Goal: Task Accomplishment & Management: Manage account settings

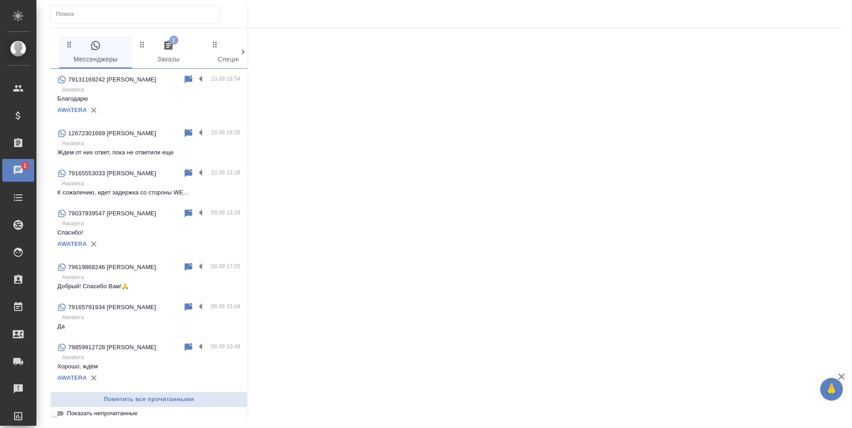
click at [172, 54] on span "1 Заказы" at bounding box center [168, 52] width 62 height 25
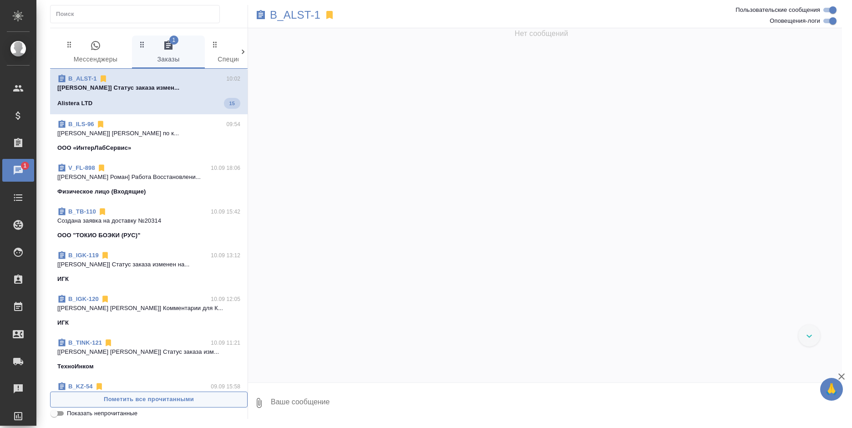
click at [146, 398] on span "Пометить все прочитанными" at bounding box center [148, 399] width 187 height 10
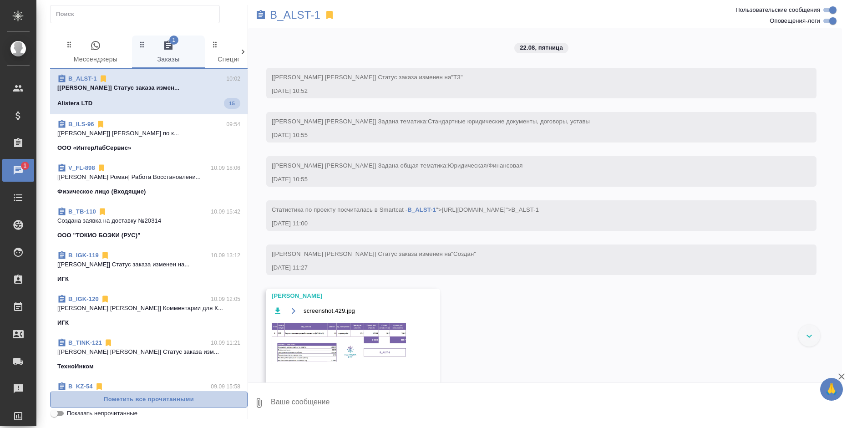
click at [146, 398] on span "Пометить все прочитанными" at bounding box center [148, 399] width 187 height 10
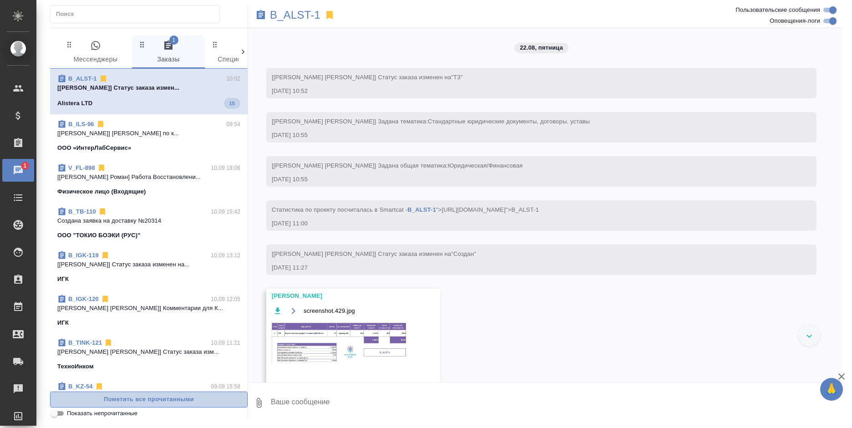
click at [146, 398] on span "Пометить все прочитанными" at bounding box center [148, 399] width 187 height 10
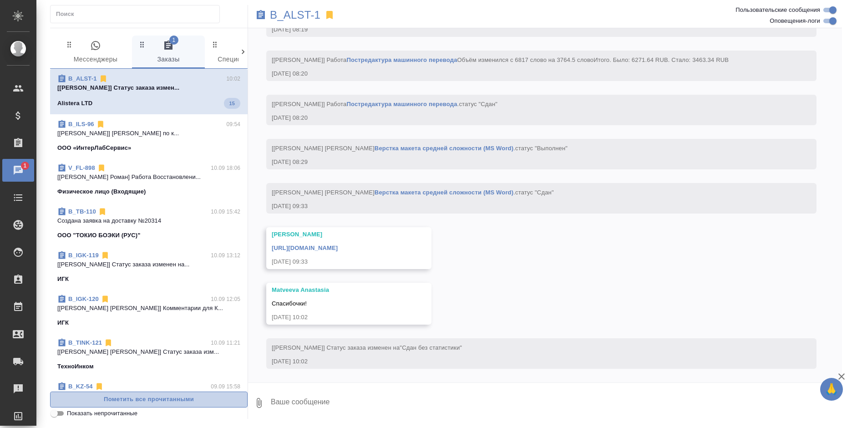
click at [146, 398] on span "Пометить все прочитанными" at bounding box center [148, 399] width 187 height 10
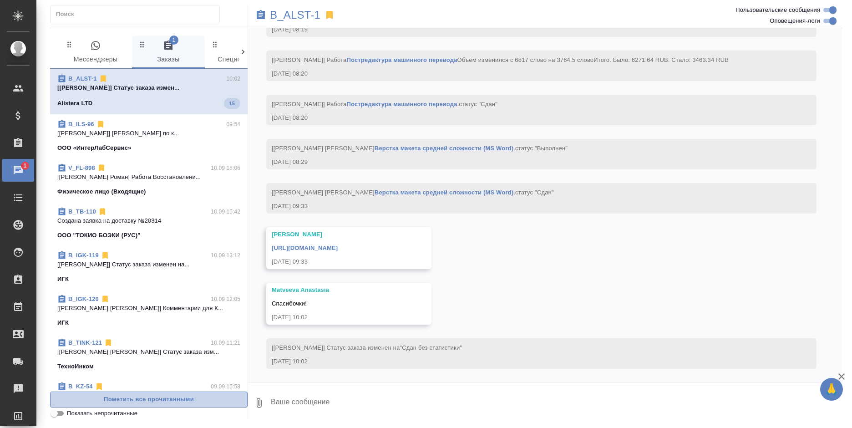
click at [146, 398] on span "Пометить все прочитанными" at bounding box center [148, 399] width 187 height 10
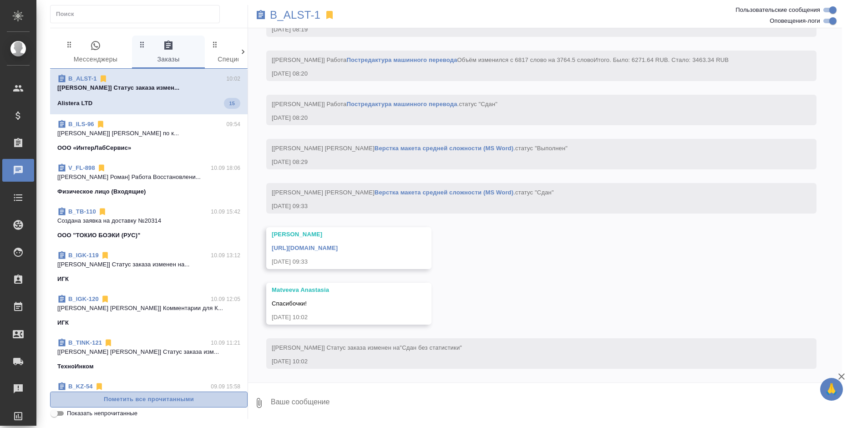
click at [146, 398] on span "Пометить все прочитанными" at bounding box center [148, 399] width 187 height 10
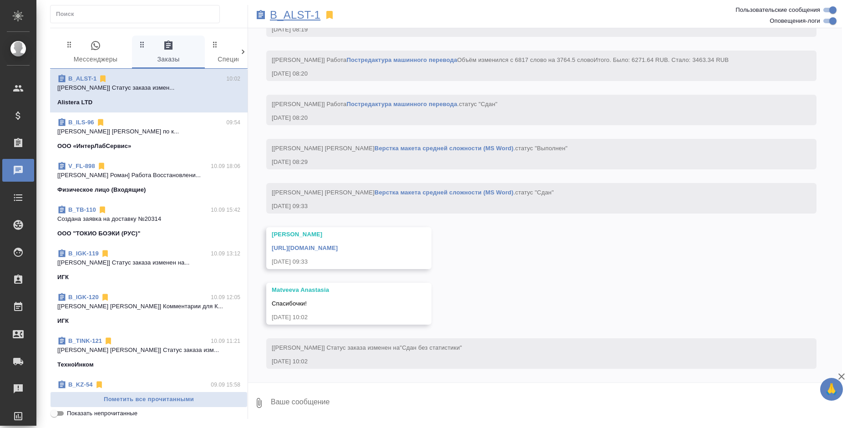
click at [296, 14] on p "B_ALST-1" at bounding box center [295, 14] width 51 height 9
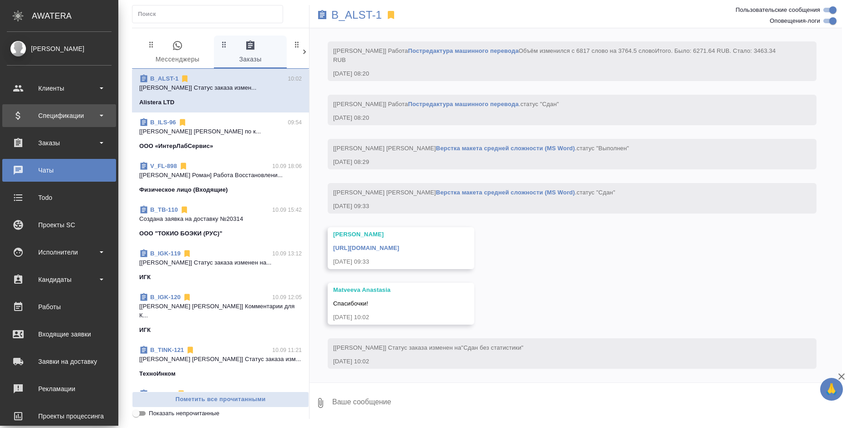
scroll to position [4449, 0]
click at [11, 118] on div "Спецификации" at bounding box center [59, 116] width 105 height 14
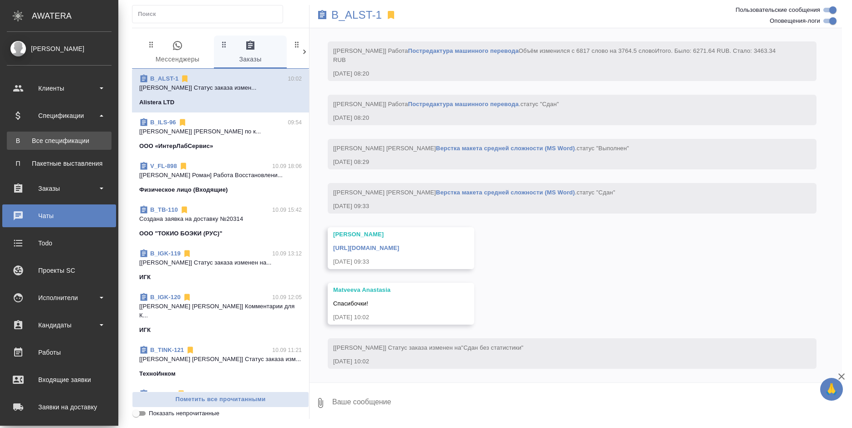
click at [34, 142] on div "Все спецификации" at bounding box center [59, 140] width 96 height 9
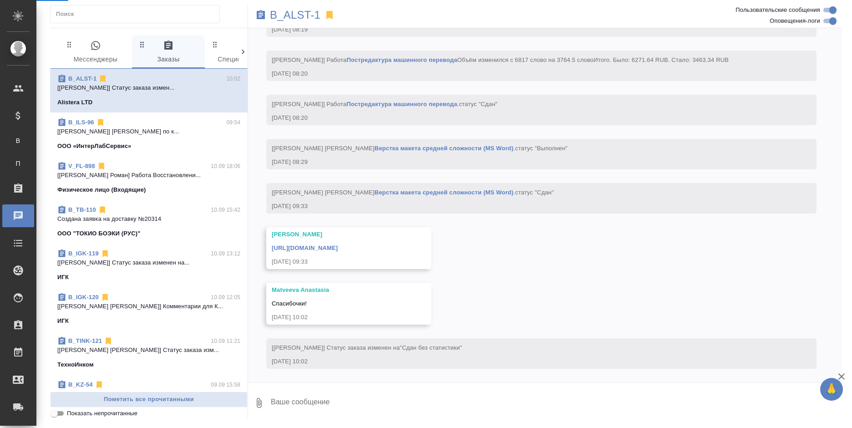
scroll to position [4422, 0]
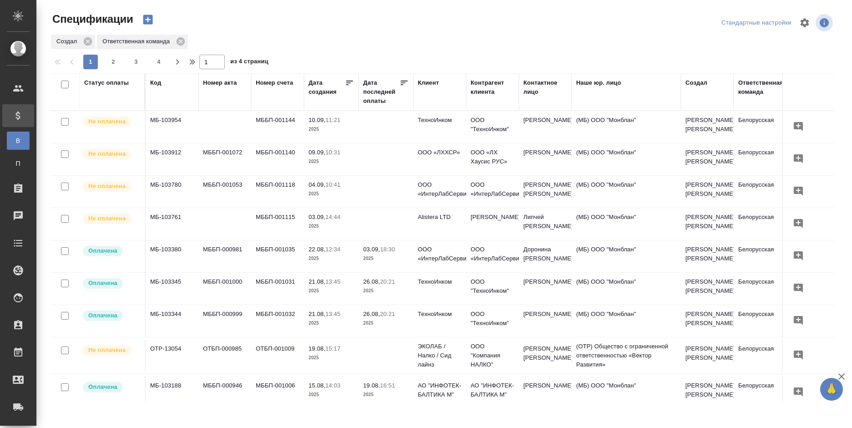
click at [145, 16] on icon "button" at bounding box center [148, 20] width 10 height 10
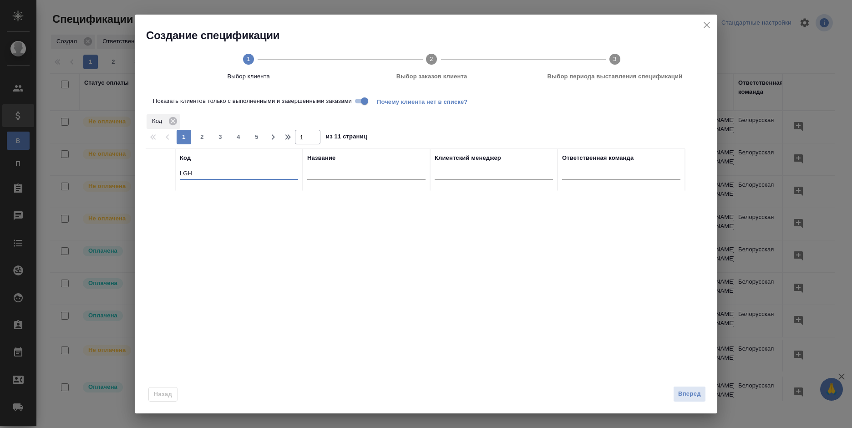
drag, startPoint x: 207, startPoint y: 173, endPoint x: 172, endPoint y: 172, distance: 34.6
click at [172, 172] on tr "Код LGH Название Клиентский менеджер Ответственная команда" at bounding box center [415, 169] width 539 height 43
click at [323, 172] on input "text" at bounding box center [366, 173] width 118 height 11
type input "токио"
click at [161, 203] on input "checkbox" at bounding box center [161, 202] width 8 height 8
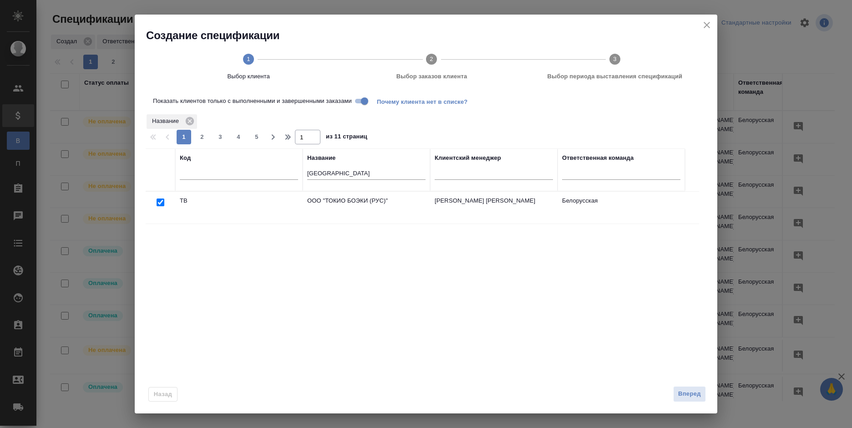
checkbox input "true"
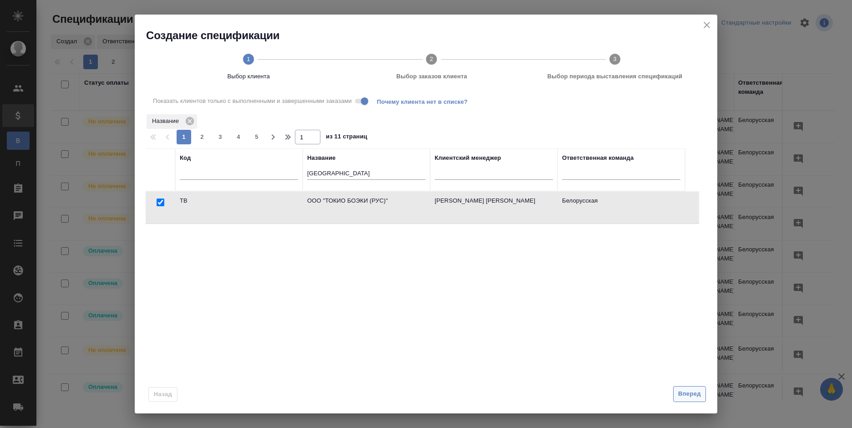
click at [681, 394] on span "Вперед" at bounding box center [689, 394] width 23 height 10
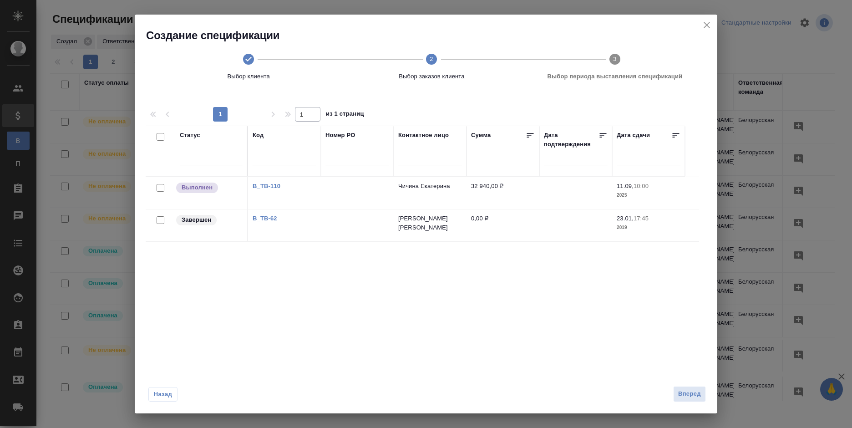
click at [263, 187] on link "B_TB-110" at bounding box center [267, 185] width 28 height 7
click at [162, 189] on input "checkbox" at bounding box center [161, 188] width 8 height 8
checkbox input "true"
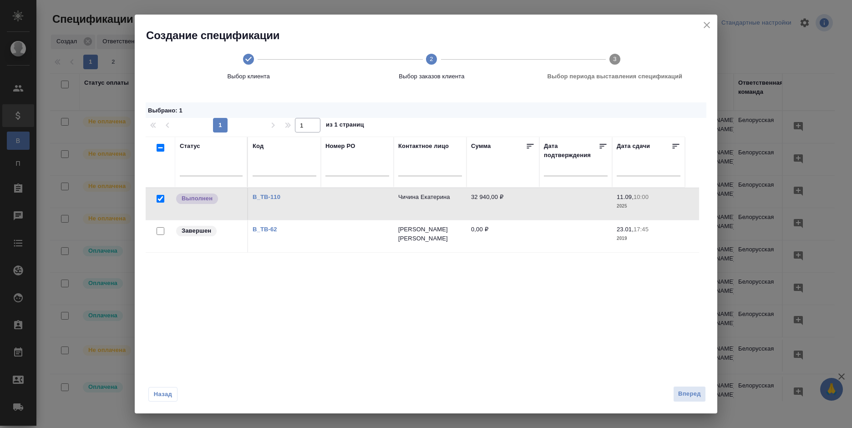
click at [157, 188] on td at bounding box center [161, 204] width 30 height 32
click at [700, 394] on span "Вперед" at bounding box center [689, 394] width 23 height 10
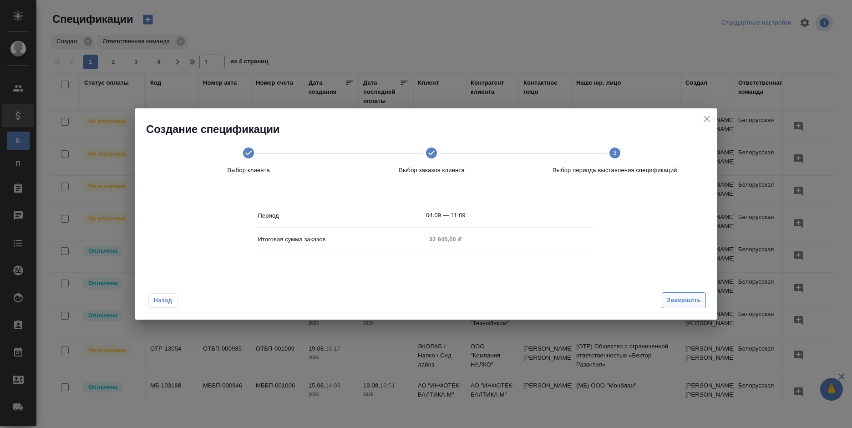
click at [668, 299] on span "Завершить" at bounding box center [684, 300] width 34 height 10
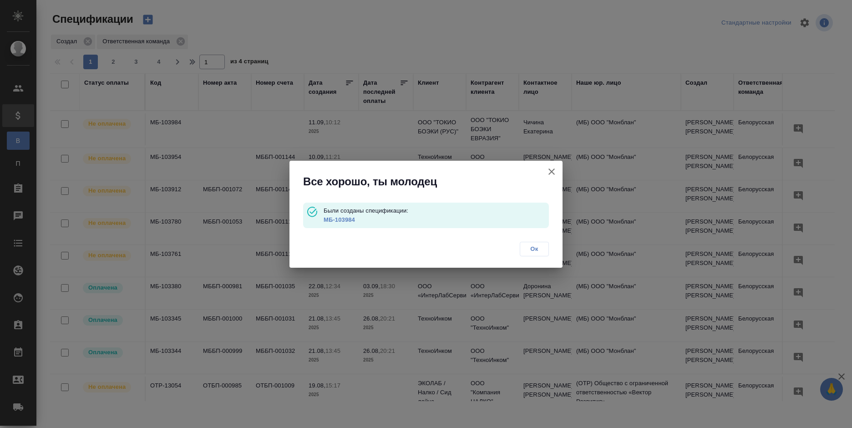
click at [341, 215] on p "МБ-103984" at bounding box center [436, 219] width 225 height 9
click at [344, 219] on link "МБ-103984" at bounding box center [339, 219] width 31 height 7
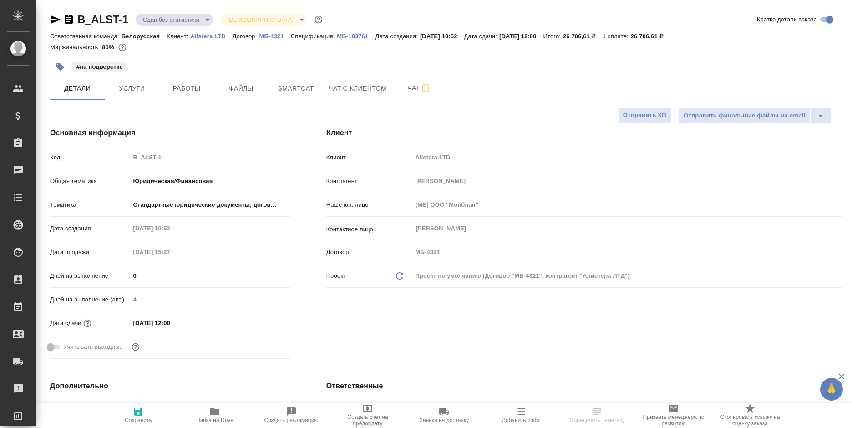
select select "RU"
type input "Matveeva Anastasia"
type input "Павлова Антонина a.pavlova"
click at [56, 19] on icon "button" at bounding box center [56, 19] width 10 height 8
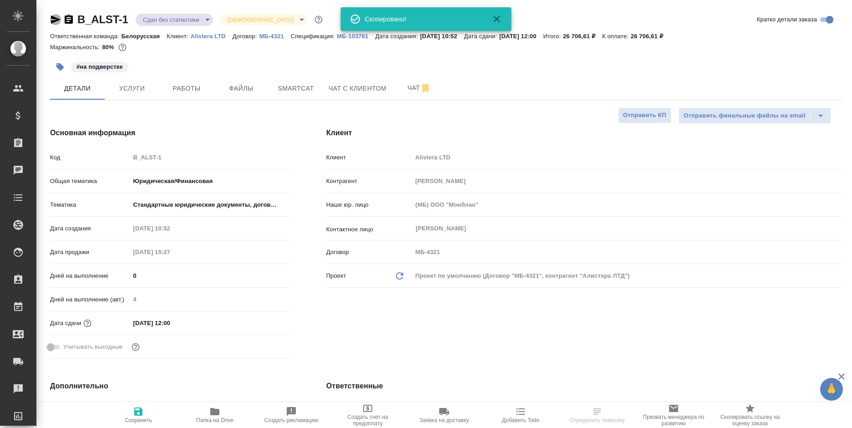
click at [56, 19] on icon "button" at bounding box center [56, 19] width 10 height 8
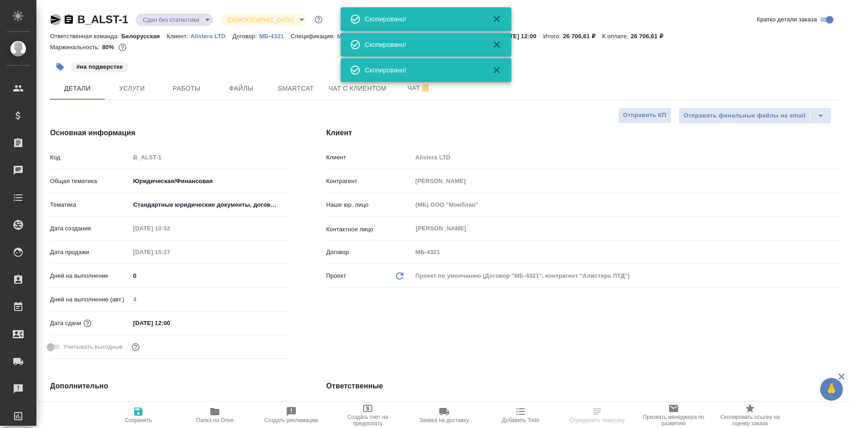
click at [56, 19] on icon "button" at bounding box center [56, 19] width 10 height 8
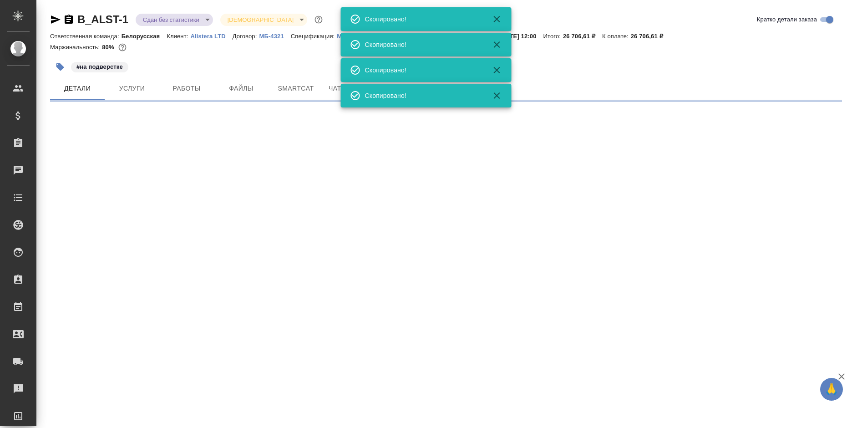
select select "RU"
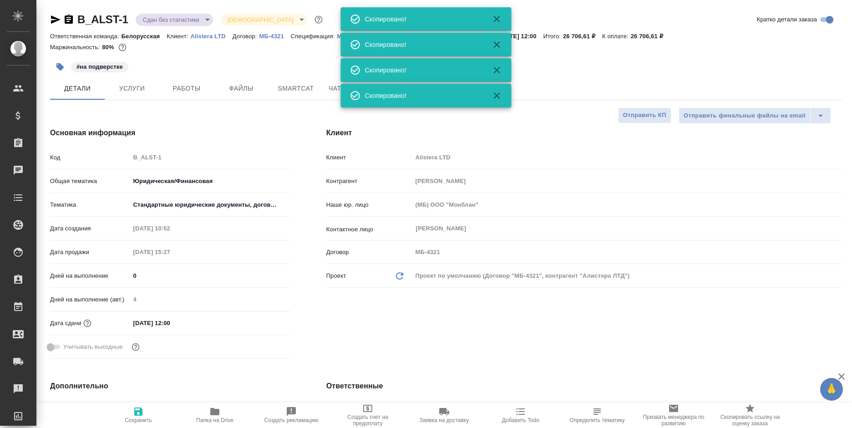
type textarea "x"
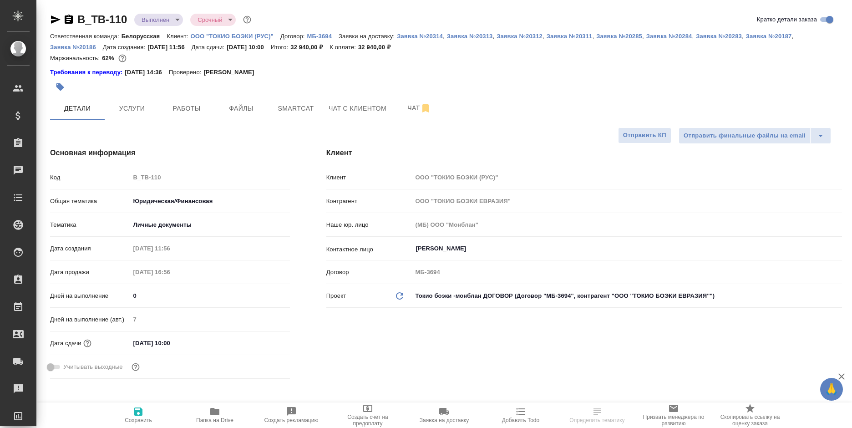
select select "RU"
click at [155, 20] on body "🙏 .cls-1 fill:#fff; AWATERA [PERSON_NAME] Спецификации Заказы 0 Чаты Todo Проек…" at bounding box center [426, 214] width 852 height 428
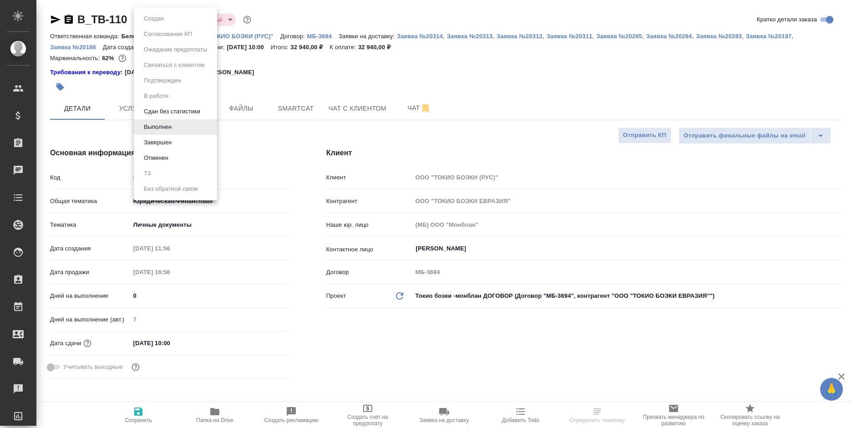
click at [171, 137] on li "Завершен" at bounding box center [175, 142] width 83 height 15
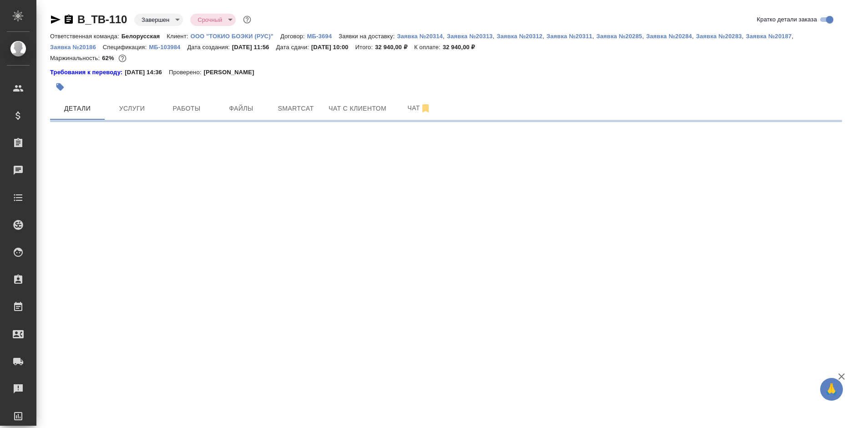
select select "RU"
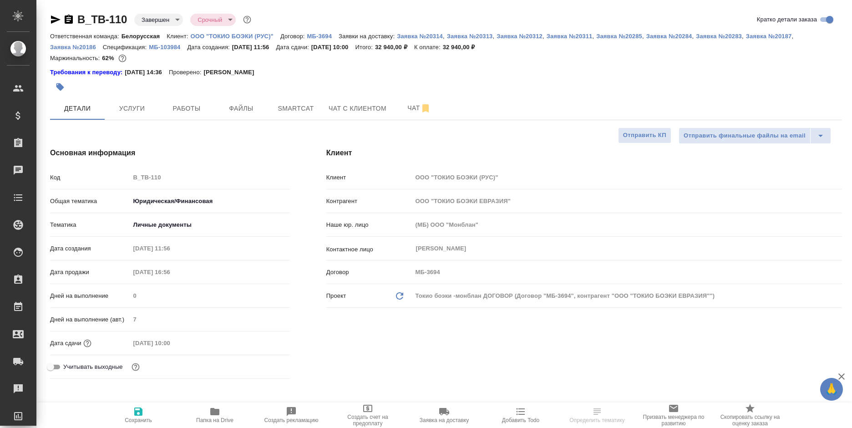
type textarea "x"
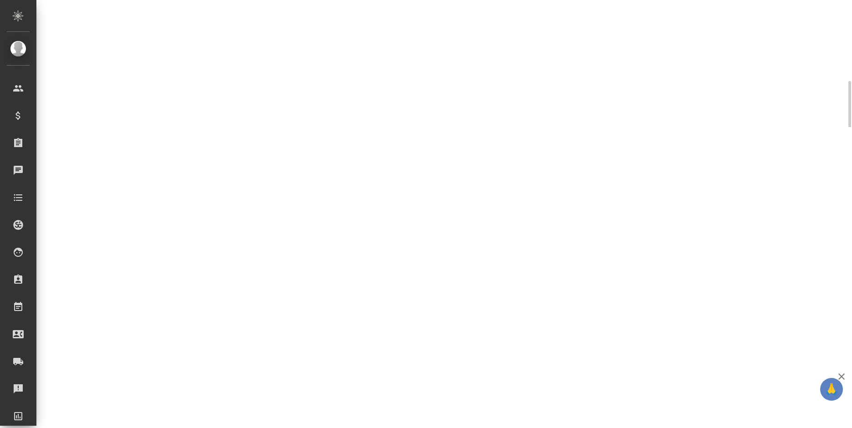
select select "RU"
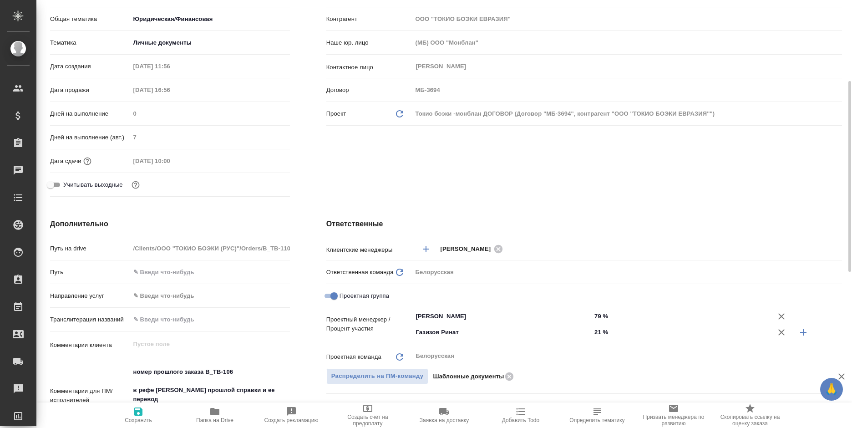
type textarea "x"
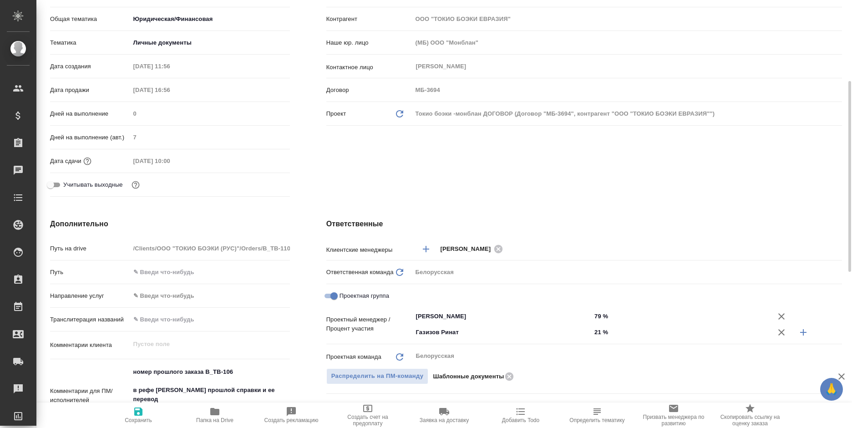
type textarea "x"
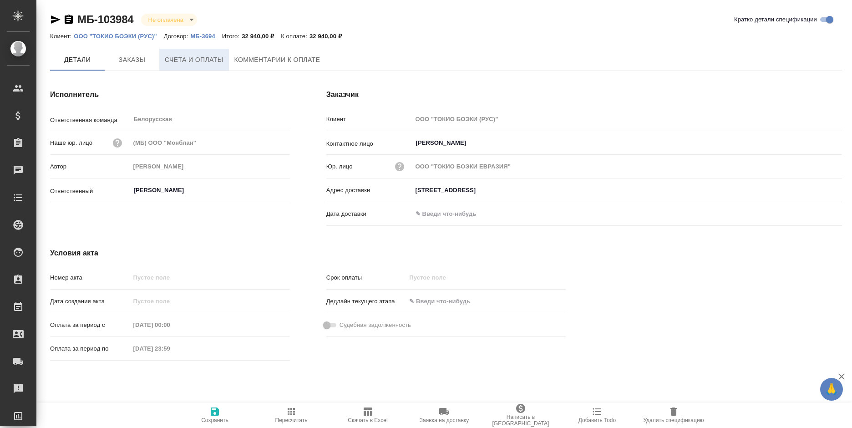
click at [193, 61] on span "Счета и оплаты" at bounding box center [194, 59] width 59 height 11
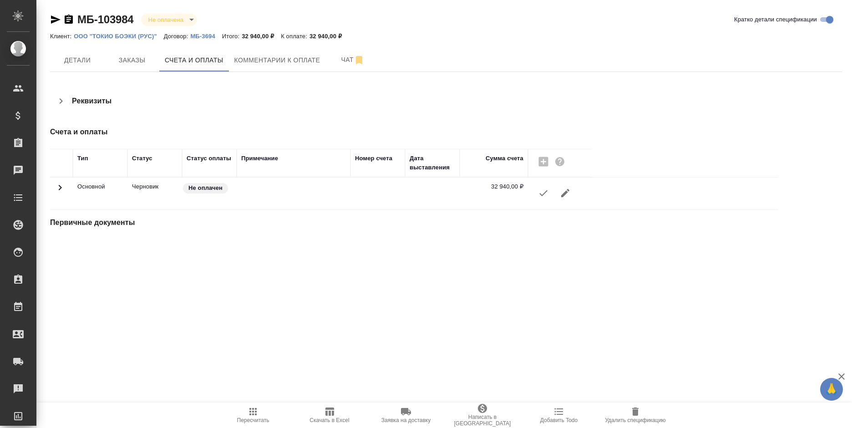
click at [541, 193] on icon "button" at bounding box center [543, 192] width 11 height 11
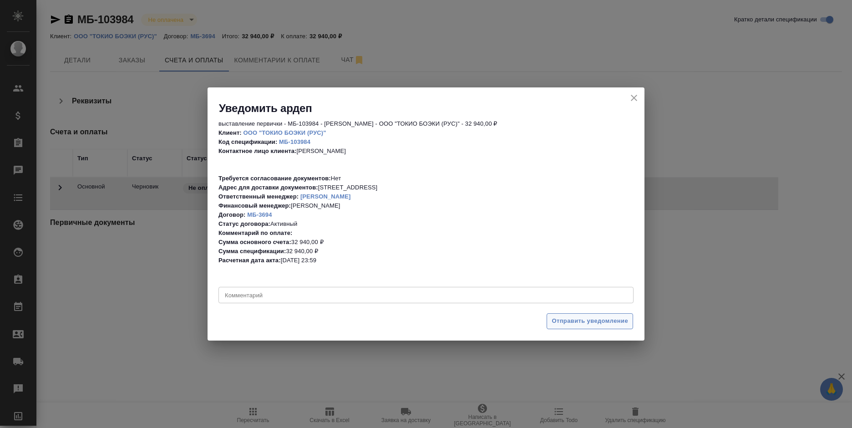
click at [571, 317] on span "Отправить уведомление" at bounding box center [590, 321] width 76 height 10
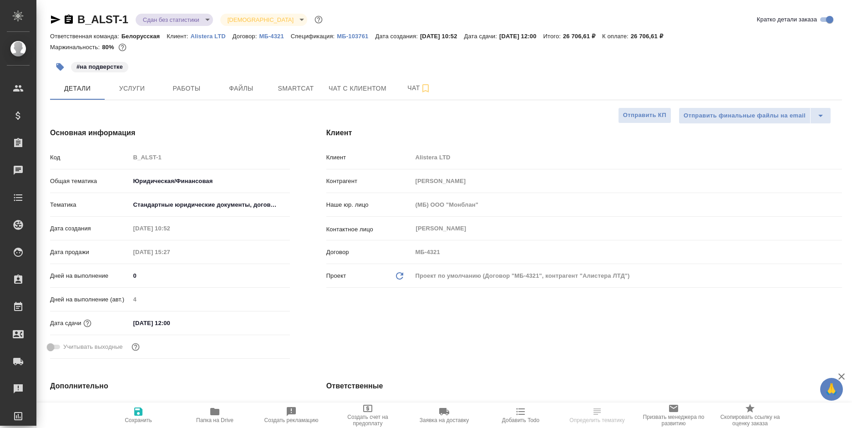
select select "RU"
click at [208, 424] on button "Папка на Drive" at bounding box center [215, 414] width 76 height 25
click at [209, 424] on button "Папка на Drive" at bounding box center [215, 414] width 76 height 25
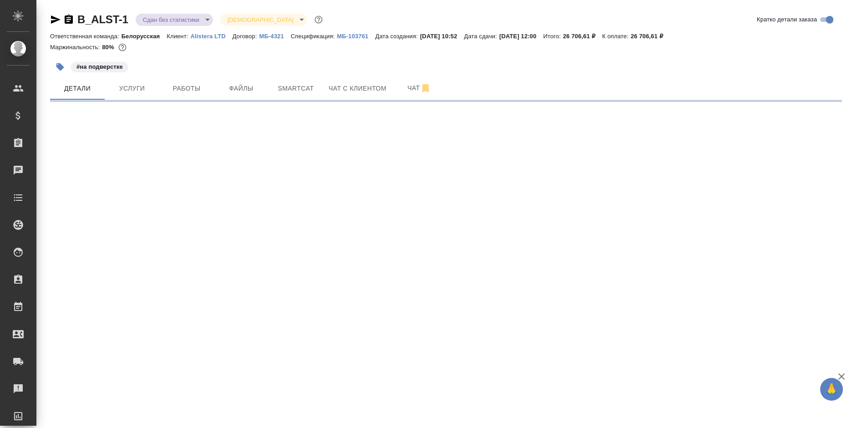
select select "RU"
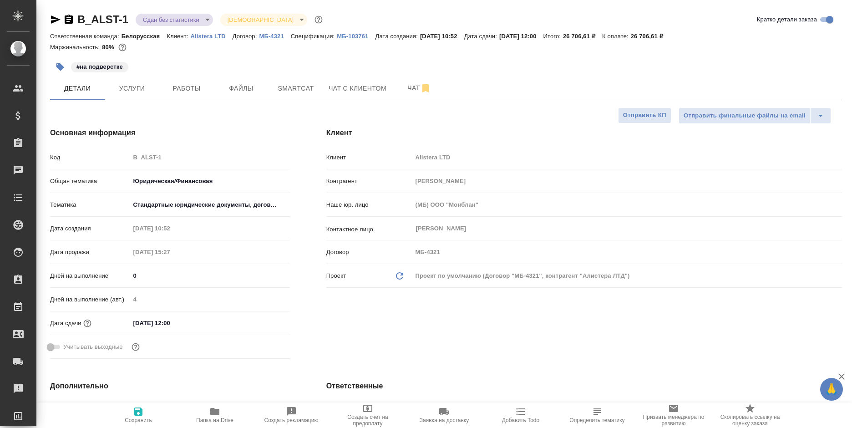
type textarea "x"
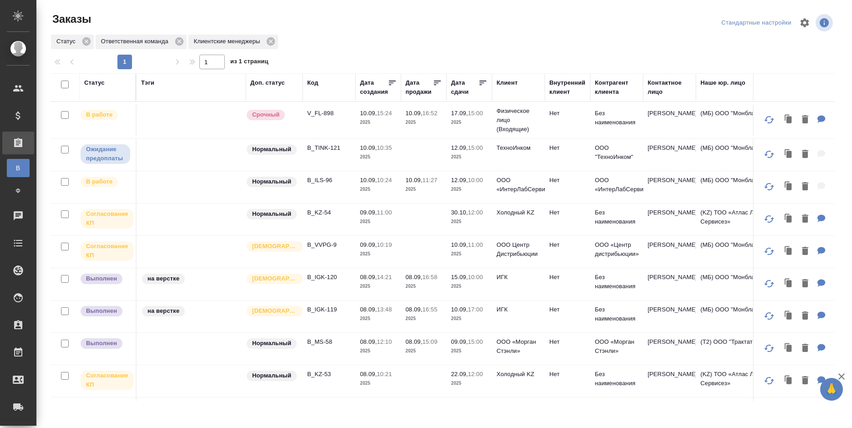
click at [434, 186] on p "2025" at bounding box center [423, 189] width 36 height 9
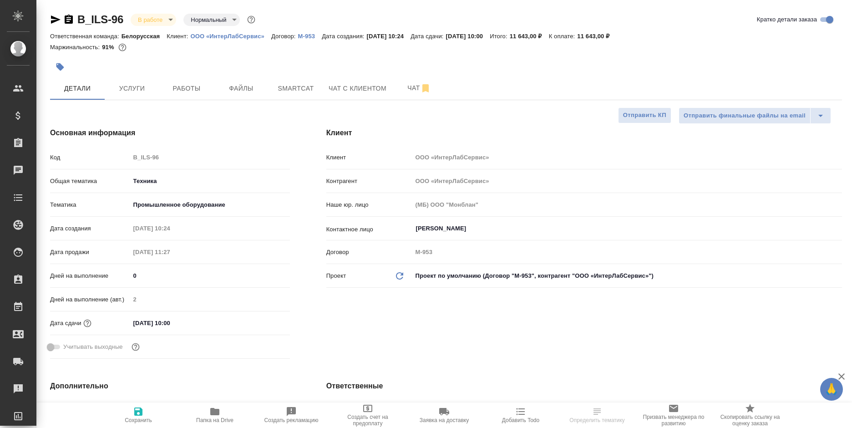
select select "RU"
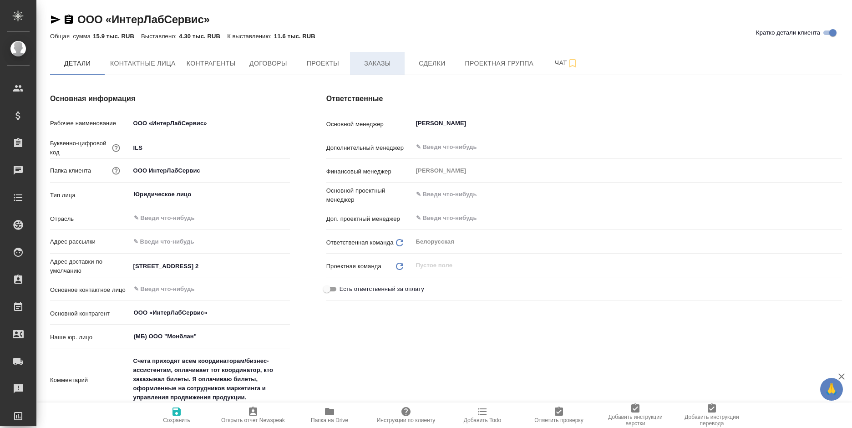
click at [368, 66] on span "Заказы" at bounding box center [377, 63] width 44 height 11
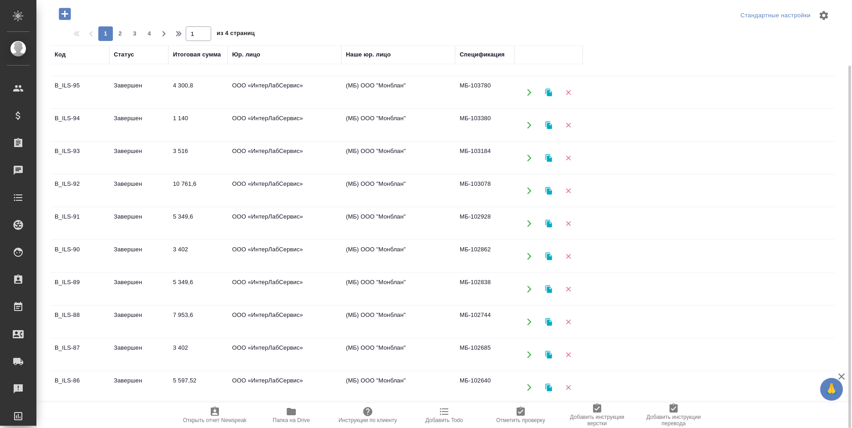
scroll to position [46, 0]
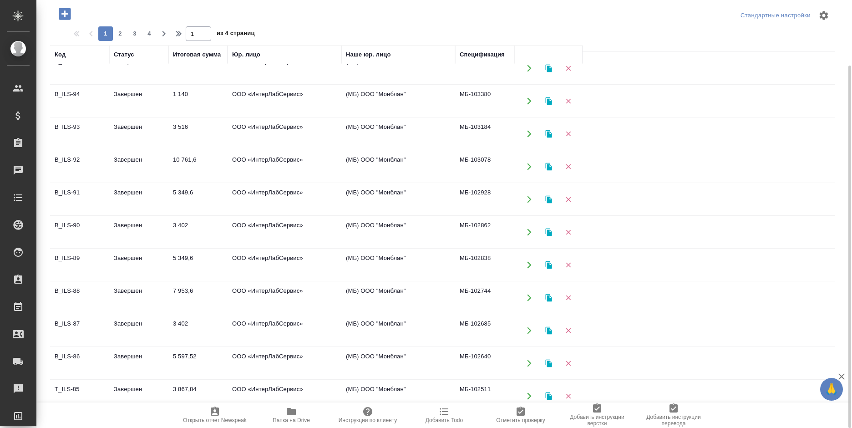
click at [244, 234] on td "ООО «ИнтерЛабСервис»" at bounding box center [285, 232] width 114 height 32
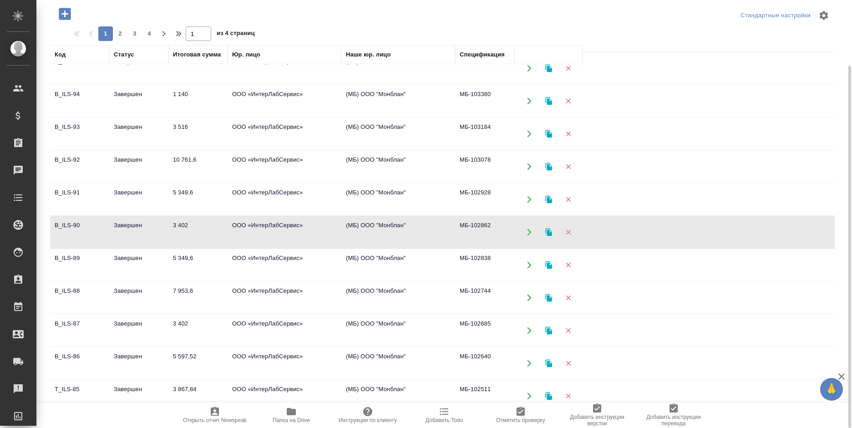
click at [244, 234] on td "ООО «ИнтерЛабСервис»" at bounding box center [285, 232] width 114 height 32
click at [217, 328] on td "3 402" at bounding box center [197, 330] width 59 height 32
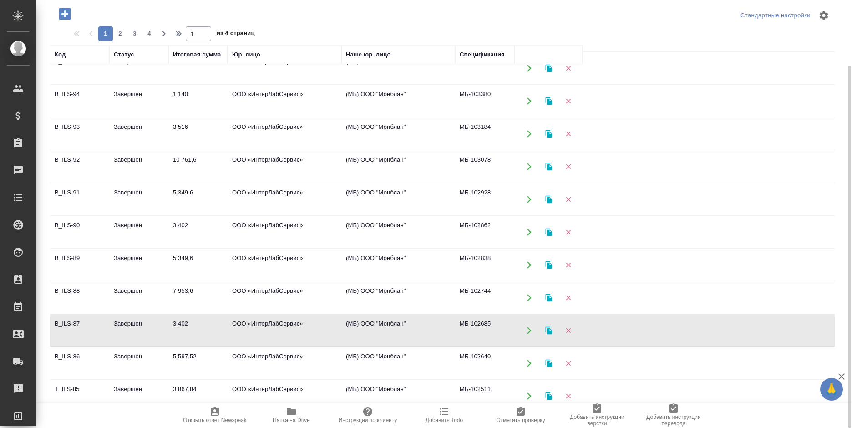
click at [217, 328] on td "3 402" at bounding box center [197, 330] width 59 height 32
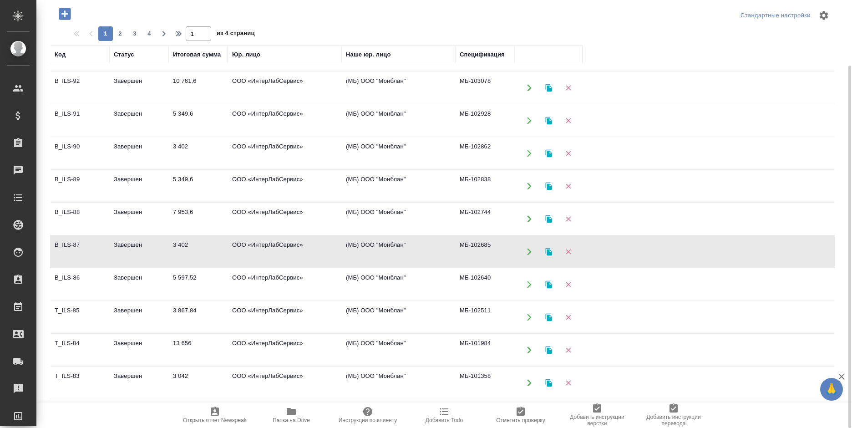
scroll to position [137, 0]
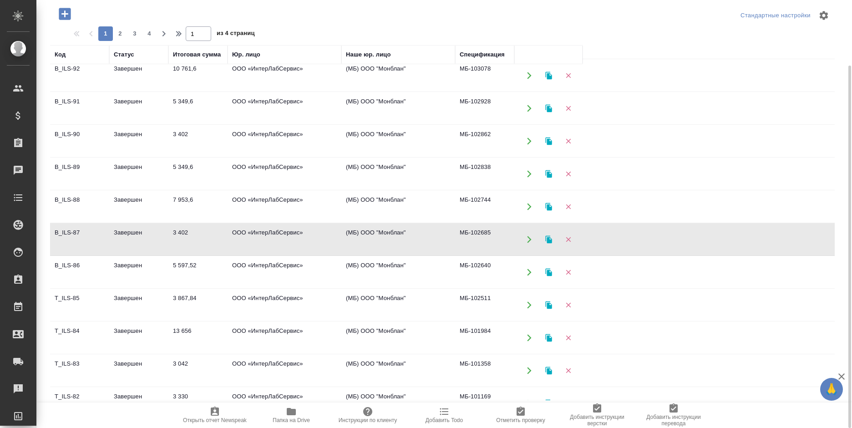
click at [234, 360] on td "ООО «ИнтерЛабСервис»" at bounding box center [285, 371] width 114 height 32
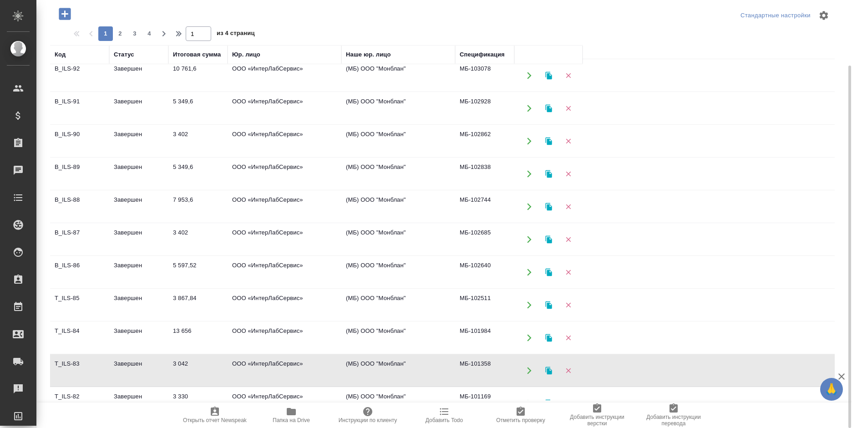
click at [234, 360] on td "ООО «ИнтерЛабСервис»" at bounding box center [285, 371] width 114 height 32
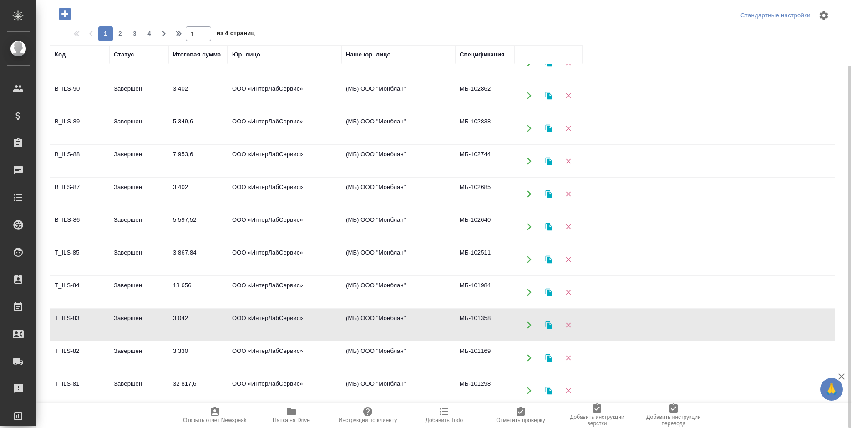
click at [253, 357] on td "ООО «ИнтерЛабСервис»" at bounding box center [285, 358] width 114 height 32
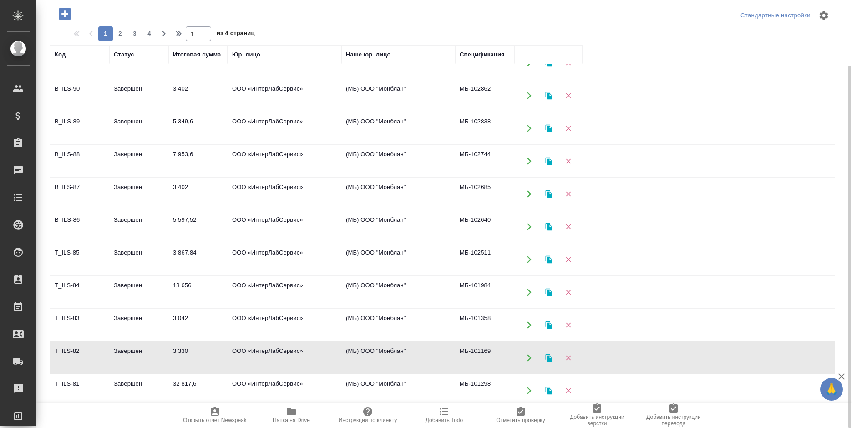
click at [253, 357] on td "ООО «ИнтерЛабСервис»" at bounding box center [285, 358] width 114 height 32
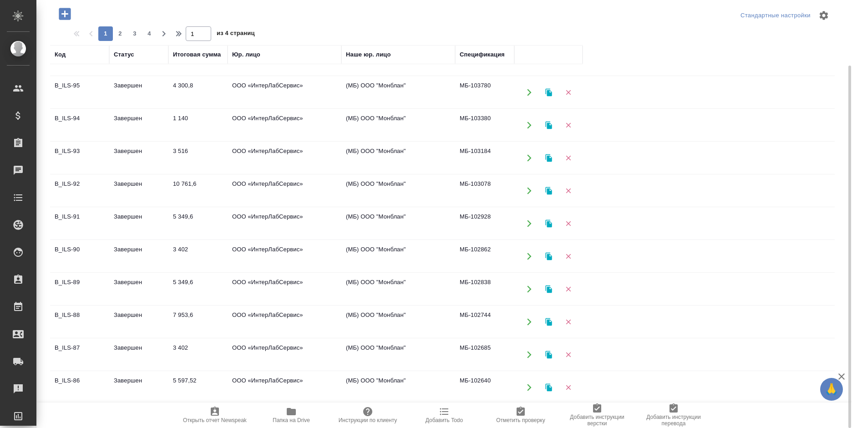
scroll to position [0, 0]
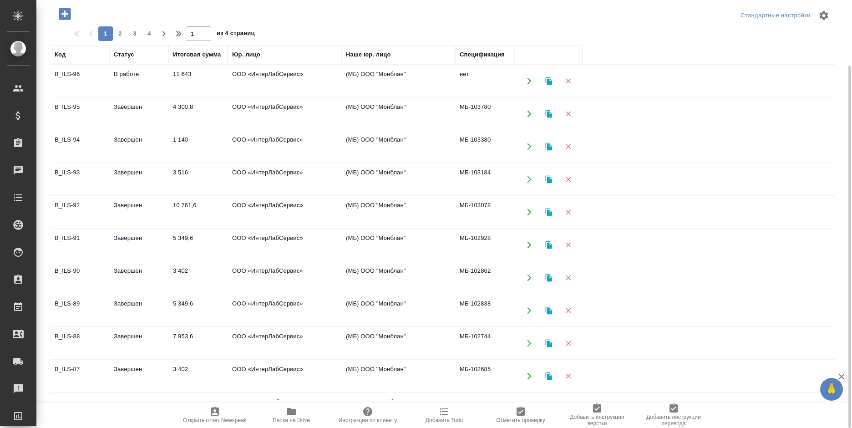
click at [245, 177] on td "ООО «ИнтерЛабСервис»" at bounding box center [285, 179] width 114 height 32
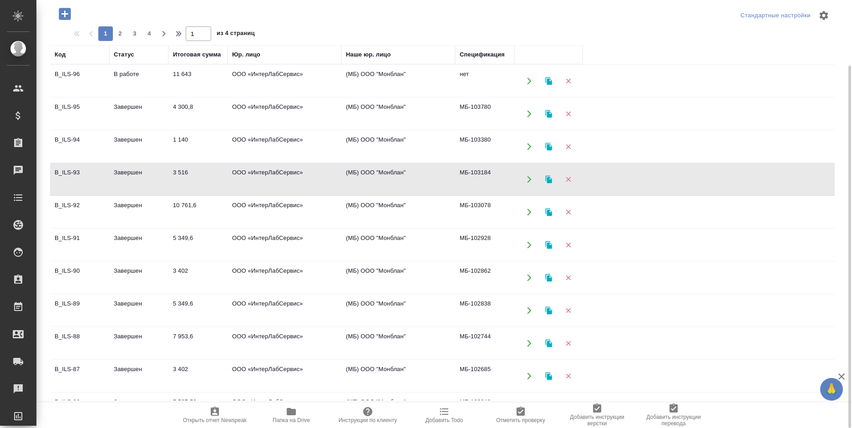
click at [245, 177] on td "ООО «ИнтерЛабСервис»" at bounding box center [285, 179] width 114 height 32
click at [66, 14] on icon "button" at bounding box center [65, 14] width 16 height 16
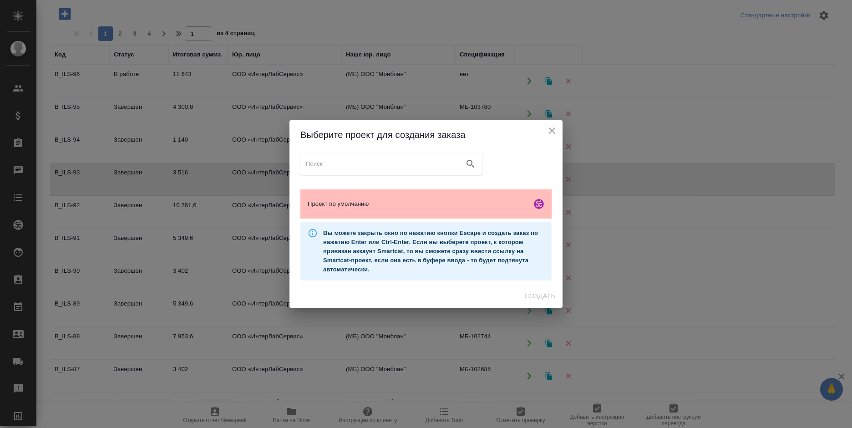
click at [402, 208] on span "Проект по умолчанию" at bounding box center [418, 203] width 220 height 9
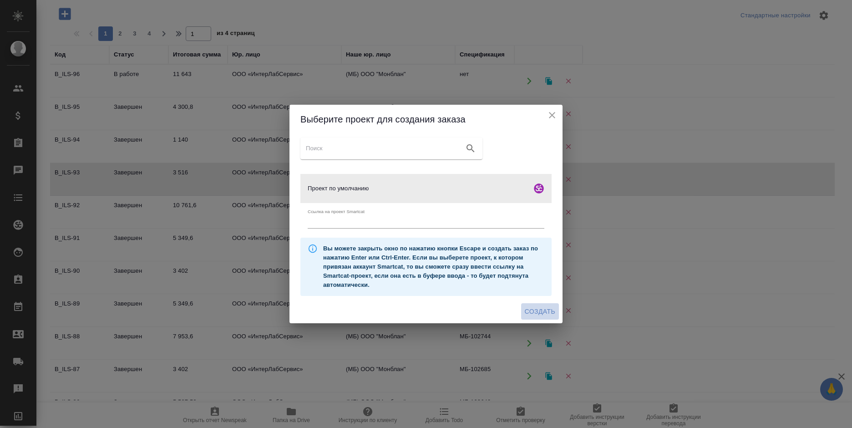
click at [537, 311] on span "Создать" at bounding box center [540, 311] width 30 height 11
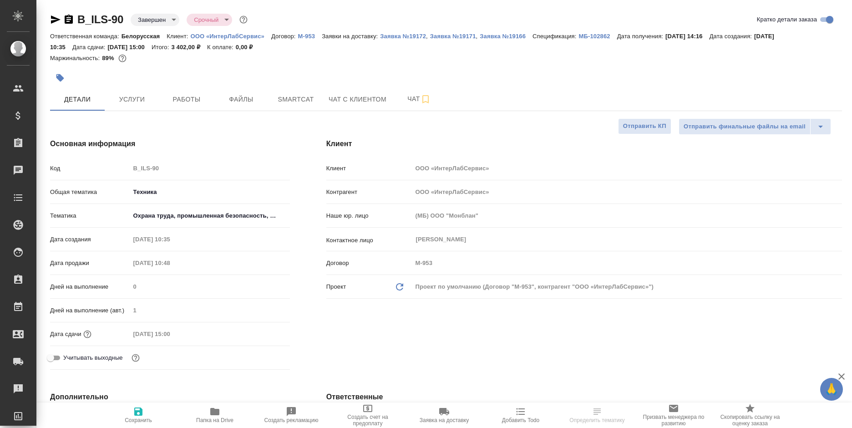
select select "RU"
click at [193, 100] on span "Работы" at bounding box center [187, 99] width 44 height 11
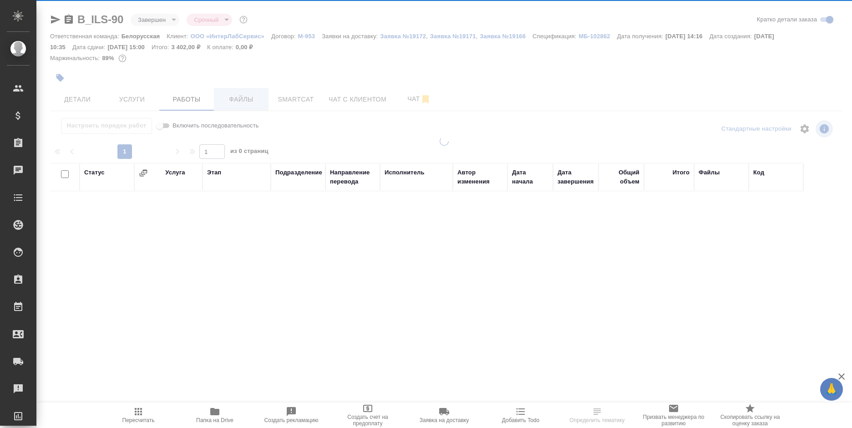
click at [239, 99] on span "Файлы" at bounding box center [241, 99] width 44 height 11
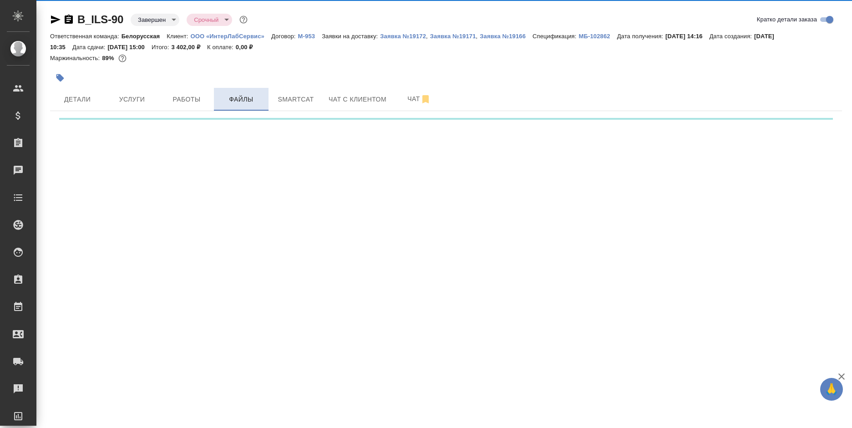
click at [239, 99] on span "Файлы" at bounding box center [241, 99] width 44 height 11
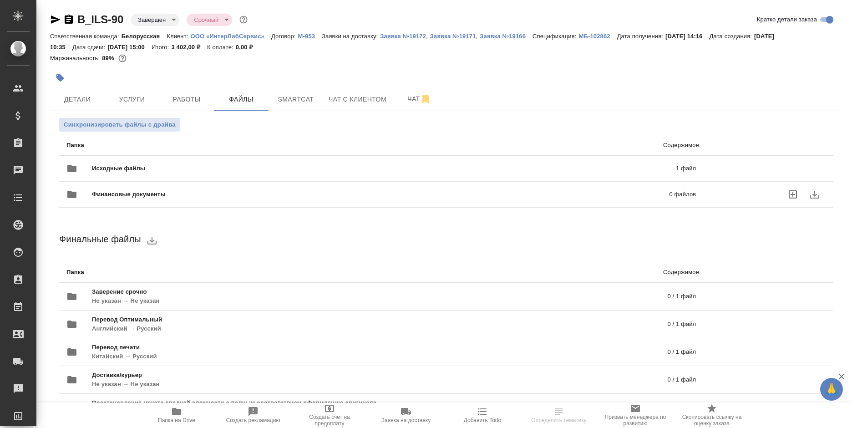
click at [552, 176] on div "Финансовые документы 0 файлов" at bounding box center [381, 194] width 648 height 40
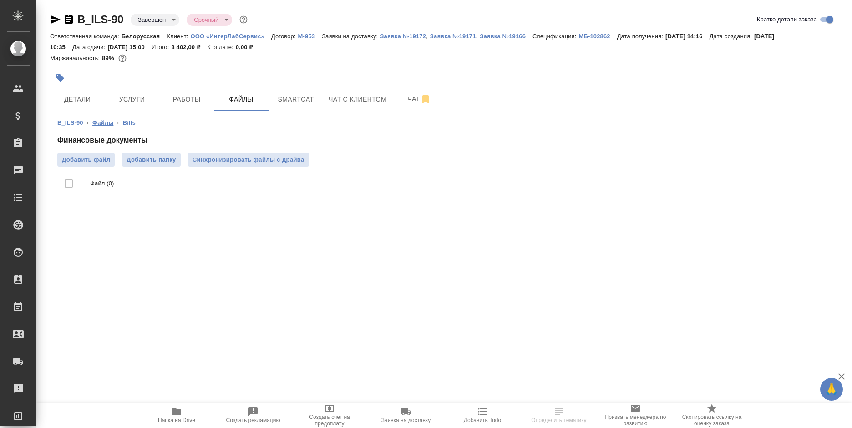
click at [105, 126] on link "Файлы" at bounding box center [102, 122] width 21 height 7
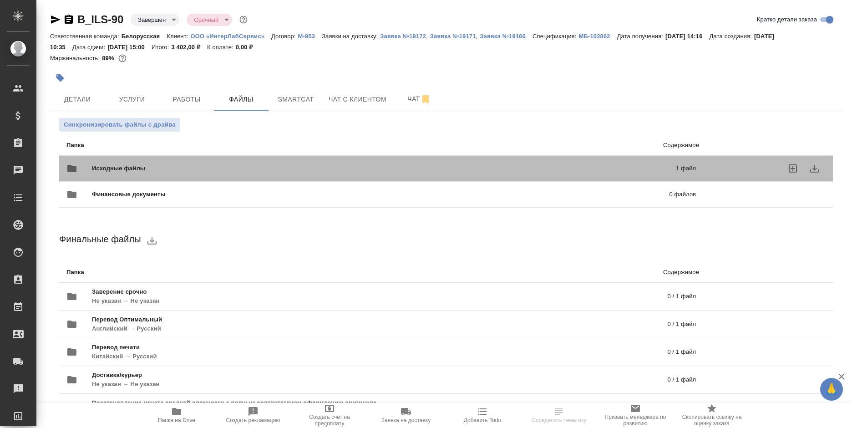
click at [260, 167] on span "Исходные файлы" at bounding box center [251, 168] width 319 height 9
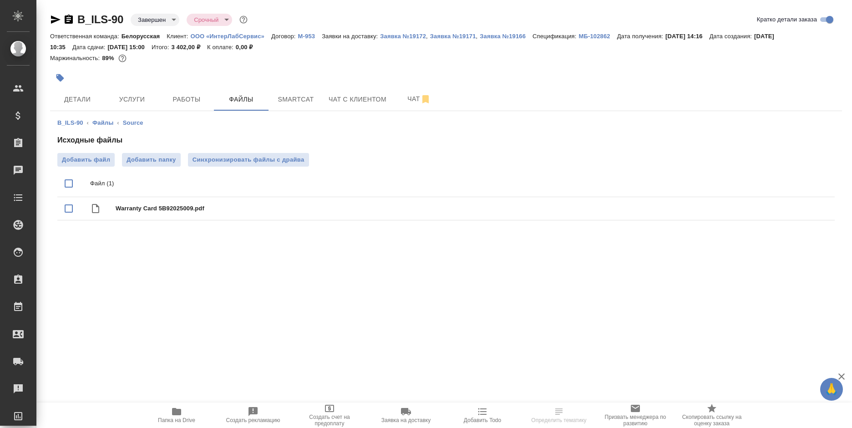
click at [571, 290] on div ".cls-1 fill:#fff; AWATERA Bogomolova Anastasiya Клиенты Спецификации Заказы 0 Ч…" at bounding box center [426, 214] width 852 height 428
click at [792, 209] on icon "download" at bounding box center [794, 208] width 11 height 11
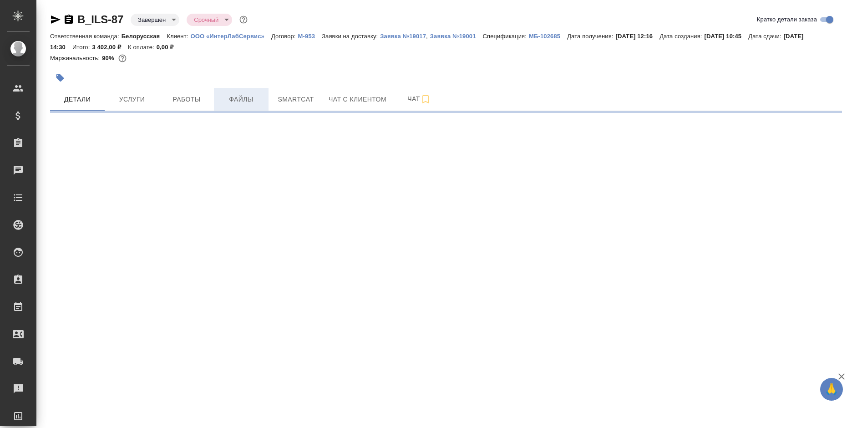
click at [234, 96] on span "Файлы" at bounding box center [241, 99] width 44 height 11
select select "RU"
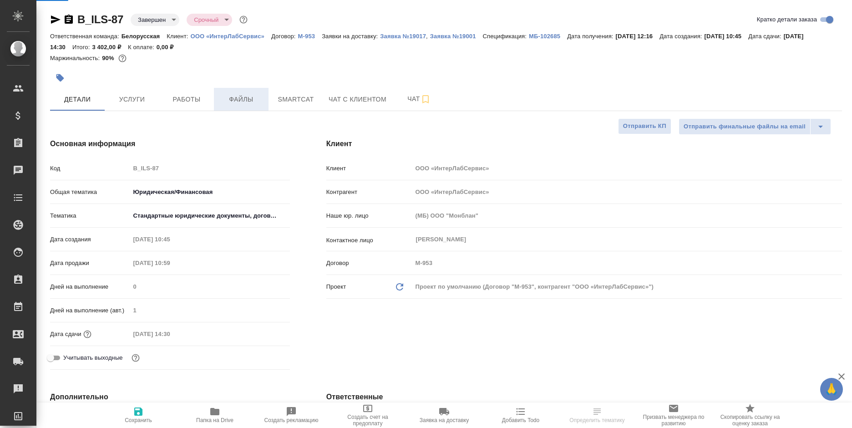
click at [234, 96] on span "Файлы" at bounding box center [241, 99] width 44 height 11
type textarea "x"
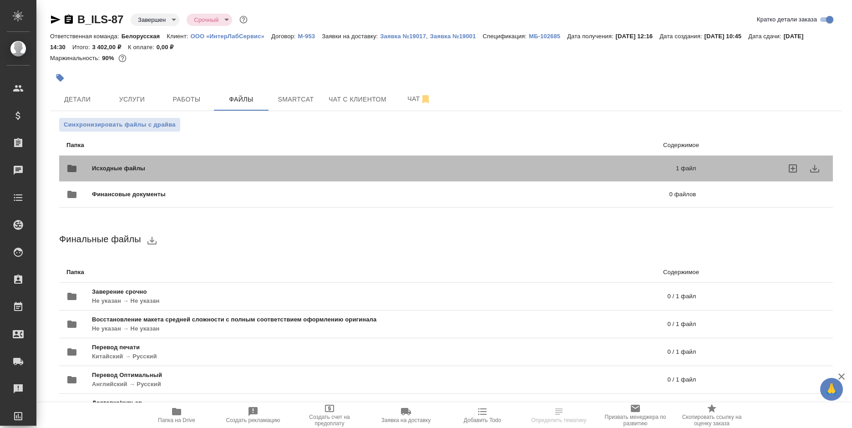
click at [437, 167] on p "1 файл" at bounding box center [552, 168] width 285 height 9
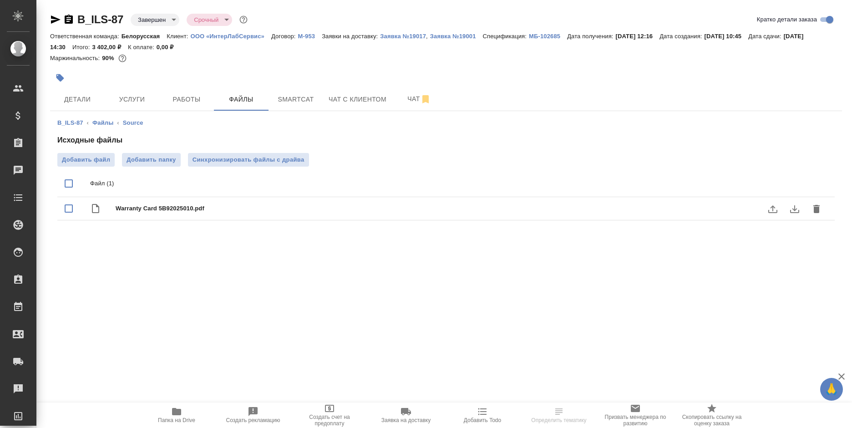
click at [795, 209] on icon "download" at bounding box center [794, 209] width 9 height 8
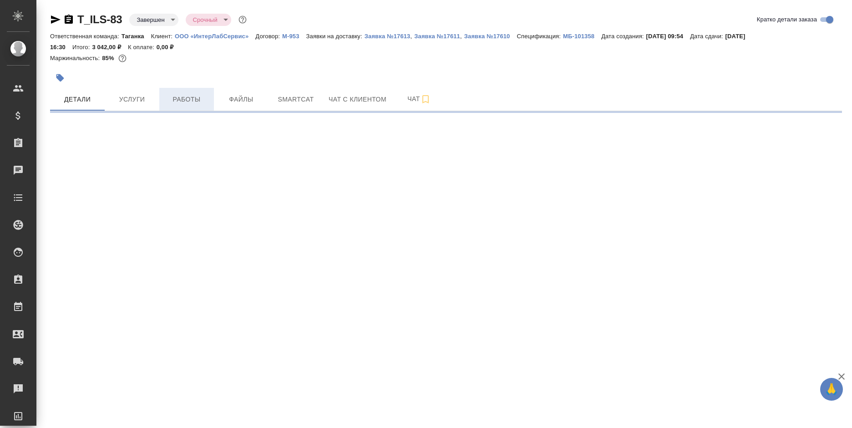
select select "RU"
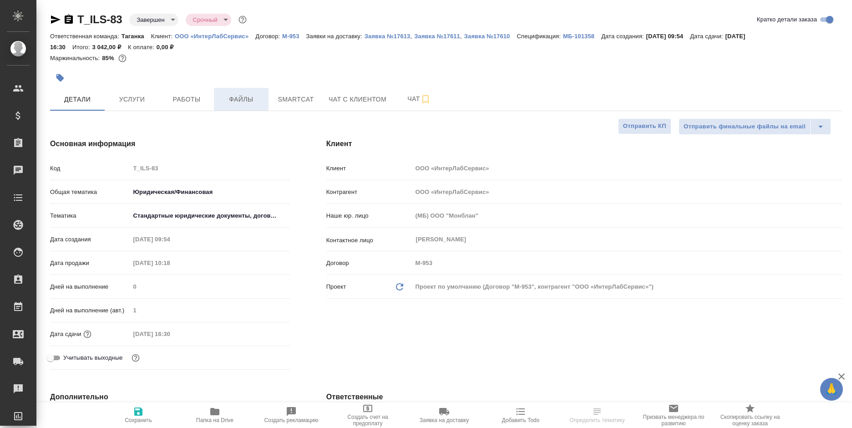
click at [236, 100] on span "Файлы" at bounding box center [241, 99] width 44 height 11
type textarea "x"
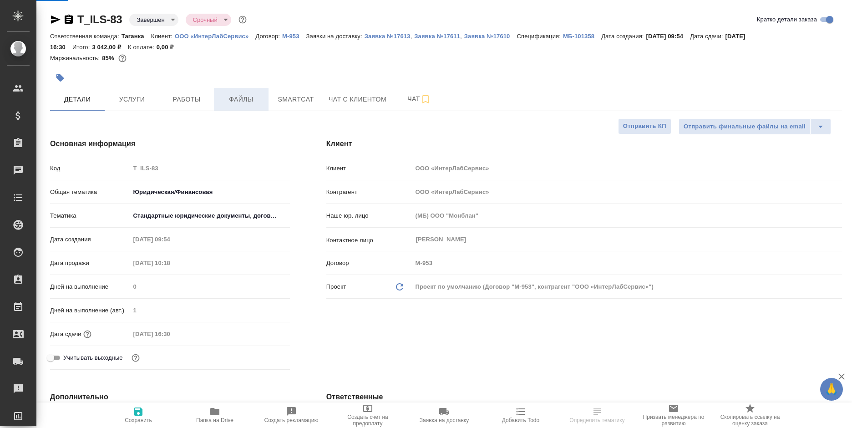
click at [236, 100] on span "Файлы" at bounding box center [241, 99] width 44 height 11
type textarea "x"
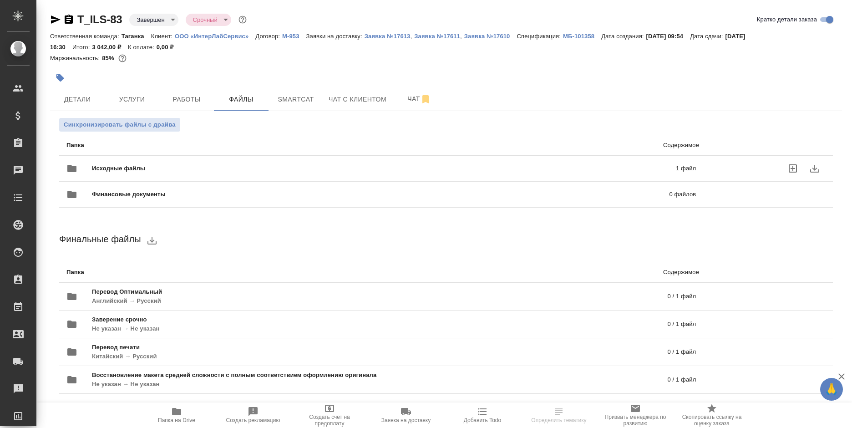
click at [499, 174] on div "Исходные файлы 1 файл" at bounding box center [380, 168] width 629 height 22
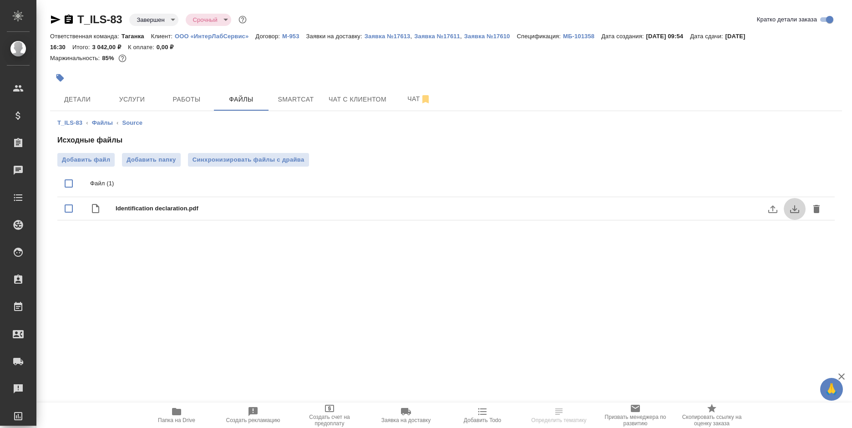
click at [789, 209] on icon "download" at bounding box center [794, 208] width 11 height 11
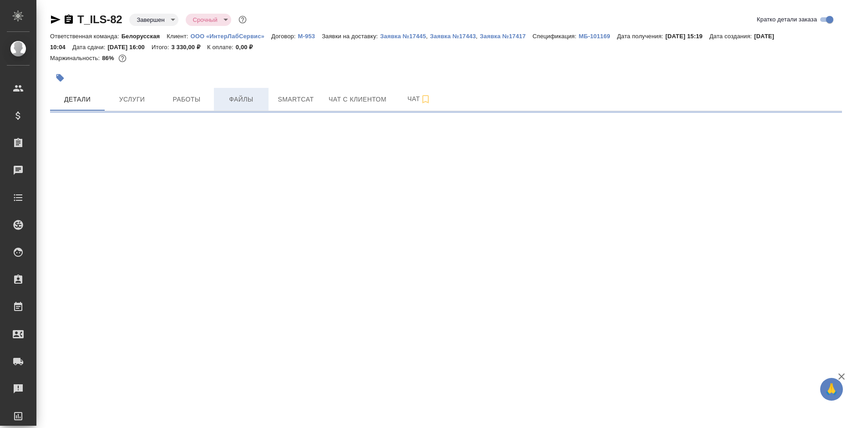
select select "RU"
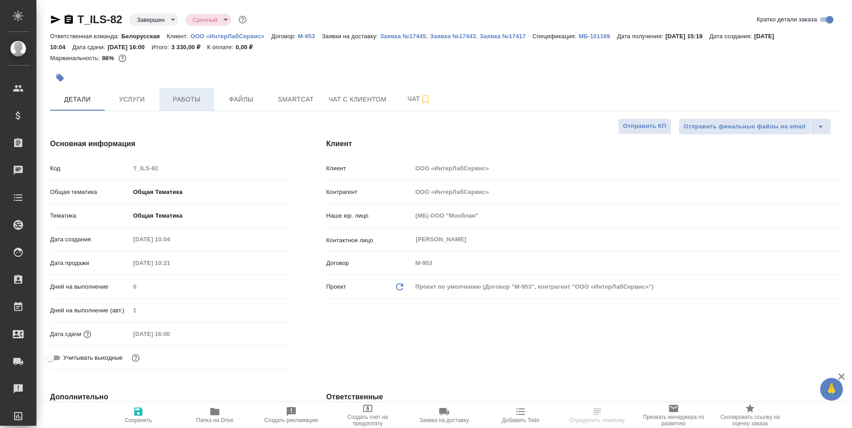
type textarea "x"
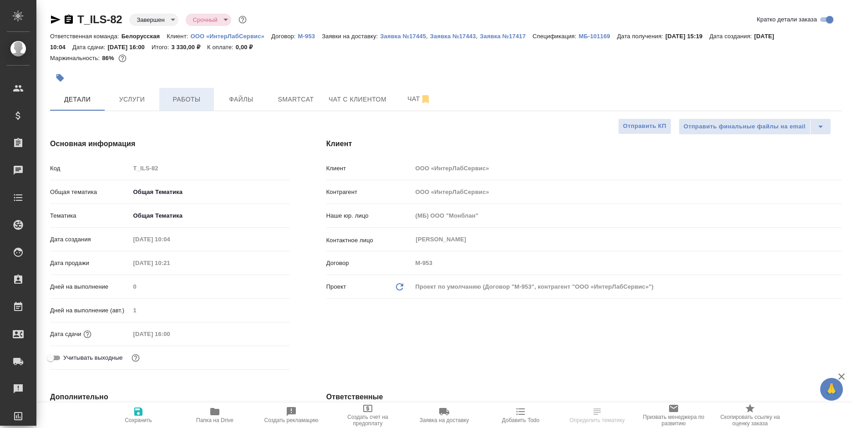
type textarea "x"
click at [226, 97] on span "Файлы" at bounding box center [241, 99] width 44 height 11
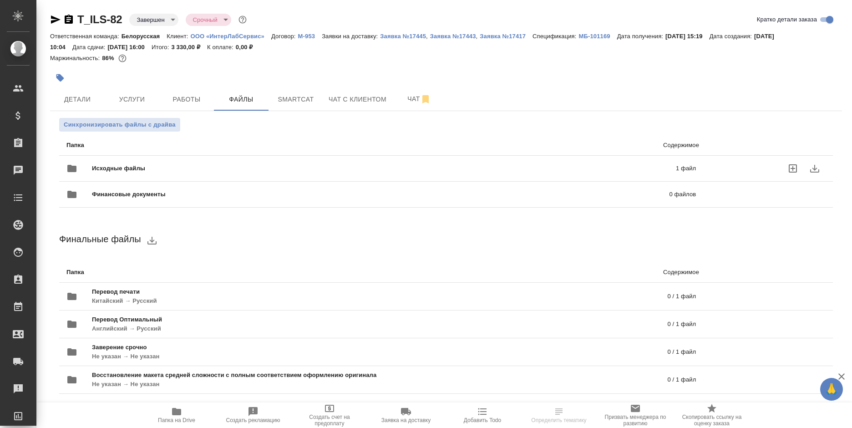
click at [603, 167] on p "1 файл" at bounding box center [552, 168] width 285 height 9
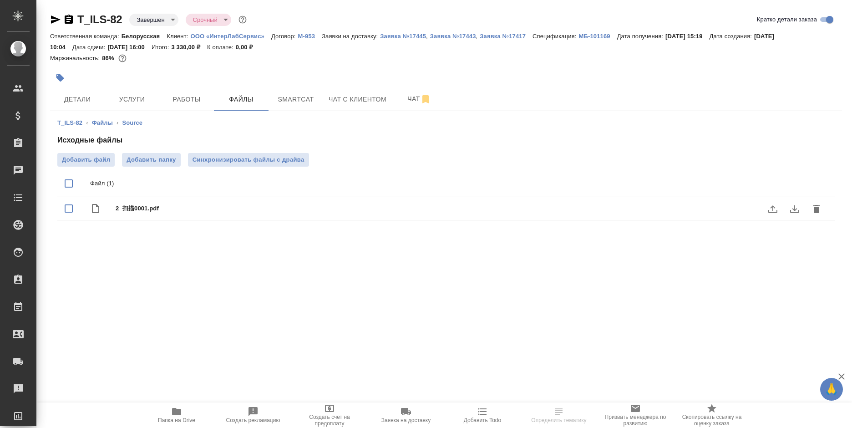
click at [796, 207] on icon "download" at bounding box center [794, 208] width 11 height 11
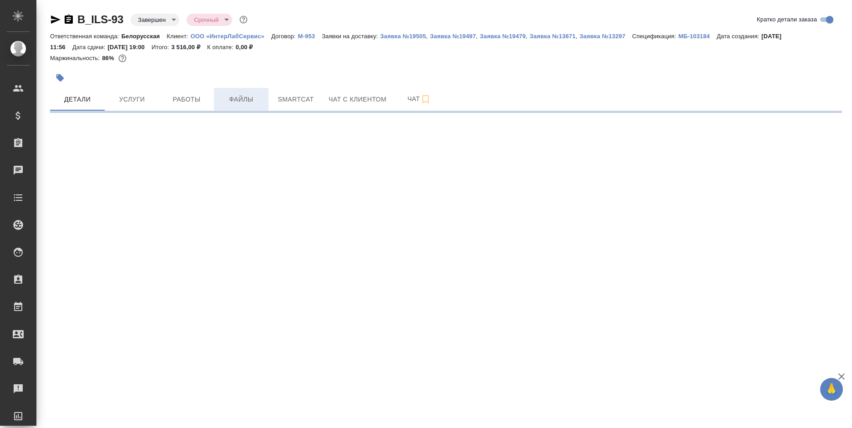
click at [224, 94] on span "Файлы" at bounding box center [241, 99] width 44 height 11
select select "RU"
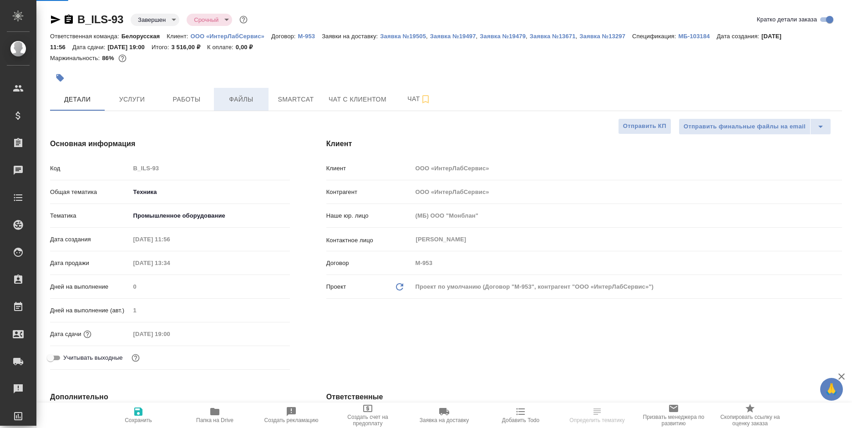
click at [238, 101] on span "Файлы" at bounding box center [241, 99] width 44 height 11
type textarea "x"
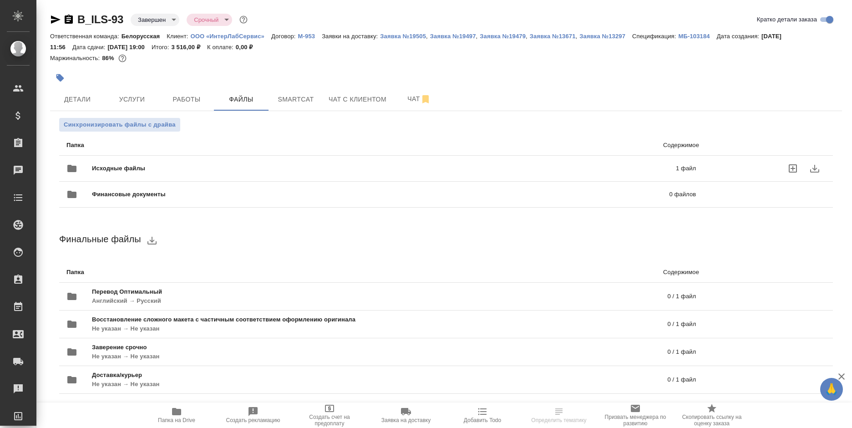
click at [455, 163] on div "Исходные файлы 1 файл" at bounding box center [380, 168] width 629 height 22
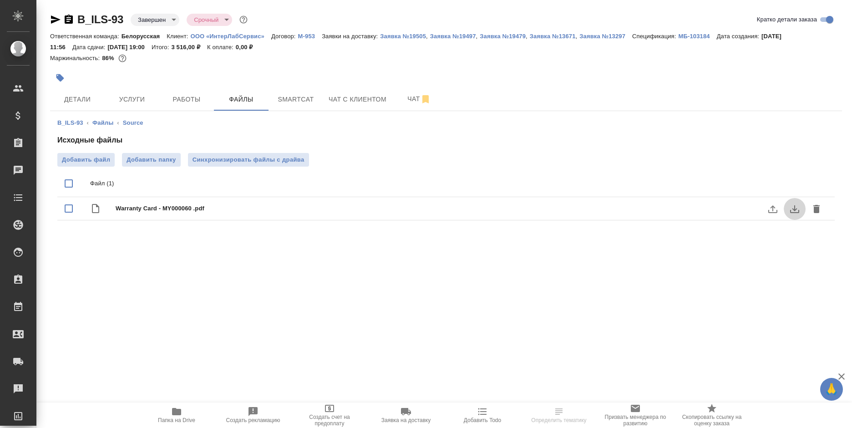
click at [794, 213] on icon "download" at bounding box center [794, 208] width 11 height 11
click at [67, 21] on icon "button" at bounding box center [69, 19] width 8 height 9
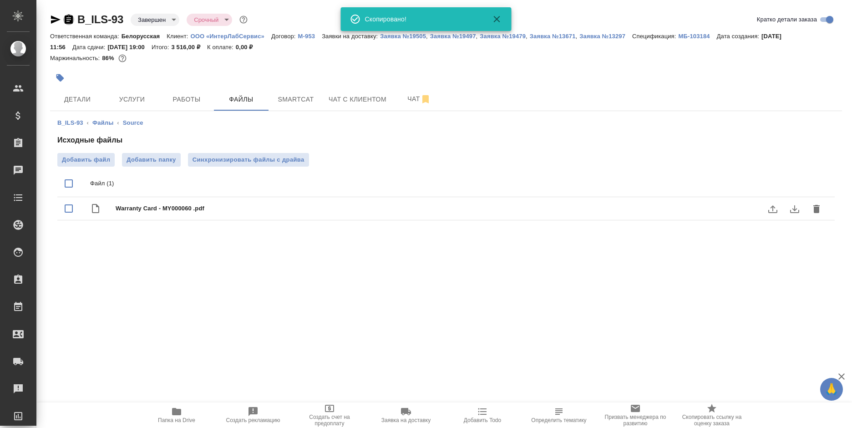
click at [67, 21] on icon "button" at bounding box center [69, 19] width 8 height 9
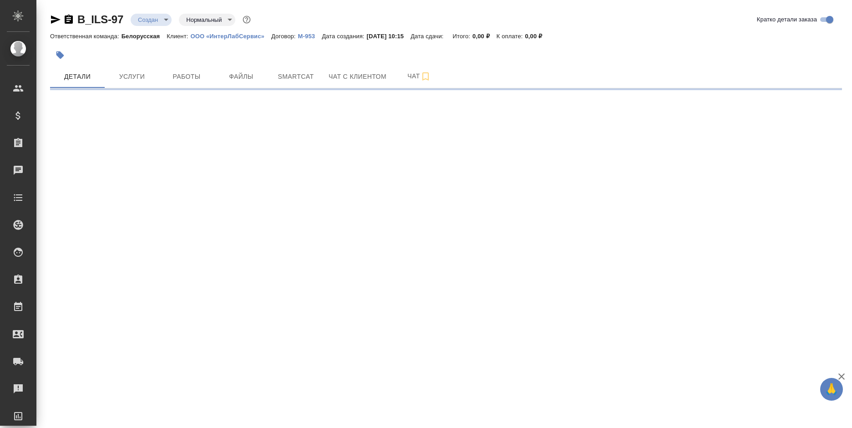
select select "RU"
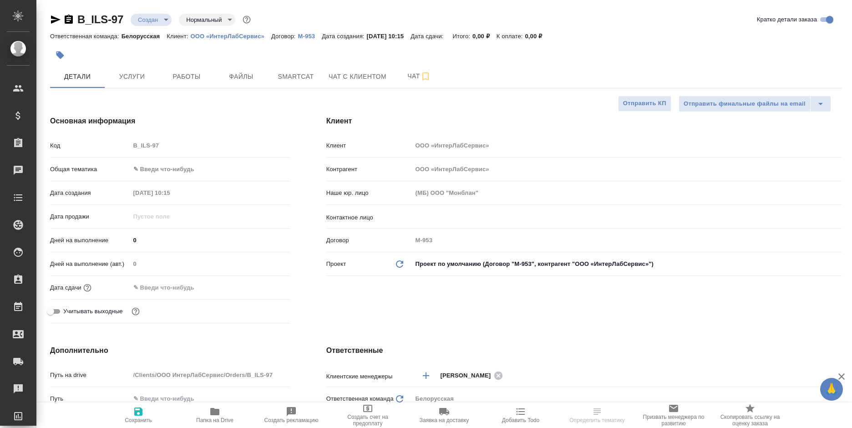
type textarea "x"
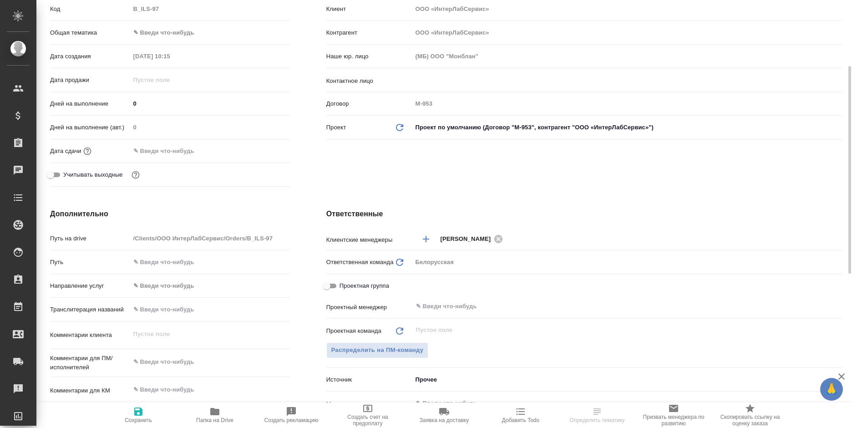
scroll to position [228, 0]
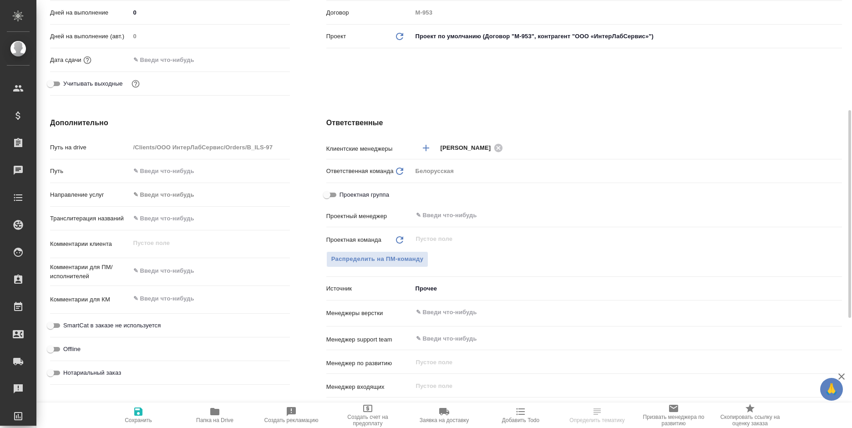
type textarea "x"
click at [188, 274] on textarea at bounding box center [210, 270] width 160 height 15
type textarea "x"
type textarea "п"
type textarea "x"
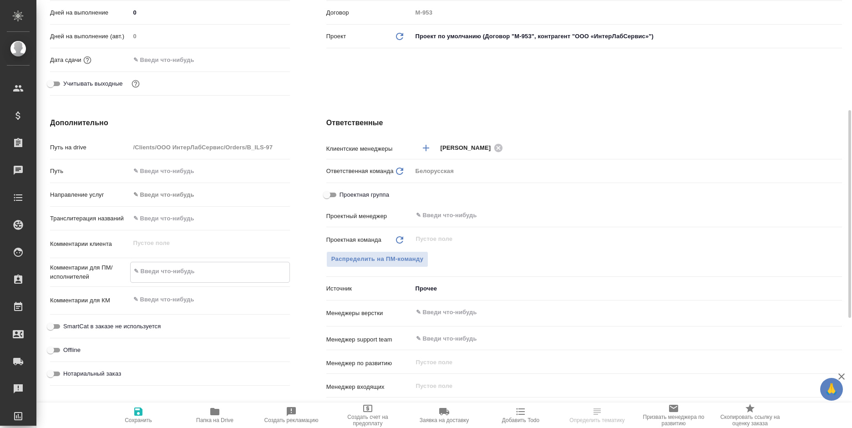
type textarea "x"
type textarea "по"
type textarea "x"
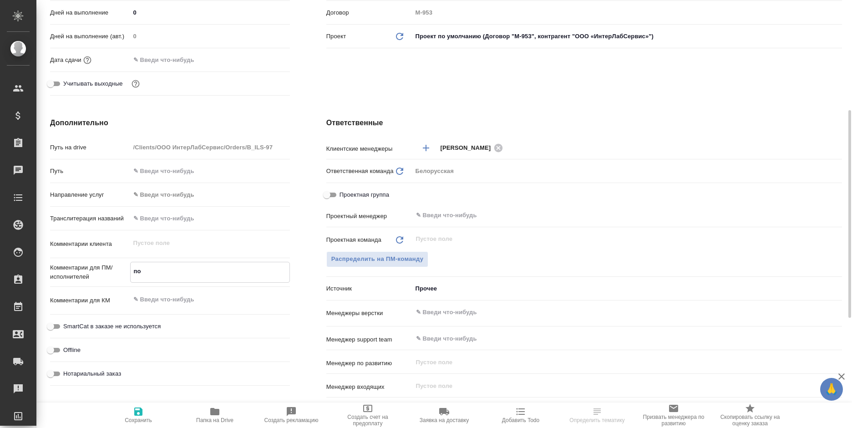
type textarea "под"
type textarea "x"
type textarea "подо"
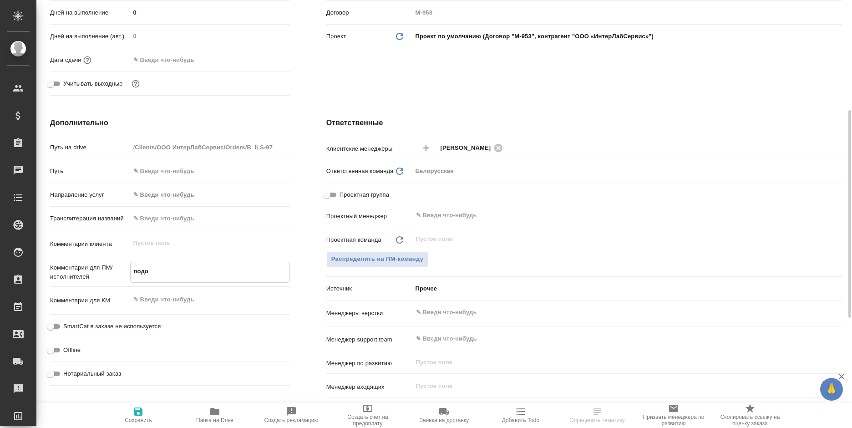
type textarea "x"
type textarea "подоб"
type textarea "x"
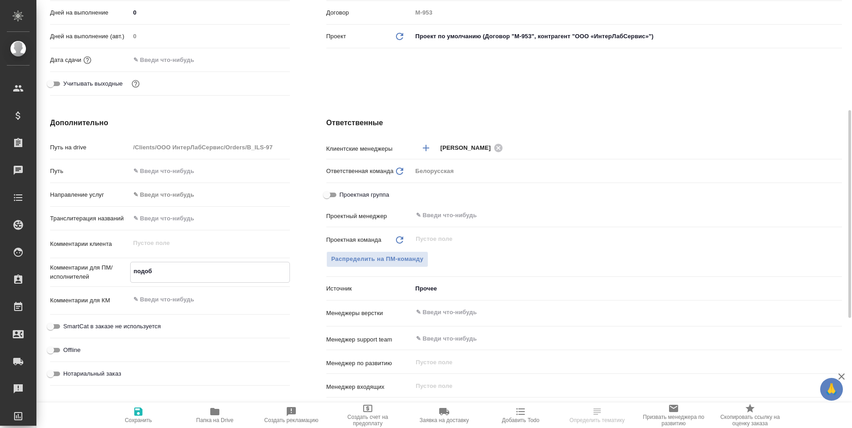
type textarea "x"
type textarea "подобн"
type textarea "x"
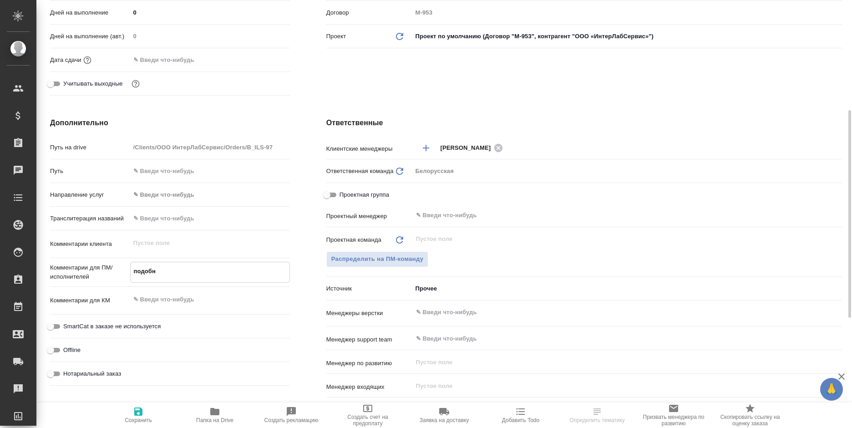
type textarea "x"
type textarea "подобны"
type textarea "x"
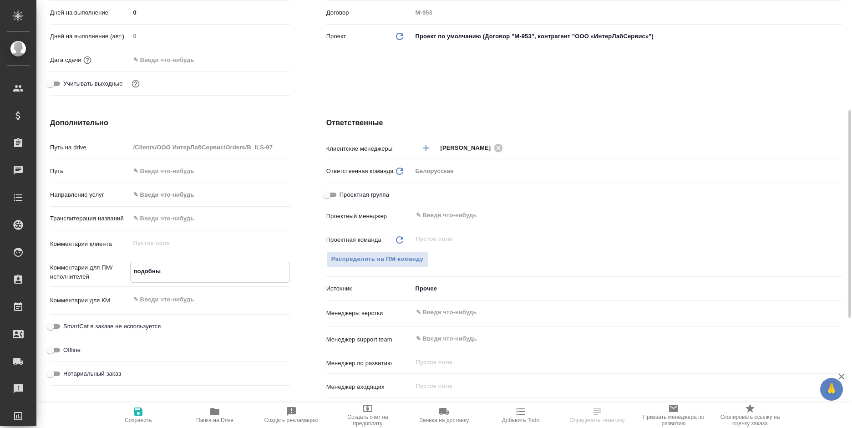
type textarea "подобный"
type textarea "x"
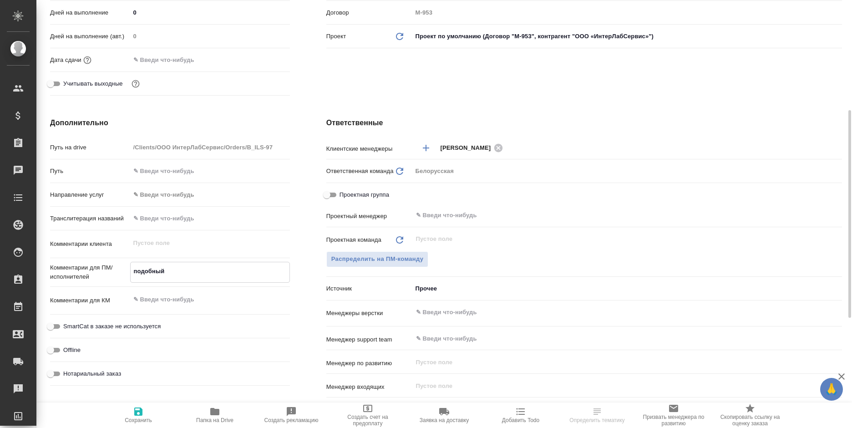
type textarea "подобный"
type textarea "x"
type textarea "подобный з"
type textarea "x"
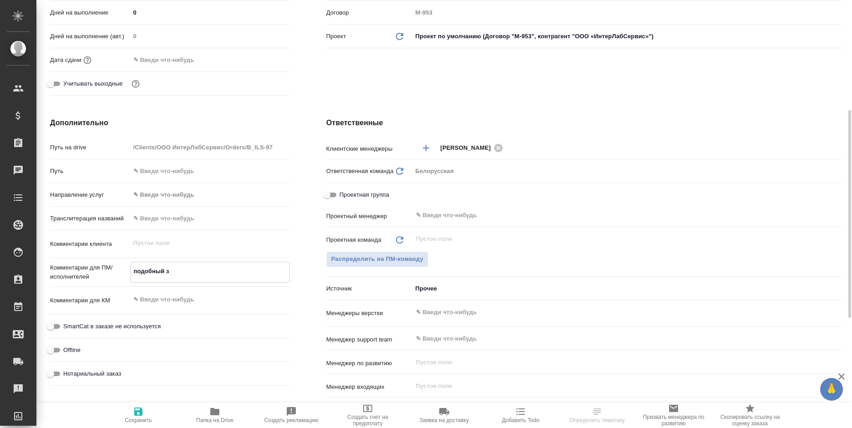
type textarea "x"
type textarea "подобный за"
type textarea "x"
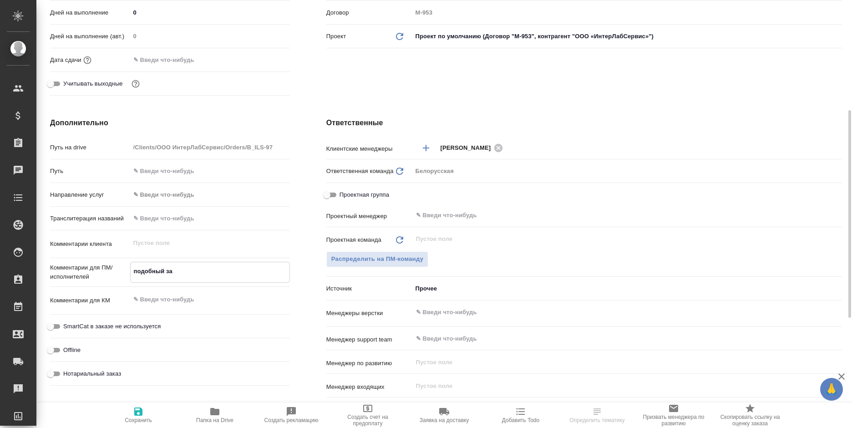
type textarea "x"
type textarea "подобный зак"
type textarea "x"
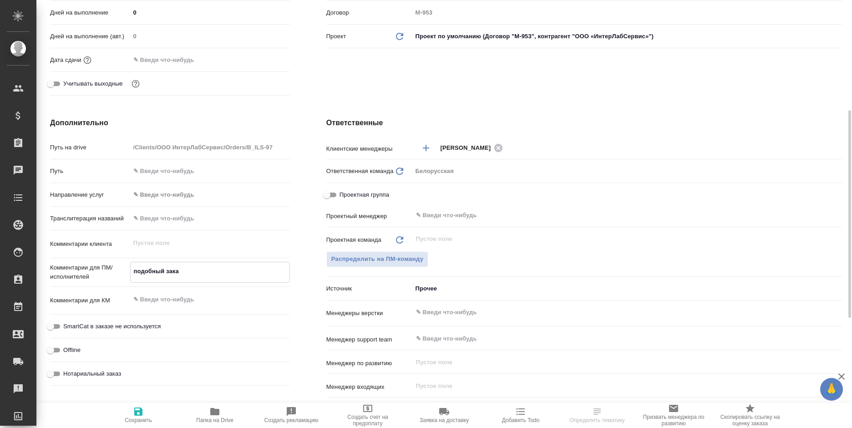
type textarea "подобный заказ"
type textarea "x"
type textarea "подобный заказ"
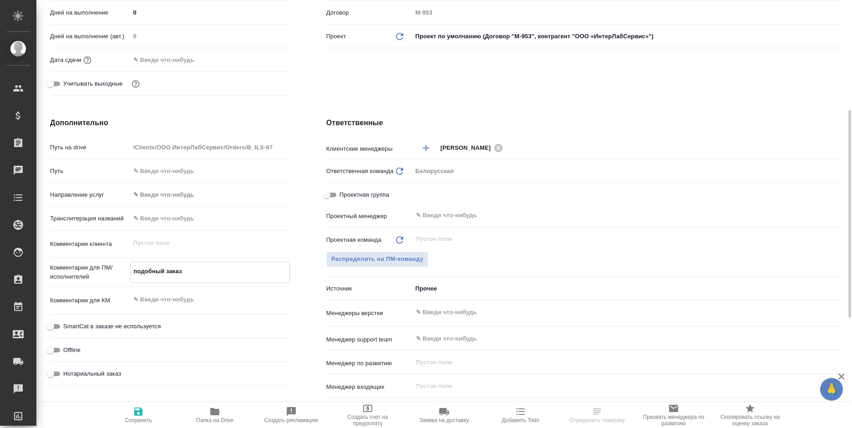
type textarea "x"
paste textarea "B_ILS-93"
type textarea "x"
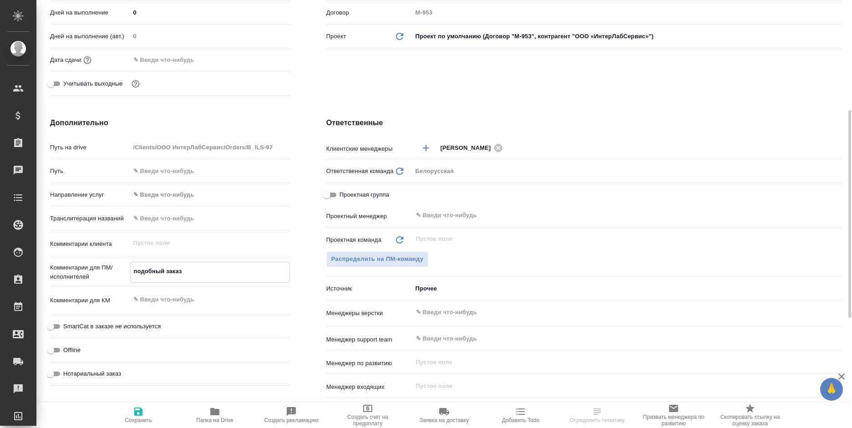
type textarea "подобный заказ B_ILS-93"
type textarea "x"
type textarea "подобный заказ B_ILS-93"
type textarea "x"
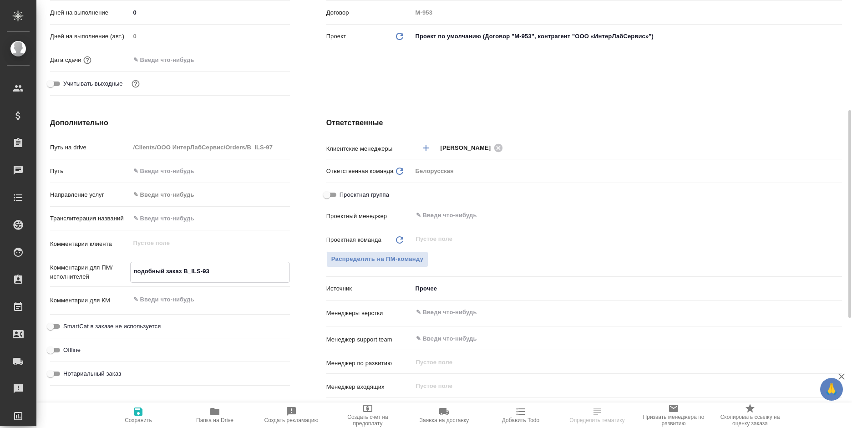
click at [442, 289] on body "🙏 .cls-1 fill:#fff; AWATERA Bogomolova Anastasiya Клиенты Спецификации Заказы 0…" at bounding box center [426, 214] width 852 height 428
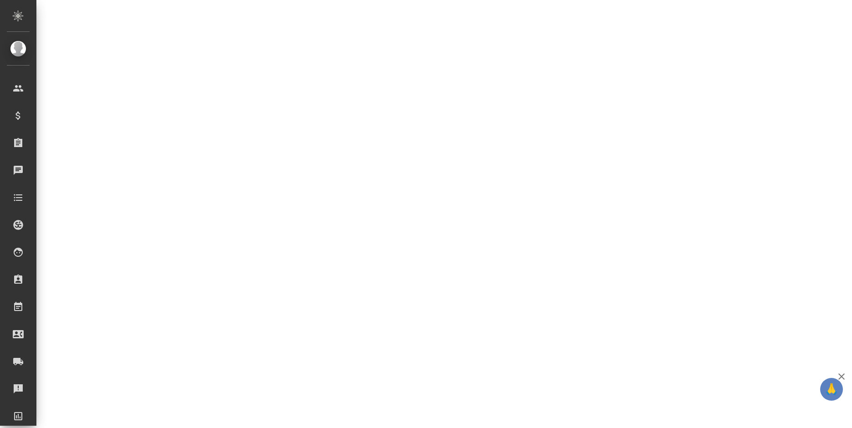
select select "RU"
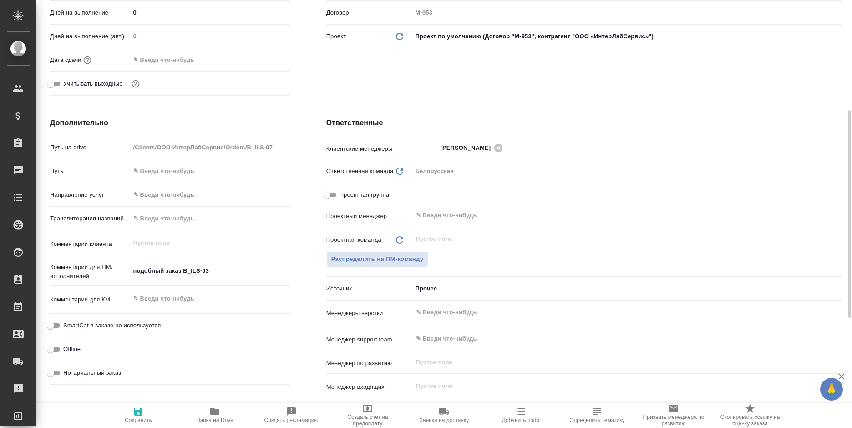
type textarea "x"
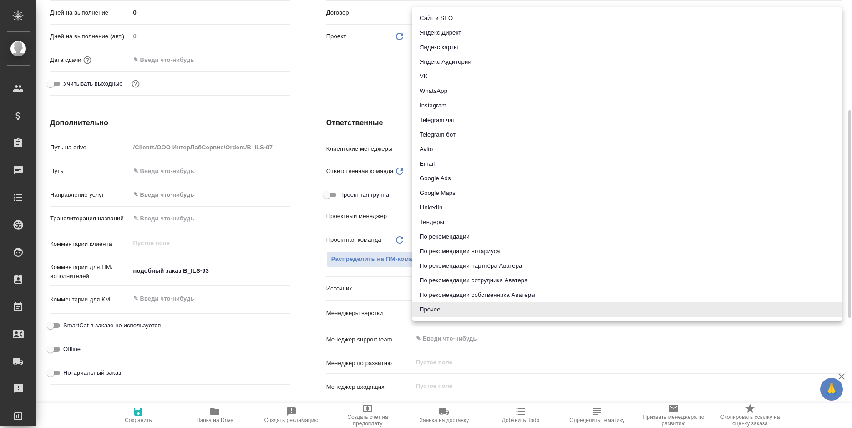
click at [443, 292] on body "🙏 .cls-1 fill:#fff; AWATERA Bogomolova Anastasiya Клиенты Спецификации Заказы 0…" at bounding box center [426, 214] width 852 height 428
click at [436, 161] on li "Email" at bounding box center [627, 164] width 430 height 15
type textarea "x"
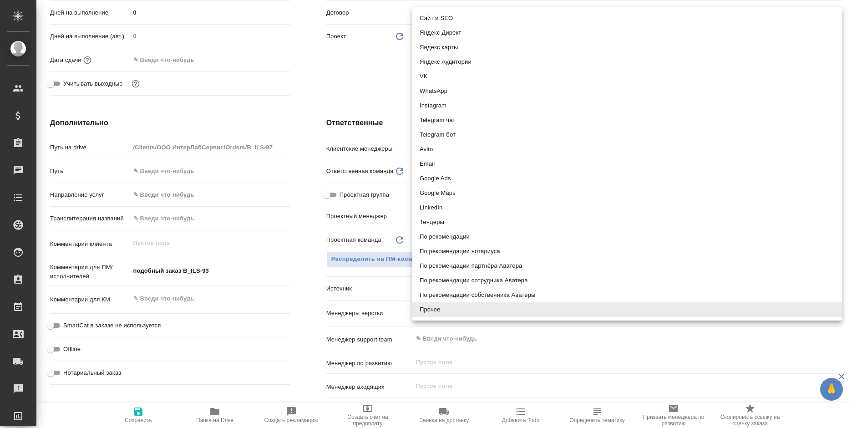
type input "emailAds"
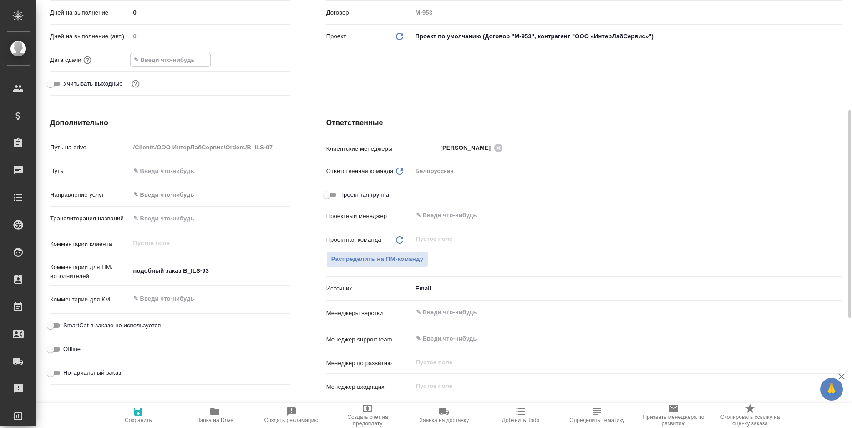
click at [185, 66] on input "text" at bounding box center [171, 59] width 80 height 13
click at [257, 55] on div at bounding box center [210, 60] width 160 height 14
click at [259, 60] on icon "button" at bounding box center [263, 59] width 8 height 9
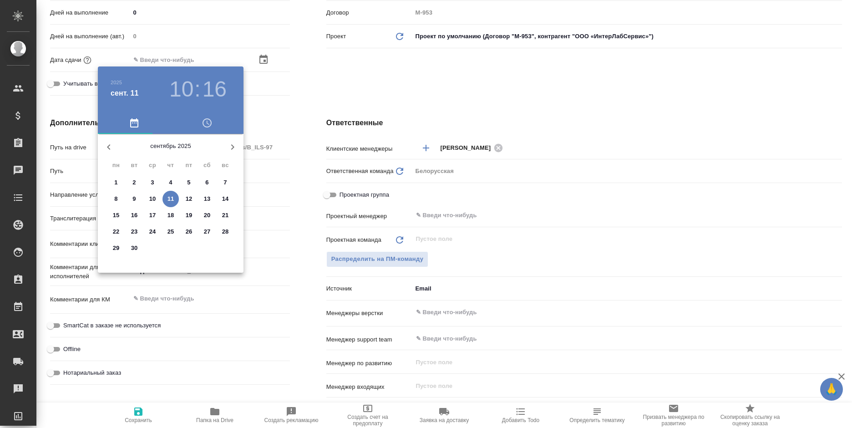
click at [169, 198] on p "11" at bounding box center [170, 198] width 7 height 9
type input "11.09.2025 10:16"
type textarea "x"
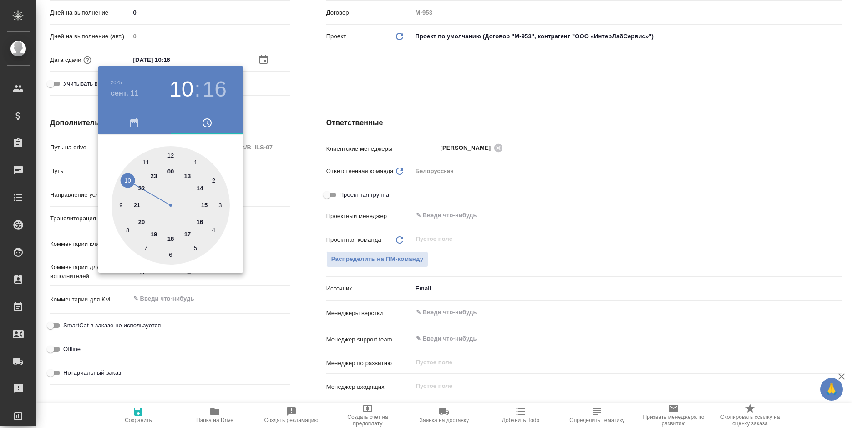
click at [196, 220] on div at bounding box center [170, 205] width 118 height 118
type input "11.09.2025 16:16"
type textarea "x"
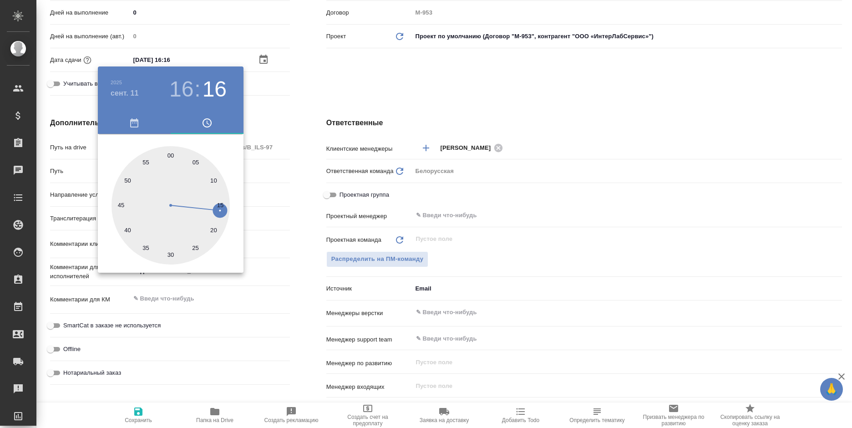
click at [170, 152] on div at bounding box center [170, 205] width 118 height 118
type input "[DATE] 16:00"
type textarea "x"
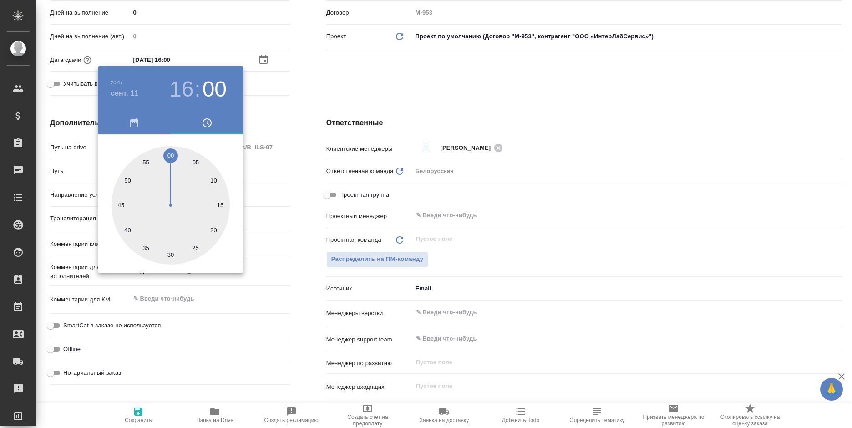
click at [334, 71] on div at bounding box center [426, 214] width 852 height 428
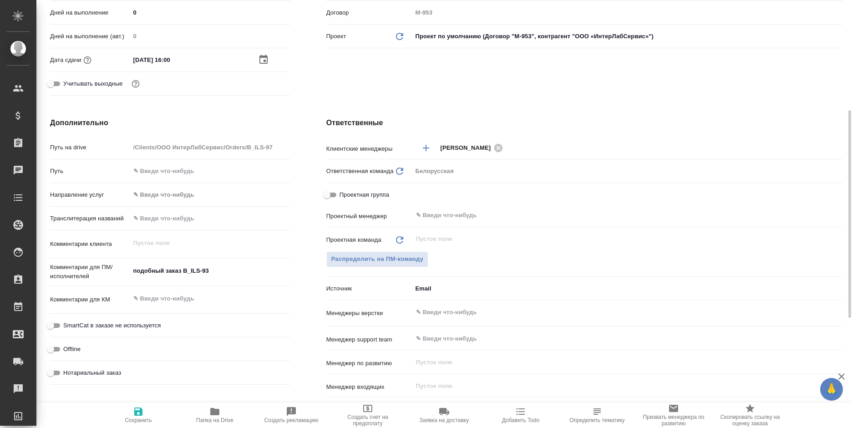
scroll to position [137, 0]
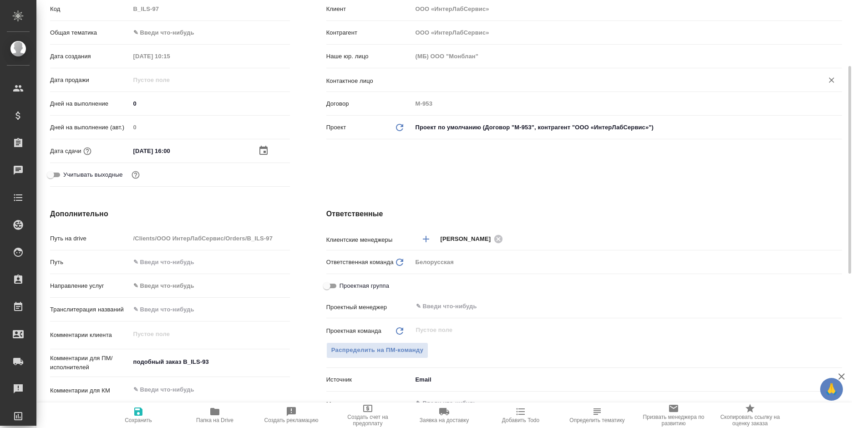
click at [444, 84] on input "text" at bounding box center [612, 80] width 394 height 11
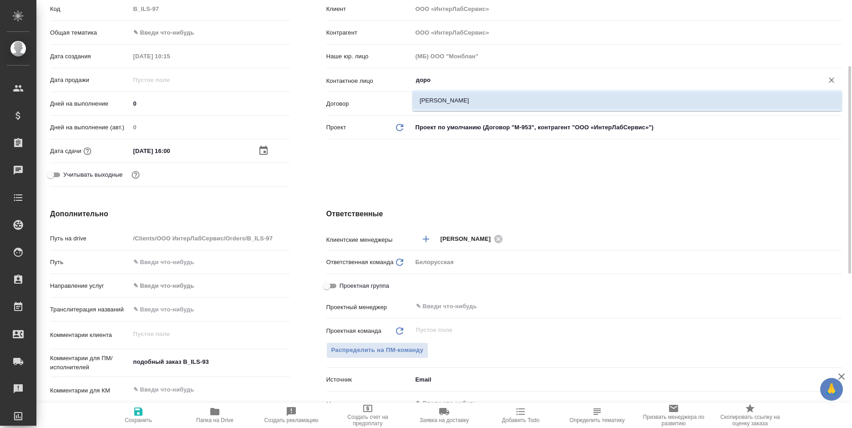
click at [434, 98] on li "Доронина Анастасия" at bounding box center [627, 100] width 430 height 16
type input "Доронина Анастасия"
type textarea "x"
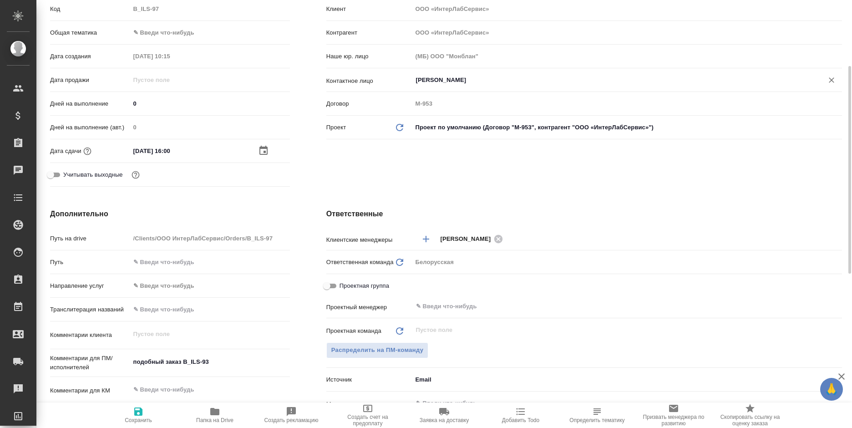
type input "Доронина Анастасия"
click at [193, 30] on body "🙏 .cls-1 fill:#fff; AWATERA Bogomolova Anastasiya Клиенты Спецификации Заказы 0…" at bounding box center [426, 214] width 852 height 428
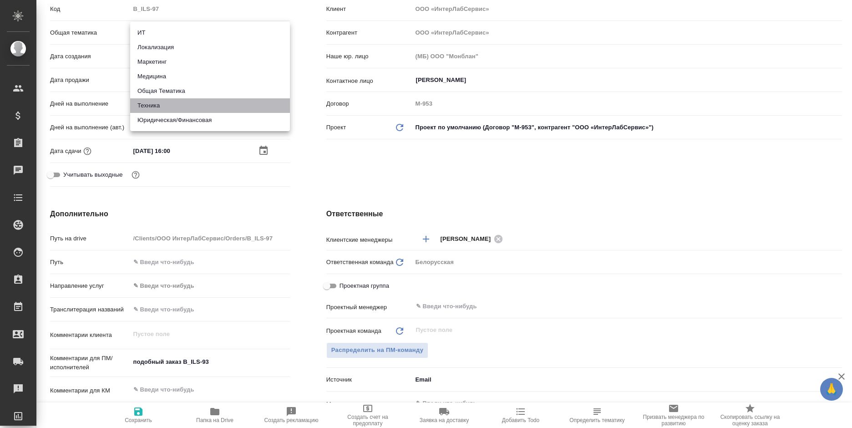
click at [180, 104] on li "Техника" at bounding box center [210, 105] width 160 height 15
type input "tech"
type textarea "x"
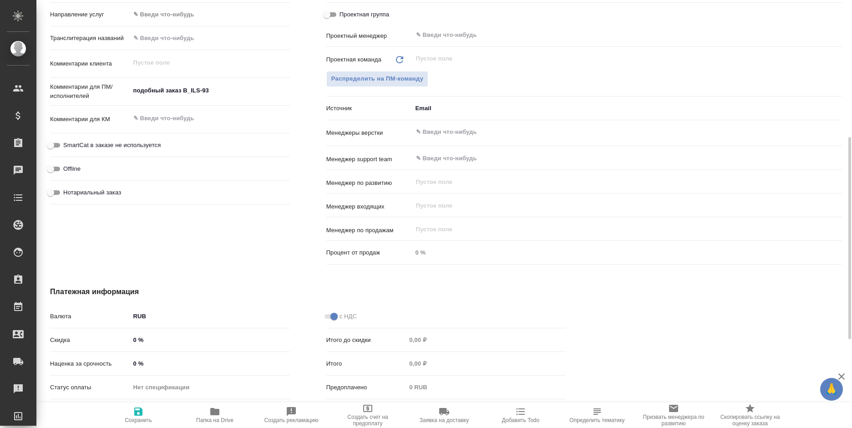
scroll to position [386, 0]
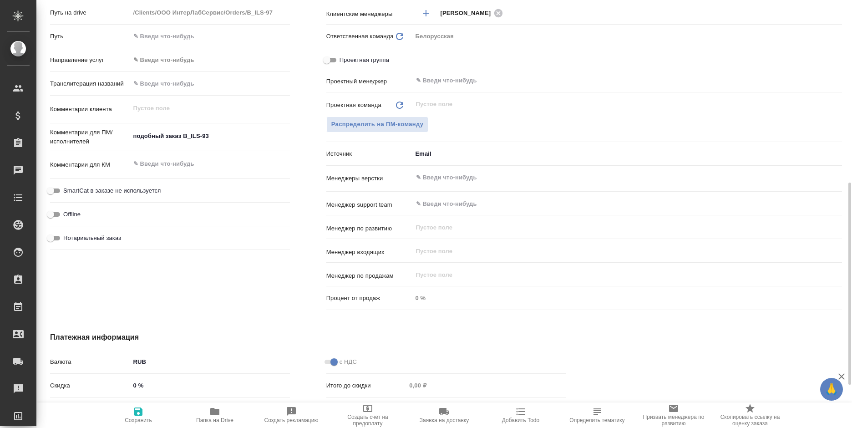
click at [140, 413] on icon "button" at bounding box center [138, 411] width 8 height 8
type textarea "x"
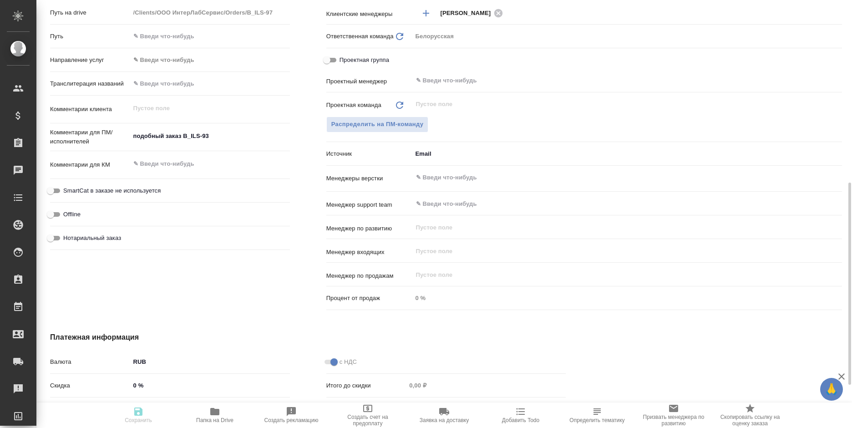
type textarea "x"
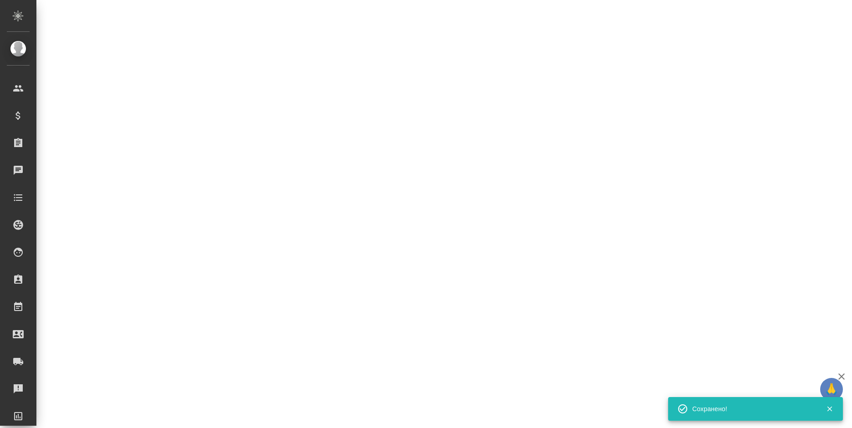
select select "RU"
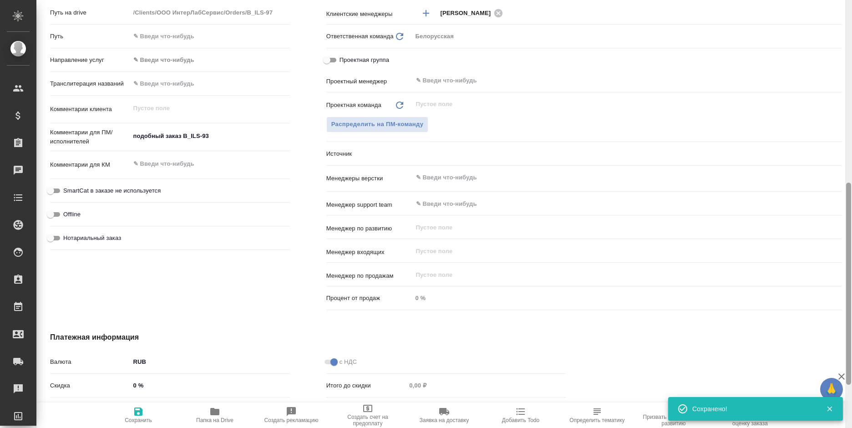
type textarea "x"
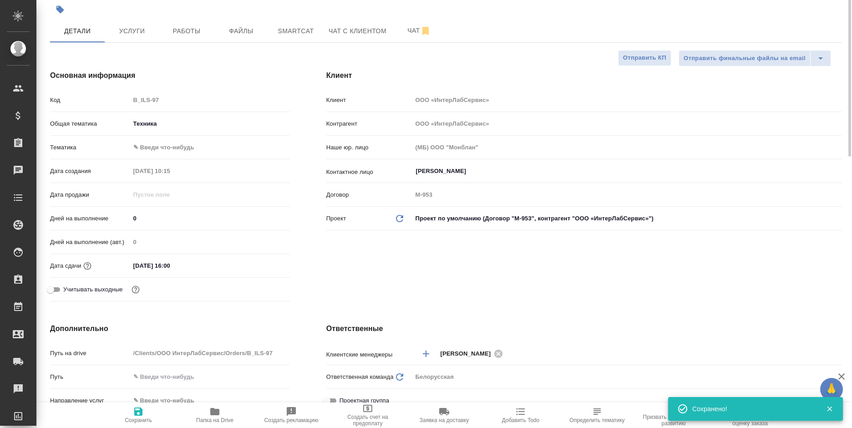
scroll to position [0, 0]
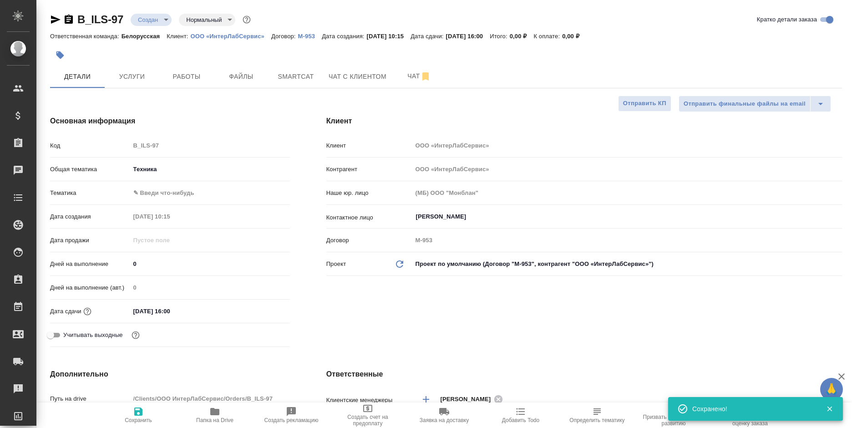
type textarea "x"
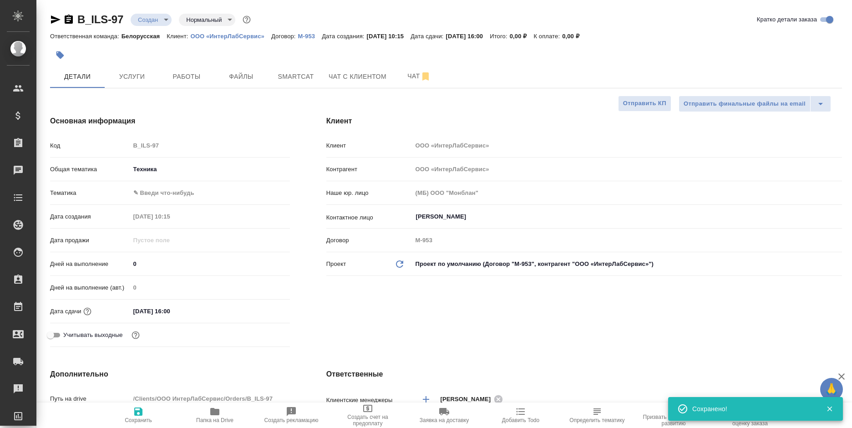
type textarea "x"
click at [237, 76] on span "Файлы" at bounding box center [241, 76] width 44 height 11
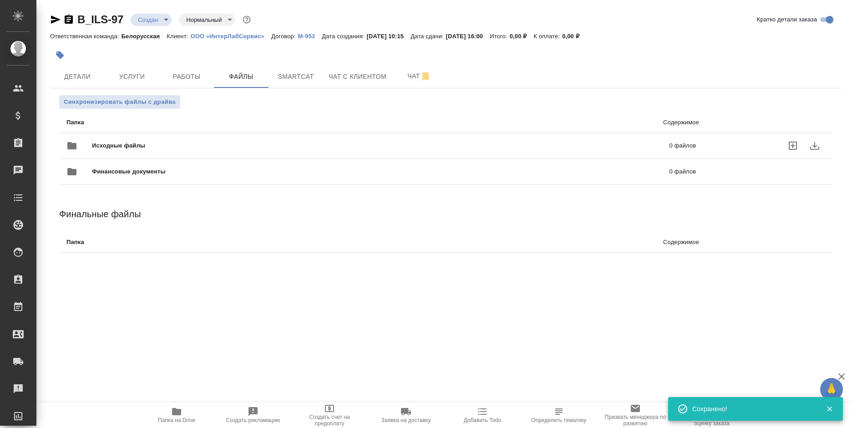
click at [793, 143] on icon "uploadFiles" at bounding box center [792, 145] width 11 height 11
click at [0, 0] on input "uploadFiles" at bounding box center [0, 0] width 0 height 0
click at [164, 21] on body "🙏 .cls-1 fill:#fff; AWATERA Bogomolova Anastasiya Клиенты Спецификации Заказы 0…" at bounding box center [426, 214] width 852 height 428
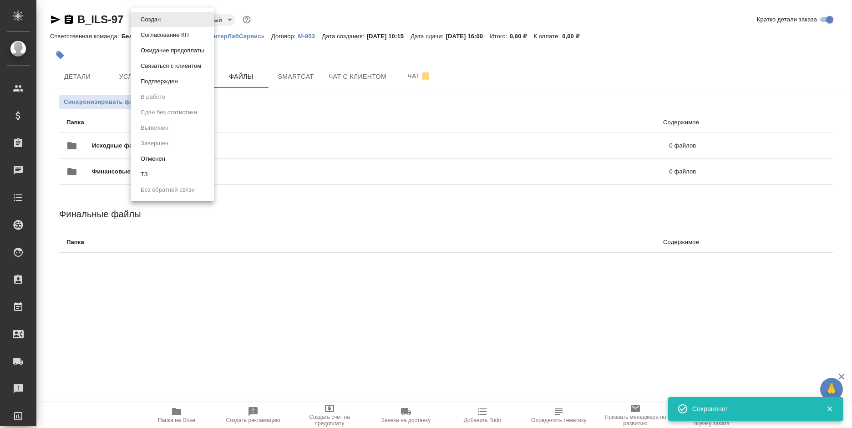
click at [161, 179] on li "ТЗ" at bounding box center [172, 174] width 83 height 15
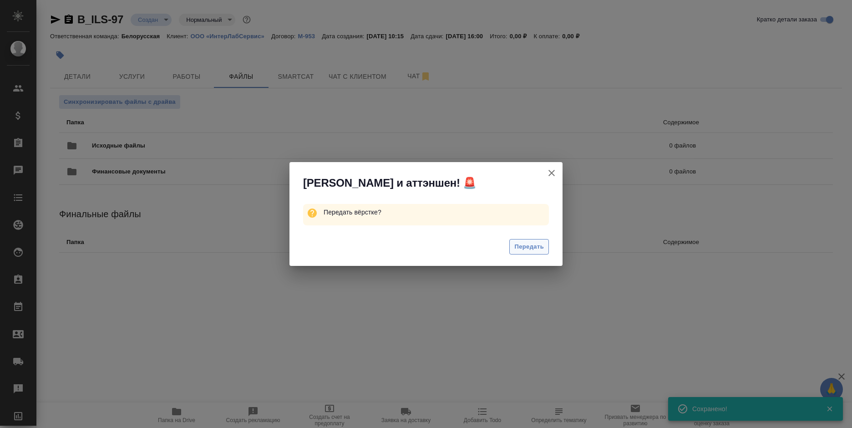
click at [534, 249] on span "Передать" at bounding box center [529, 247] width 30 height 10
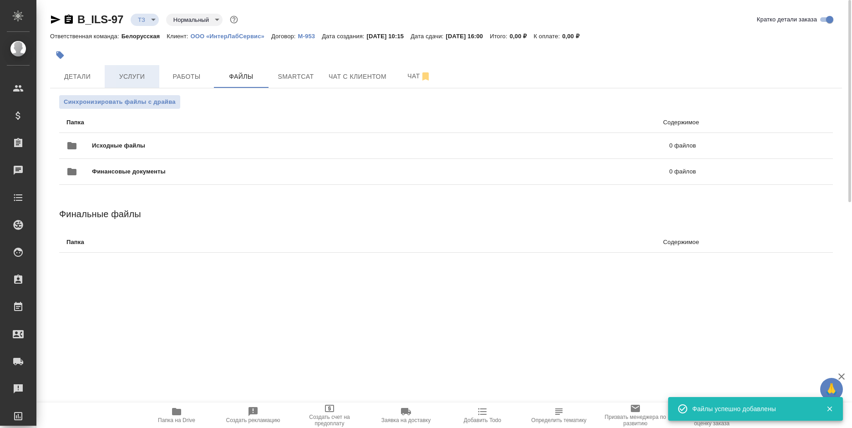
click at [149, 76] on span "Услуги" at bounding box center [132, 76] width 44 height 11
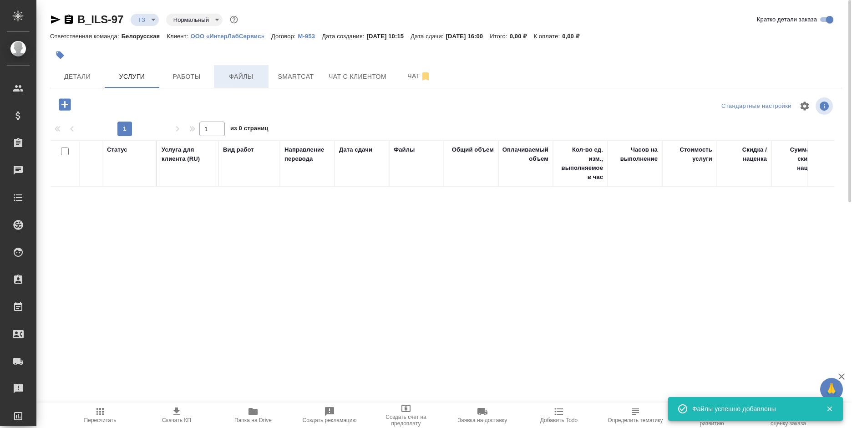
click at [241, 73] on span "Файлы" at bounding box center [241, 76] width 44 height 11
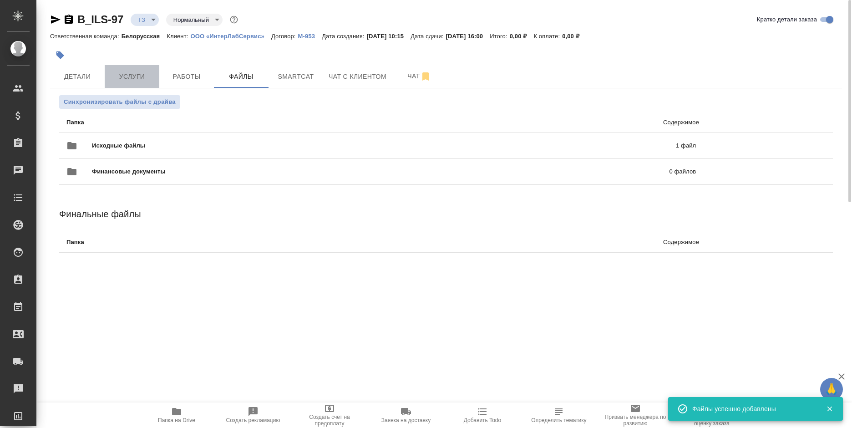
click at [141, 81] on span "Услуги" at bounding box center [132, 76] width 44 height 11
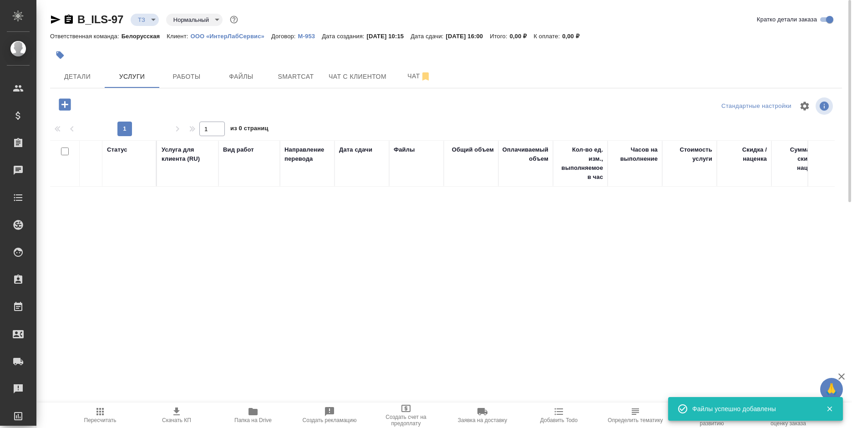
click at [63, 111] on icon "button" at bounding box center [65, 104] width 16 height 16
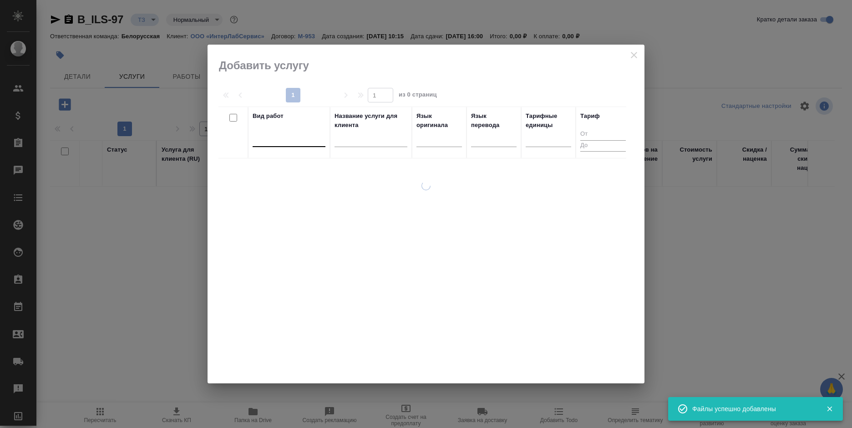
click at [286, 136] on div at bounding box center [289, 137] width 73 height 13
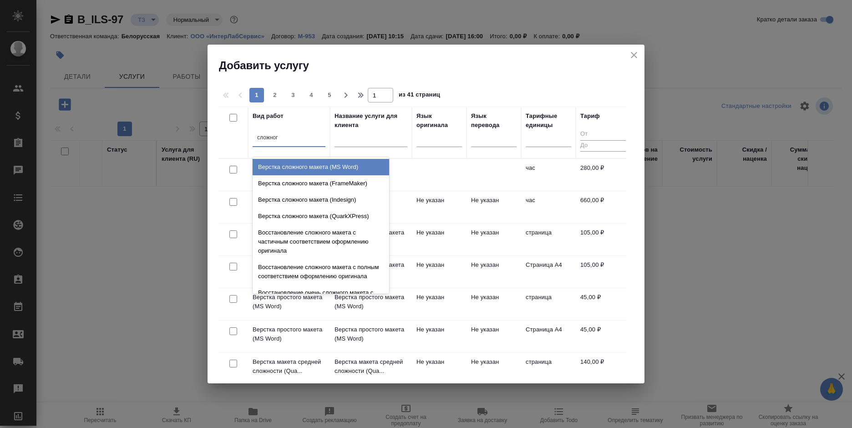
type input "сложного"
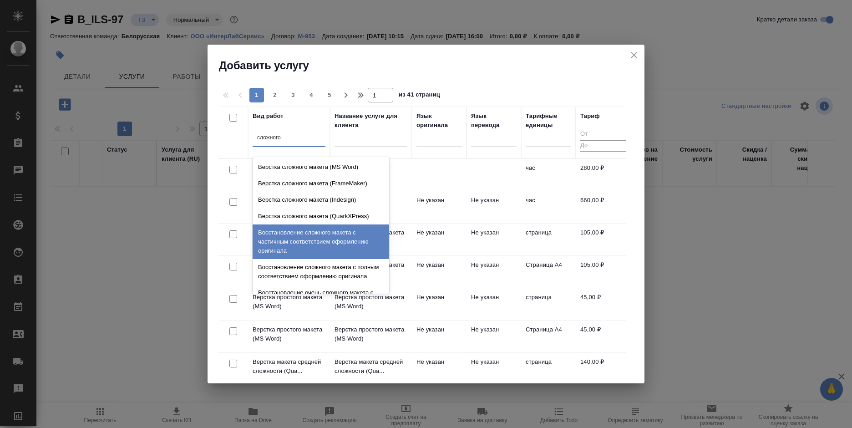
click at [328, 247] on div "Восстановление сложного макета с частичным соответствием оформлению оригинала" at bounding box center [321, 241] width 137 height 35
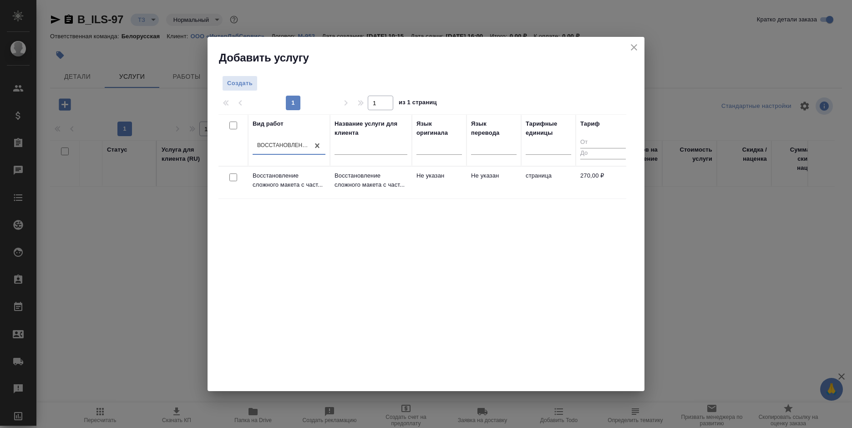
click at [498, 187] on td "Не указан" at bounding box center [493, 183] width 55 height 32
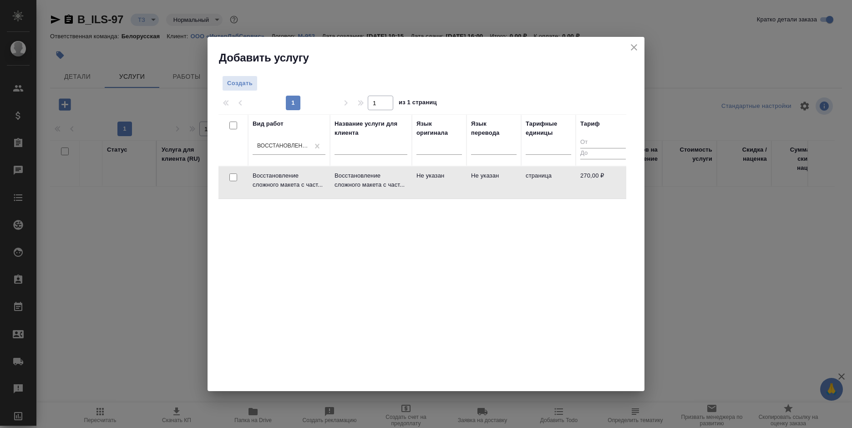
click at [498, 187] on td "Не указан" at bounding box center [493, 183] width 55 height 32
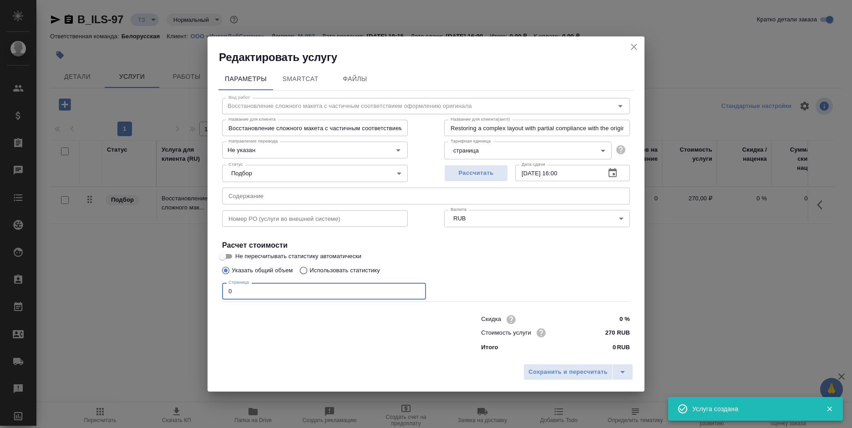
drag, startPoint x: 240, startPoint y: 287, endPoint x: 217, endPoint y: 287, distance: 23.7
click at [217, 287] on div "Параметры SmartCat Файлы Вид работ Восстановление сложного макета с частичным с…" at bounding box center [426, 212] width 437 height 295
type input "1"
click at [567, 372] on span "Сохранить и пересчитать" at bounding box center [567, 372] width 79 height 10
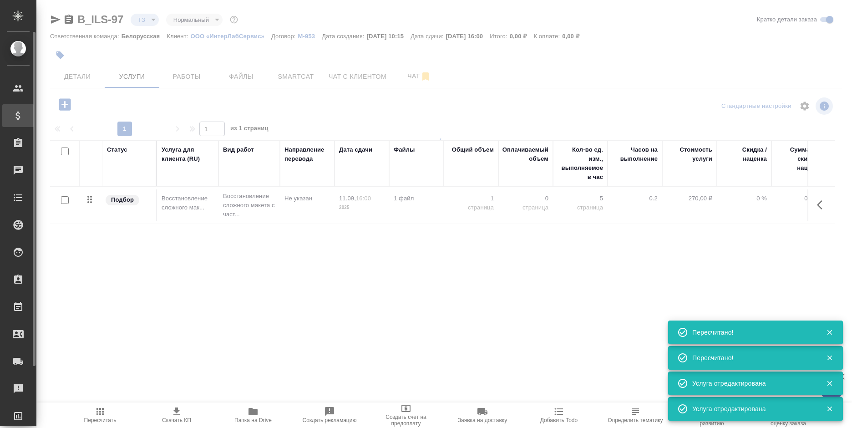
type input "urgent"
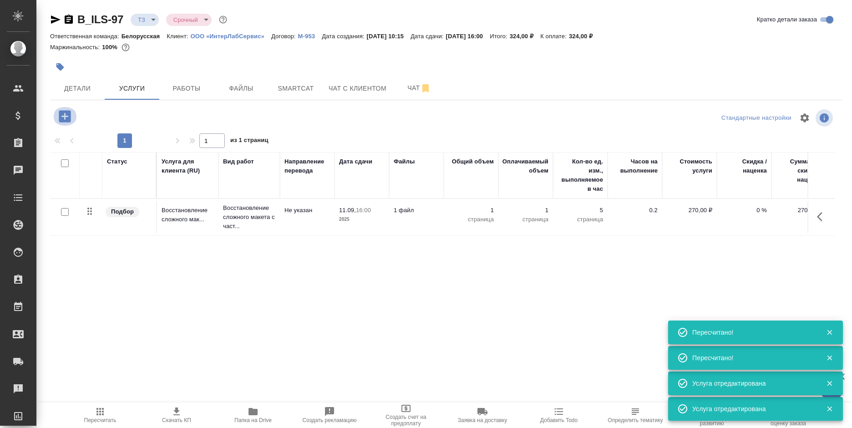
click at [60, 116] on icon "button" at bounding box center [65, 116] width 12 height 12
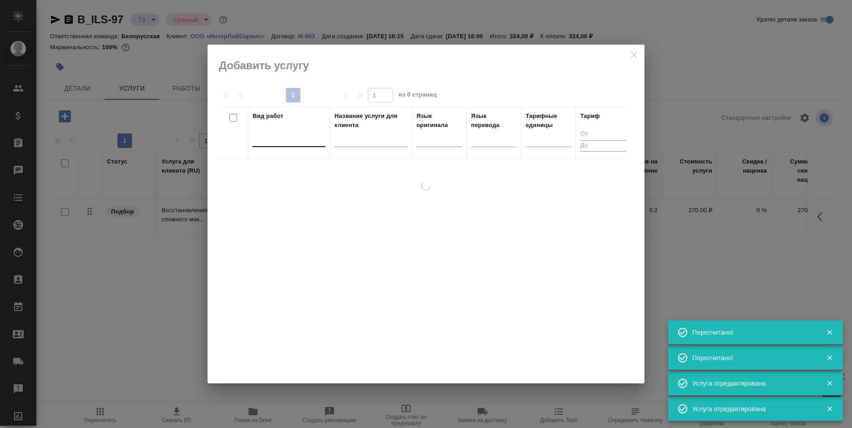
click at [276, 138] on div at bounding box center [289, 137] width 73 height 13
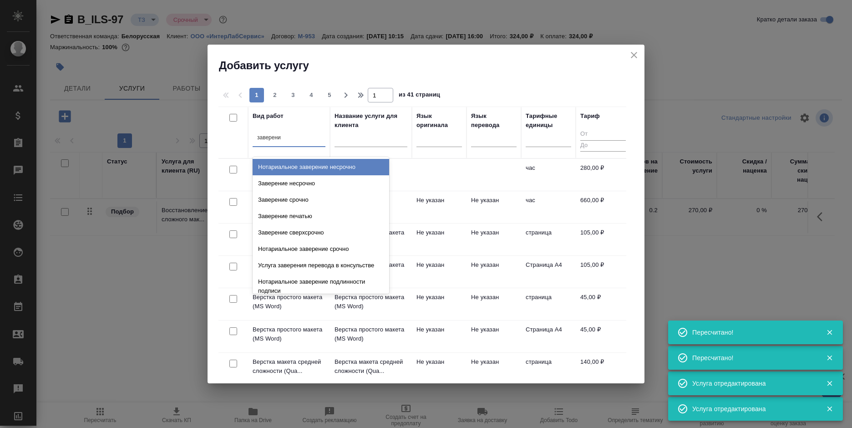
type input "заверение"
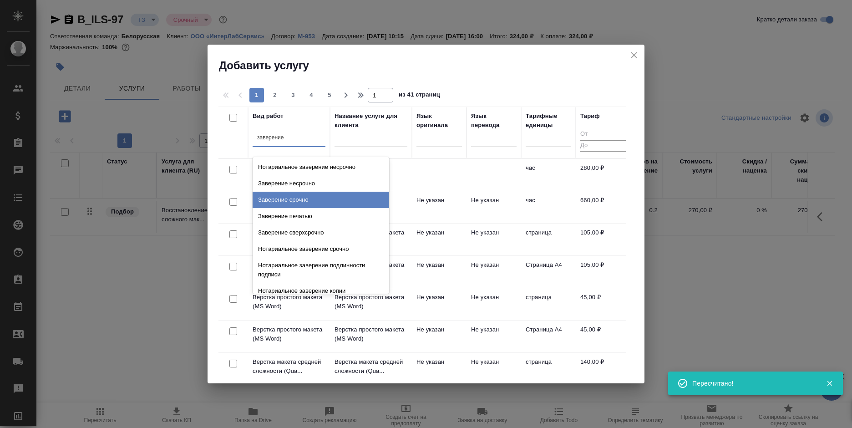
click at [362, 200] on div "Заверение срочно" at bounding box center [321, 200] width 137 height 16
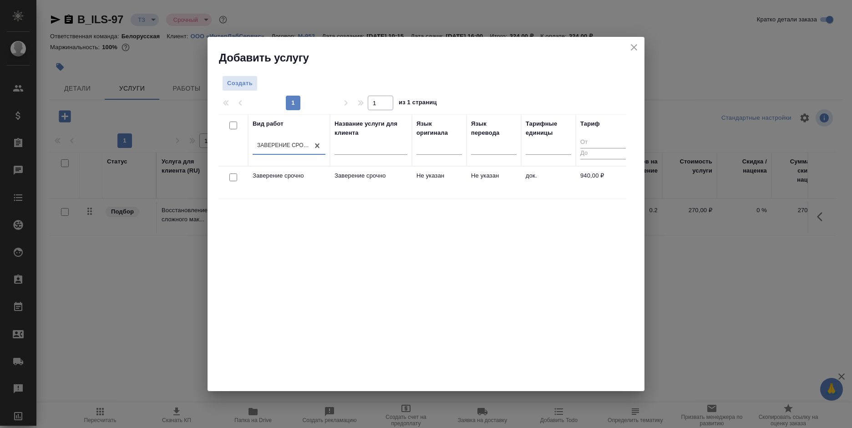
click at [470, 178] on td "Не указан" at bounding box center [493, 183] width 55 height 32
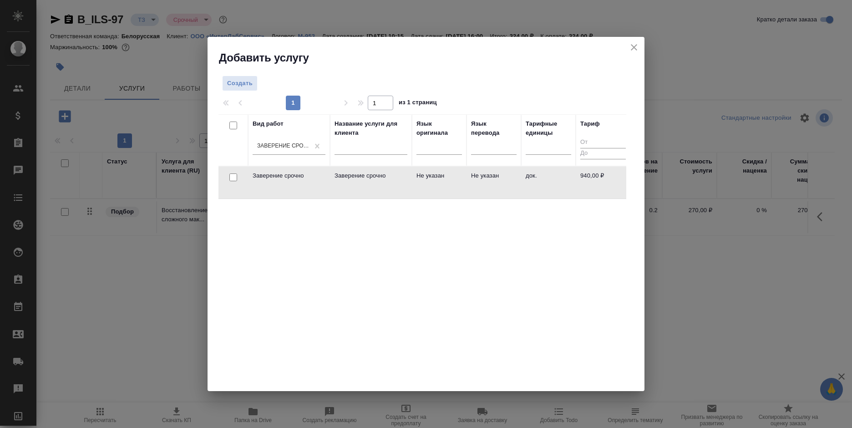
click at [470, 178] on td "Не указан" at bounding box center [493, 183] width 55 height 32
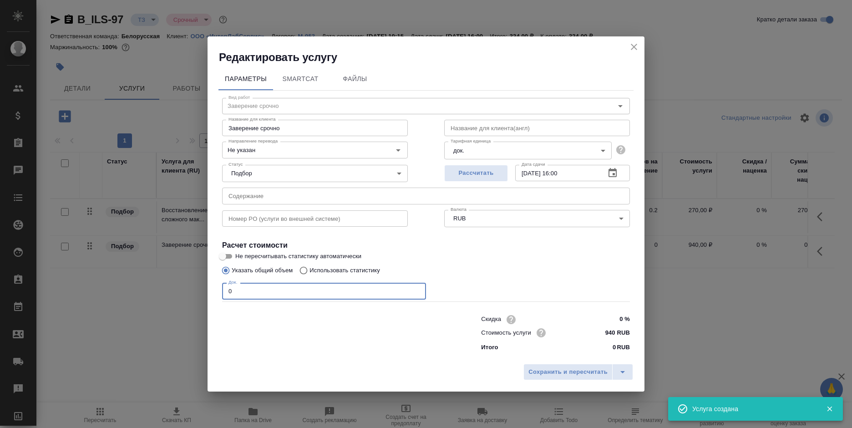
drag, startPoint x: 248, startPoint y: 292, endPoint x: 213, endPoint y: 292, distance: 35.0
click at [213, 292] on div "Параметры SmartCat Файлы Вид работ Заверение срочно Вид работ Название для клие…" at bounding box center [426, 212] width 437 height 295
type input "1"
click at [552, 371] on span "Сохранить и пересчитать" at bounding box center [567, 372] width 79 height 10
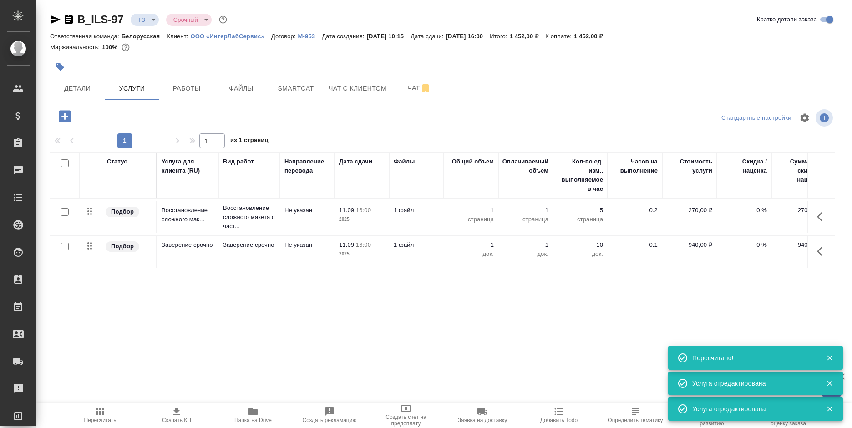
click at [65, 111] on icon "button" at bounding box center [65, 116] width 12 height 12
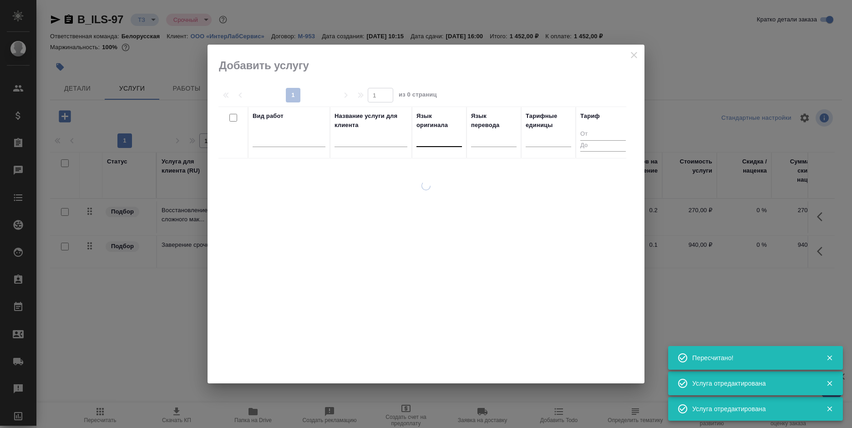
click at [437, 132] on div at bounding box center [439, 137] width 46 height 13
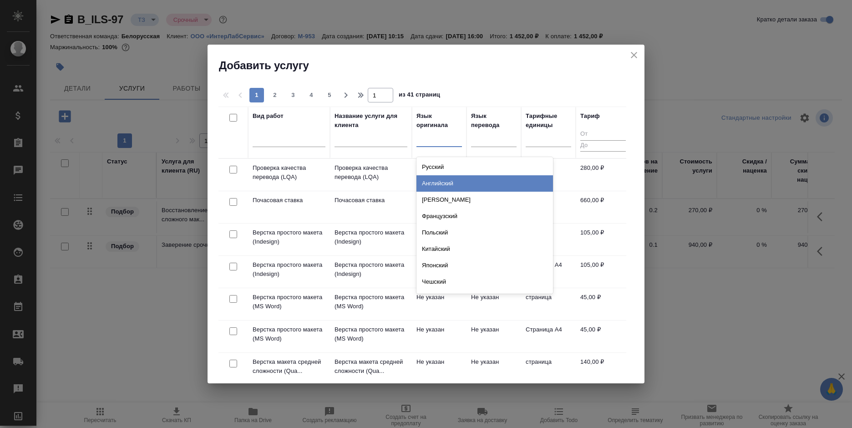
click at [436, 184] on div "Английский" at bounding box center [484, 183] width 137 height 16
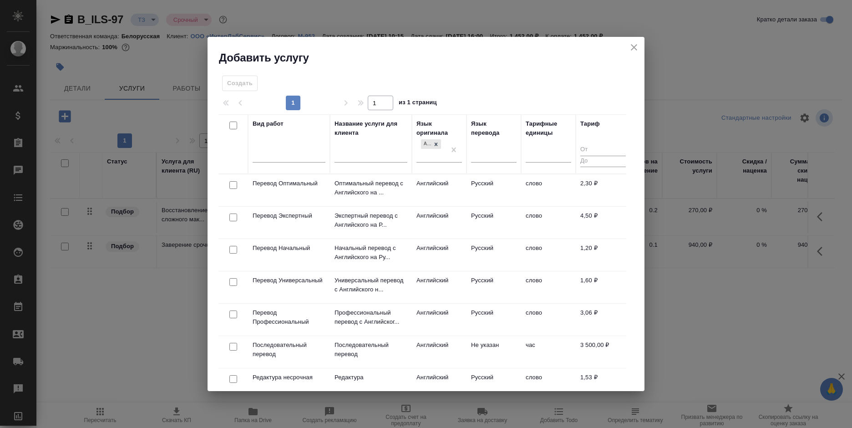
click at [488, 184] on td "Русский" at bounding box center [493, 190] width 55 height 32
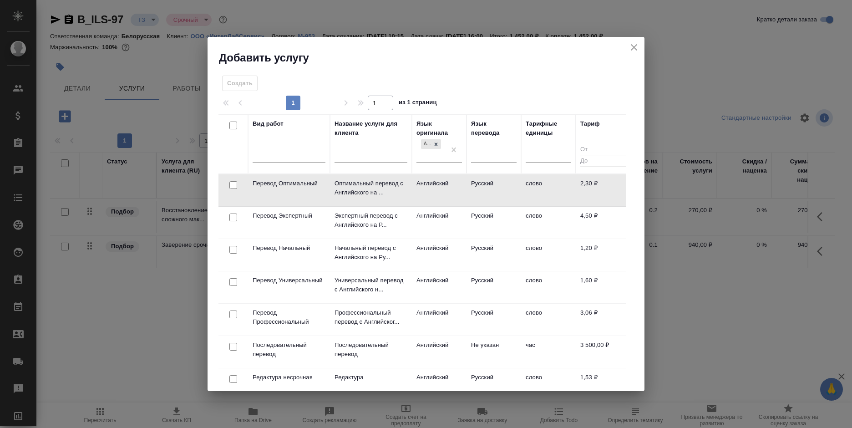
click at [488, 184] on td "Русский" at bounding box center [493, 190] width 55 height 32
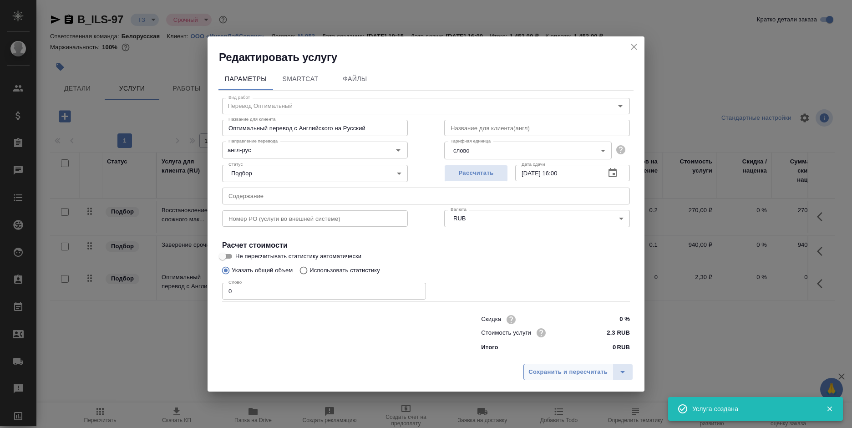
click at [562, 367] on span "Сохранить и пересчитать" at bounding box center [567, 372] width 79 height 10
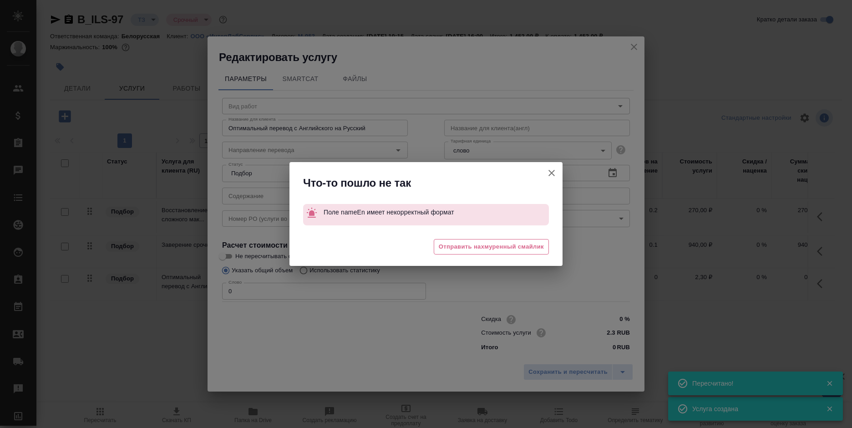
type input "Перевод Оптимальный"
type input "англ-рус"
click at [548, 172] on icon "button" at bounding box center [551, 172] width 11 height 11
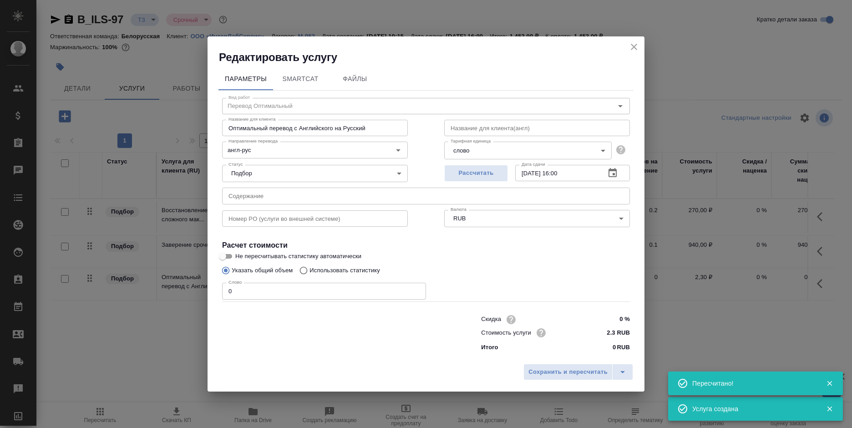
click at [630, 44] on icon "close" at bounding box center [633, 46] width 11 height 11
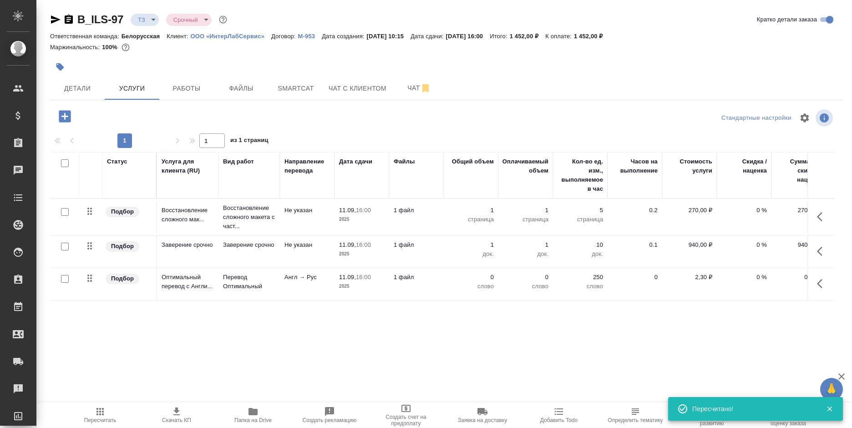
click at [65, 278] on input "checkbox" at bounding box center [65, 279] width 8 height 8
checkbox input "true"
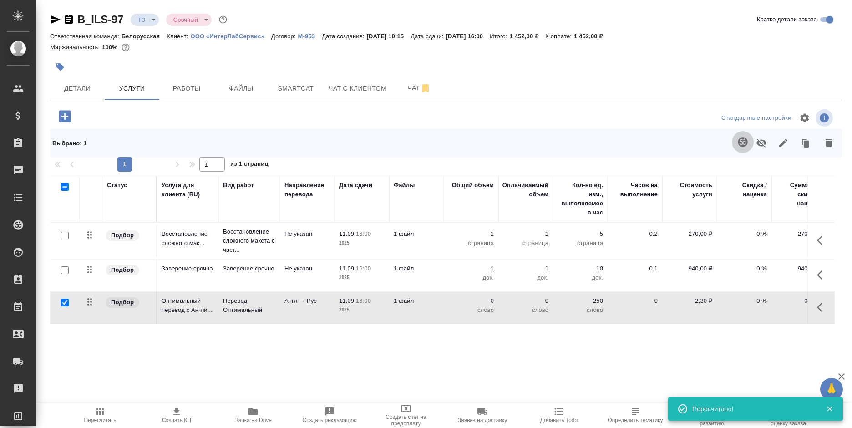
click at [734, 146] on button "button" at bounding box center [743, 142] width 22 height 22
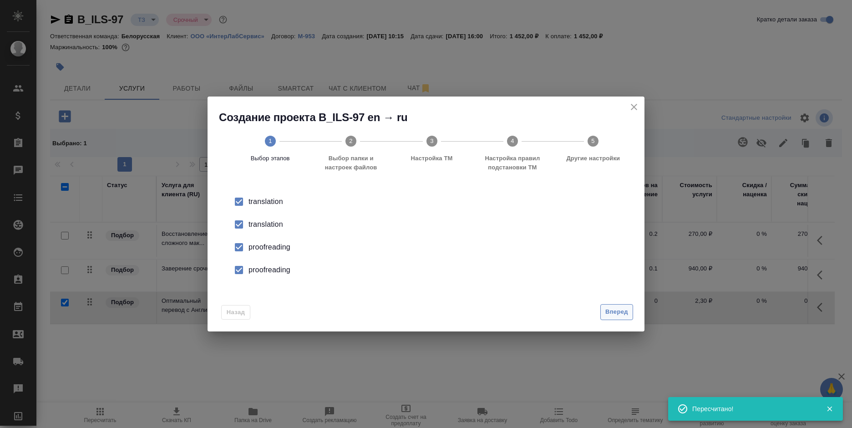
click at [610, 313] on span "Вперед" at bounding box center [616, 312] width 23 height 10
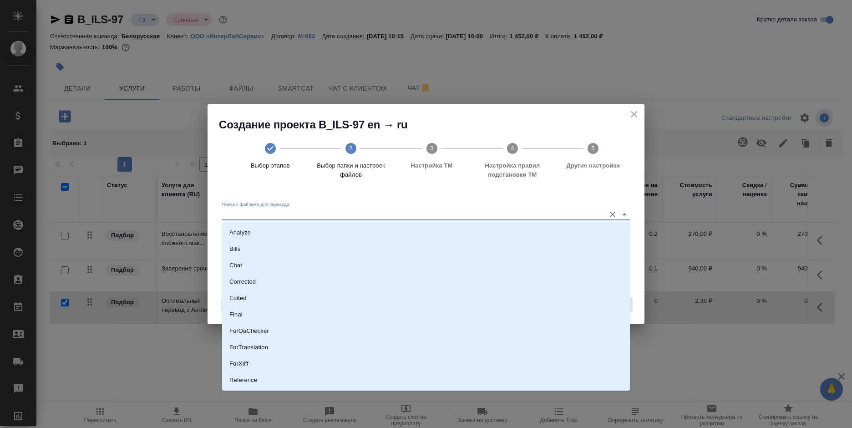
click at [263, 217] on input "Папка с файлами для перевода" at bounding box center [411, 213] width 379 height 11
click at [263, 347] on li "Source" at bounding box center [426, 349] width 408 height 16
type input "Source"
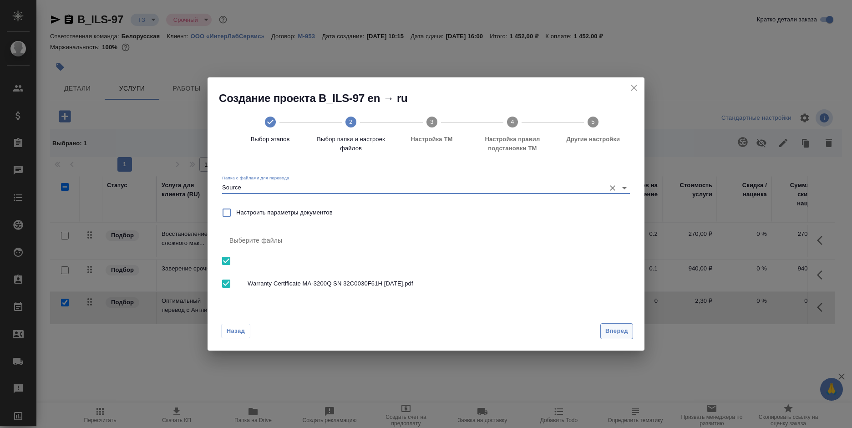
click at [614, 329] on span "Вперед" at bounding box center [616, 331] width 23 height 10
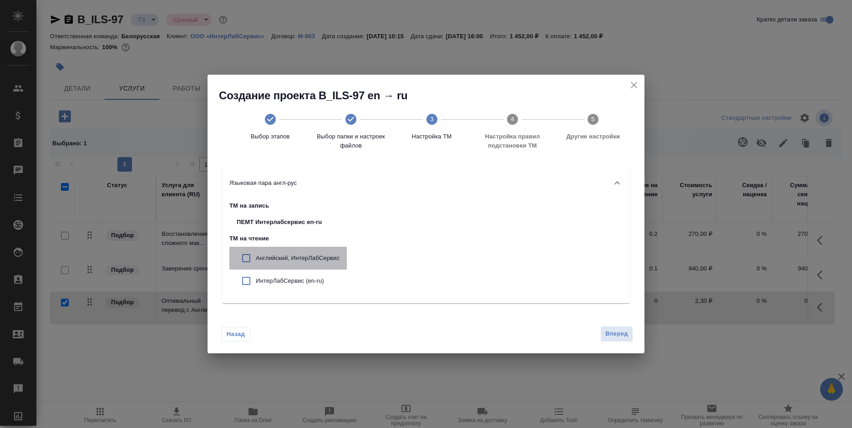
click at [307, 261] on p "Английский, ИнтерЛабСервис" at bounding box center [298, 257] width 84 height 9
checkbox input "true"
click at [311, 276] on p "ИнтерЛабСервис (en-ru)" at bounding box center [298, 280] width 84 height 9
checkbox input "true"
click at [620, 331] on span "Вперед" at bounding box center [616, 334] width 23 height 10
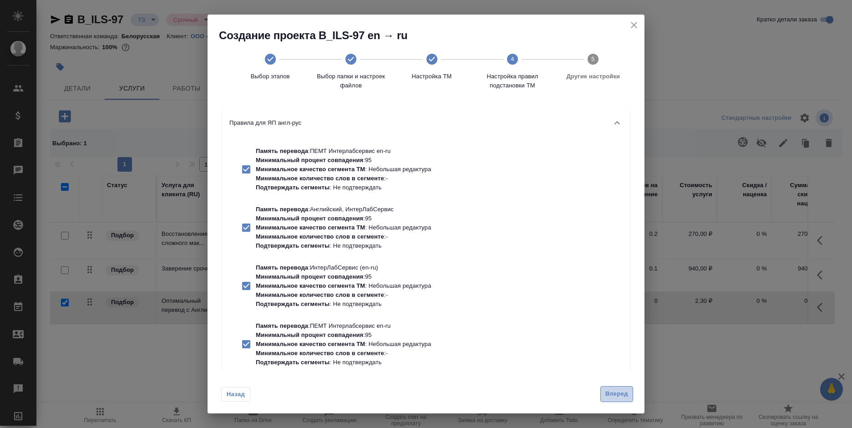
click at [608, 392] on span "Вперед" at bounding box center [616, 394] width 23 height 10
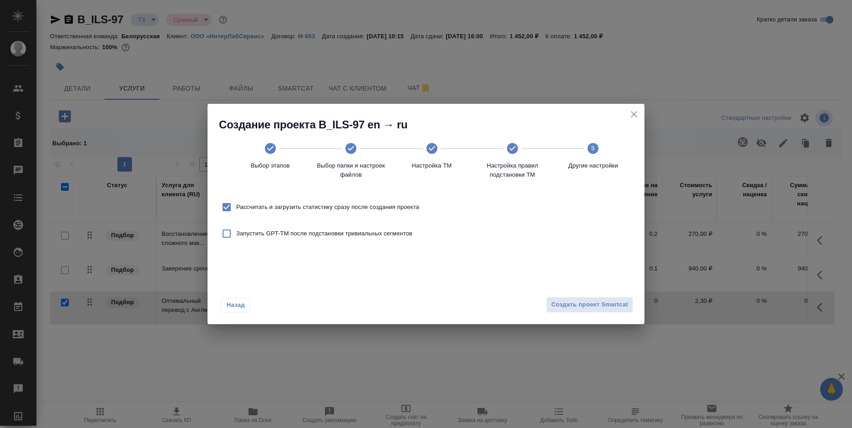
click at [406, 200] on label "Рассчитать и загрузить статистику сразу после создания проекта" at bounding box center [318, 207] width 202 height 19
click at [236, 200] on input "Рассчитать и загрузить статистику сразу после создания проекта" at bounding box center [226, 207] width 19 height 19
checkbox input "false"
click at [558, 299] on button "Создать проект Smartcat" at bounding box center [589, 305] width 87 height 16
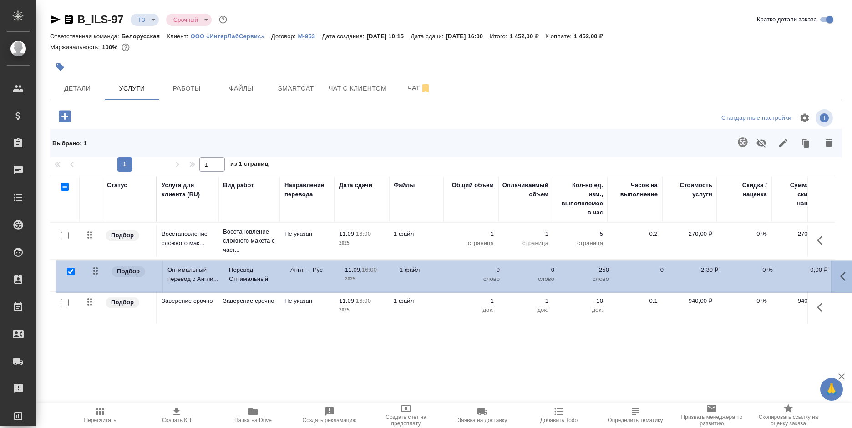
drag, startPoint x: 88, startPoint y: 304, endPoint x: 107, endPoint y: 180, distance: 126.1
click at [93, 267] on table "Статус Услуга для клиента (RU) Вид работ Направление перевода Дата сдачи Файлы …" at bounding box center [479, 250] width 858 height 148
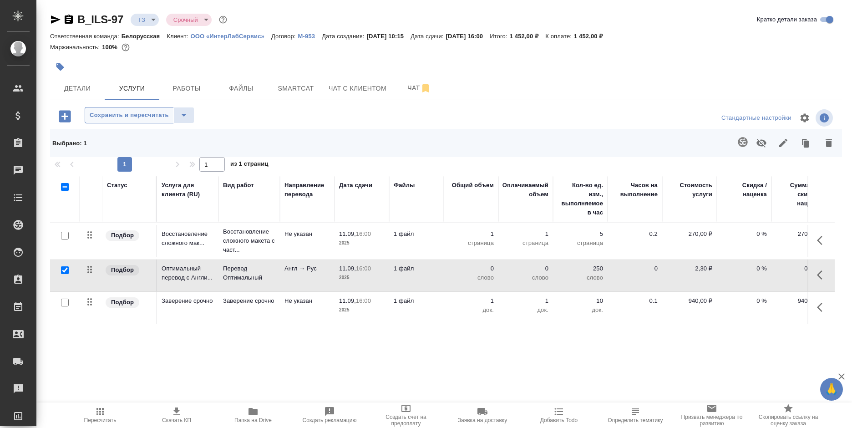
click at [123, 112] on span "Сохранить и пересчитать" at bounding box center [129, 115] width 79 height 10
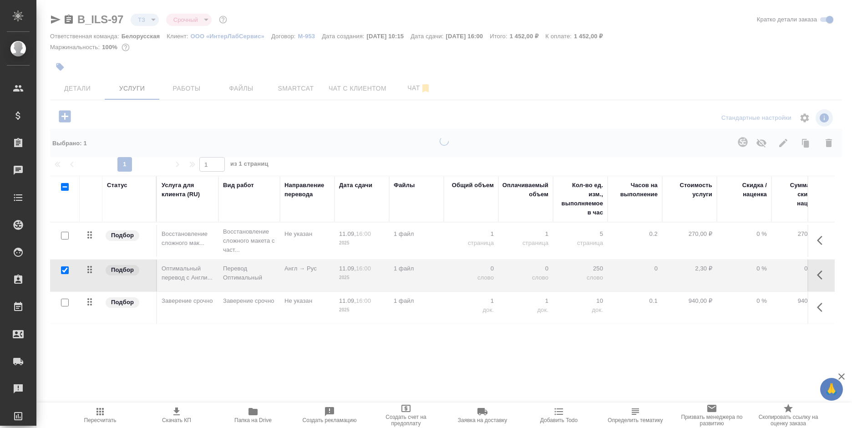
click at [123, 112] on div at bounding box center [444, 197] width 816 height 395
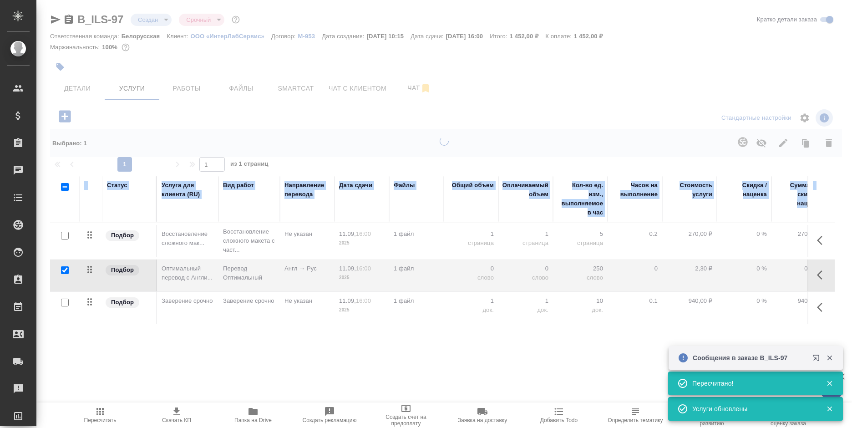
type input "new"
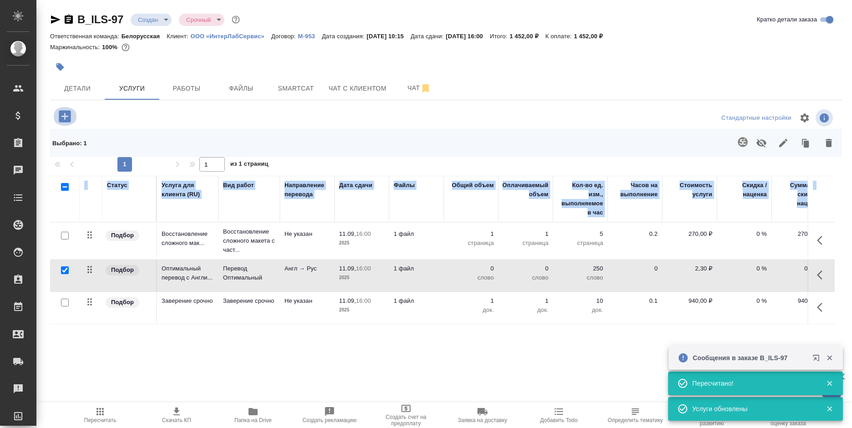
click at [61, 117] on icon "button" at bounding box center [65, 116] width 12 height 12
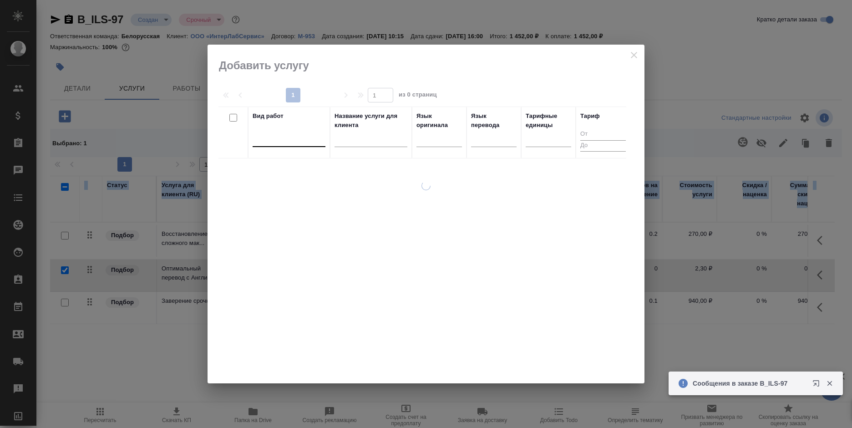
click at [269, 141] on div at bounding box center [289, 137] width 73 height 13
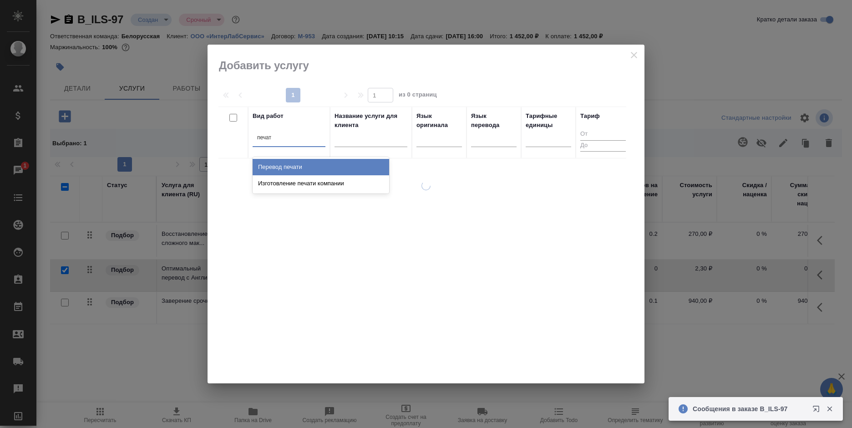
type input "печати"
click at [289, 166] on div "Перевод печати" at bounding box center [321, 167] width 137 height 16
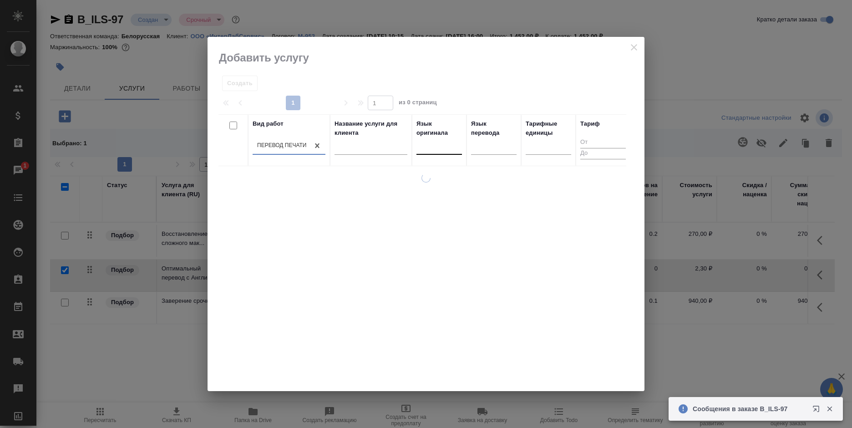
click at [426, 148] on div at bounding box center [439, 145] width 46 height 13
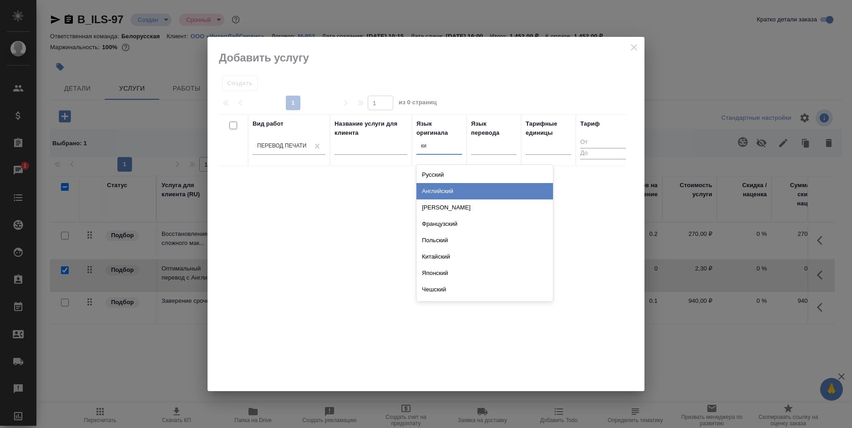
type input "кит"
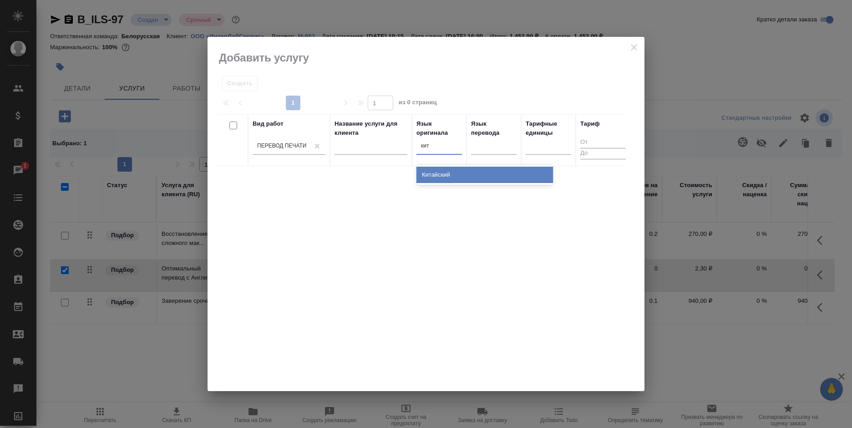
click at [447, 178] on div "Китайский" at bounding box center [484, 175] width 137 height 16
click at [483, 155] on div at bounding box center [494, 153] width 46 height 13
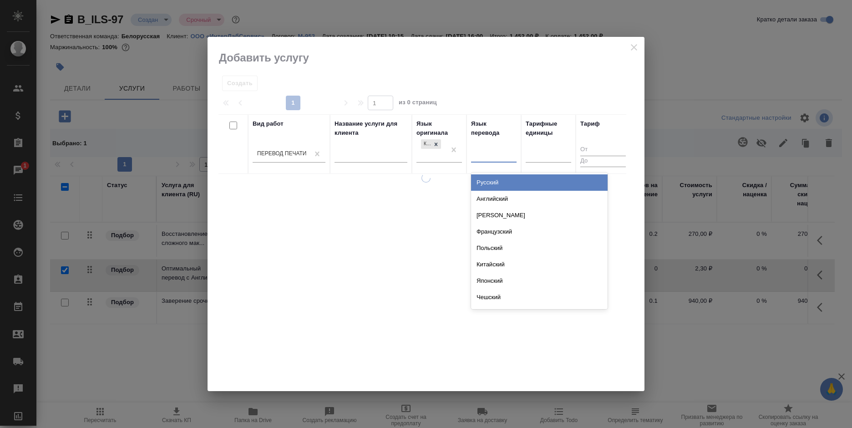
click at [494, 182] on div "Русский" at bounding box center [539, 182] width 137 height 16
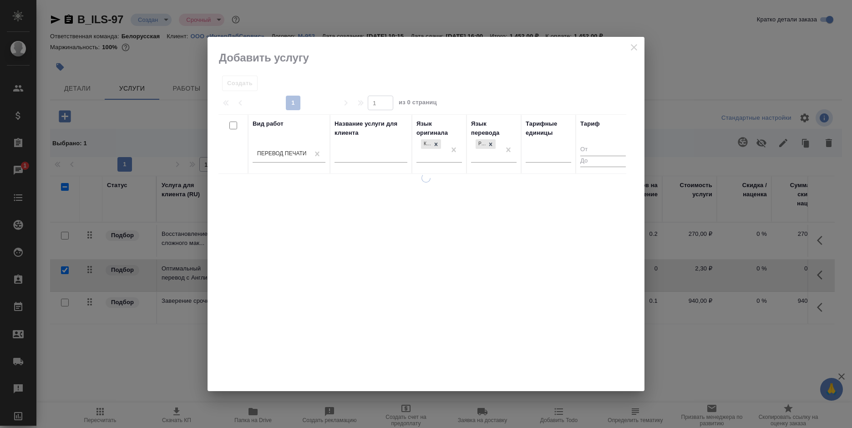
click at [399, 61] on div at bounding box center [426, 214] width 437 height 355
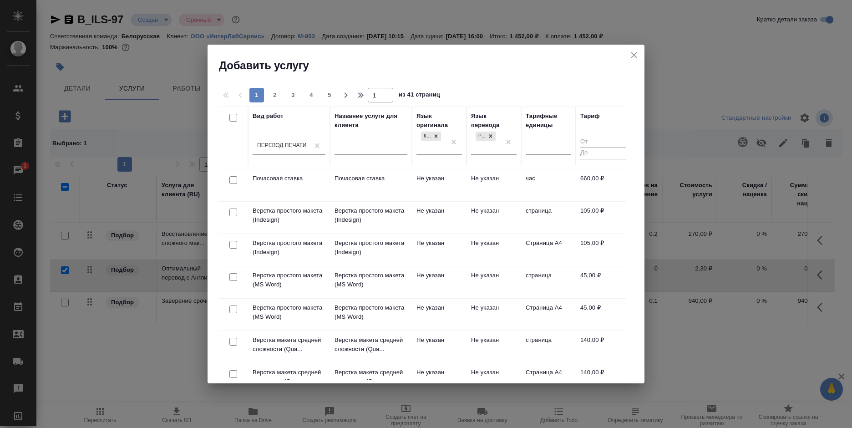
scroll to position [46, 0]
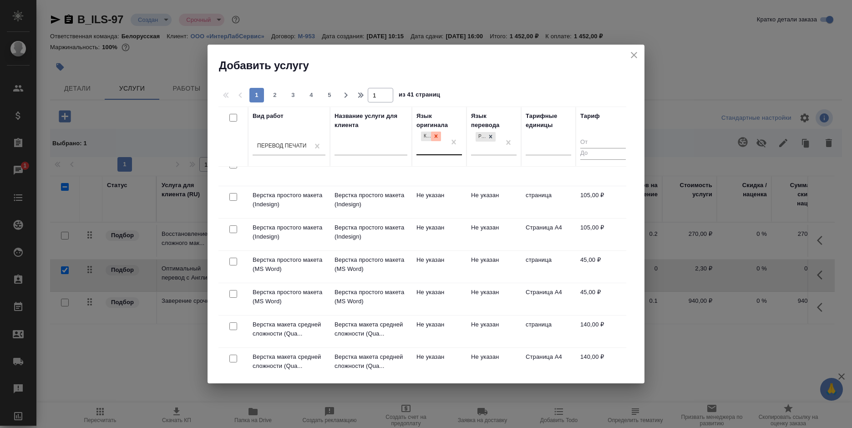
click at [434, 138] on icon at bounding box center [436, 136] width 6 height 6
click at [436, 145] on div at bounding box center [439, 145] width 46 height 13
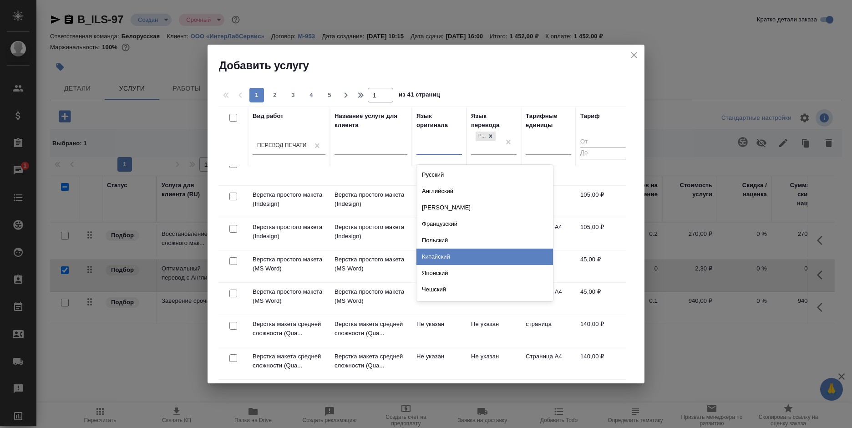
click at [438, 253] on div "Китайский" at bounding box center [484, 256] width 137 height 16
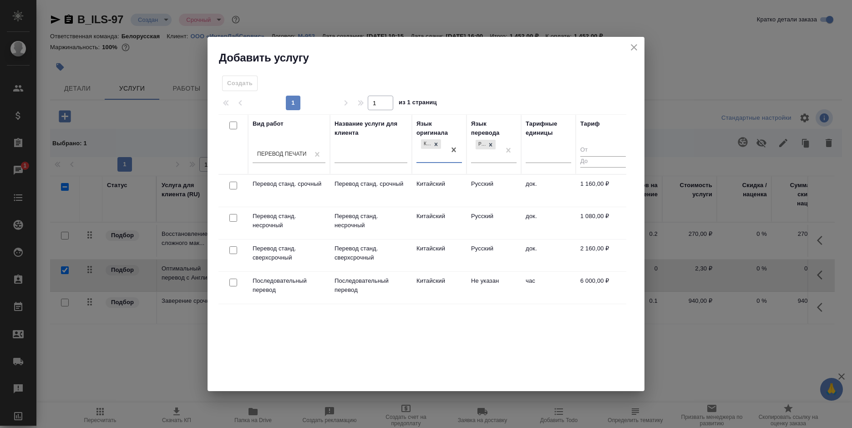
scroll to position [0, 0]
click at [299, 152] on div "Перевод печати" at bounding box center [281, 154] width 49 height 8
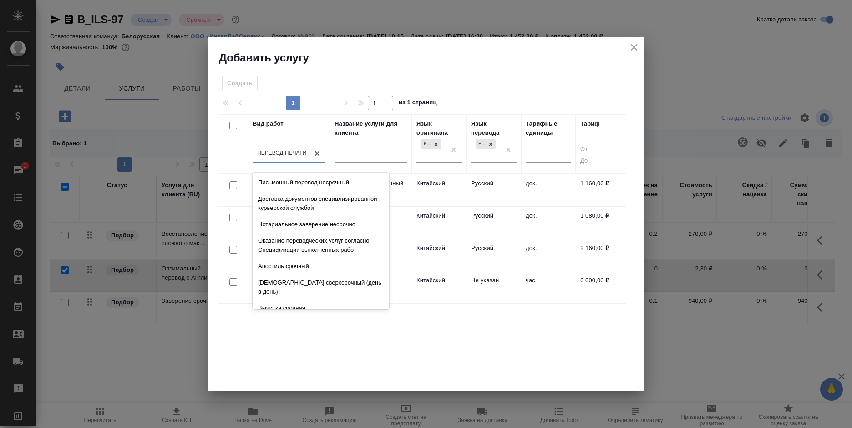
scroll to position [315, 0]
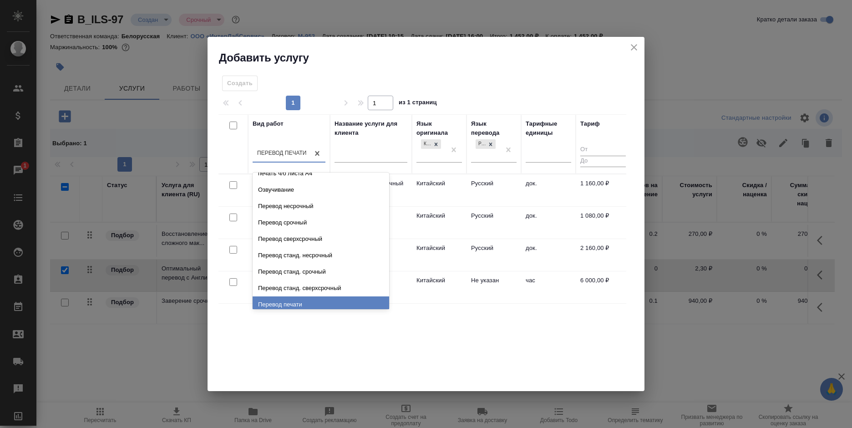
click at [284, 299] on div "Перевод печати" at bounding box center [321, 304] width 137 height 16
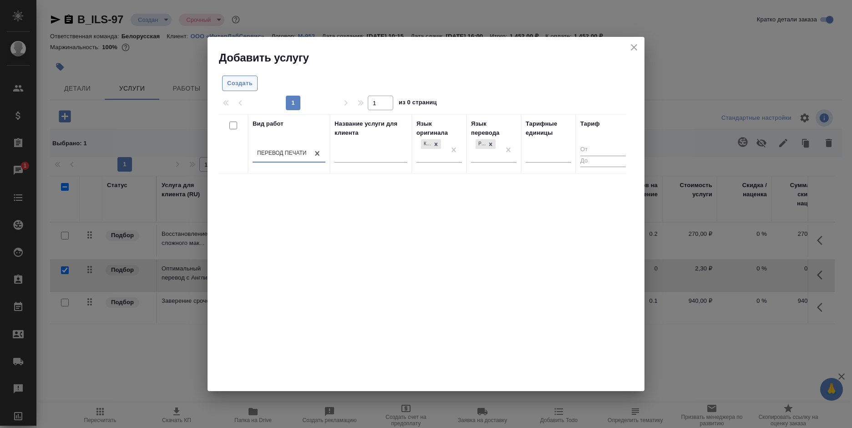
click at [244, 86] on span "Создать" at bounding box center [239, 83] width 25 height 10
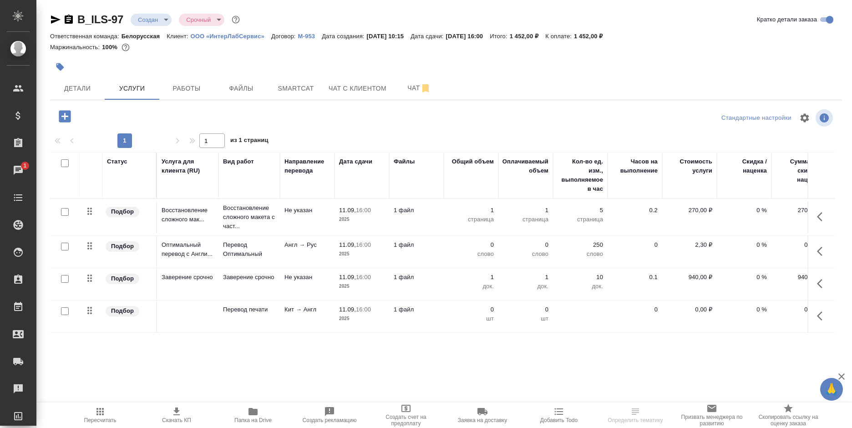
drag, startPoint x: 82, startPoint y: 309, endPoint x: 95, endPoint y: 238, distance: 71.2
click at [95, 238] on tbody "Подбор Восстановление сложного мак... Восстановление сложного макета с част... …" at bounding box center [479, 266] width 858 height 134
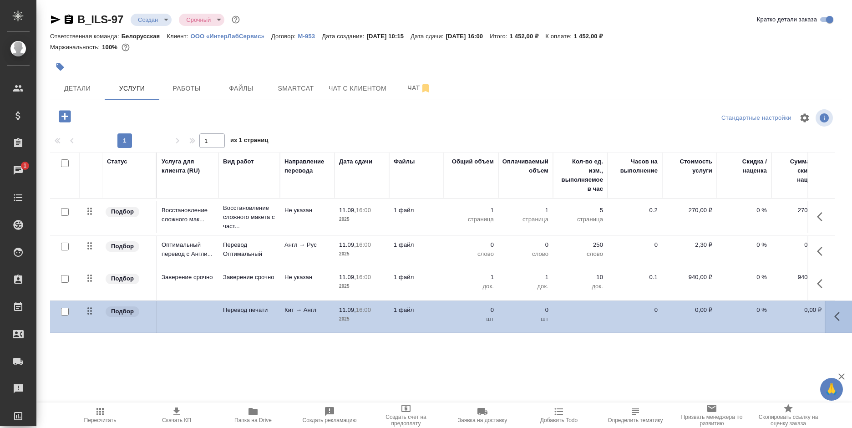
drag, startPoint x: 86, startPoint y: 310, endPoint x: 89, endPoint y: 238, distance: 72.5
click at [89, 238] on tbody "Подбор Восстановление сложного мак... Восстановление сложного макета с част... …" at bounding box center [479, 266] width 858 height 134
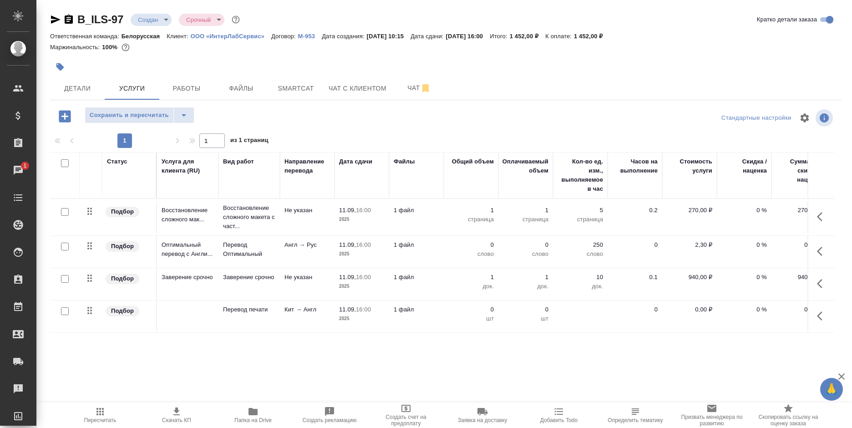
drag, startPoint x: 83, startPoint y: 310, endPoint x: 95, endPoint y: 249, distance: 61.6
click at [95, 249] on tbody "Подбор Восстановление сложного мак... Восстановление сложного макета с част... …" at bounding box center [479, 266] width 858 height 134
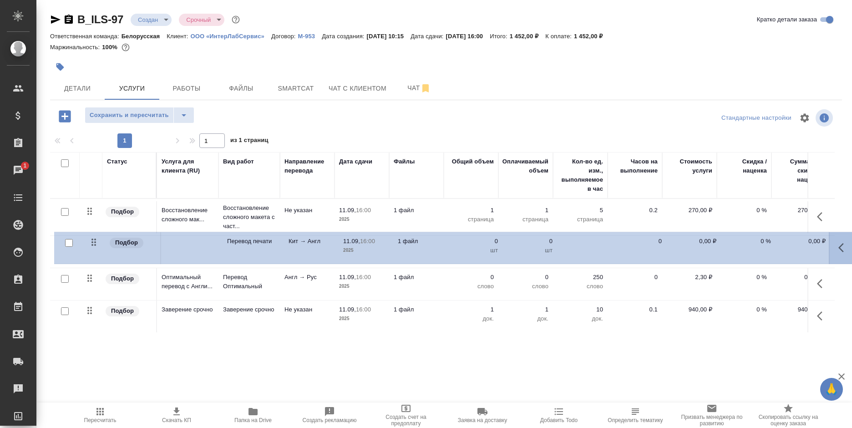
drag, startPoint x: 86, startPoint y: 309, endPoint x: 91, endPoint y: 236, distance: 73.4
click at [91, 236] on table "Статус Услуга для клиента (RU) Вид работ Направление перевода Дата сдачи Файлы …" at bounding box center [479, 242] width 858 height 181
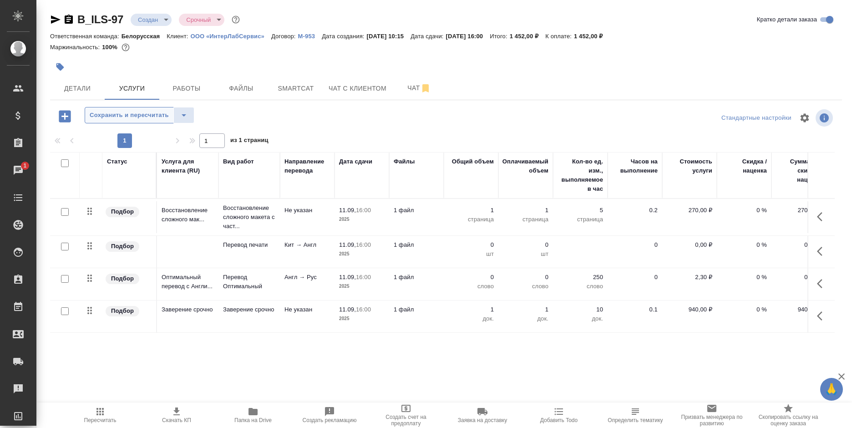
click at [108, 112] on span "Сохранить и пересчитать" at bounding box center [129, 115] width 79 height 10
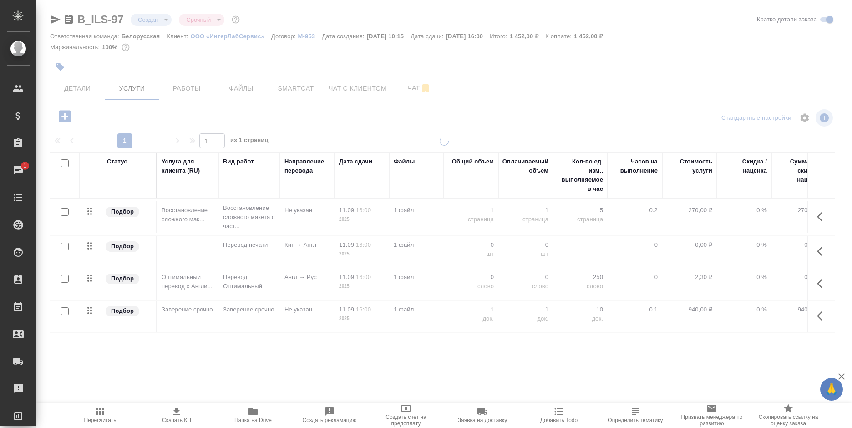
click at [108, 112] on div at bounding box center [444, 185] width 816 height 371
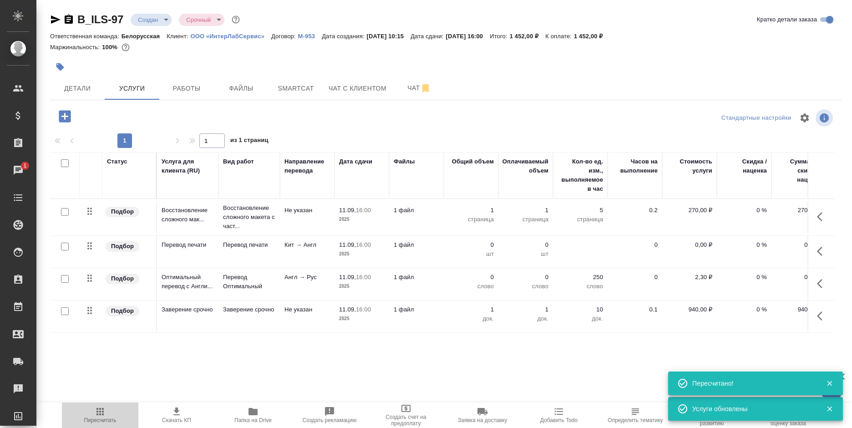
click at [99, 405] on button "Пересчитать" at bounding box center [100, 414] width 76 height 25
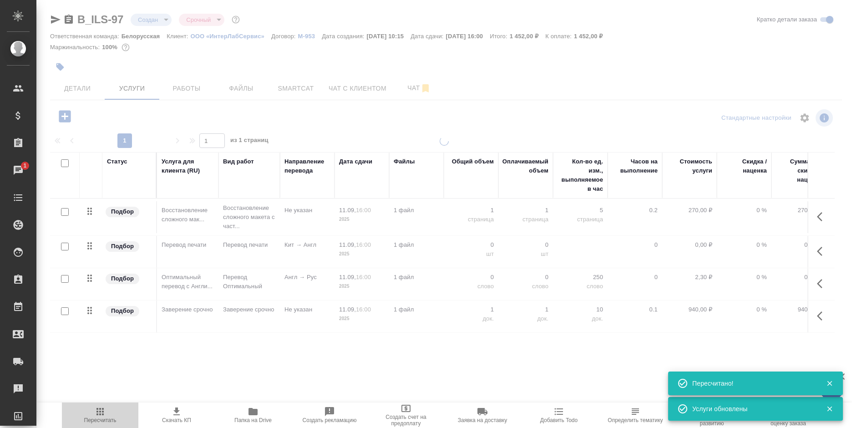
click at [99, 405] on button "Пересчитать" at bounding box center [100, 414] width 76 height 25
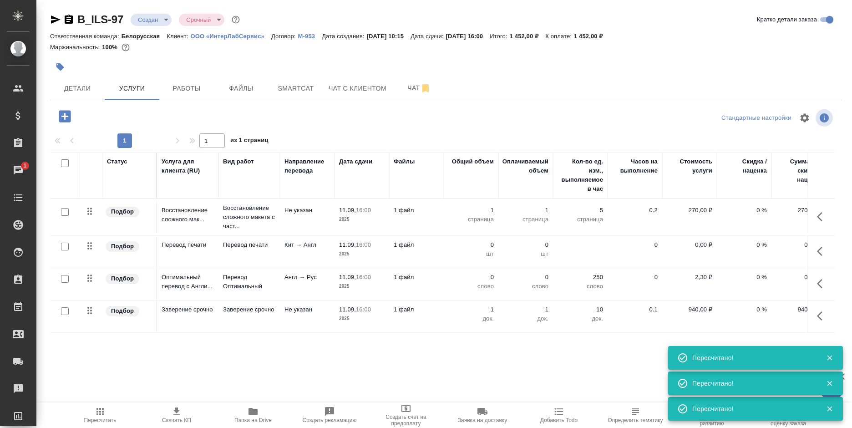
click at [516, 92] on div "Детали Услуги Работы Файлы Smartcat Чат с клиентом Чат" at bounding box center [446, 88] width 792 height 23
click at [274, 83] on span "Smartcat" at bounding box center [296, 88] width 44 height 11
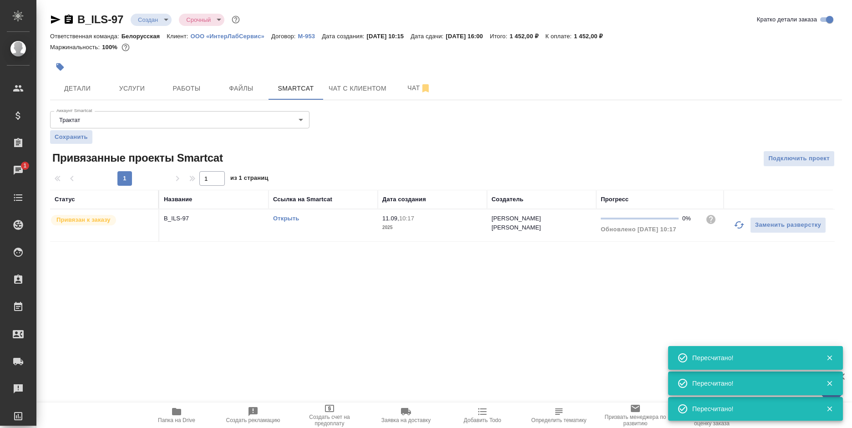
click at [276, 216] on link "Открыть" at bounding box center [286, 218] width 26 height 7
click at [120, 91] on span "Услуги" at bounding box center [132, 88] width 44 height 11
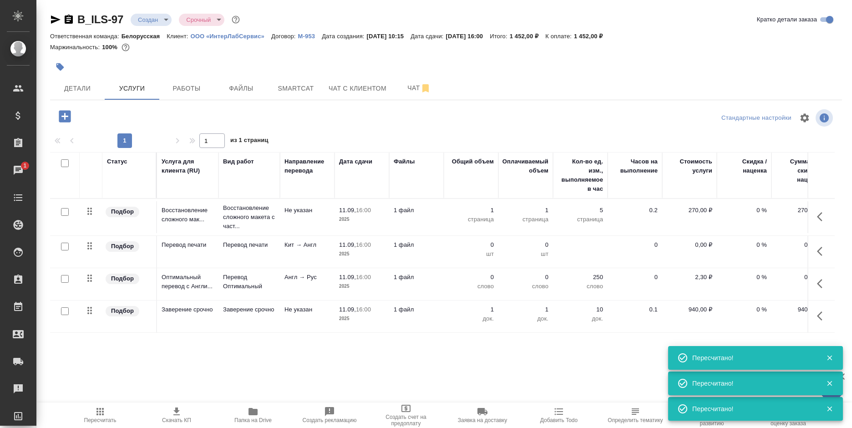
click at [303, 280] on p "Англ → Рус" at bounding box center [307, 277] width 46 height 9
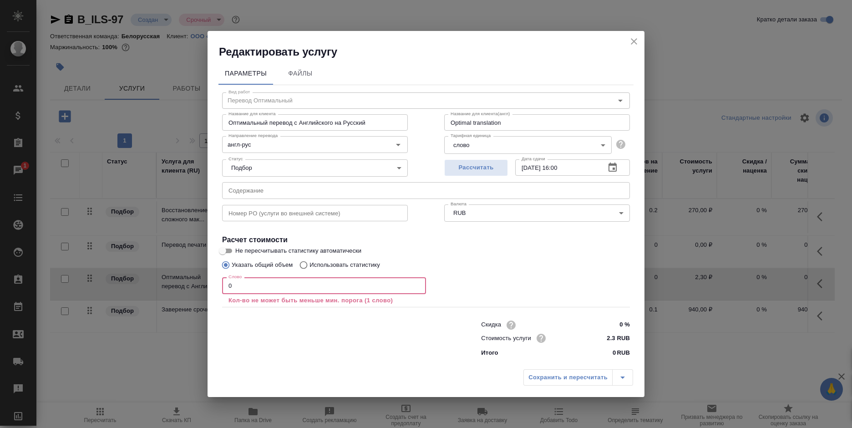
click at [210, 289] on div "Параметры Файлы Вид работ Перевод Оптимальный Вид работ Название для клиента Оп…" at bounding box center [426, 212] width 437 height 306
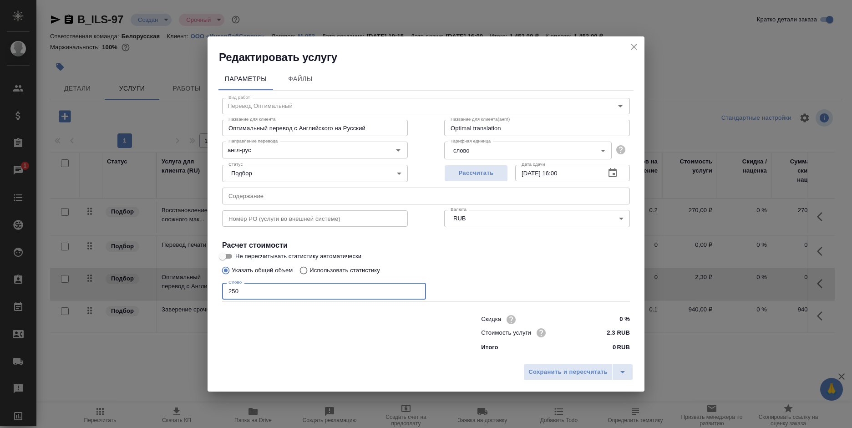
type input "250"
click at [628, 316] on input "0 %" at bounding box center [612, 319] width 33 height 13
type input "-100 %"
click at [543, 370] on span "Сохранить и пересчитать" at bounding box center [567, 372] width 79 height 10
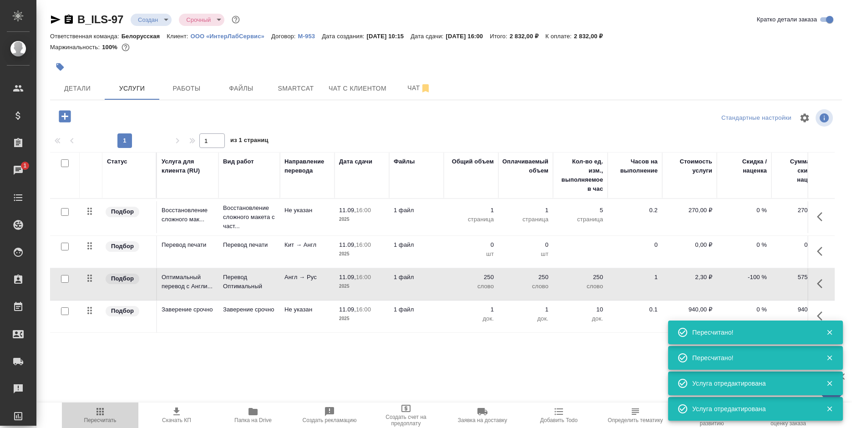
click at [102, 408] on icon "button" at bounding box center [99, 411] width 7 height 7
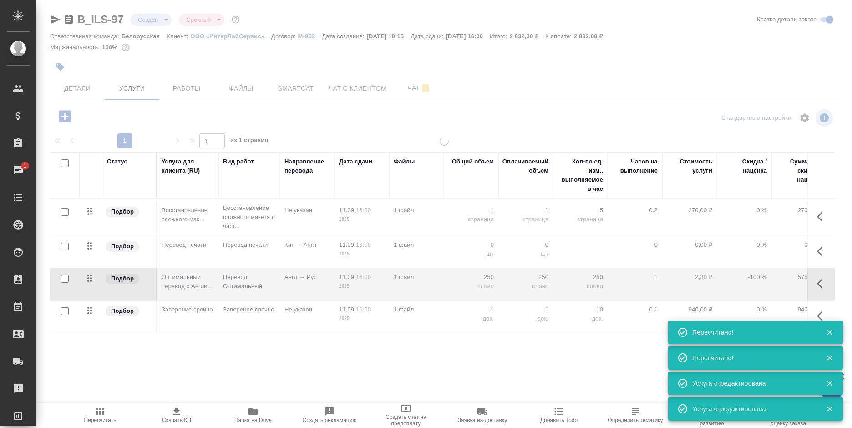
click at [102, 408] on icon "button" at bounding box center [99, 411] width 7 height 7
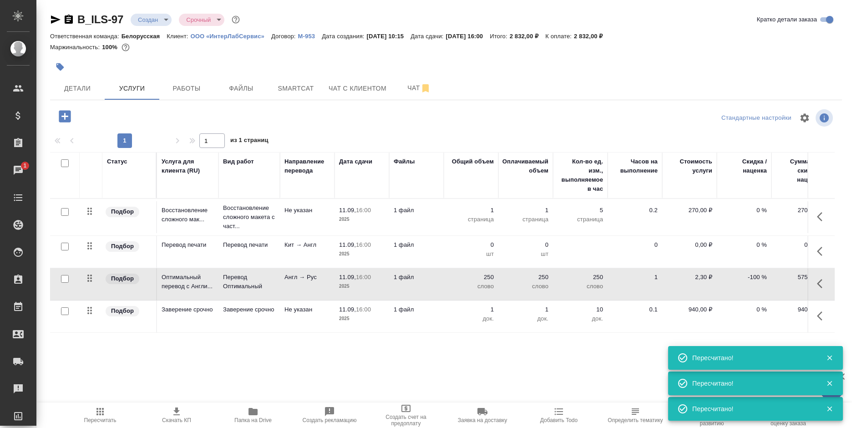
click at [66, 115] on icon "button" at bounding box center [65, 116] width 12 height 12
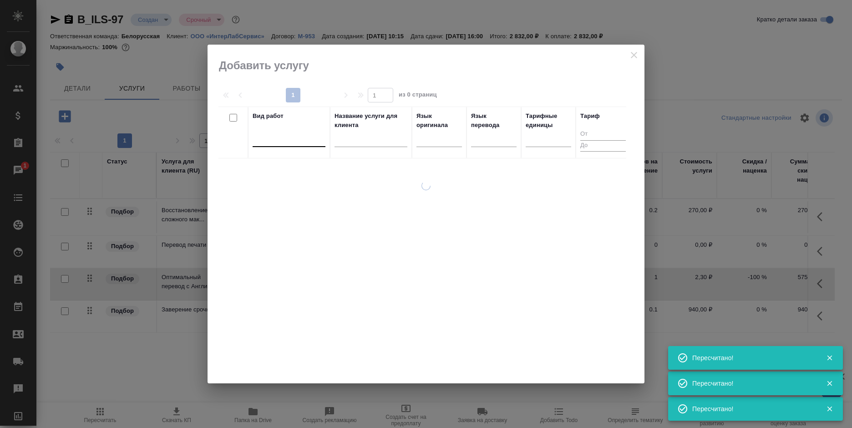
click at [285, 137] on div at bounding box center [289, 137] width 73 height 13
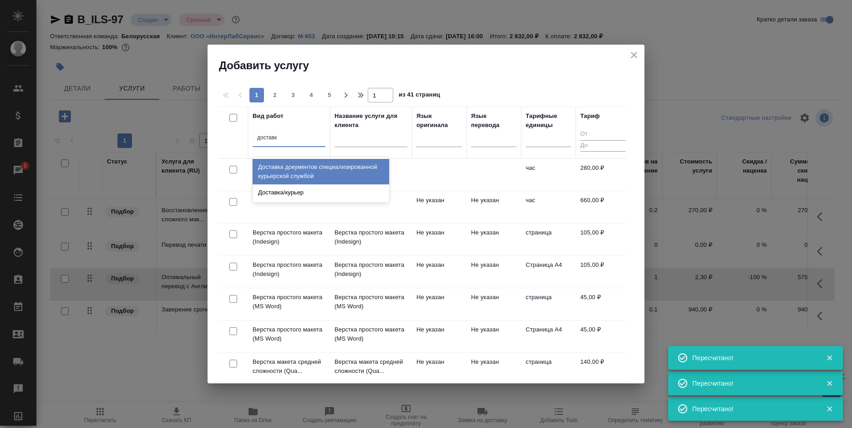
type input "доставка"
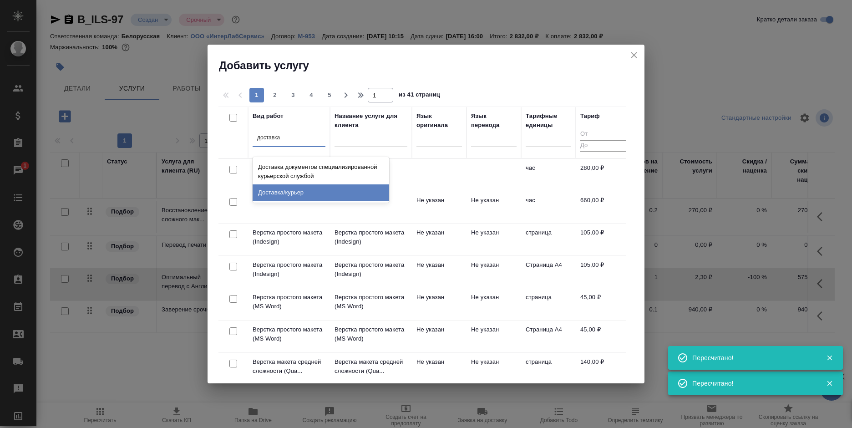
click at [295, 187] on div "Доставка/курьер" at bounding box center [321, 192] width 137 height 16
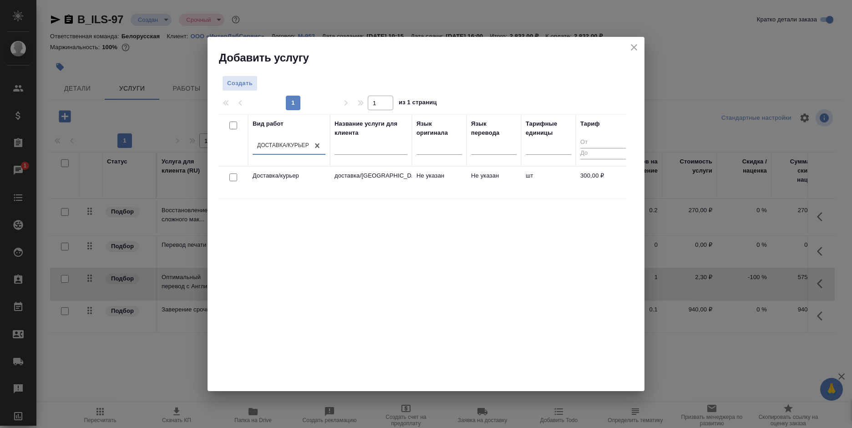
click at [443, 179] on td "Не указан" at bounding box center [439, 183] width 55 height 32
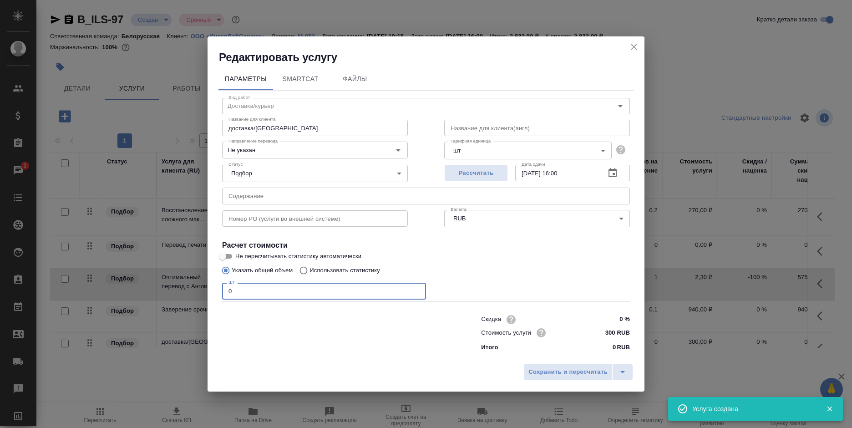
drag, startPoint x: 243, startPoint y: 290, endPoint x: 203, endPoint y: 295, distance: 39.9
click at [203, 295] on div "Редактировать услугу Параметры SmartCat Файлы Вид работ Доставка/курьер Вид раб…" at bounding box center [426, 214] width 852 height 428
type input "1"
click at [547, 371] on span "Сохранить и пересчитать" at bounding box center [567, 372] width 79 height 10
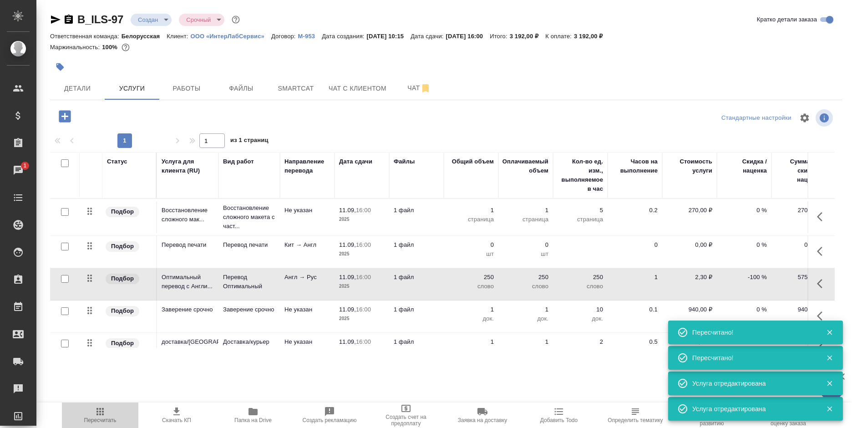
click at [91, 409] on span "Пересчитать" at bounding box center [100, 414] width 66 height 17
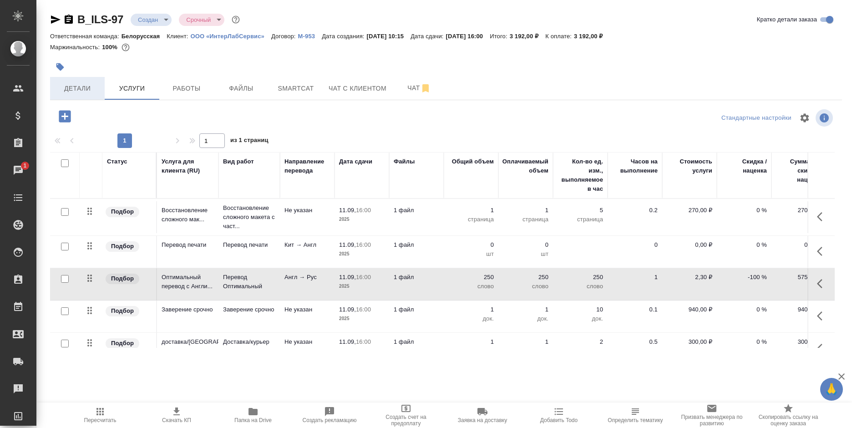
click at [84, 83] on span "Детали" at bounding box center [78, 88] width 44 height 11
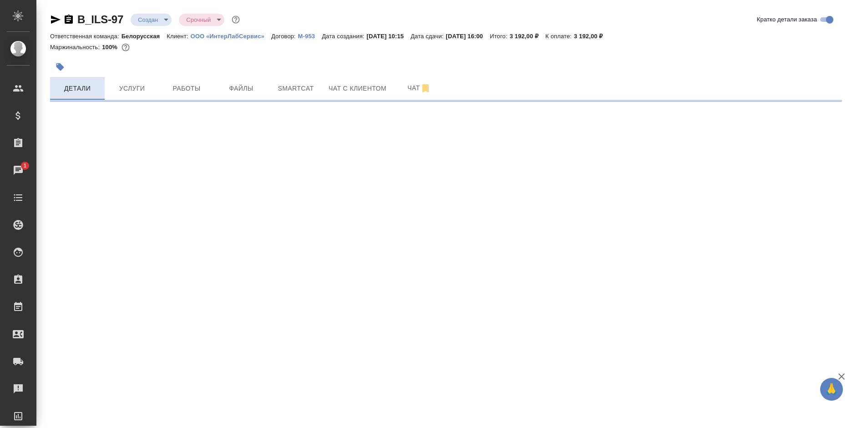
select select "RU"
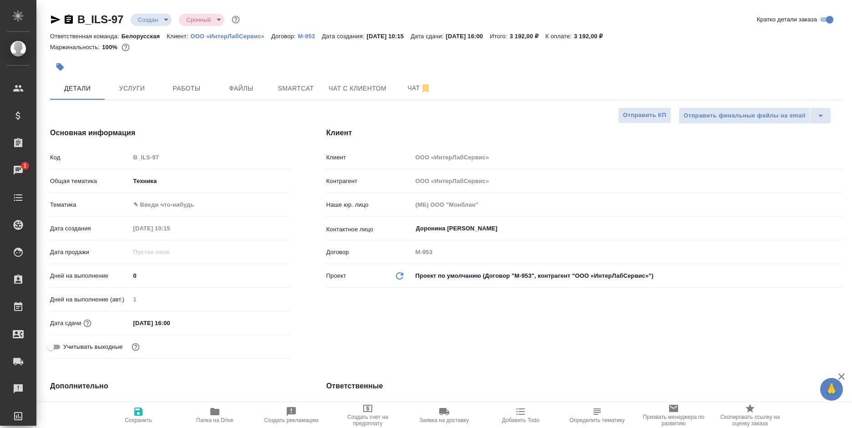
type textarea "x"
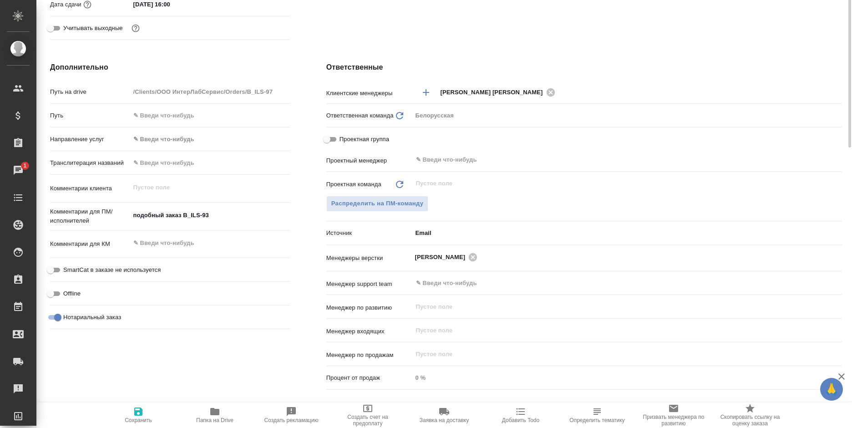
scroll to position [364, 0]
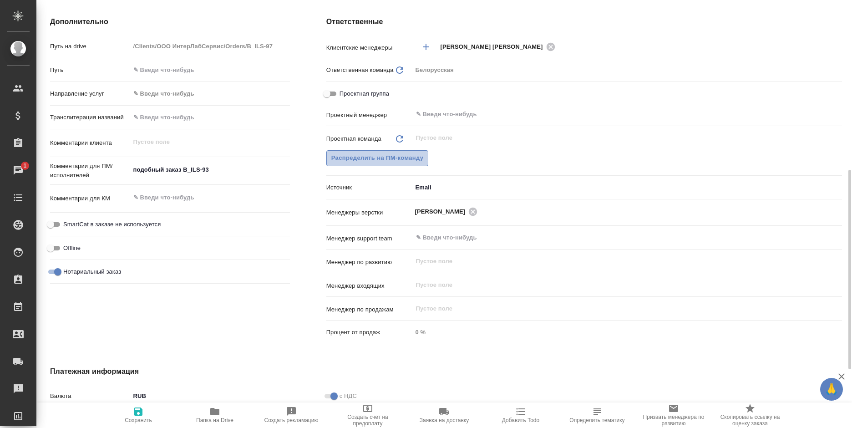
click at [354, 159] on span "Распределить на ПМ-команду" at bounding box center [377, 158] width 92 height 10
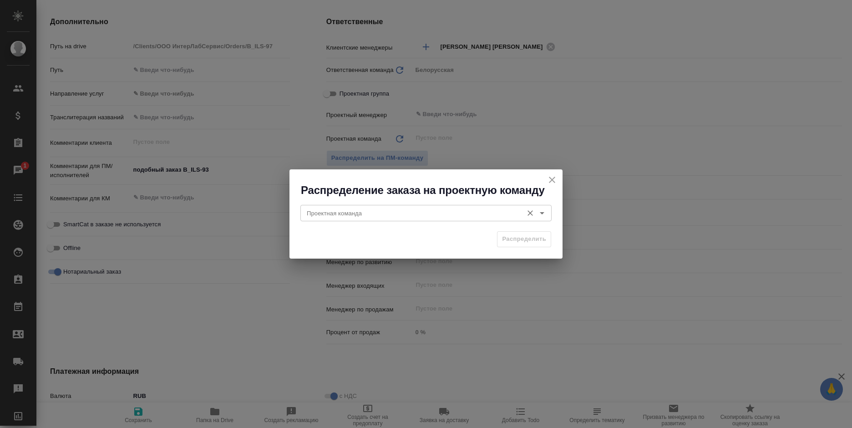
click at [370, 215] on input "Проектная команда" at bounding box center [410, 213] width 215 height 11
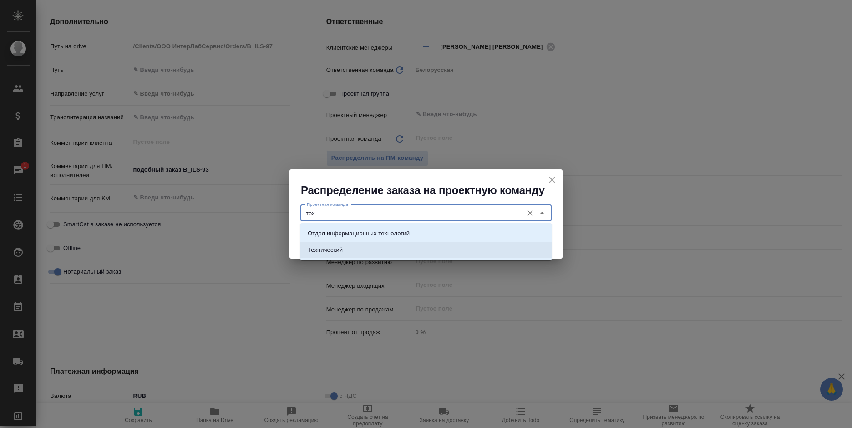
click at [395, 248] on li "Технический" at bounding box center [425, 250] width 251 height 16
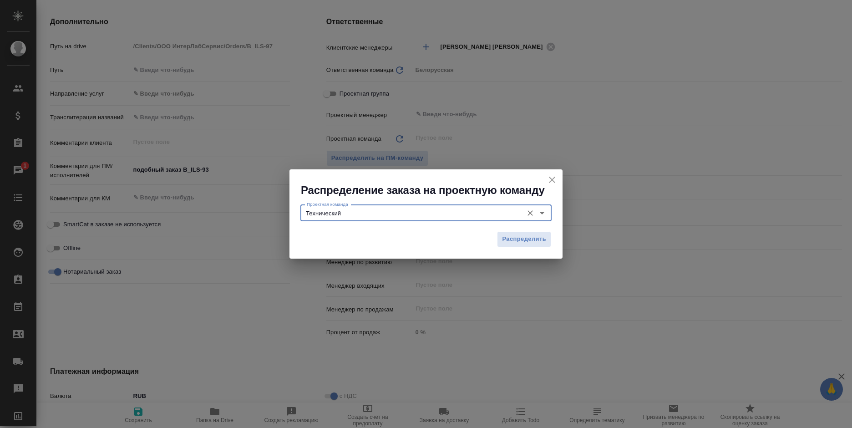
type input "Технический"
click at [523, 248] on div "Распределить" at bounding box center [425, 243] width 273 height 32
click at [524, 242] on span "Распределить" at bounding box center [524, 239] width 44 height 10
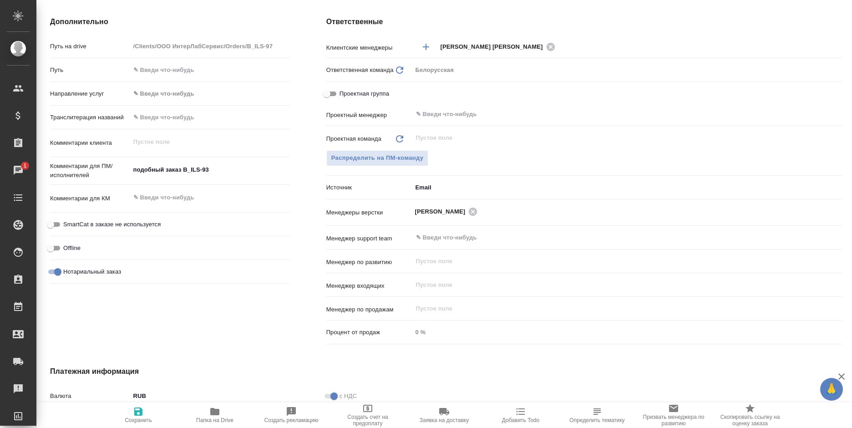
type textarea "x"
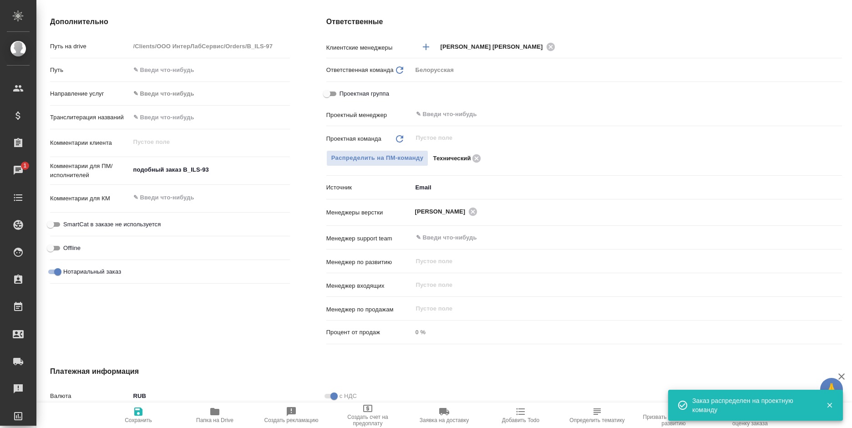
click at [139, 413] on icon "button" at bounding box center [138, 411] width 11 height 11
type textarea "x"
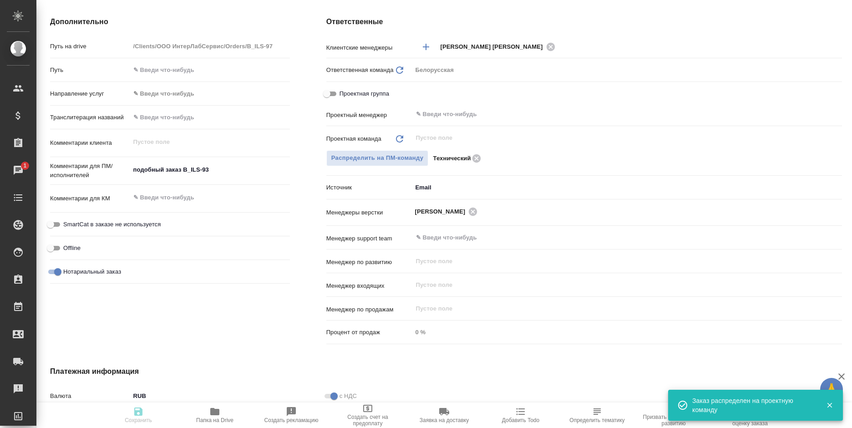
type textarea "x"
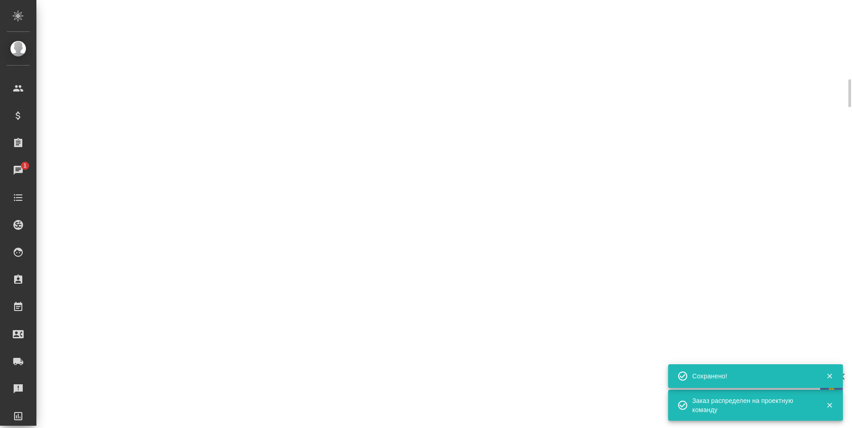
select select "RU"
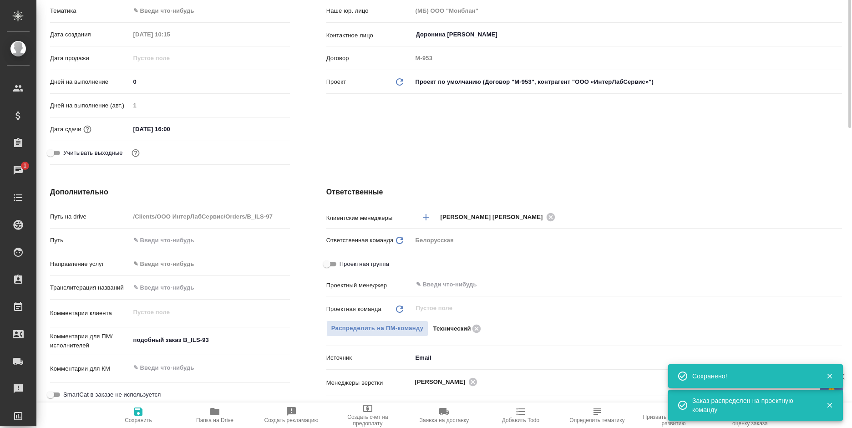
scroll to position [84, 0]
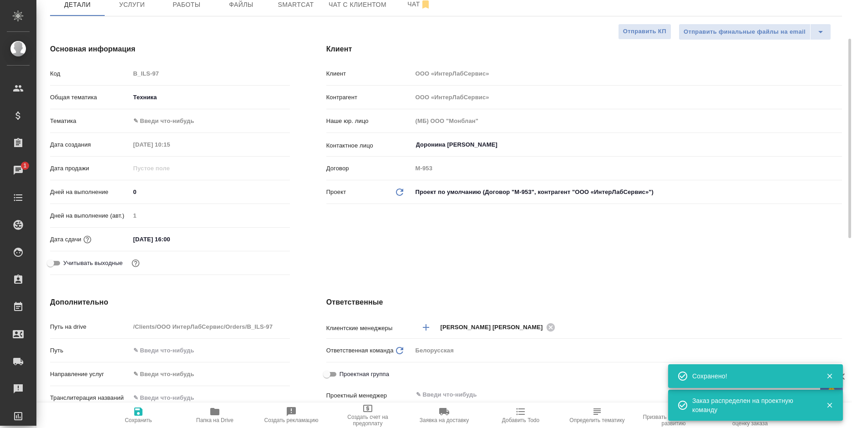
type textarea "x"
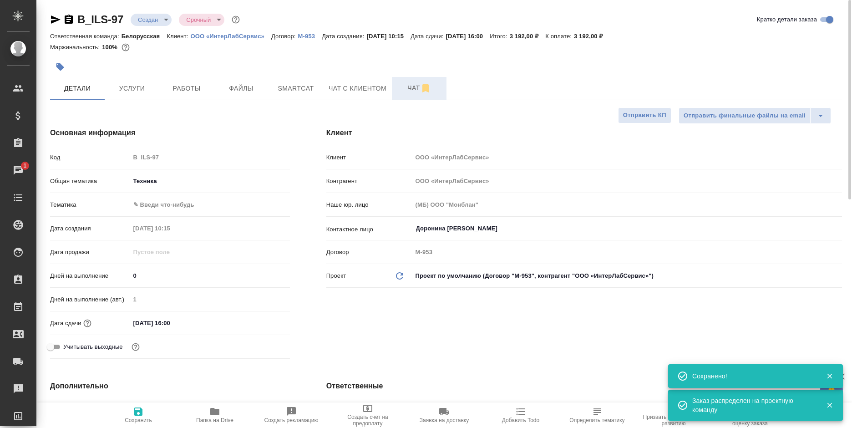
click at [397, 88] on span "Чат" at bounding box center [419, 87] width 44 height 11
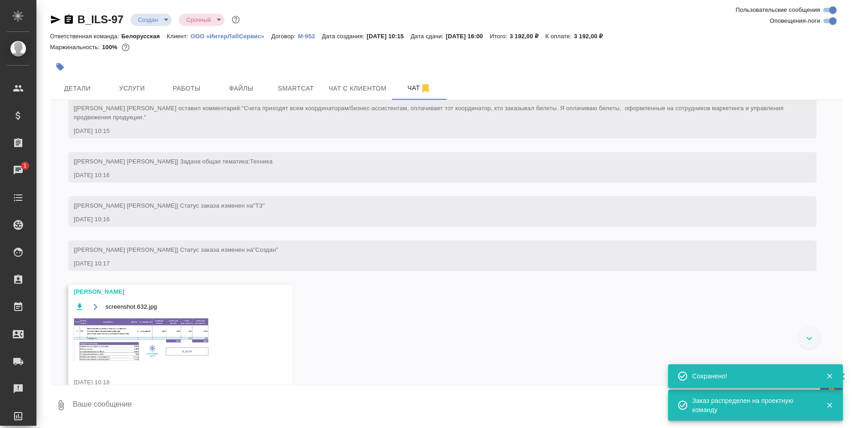
scroll to position [59, 0]
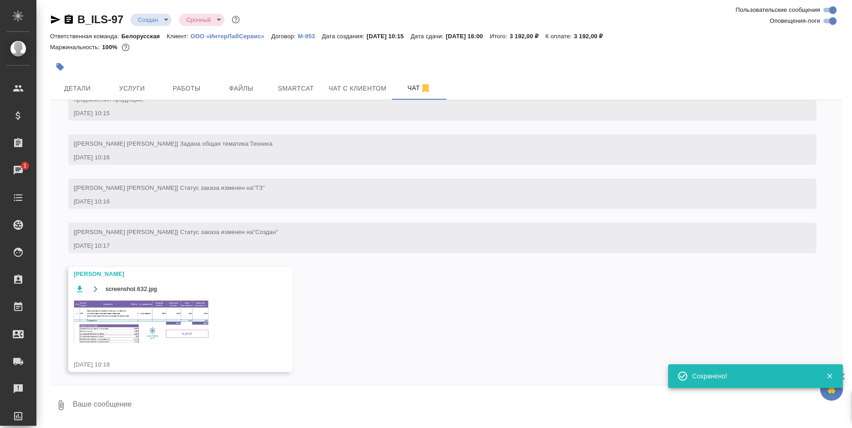
click at [154, 304] on img at bounding box center [142, 321] width 137 height 45
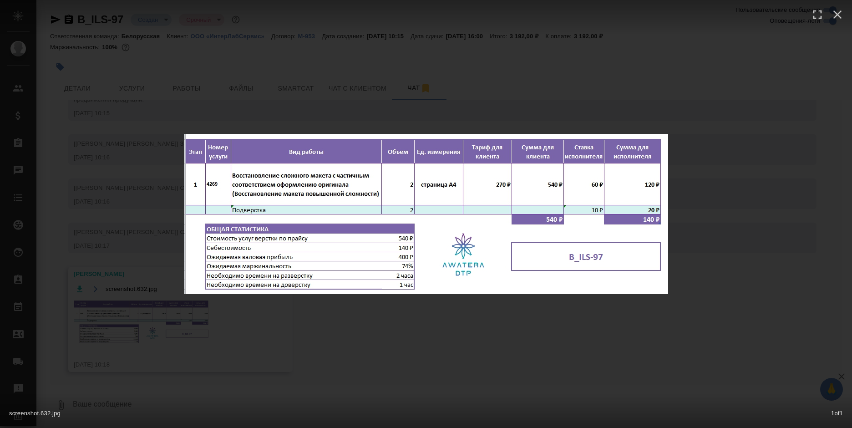
click at [111, 111] on div "screenshot.632.jpg 1 of 1" at bounding box center [426, 214] width 852 height 428
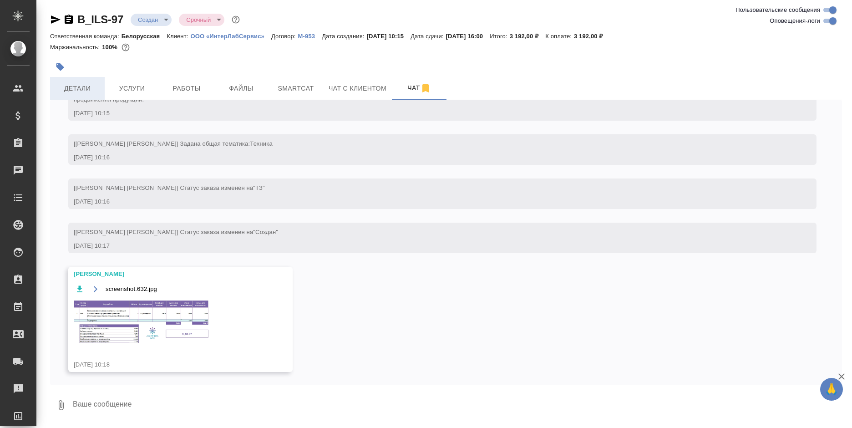
click at [63, 78] on button "Детали" at bounding box center [77, 88] width 55 height 23
click at [65, 82] on button "Детали" at bounding box center [77, 88] width 55 height 23
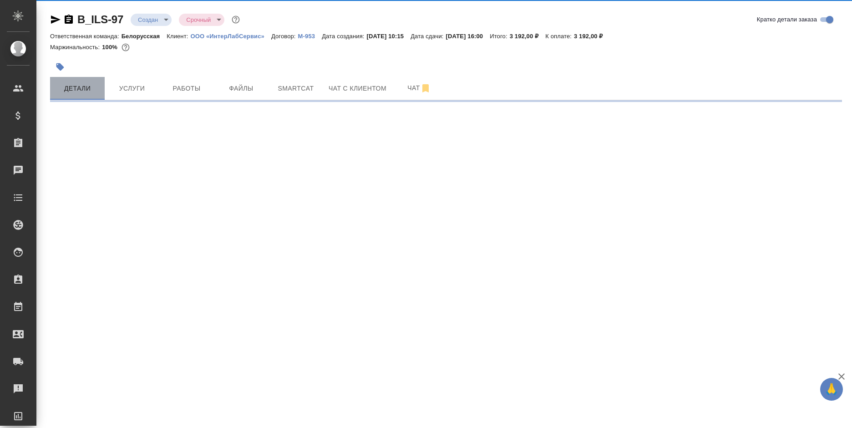
click at [65, 82] on button "Детали" at bounding box center [77, 88] width 55 height 23
select select "RU"
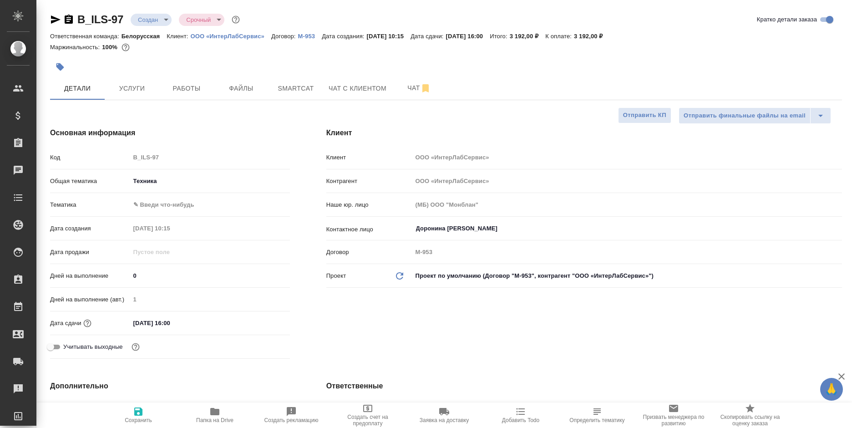
click at [54, 20] on icon "button" at bounding box center [55, 19] width 11 height 11
type textarea "x"
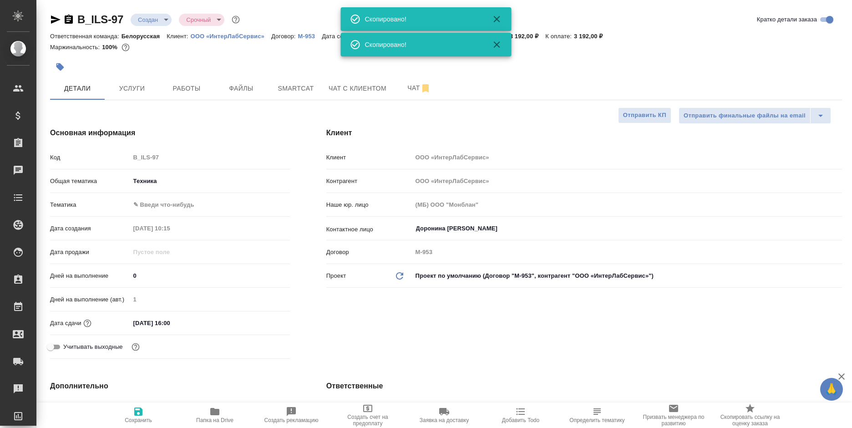
click at [54, 20] on icon "button" at bounding box center [55, 19] width 11 height 11
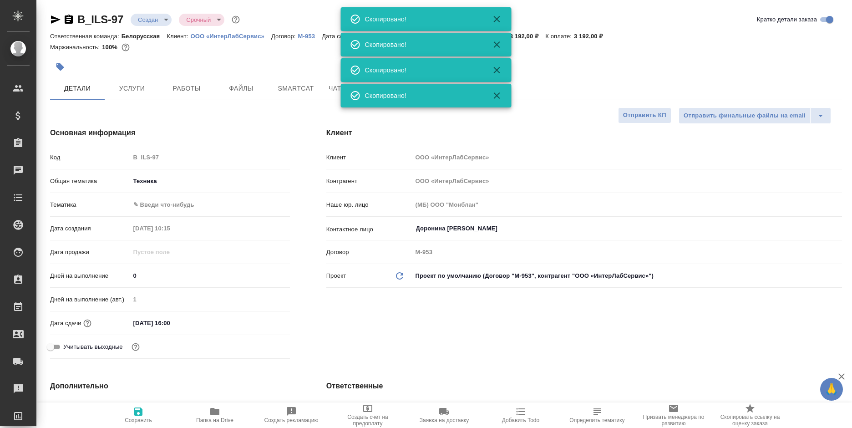
type textarea "x"
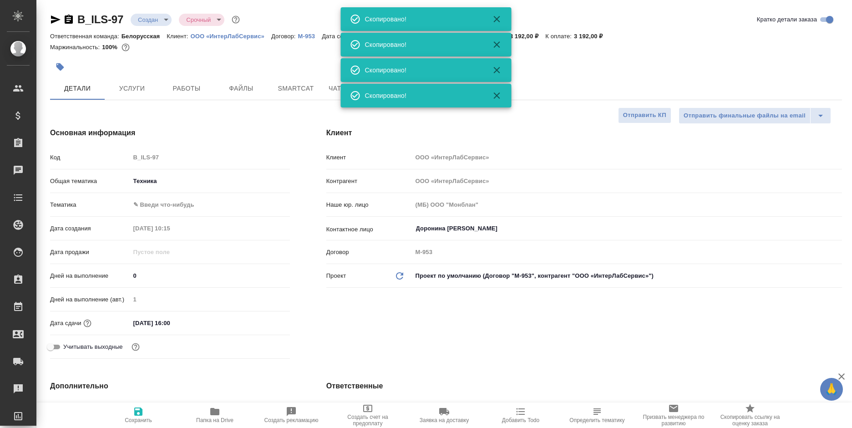
type textarea "x"
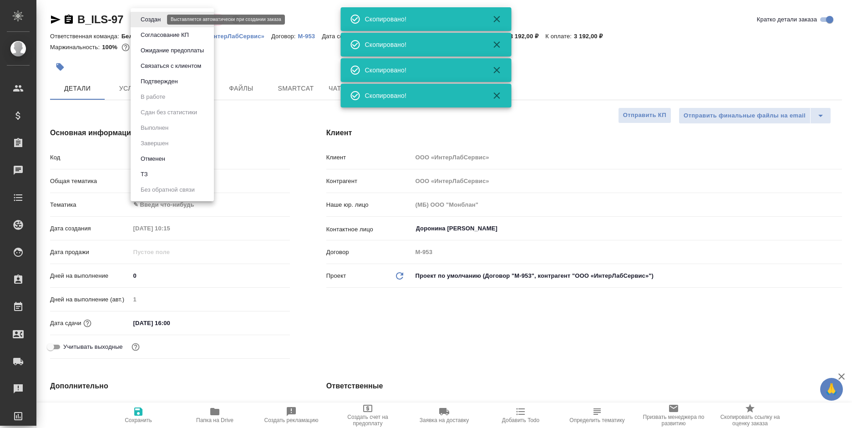
click at [149, 15] on body "🙏 .cls-1 fill:#fff; AWATERA Bogomolova Anastasiya Клиенты Спецификации Заказы 0…" at bounding box center [426, 214] width 852 height 428
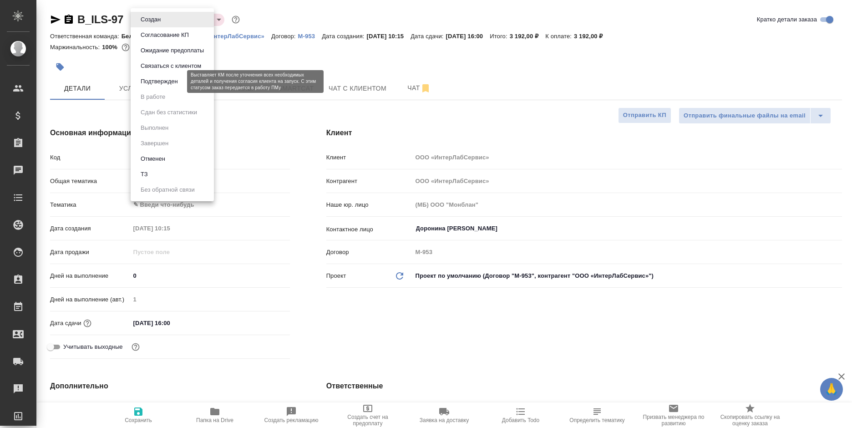
click at [154, 80] on button "Подтвержден" at bounding box center [159, 81] width 43 height 10
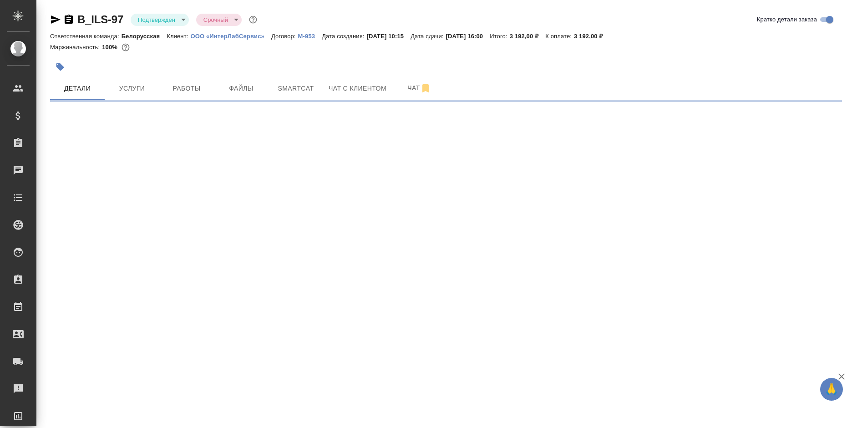
select select "RU"
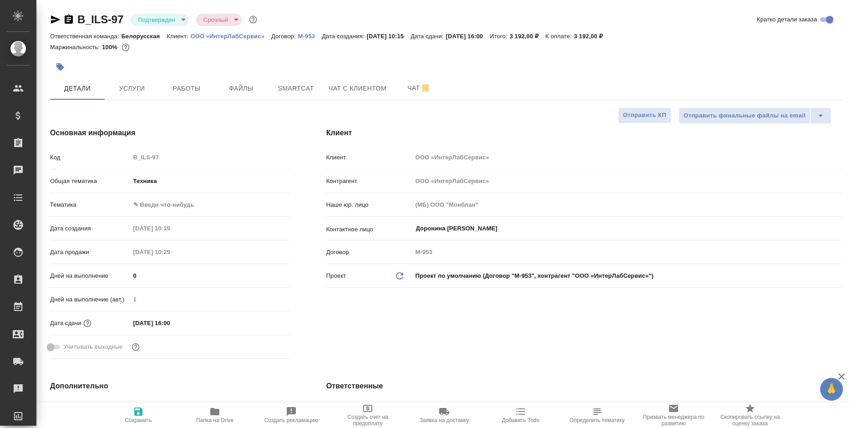
type textarea "x"
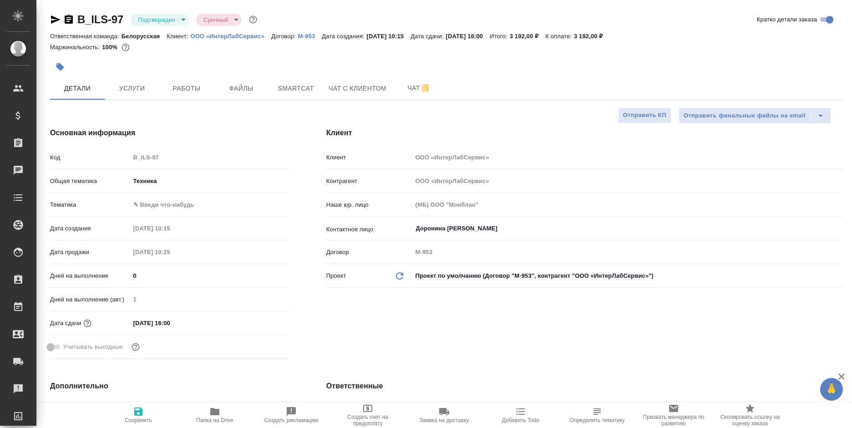
type textarea "x"
click at [141, 87] on span "Услуги" at bounding box center [132, 88] width 44 height 11
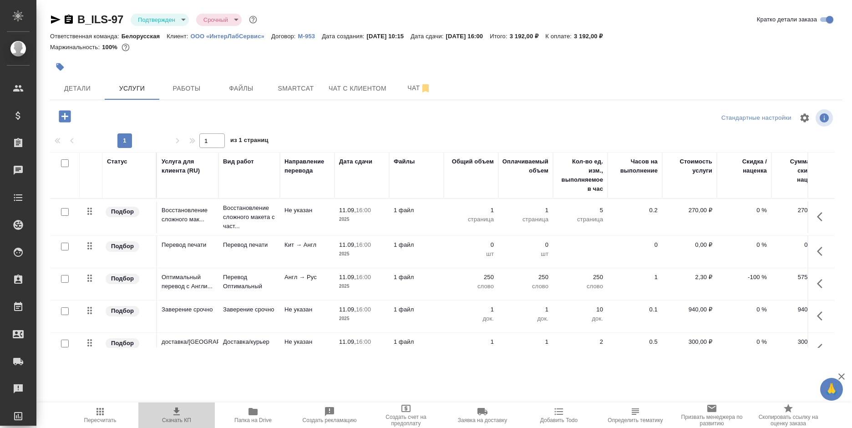
click at [182, 409] on span "Скачать КП" at bounding box center [177, 414] width 66 height 17
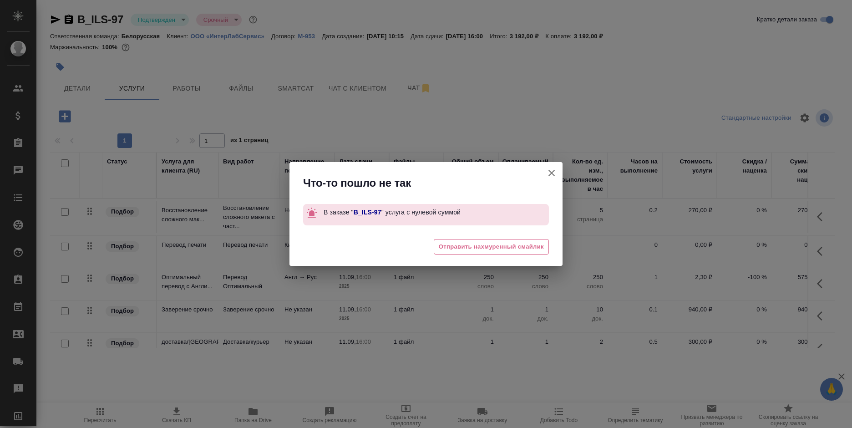
click at [547, 173] on icon "button" at bounding box center [551, 172] width 11 height 11
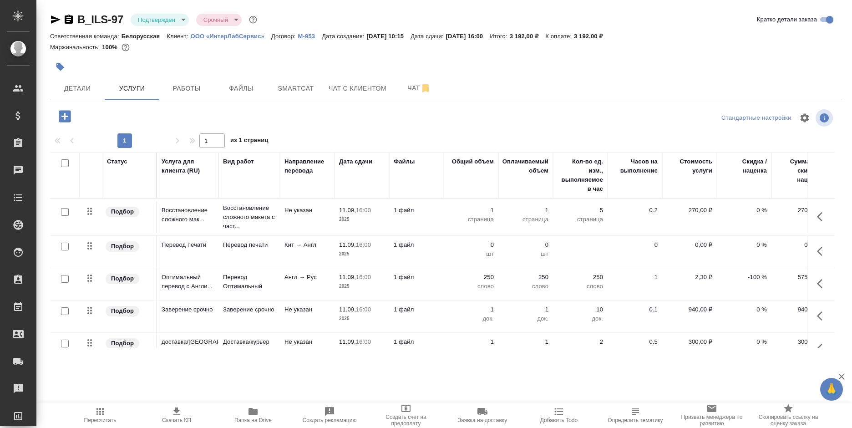
click at [817, 247] on icon "button" at bounding box center [822, 251] width 11 height 11
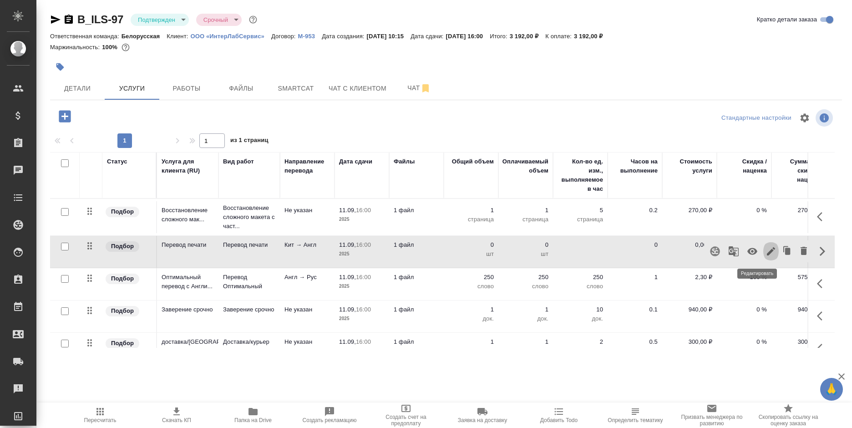
click at [767, 253] on icon "button" at bounding box center [771, 251] width 8 height 8
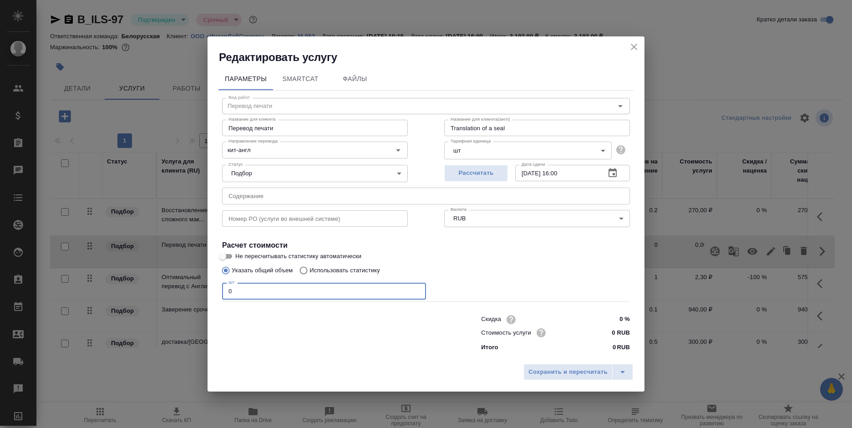
drag, startPoint x: 236, startPoint y: 288, endPoint x: 222, endPoint y: 290, distance: 14.7
click at [222, 290] on div "Вид работ Перевод печати Вид работ Название для клиента Перевод печати Название…" at bounding box center [425, 223] width 415 height 265
type input "1"
drag, startPoint x: 612, startPoint y: 334, endPoint x: 622, endPoint y: 334, distance: 10.0
click at [622, 334] on input "0 RUB" at bounding box center [612, 332] width 33 height 13
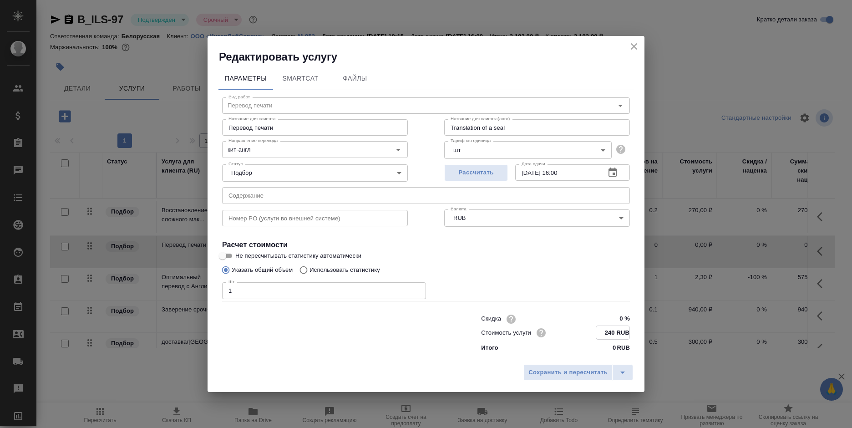
type input "240 RUB"
click at [552, 371] on span "Сохранить и пересчитать" at bounding box center [567, 372] width 79 height 10
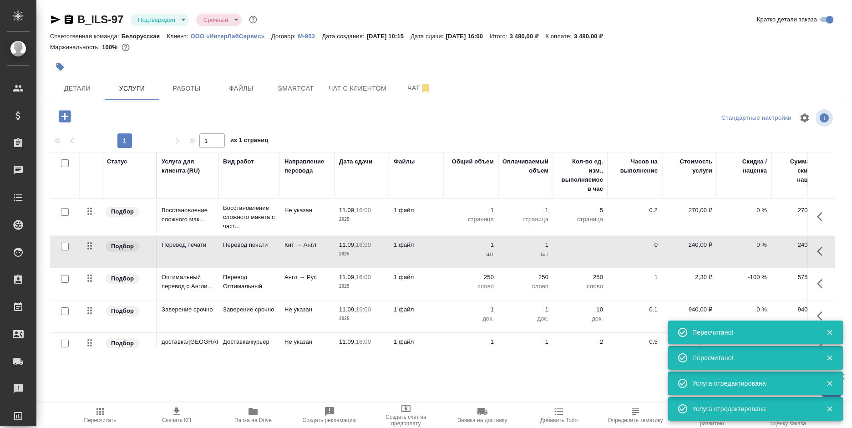
click at [108, 410] on span "Пересчитать" at bounding box center [100, 414] width 66 height 17
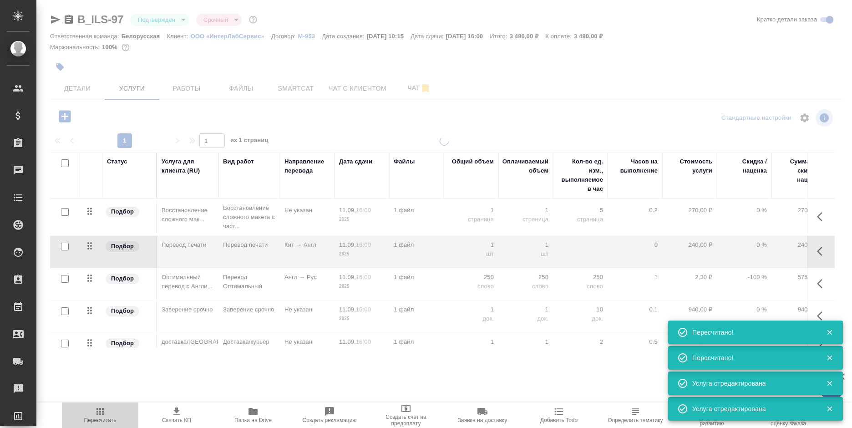
click at [108, 410] on span "Пересчитать" at bounding box center [100, 414] width 66 height 17
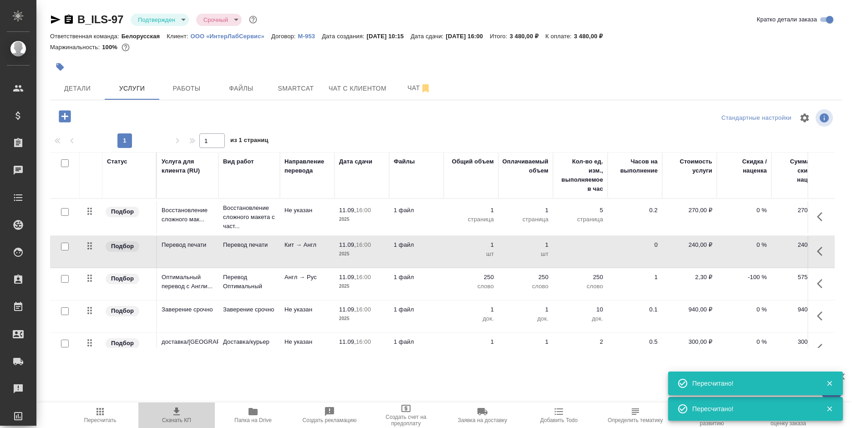
click at [185, 416] on span "Скачать КП" at bounding box center [177, 414] width 66 height 17
click at [81, 90] on span "Детали" at bounding box center [78, 88] width 44 height 11
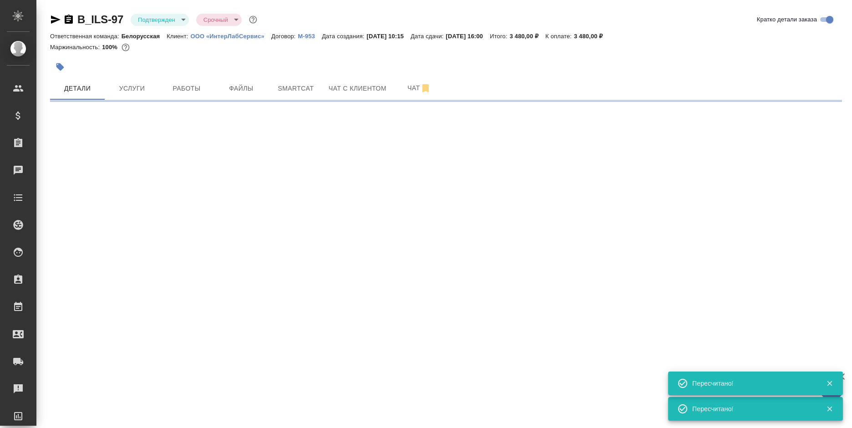
select select "RU"
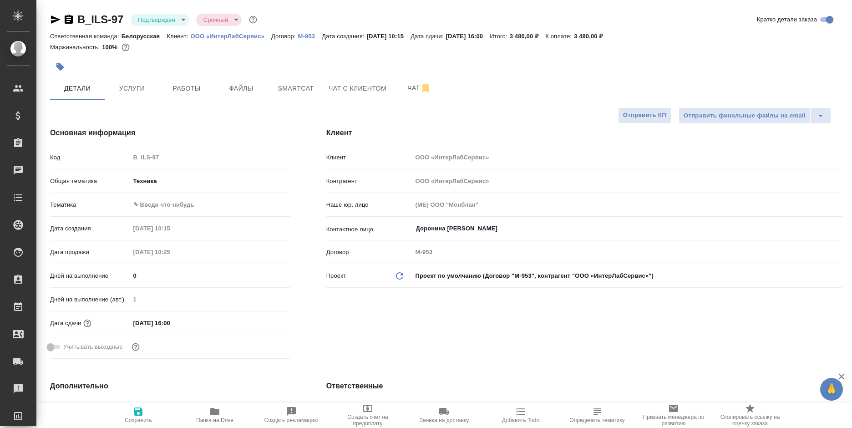
type textarea "x"
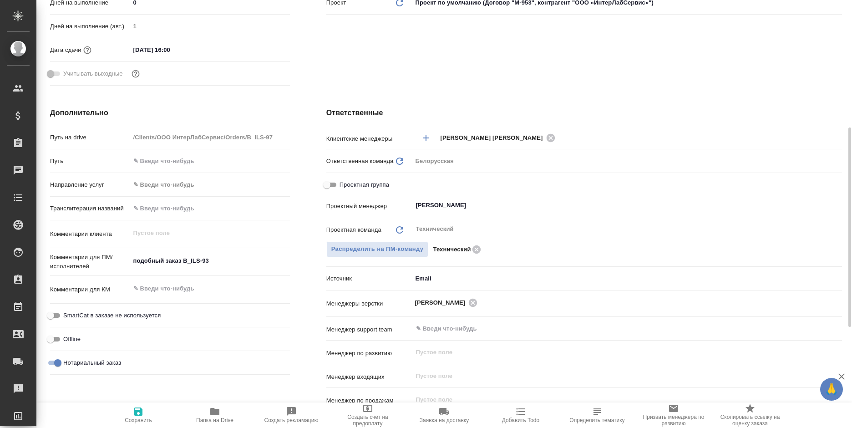
scroll to position [364, 0]
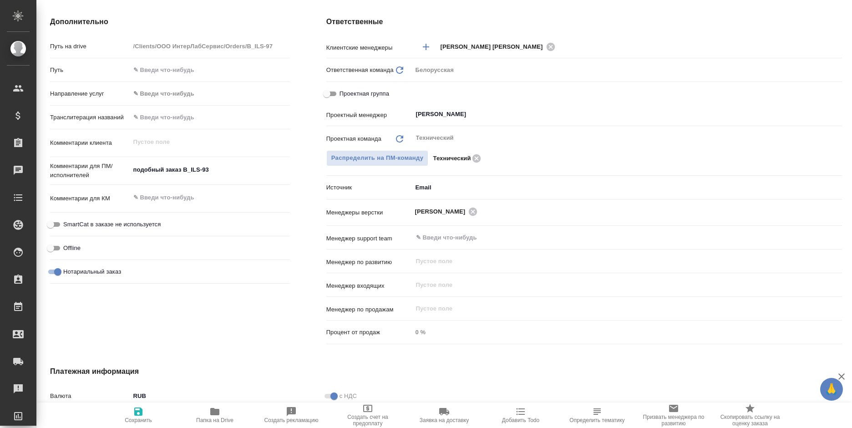
type textarea "x"
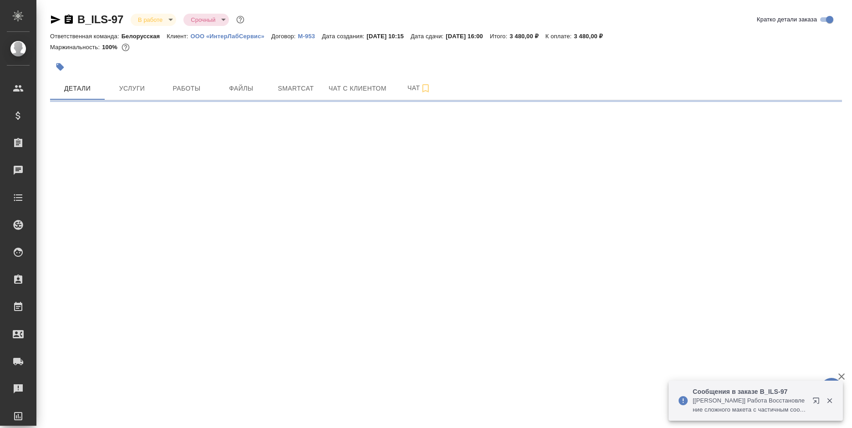
select select "RU"
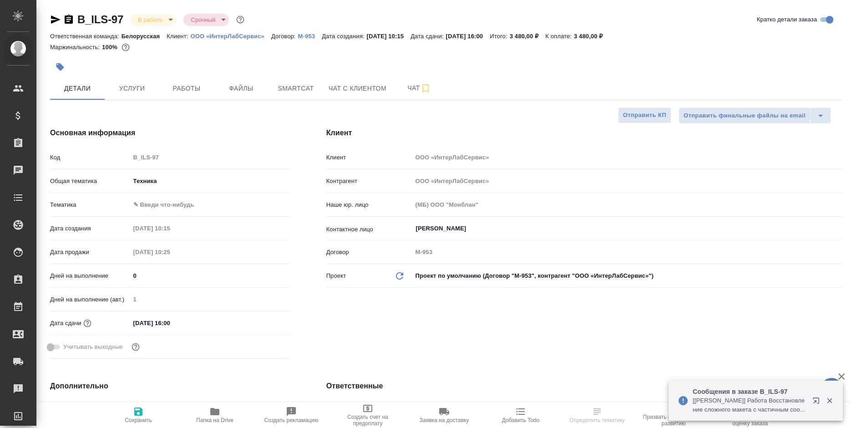
type textarea "x"
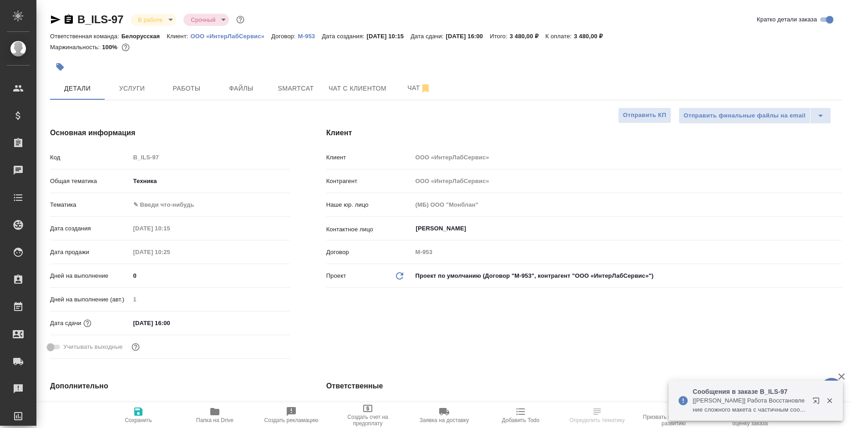
type textarea "x"
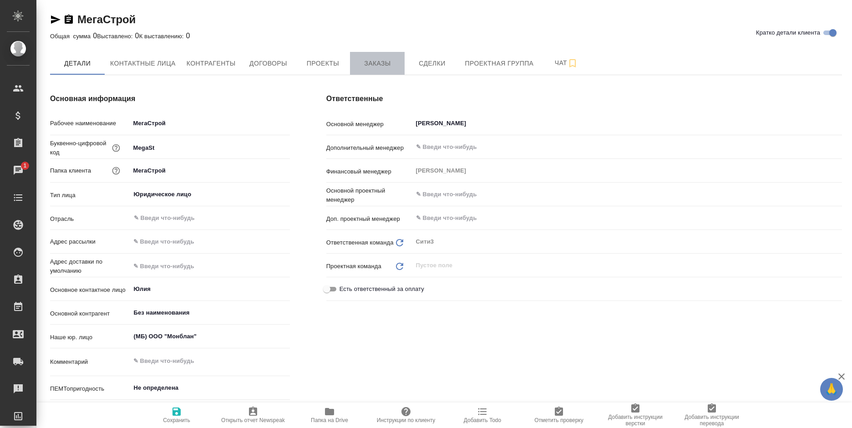
click at [382, 63] on span "Заказы" at bounding box center [377, 63] width 44 height 11
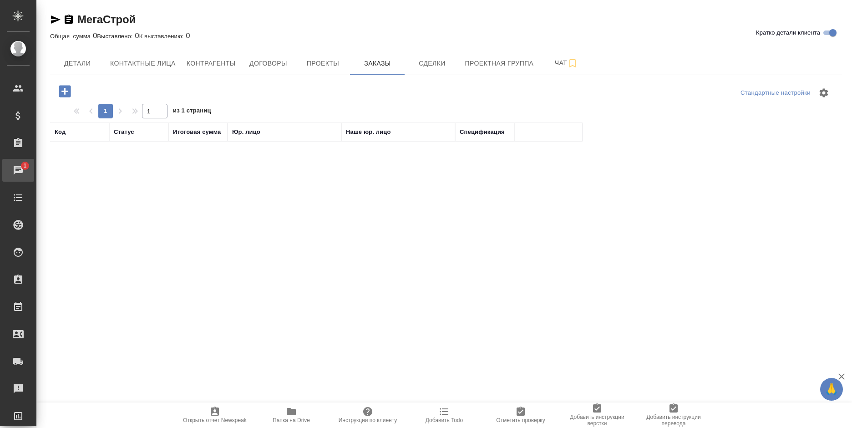
click at [5, 162] on link "1 Чаты" at bounding box center [18, 170] width 32 height 23
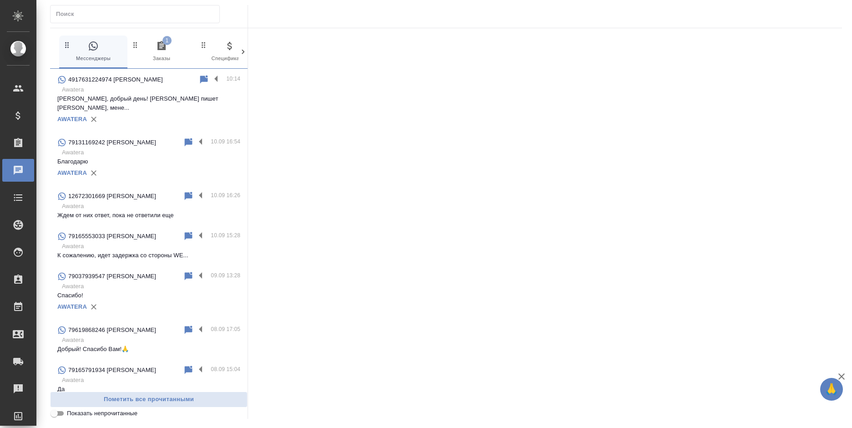
click at [154, 92] on p "Awatera" at bounding box center [151, 89] width 178 height 9
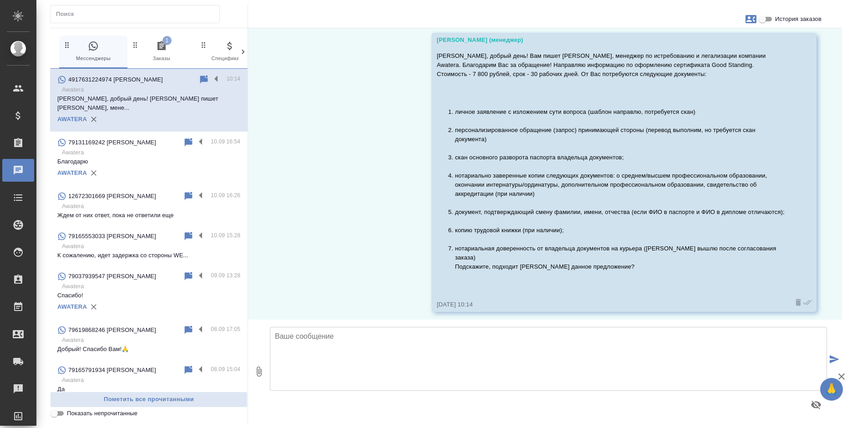
scroll to position [41, 0]
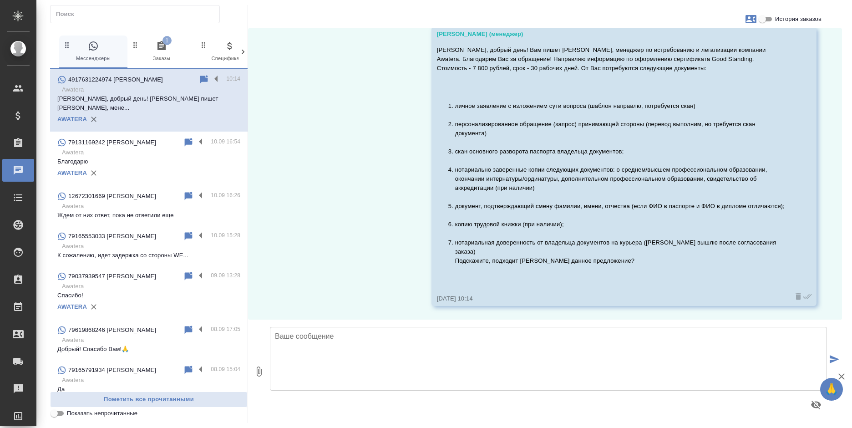
click at [211, 79] on label at bounding box center [218, 79] width 15 height 10
click at [0, 0] on input "checkbox" at bounding box center [0, 0] width 0 height 0
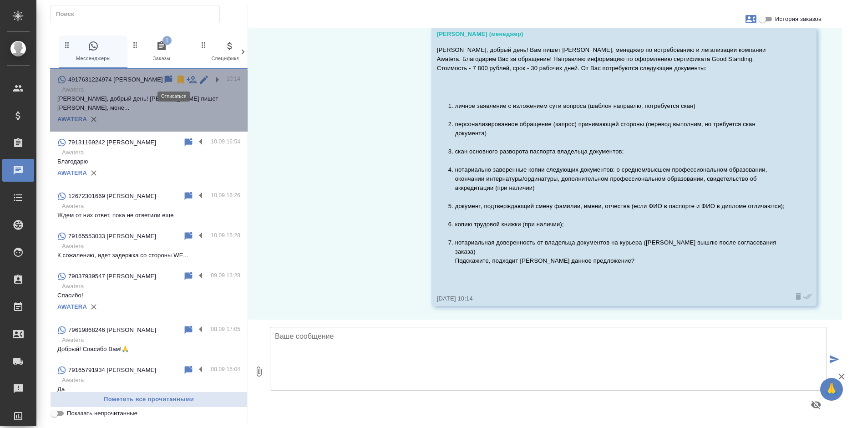
click at [177, 81] on icon at bounding box center [180, 80] width 6 height 8
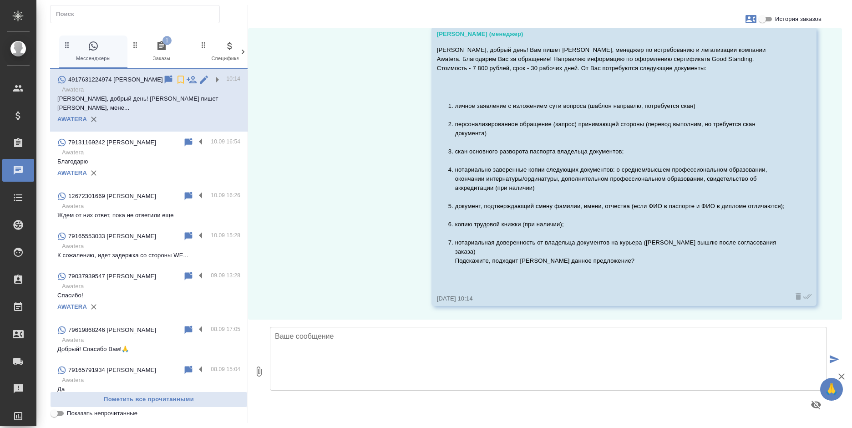
click at [170, 53] on span "1 Заказы" at bounding box center [161, 52] width 61 height 22
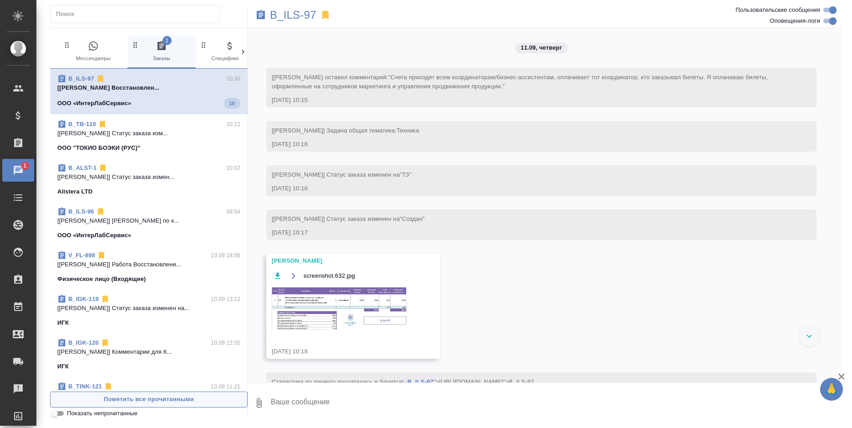
click at [193, 395] on span "Пометить все прочитанными" at bounding box center [148, 399] width 187 height 10
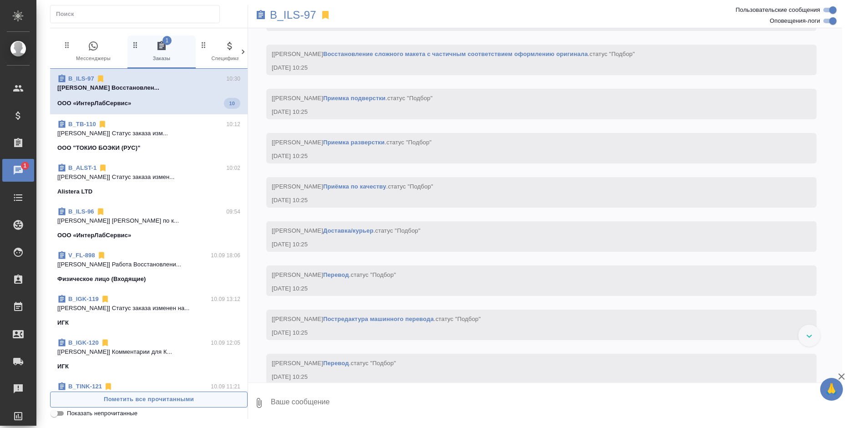
click at [193, 395] on span "Пометить все прочитанными" at bounding box center [148, 399] width 187 height 10
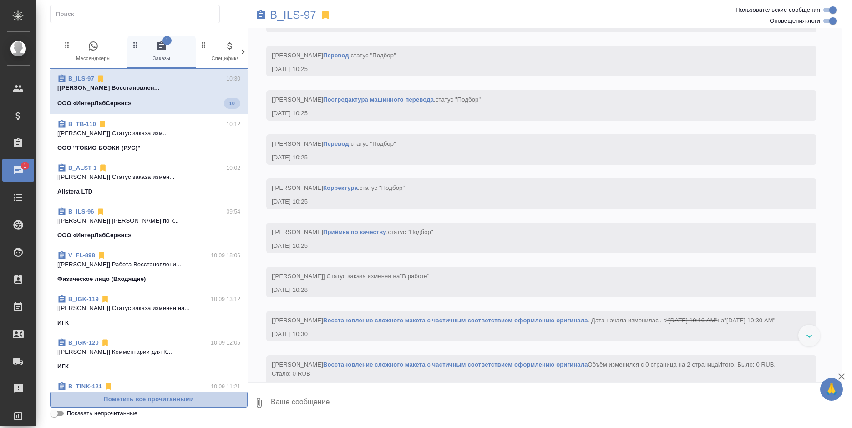
click at [193, 395] on span "Пометить все прочитанными" at bounding box center [148, 399] width 187 height 10
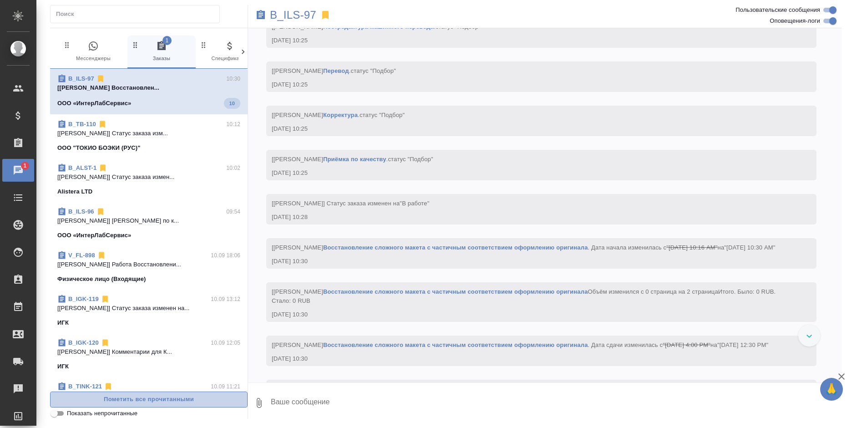
scroll to position [811, 0]
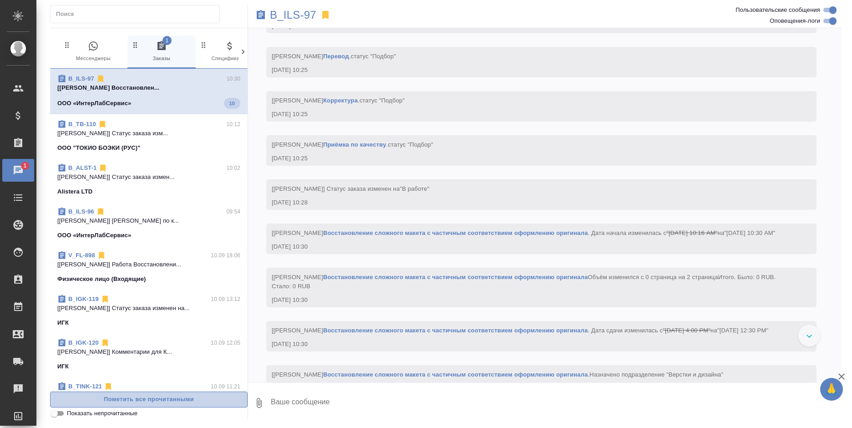
click at [193, 395] on span "Пометить все прочитанными" at bounding box center [148, 399] width 187 height 10
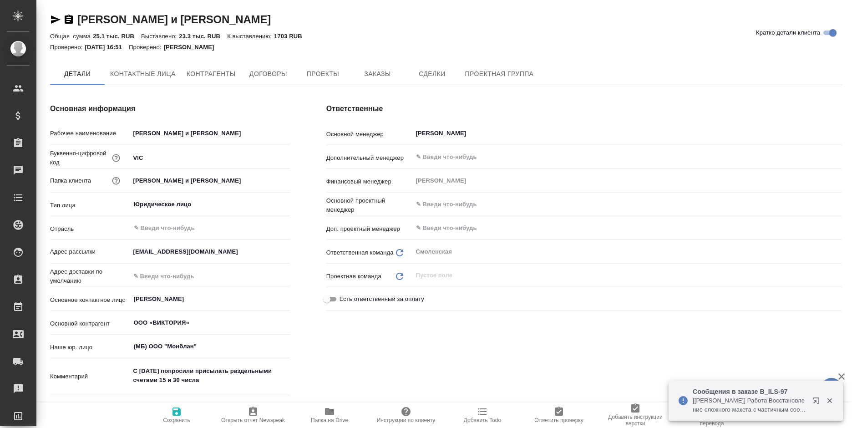
type textarea "x"
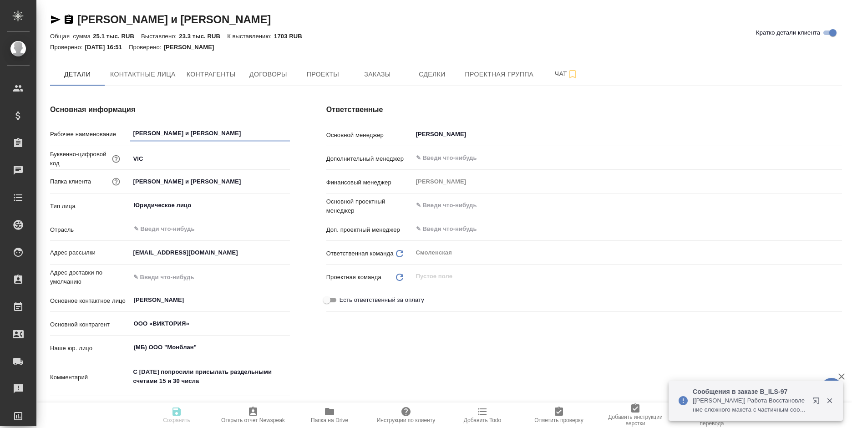
type textarea "x"
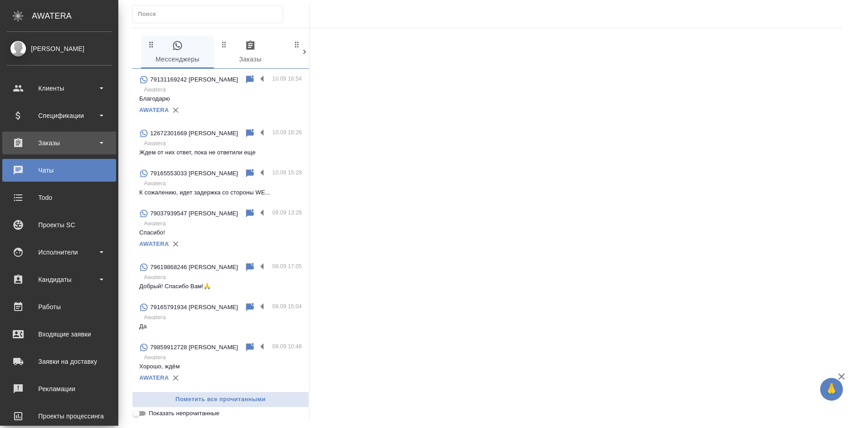
click at [16, 145] on div "Заказы" at bounding box center [59, 143] width 105 height 14
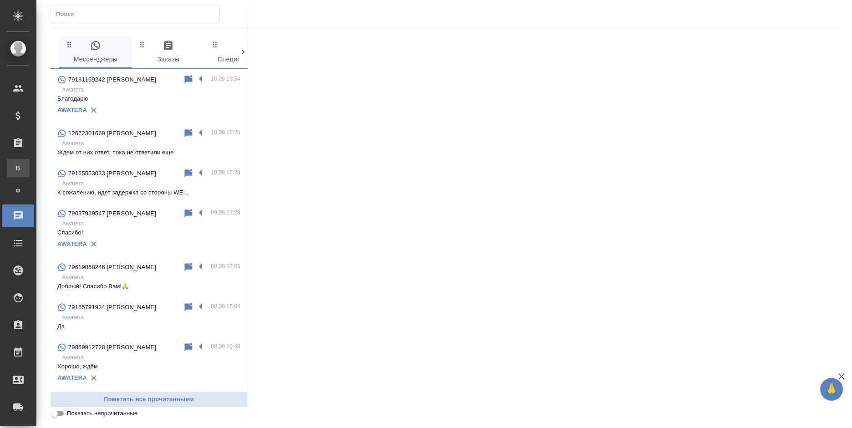
click at [14, 165] on div "Все заказы" at bounding box center [7, 167] width 14 height 9
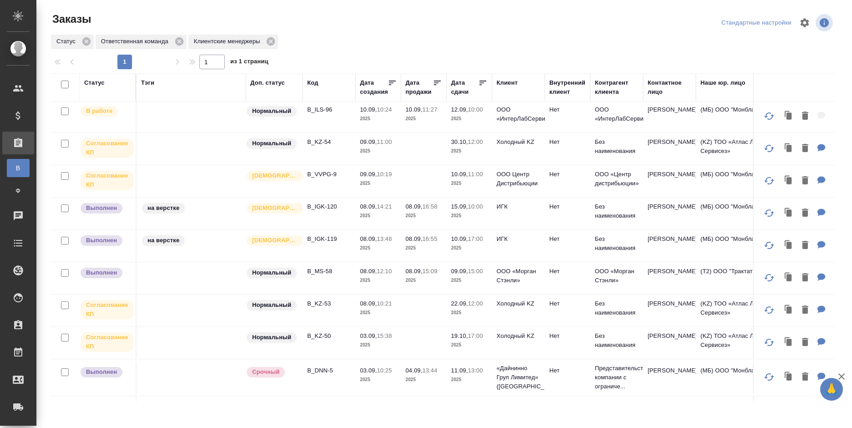
scroll to position [137, 0]
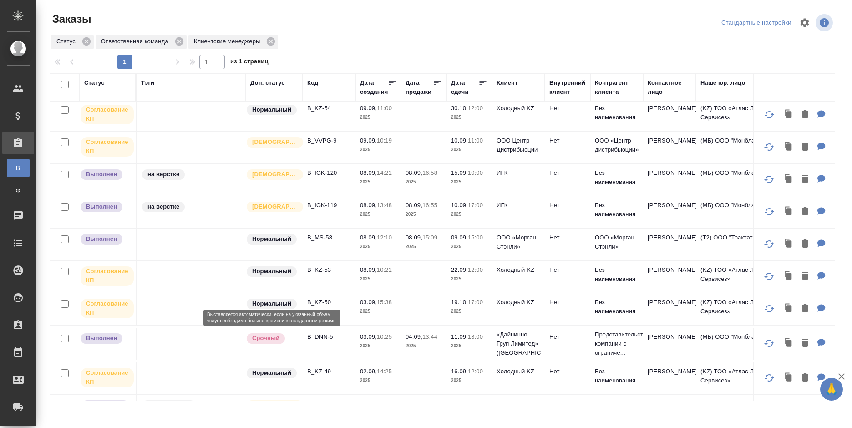
click at [288, 337] on div "Срочный" at bounding box center [272, 338] width 52 height 12
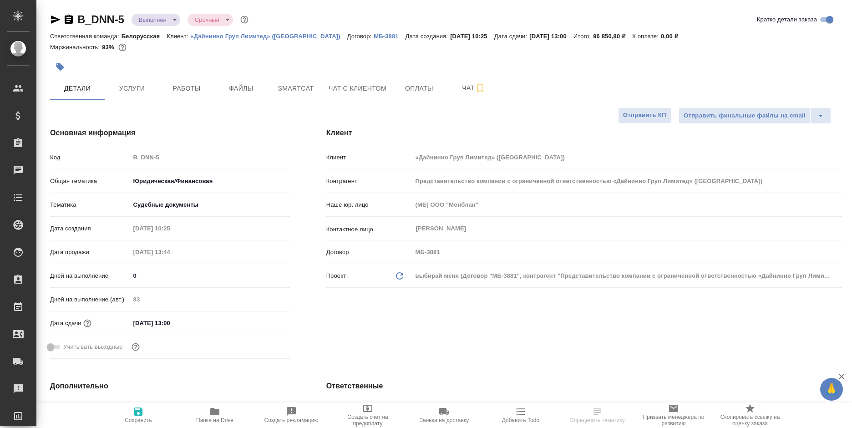
select select "RU"
click at [66, 16] on icon "button" at bounding box center [69, 19] width 8 height 9
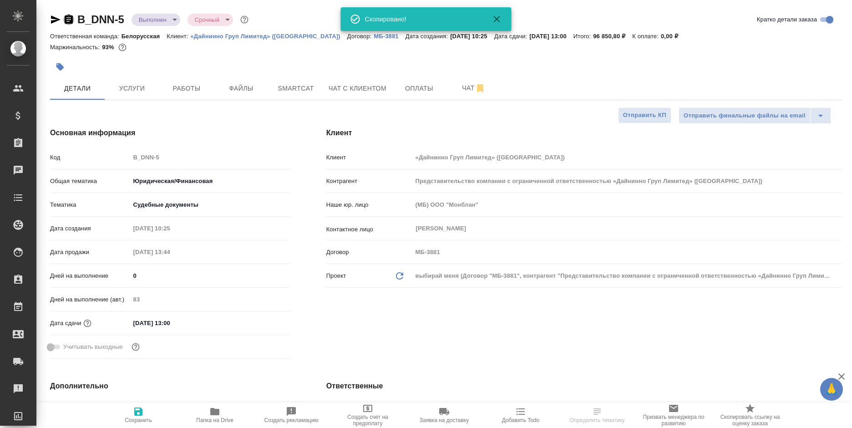
click at [68, 22] on icon "button" at bounding box center [69, 19] width 8 height 9
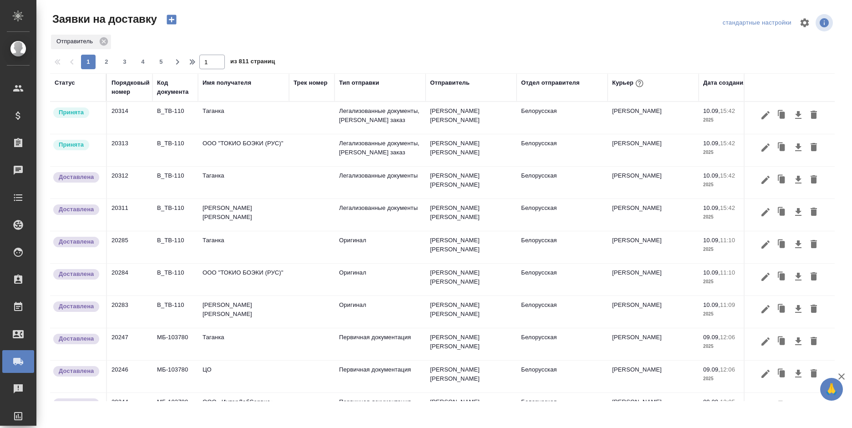
click at [760, 151] on icon "button" at bounding box center [765, 147] width 11 height 11
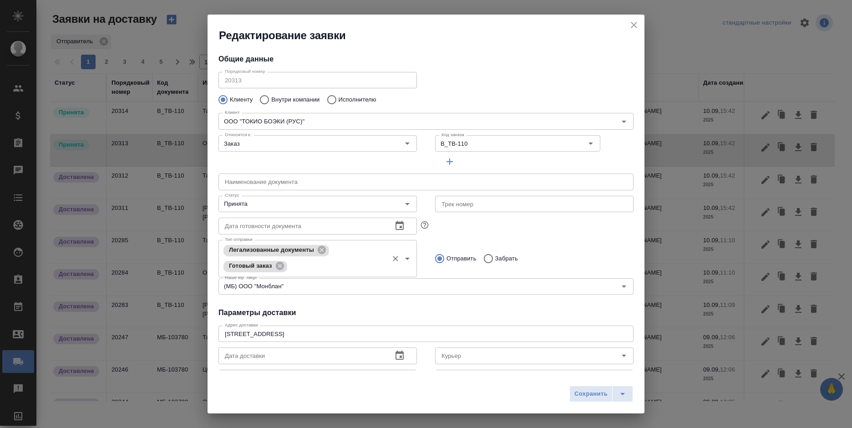
type input "[PERSON_NAME]"
type input "Чичина Екатерина"
type input "+7 495 223 40 00 доб.202"
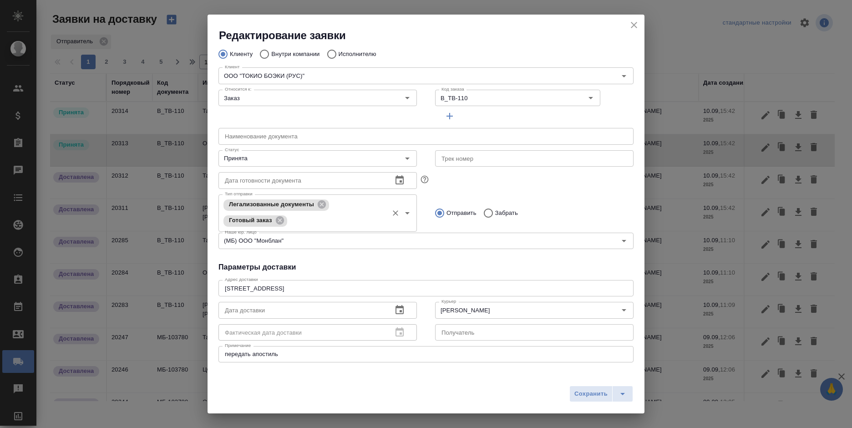
click at [261, 210] on div "Легализованные документы" at bounding box center [276, 204] width 106 height 11
click at [267, 162] on input "Принята" at bounding box center [302, 158] width 162 height 11
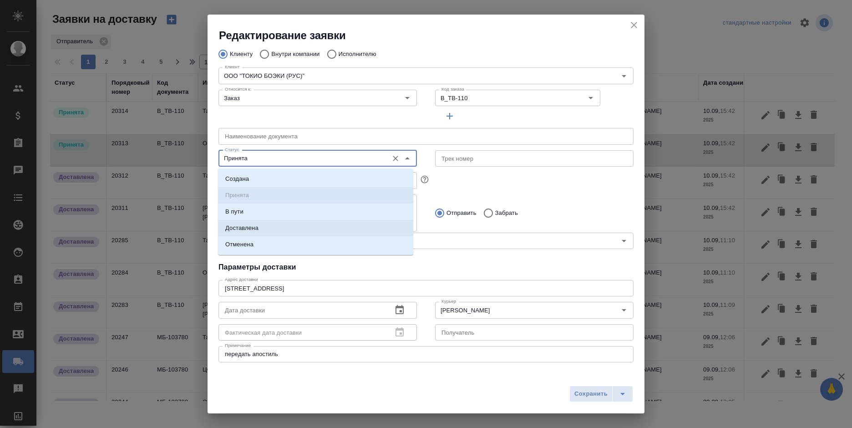
click at [267, 229] on li "Доставлена" at bounding box center [315, 228] width 195 height 16
type input "Доставлена"
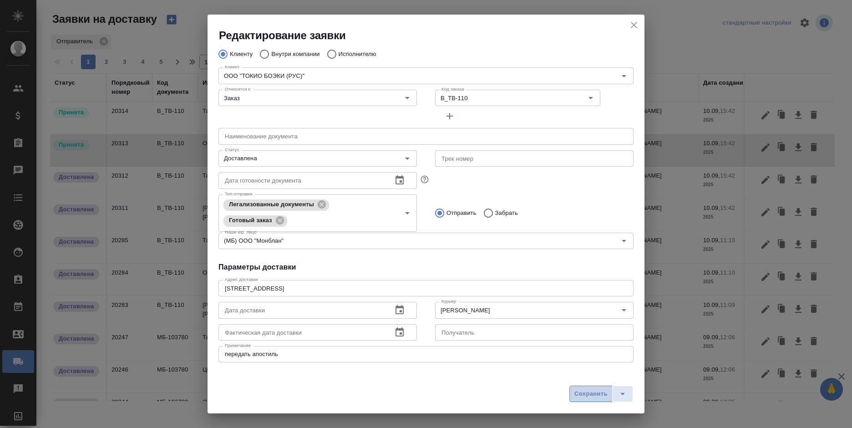
click at [575, 395] on span "Сохранить" at bounding box center [590, 394] width 33 height 10
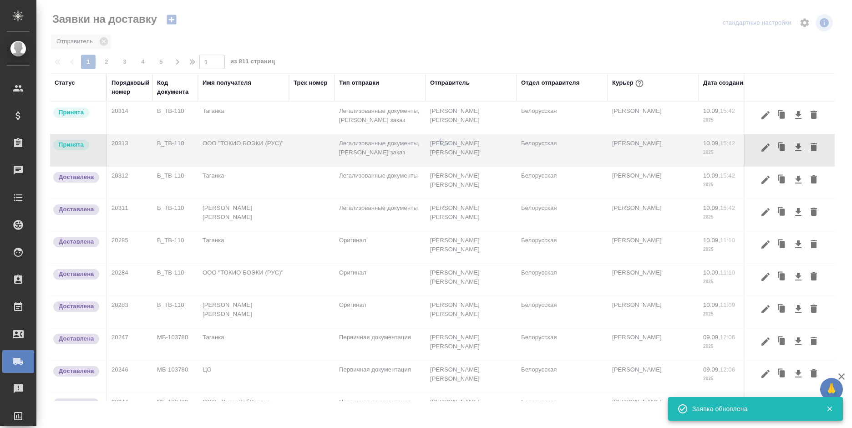
click at [760, 115] on icon "button" at bounding box center [765, 115] width 11 height 11
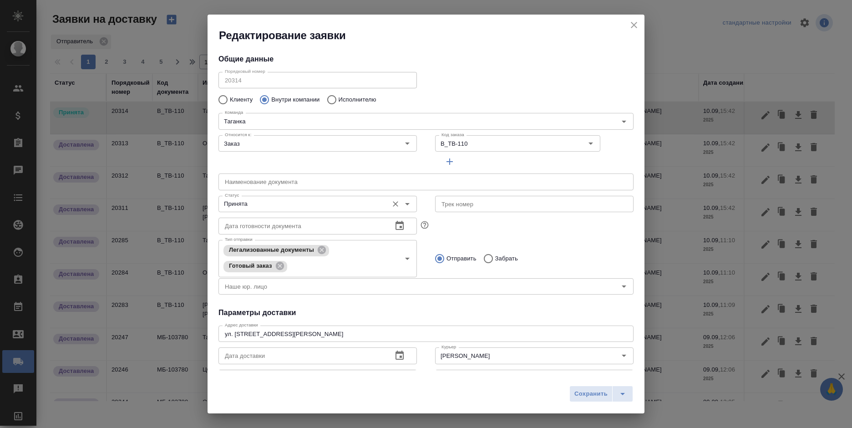
click at [276, 206] on input "Принята" at bounding box center [302, 203] width 162 height 11
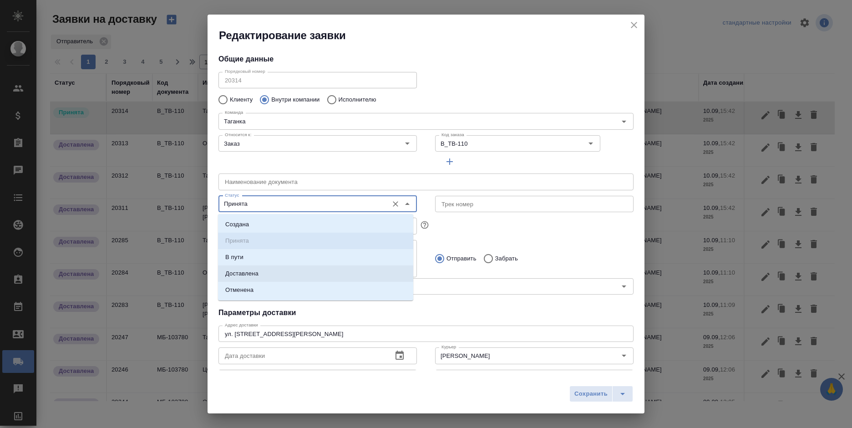
drag, startPoint x: 282, startPoint y: 274, endPoint x: 446, endPoint y: 316, distance: 169.1
click at [283, 274] on li "Доставлена" at bounding box center [315, 273] width 195 height 16
type input "Доставлена"
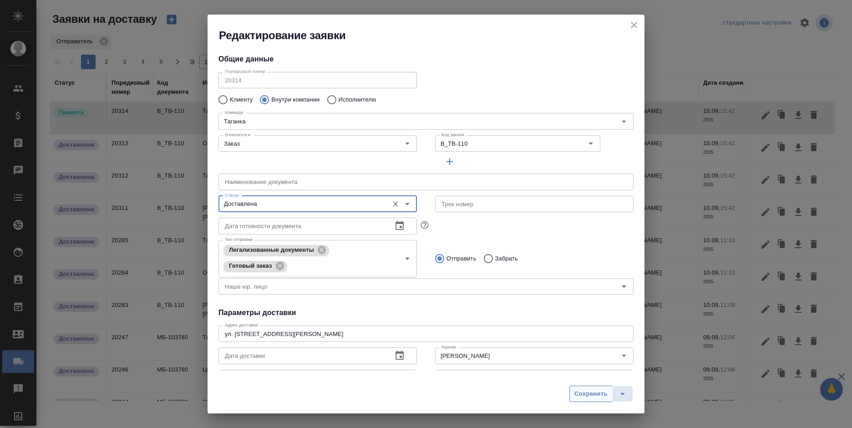
click at [583, 389] on span "Сохранить" at bounding box center [590, 394] width 33 height 10
click at [583, 388] on div "Сохранить" at bounding box center [601, 393] width 64 height 16
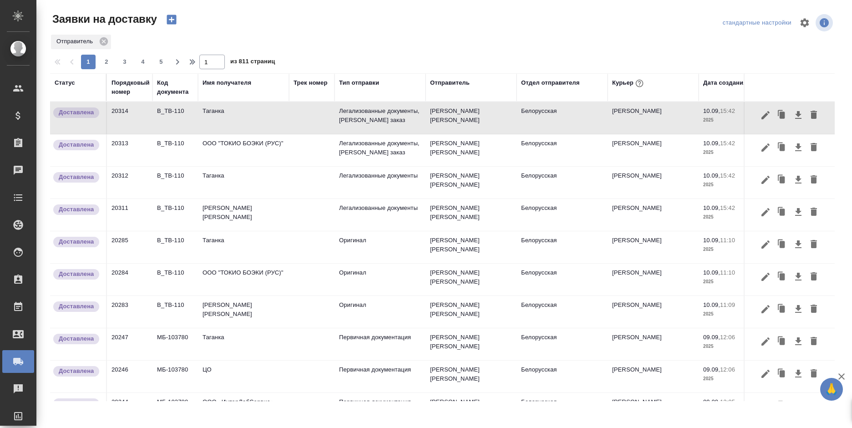
click at [163, 21] on button "button" at bounding box center [172, 19] width 22 height 15
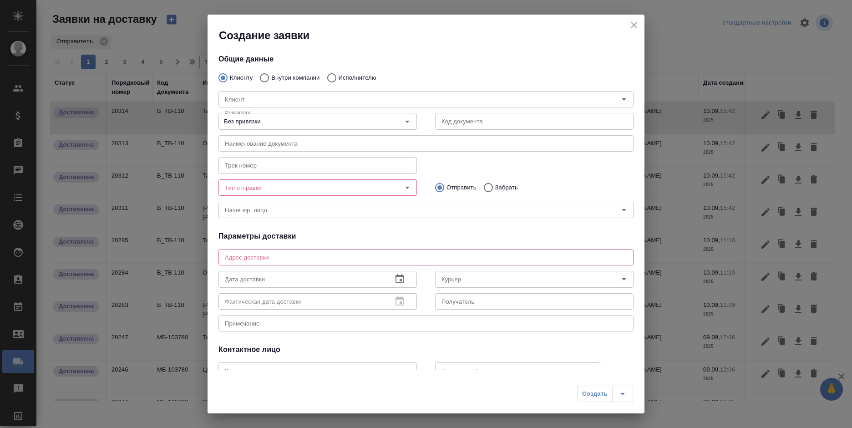
click at [275, 75] on p "Внутри компании" at bounding box center [295, 77] width 48 height 9
click at [271, 75] on input "Внутри компании" at bounding box center [263, 77] width 16 height 19
radio input "true"
click at [277, 92] on div "Команда" at bounding box center [425, 99] width 415 height 16
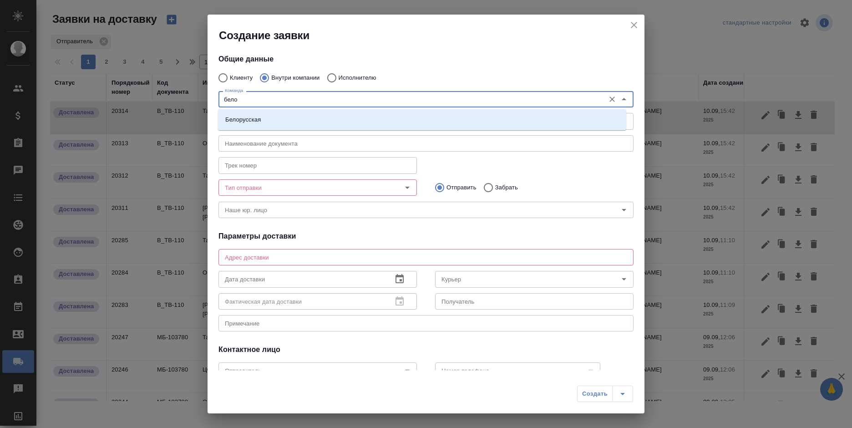
type input "белор"
click at [276, 115] on li "Белорусская" at bounding box center [422, 119] width 408 height 16
type textarea "1-ая Тверская-Ямская, д. 29 стр. 1, этаж 2, офис 17"
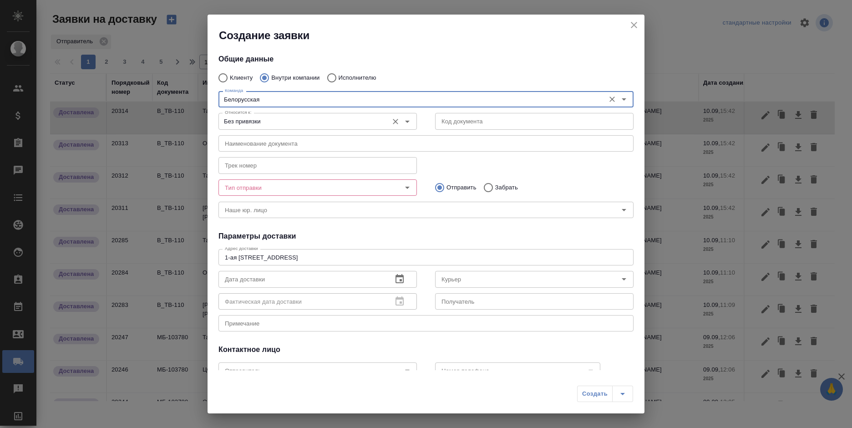
type input "Белорусская"
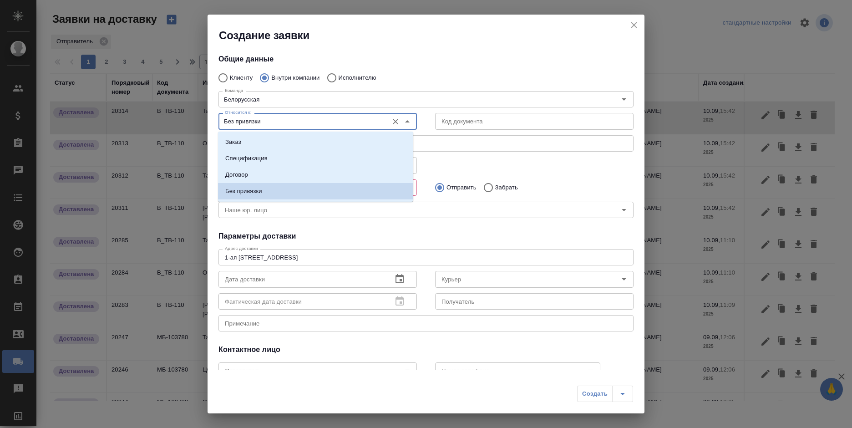
click at [303, 124] on input "Без привязки" at bounding box center [302, 121] width 162 height 11
click at [302, 138] on li "Заказ" at bounding box center [315, 142] width 195 height 16
type input "Заказ"
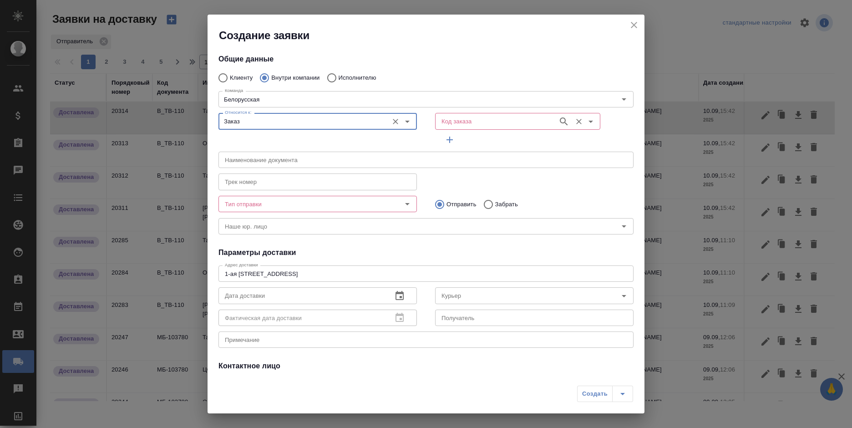
click at [446, 122] on input "Код заказа" at bounding box center [496, 121] width 116 height 11
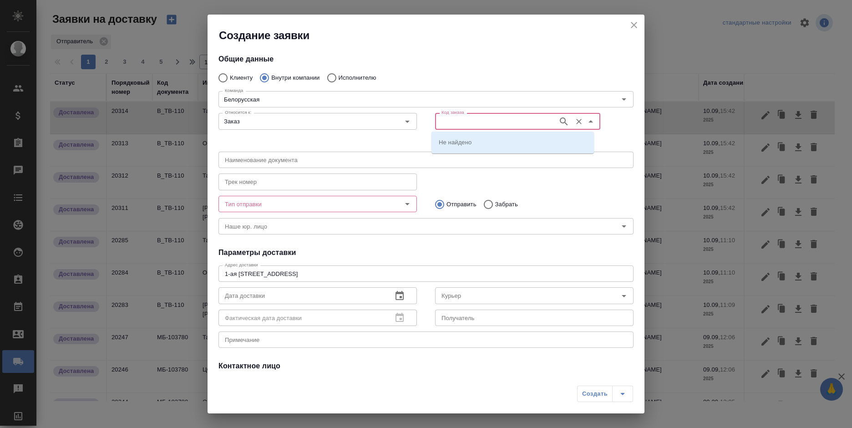
paste input "B_DNN-5"
type input "B_DNN-5"
click at [462, 141] on p "B_DNN-5" at bounding box center [451, 141] width 25 height 9
type input "(МБ) ООО "Монблан""
type input "B_DNN-5"
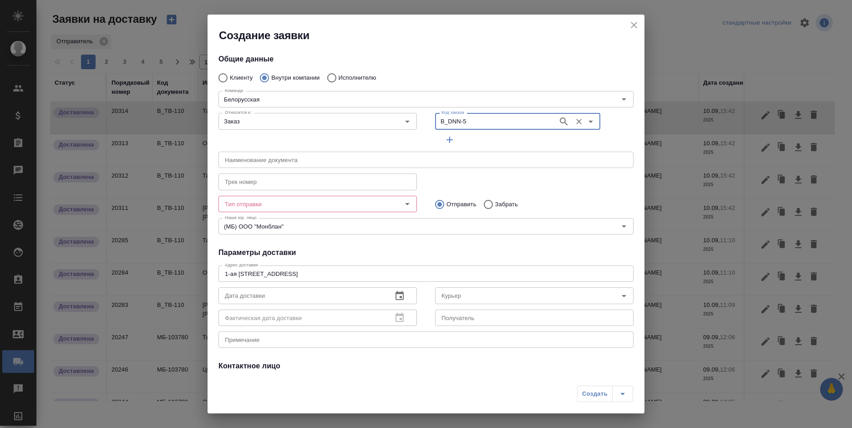
click at [275, 343] on div "x Примечание" at bounding box center [425, 339] width 415 height 16
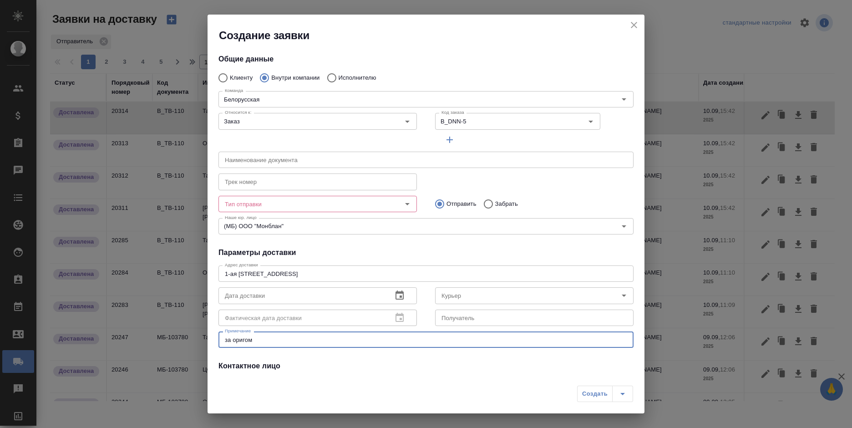
type textarea "за оригом"
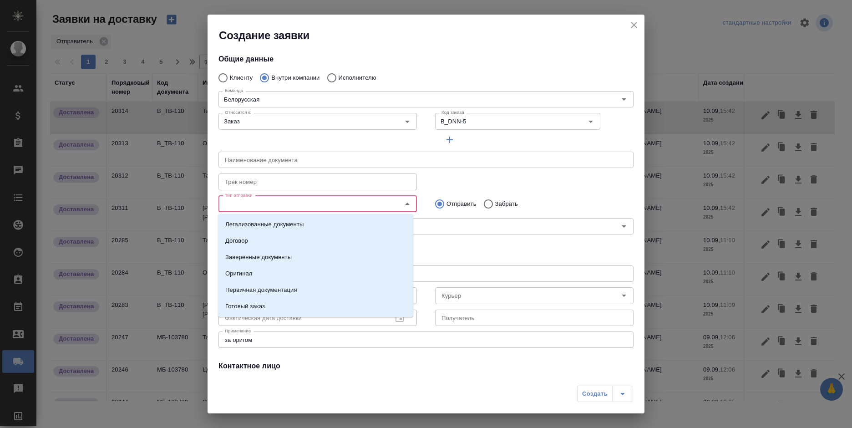
click at [281, 205] on input "Тип отправки" at bounding box center [302, 203] width 162 height 11
click at [263, 269] on li "Оригинал" at bounding box center [315, 273] width 195 height 16
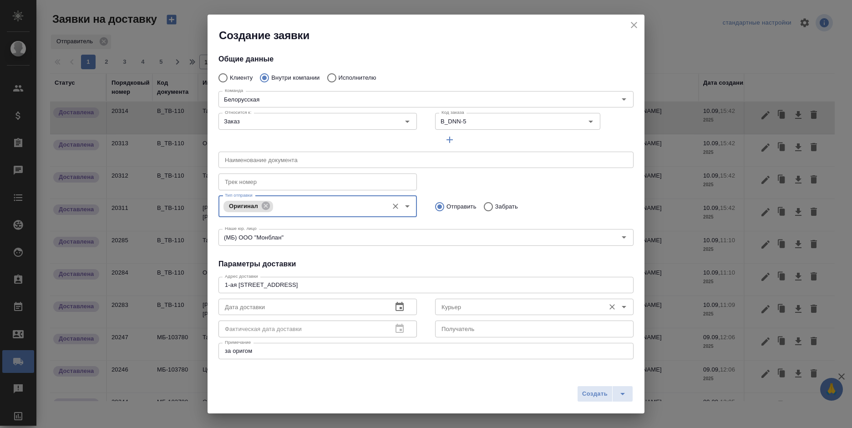
click at [491, 305] on input "Курьер" at bounding box center [519, 306] width 162 height 11
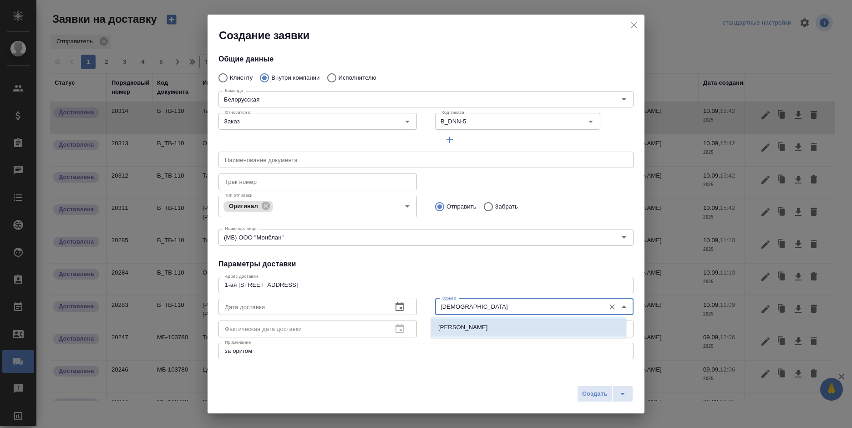
click at [488, 324] on li "Шаабан Эльмира" at bounding box center [528, 327] width 195 height 16
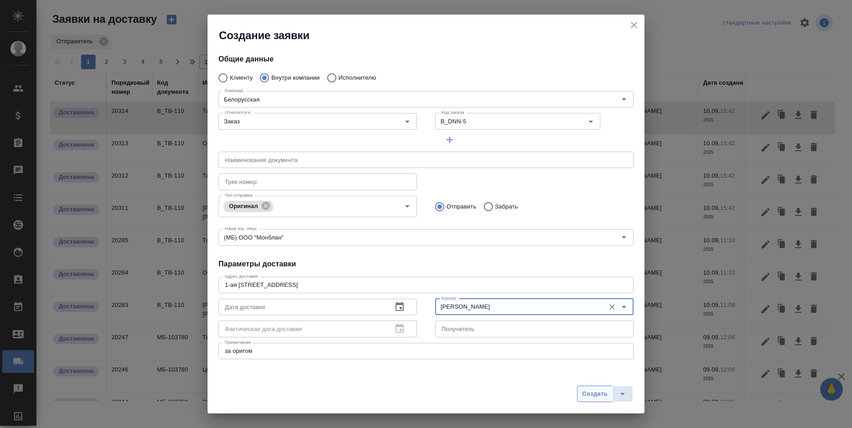
type input "Шаабан Эльмира"
click at [578, 400] on button "Создать" at bounding box center [594, 393] width 35 height 16
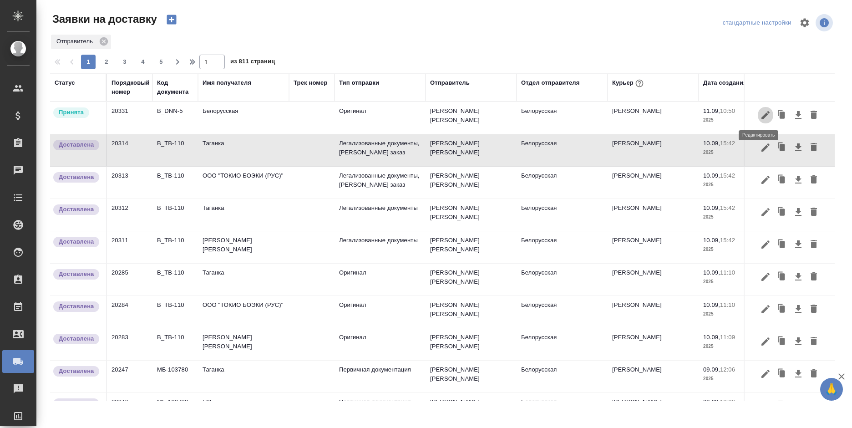
click at [760, 116] on icon "button" at bounding box center [765, 115] width 11 height 11
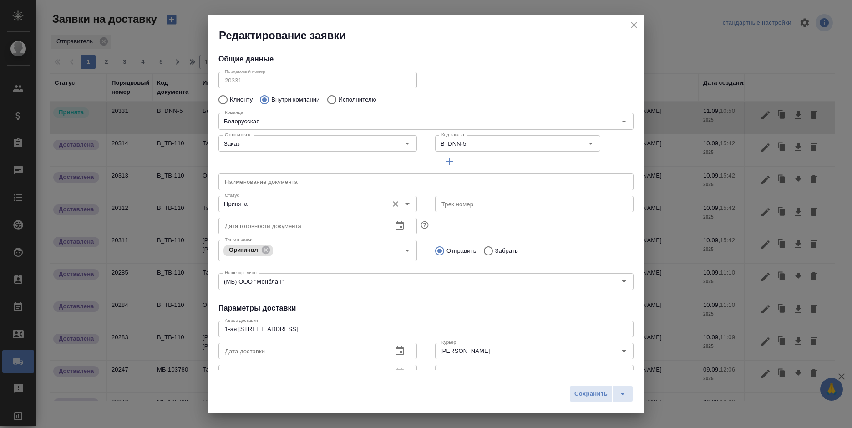
click at [262, 207] on input "Принята" at bounding box center [302, 203] width 162 height 11
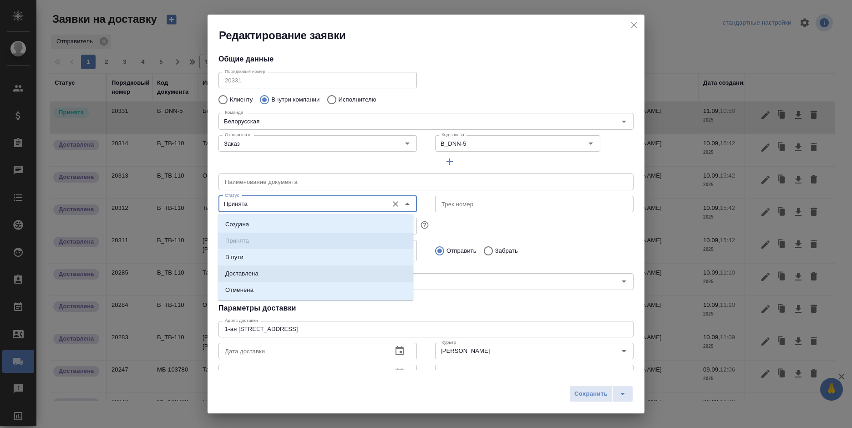
click at [247, 272] on p "Доставлена" at bounding box center [241, 273] width 33 height 9
type input "Доставлена"
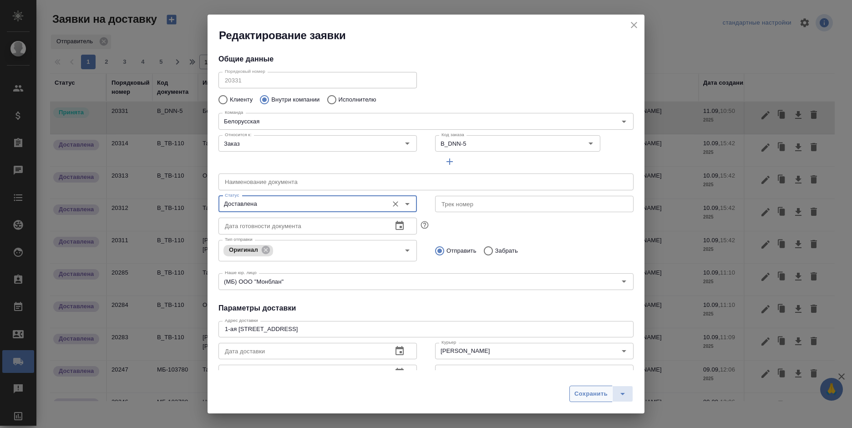
click at [579, 392] on span "Сохранить" at bounding box center [590, 394] width 33 height 10
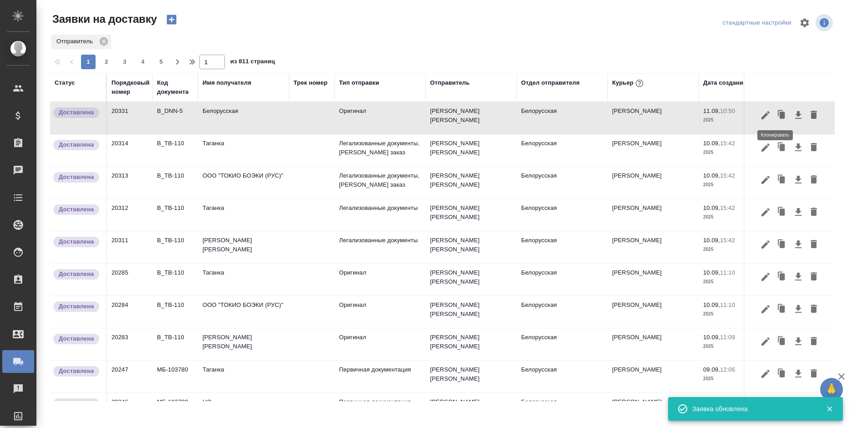
click at [775, 114] on icon "button" at bounding box center [781, 115] width 13 height 13
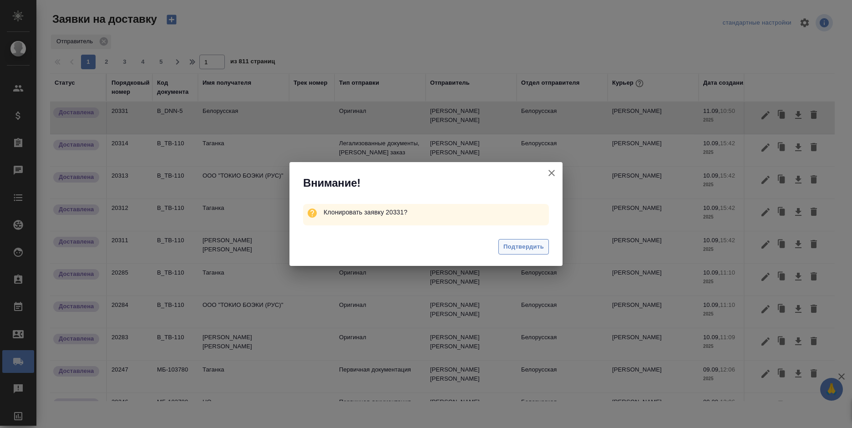
click at [516, 247] on span "Подтвердить" at bounding box center [523, 247] width 41 height 10
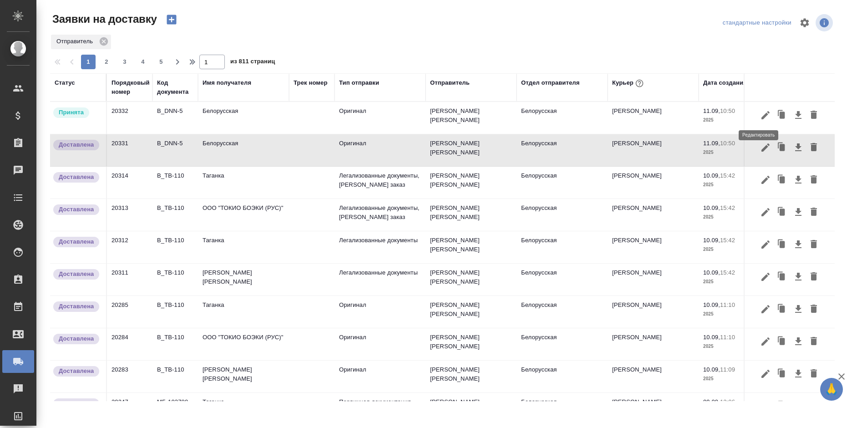
click at [760, 114] on icon "button" at bounding box center [765, 115] width 11 height 11
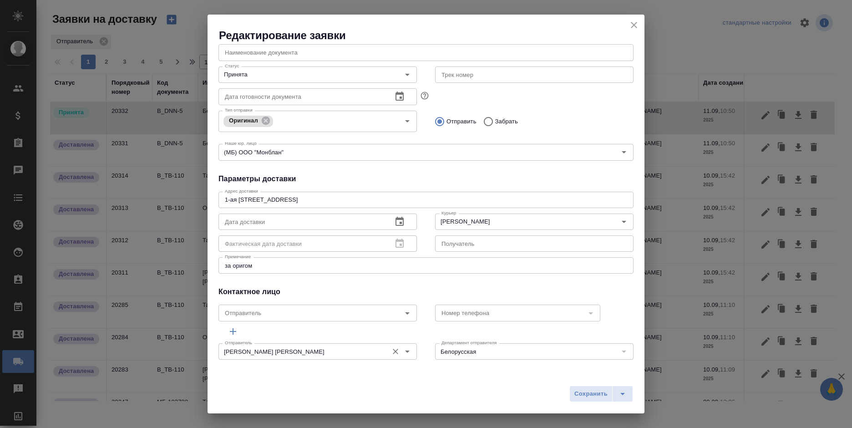
scroll to position [130, 0]
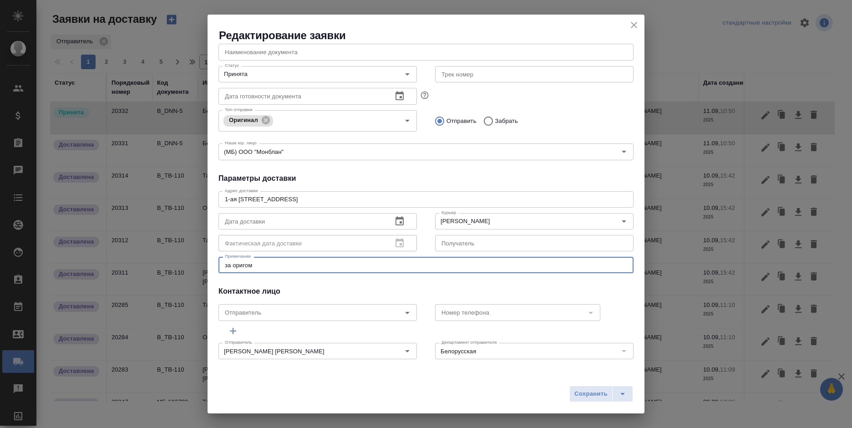
drag, startPoint x: 283, startPoint y: 264, endPoint x: 162, endPoint y: 278, distance: 122.2
click at [162, 278] on div "Редактирование заявки Общие данные Порядковый номер 20332 Порядковый номер Клие…" at bounding box center [426, 214] width 852 height 428
type textarea "на серт"
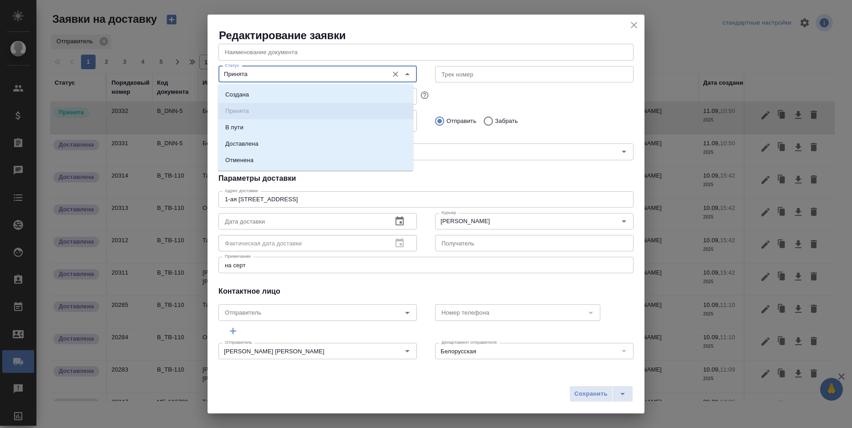
click at [270, 73] on input "Принята" at bounding box center [302, 74] width 162 height 11
click at [246, 146] on p "Доставлена" at bounding box center [241, 143] width 33 height 9
type input "Доставлена"
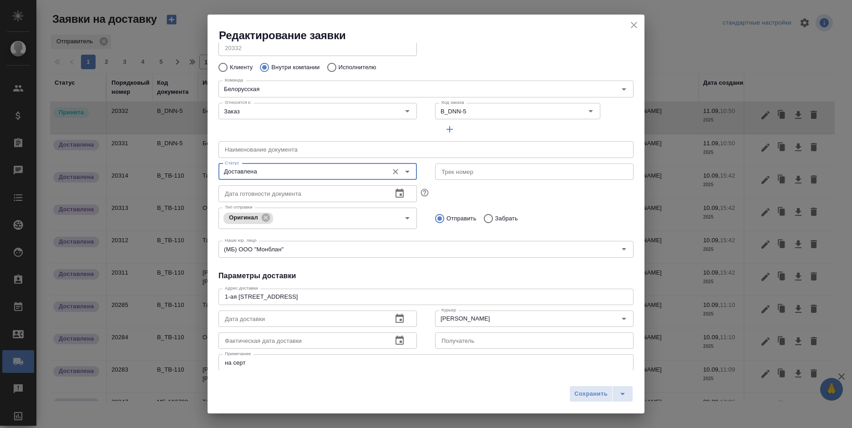
scroll to position [0, 0]
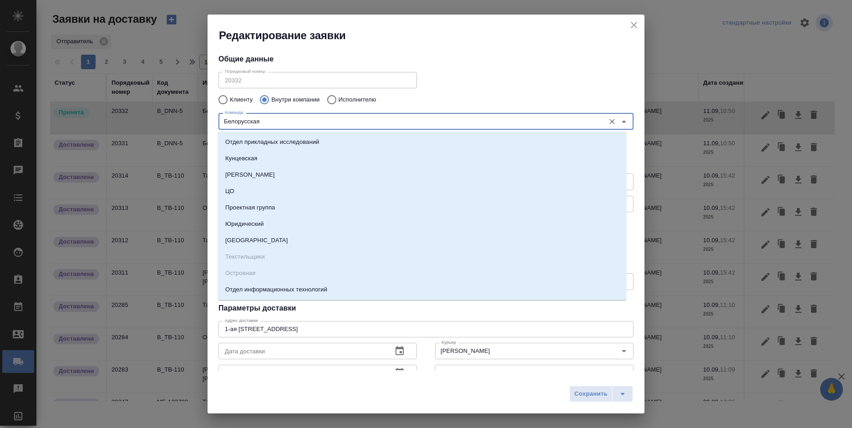
click at [312, 120] on input "Белорусская" at bounding box center [410, 121] width 379 height 11
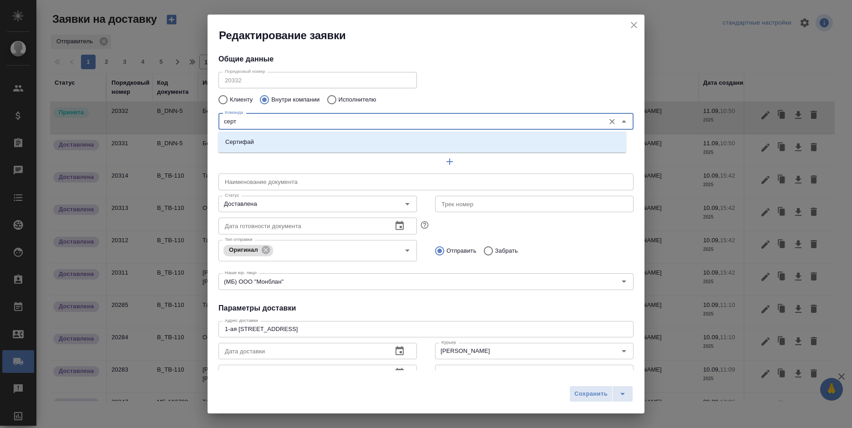
click at [302, 145] on li "Сертифай" at bounding box center [422, 142] width 408 height 16
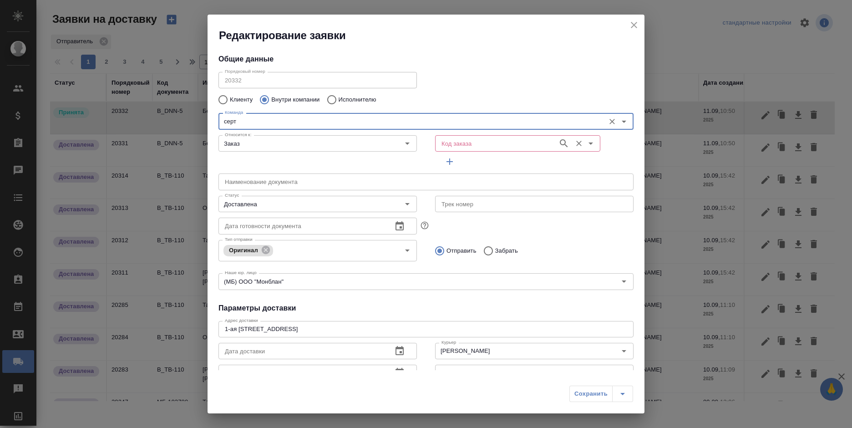
type input "Сертифай"
type textarea "Кузнецкий мост, д.7"
type input "Сертифай"
click at [449, 142] on input "Код заказа" at bounding box center [496, 143] width 116 height 11
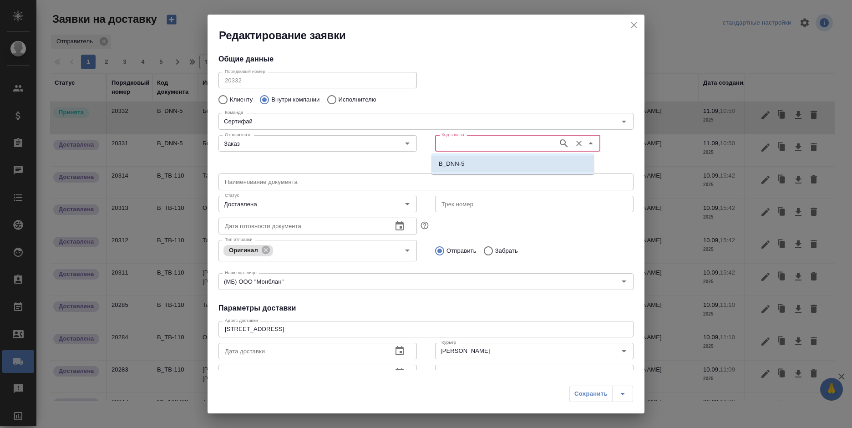
click at [451, 161] on p "B_DNN-5" at bounding box center [451, 163] width 25 height 9
type input "B_DNN-5"
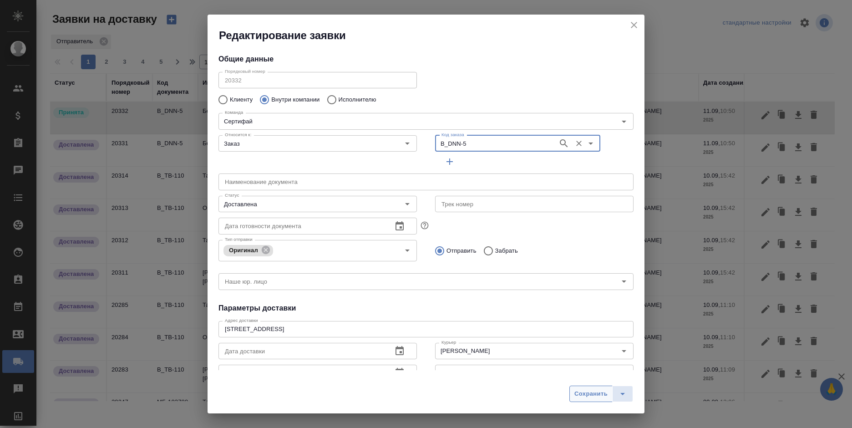
click at [589, 399] on button "Сохранить" at bounding box center [590, 393] width 43 height 16
click at [588, 395] on div "Сохранить" at bounding box center [601, 393] width 64 height 16
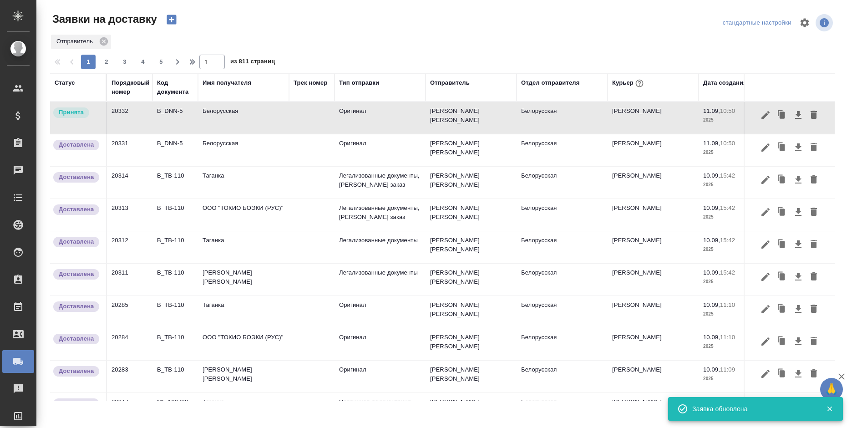
type input "Белорусская"
type input "Принята"
type input "(МБ) ООО "Монблан""
type textarea "1-ая Тверская-Ямская, д. 29 стр. 1, этаж 2, офис 17"
type textarea "за оригом"
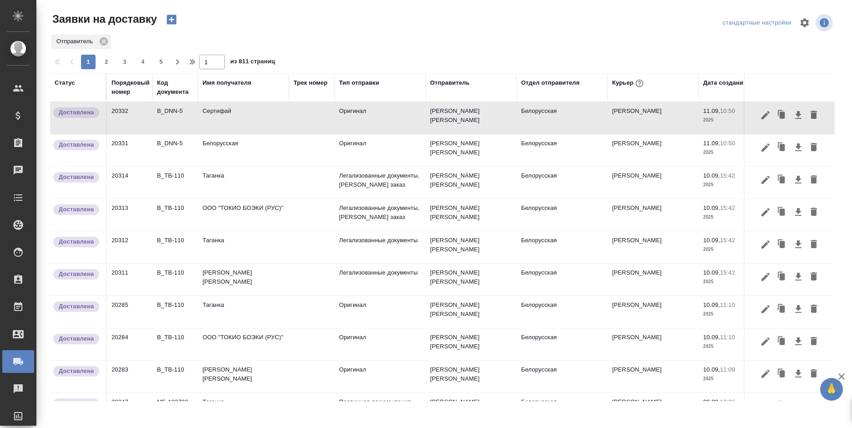
click at [573, 37] on div "Отправитель" at bounding box center [442, 42] width 785 height 16
click at [775, 117] on icon "button" at bounding box center [781, 115] width 13 height 13
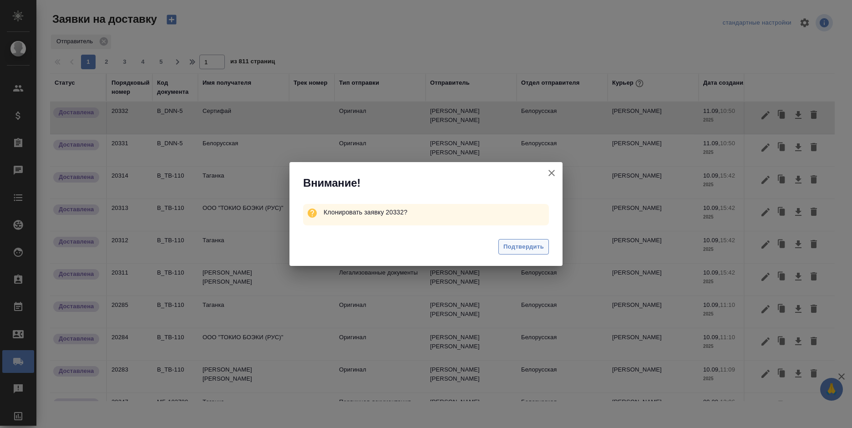
click at [529, 247] on span "Подтвердить" at bounding box center [523, 247] width 41 height 10
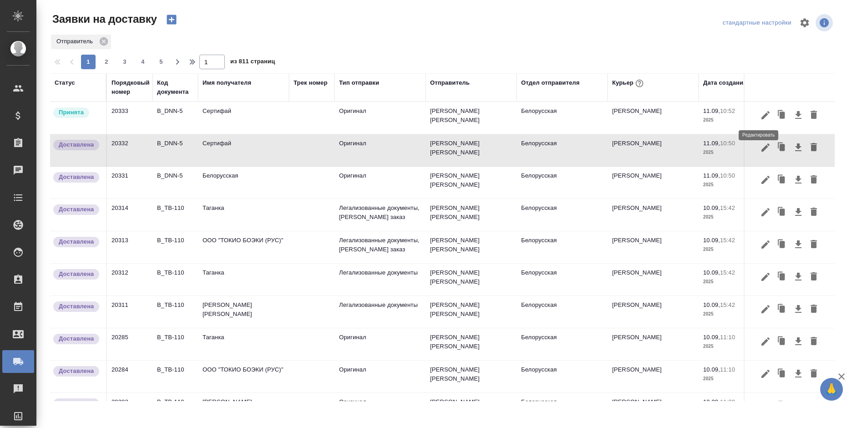
click at [760, 116] on icon "button" at bounding box center [765, 115] width 11 height 11
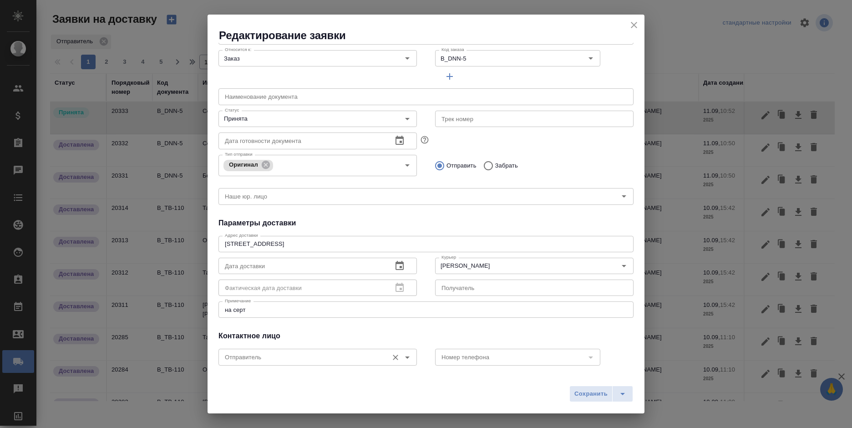
scroll to position [130, 0]
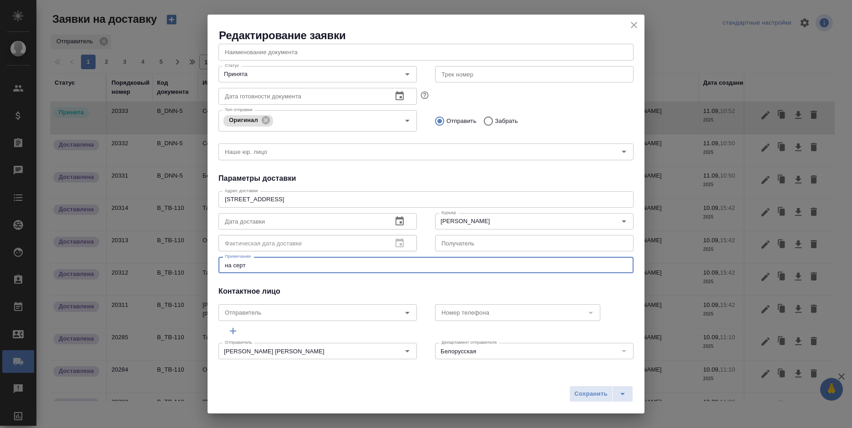
drag, startPoint x: 282, startPoint y: 268, endPoint x: 223, endPoint y: 268, distance: 59.6
click at [223, 268] on div "на серт x Примечание" at bounding box center [425, 265] width 415 height 16
click at [269, 264] on textarea "на серт" at bounding box center [426, 265] width 402 height 7
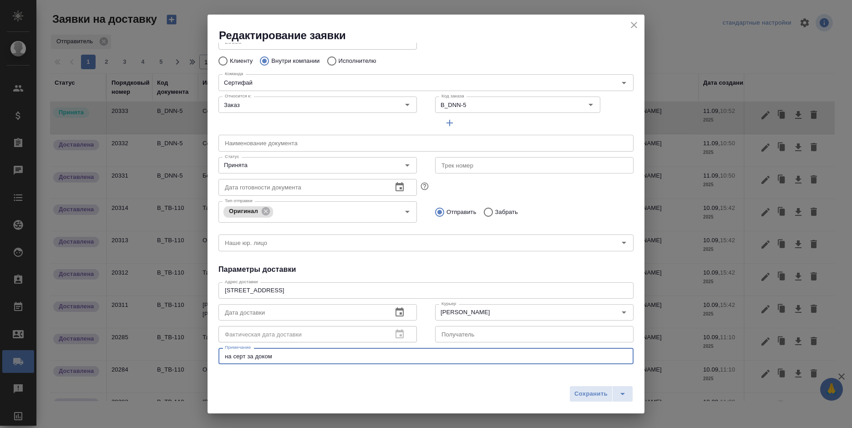
scroll to position [0, 0]
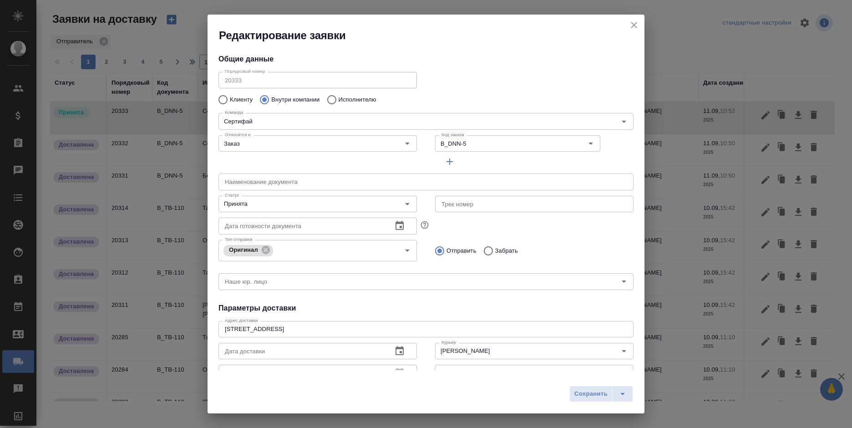
type textarea "на серт за доком"
click at [496, 251] on p "Забрать" at bounding box center [506, 250] width 23 height 9
click at [495, 251] on input "Забрать" at bounding box center [487, 250] width 16 height 19
radio input "true"
click at [597, 394] on span "Сохранить" at bounding box center [590, 394] width 33 height 10
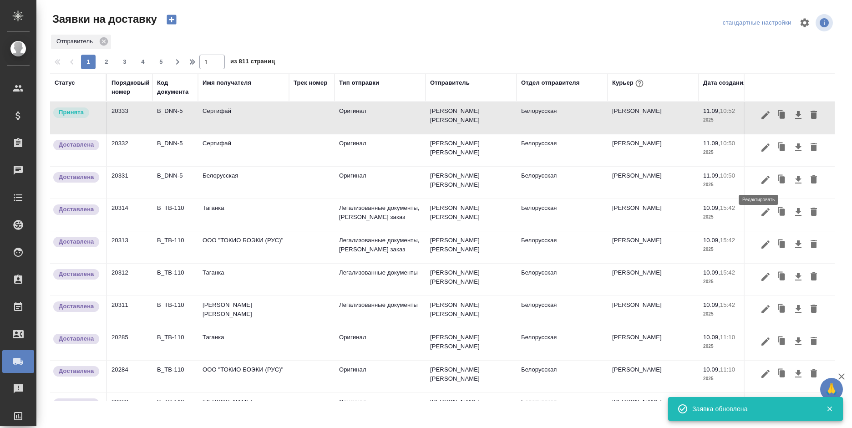
click at [760, 180] on icon "button" at bounding box center [765, 179] width 11 height 11
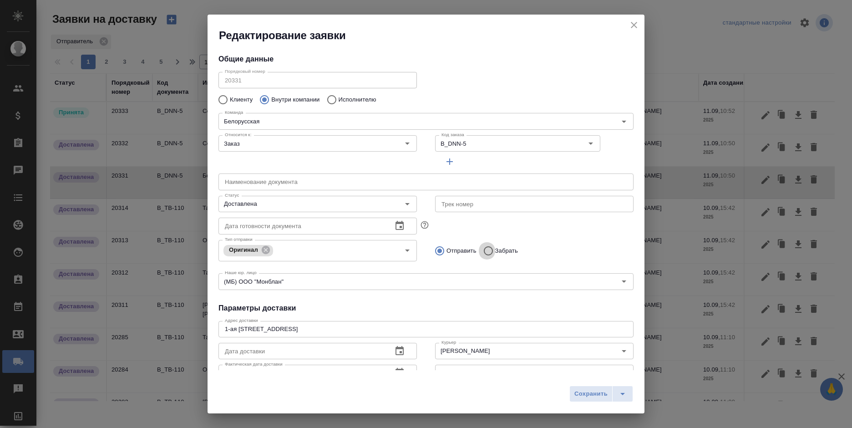
click at [488, 252] on input "Забрать" at bounding box center [487, 250] width 16 height 19
radio input "true"
click at [585, 392] on span "Сохранить" at bounding box center [590, 394] width 33 height 10
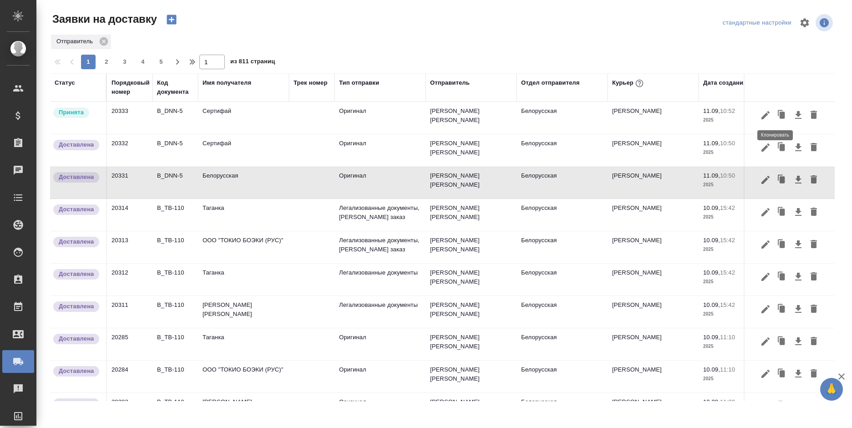
click at [780, 114] on icon "button" at bounding box center [782, 114] width 5 height 7
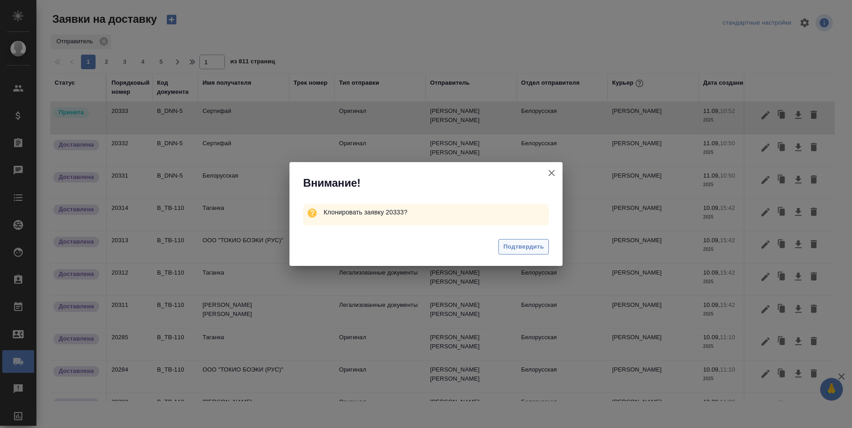
click at [522, 247] on span "Подтвердить" at bounding box center [523, 247] width 41 height 10
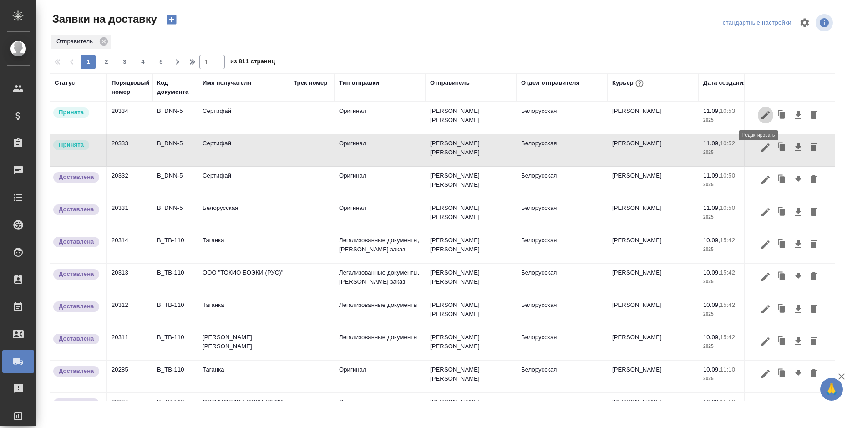
click at [760, 118] on icon "button" at bounding box center [765, 115] width 11 height 11
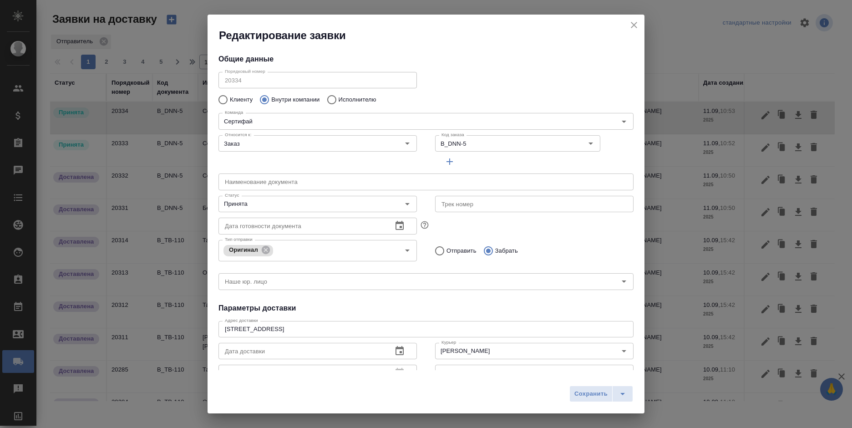
click at [352, 98] on p "Исполнителю" at bounding box center [358, 99] width 38 height 9
click at [339, 98] on input "Исполнителю" at bounding box center [330, 99] width 16 height 19
radio input "true"
click at [347, 122] on input "Исполнитель" at bounding box center [410, 121] width 379 height 11
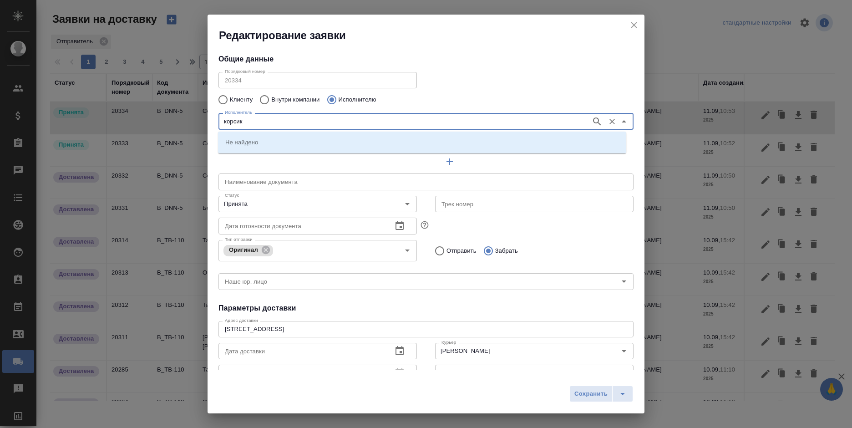
type input "корсик"
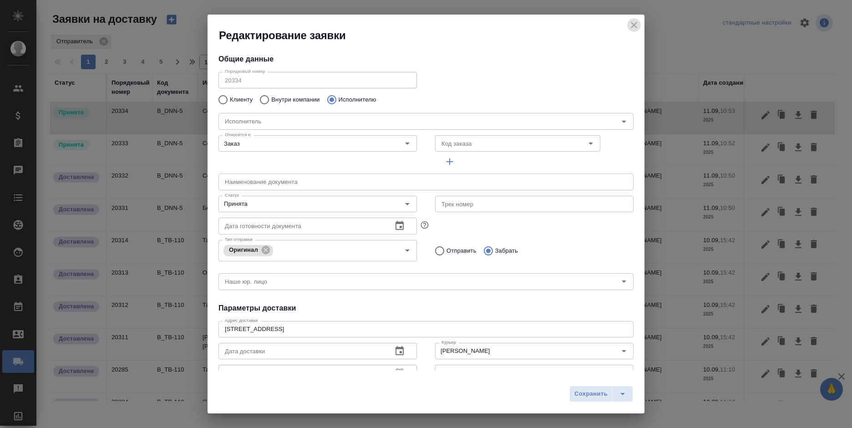
click at [632, 23] on icon "close" at bounding box center [634, 25] width 6 height 6
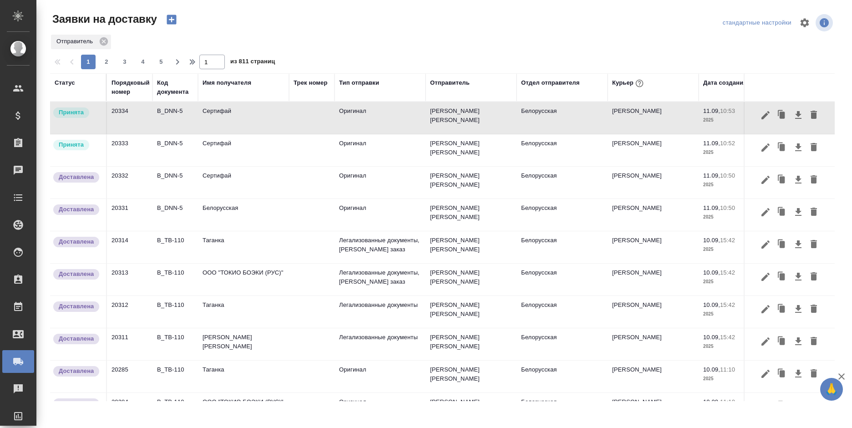
radio input "true"
type input "B_DNN-5"
click at [760, 147] on icon "button" at bounding box center [765, 147] width 11 height 11
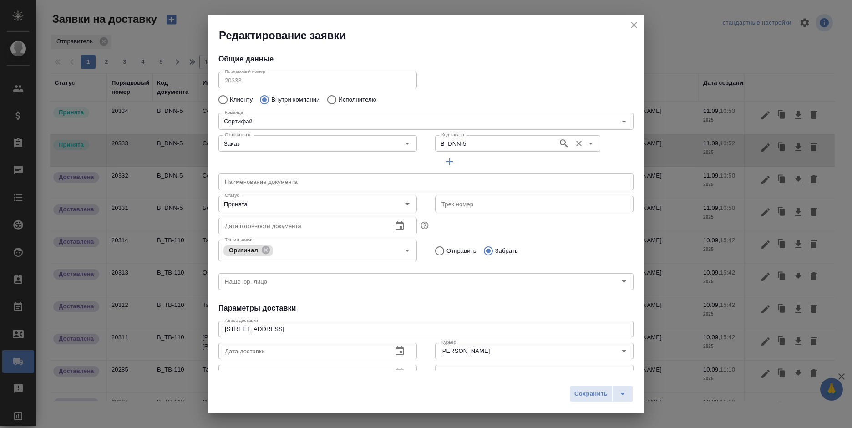
click at [574, 143] on icon "Очистить" at bounding box center [578, 143] width 9 height 9
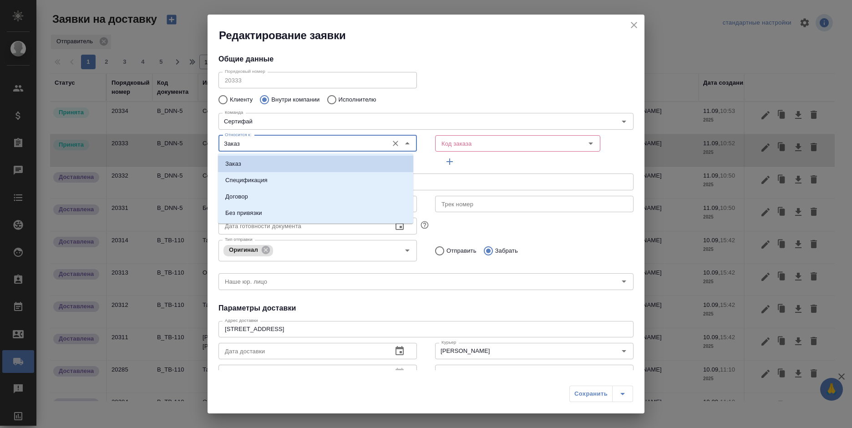
click at [351, 146] on input "Заказ" at bounding box center [302, 143] width 162 height 11
click at [319, 210] on li "Без привязки" at bounding box center [315, 213] width 195 height 16
type input "Без привязки"
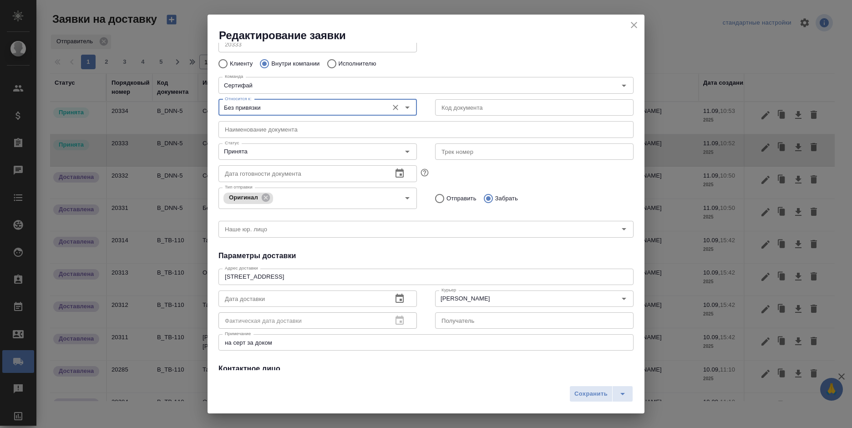
scroll to position [91, 0]
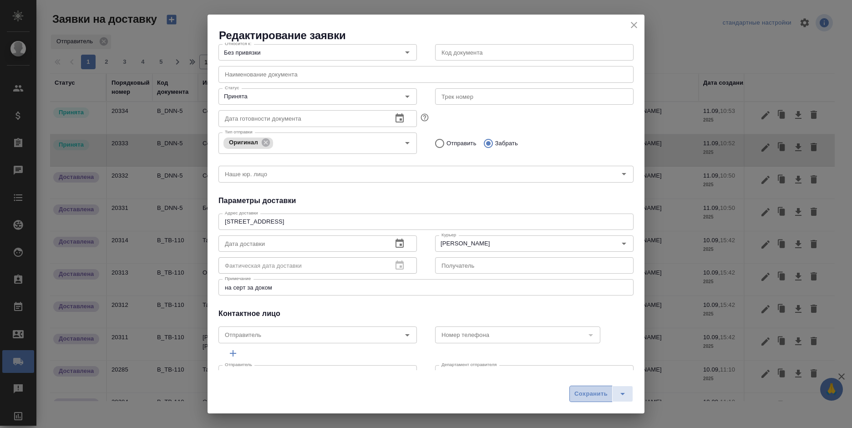
click at [586, 391] on span "Сохранить" at bounding box center [590, 394] width 33 height 10
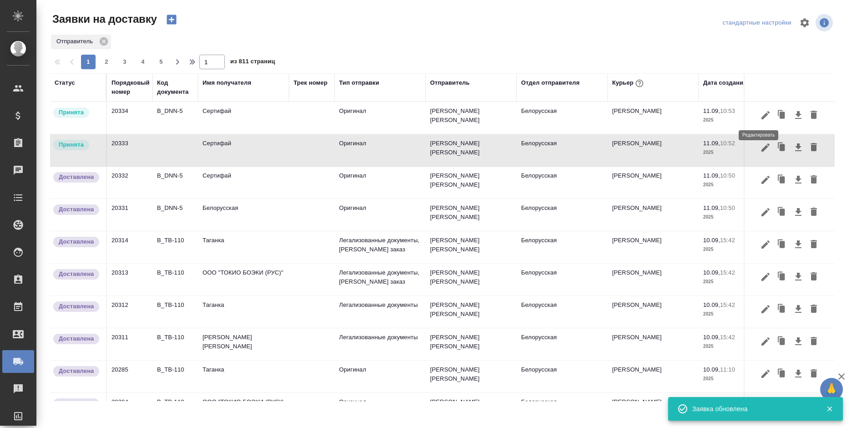
click at [760, 115] on icon "button" at bounding box center [765, 115] width 11 height 11
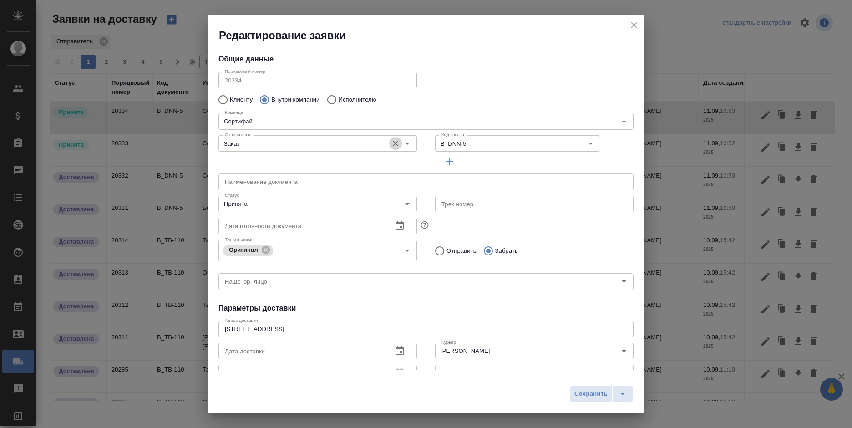
click at [391, 143] on icon "Очистить" at bounding box center [395, 143] width 9 height 9
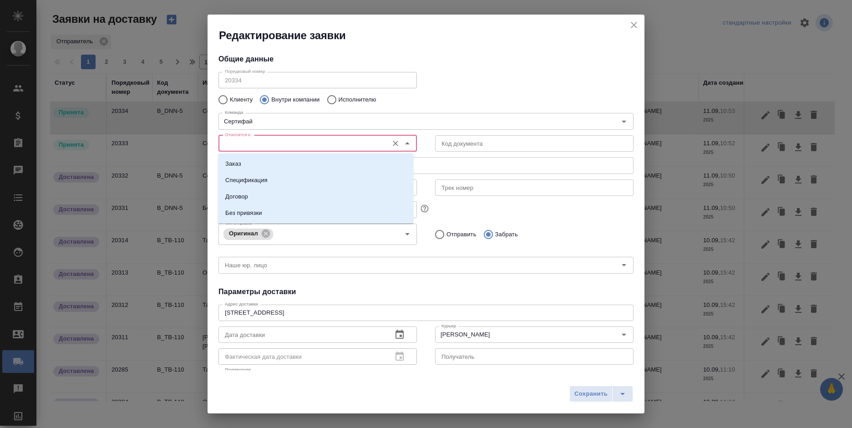
click at [358, 145] on input "Относится к:" at bounding box center [302, 143] width 162 height 11
click at [329, 215] on li "Без привязки" at bounding box center [315, 213] width 195 height 16
type input "Без привязки"
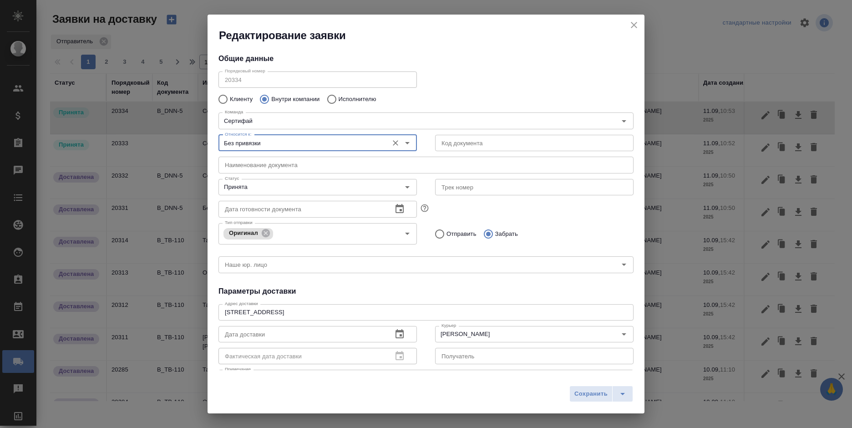
scroll to position [0, 0]
click at [344, 99] on p "Исполнителю" at bounding box center [358, 99] width 38 height 9
click at [339, 99] on input "Исполнителю" at bounding box center [330, 99] width 16 height 19
radio input "true"
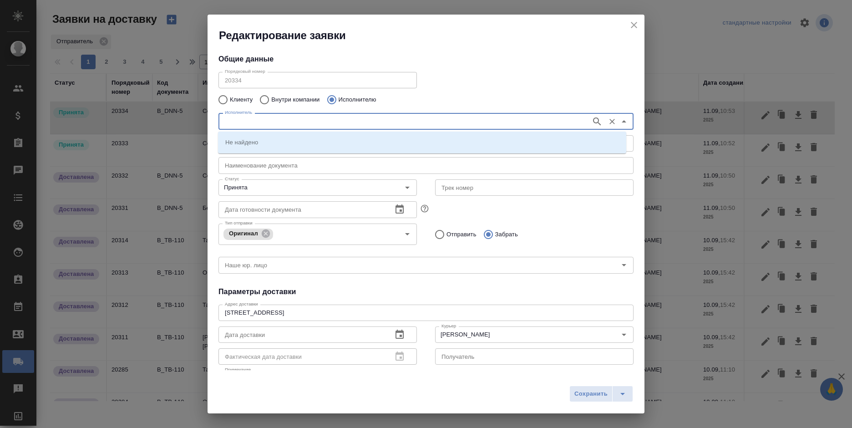
click at [336, 122] on input "Исполнитель" at bounding box center [403, 121] width 365 height 11
type input "корсик"
click at [275, 141] on p "НОТАРИУС Корсик Мария Александровна" at bounding box center [250, 141] width 50 height 9
type textarea "Новокузнецкая, 44/2, железная дверь возле 4-го подъезда"
type input "НОТАРИУС Корсик Мария Александровна"
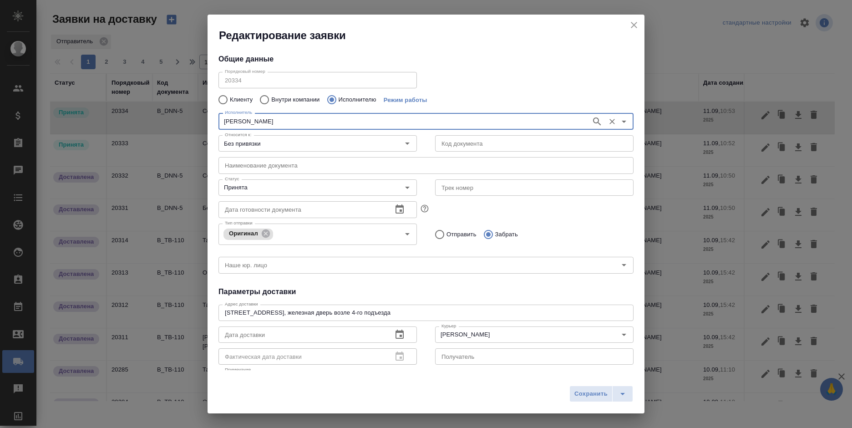
type input "+79250216062"
type input "НОТАРИУС Корсик Мария Александровна"
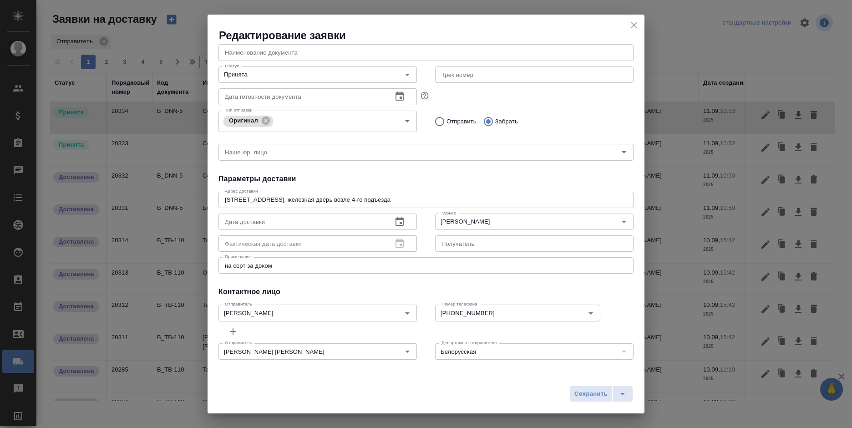
scroll to position [113, 0]
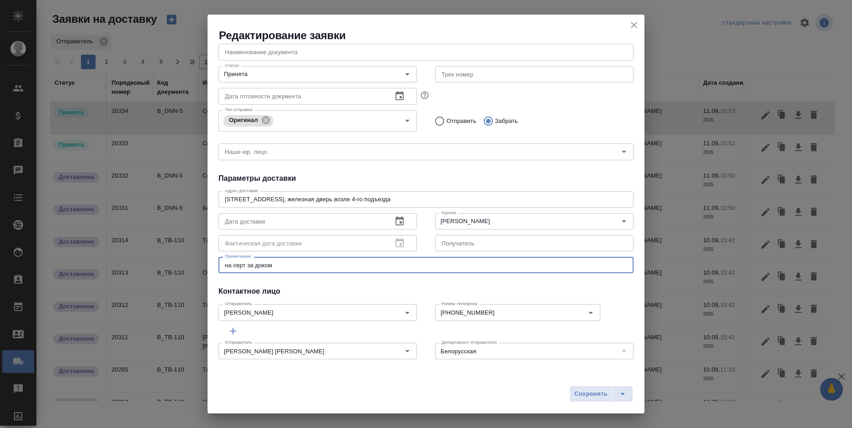
drag, startPoint x: 289, startPoint y: 265, endPoint x: 208, endPoint y: 263, distance: 81.1
click at [208, 263] on div "Общие данные Порядковый номер 20334 Порядковый номер Клиенту Внутри компании Ис…" at bounding box center [426, 206] width 437 height 327
type textarea "отвезти доки для нот копий"
click at [592, 388] on button "Сохранить" at bounding box center [590, 393] width 43 height 16
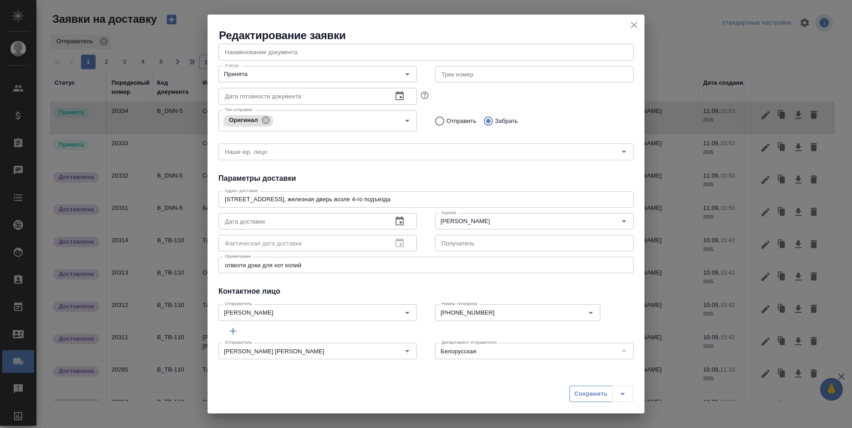
click at [592, 388] on div "Сохранить" at bounding box center [601, 393] width 64 height 16
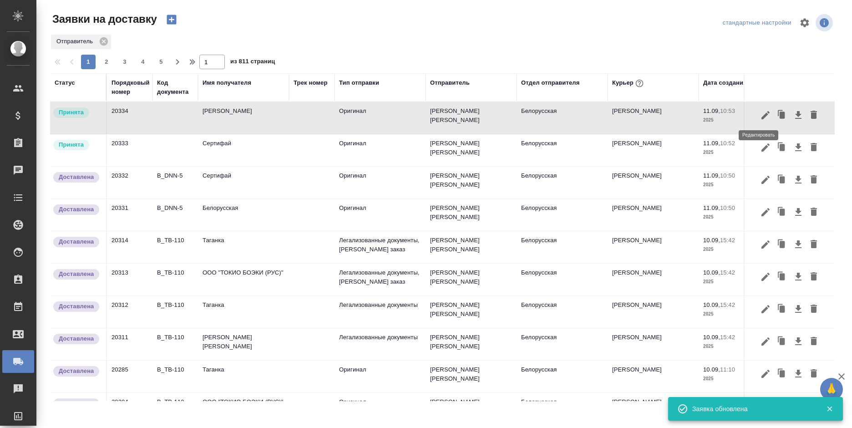
click at [760, 114] on icon "button" at bounding box center [765, 115] width 11 height 11
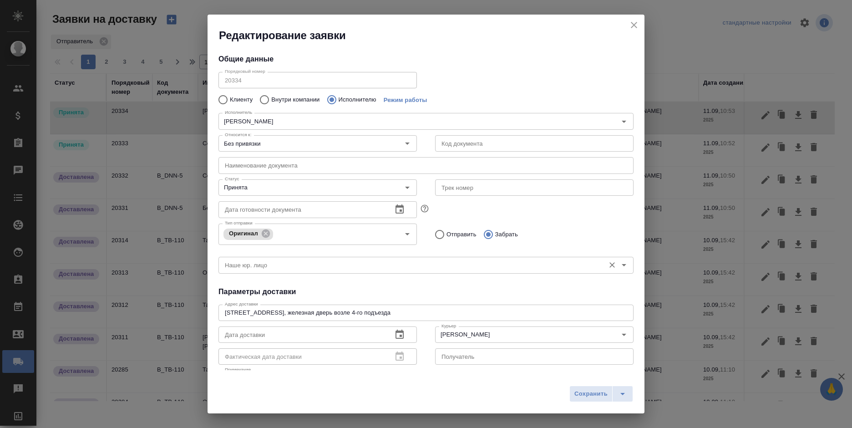
drag, startPoint x: 441, startPoint y: 234, endPoint x: 470, endPoint y: 271, distance: 46.7
click at [441, 234] on input "Отправить" at bounding box center [438, 234] width 16 height 19
click at [592, 389] on span "Сохранить" at bounding box center [590, 394] width 33 height 10
radio input "false"
radio input "true"
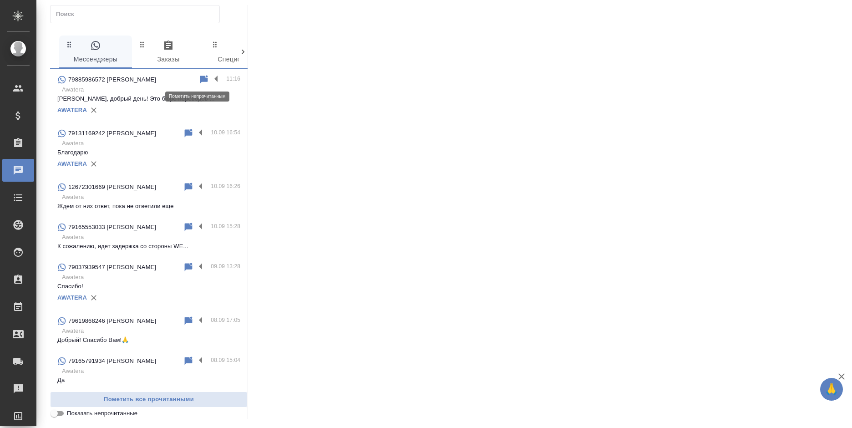
click at [203, 77] on icon at bounding box center [203, 79] width 11 height 11
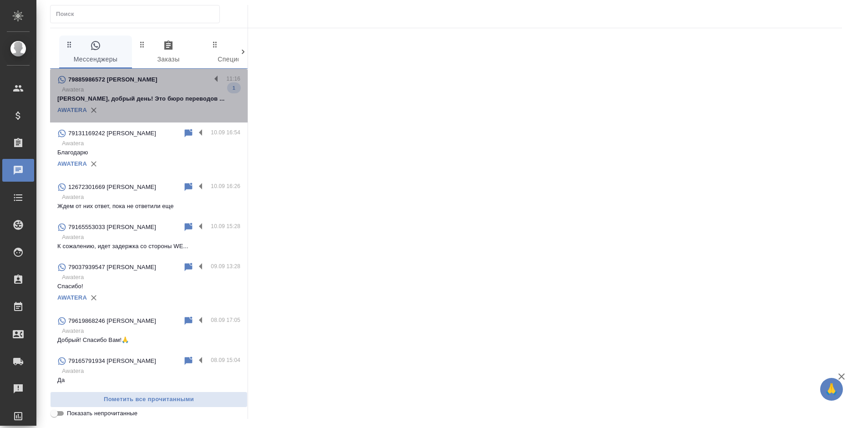
drag, startPoint x: 209, startPoint y: 76, endPoint x: 162, endPoint y: 86, distance: 47.5
click at [211, 76] on label at bounding box center [218, 79] width 15 height 10
click at [0, 0] on input "checkbox" at bounding box center [0, 0] width 0 height 0
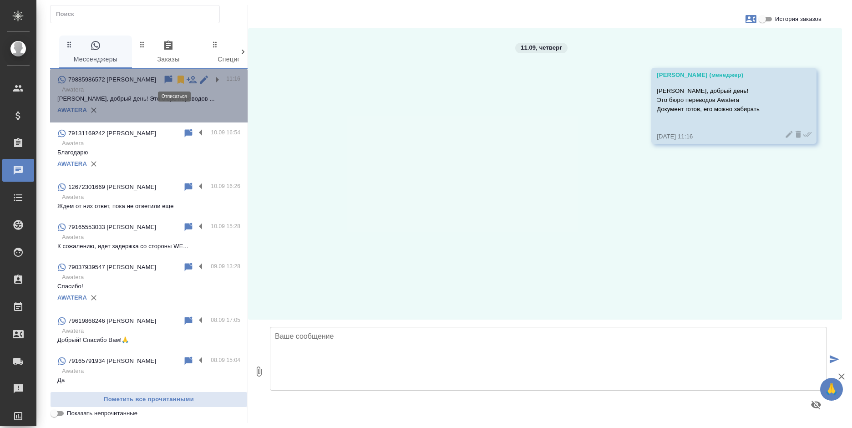
click at [177, 80] on icon at bounding box center [180, 80] width 6 height 8
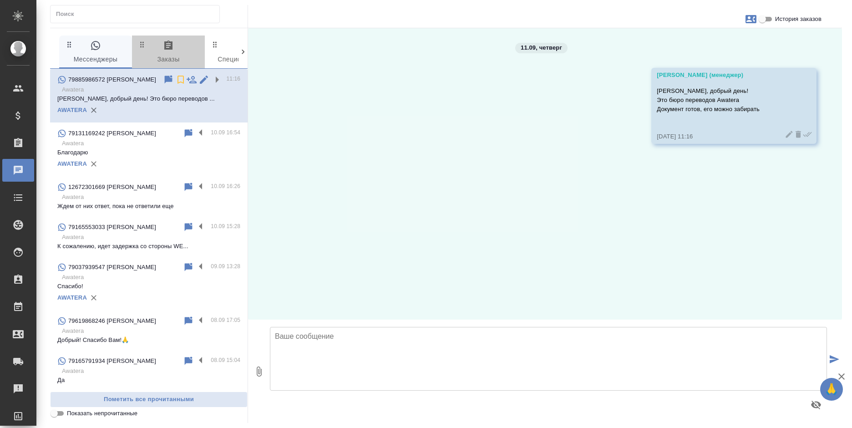
click at [164, 57] on span "0 Заказы" at bounding box center [168, 52] width 62 height 25
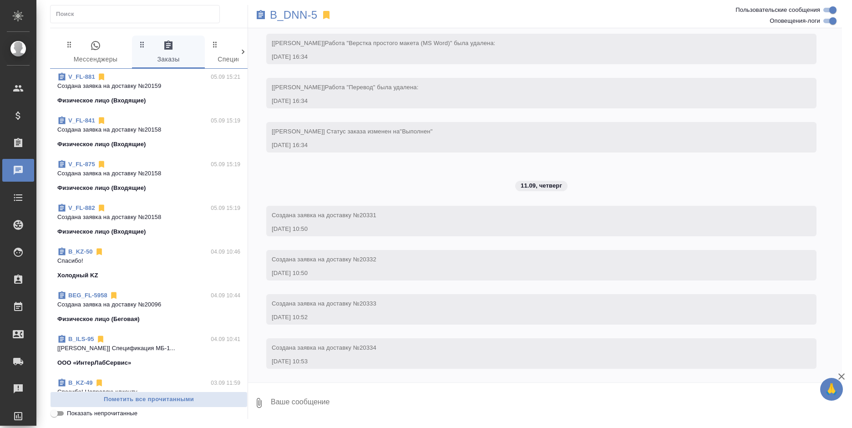
scroll to position [1047, 0]
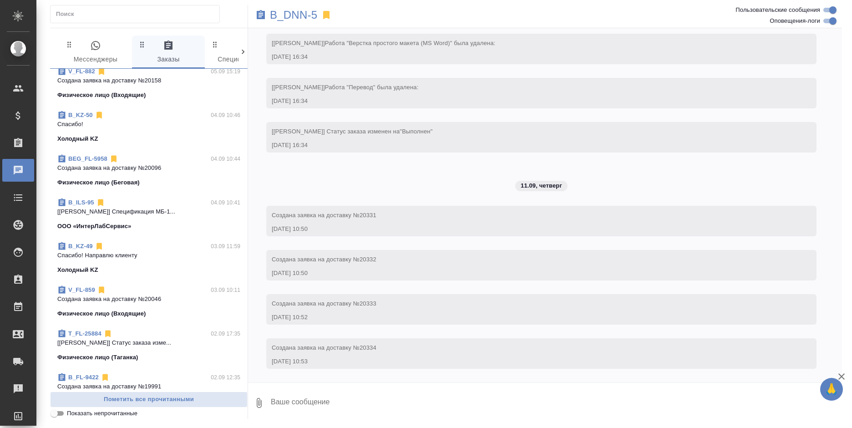
click at [143, 15] on input "text" at bounding box center [137, 14] width 163 height 13
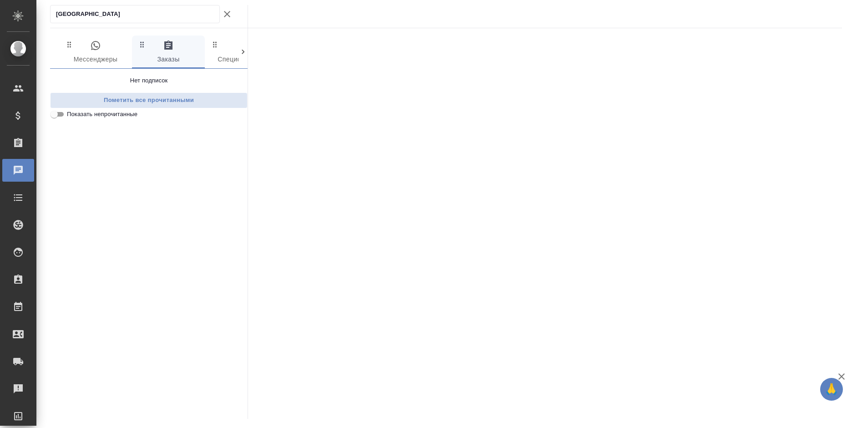
type input "токио"
click at [223, 43] on span "0 Спецификации" at bounding box center [241, 52] width 62 height 25
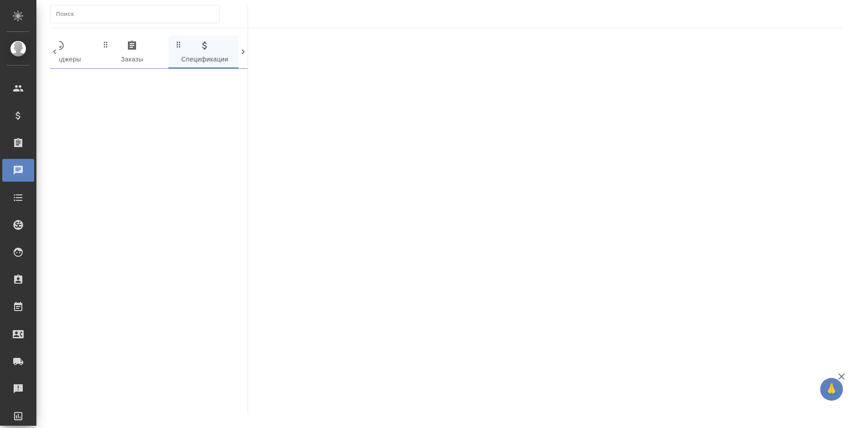
scroll to position [0, 39]
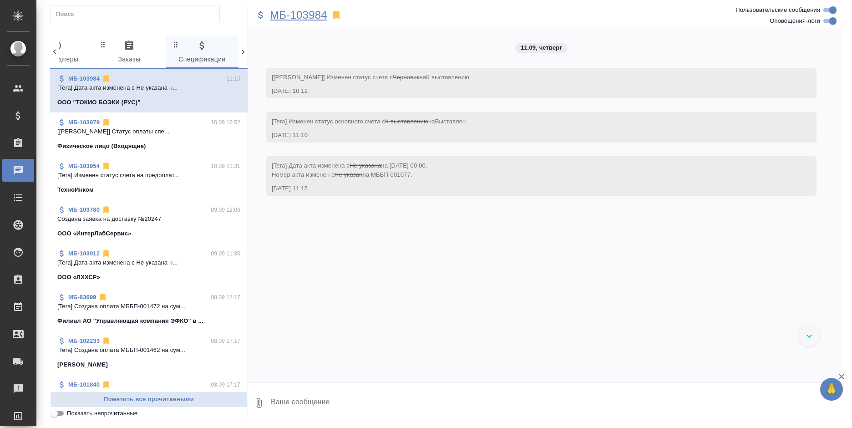
click at [284, 17] on p "МБ-103984" at bounding box center [298, 14] width 57 height 9
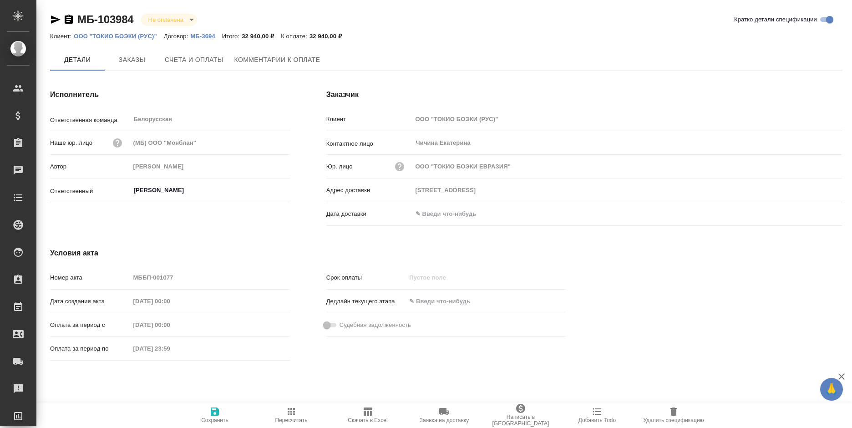
click at [140, 37] on p "ООО "ТОКИО БОЭКИ (РУС)"" at bounding box center [119, 36] width 90 height 7
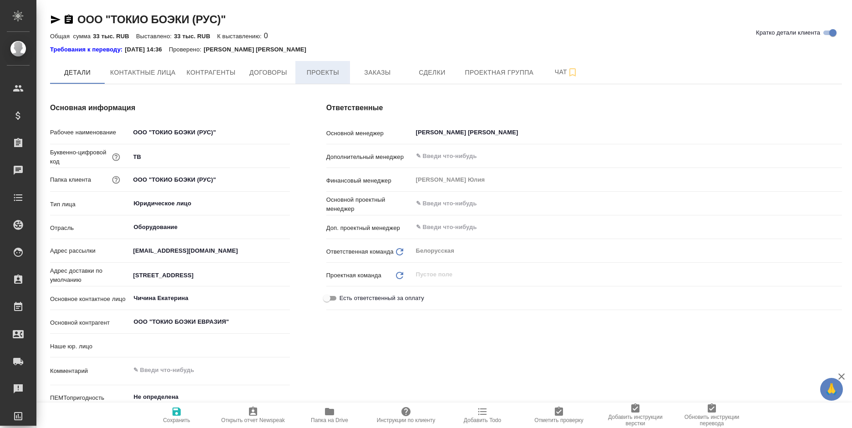
type input "(МБ) ООО "Монблан""
type textarea "x"
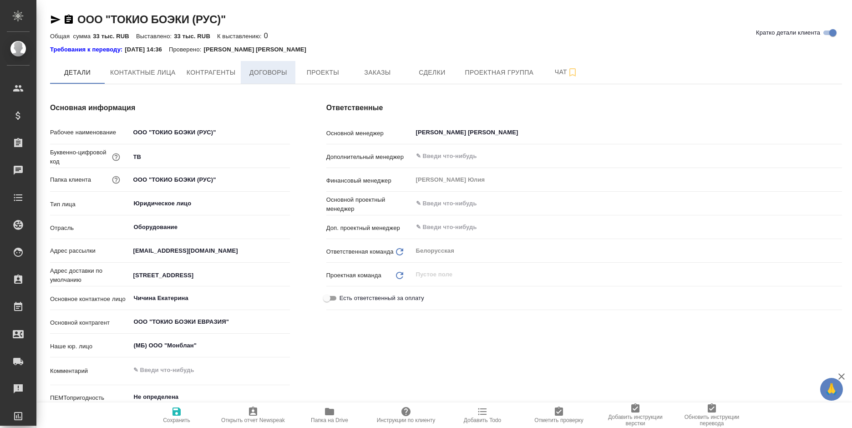
click at [277, 75] on span "Договоры" at bounding box center [268, 72] width 44 height 11
type textarea "x"
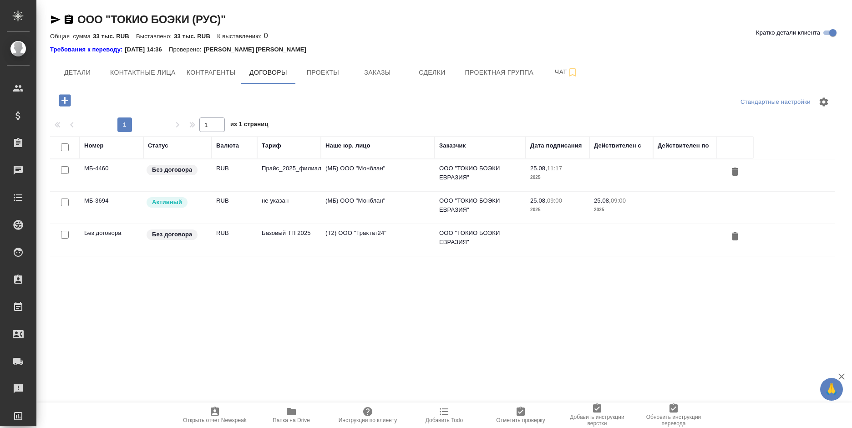
click at [265, 207] on td "не указан" at bounding box center [289, 208] width 64 height 32
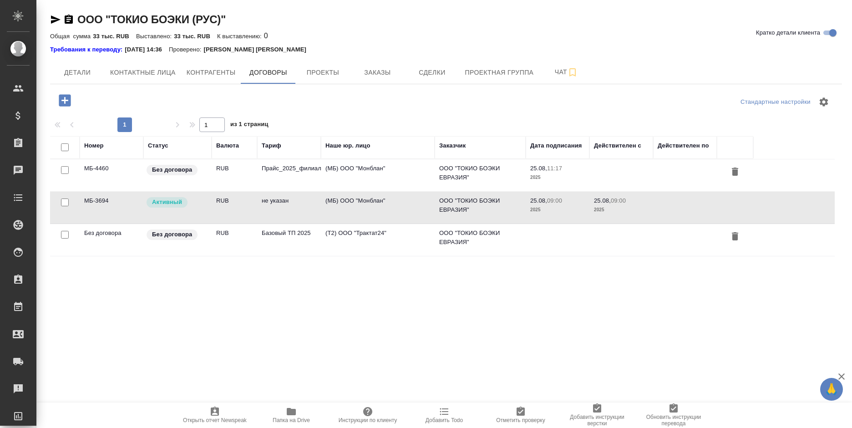
click at [265, 207] on td "не указан" at bounding box center [289, 208] width 64 height 32
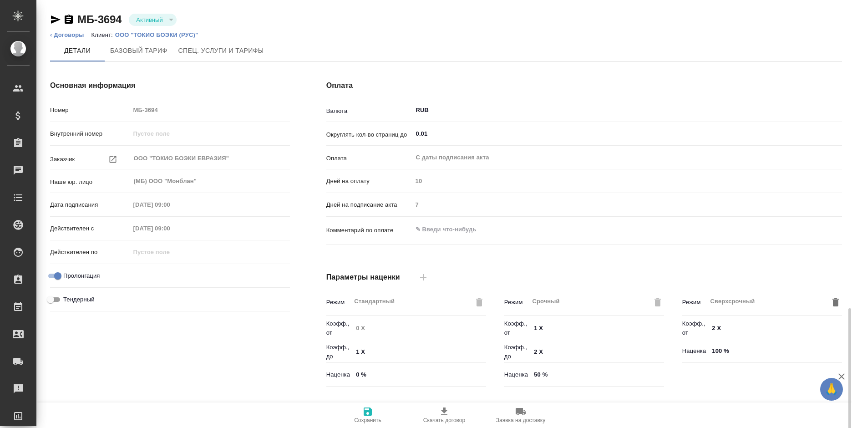
scroll to position [191, 0]
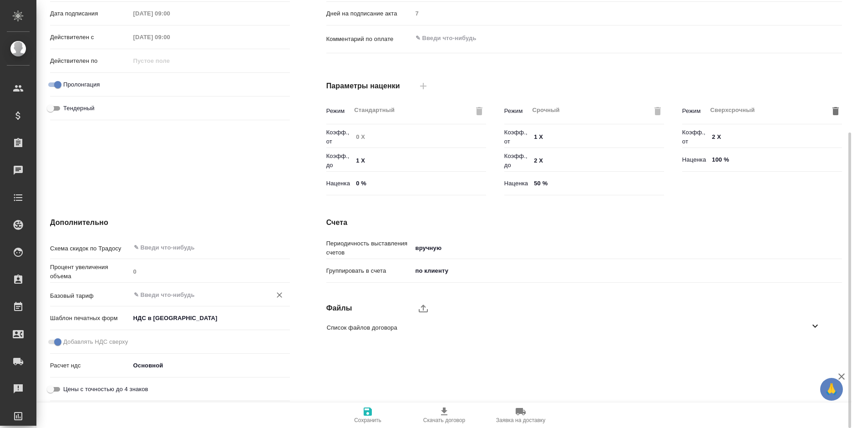
click at [194, 288] on div "​" at bounding box center [210, 294] width 160 height 16
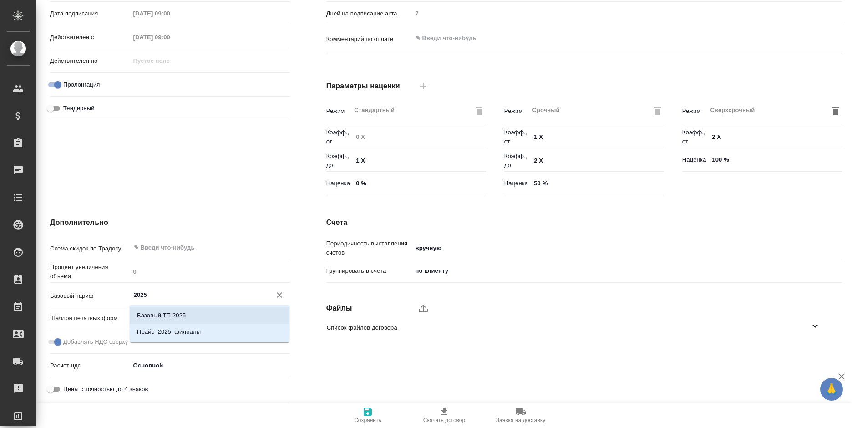
click at [193, 311] on li "Базовый ТП 2025" at bounding box center [210, 315] width 160 height 16
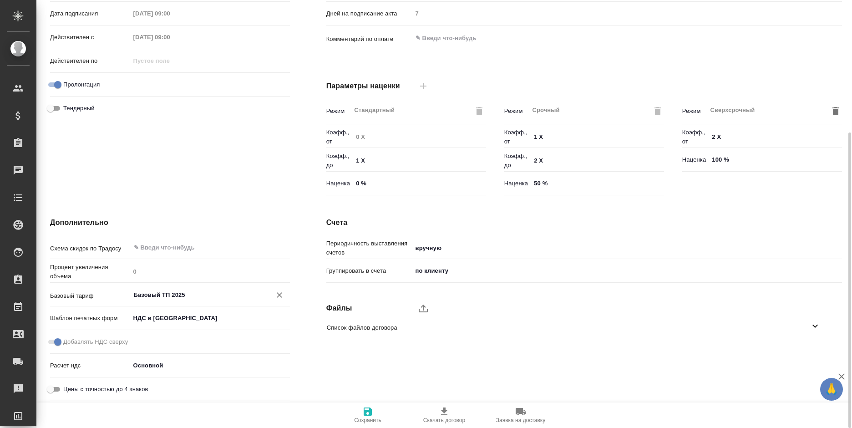
type input "Базовый ТП 2025"
click at [374, 410] on span "Сохранить" at bounding box center [368, 414] width 66 height 17
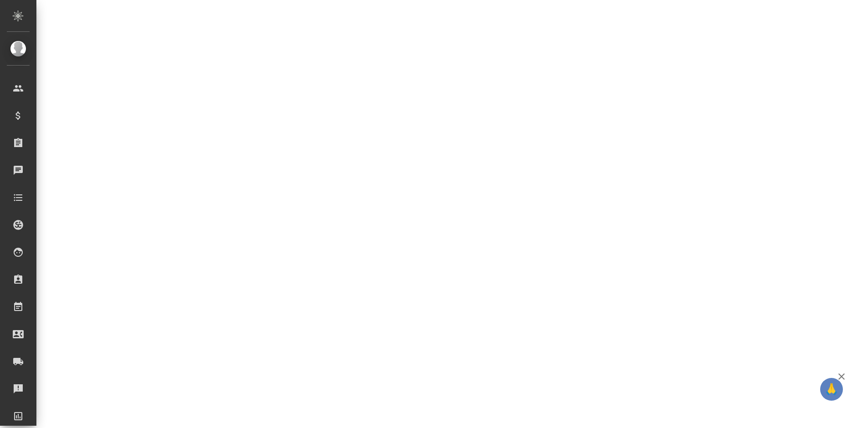
click at [374, 410] on div ".cls-1 fill:#fff; AWATERA [PERSON_NAME] Спецификации Заказы 0 Чаты Todo Проекты…" at bounding box center [426, 214] width 852 height 428
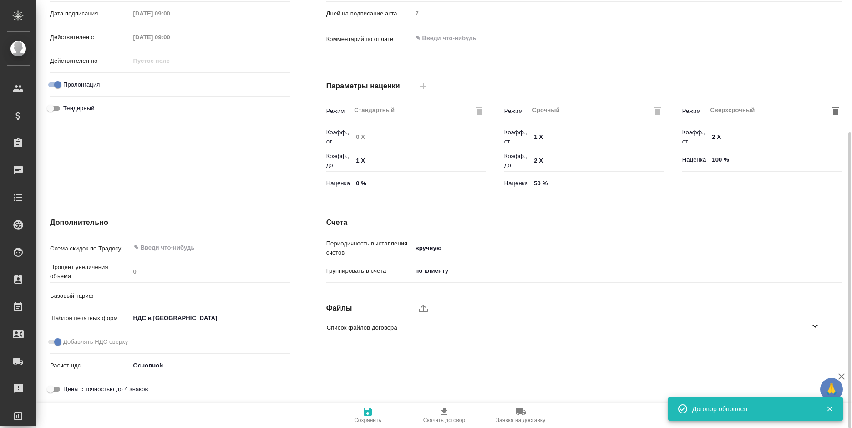
type input "Базовый ТП 2025"
click at [374, 410] on span "Сохранить" at bounding box center [368, 414] width 66 height 17
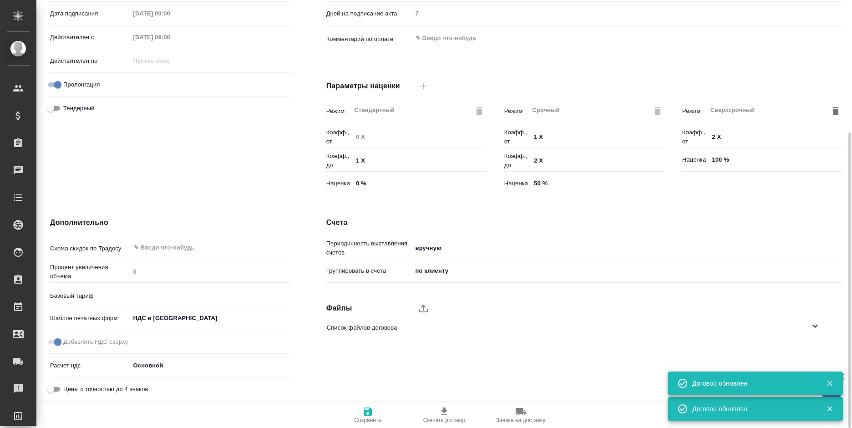
type input "Базовый ТП 2025"
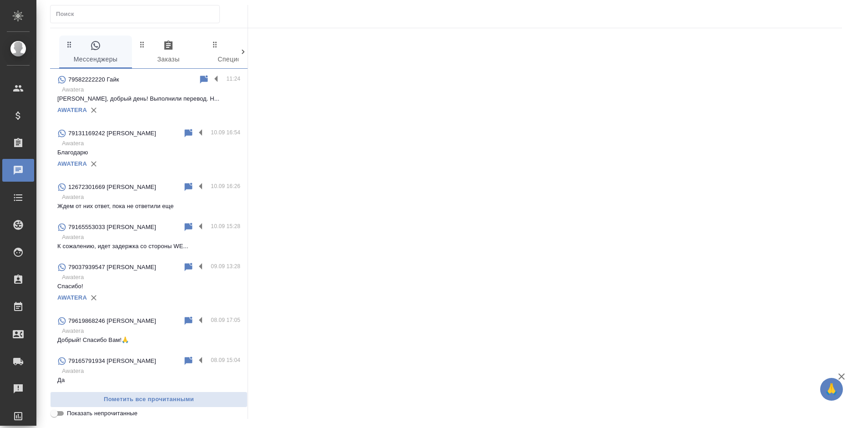
click at [157, 101] on p "[PERSON_NAME], добрый день! Выполнили перевод. Н..." at bounding box center [148, 98] width 183 height 9
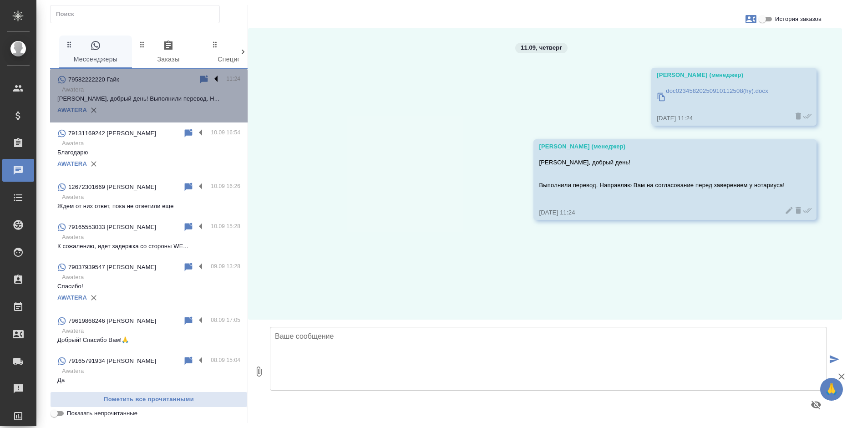
click at [211, 79] on label at bounding box center [218, 79] width 15 height 10
click at [0, 0] on input "checkbox" at bounding box center [0, 0] width 0 height 0
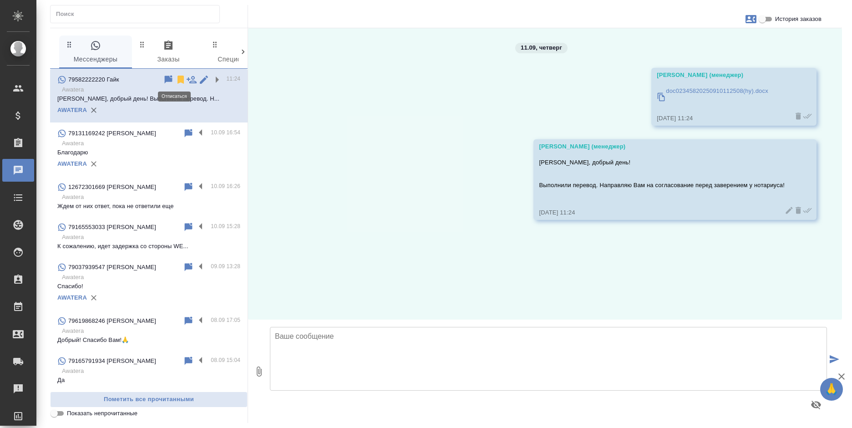
click at [177, 81] on icon at bounding box center [180, 80] width 6 height 8
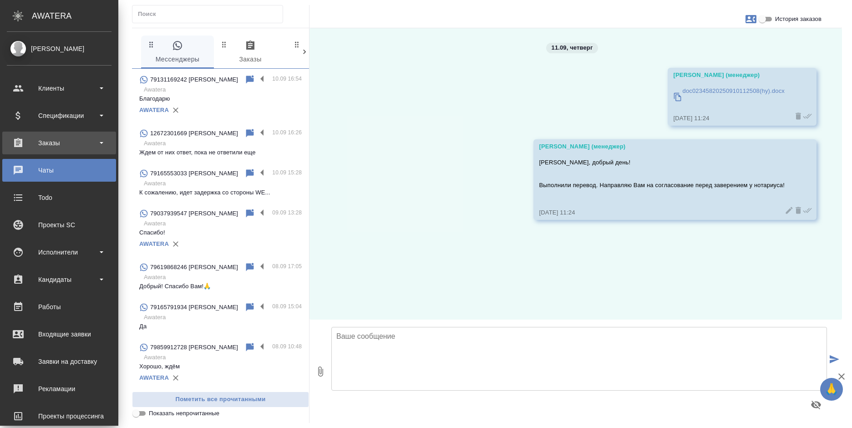
click at [14, 143] on div "Заказы" at bounding box center [59, 143] width 105 height 14
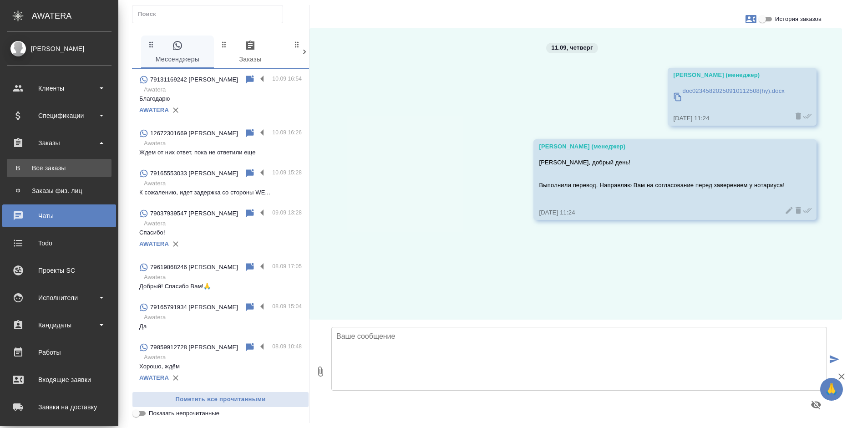
click at [45, 170] on div "Все заказы" at bounding box center [59, 167] width 96 height 9
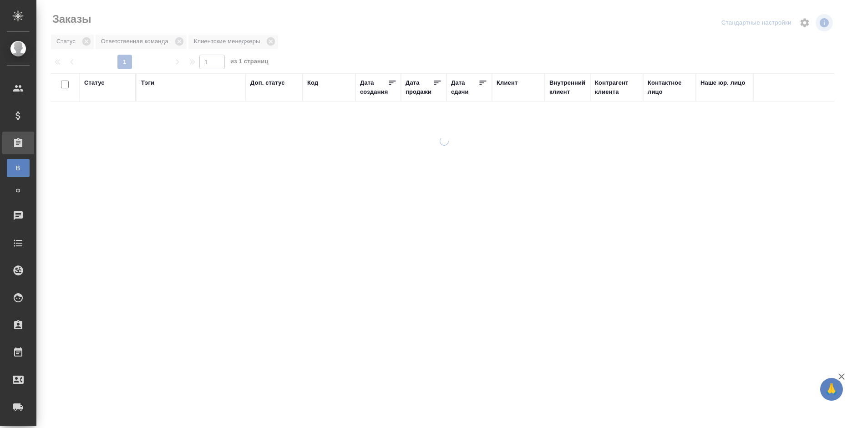
click at [500, 81] on div "Клиент" at bounding box center [506, 82] width 21 height 9
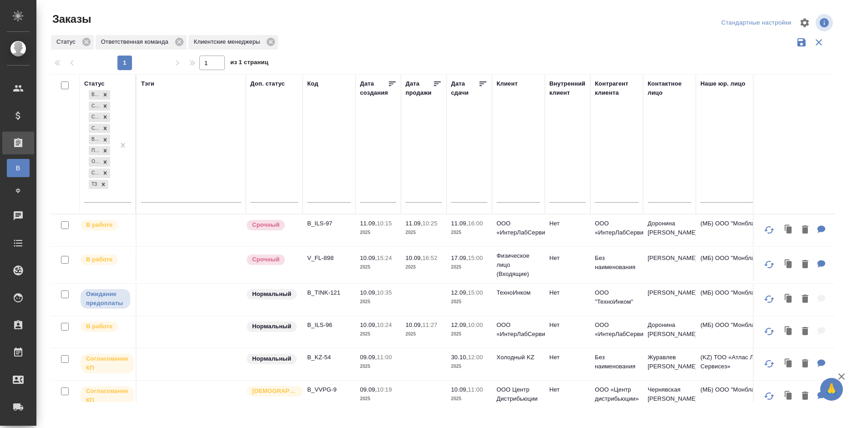
click at [507, 191] on input "text" at bounding box center [518, 196] width 44 height 11
click at [516, 197] on input "text" at bounding box center [518, 196] width 44 height 11
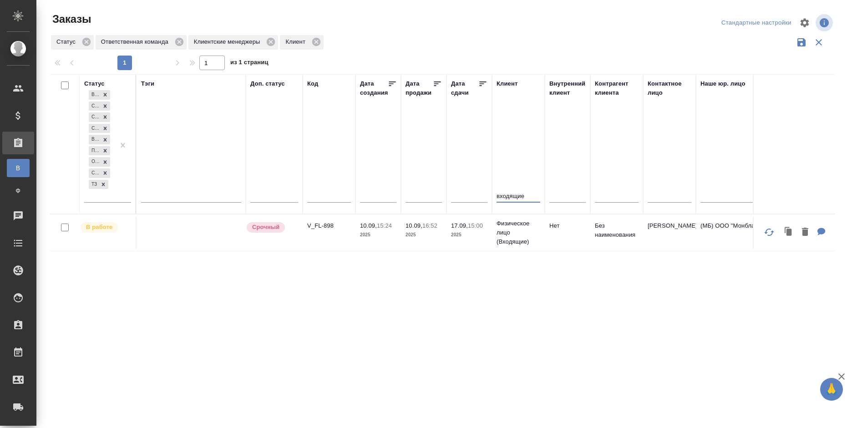
type input "входящие"
click at [265, 43] on span "Клиентские менеджеры" at bounding box center [228, 41] width 81 height 9
click at [176, 43] on icon at bounding box center [179, 42] width 8 height 8
click at [174, 42] on icon at bounding box center [178, 42] width 8 height 8
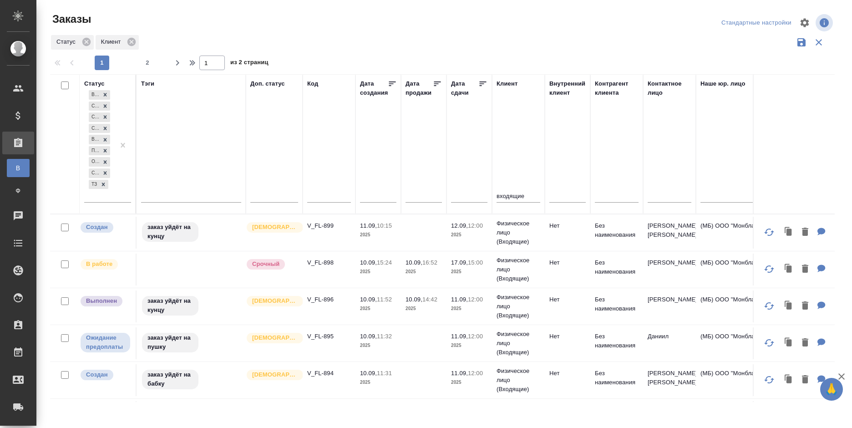
click at [378, 22] on div at bounding box center [446, 23] width 264 height 22
click at [82, 41] on icon at bounding box center [86, 42] width 10 height 10
click at [420, 29] on div at bounding box center [446, 23] width 264 height 22
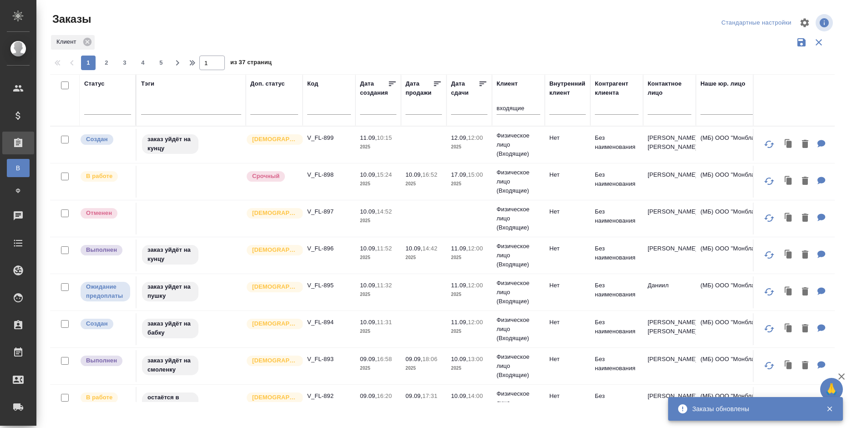
click at [476, 145] on p "2025" at bounding box center [469, 146] width 36 height 9
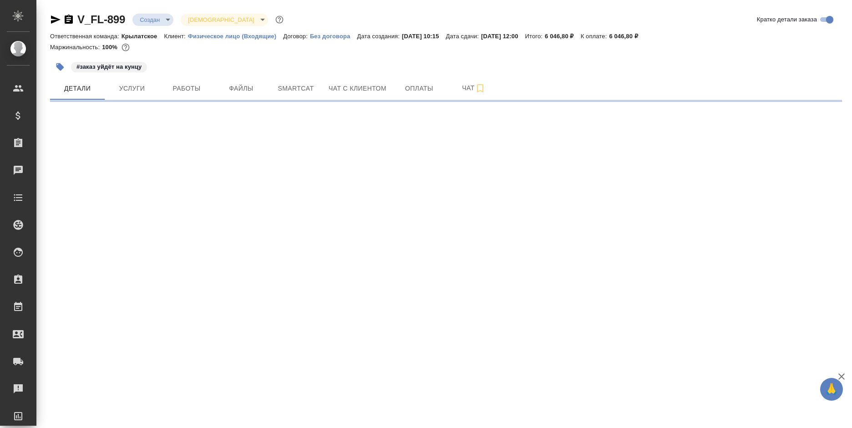
select select "RU"
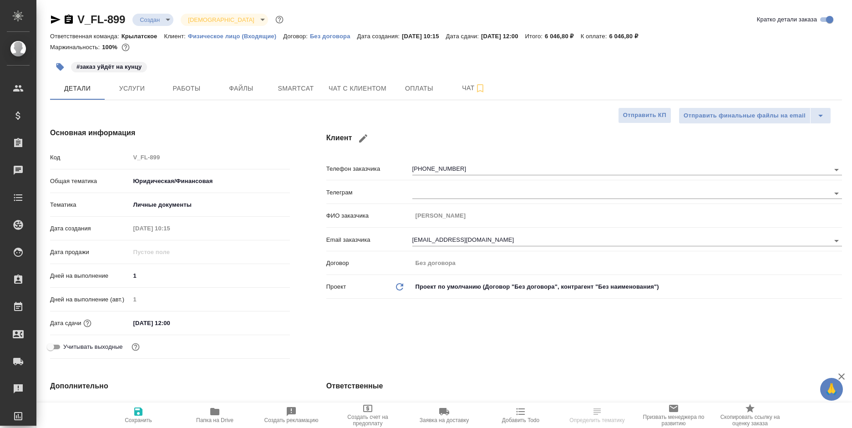
type textarea "x"
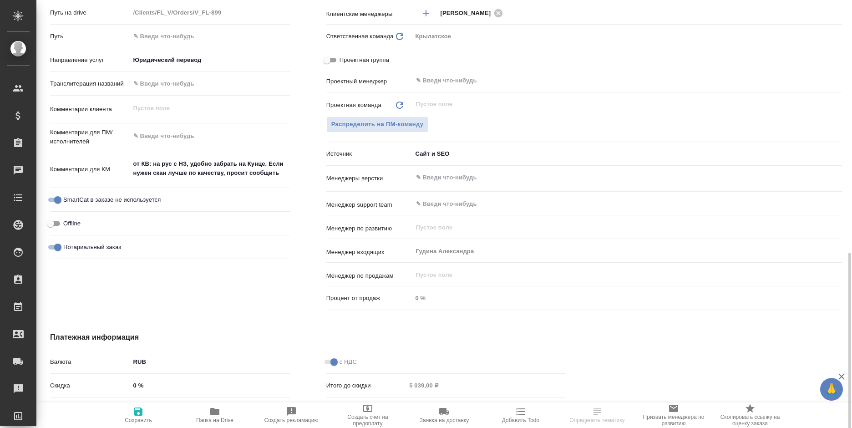
scroll to position [307, 0]
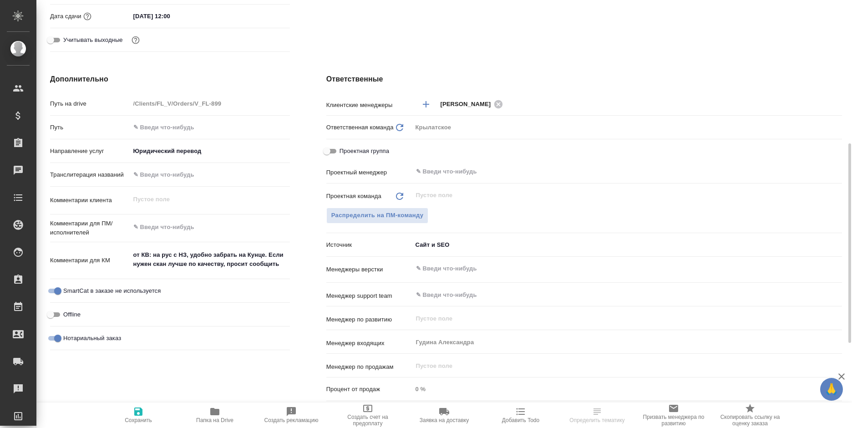
type textarea "x"
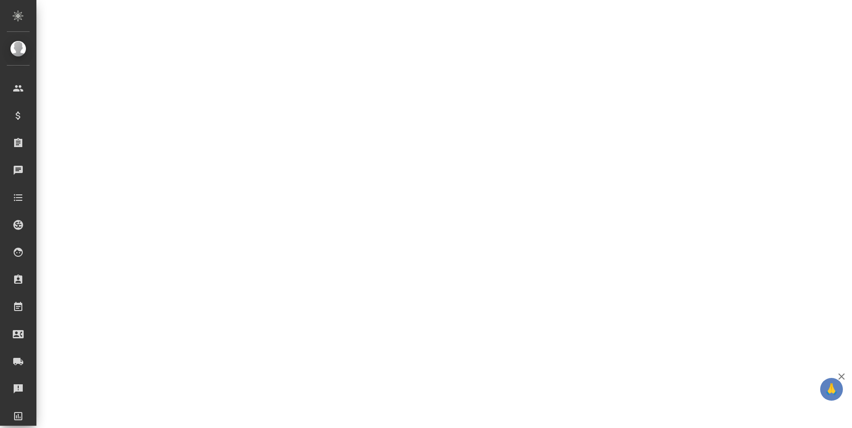
select select "RU"
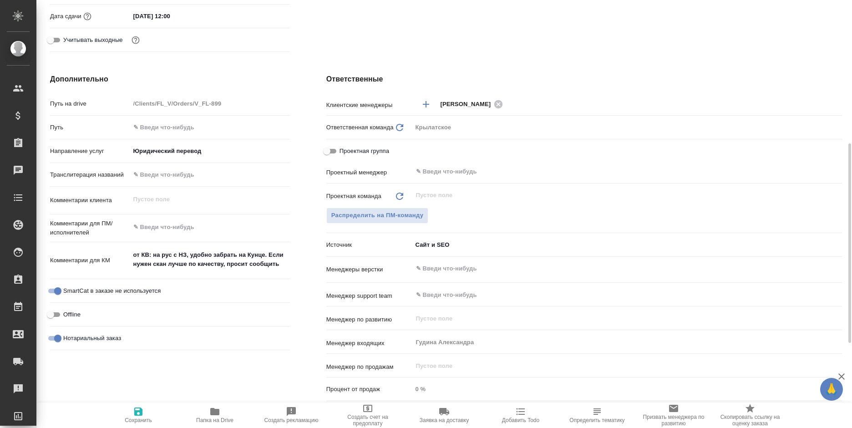
type textarea "x"
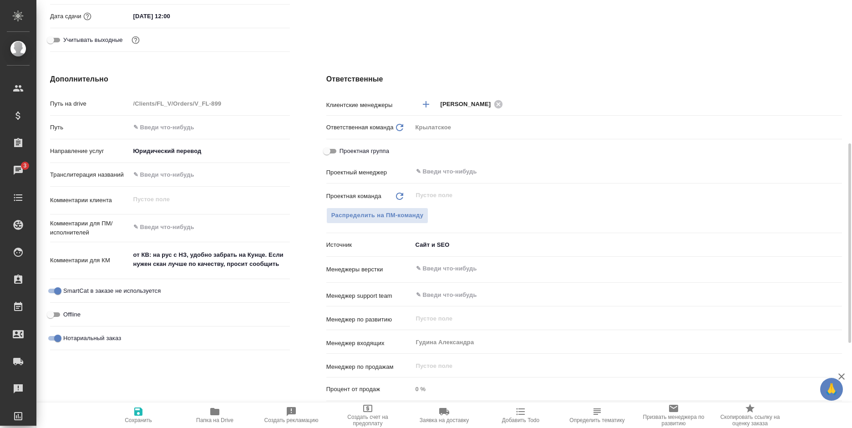
type textarea "x"
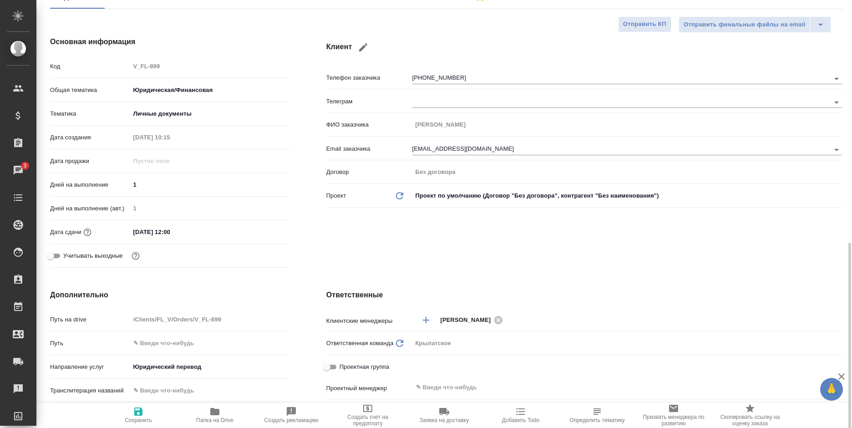
scroll to position [228, 0]
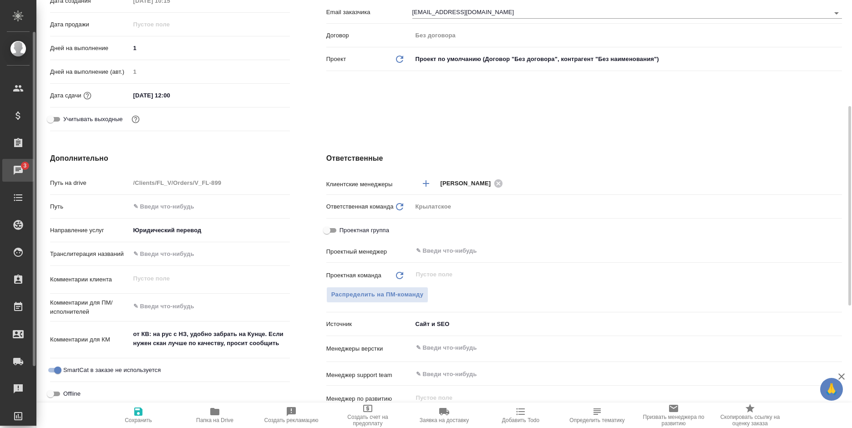
type textarea "x"
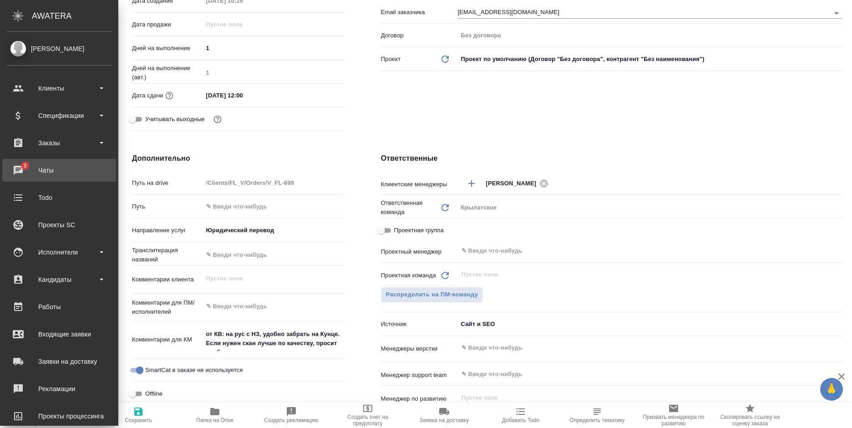
click at [15, 166] on div "Чаты" at bounding box center [59, 170] width 105 height 14
type textarea "x"
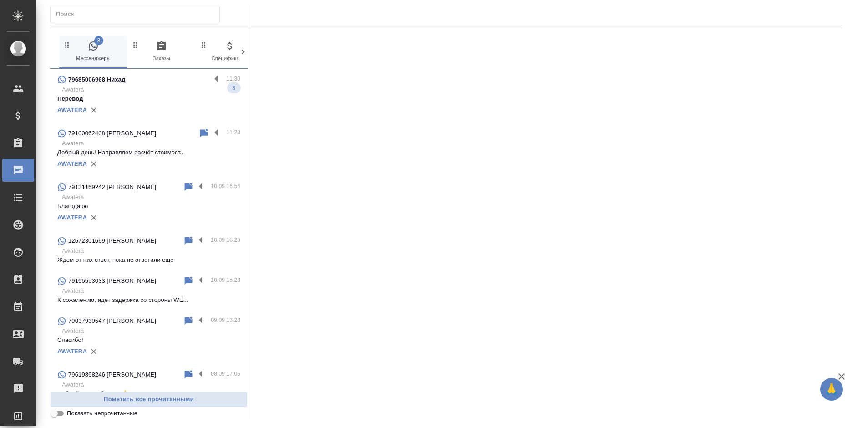
click at [135, 87] on p "Awatera" at bounding box center [151, 89] width 178 height 9
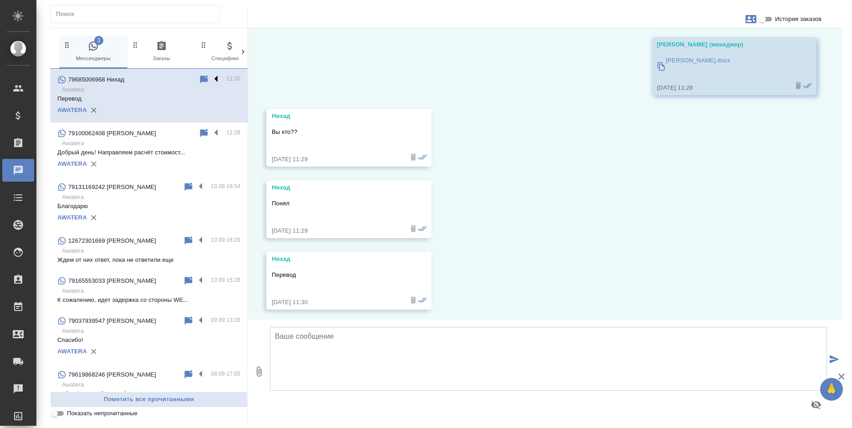
scroll to position [200, 0]
click at [211, 76] on label at bounding box center [218, 79] width 15 height 10
click at [0, 0] on input "checkbox" at bounding box center [0, 0] width 0 height 0
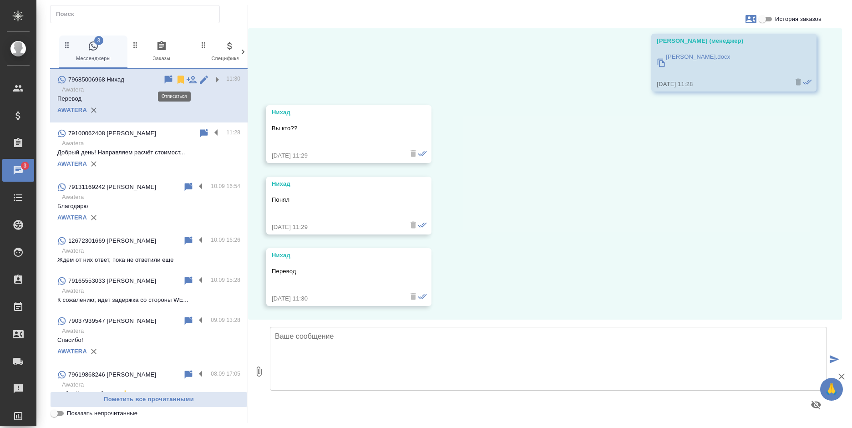
click at [177, 80] on icon at bounding box center [180, 80] width 6 height 8
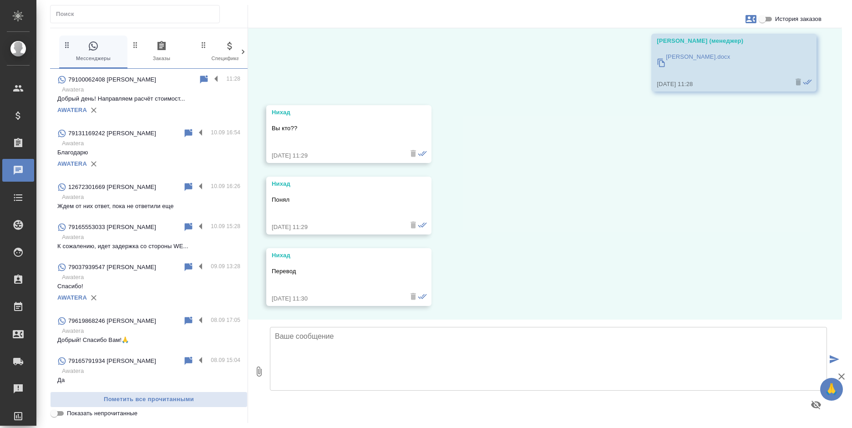
scroll to position [154, 0]
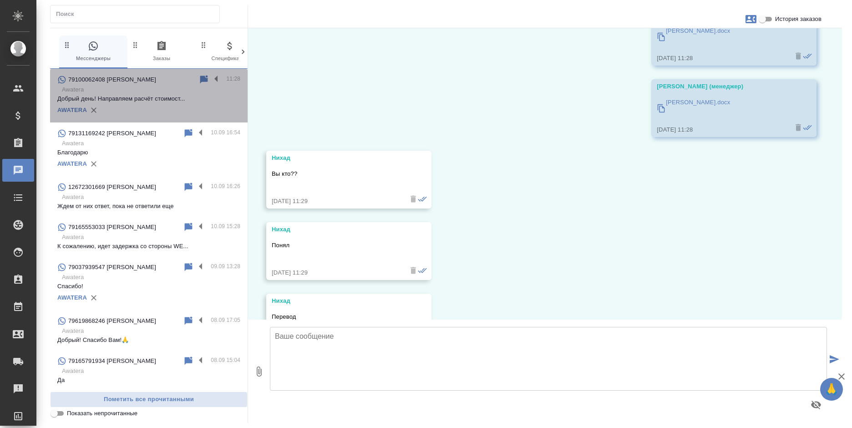
click at [166, 103] on div "AWATERA" at bounding box center [148, 110] width 183 height 14
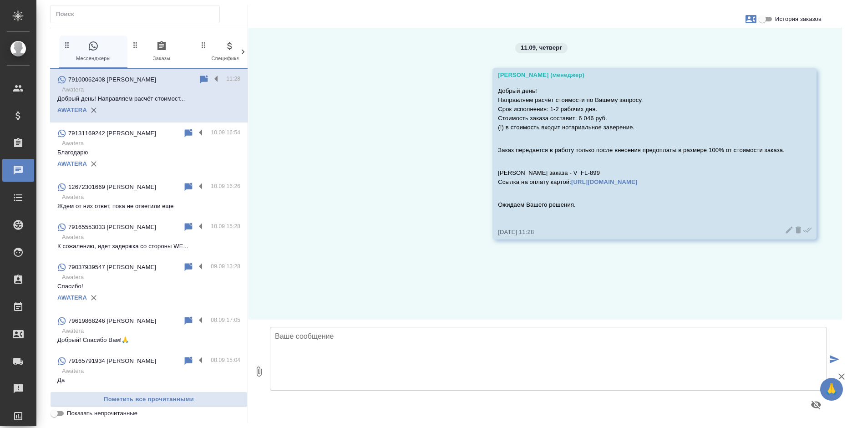
scroll to position [0, 0]
click at [211, 76] on label at bounding box center [218, 79] width 15 height 10
click at [0, 0] on input "checkbox" at bounding box center [0, 0] width 0 height 0
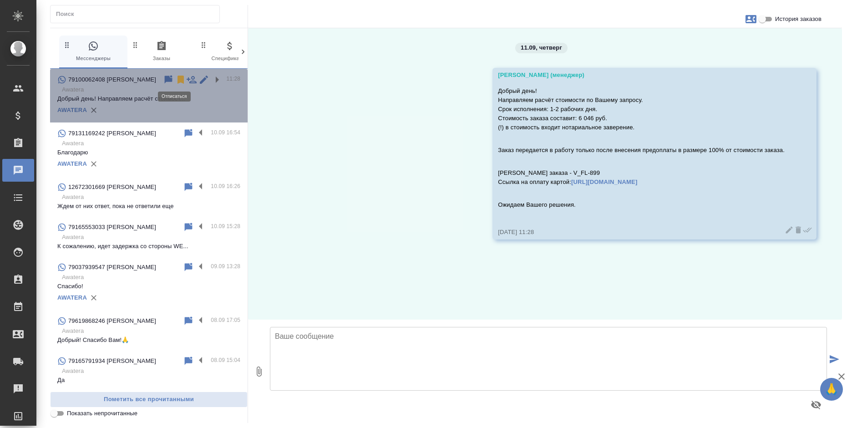
click at [175, 80] on icon at bounding box center [180, 79] width 11 height 11
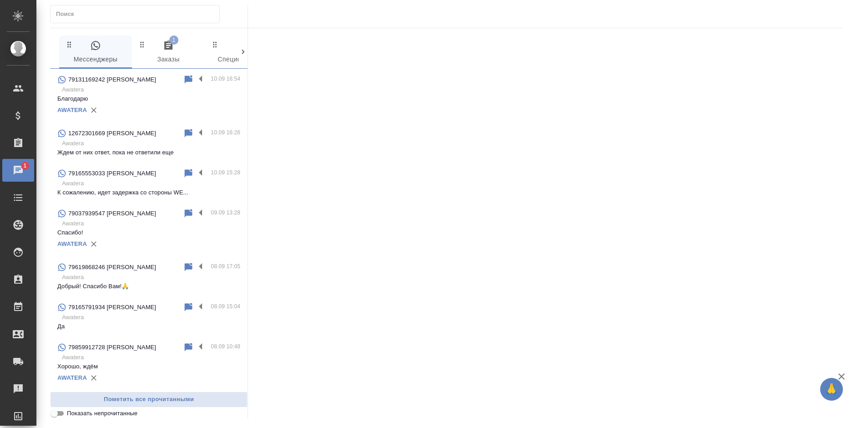
click at [165, 49] on icon "button" at bounding box center [168, 45] width 8 height 9
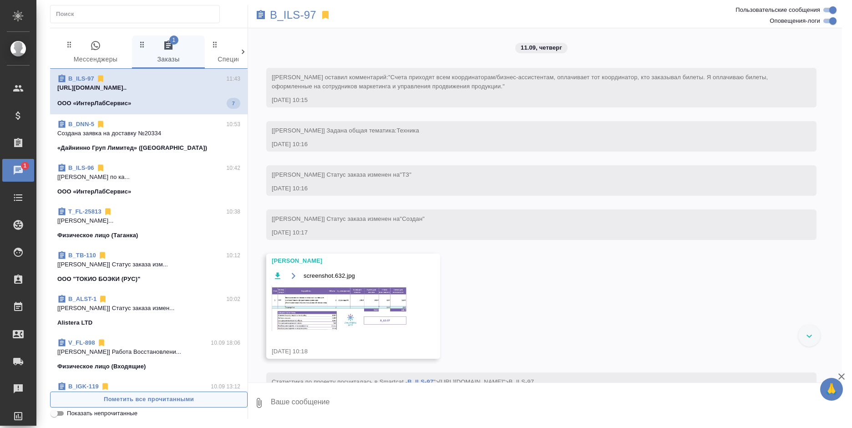
click at [165, 400] on span "Пометить все прочитанными" at bounding box center [148, 399] width 187 height 10
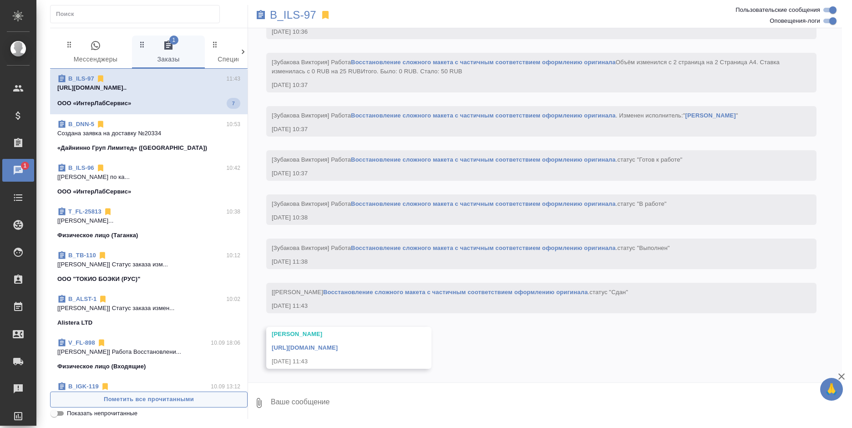
click at [165, 400] on span "Пометить все прочитанными" at bounding box center [148, 399] width 187 height 10
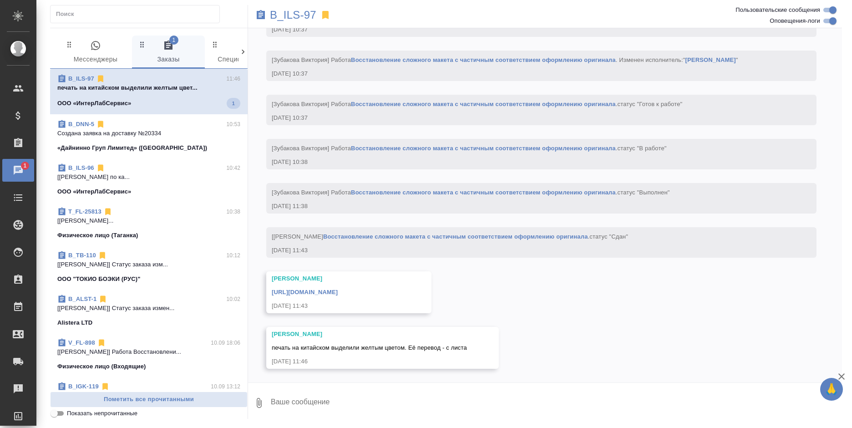
scroll to position [1357, 0]
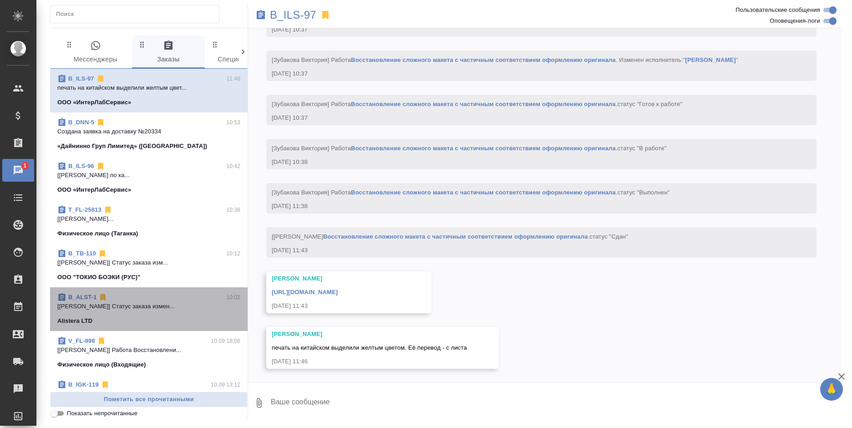
click at [158, 314] on span "B_ALST-1 10:02 [Matveeva Anastasia] Статус заказа измен... Alistera LTD" at bounding box center [148, 309] width 183 height 33
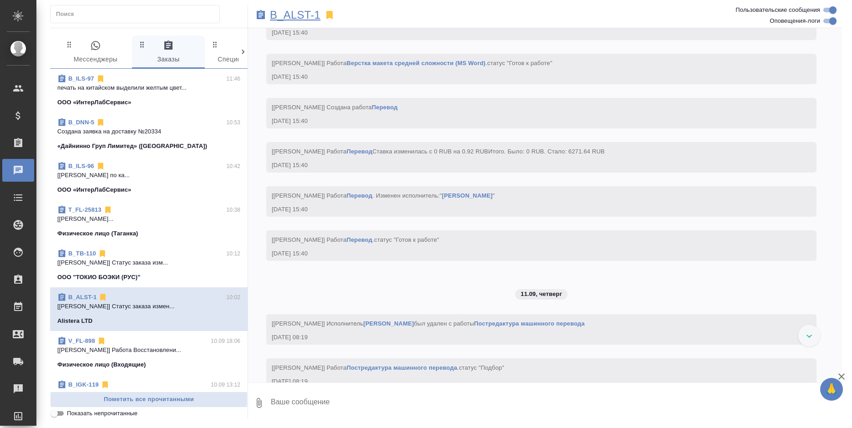
scroll to position [4379, 0]
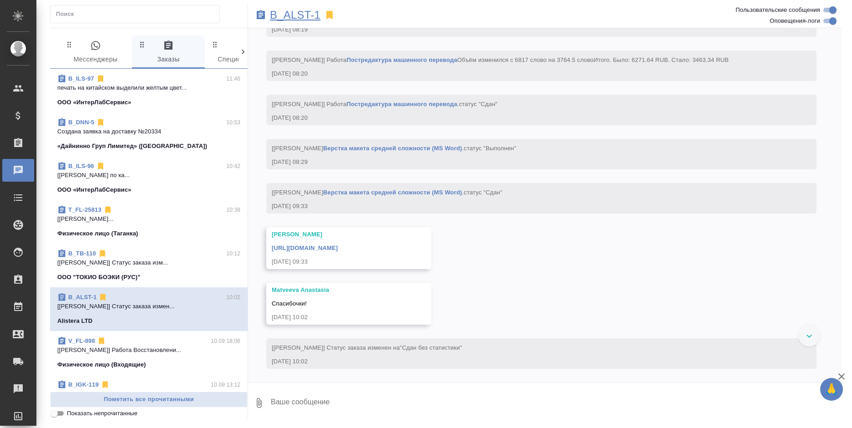
click at [292, 15] on p "B_ALST-1" at bounding box center [295, 14] width 51 height 9
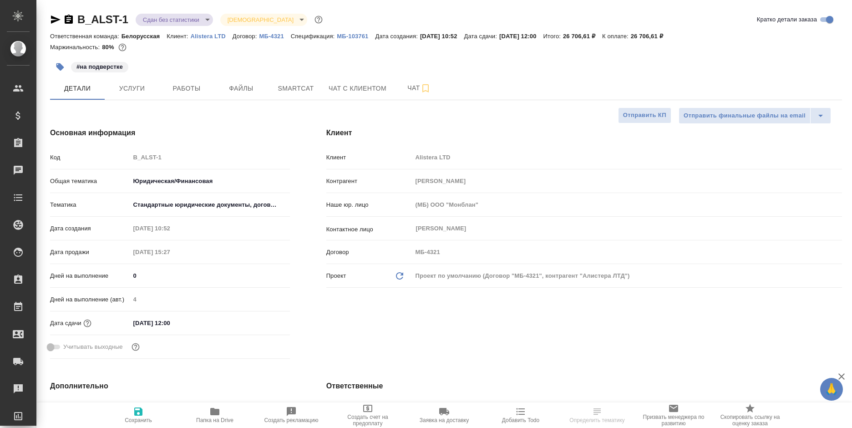
select select "RU"
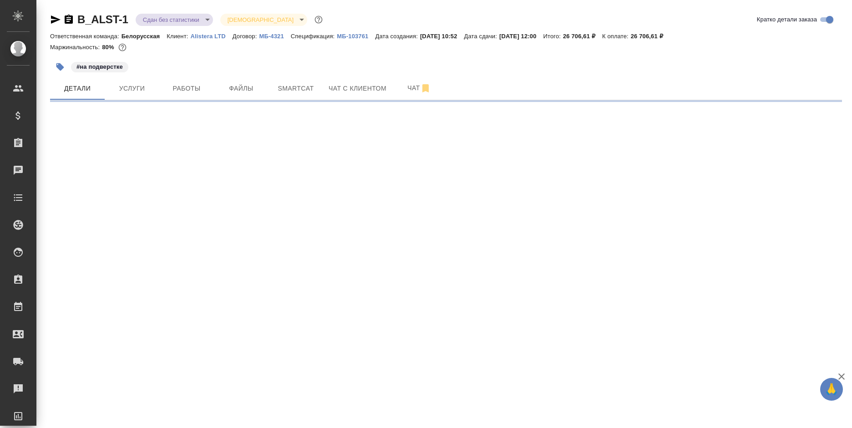
select select "RU"
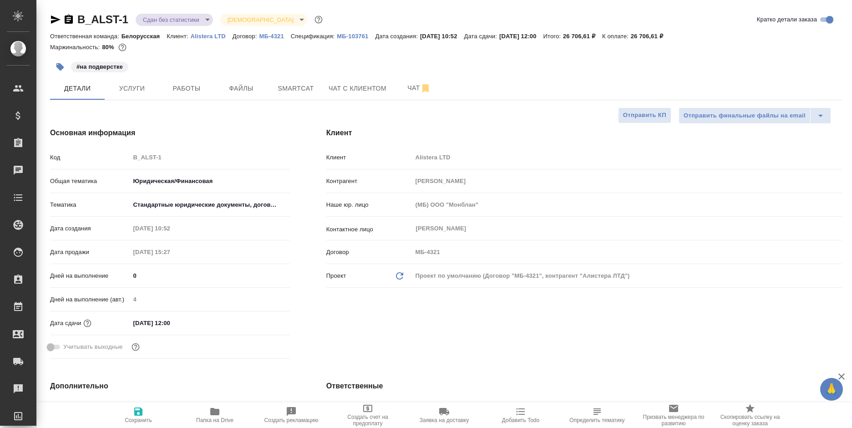
type textarea "x"
click at [170, 324] on input "[DATE] 12:00" at bounding box center [170, 322] width 80 height 13
click at [260, 322] on icon "button" at bounding box center [263, 322] width 11 height 11
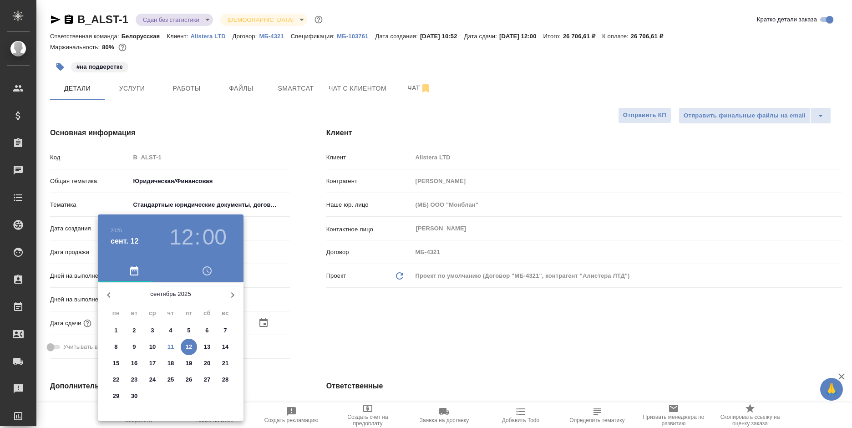
click at [168, 347] on p "11" at bounding box center [170, 346] width 7 height 9
type input "11.09.2025 12:00"
type textarea "x"
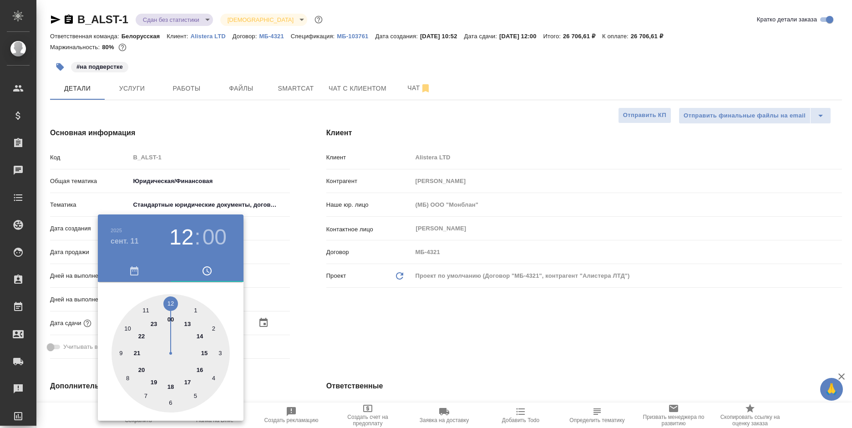
click at [146, 309] on div at bounding box center [170, 353] width 118 height 118
type input "11.09.2025 11:00"
type textarea "x"
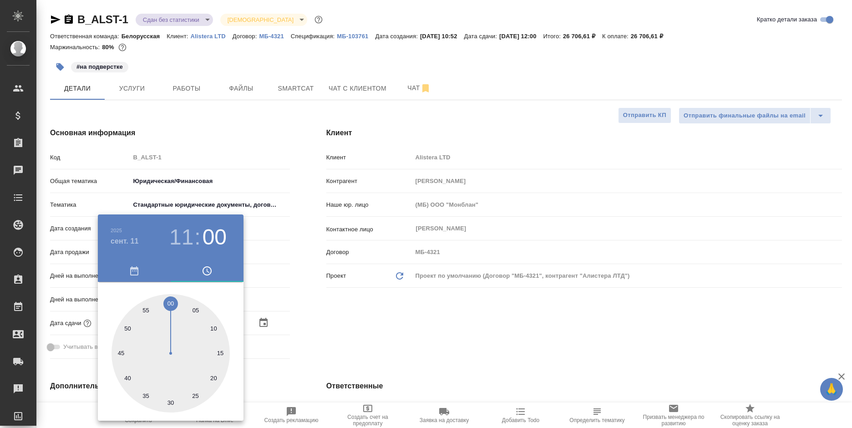
click at [369, 325] on div at bounding box center [426, 214] width 852 height 428
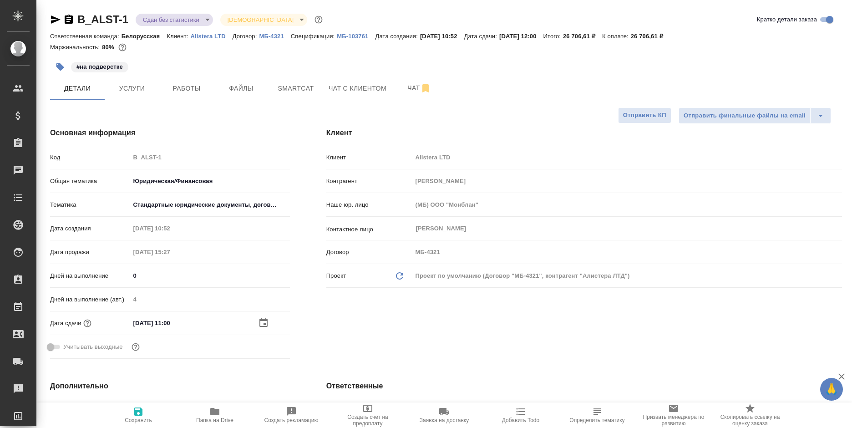
click at [147, 410] on span "Сохранить" at bounding box center [139, 414] width 66 height 17
type textarea "x"
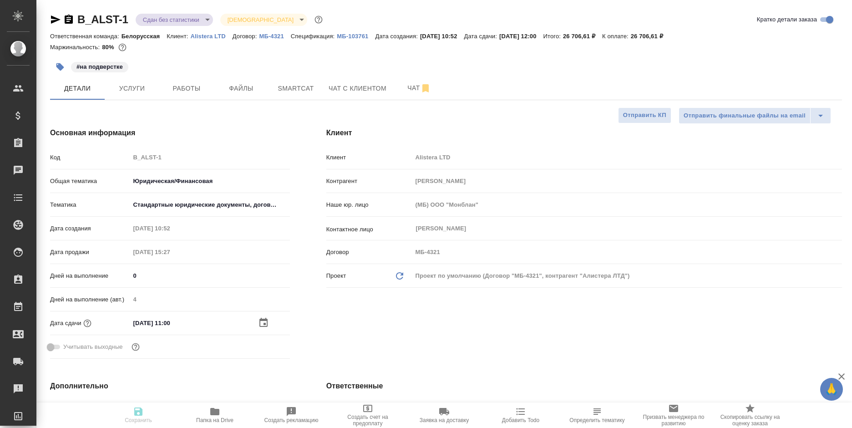
type textarea "x"
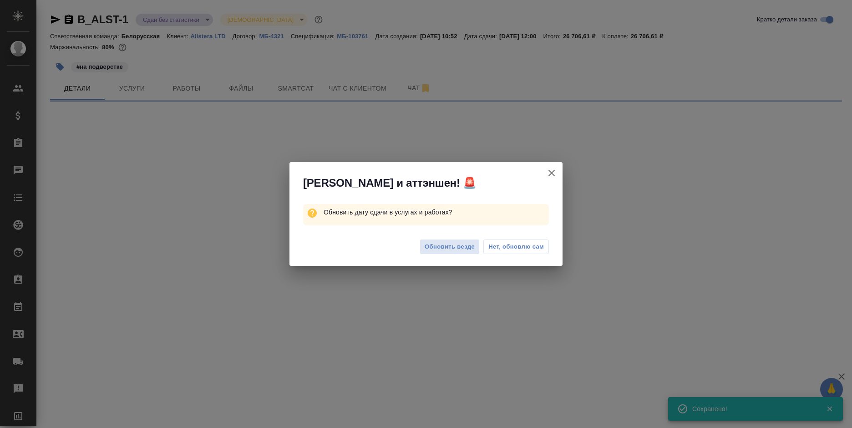
select select "RU"
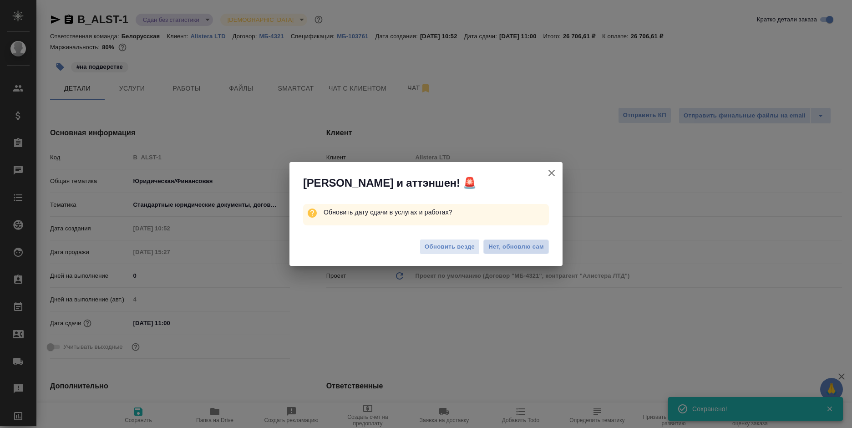
type textarea "x"
click at [510, 243] on span "Нет, обновлю сам" at bounding box center [516, 246] width 56 height 9
type textarea "x"
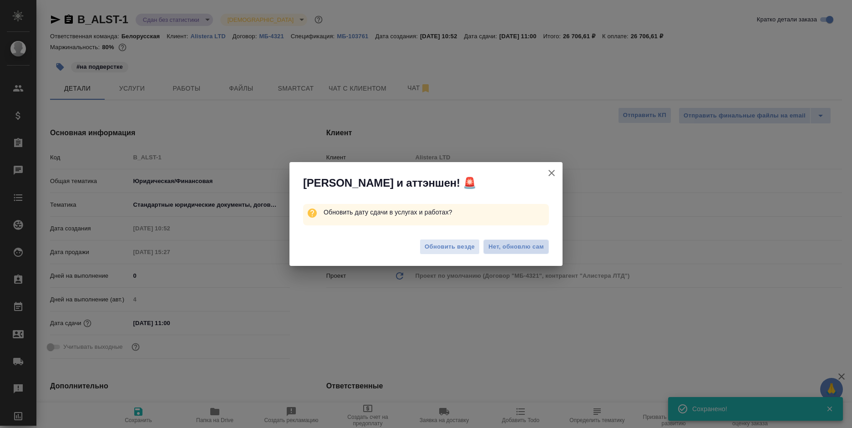
type textarea "x"
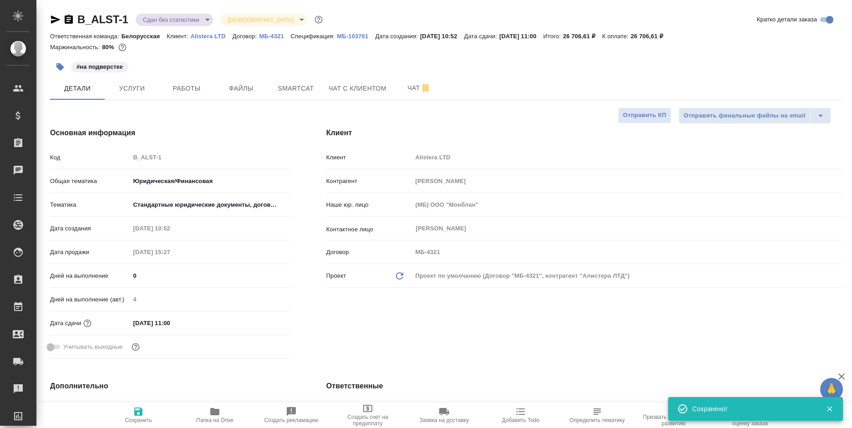
type textarea "x"
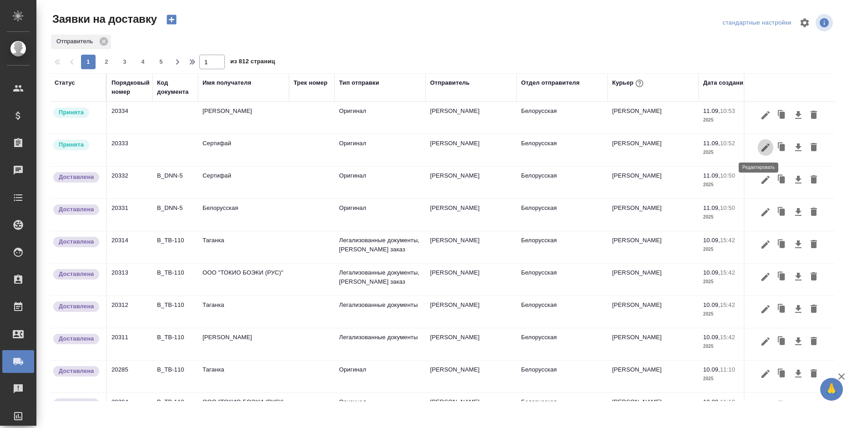
click at [760, 145] on icon "button" at bounding box center [765, 147] width 11 height 11
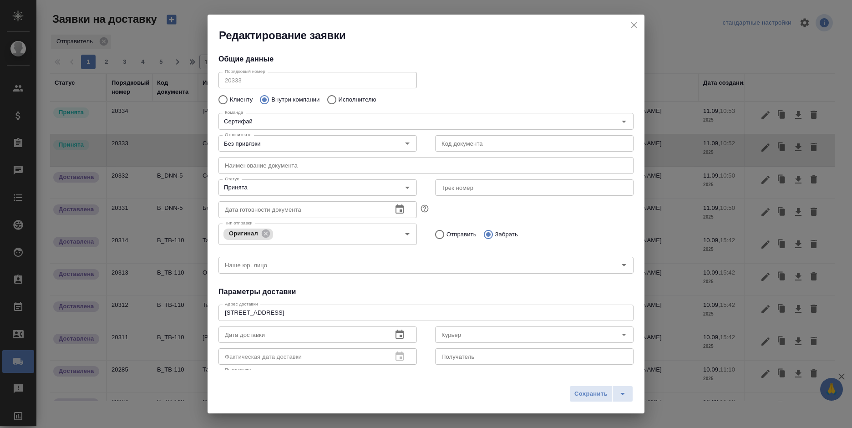
type input "Шаабан Эльмира"
click at [258, 195] on div "Принята Статус" at bounding box center [317, 187] width 198 height 16
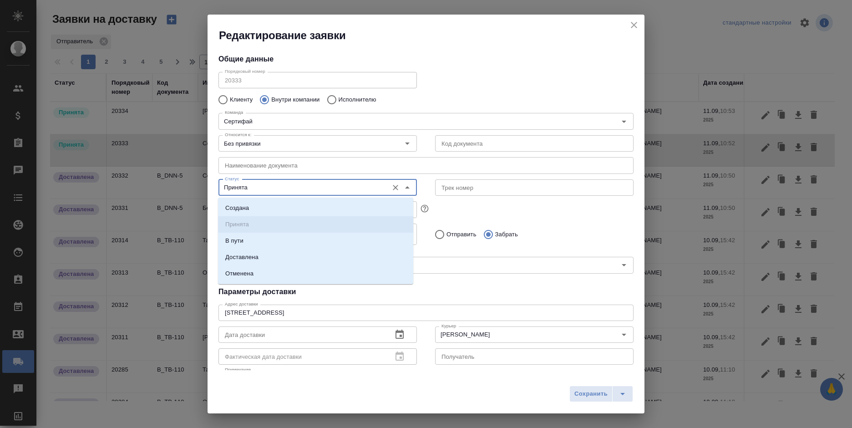
click at [262, 193] on input "Принята" at bounding box center [302, 187] width 162 height 11
click at [277, 259] on li "Доставлена" at bounding box center [315, 257] width 195 height 16
type input "Доставлена"
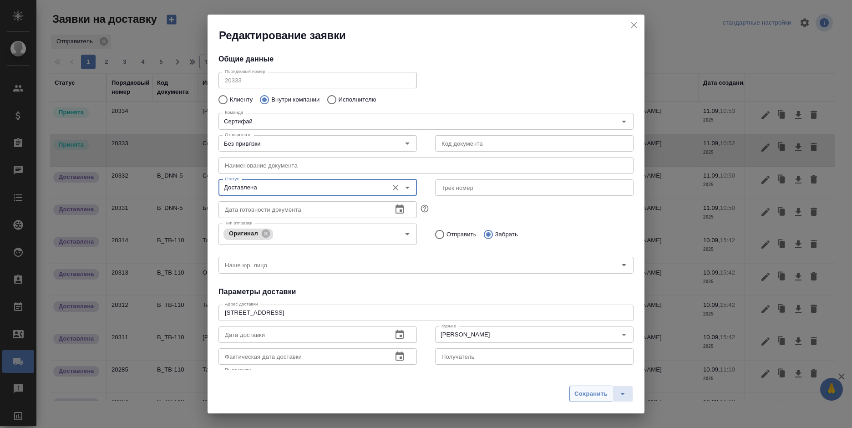
click at [589, 397] on span "Сохранить" at bounding box center [590, 394] width 33 height 10
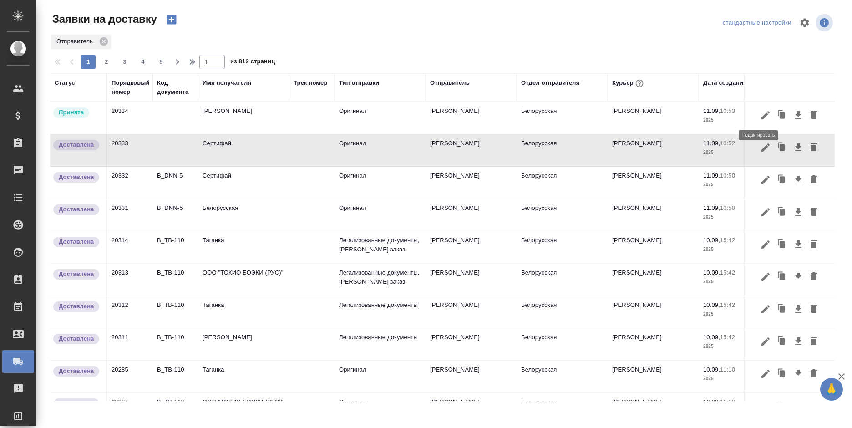
click at [760, 112] on icon "button" at bounding box center [765, 115] width 11 height 11
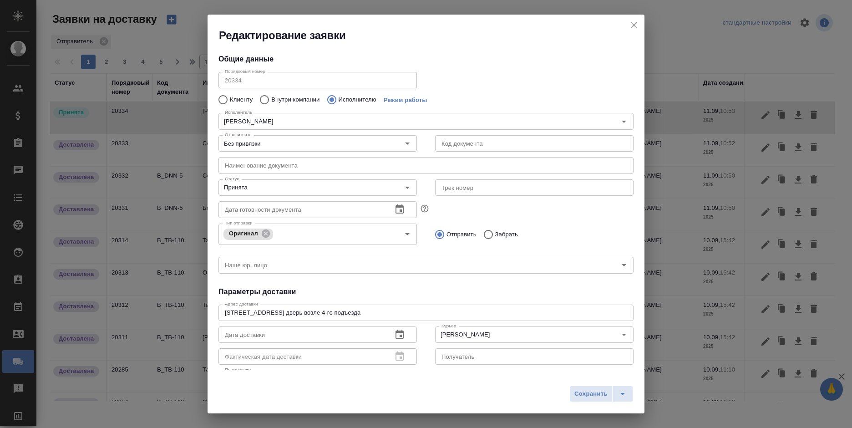
type input "НОТАРИУС Корсик Мария Александровна"
type input "+79250216062"
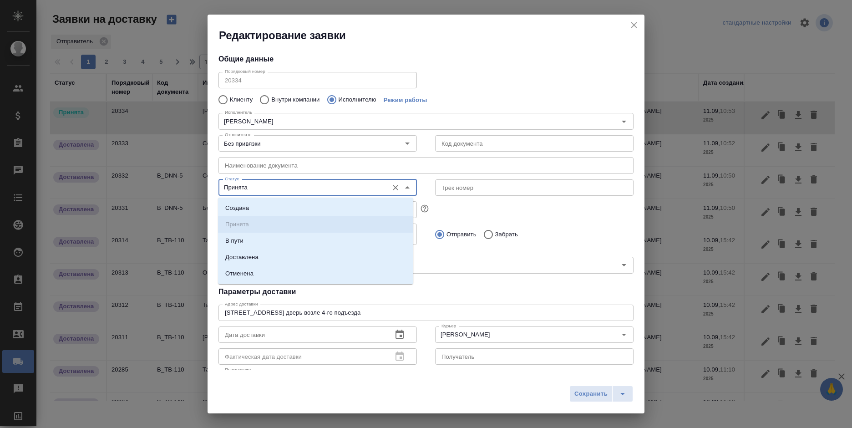
click at [263, 183] on input "Принята" at bounding box center [302, 187] width 162 height 11
click at [281, 255] on li "Доставлена" at bounding box center [315, 257] width 195 height 16
type input "Доставлена"
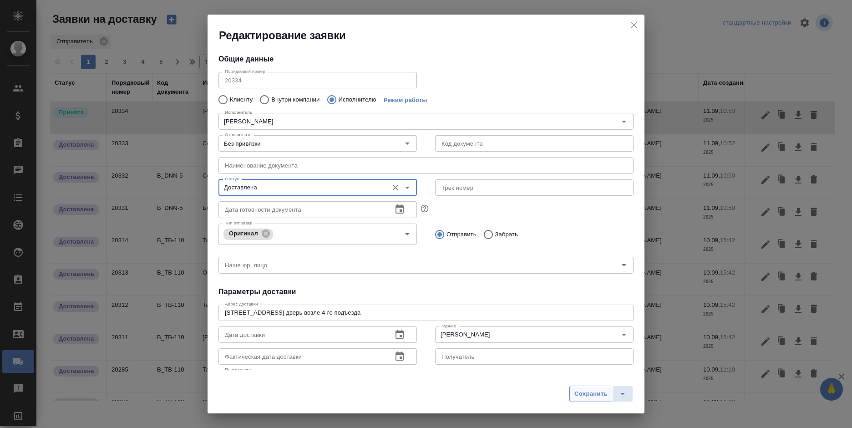
click at [591, 391] on span "Сохранить" at bounding box center [590, 394] width 33 height 10
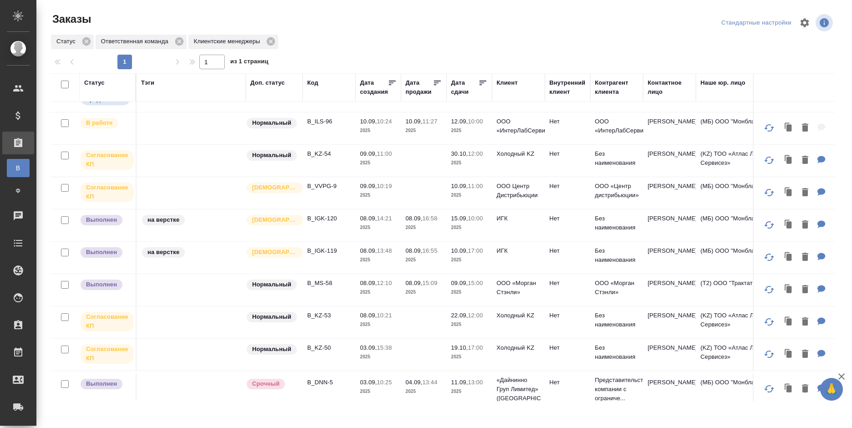
scroll to position [228, 0]
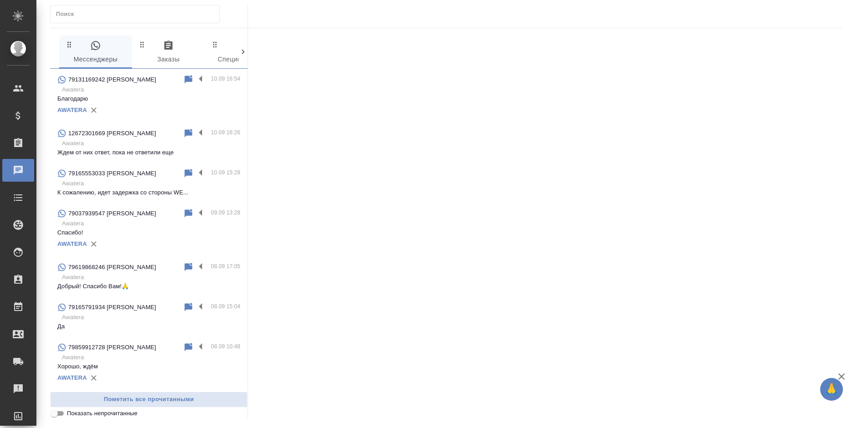
click at [140, 231] on p "Спасибо!" at bounding box center [148, 232] width 183 height 9
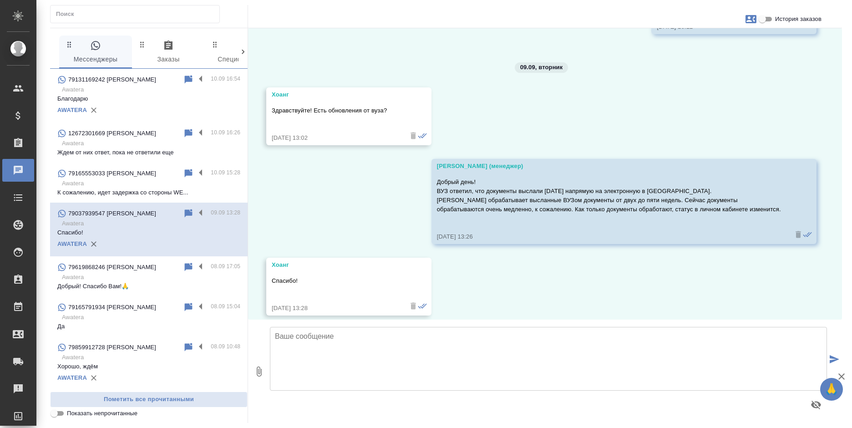
scroll to position [3725, 0]
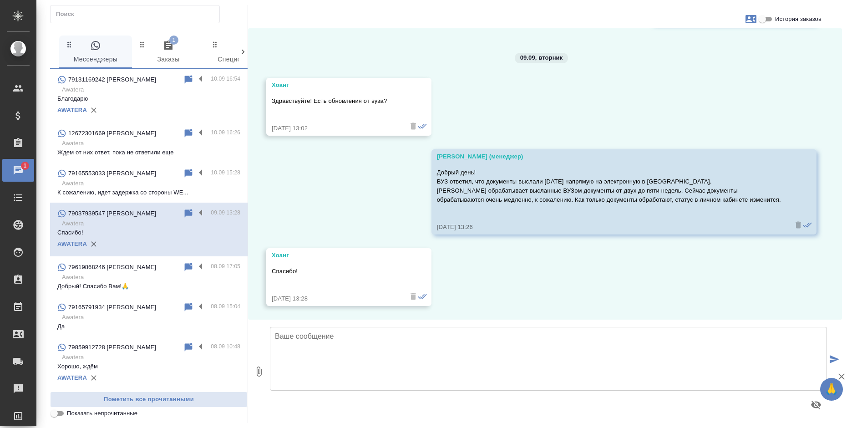
click at [172, 53] on span "1 Заказы" at bounding box center [168, 52] width 62 height 25
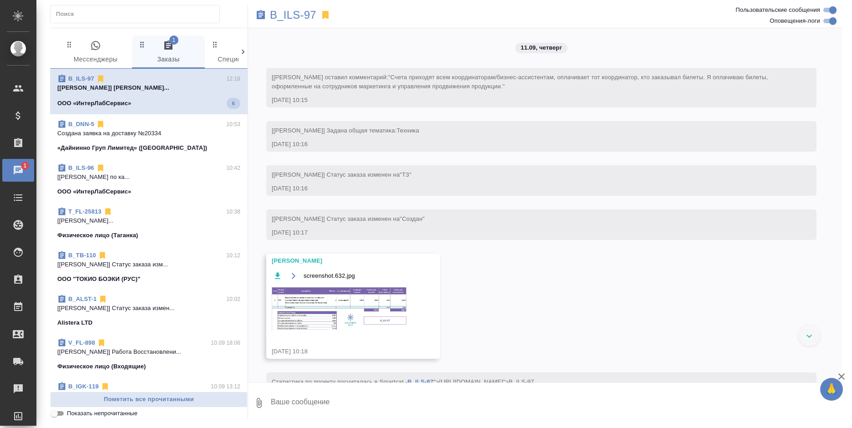
scroll to position [334, 0]
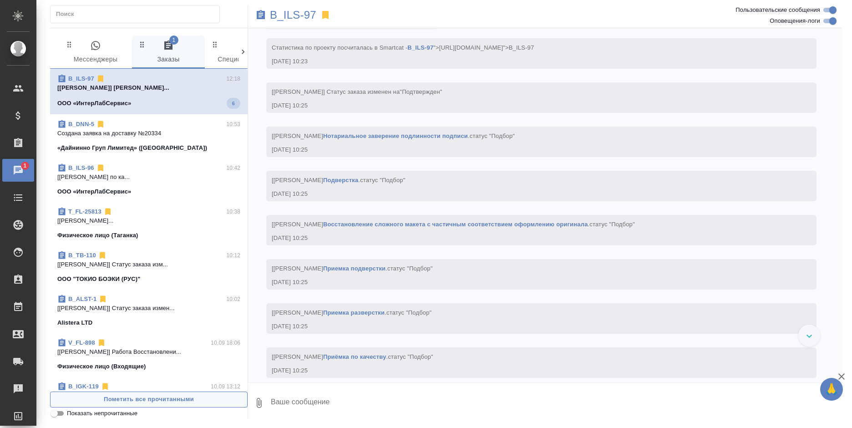
click at [198, 400] on span "Пометить все прочитанными" at bounding box center [148, 399] width 187 height 10
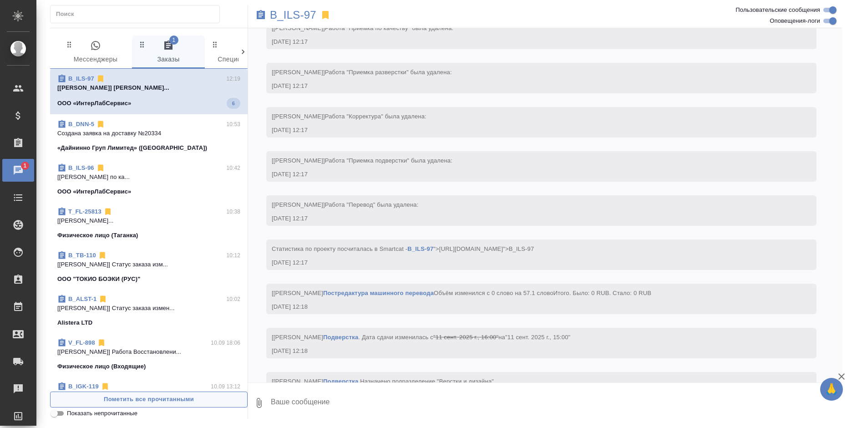
scroll to position [2178, 0]
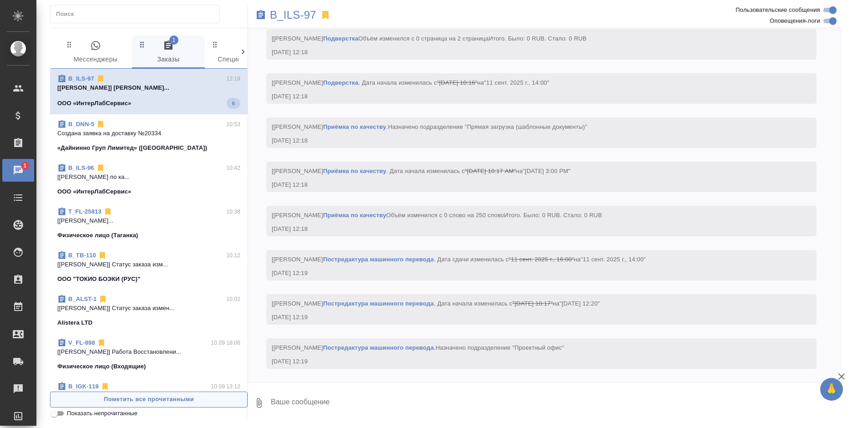
click at [171, 405] on button "Пометить все прочитанными" at bounding box center [149, 399] width 198 height 16
click at [94, 35] on div "0 Мессенджеры 1 Заказы 0 Спецификации 0 Клиенты 0 Входящие 0 Тендеры 0 Исполнит…" at bounding box center [149, 223] width 198 height 390
click at [103, 52] on span "0 Мессенджеры" at bounding box center [96, 52] width 62 height 25
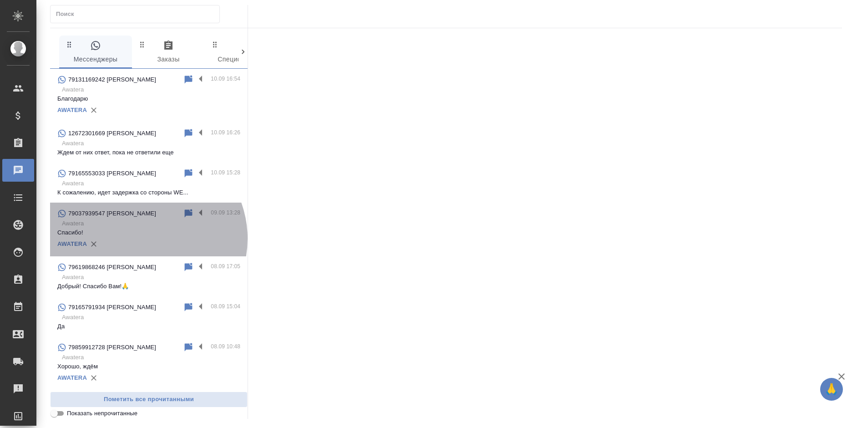
click at [141, 238] on div "AWATERA" at bounding box center [148, 244] width 183 height 14
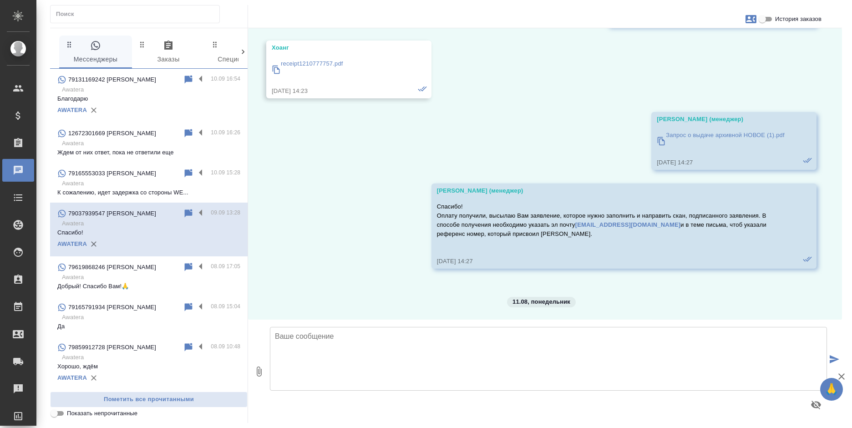
scroll to position [2178, 0]
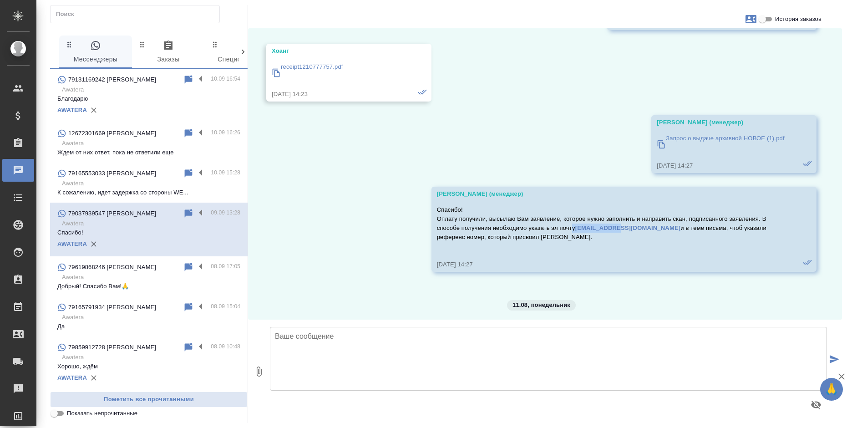
drag, startPoint x: 570, startPoint y: 227, endPoint x: 618, endPoint y: 227, distance: 48.2
click at [618, 227] on p "Спасибо! Оплату получили, высылаю Вам заявление, которое нужно заполнить и напр…" at bounding box center [611, 223] width 348 height 36
click at [640, 225] on p "Спасибо! Оплату получили, высылаю Вам заявление, которое нужно заполнить и напр…" at bounding box center [611, 223] width 348 height 36
drag, startPoint x: 570, startPoint y: 228, endPoint x: 623, endPoint y: 226, distance: 52.8
click at [623, 226] on p "Спасибо! Оплату получили, высылаю Вам заявление, которое нужно заполнить и напр…" at bounding box center [611, 223] width 348 height 36
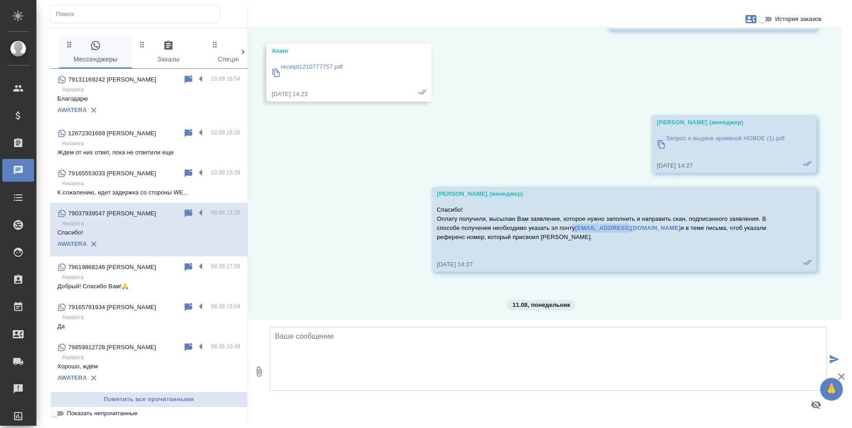
copy p "у submit@wes.org"
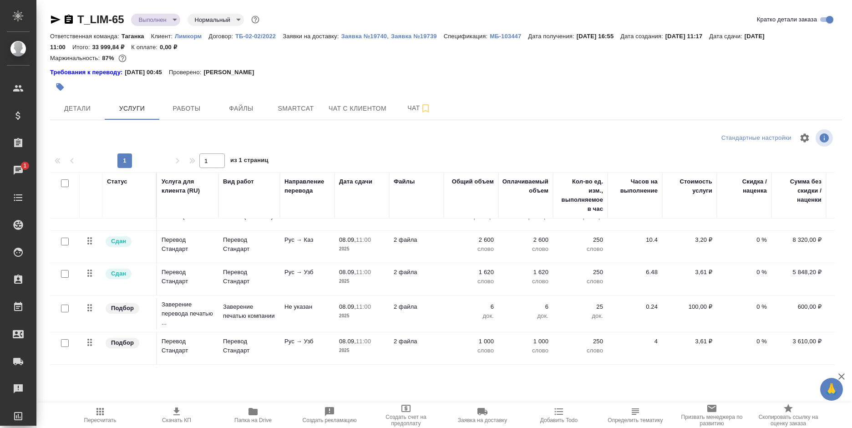
scroll to position [93, 0]
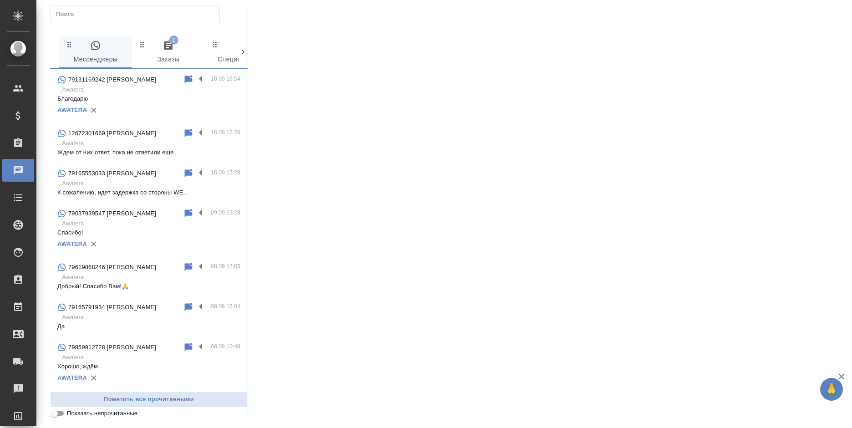
click at [172, 56] on span "1 Заказы" at bounding box center [168, 52] width 62 height 25
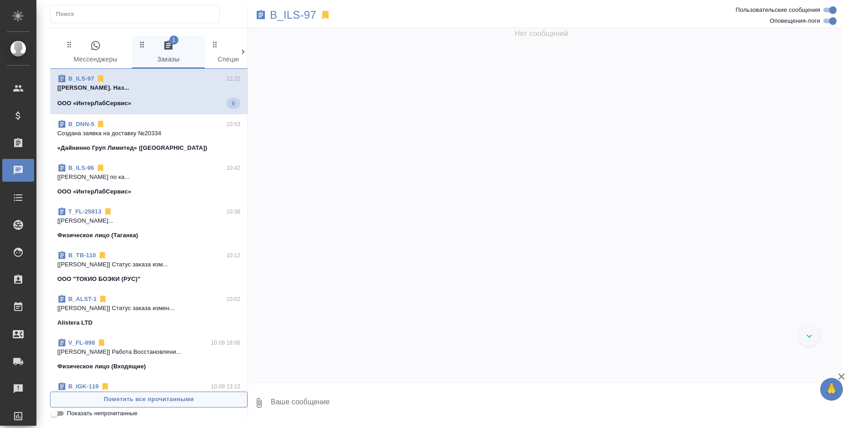
click at [195, 402] on span "Пометить все прочитанными" at bounding box center [148, 399] width 187 height 10
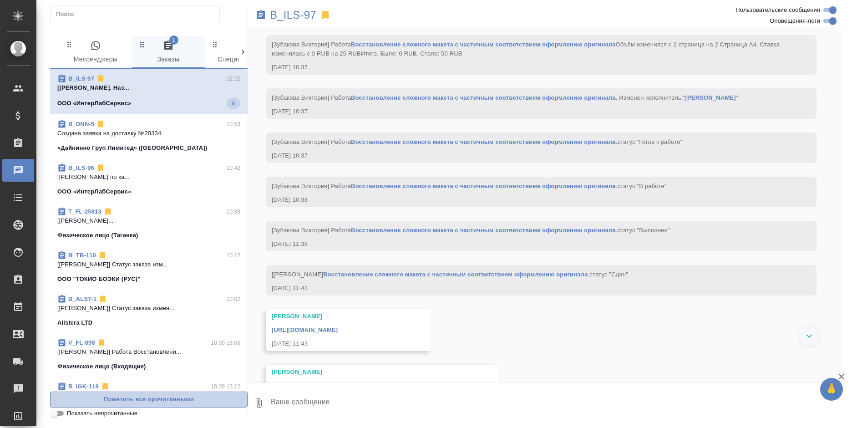
click at [195, 402] on span "Пометить все прочитанными" at bounding box center [148, 399] width 187 height 10
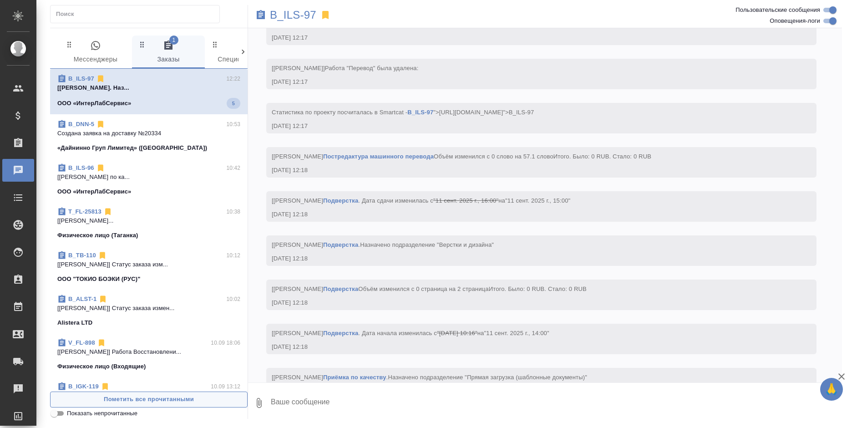
scroll to position [2638, 0]
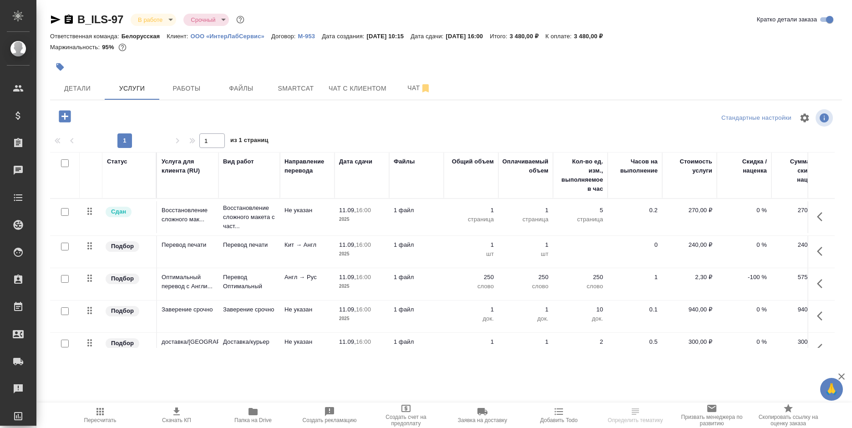
click at [309, 251] on td "Кит → Англ" at bounding box center [307, 252] width 55 height 32
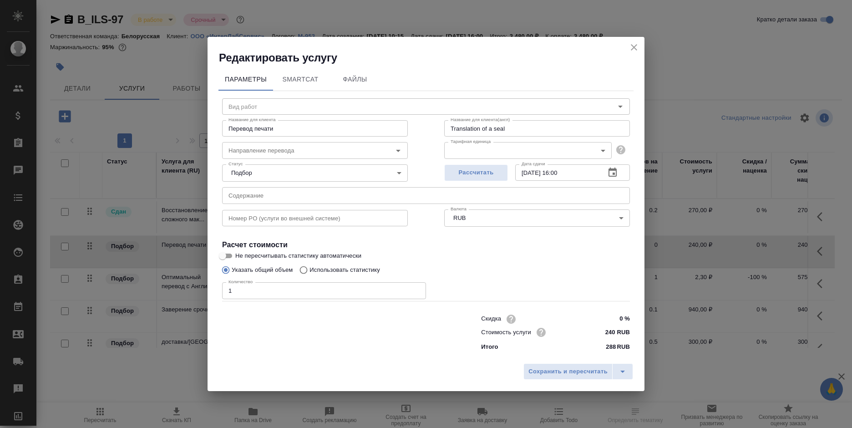
type input "Перевод печати"
click at [296, 147] on input "кит-англ" at bounding box center [300, 149] width 150 height 11
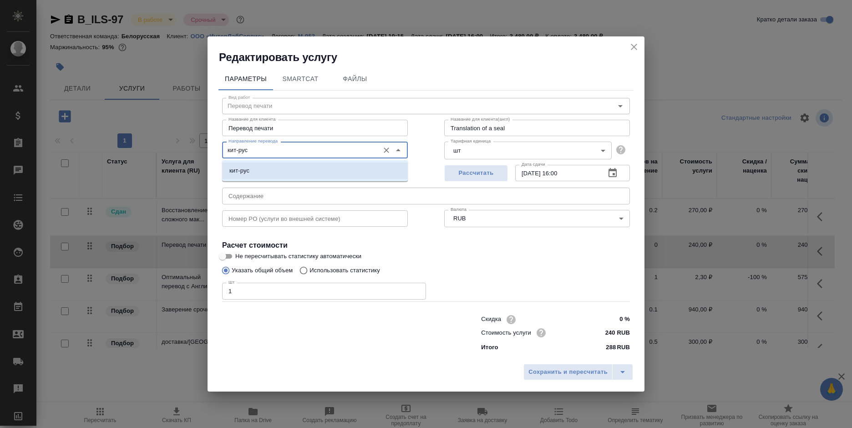
click at [305, 179] on ul "кит-рус" at bounding box center [315, 178] width 186 height 16
click at [312, 169] on li "кит-рус" at bounding box center [315, 170] width 186 height 16
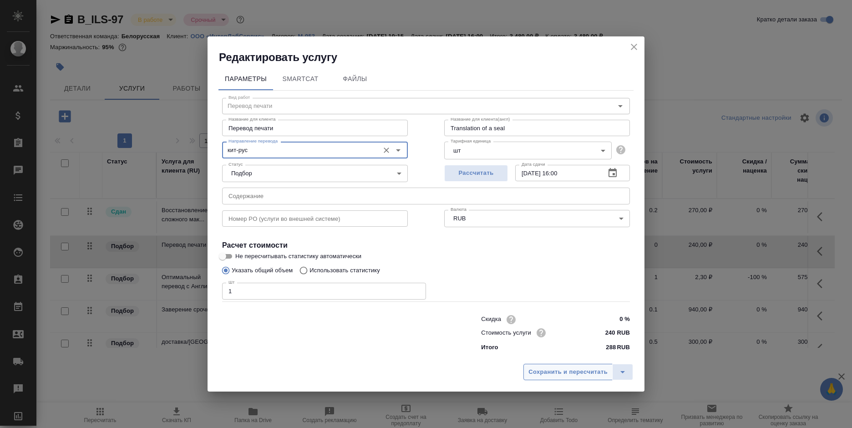
type input "кит-рус"
click at [552, 369] on span "Сохранить и пересчитать" at bounding box center [567, 372] width 79 height 10
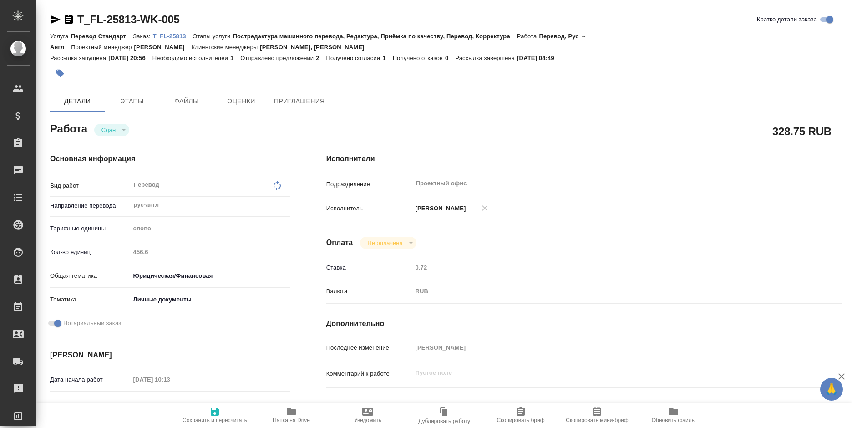
click at [166, 33] on p "T_FL-25813" at bounding box center [173, 36] width 40 height 7
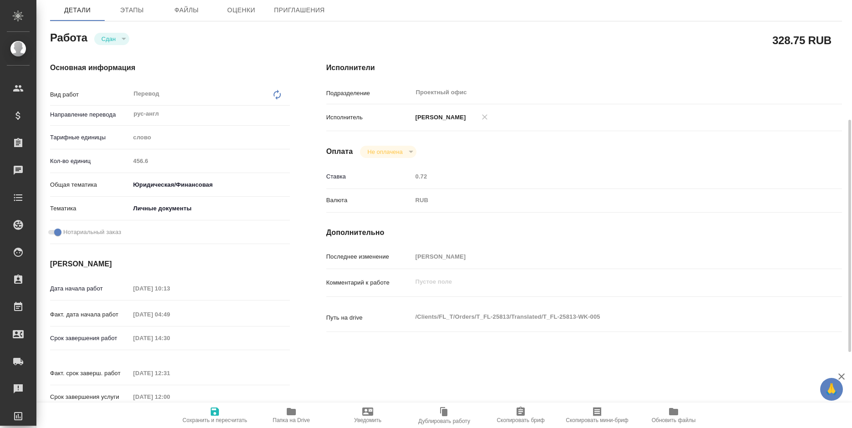
scroll to position [137, 0]
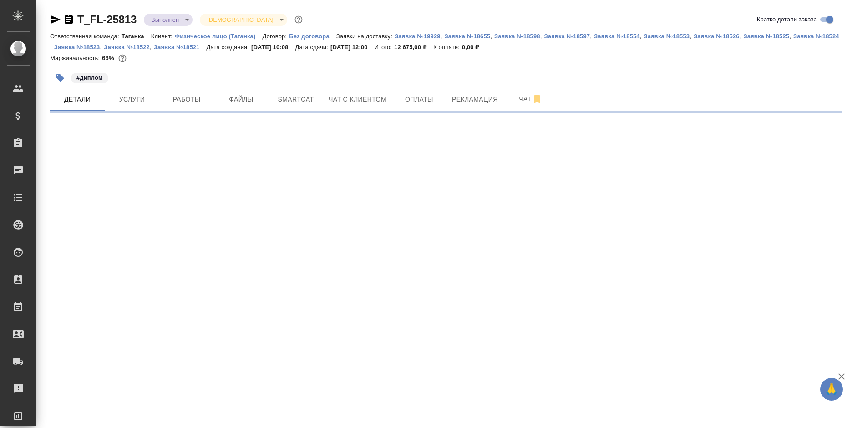
select select "RU"
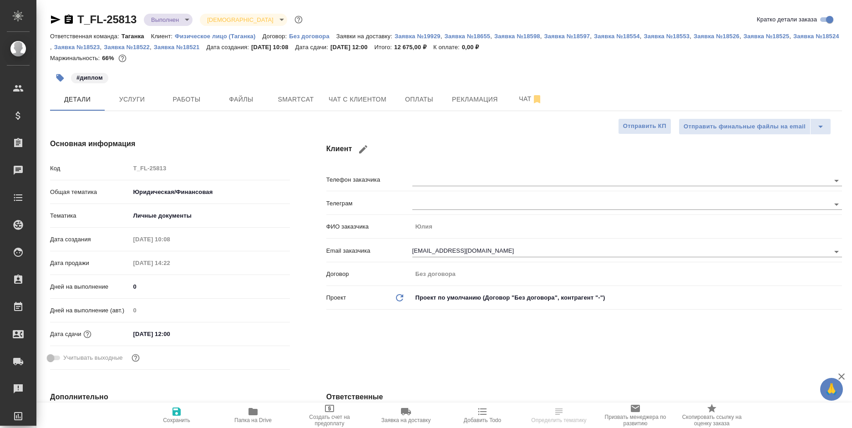
type textarea "x"
type input "[PERSON_NAME]"
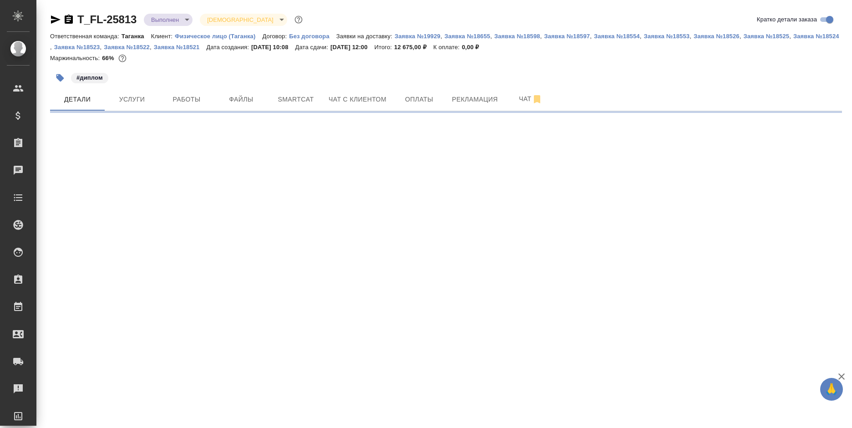
select select "RU"
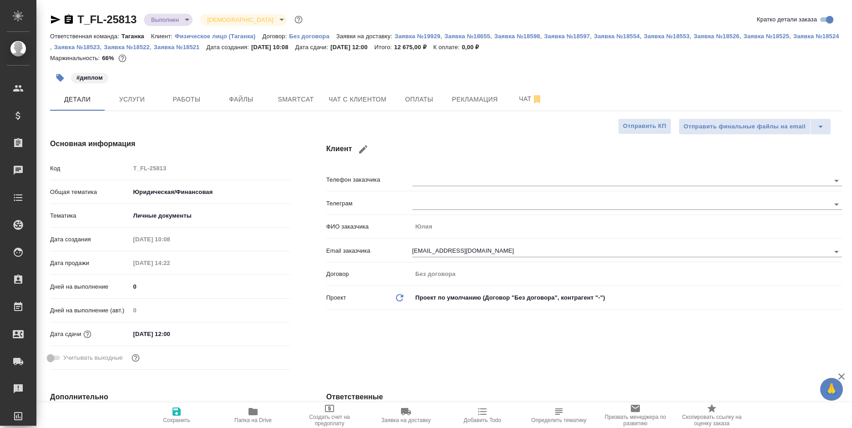
type textarea "x"
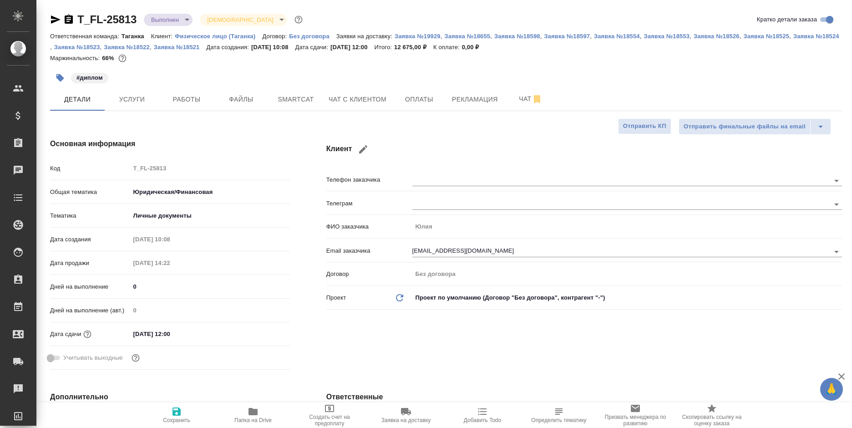
type textarea "x"
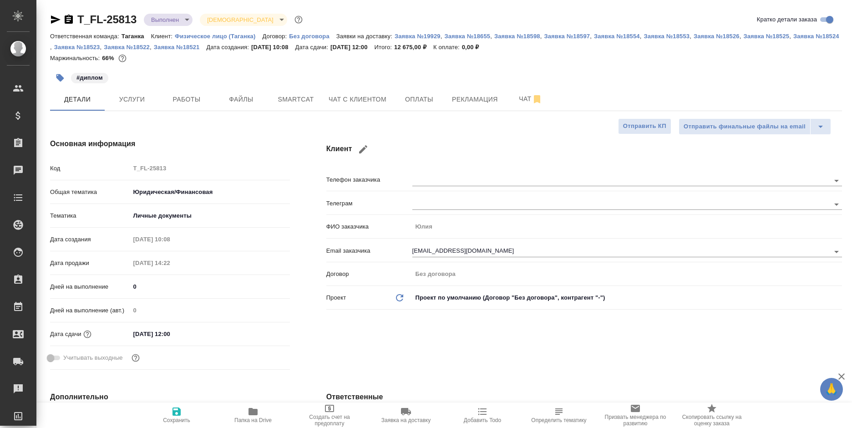
type textarea "x"
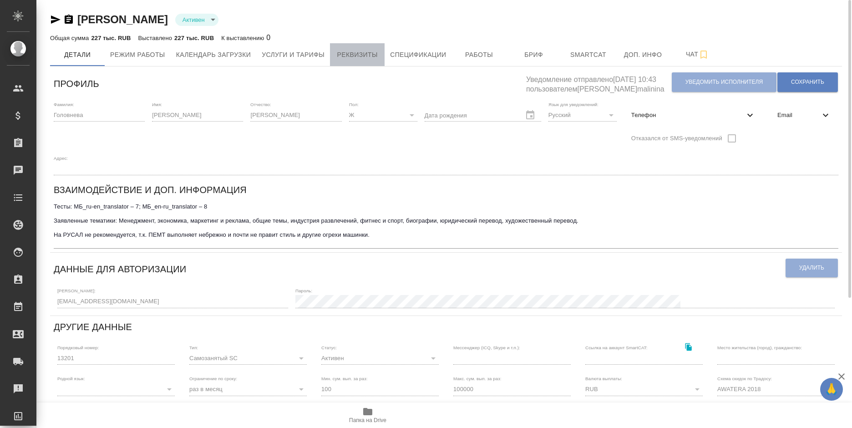
click at [368, 57] on span "Реквизиты" at bounding box center [357, 54] width 44 height 11
select select "10"
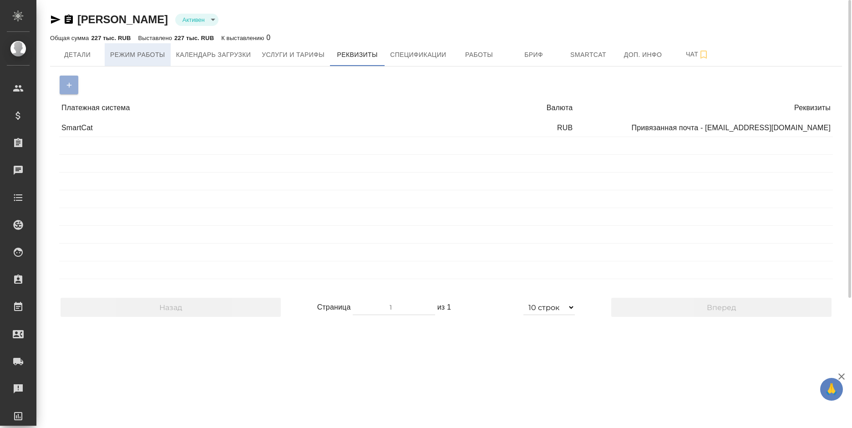
click at [130, 51] on span "Режим работы" at bounding box center [137, 54] width 55 height 11
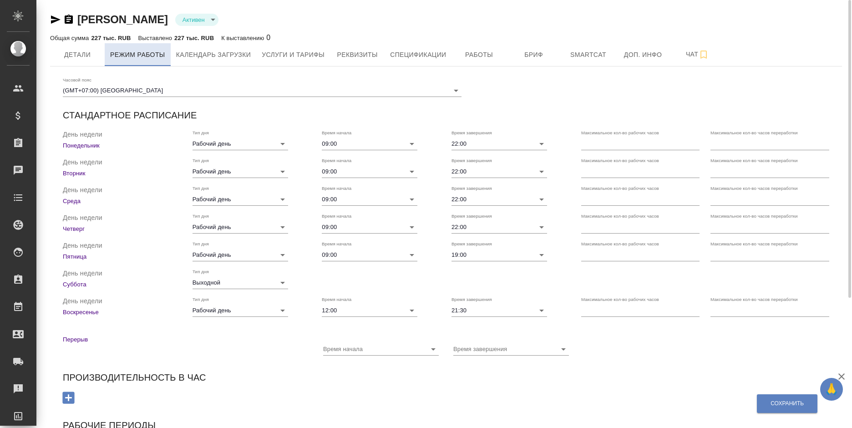
checkbox input "true"
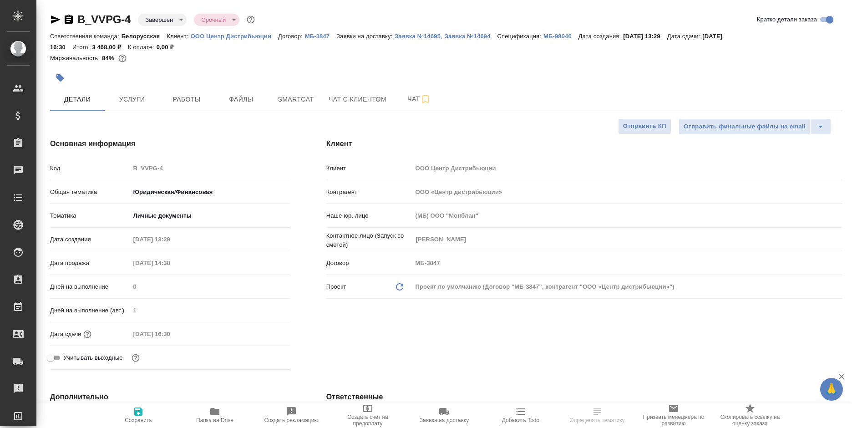
select select "RU"
click at [253, 38] on p "ООО Центр Дистрибьюции" at bounding box center [234, 36] width 88 height 7
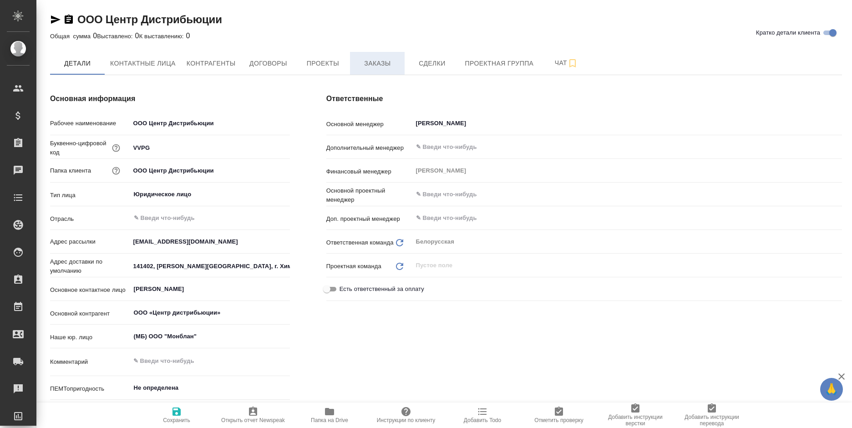
click at [374, 64] on span "Заказы" at bounding box center [377, 63] width 44 height 11
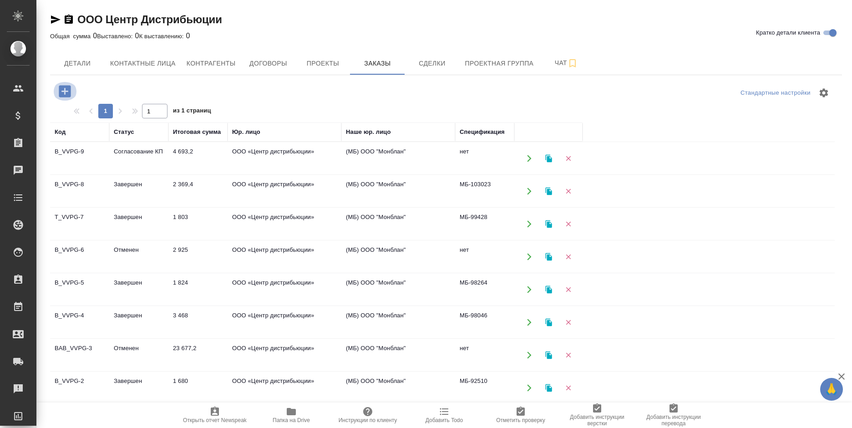
click at [66, 93] on icon "button" at bounding box center [65, 91] width 12 height 12
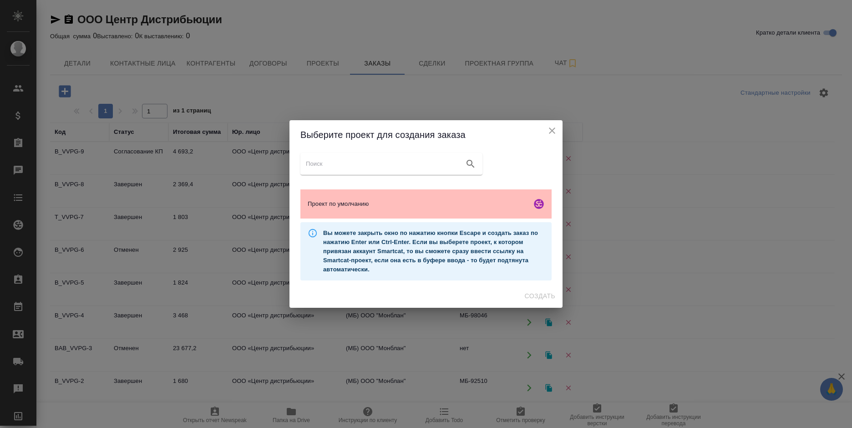
click at [427, 208] on div "Проект по умолчанию" at bounding box center [425, 203] width 251 height 29
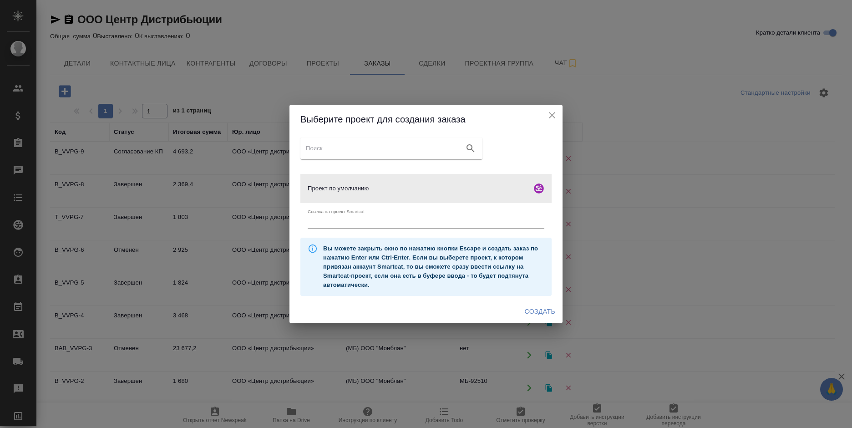
click at [533, 309] on span "Создать" at bounding box center [540, 311] width 30 height 11
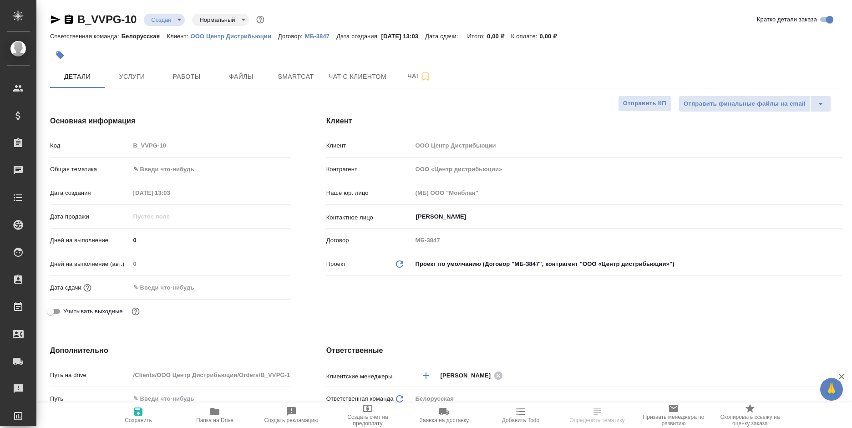
select select "RU"
type textarea "x"
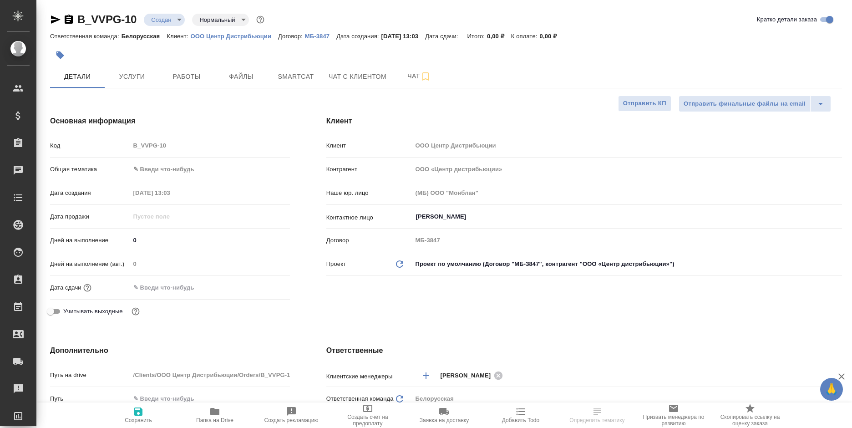
type textarea "x"
click at [460, 206] on div "Наше юр. лицо (МБ) ООО "Монблан"" at bounding box center [584, 197] width 516 height 24
click at [462, 217] on input "[PERSON_NAME]" at bounding box center [612, 216] width 394 height 11
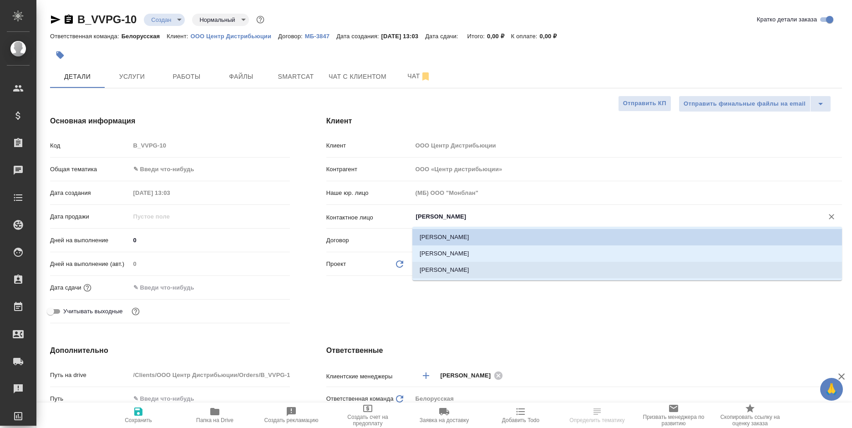
click at [454, 269] on li "[PERSON_NAME]" at bounding box center [627, 270] width 430 height 16
type input "[PERSON_NAME]"
type textarea "x"
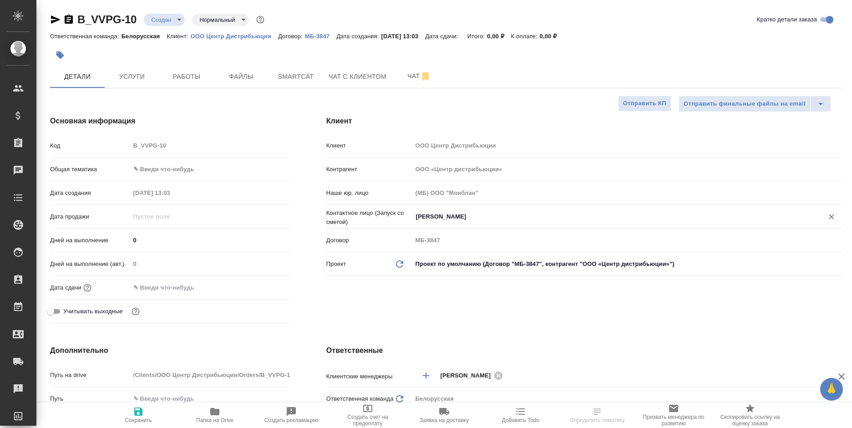
click at [190, 168] on body "🙏 .cls-1 fill:#fff; AWATERA Bogomolova Anastasiya Клиенты Спецификации Заказы 0…" at bounding box center [426, 214] width 852 height 428
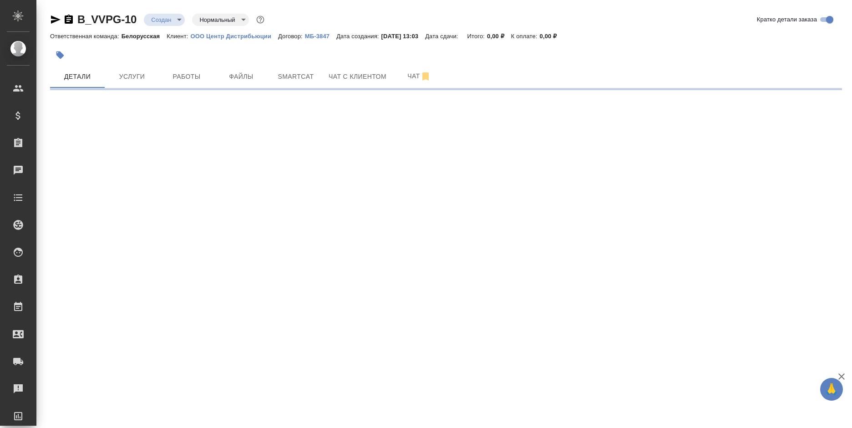
select select "RU"
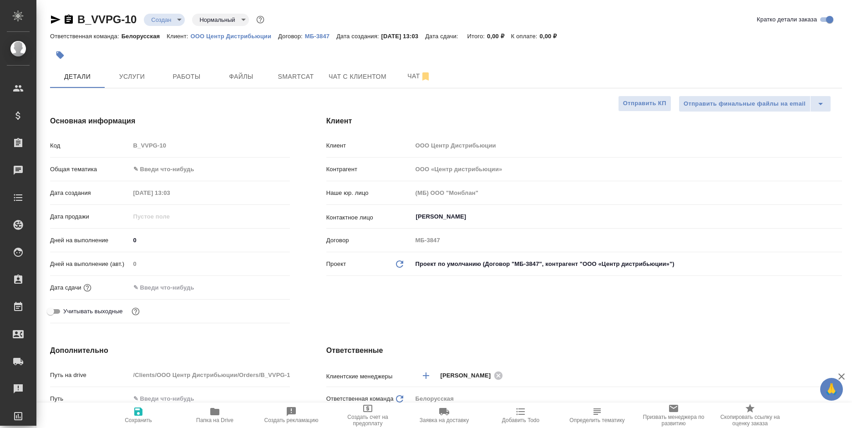
type textarea "x"
click at [177, 171] on body "🙏 .cls-1 fill:#fff; AWATERA Bogomolova Anastasiya Клиенты Спецификации Заказы 0…" at bounding box center [426, 214] width 852 height 428
click at [178, 228] on li "Общая Тематика" at bounding box center [210, 227] width 160 height 15
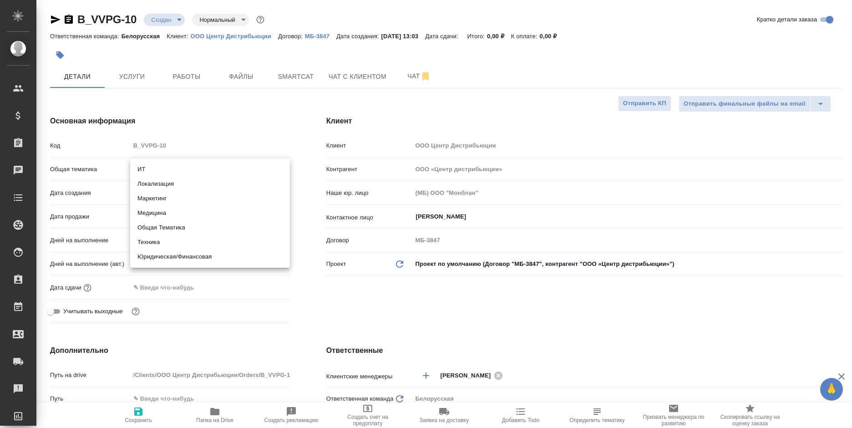
type input "obtem"
type textarea "x"
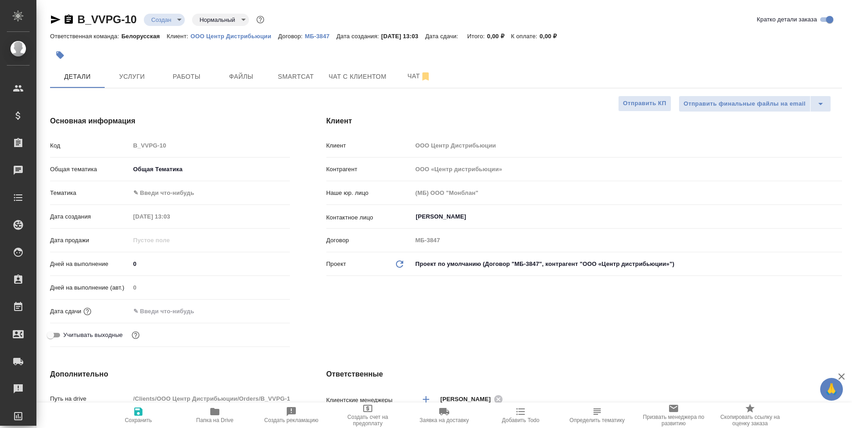
click at [175, 308] on input "text" at bounding box center [170, 310] width 80 height 13
click at [261, 311] on icon "button" at bounding box center [263, 310] width 11 height 11
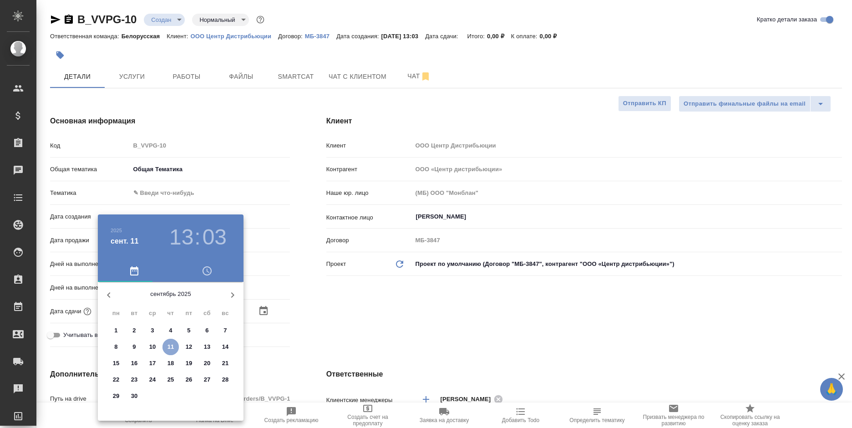
click at [168, 349] on p "11" at bounding box center [170, 346] width 7 height 9
type input "[DATE] 13:03"
type textarea "x"
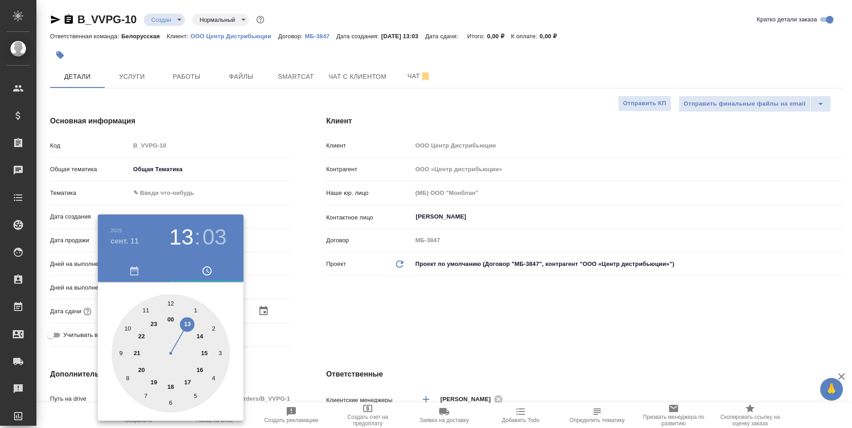
click at [197, 371] on div at bounding box center [170, 353] width 118 height 118
type input "11.09.2025 16:03"
type textarea "x"
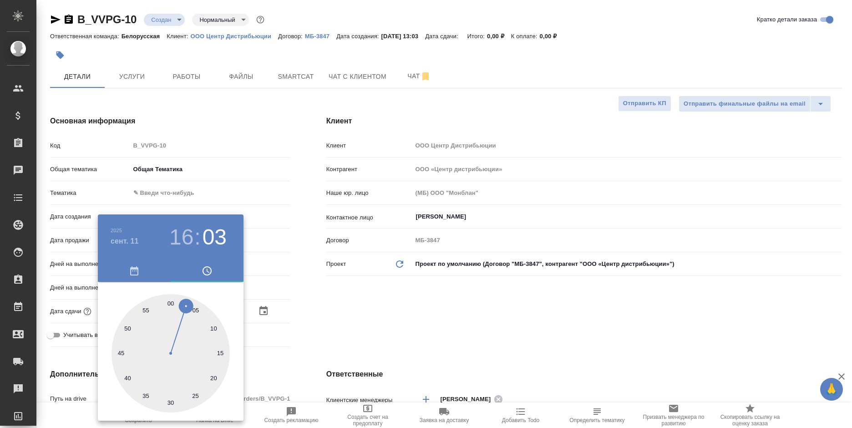
click at [168, 299] on div at bounding box center [170, 353] width 118 height 118
type input "11.09.2025 16:00"
type textarea "x"
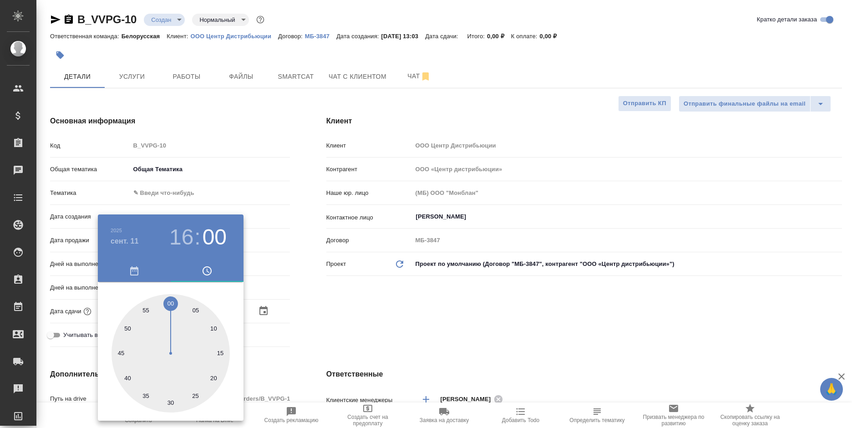
click at [335, 299] on div at bounding box center [426, 214] width 852 height 428
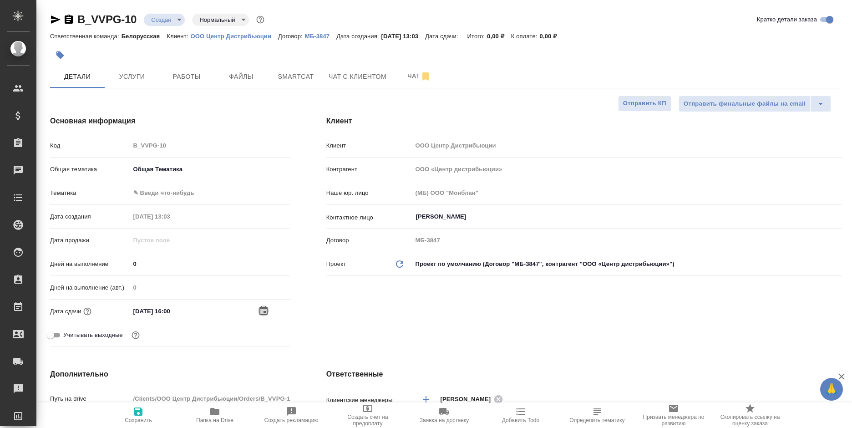
click at [263, 314] on icon "button" at bounding box center [263, 310] width 11 height 11
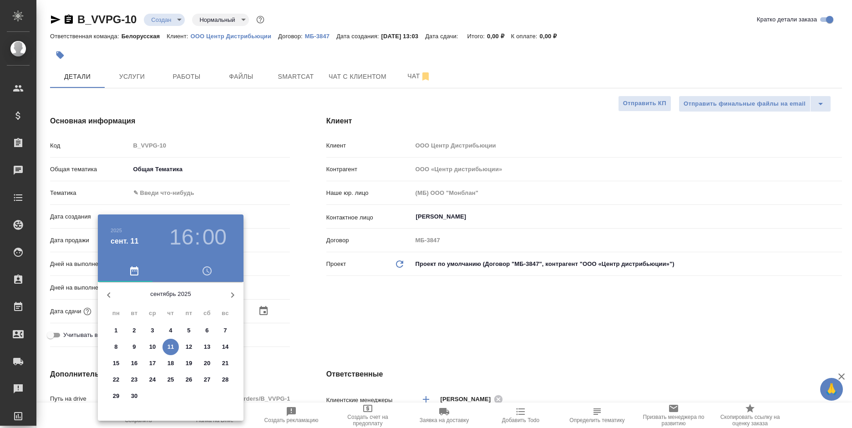
click at [183, 242] on h3 "16" at bounding box center [181, 236] width 24 height 25
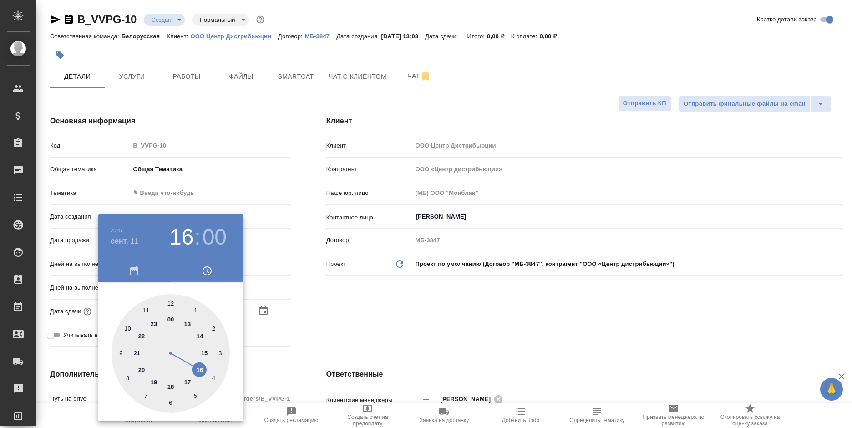
click at [202, 352] on div at bounding box center [170, 353] width 118 height 118
type input "11.09.2025 15:00"
type textarea "x"
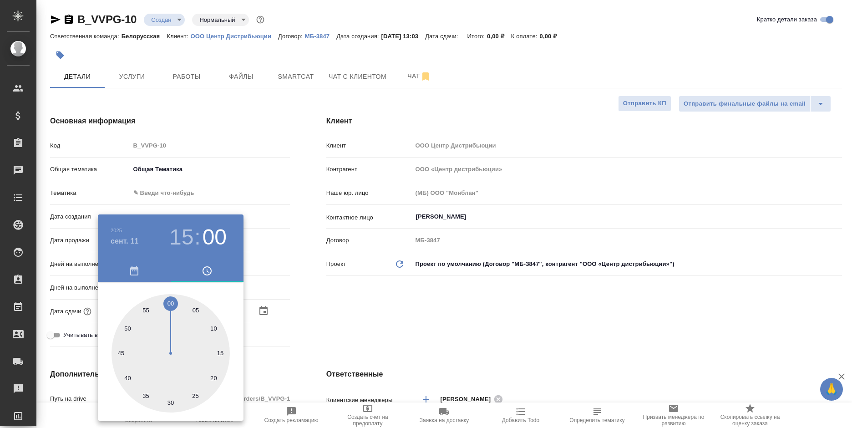
click at [326, 324] on div at bounding box center [426, 214] width 852 height 428
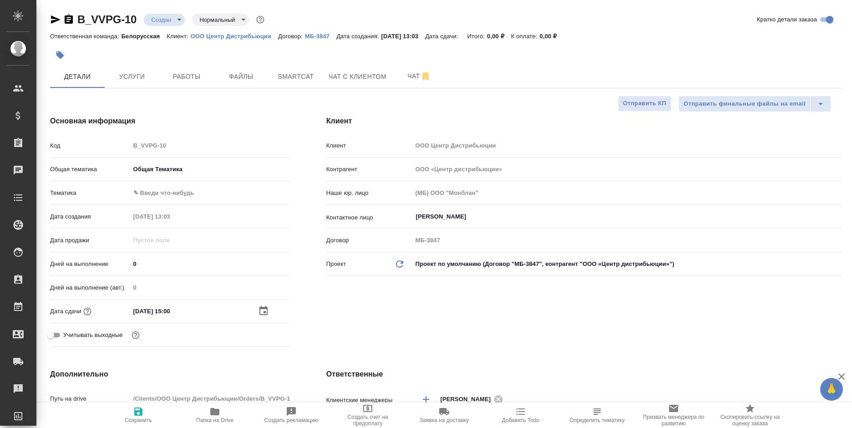
scroll to position [182, 0]
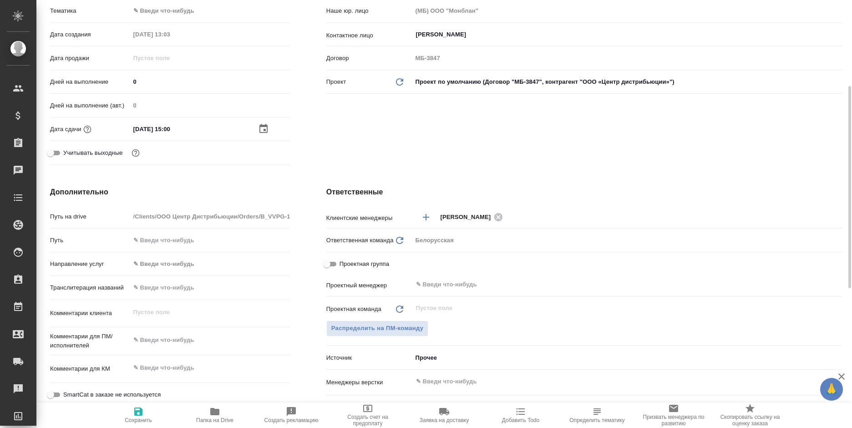
click at [431, 359] on body "🙏 .cls-1 fill:#fff; AWATERA Bogomolova Anastasiya Клиенты Спецификации Заказы 0…" at bounding box center [426, 214] width 852 height 428
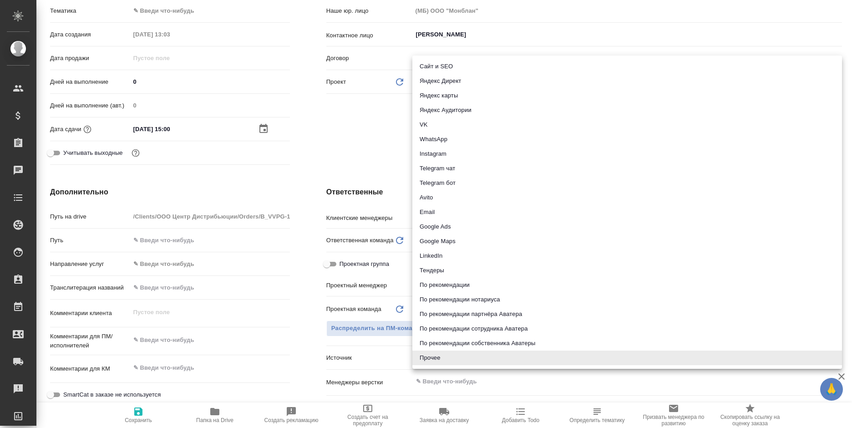
click at [434, 208] on li "Email" at bounding box center [627, 212] width 430 height 15
type textarea "x"
type input "emailAds"
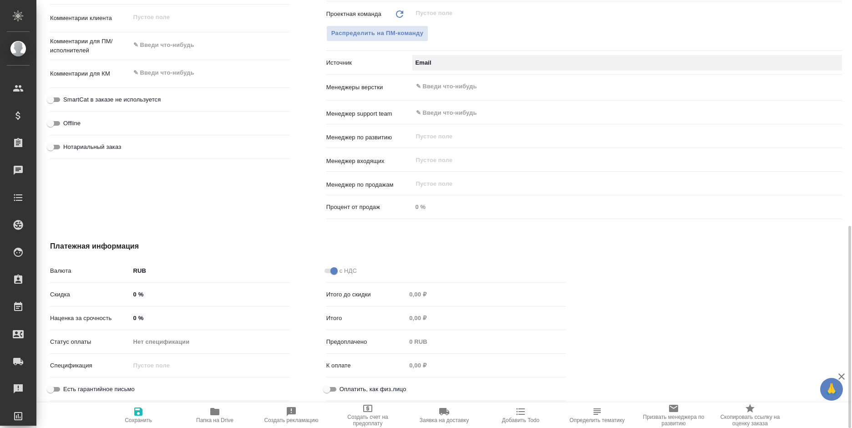
scroll to position [249, 0]
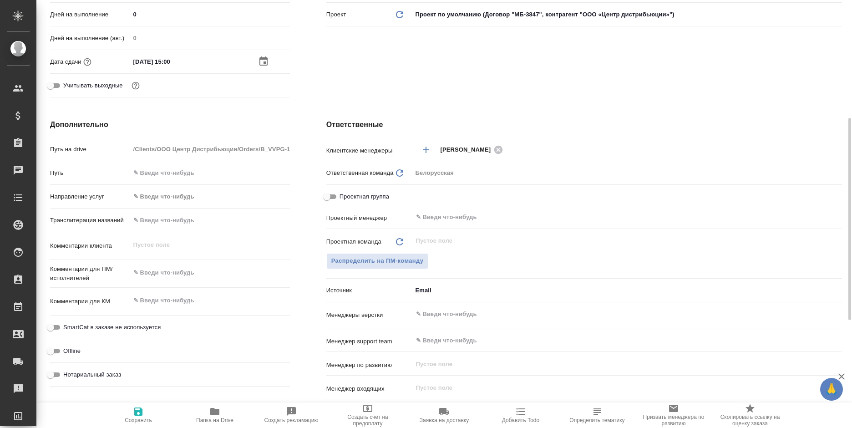
click at [261, 62] on icon "button" at bounding box center [263, 61] width 11 height 11
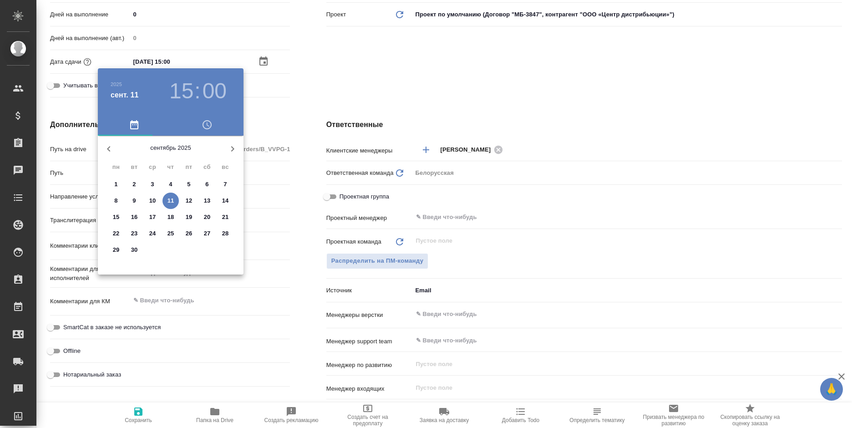
click at [184, 95] on h3 "15" at bounding box center [181, 90] width 24 height 25
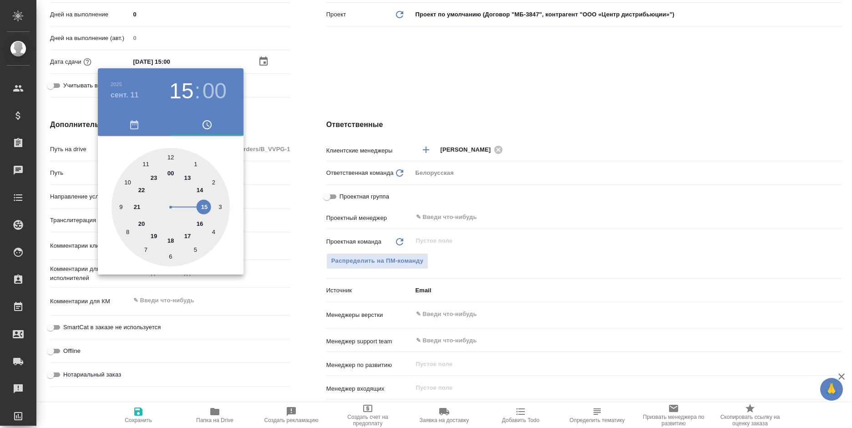
click at [184, 237] on div at bounding box center [170, 207] width 118 height 118
type input "11.09.2025 17:00"
type textarea "x"
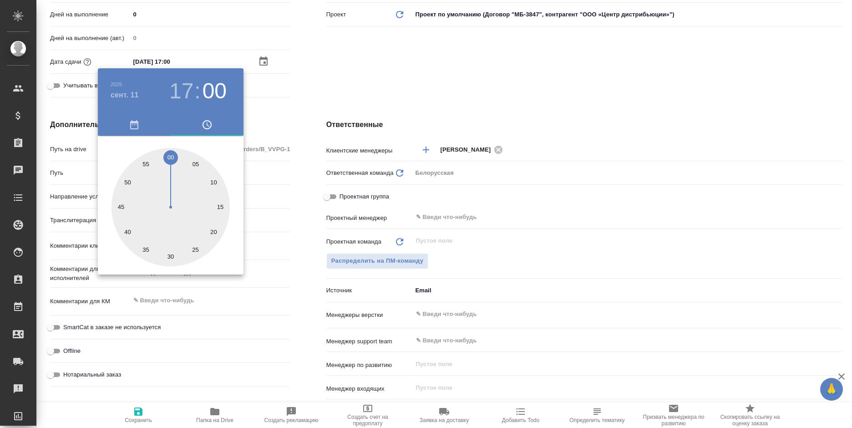
click at [314, 71] on div at bounding box center [426, 214] width 852 height 428
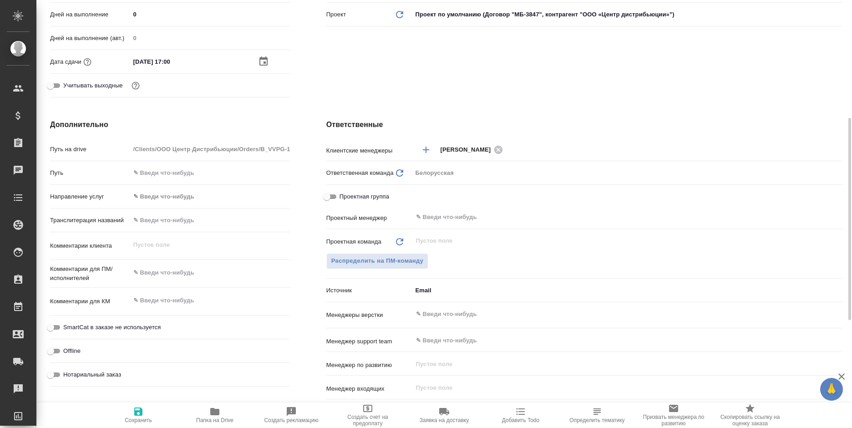
click at [154, 417] on span "Сохранить" at bounding box center [139, 414] width 66 height 17
type textarea "x"
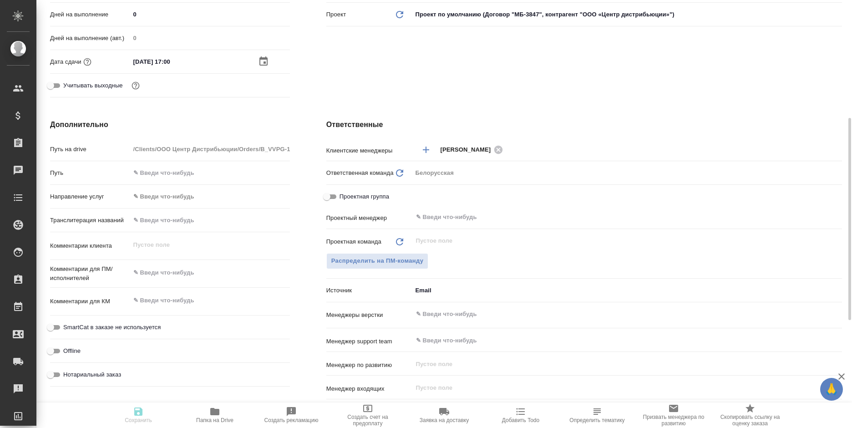
type textarea "x"
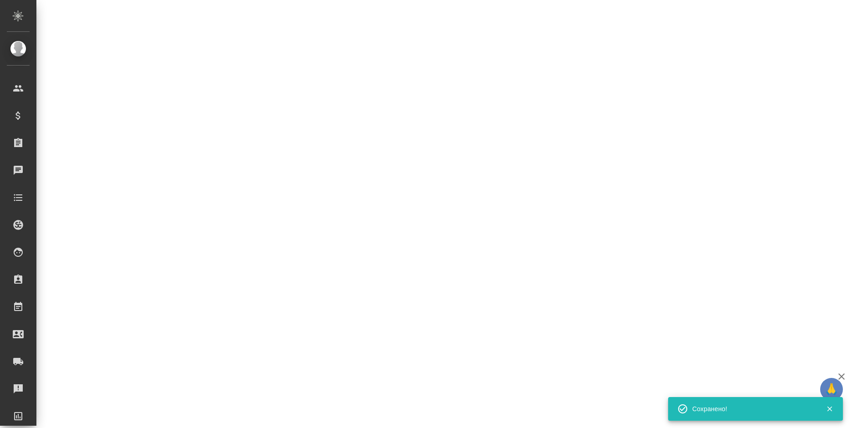
select select "RU"
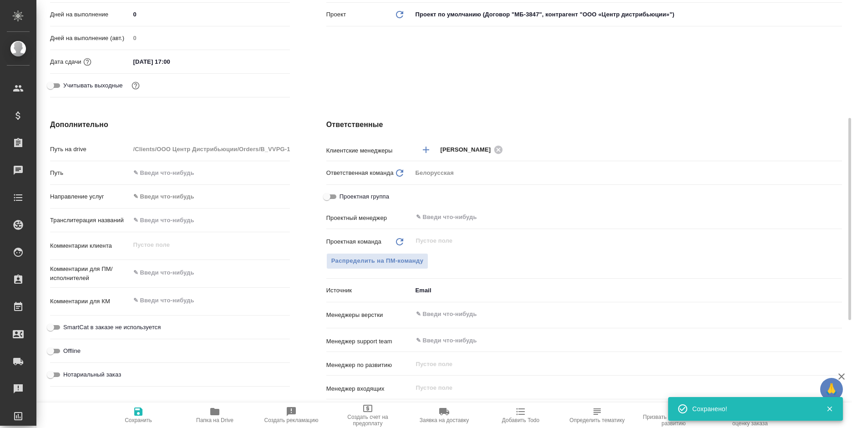
type textarea "x"
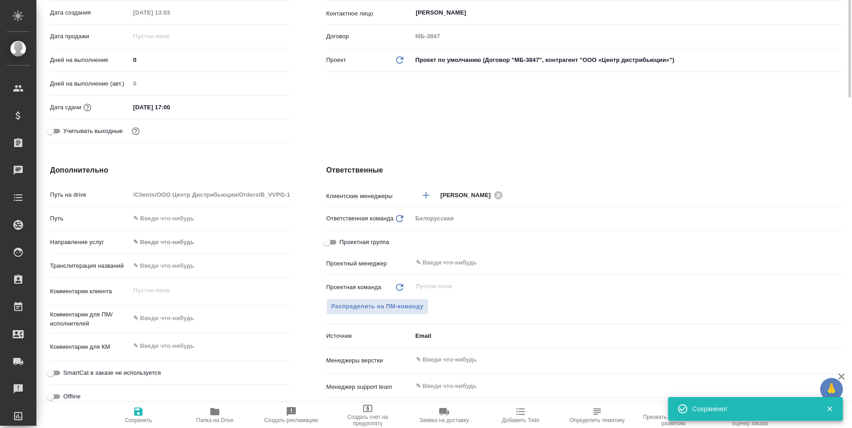
scroll to position [22, 0]
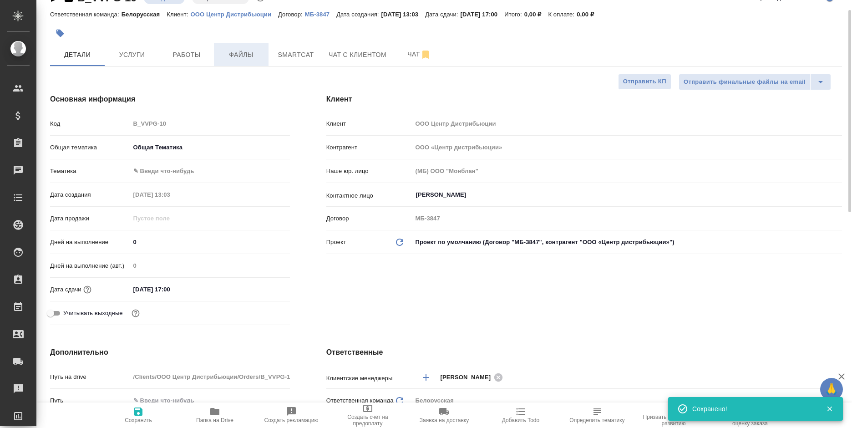
click at [238, 48] on button "Файлы" at bounding box center [241, 54] width 55 height 23
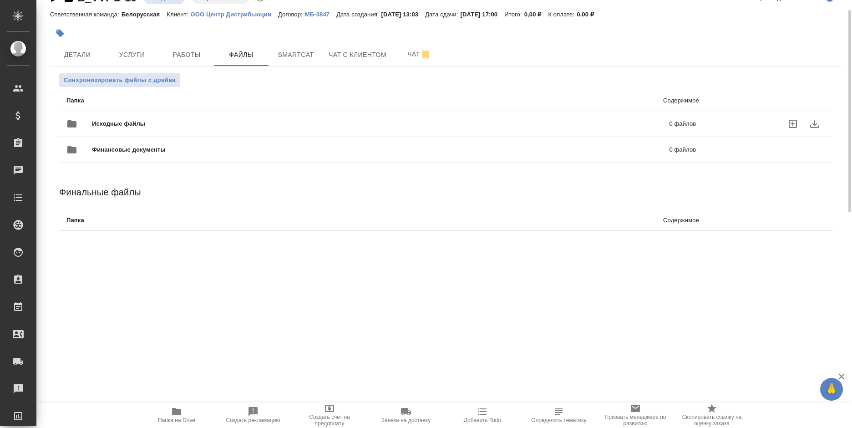
click at [786, 120] on label "uploadFiles" at bounding box center [793, 124] width 22 height 22
click at [0, 0] on input "uploadFiles" at bounding box center [0, 0] width 0 height 0
click at [133, 56] on span "Услуги" at bounding box center [132, 54] width 44 height 11
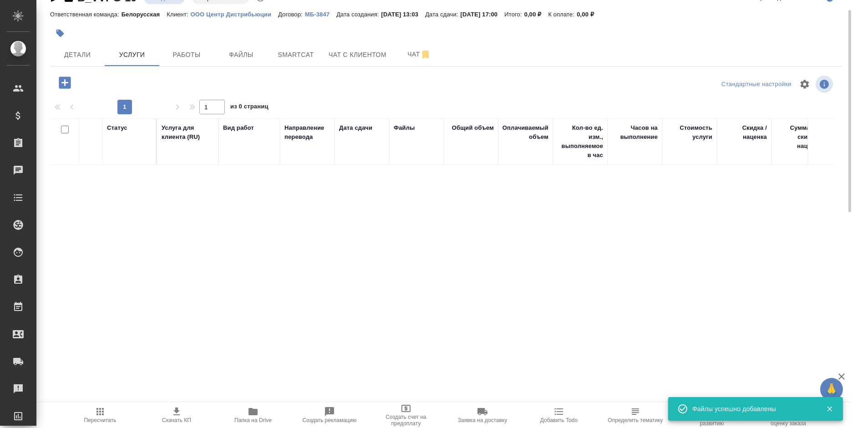
click at [64, 83] on icon "button" at bounding box center [65, 83] width 16 height 16
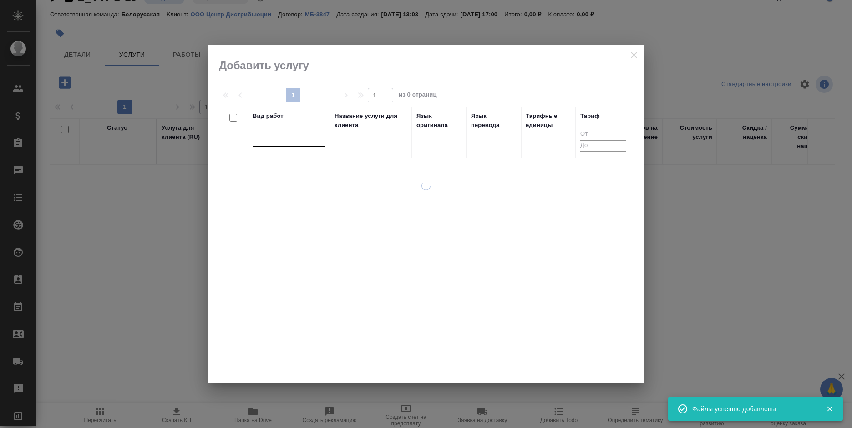
click at [304, 143] on div at bounding box center [289, 137] width 73 height 13
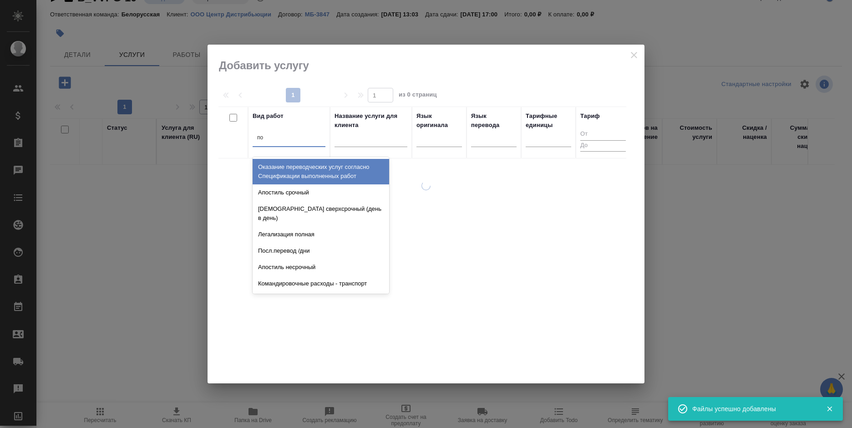
type input "п"
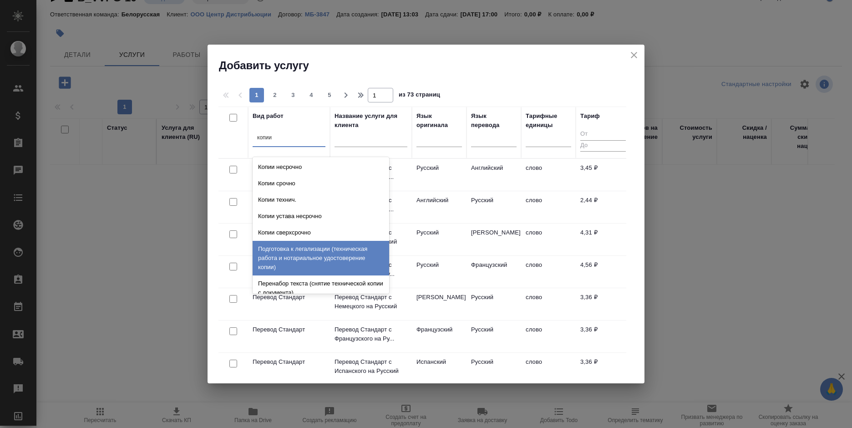
scroll to position [91, 0]
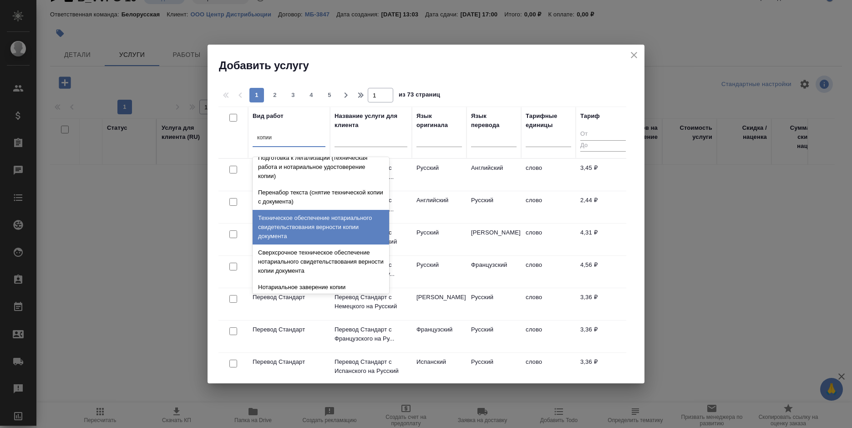
type input "копии"
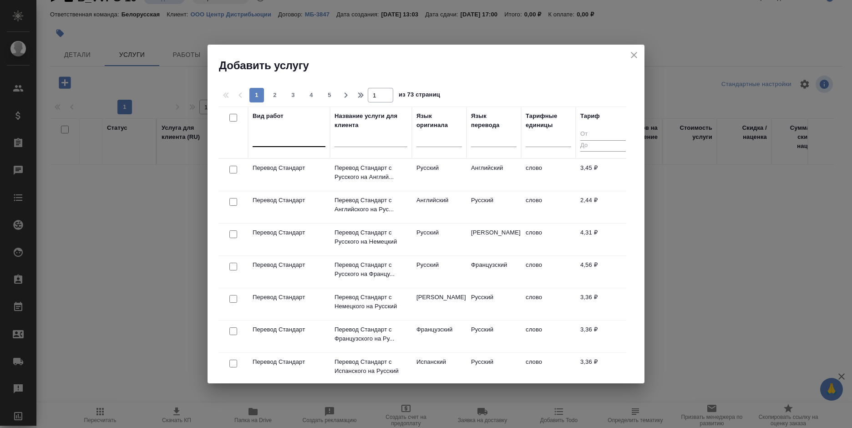
click at [304, 140] on div at bounding box center [289, 137] width 73 height 13
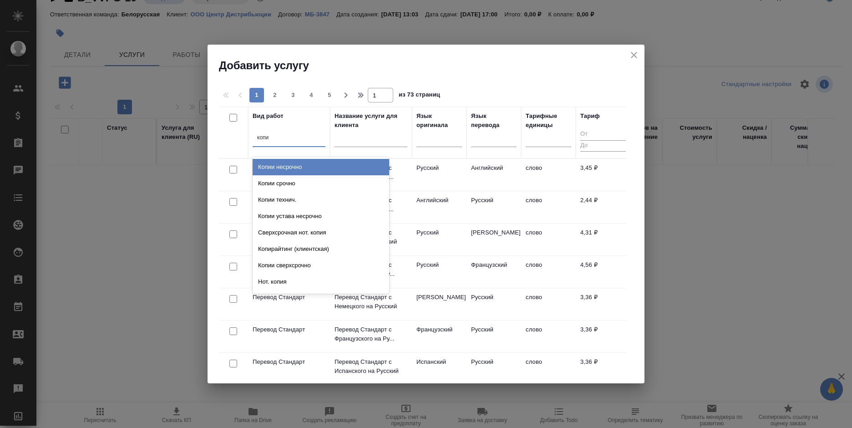
type input "копии"
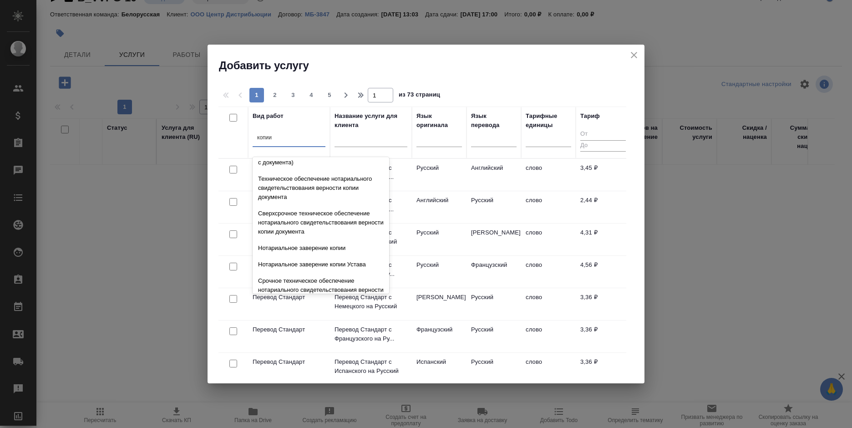
scroll to position [137, 0]
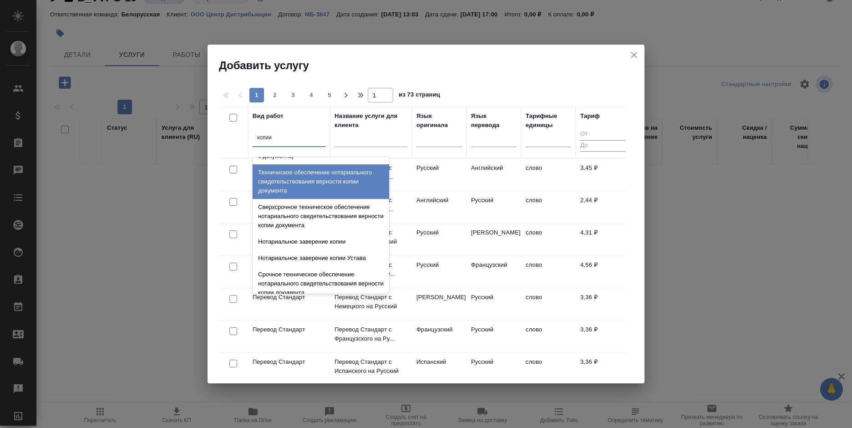
click at [330, 192] on div "Техническое обеспечение нотариального свидетельствования верности копии докумен…" at bounding box center [321, 181] width 137 height 35
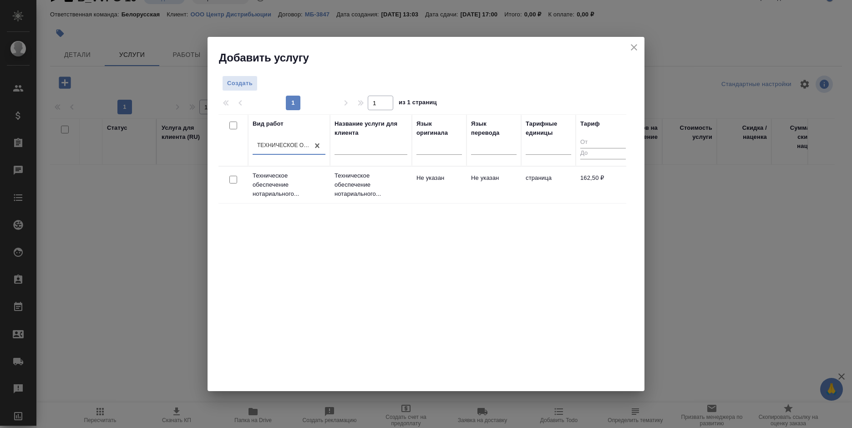
click at [532, 187] on td "страница" at bounding box center [548, 185] width 55 height 32
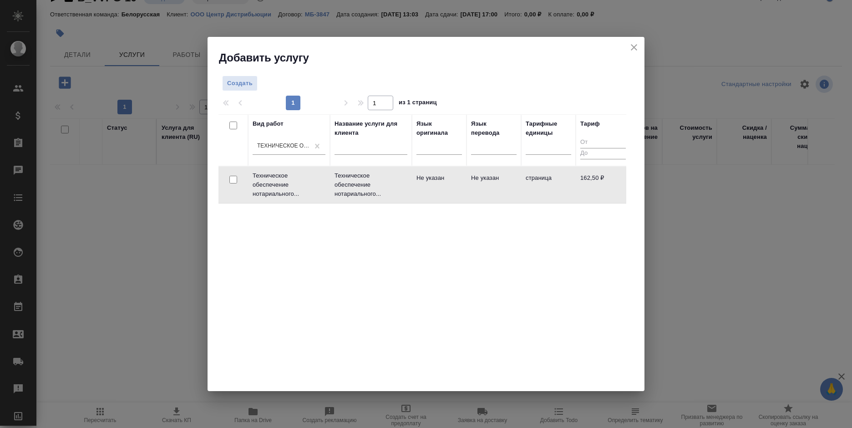
click at [532, 187] on td "страница" at bounding box center [548, 185] width 55 height 32
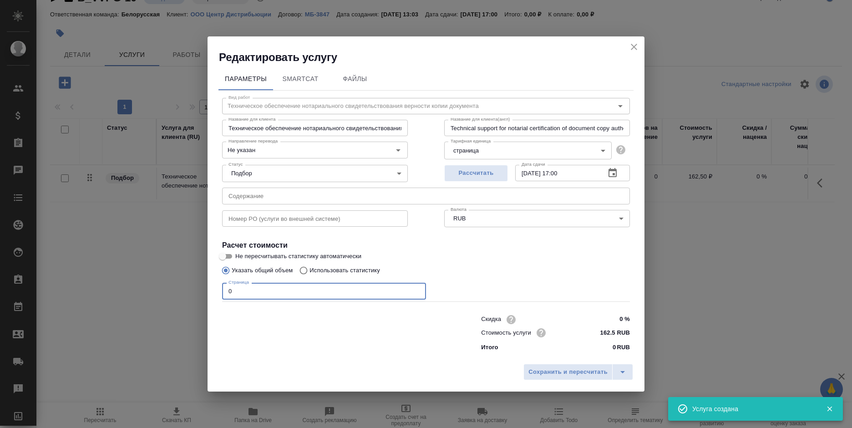
drag, startPoint x: 238, startPoint y: 287, endPoint x: 217, endPoint y: 289, distance: 21.5
click at [217, 289] on div "Параметры SmartCat Файлы Вид работ Техническое обеспечение нотариального свидет…" at bounding box center [426, 212] width 437 height 295
type input "10"
click at [544, 371] on span "Сохранить и пересчитать" at bounding box center [567, 372] width 79 height 10
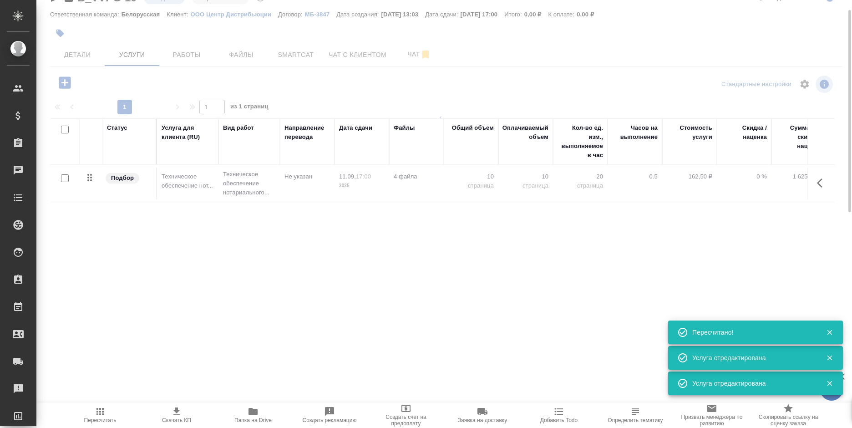
type input "urgent"
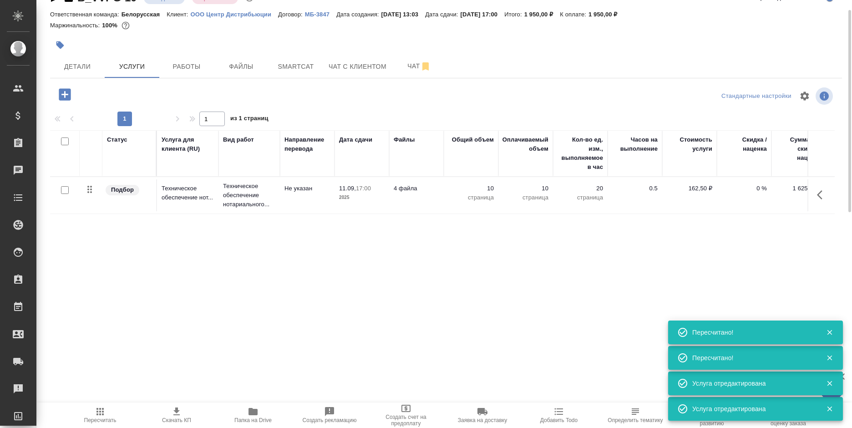
scroll to position [0, 0]
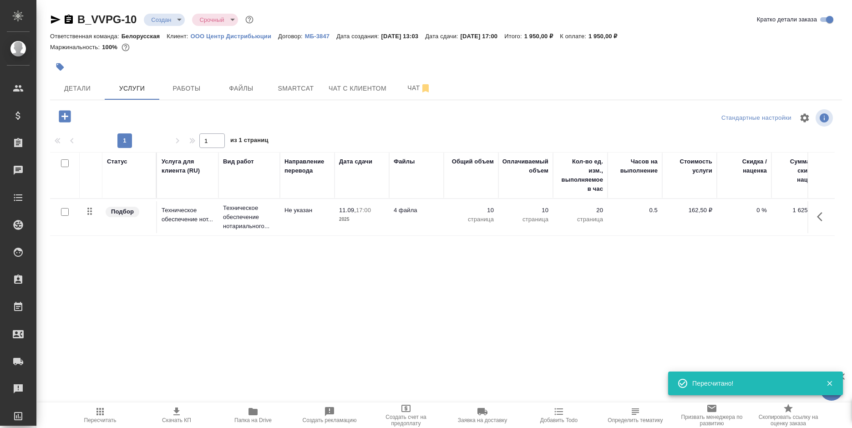
click at [256, 415] on icon "button" at bounding box center [252, 411] width 9 height 7
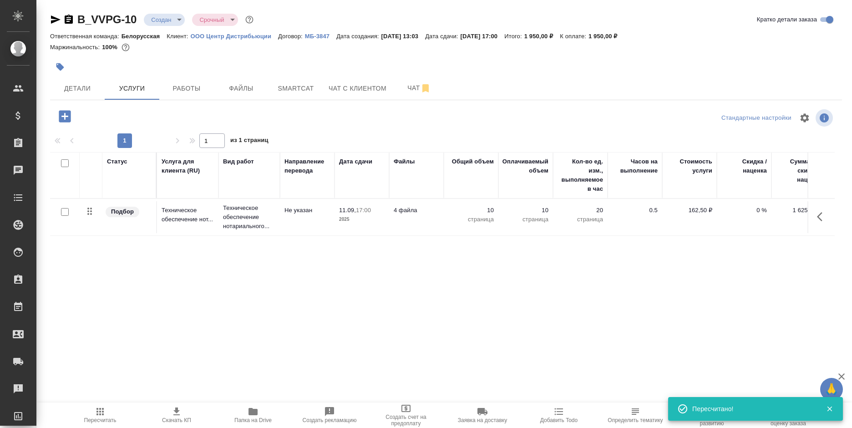
click at [562, 217] on p "страница" at bounding box center [580, 219] width 46 height 9
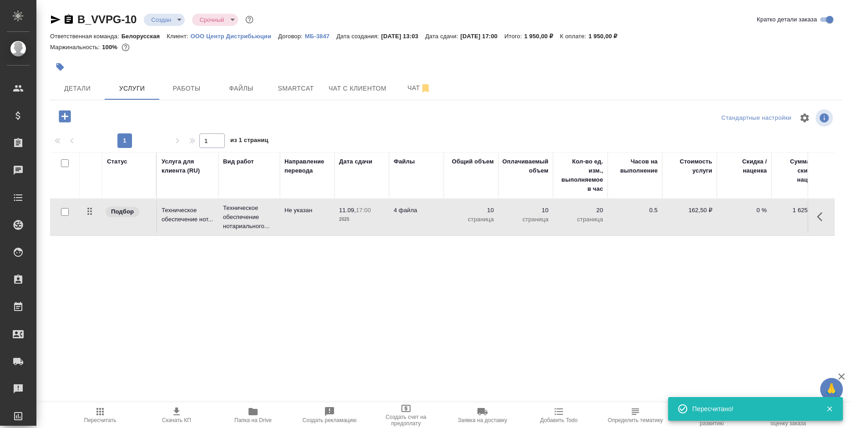
click at [562, 217] on p "страница" at bounding box center [580, 219] width 46 height 9
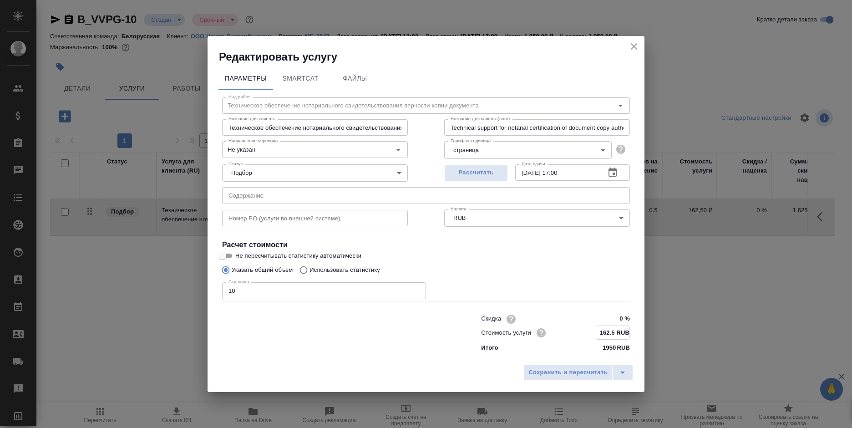
drag, startPoint x: 597, startPoint y: 333, endPoint x: 630, endPoint y: 330, distance: 33.3
click at [630, 330] on div "Скидка 0 % Стоимость услуги 162.5 RUB Итого 1950 RUB" at bounding box center [555, 332] width 185 height 77
type input "200 RUB"
click at [590, 367] on button "Сохранить и пересчитать" at bounding box center [567, 372] width 89 height 16
click at [590, 367] on span "Сохранить и пересчитать" at bounding box center [567, 372] width 79 height 10
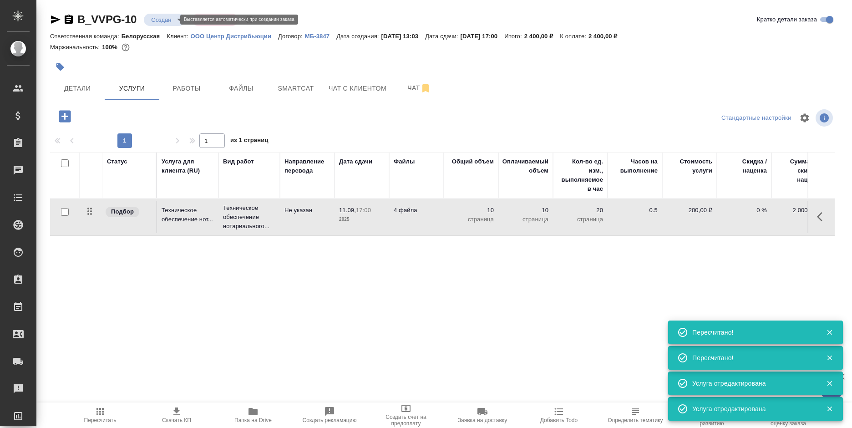
click at [159, 20] on body "🙏 .cls-1 fill:#fff; AWATERA Bogomolova Anastasiya Клиенты Спецификации Заказы 0…" at bounding box center [426, 214] width 852 height 428
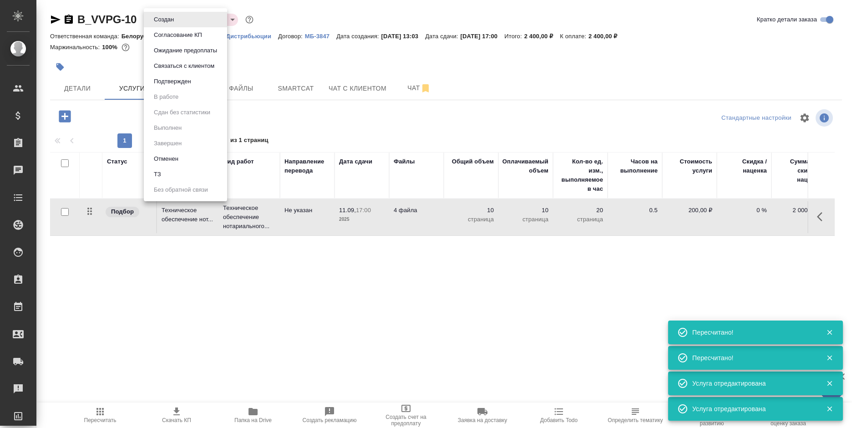
click at [159, 35] on button "Согласование КП" at bounding box center [178, 35] width 54 height 10
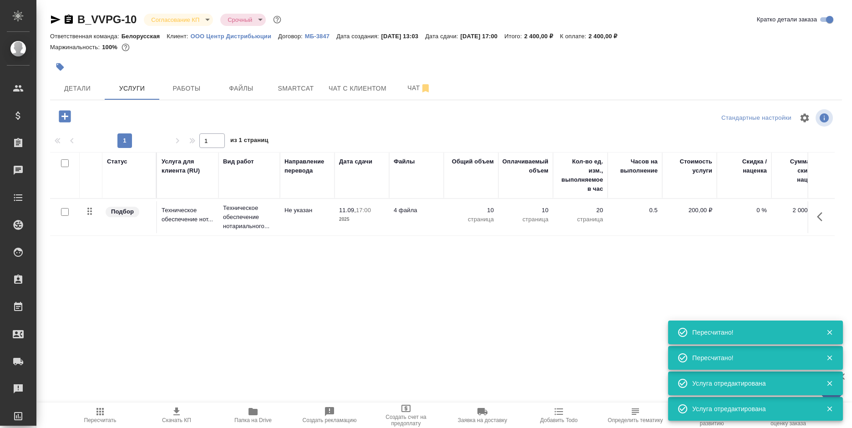
click at [171, 408] on icon "button" at bounding box center [176, 411] width 11 height 11
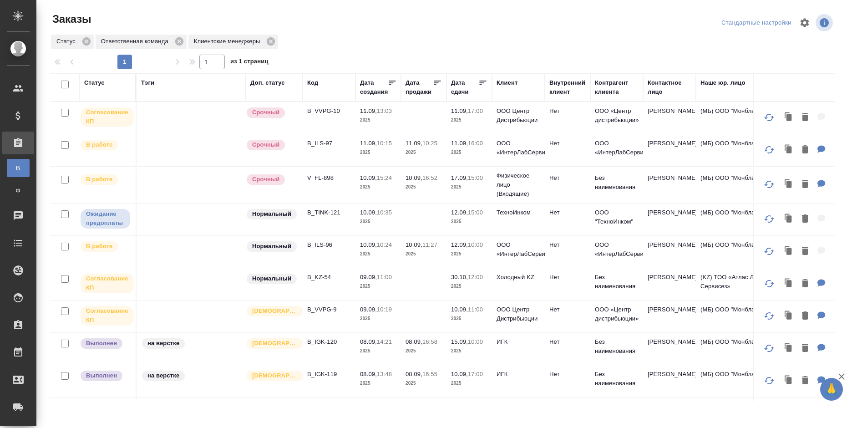
click at [517, 116] on p "ООО Центр Дистрибьюции" at bounding box center [518, 115] width 44 height 18
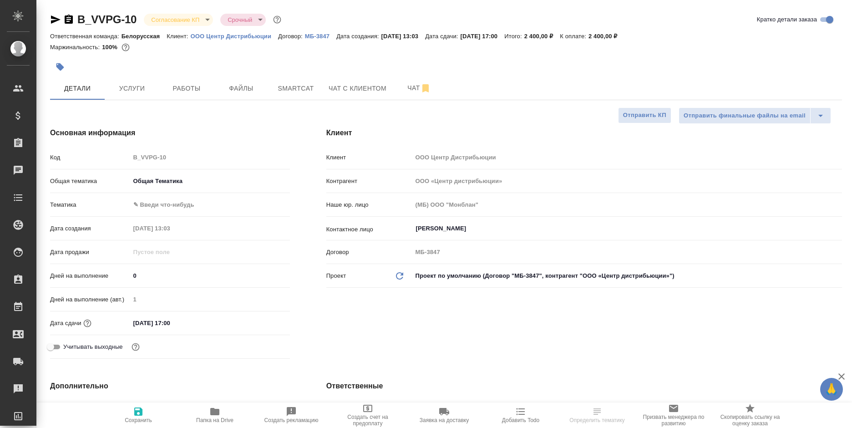
select select "RU"
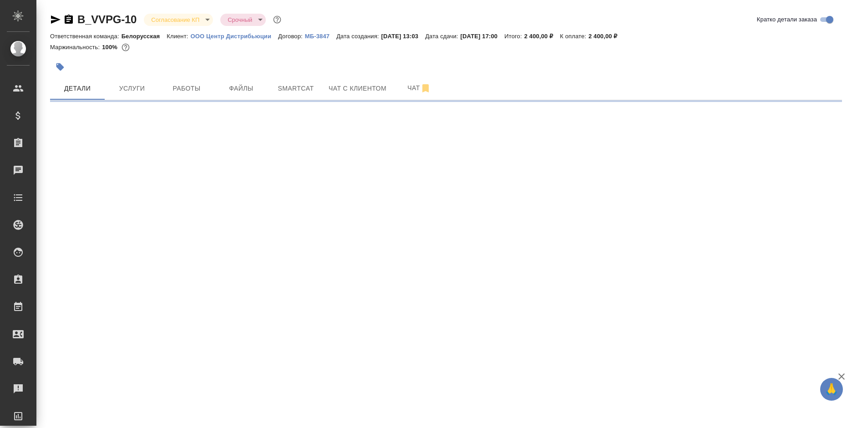
select select "RU"
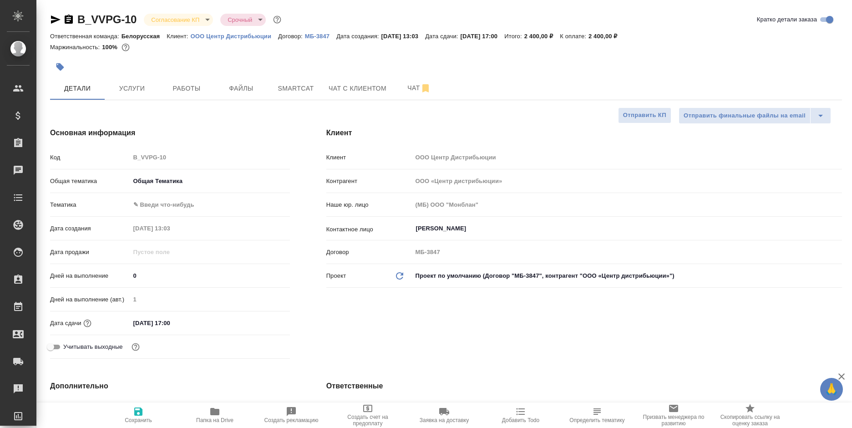
type textarea "x"
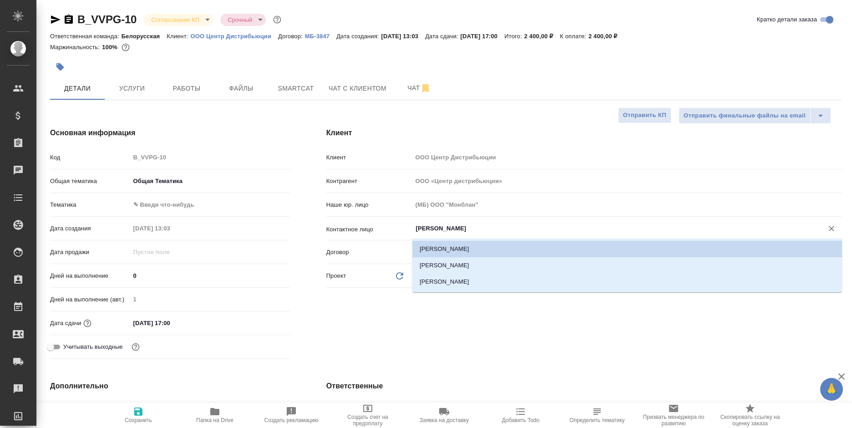
click at [454, 228] on input "[PERSON_NAME]" at bounding box center [612, 228] width 394 height 11
click at [451, 280] on li "[PERSON_NAME]" at bounding box center [627, 282] width 430 height 16
type input "[PERSON_NAME]"
type textarea "x"
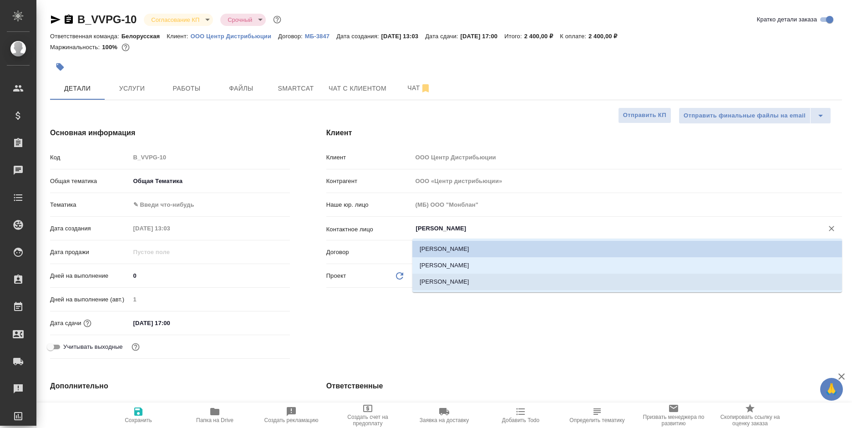
type textarea "x"
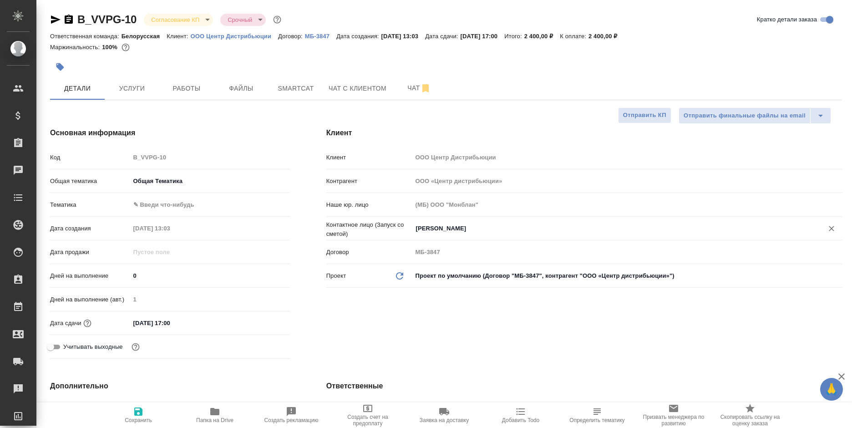
click at [132, 415] on span "Сохранить" at bounding box center [139, 414] width 66 height 17
type textarea "x"
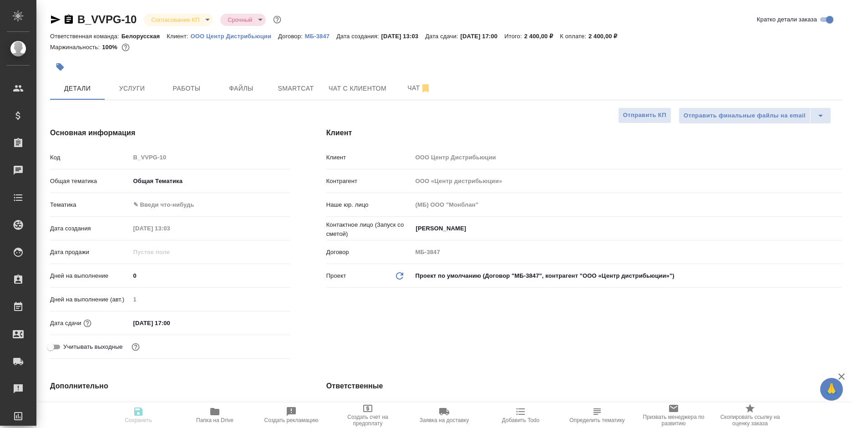
type textarea "x"
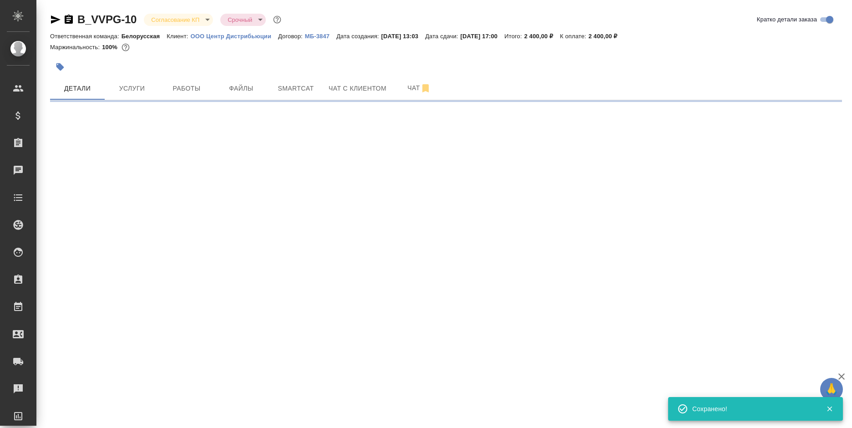
select select "RU"
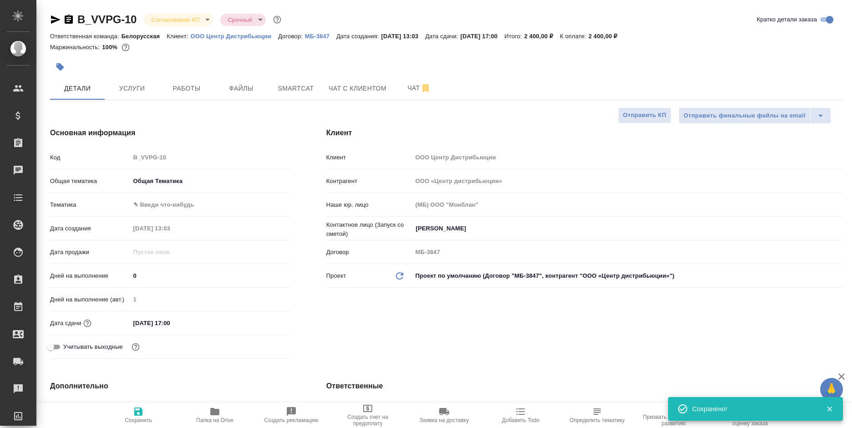
type textarea "x"
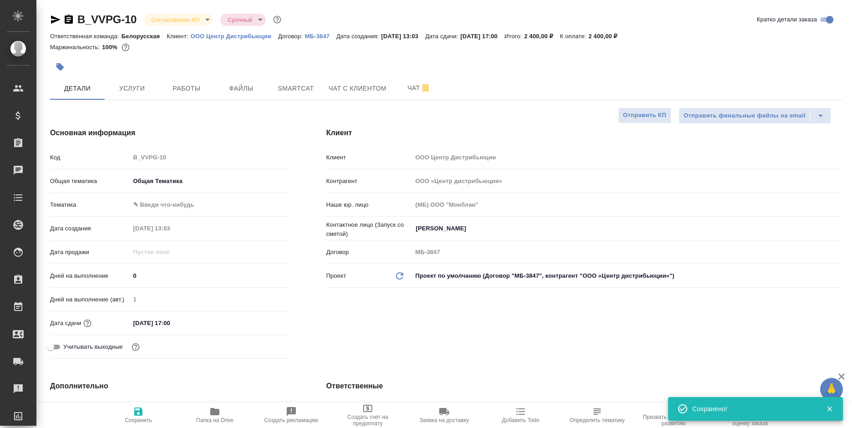
type textarea "x"
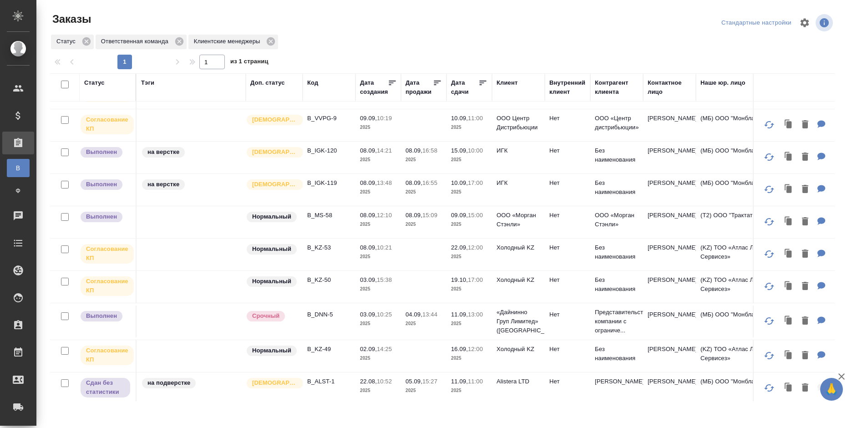
scroll to position [228, 0]
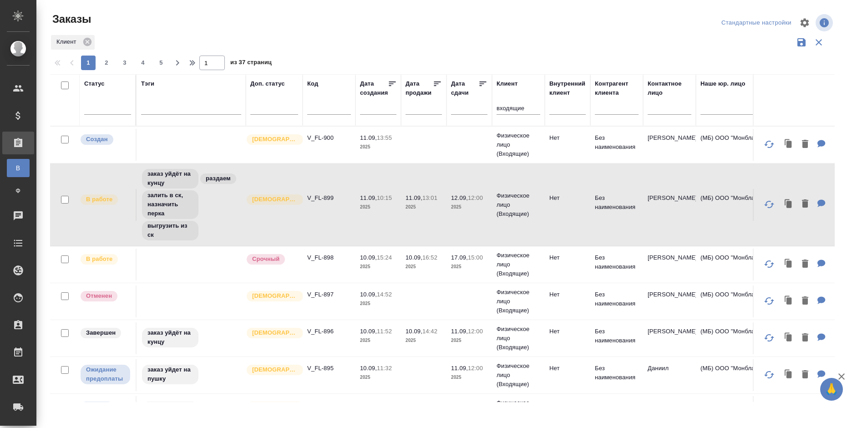
click at [560, 144] on td "Нет" at bounding box center [568, 145] width 46 height 32
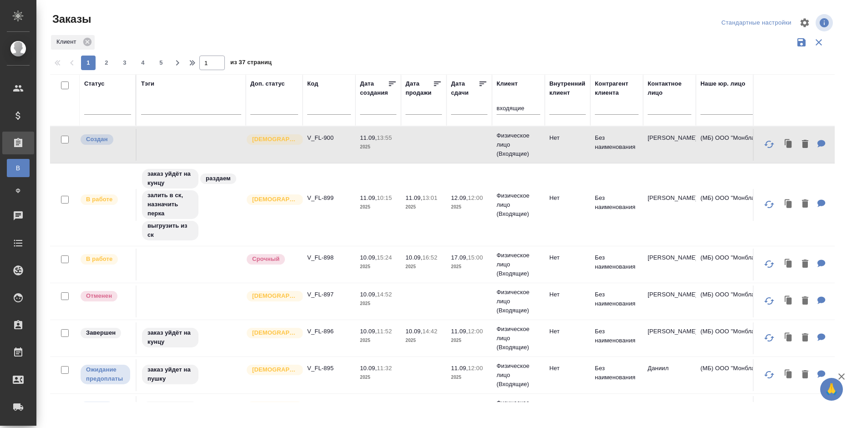
click at [274, 128] on tr "Создан Святая троица V_FL-900 11.09, 13:55 2025 Физическое лицо (Входящие) Нет …" at bounding box center [759, 145] width 1418 height 37
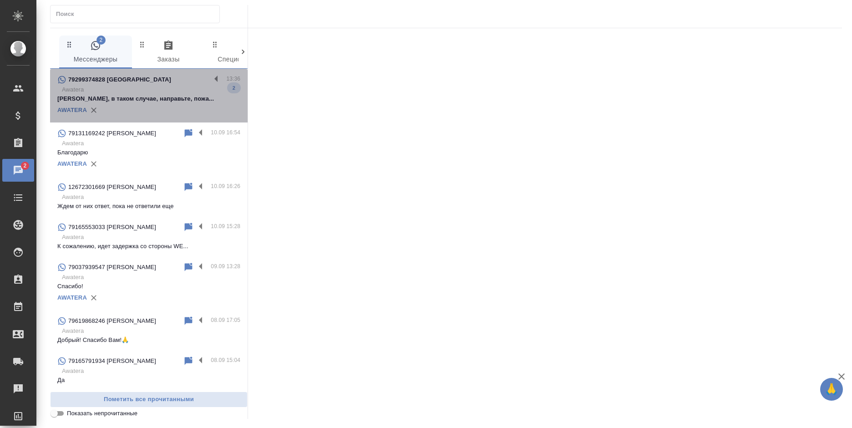
click at [157, 96] on p "[PERSON_NAME], в таком случае, направьте, пожа..." at bounding box center [148, 98] width 183 height 9
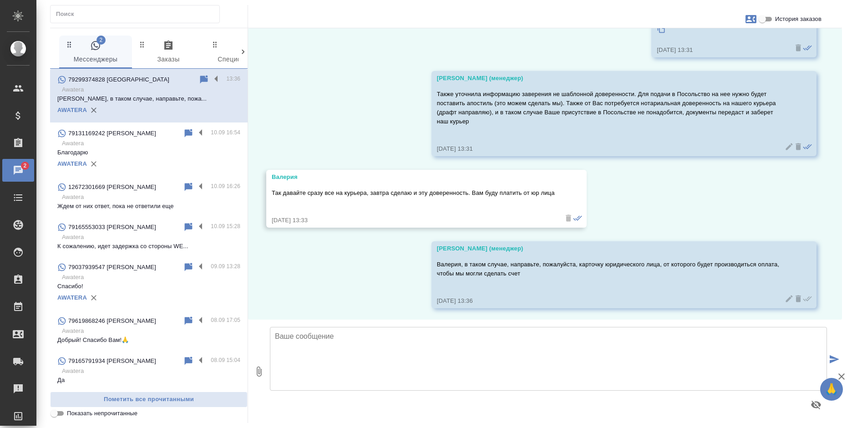
scroll to position [213, 0]
click at [203, 80] on div at bounding box center [212, 79] width 28 height 11
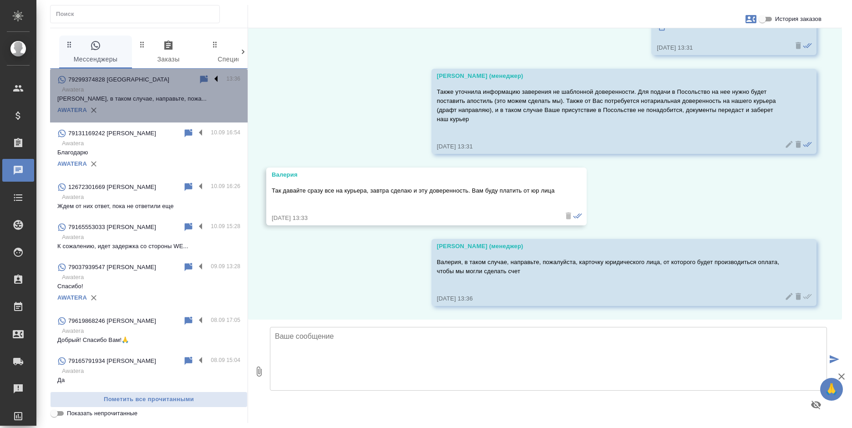
click at [211, 78] on label at bounding box center [218, 79] width 15 height 10
click at [0, 0] on input "checkbox" at bounding box center [0, 0] width 0 height 0
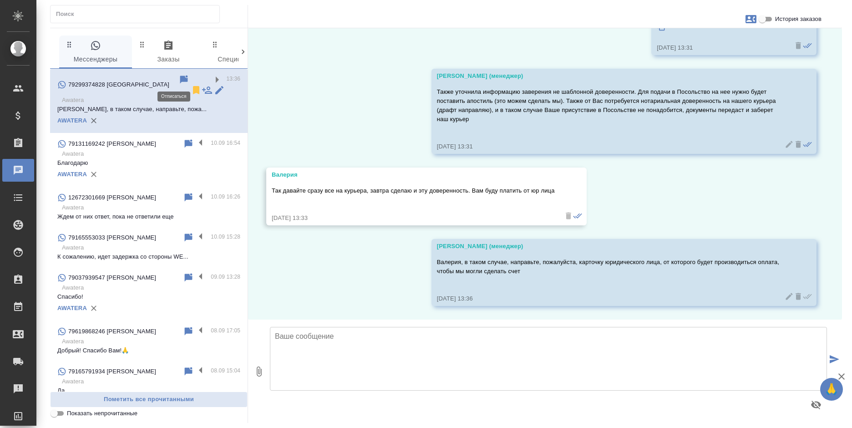
click at [193, 86] on icon at bounding box center [196, 90] width 6 height 8
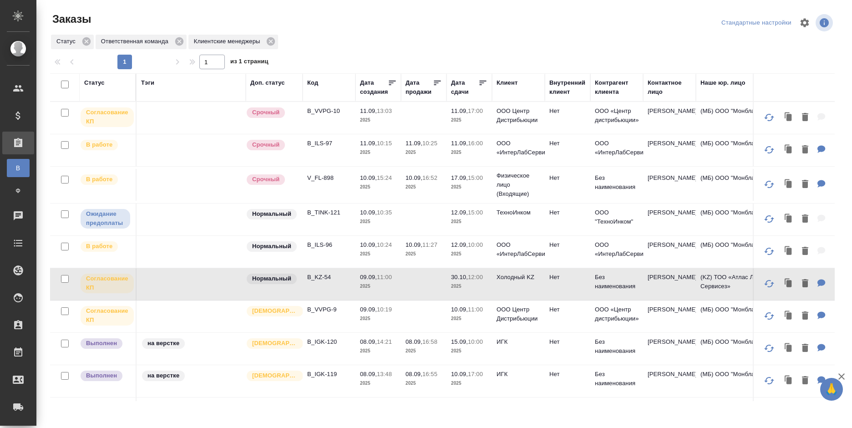
scroll to position [137, 0]
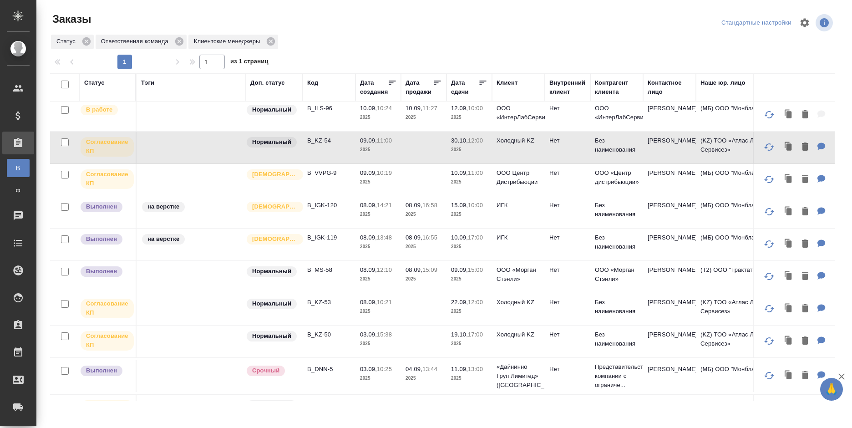
click at [380, 310] on p "2025" at bounding box center [378, 311] width 36 height 9
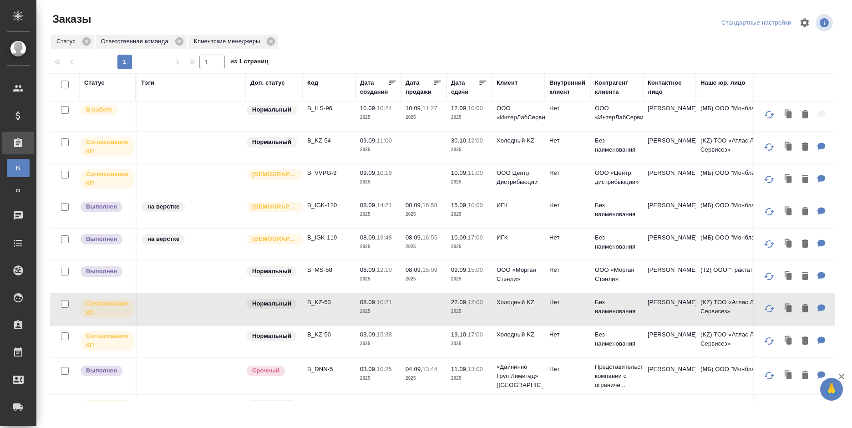
click at [523, 335] on p "Холодный KZ" at bounding box center [518, 334] width 44 height 9
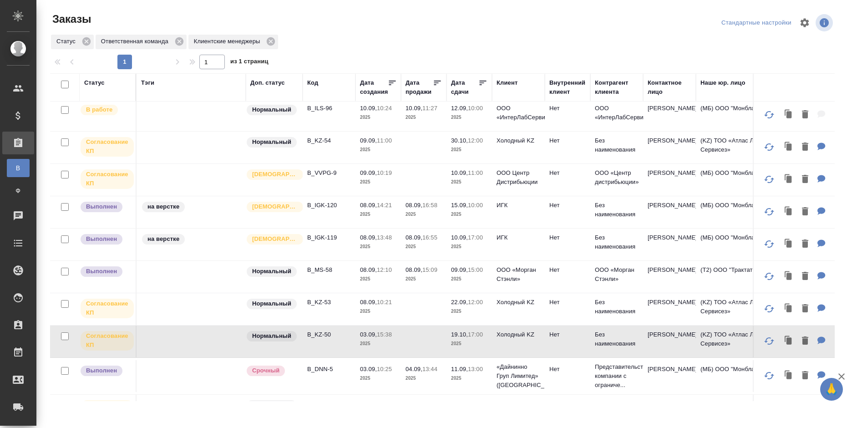
scroll to position [319, 0]
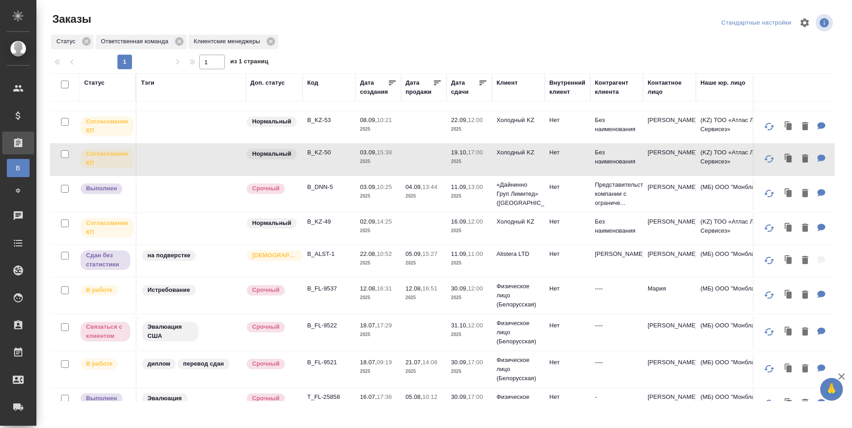
click at [501, 226] on p "Холодный KZ" at bounding box center [518, 221] width 44 height 9
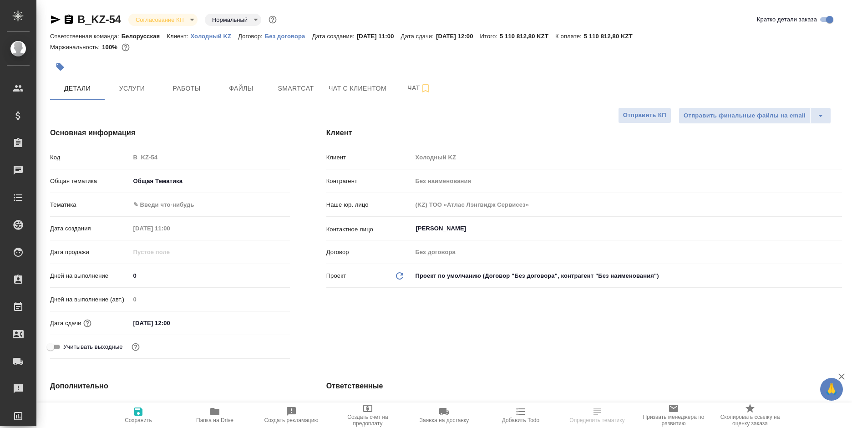
select select "RU"
click at [67, 21] on icon "button" at bounding box center [69, 19] width 8 height 9
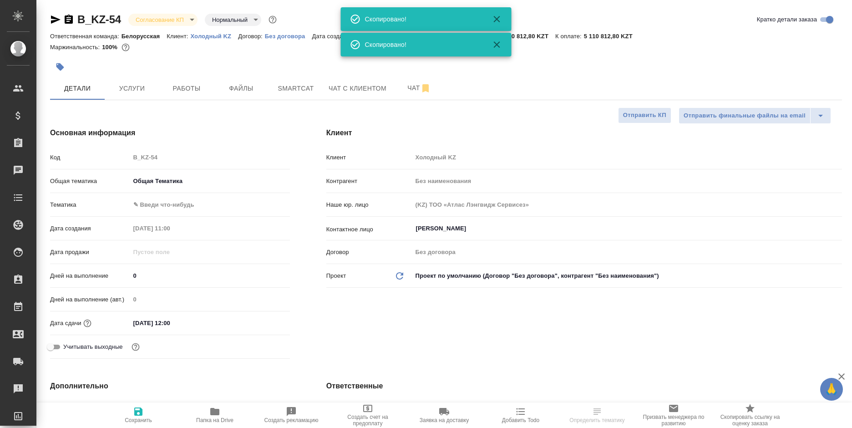
click at [67, 21] on icon "button" at bounding box center [69, 19] width 8 height 9
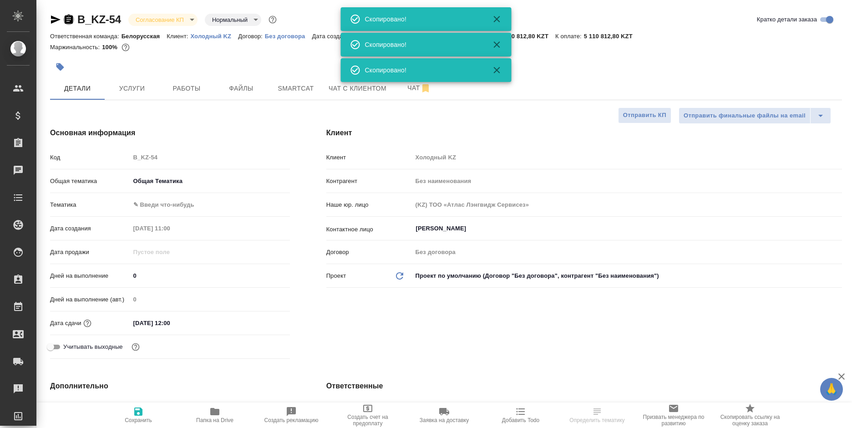
click at [67, 21] on icon "button" at bounding box center [69, 19] width 8 height 9
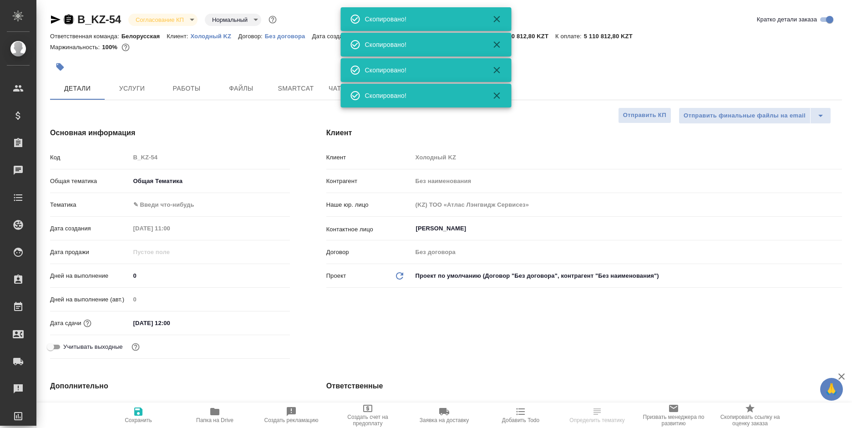
click at [67, 21] on icon "button" at bounding box center [69, 19] width 8 height 9
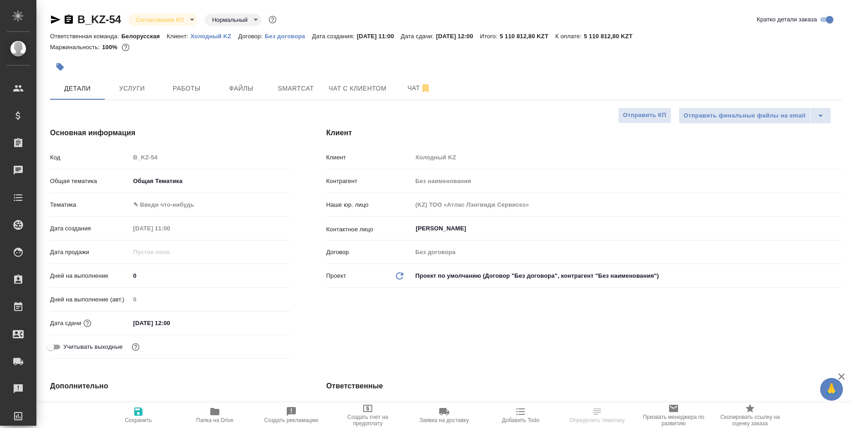
select select "RU"
type textarea "x"
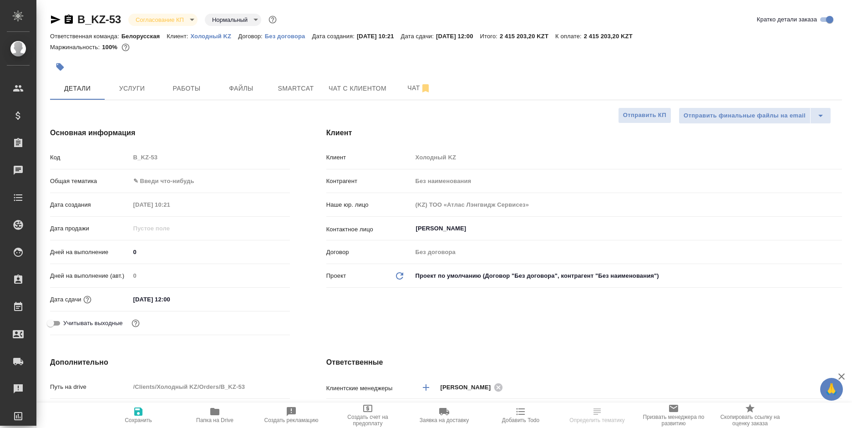
select select "RU"
click at [69, 20] on icon "button" at bounding box center [68, 19] width 11 height 11
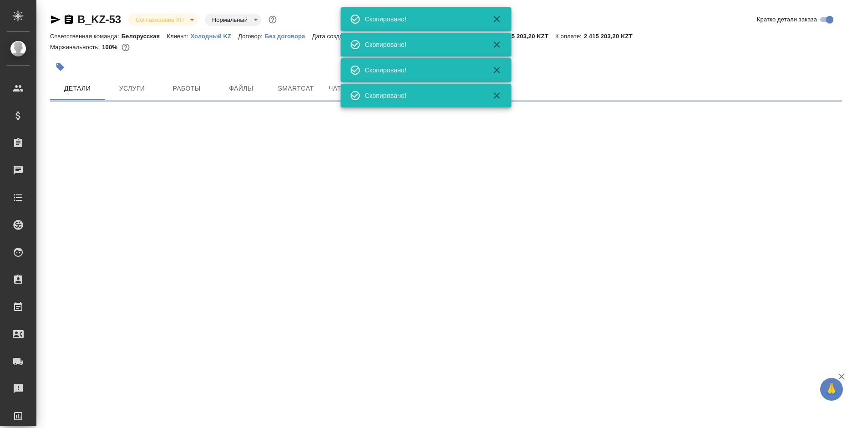
select select "RU"
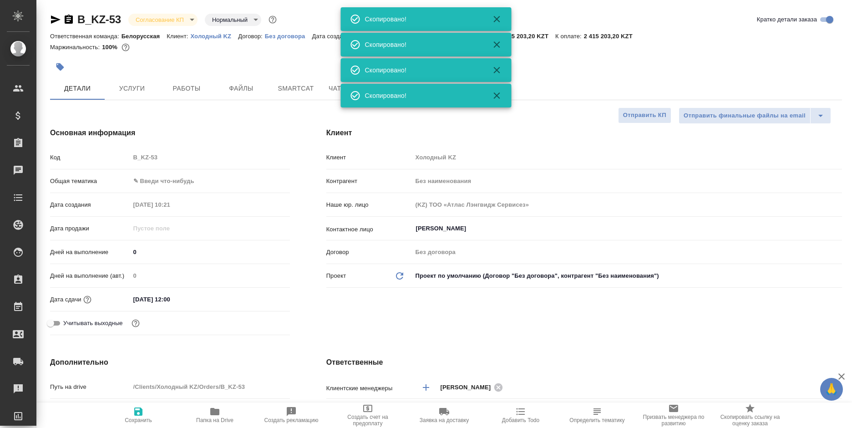
type textarea "x"
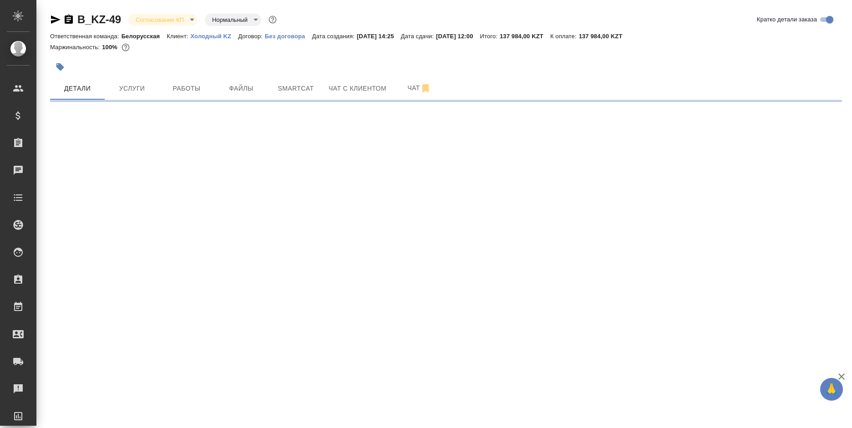
select select "RU"
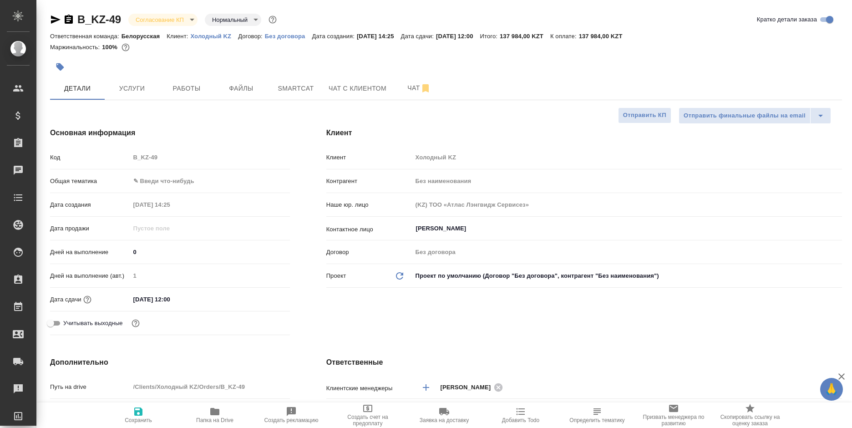
type textarea "x"
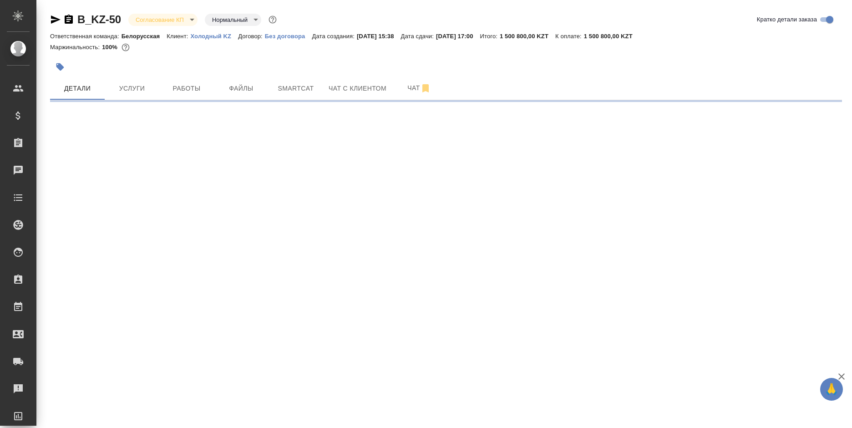
select select "RU"
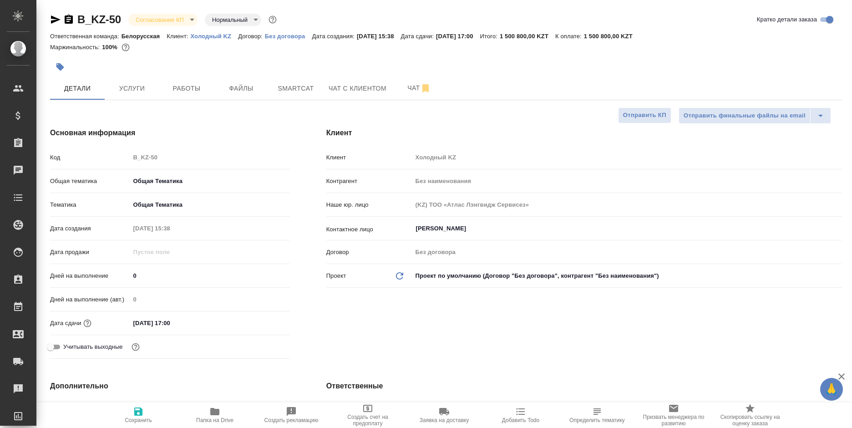
type textarea "x"
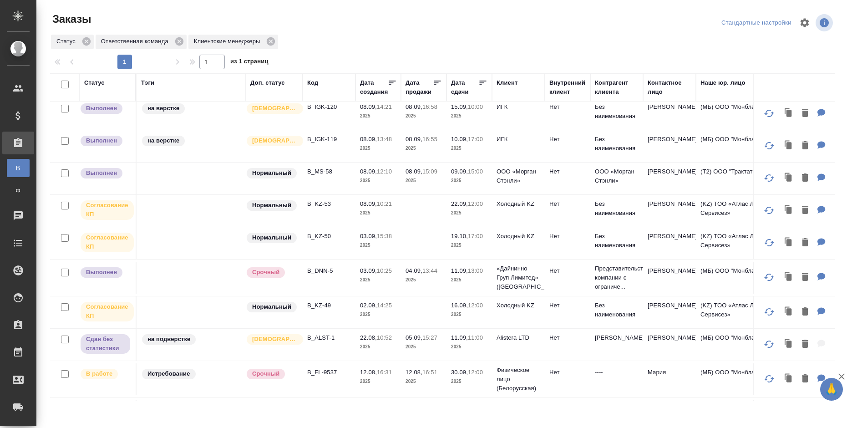
scroll to position [273, 0]
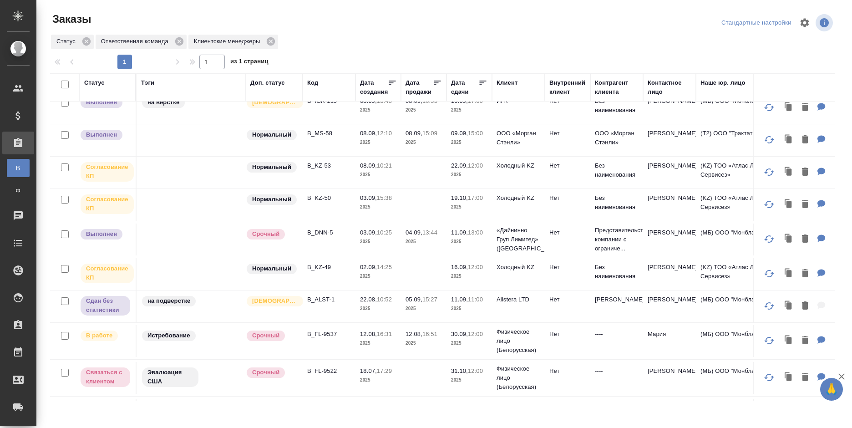
click at [351, 279] on td "B_KZ-49" at bounding box center [329, 274] width 53 height 32
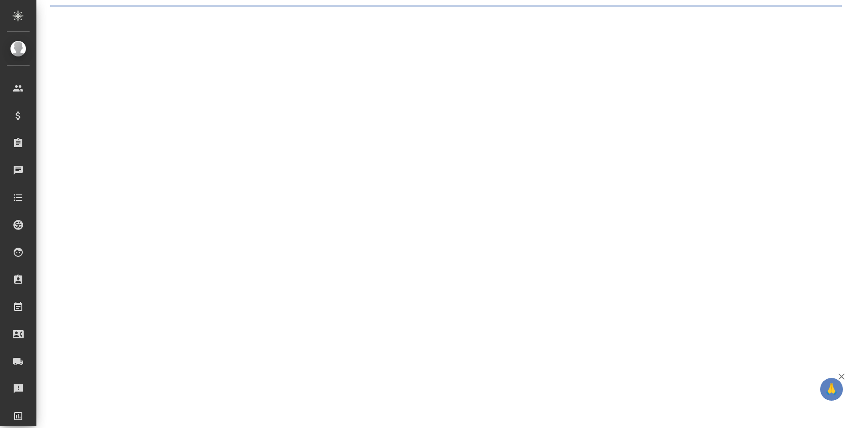
click at [148, 21] on body "🙏 .cls-1 fill:#fff; AWATERA [PERSON_NAME] Спецификации Заказы Чаты Todo Проекты…" at bounding box center [426, 214] width 852 height 428
select select "RU"
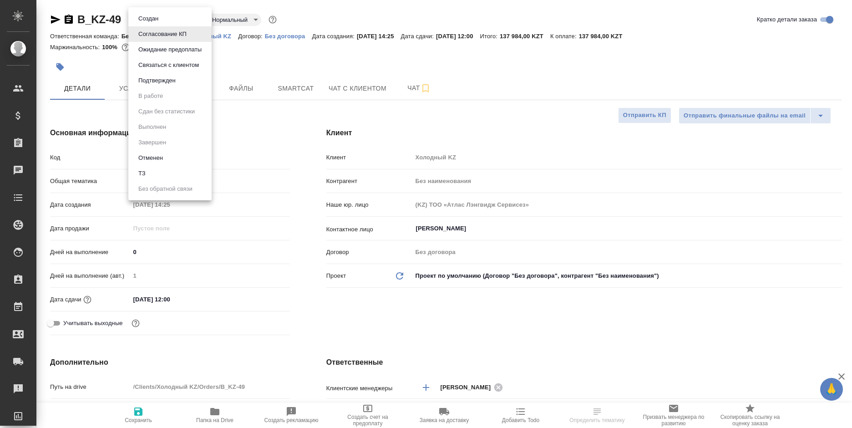
type textarea "x"
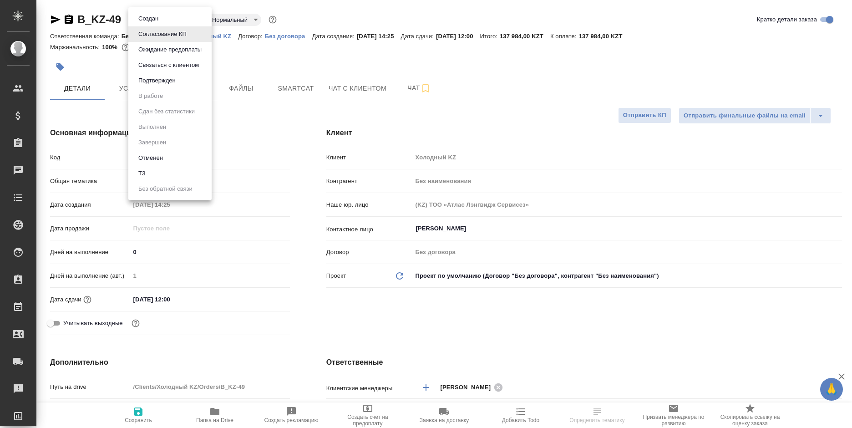
type textarea "x"
click at [181, 156] on li "Отменен" at bounding box center [169, 157] width 83 height 15
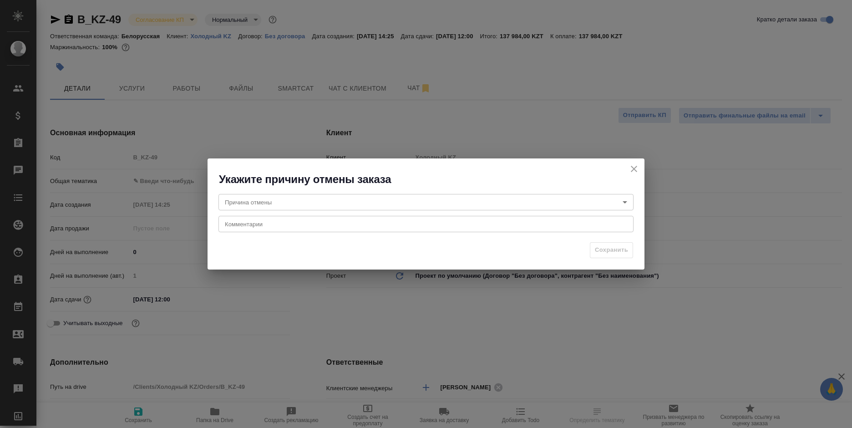
click at [353, 198] on body "🙏 .cls-1 fill:#fff; AWATERA [PERSON_NAME] Спецификации Заказы Чаты Todo Проекты…" at bounding box center [426, 214] width 852 height 428
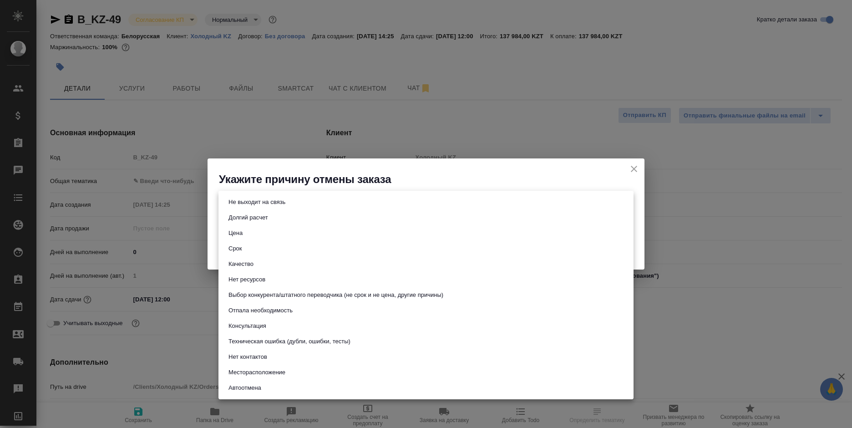
click at [284, 199] on button "Не выходит на связь" at bounding box center [257, 202] width 62 height 10
type input "stopContacting"
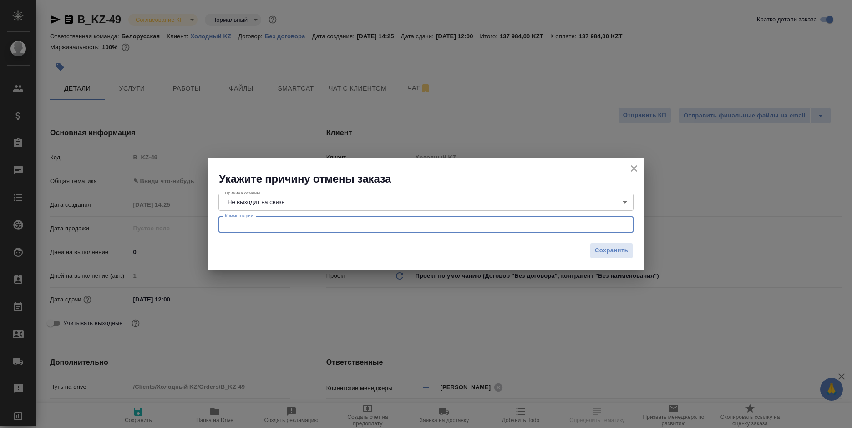
click at [279, 223] on textarea at bounding box center [426, 224] width 402 height 7
type textarea "у"
type textarea "к"
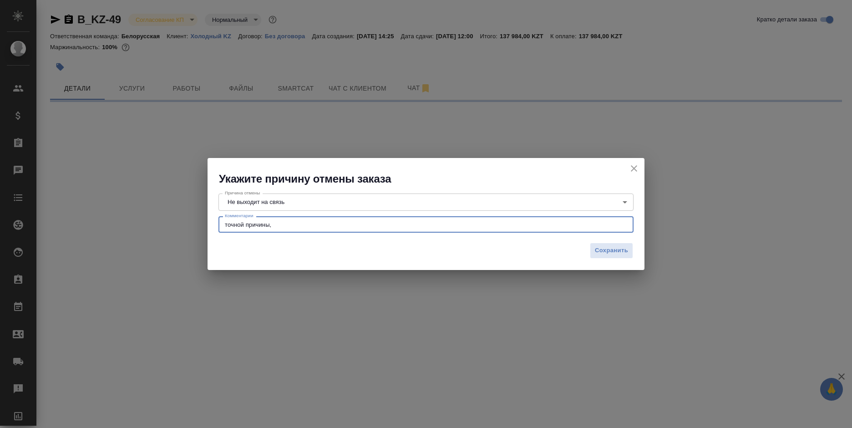
type textarea "точной причины,"
select select "RU"
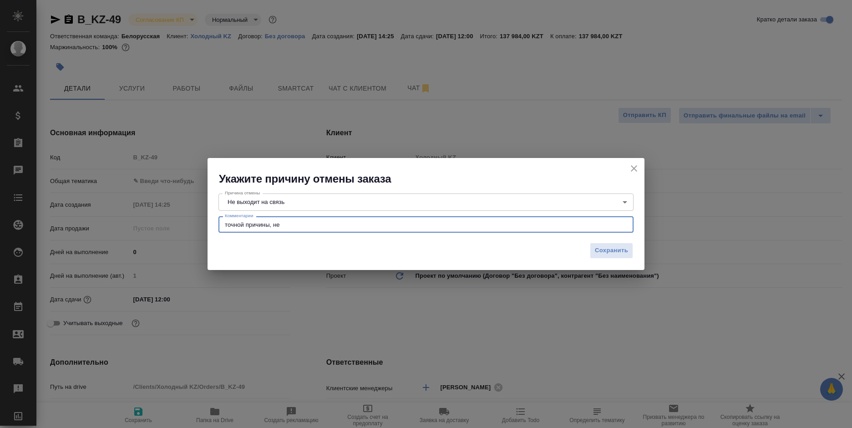
type textarea "точной причины, нет"
type textarea "x"
type textarea "точной причины, нет, но клиент не дал ос"
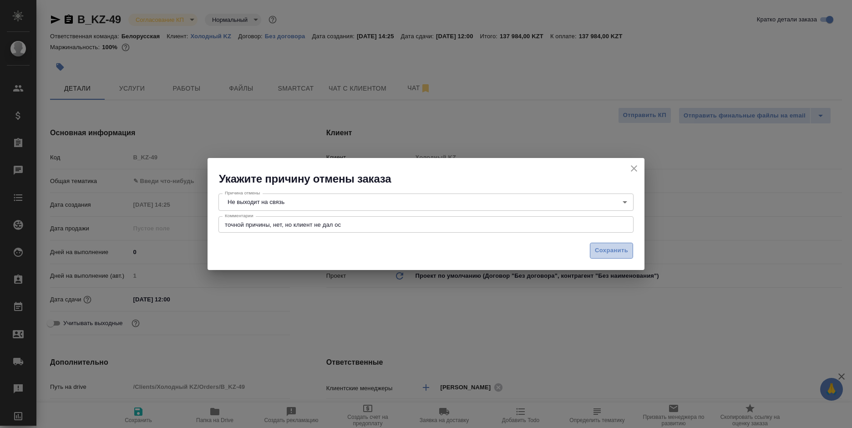
click at [614, 254] on span "Сохранить" at bounding box center [611, 250] width 33 height 10
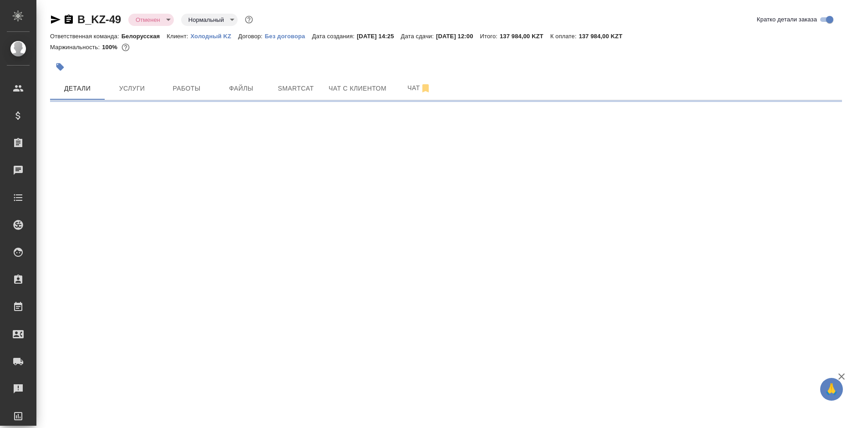
select select "RU"
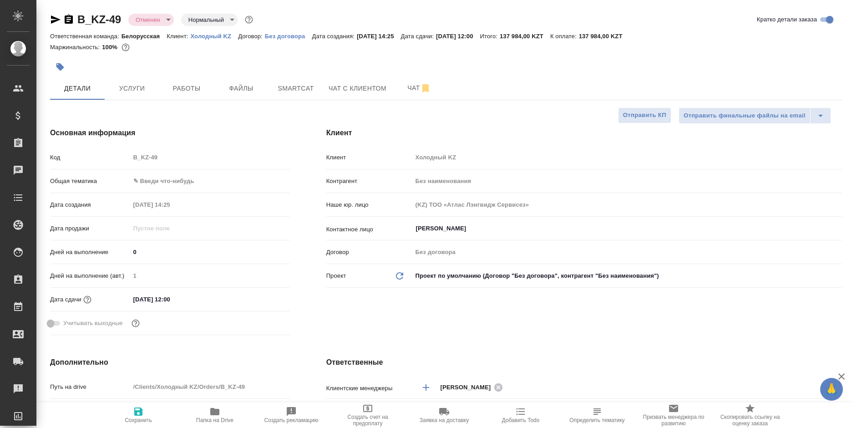
type textarea "x"
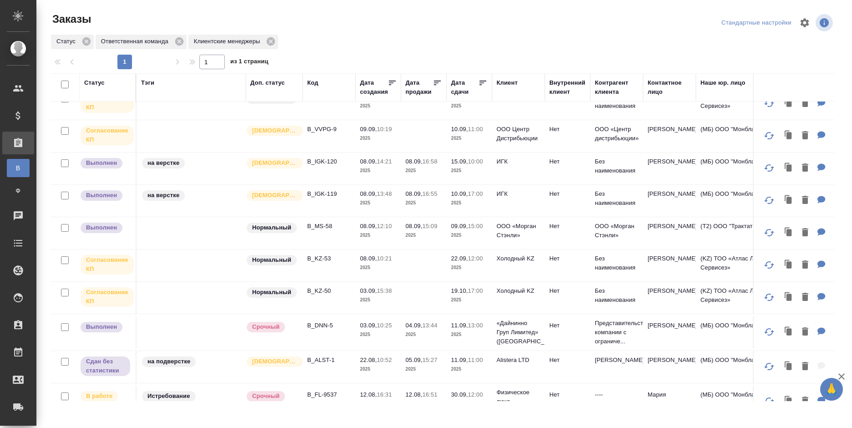
scroll to position [182, 0]
click at [343, 289] on p "B_KZ-50" at bounding box center [329, 288] width 44 height 9
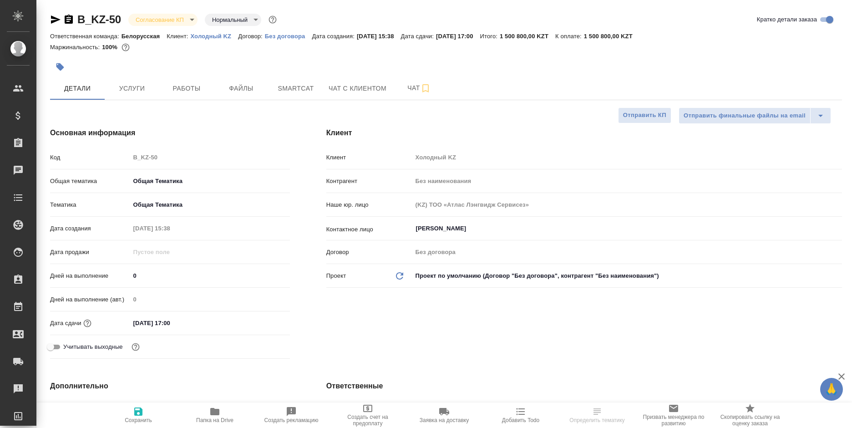
select select "RU"
type textarea "x"
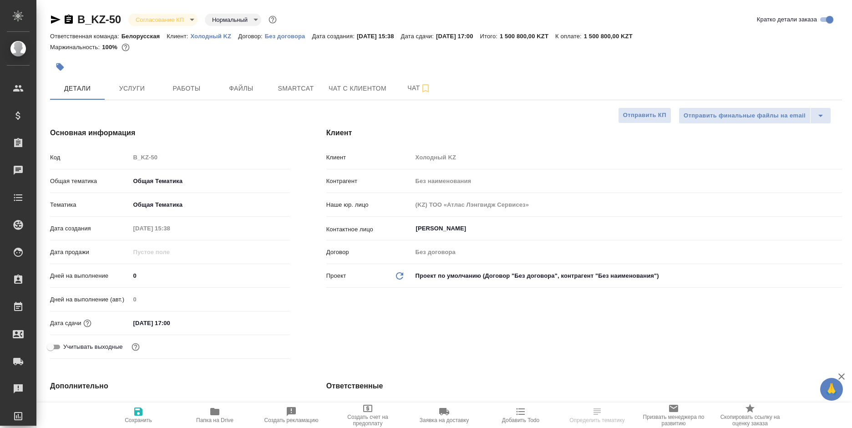
type textarea "x"
click at [155, 20] on body "🙏 .cls-1 fill:#fff; AWATERA [PERSON_NAME] Спецификации Заказы Чаты Todo Проекты…" at bounding box center [426, 214] width 852 height 428
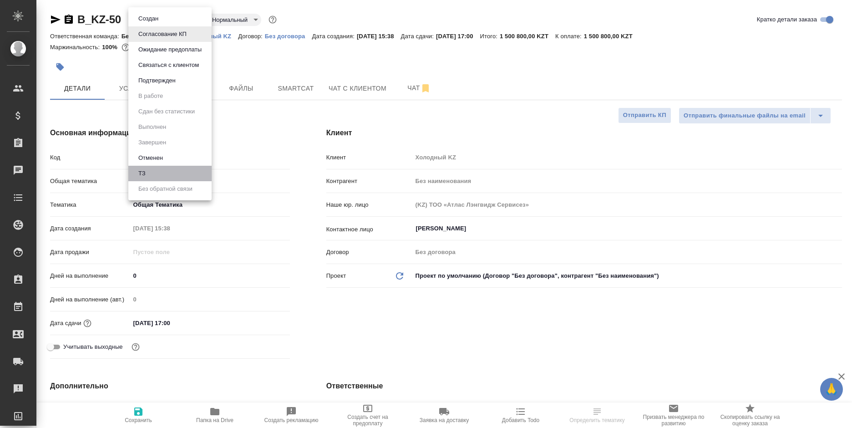
click at [160, 170] on li "ТЗ" at bounding box center [169, 173] width 83 height 15
type textarea "x"
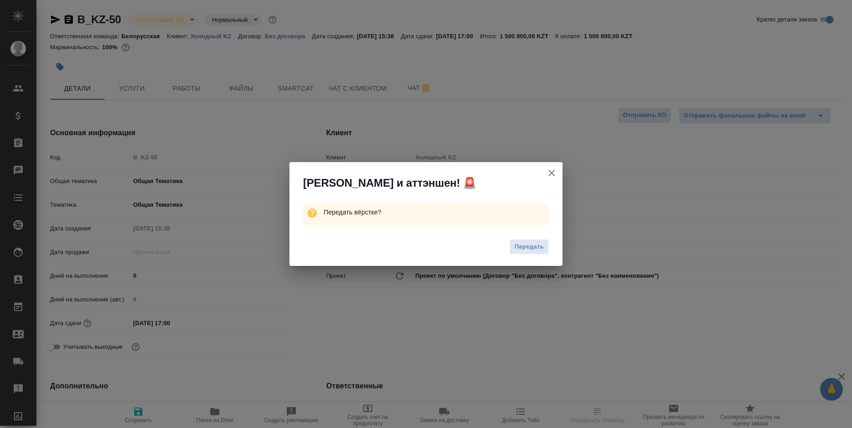
click at [160, 170] on div "Алоха и аттэншен! 🚨 Передать вёрстке? Передать" at bounding box center [426, 214] width 852 height 428
click at [550, 172] on icon "button" at bounding box center [551, 172] width 11 height 11
type textarea "x"
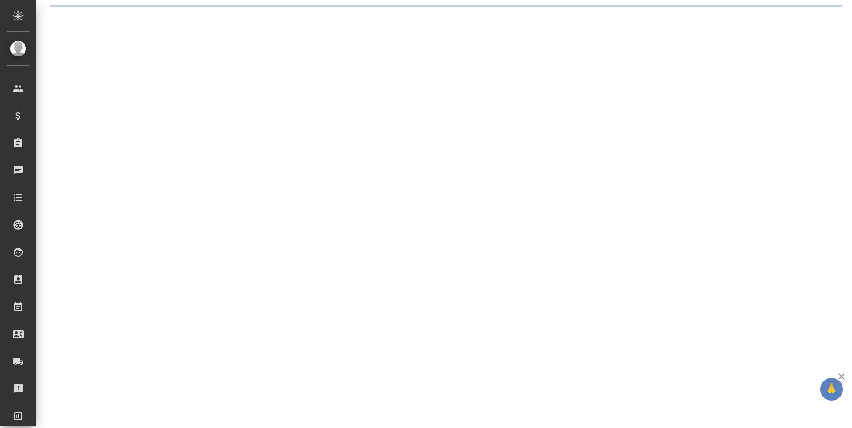
click at [162, 18] on div ".cls-1 fill:#fff; AWATERA Bogomolova Anastasiya Клиенты Спецификации Заказы 0 Ч…" at bounding box center [426, 214] width 852 height 428
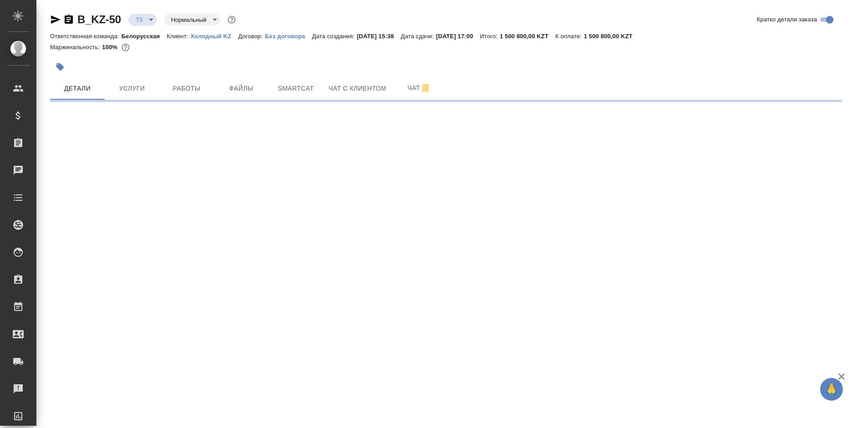
click at [143, 22] on body "🙏 .cls-1 fill:#fff; AWATERA Bogomolova Anastasiya Клиенты Спецификации Заказы 0…" at bounding box center [426, 214] width 852 height 428
select select "RU"
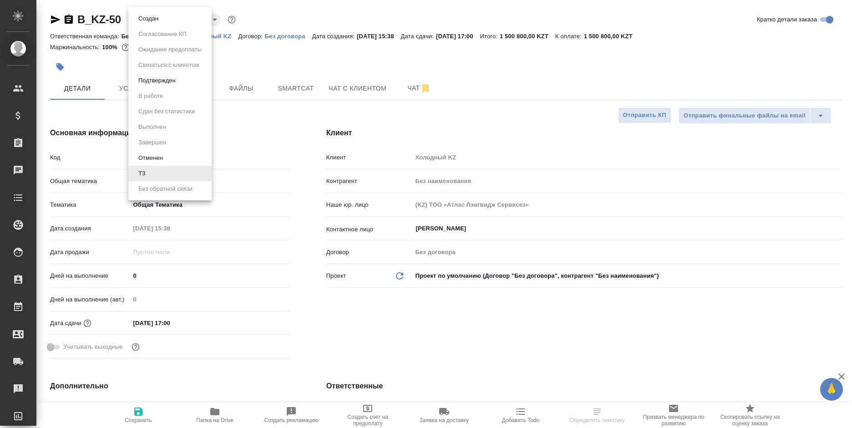
type textarea "x"
click at [157, 157] on button "Отменен" at bounding box center [151, 158] width 30 height 10
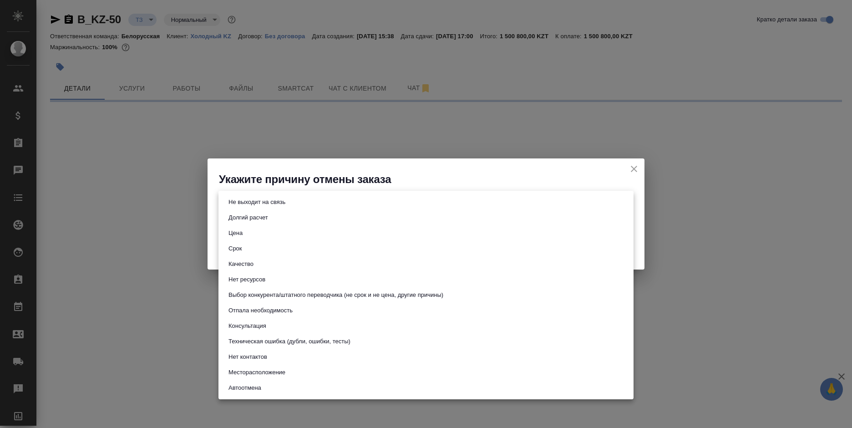
click at [353, 206] on body "🙏 .cls-1 fill:#fff; AWATERA Bogomolova Anastasiya Клиенты Спецификации Заказы 0…" at bounding box center [426, 214] width 852 height 428
select select "RU"
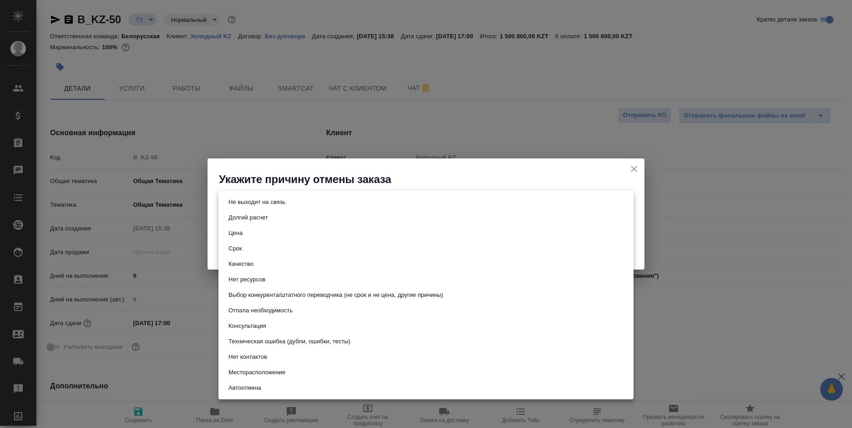
type textarea "x"
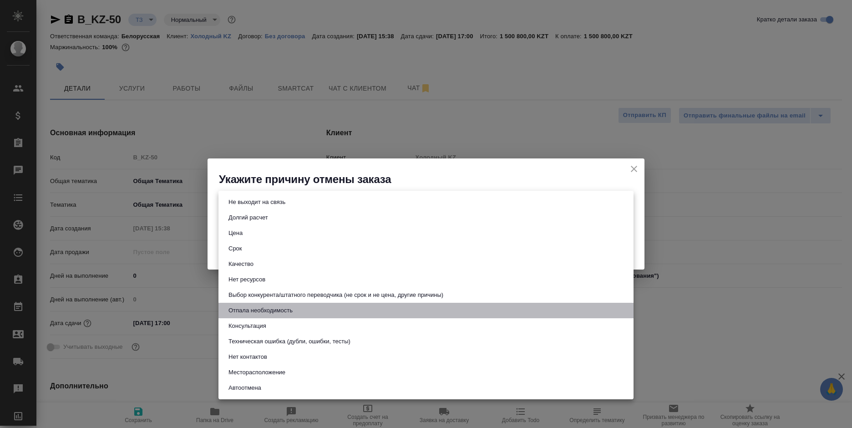
click at [274, 307] on button "Отпала необходимость" at bounding box center [261, 310] width 70 height 10
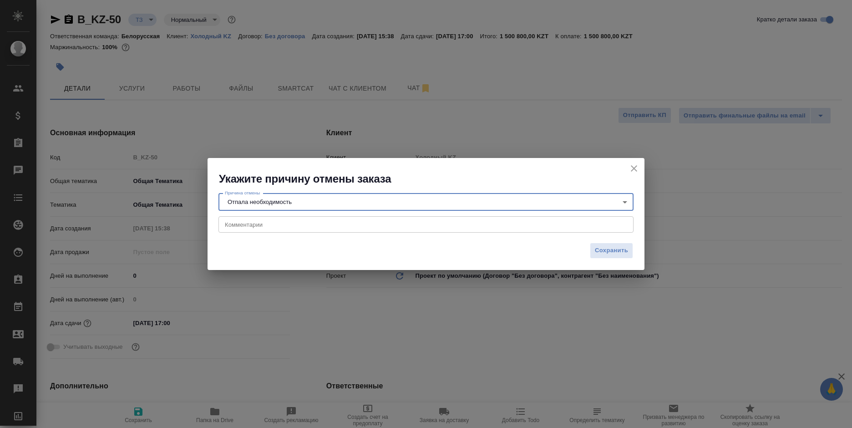
click at [283, 201] on body "🙏 .cls-1 fill:#fff; AWATERA Bogomolova Anastasiya Клиенты Спецификации Заказы 0…" at bounding box center [426, 214] width 852 height 428
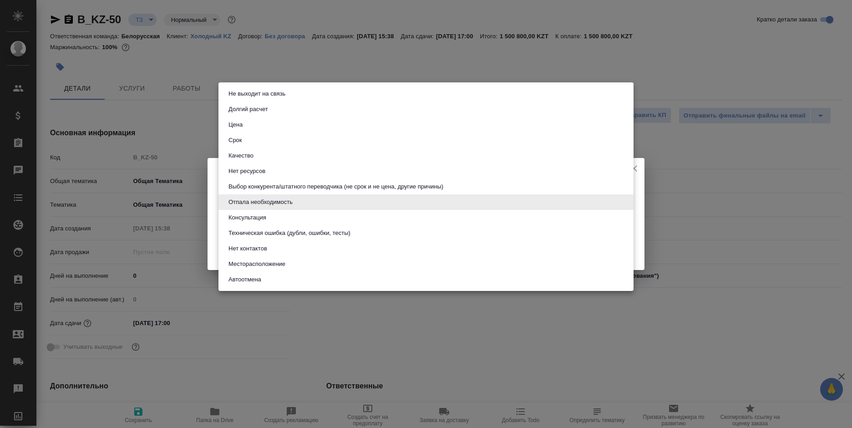
click at [255, 124] on li "Цена" at bounding box center [425, 124] width 415 height 15
type input "price"
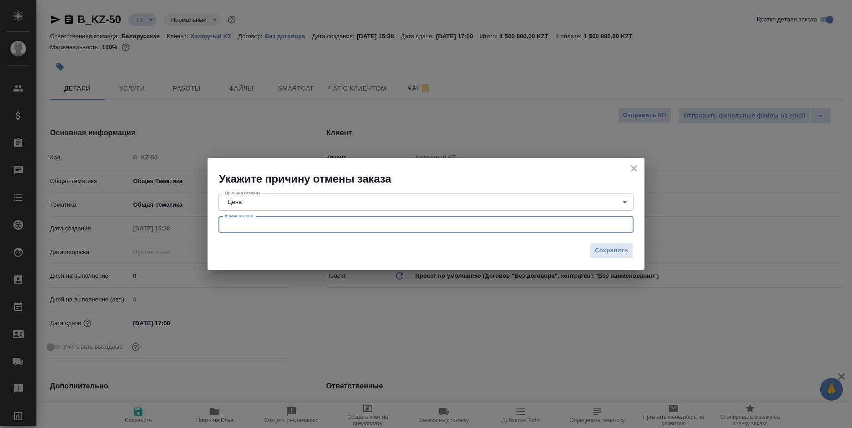
click at [267, 226] on textarea at bounding box center [426, 224] width 402 height 7
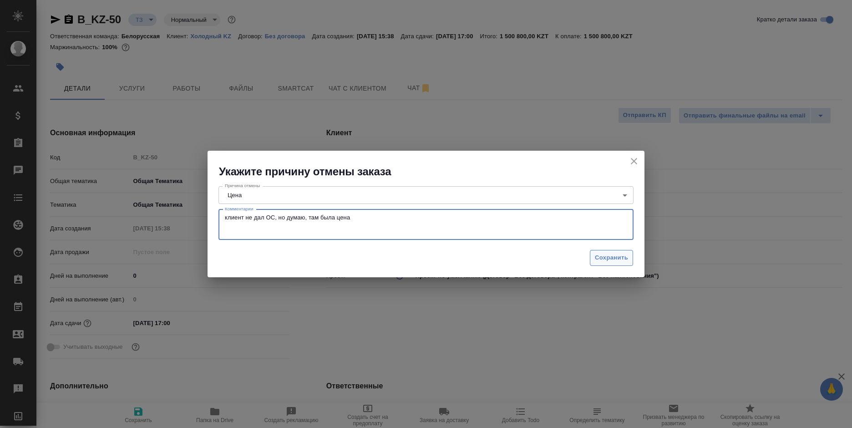
type textarea "клиент не дал ОС, но думаю, там была цена"
click at [603, 254] on span "Сохранить" at bounding box center [611, 258] width 33 height 10
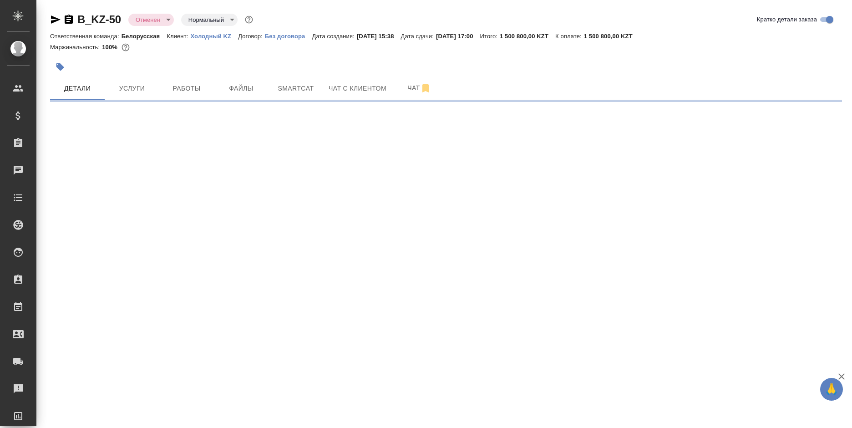
select select "RU"
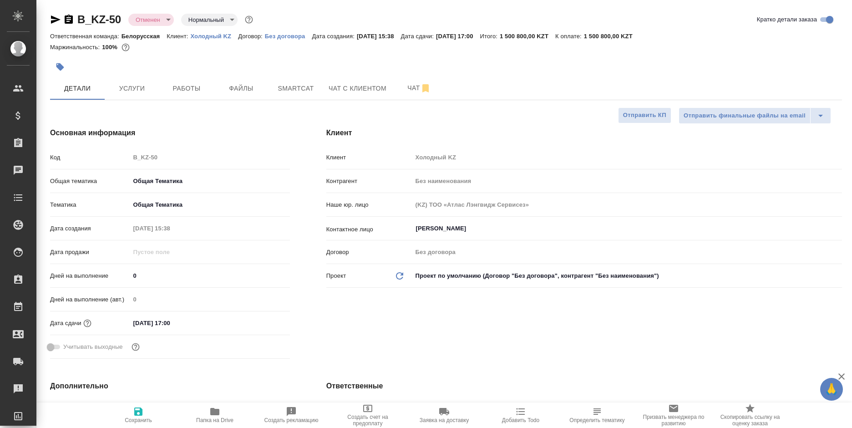
type textarea "x"
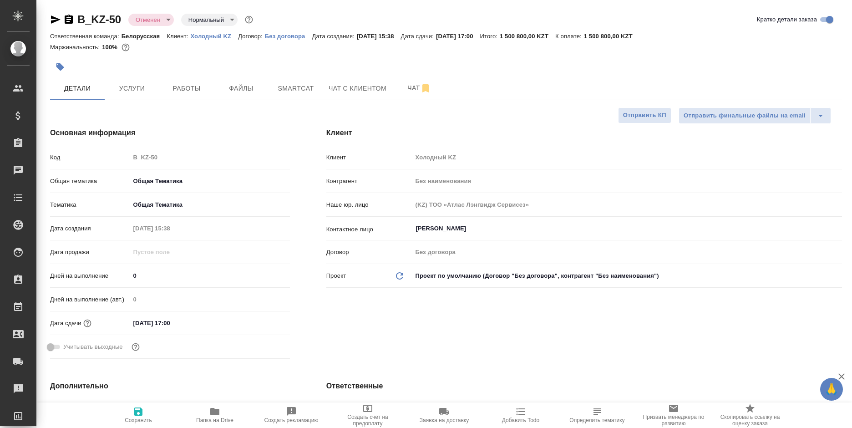
type textarea "x"
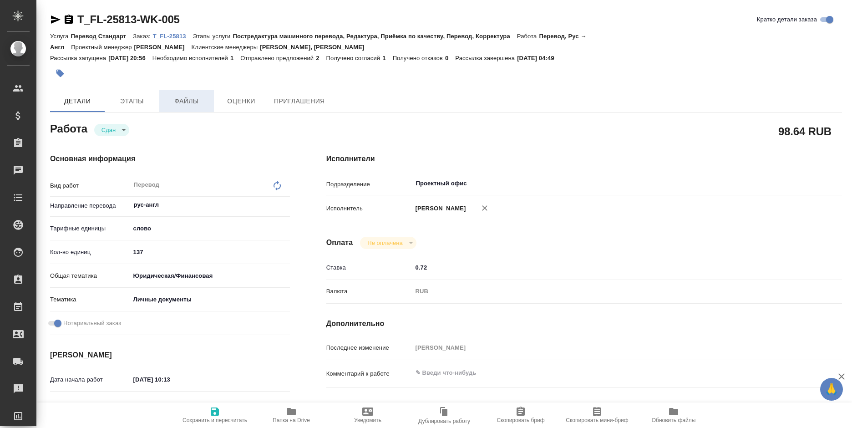
type textarea "x"
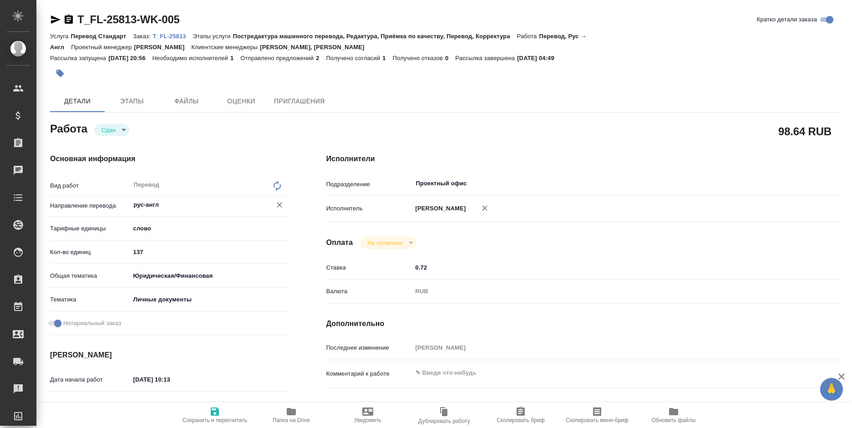
type textarea "x"
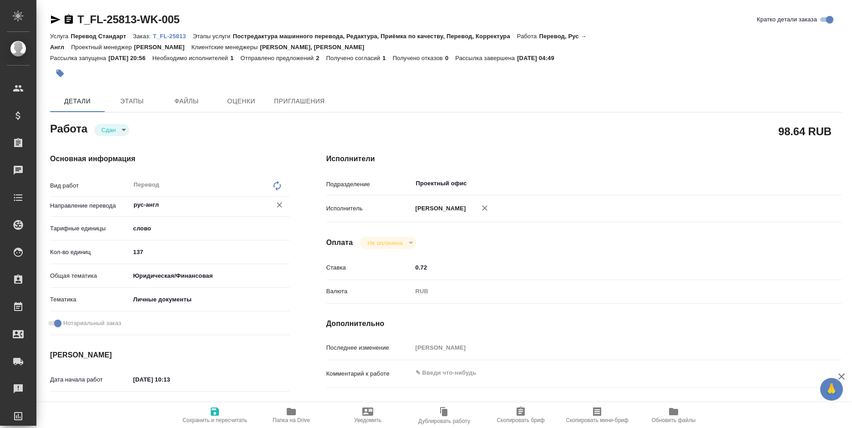
type textarea "x"
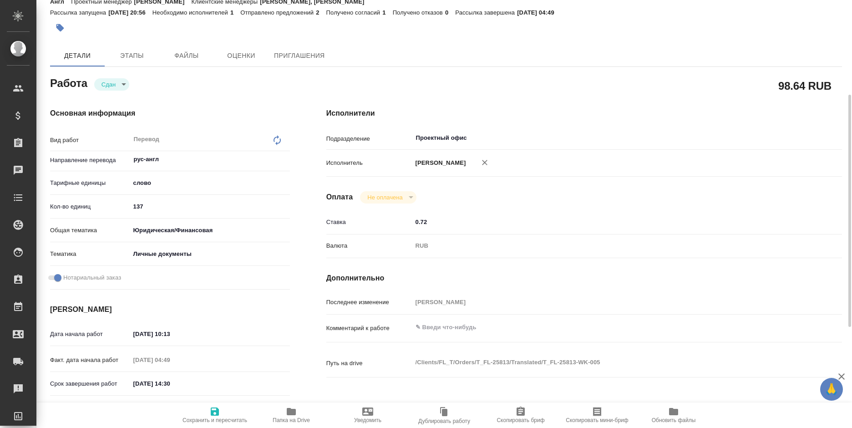
type textarea "x"
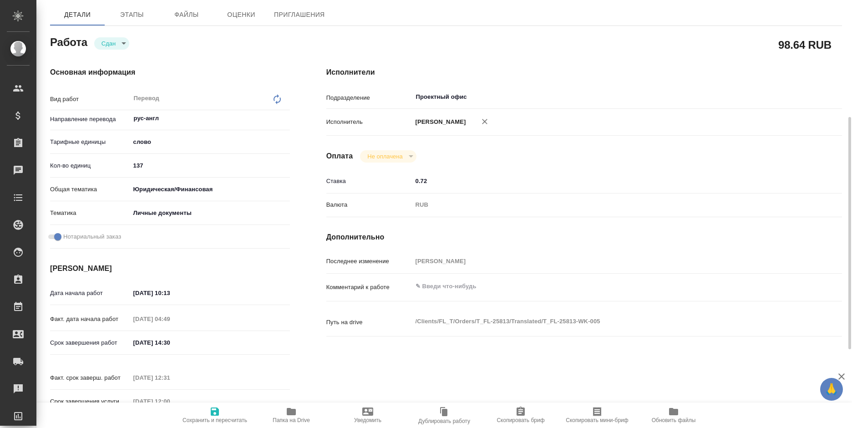
type textarea "x"
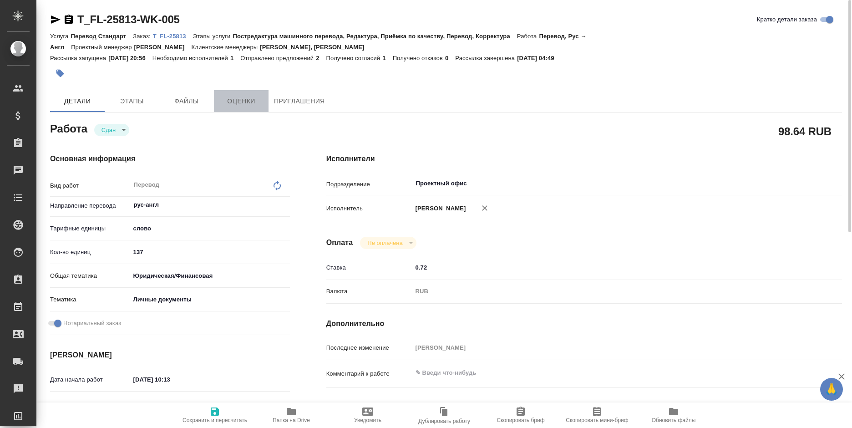
click at [231, 103] on span "Оценки" at bounding box center [241, 101] width 44 height 11
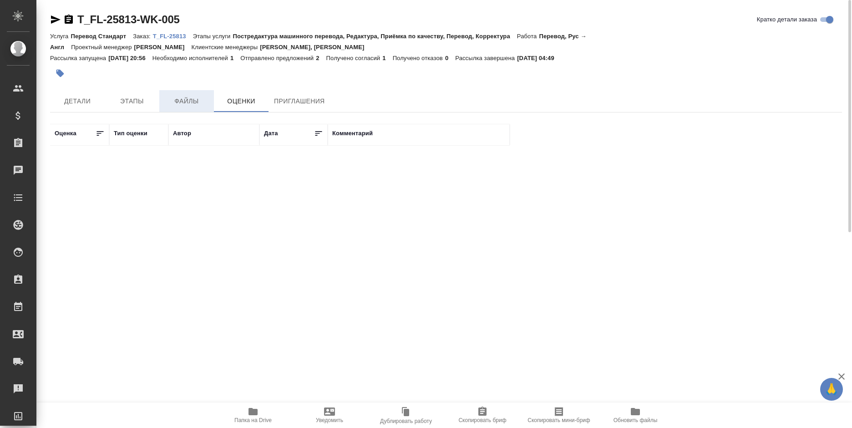
click at [202, 103] on span "Файлы" at bounding box center [187, 101] width 44 height 11
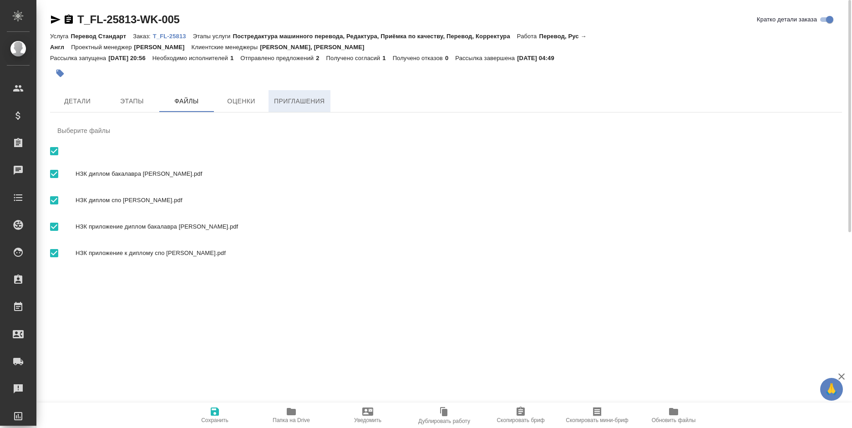
click at [281, 102] on span "Приглашения" at bounding box center [299, 101] width 51 height 11
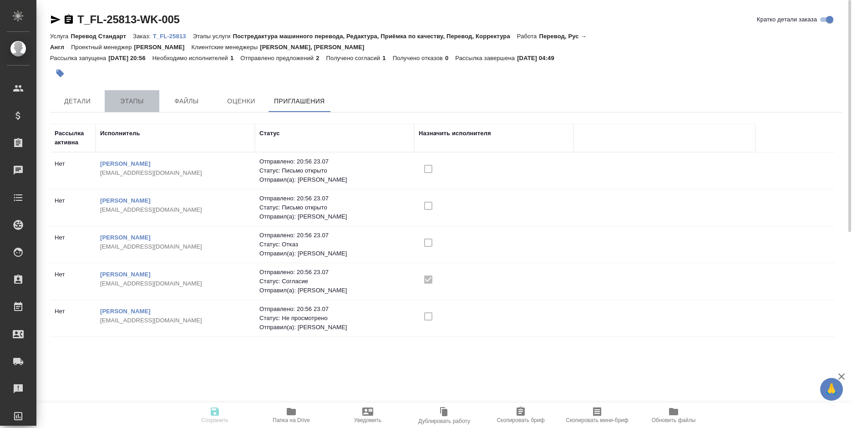
click at [140, 98] on span "Этапы" at bounding box center [132, 101] width 44 height 11
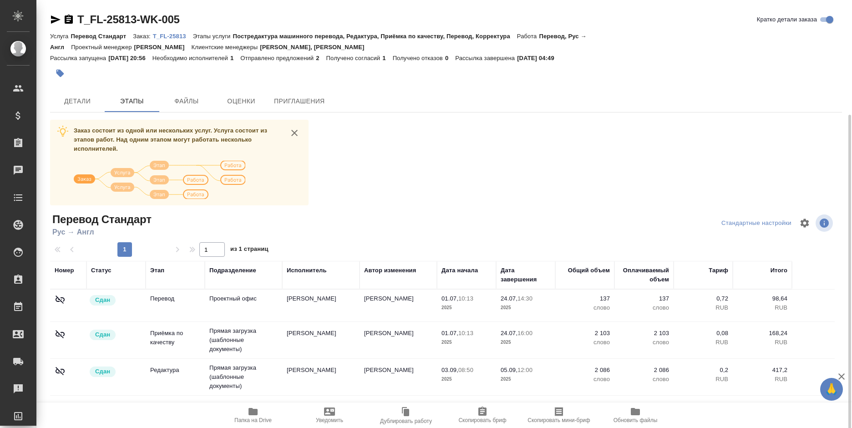
scroll to position [61, 0]
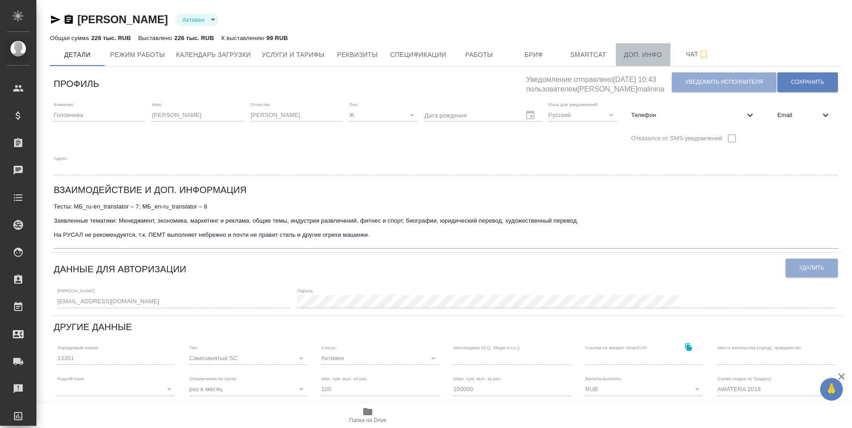
click at [636, 53] on span "Доп. инфо" at bounding box center [643, 54] width 44 height 11
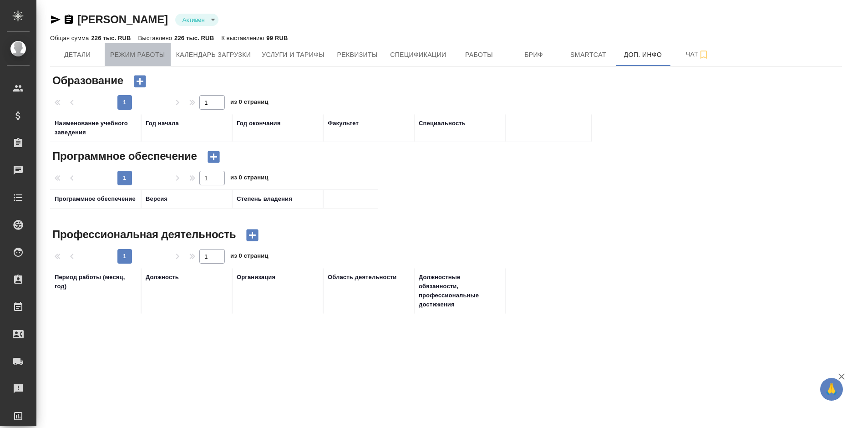
click at [160, 51] on span "Режим работы" at bounding box center [137, 54] width 55 height 11
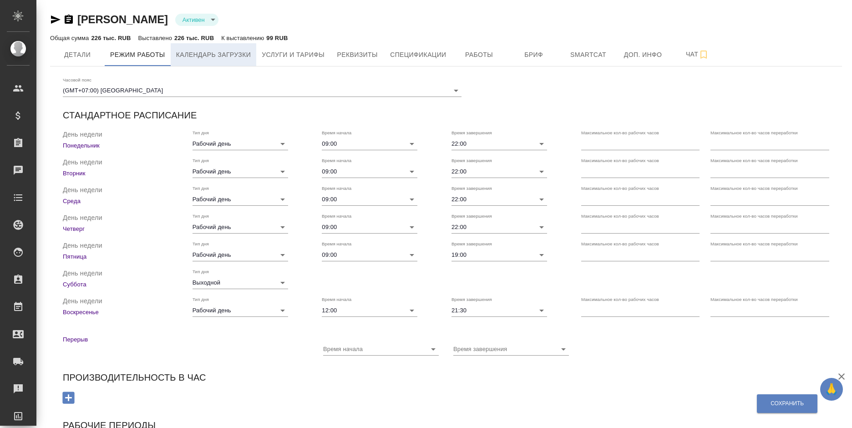
checkbox input "true"
click at [209, 56] on span "Календарь загрузки" at bounding box center [213, 54] width 75 height 11
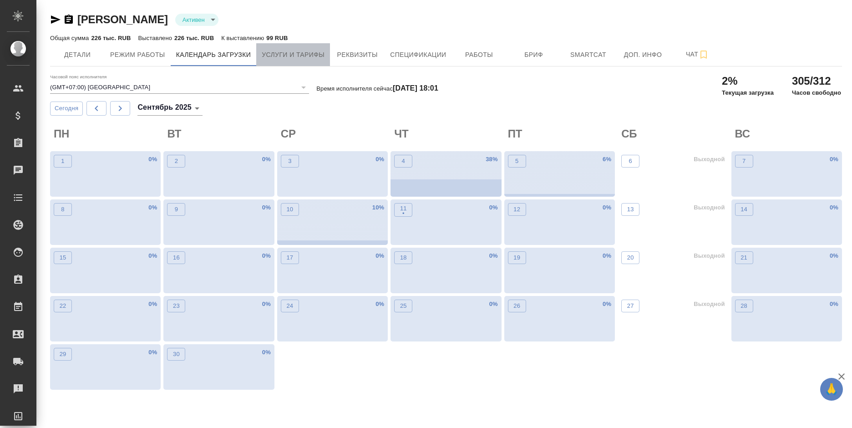
click at [303, 51] on span "Услуги и тарифы" at bounding box center [293, 54] width 63 height 11
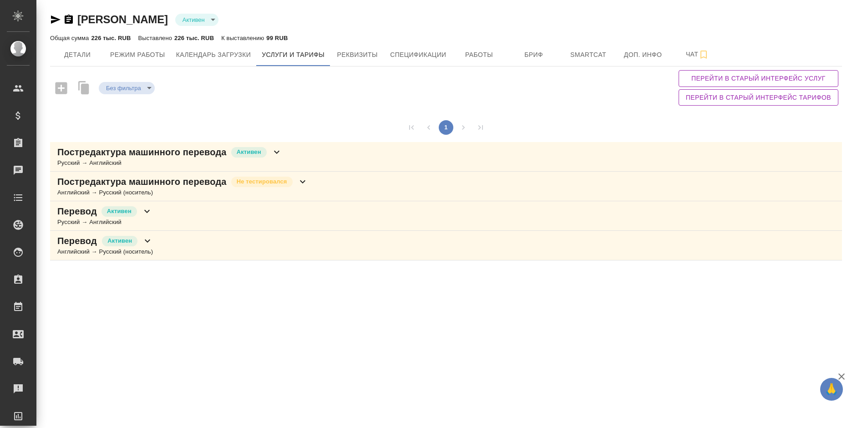
click at [346, 157] on div "Постредактура машинного перевода Активен Русский → Английский" at bounding box center [446, 157] width 792 height 30
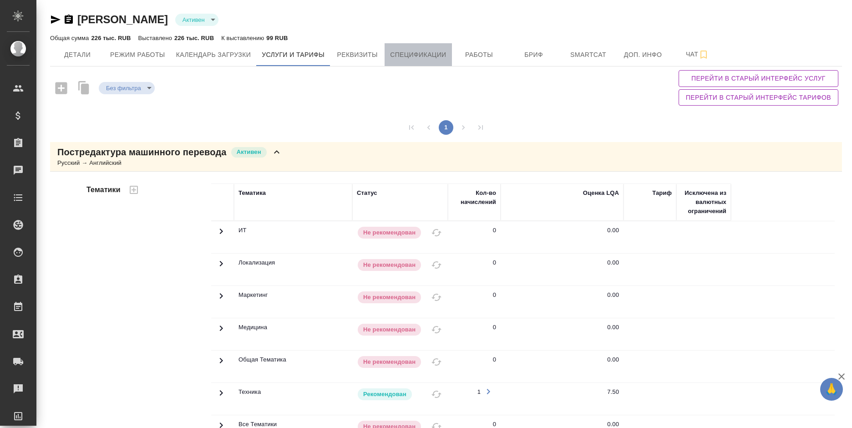
click at [426, 54] on span "Спецификации" at bounding box center [418, 54] width 56 height 11
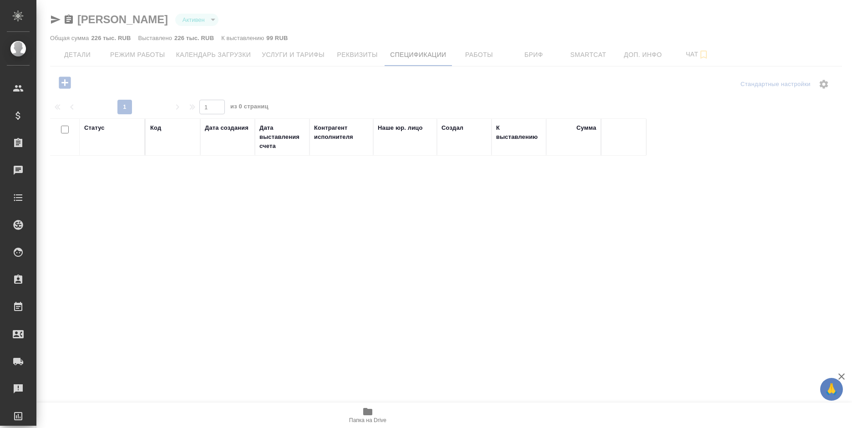
click at [489, 54] on div at bounding box center [444, 214] width 816 height 428
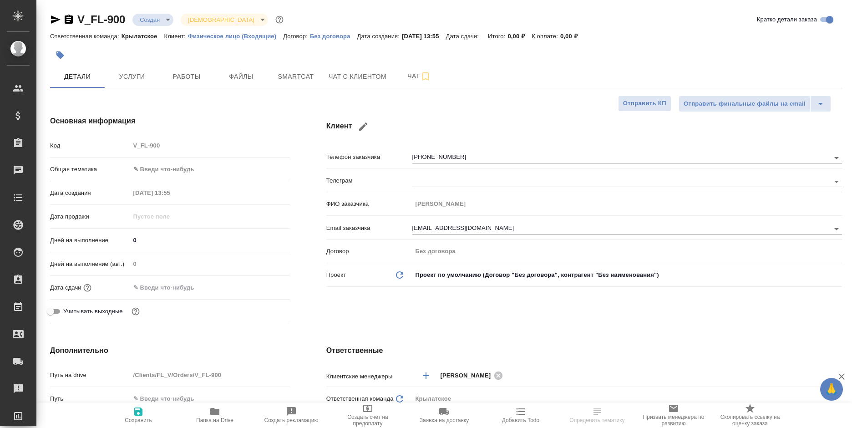
select select "RU"
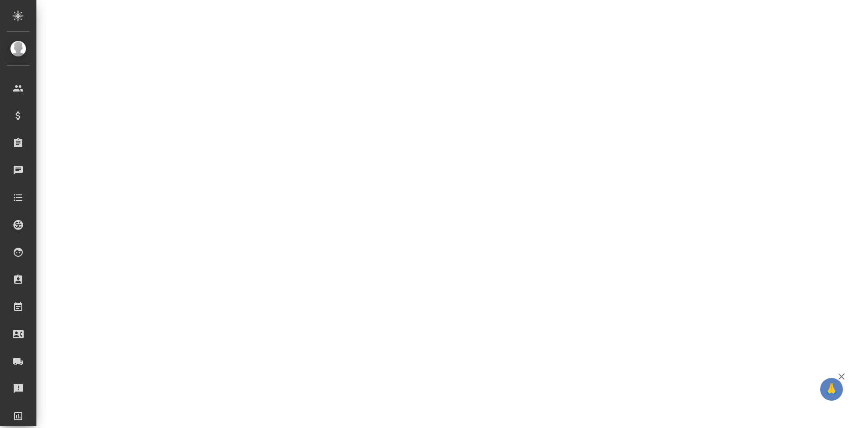
select select "RU"
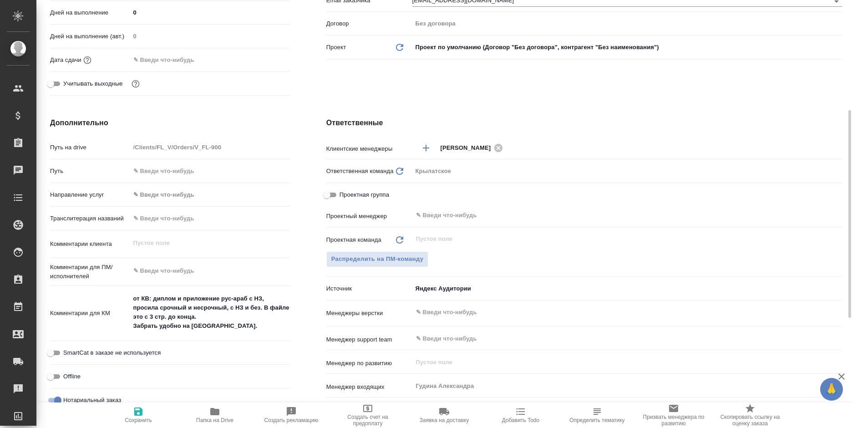
type textarea "x"
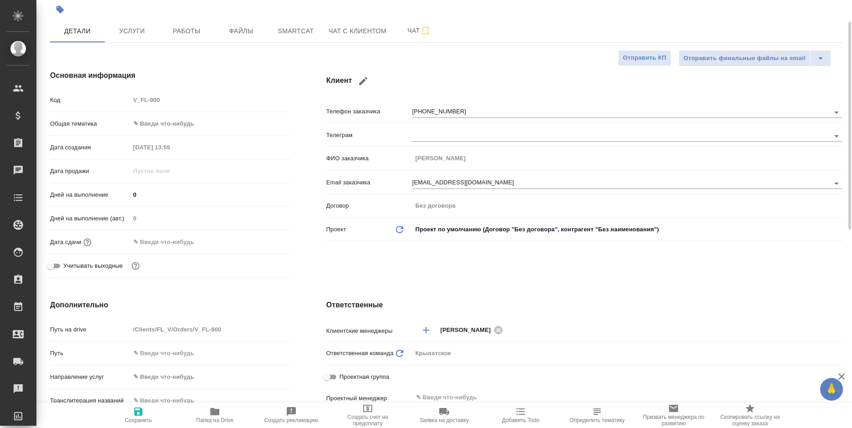
scroll to position [0, 0]
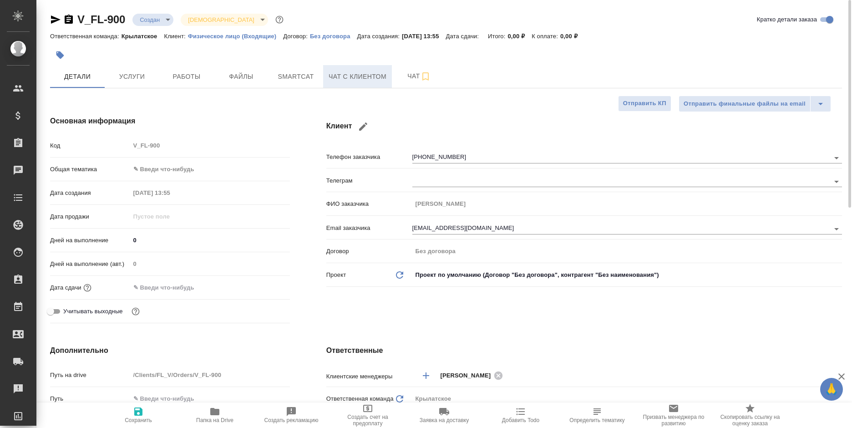
click at [360, 73] on span "Чат с клиентом" at bounding box center [358, 76] width 58 height 11
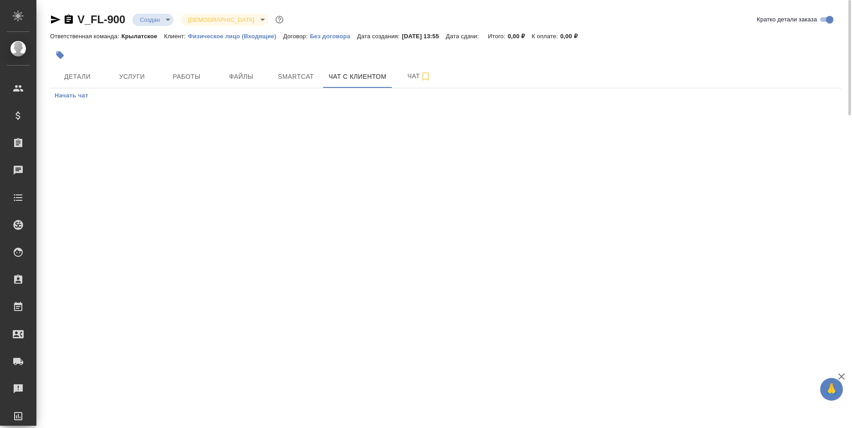
click at [75, 90] on button "Начать чат" at bounding box center [71, 95] width 43 height 15
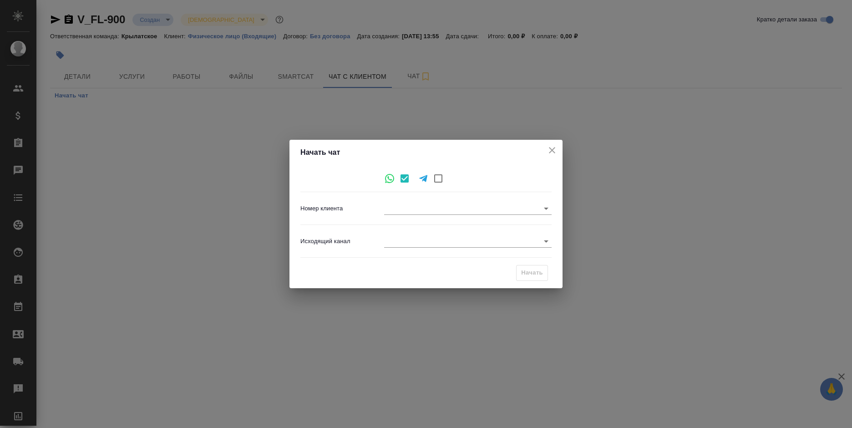
type input "afed7923df59b6319f065719"
click at [415, 240] on body "🙏 .cls-1 fill:#fff; AWATERA Bogomolova Anastasiya Клиенты Спецификации Заказы 0…" at bounding box center [426, 214] width 852 height 428
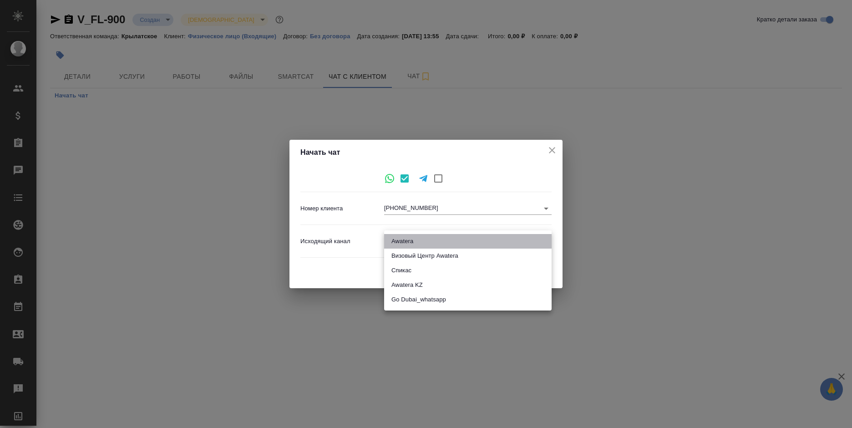
click at [416, 237] on li "Awatera" at bounding box center [467, 241] width 167 height 15
type input "2"
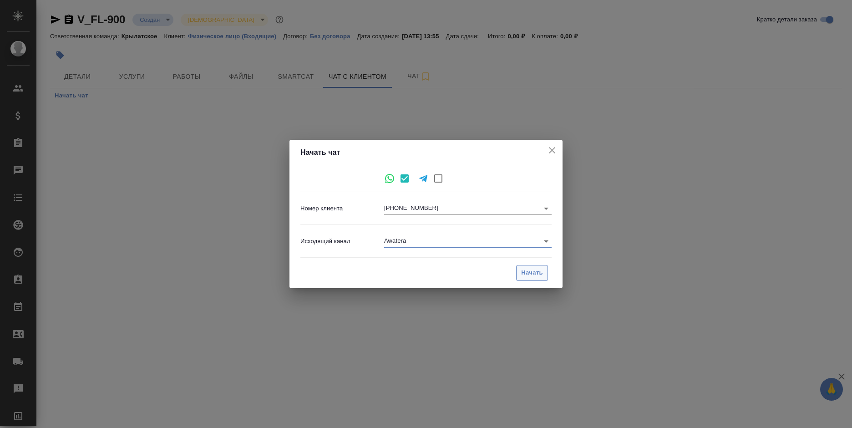
click at [538, 276] on span "Начать" at bounding box center [532, 273] width 22 height 10
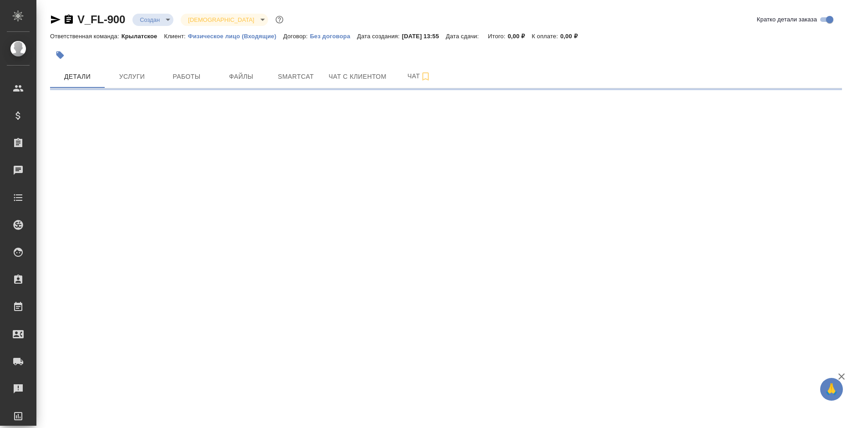
select select "RU"
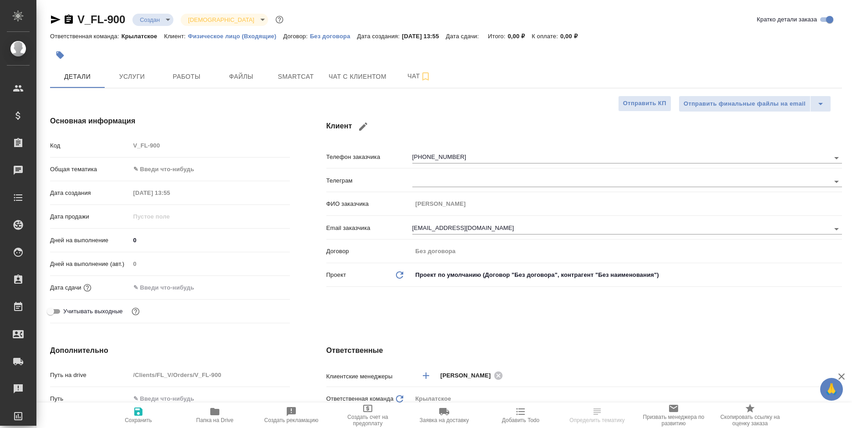
type textarea "x"
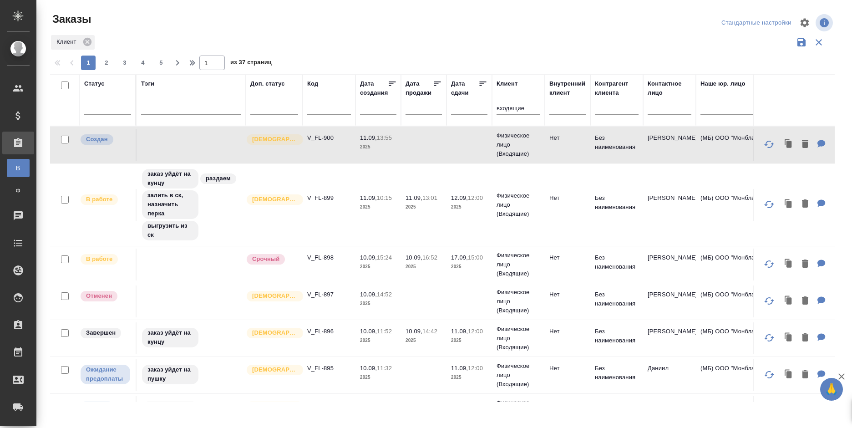
click at [415, 142] on td at bounding box center [424, 145] width 46 height 32
click at [361, 143] on p "2025" at bounding box center [378, 146] width 36 height 9
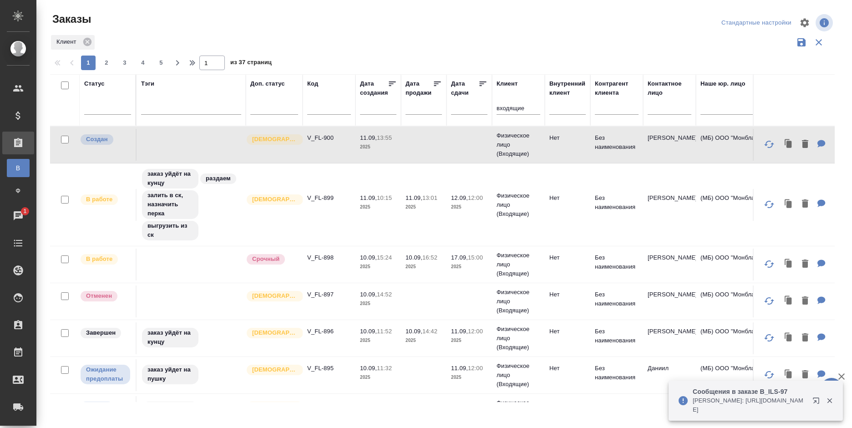
click at [744, 398] on p "Арсеньева Вера: https://drive.awatera.com/apps/files/files/10341909?dir=/Shares…" at bounding box center [750, 405] width 114 height 18
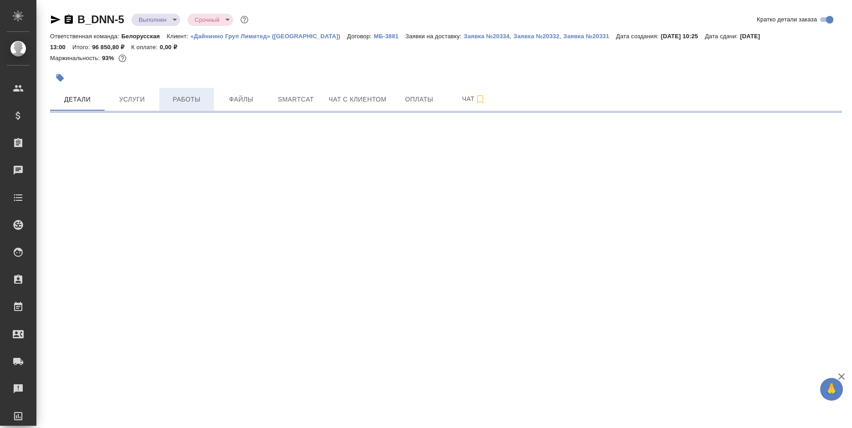
click at [196, 97] on span "Работы" at bounding box center [187, 99] width 44 height 11
select select "RU"
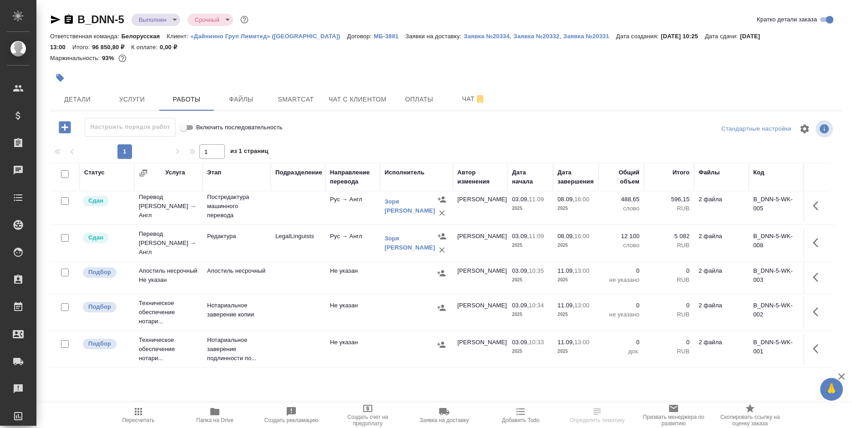
scroll to position [47, 0]
click at [278, 339] on td at bounding box center [298, 349] width 55 height 32
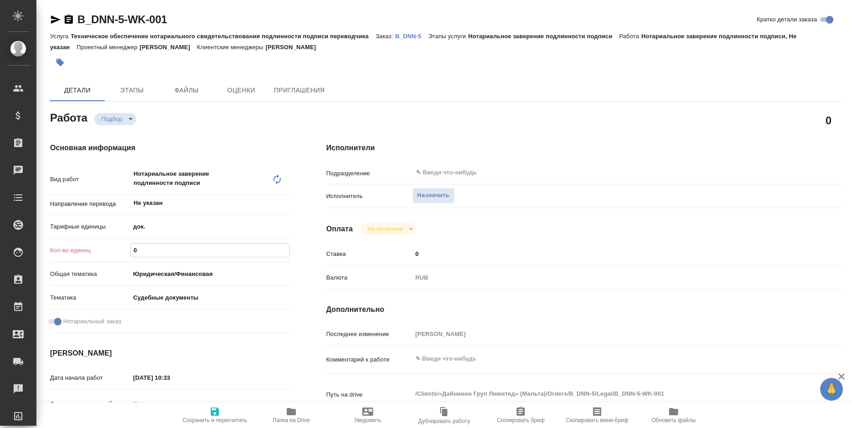
drag, startPoint x: 138, startPoint y: 253, endPoint x: 120, endPoint y: 253, distance: 18.7
click at [120, 253] on div "Кол-во единиц 0" at bounding box center [170, 250] width 240 height 16
type input "5"
click at [199, 414] on span "Сохранить и пересчитать" at bounding box center [215, 414] width 66 height 17
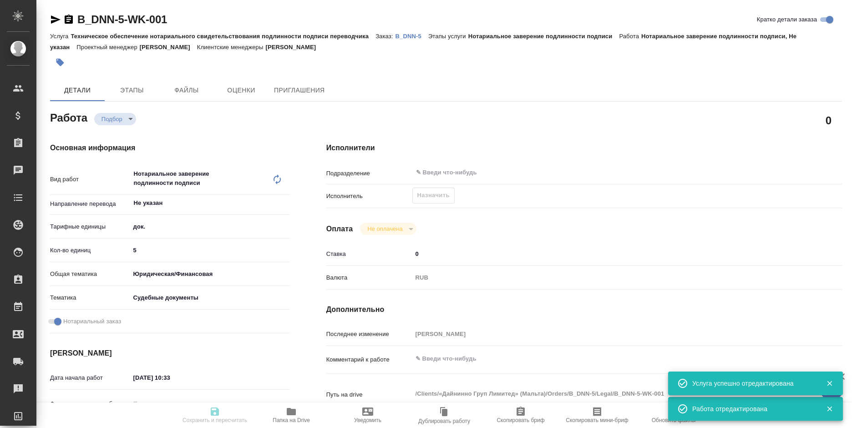
type input "recruiting"
type input "Не указан"
type input "5a8b1489cc6b4906c91bfd8b"
type input "5"
type input "yr-fn"
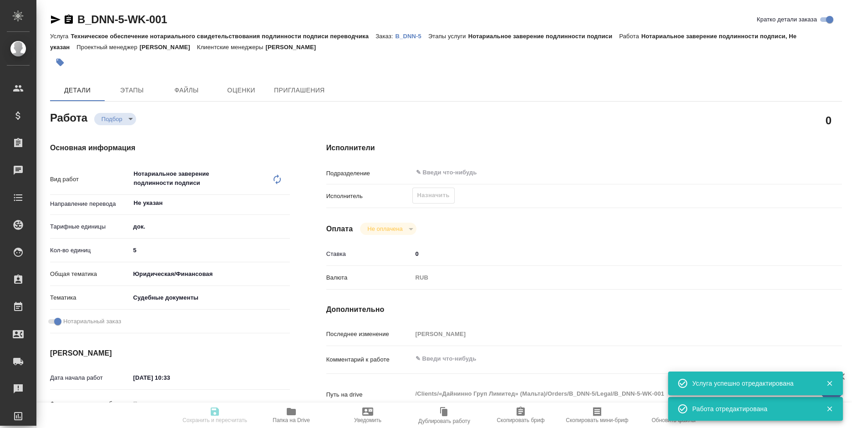
type input "5a8b8b956a9677013d343d23"
checkbox input "true"
type input "[DATE] 10:33"
type input "[DATE] 13:00"
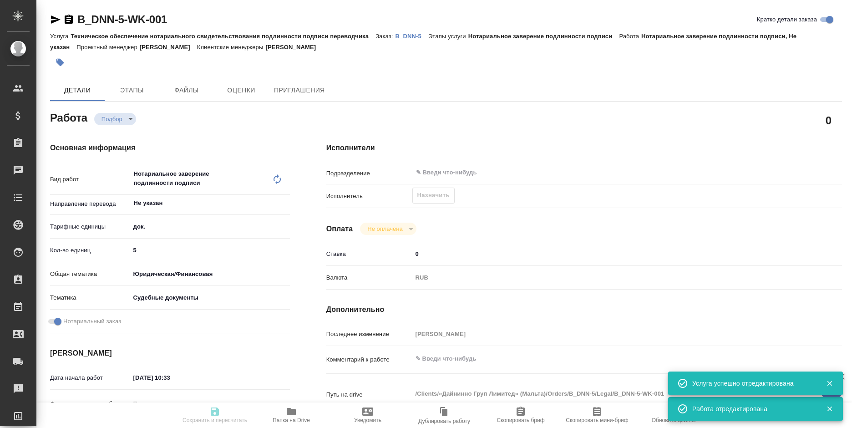
type input "notPayed"
type input "0"
type input "RUB"
type input "[PERSON_NAME]"
type input "B_DNN-5"
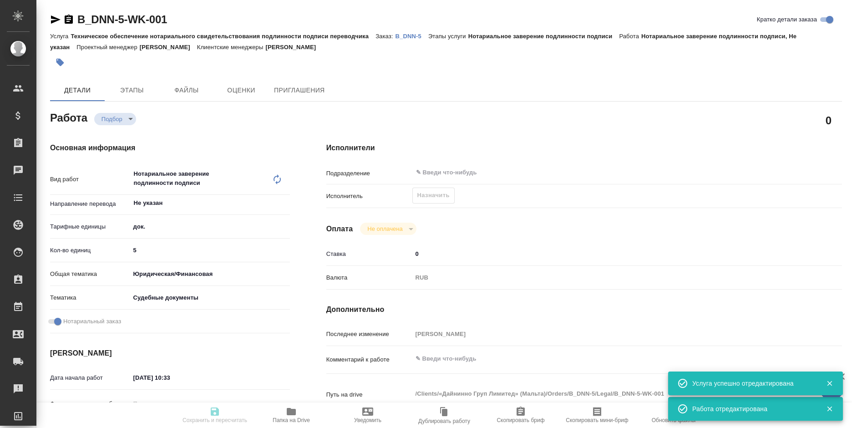
type input "Техническое обеспечение нотариального свидетельствования подлинности подписи пе…"
type input "Нотариальное заверение подлинности подписи"
type input "[PERSON_NAME]"
type input "/Clients/«Дайнинно Груп Лимитед» ([GEOGRAPHIC_DATA])/Orders/B_DNN-5"
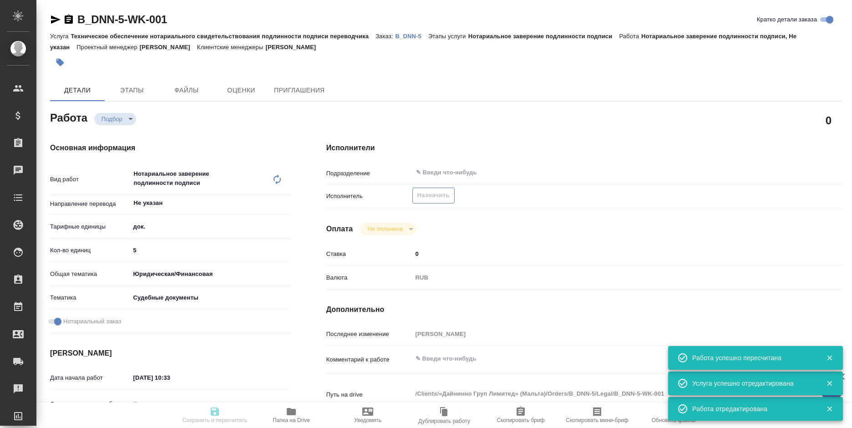
type input "recruiting"
type input "Не указан"
type input "5a8b1489cc6b4906c91bfd8b"
type input "5"
type input "yr-fn"
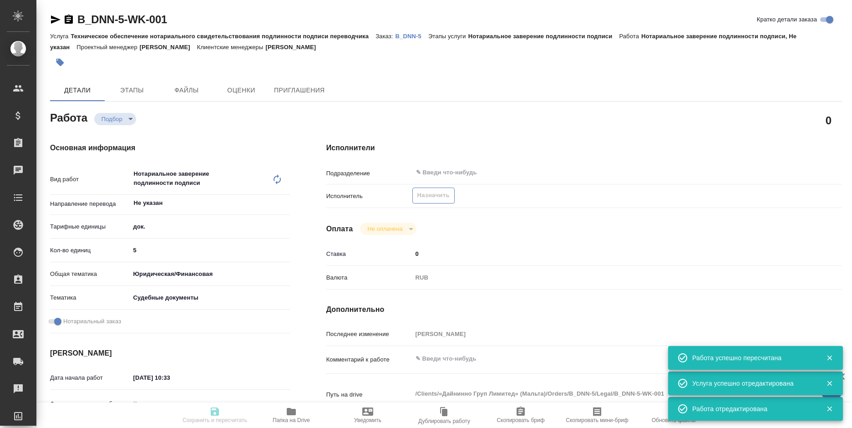
type input "5a8b8b956a9677013d343d23"
checkbox input "true"
type input "03.09.2025 10:33"
type input "11.09.2025 13:00"
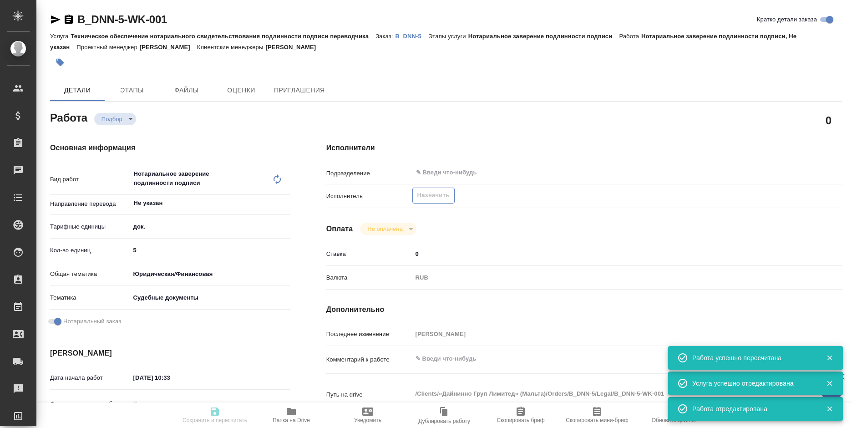
type input "notPayed"
type input "0"
type input "RUB"
type input "[PERSON_NAME]"
type input "B_DNN-5"
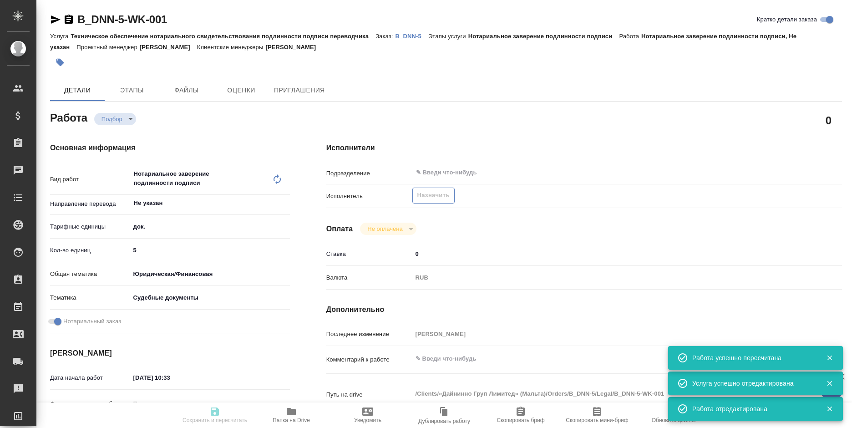
type input "Техническое обеспечение нотариального свидетельствования подлинности подписи пе…"
type input "Нотариальное заверение подлинности подписи"
type input "[PERSON_NAME]"
type input "Петрова Валерия"
type input "/Clients/«Дайнинно Груп Лимитед» (Мальта)/Orders/B_DNN-5"
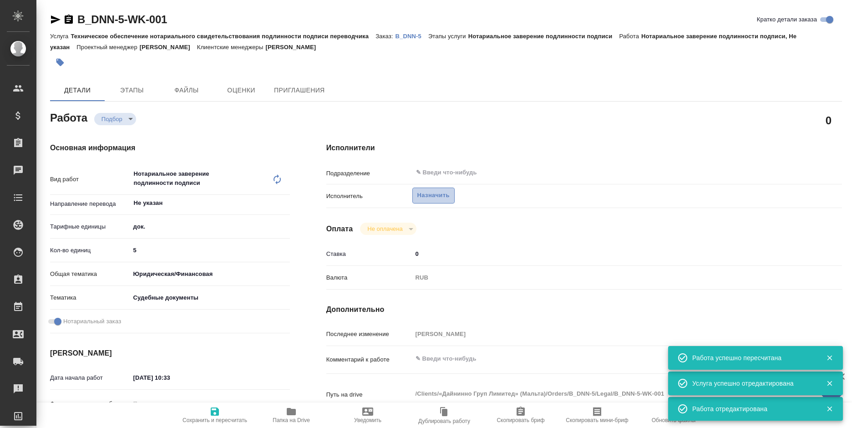
click at [436, 195] on span "Назначить" at bounding box center [433, 195] width 32 height 10
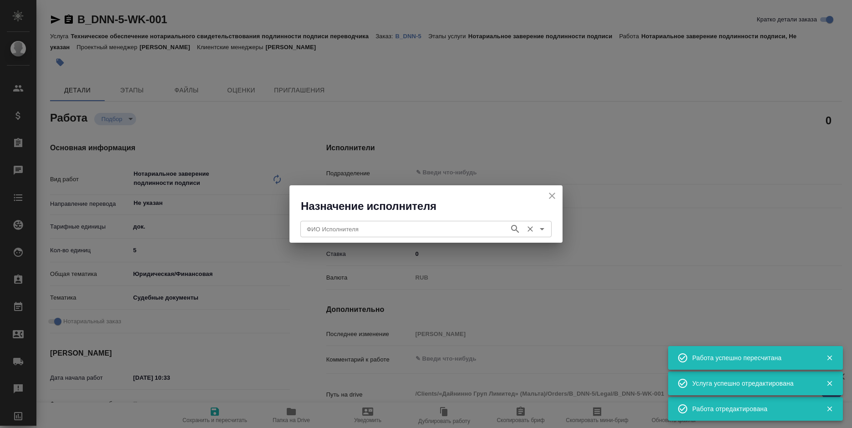
click at [395, 228] on input "ФИО Исполнителя" at bounding box center [404, 228] width 202 height 11
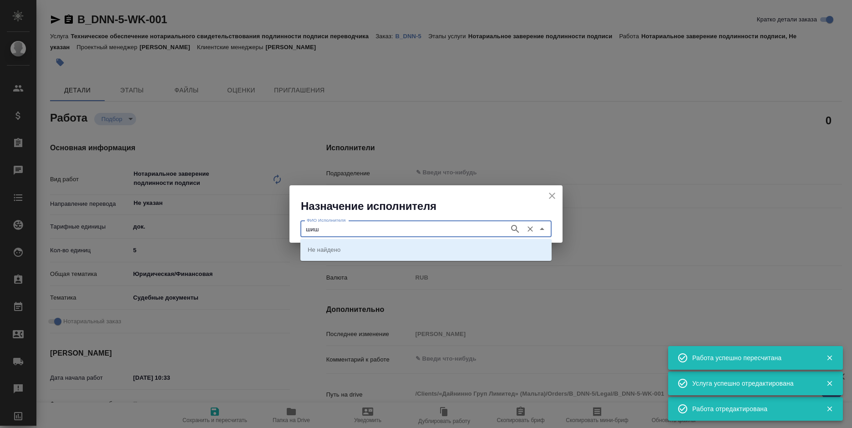
type input "шиш"
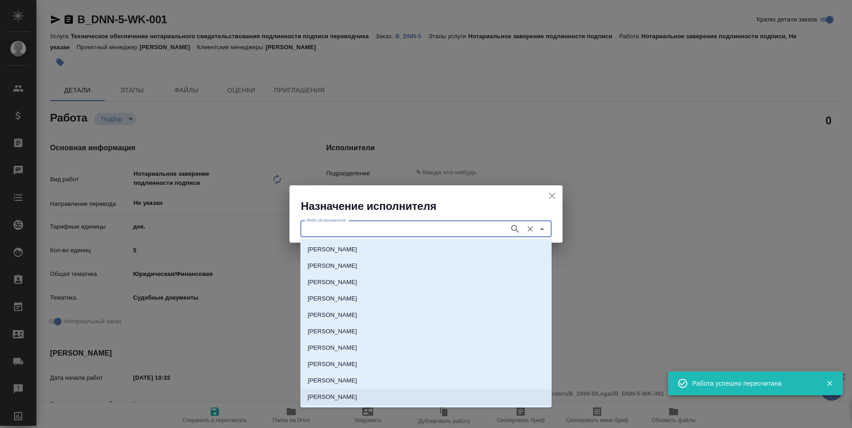
click at [357, 397] on p "НОТАРИУС Шишенков Леонид Васильевич" at bounding box center [333, 396] width 50 height 9
type input "НОТАРИУС Шишенков Леонид Васильевич"
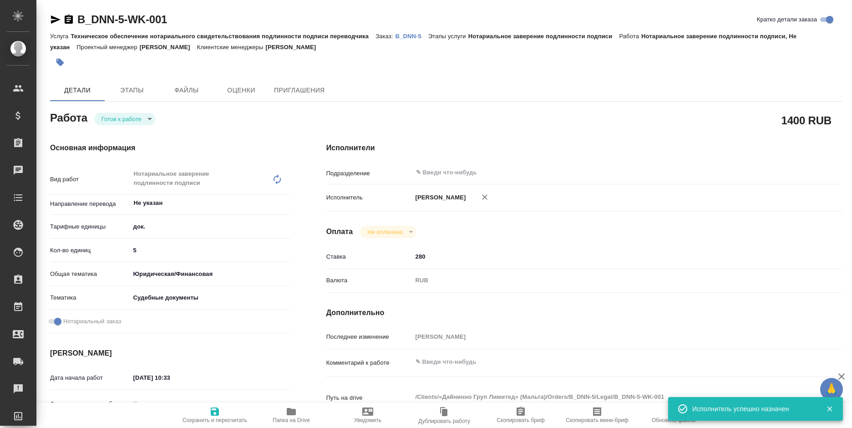
type textarea "x"
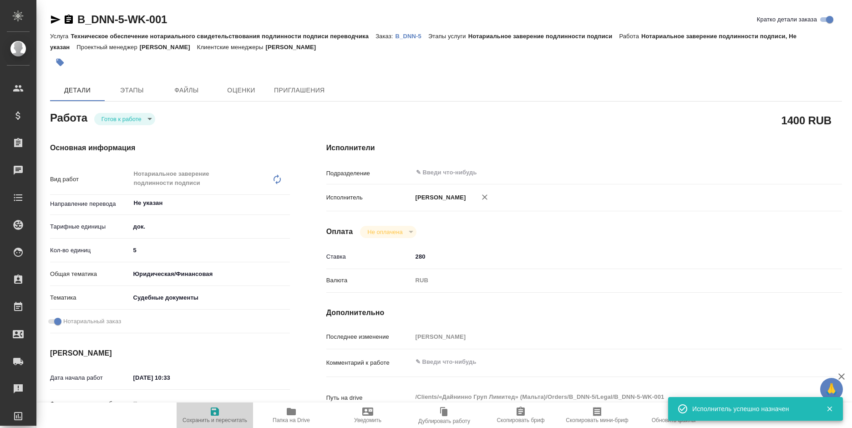
type textarea "x"
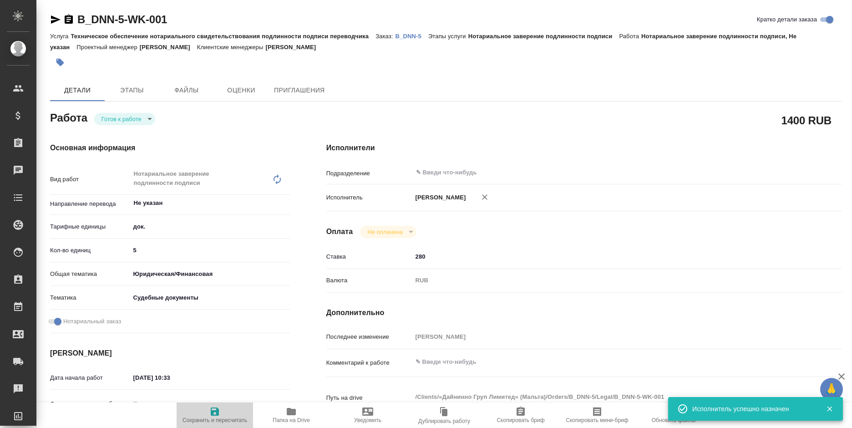
click at [203, 408] on span "Сохранить и пересчитать" at bounding box center [215, 414] width 66 height 17
type textarea "x"
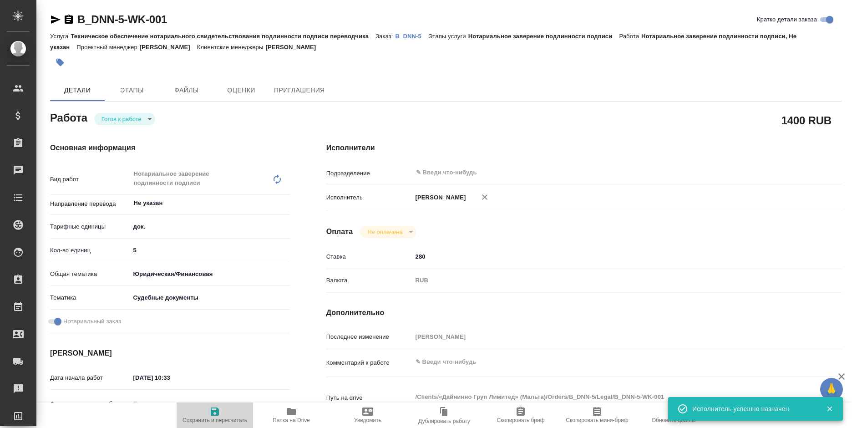
type textarea "x"
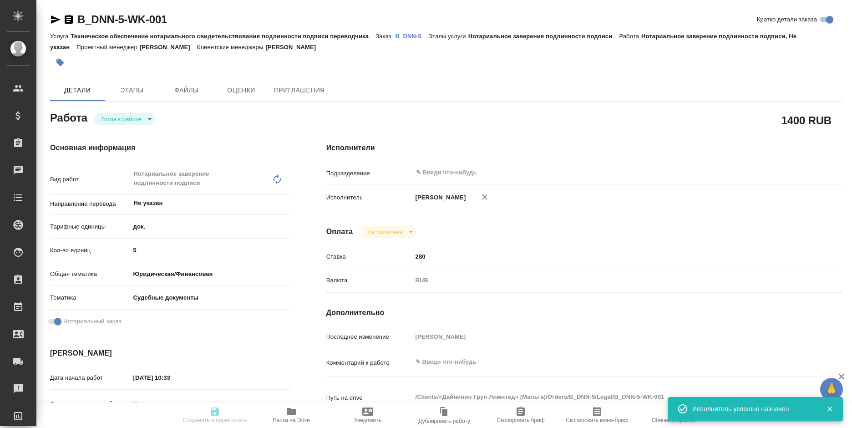
type textarea "x"
click at [125, 122] on body "🙏 .cls-1 fill:#fff; AWATERA Bogomolova Anastasiya Клиенты Спецификации Заказы 0…" at bounding box center [426, 214] width 852 height 428
type textarea "x"
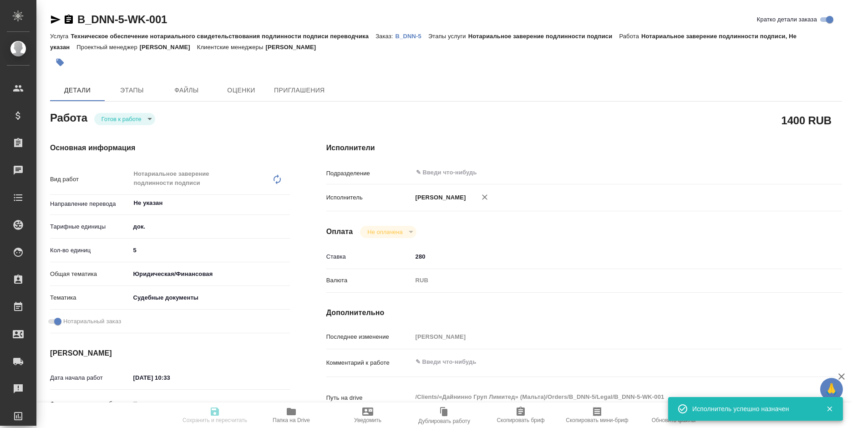
type textarea "x"
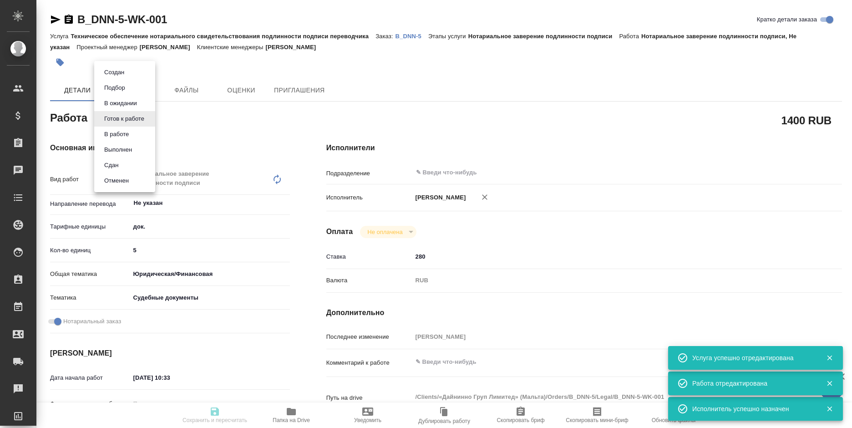
type input "readyForWork"
type textarea "Нотариальное заверение подлинности подписи"
type textarea "x"
type input "Не указан"
type input "5a8b1489cc6b4906c91bfd8b"
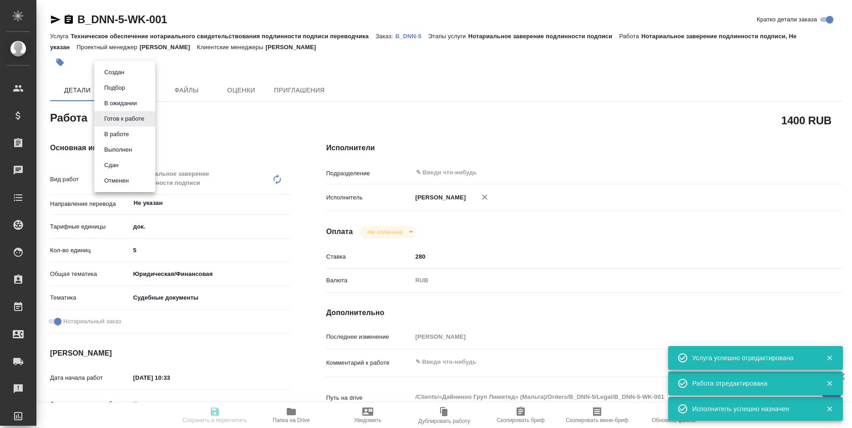
type input "5"
type input "yr-fn"
type input "5a8b8b956a9677013d343d23"
checkbox input "true"
type input "03.09.2025 10:33"
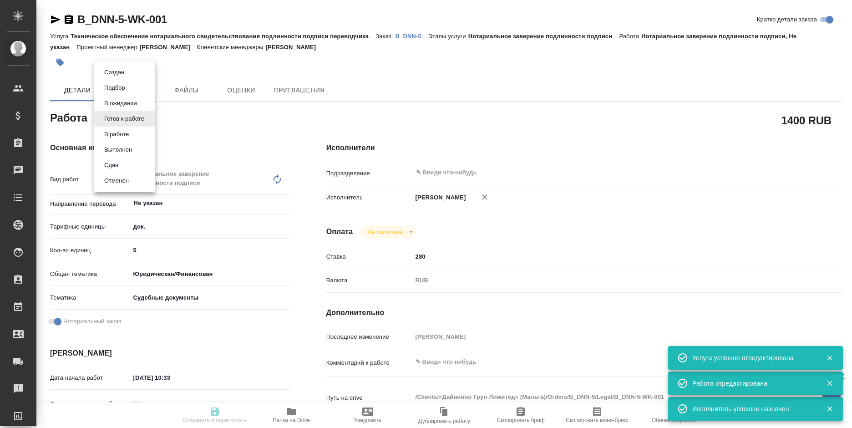
type input "11.09.2025 13:00"
type input "notPayed"
type input "280"
type input "RUB"
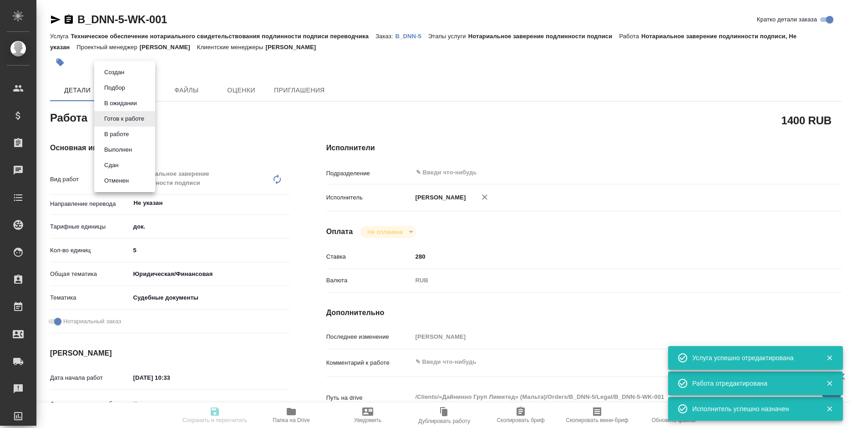
type input "Богомолова Анастасия"
type textarea "x"
type textarea "/Clients/«Дайнинно Груп Лимитед» (Мальта)/Orders/B_DNN-5/Legal/B_DNN-5-WK-001"
type textarea "x"
type input "B_DNN-5"
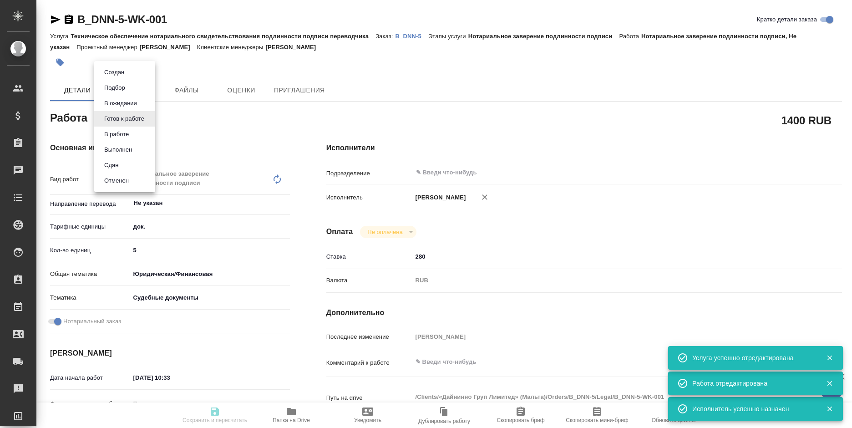
type input "Техническое обеспечение нотариального свидетельствования подлинности подписи пе…"
type input "Нотариальное заверение подлинности подписи"
type input "Богомолова Анастасия"
type input "Петрова Валерия"
type input "/Clients/«Дайнинно Груп Лимитед» (Мальта)/Orders/B_DNN-5"
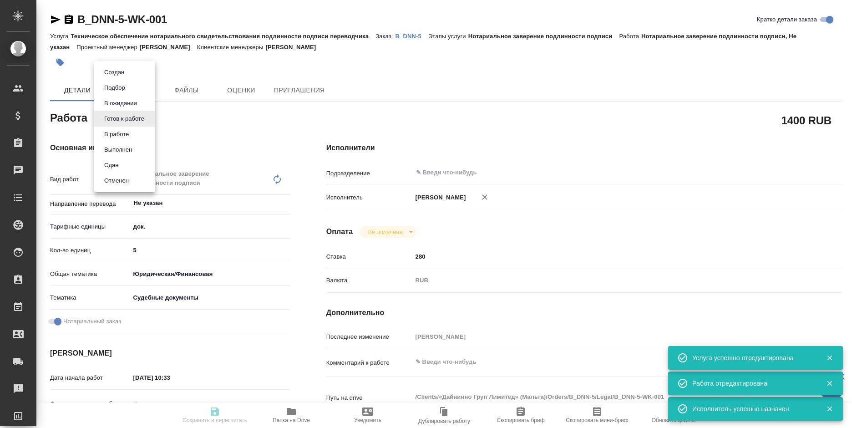
type textarea "x"
type textarea "4 дока клиент перевел сам - они на редактуру (в сорсе лежат ориги и переводы) 5…"
type textarea "x"
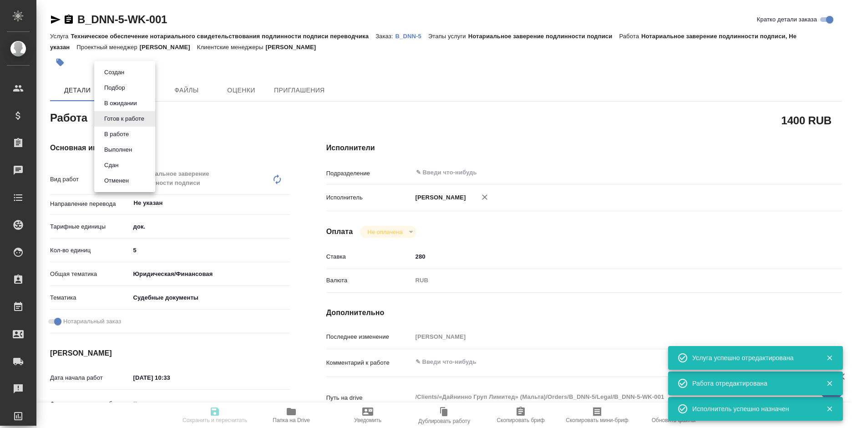
type textarea "x"
click at [127, 160] on li "Сдан" at bounding box center [124, 164] width 61 height 15
type textarea "x"
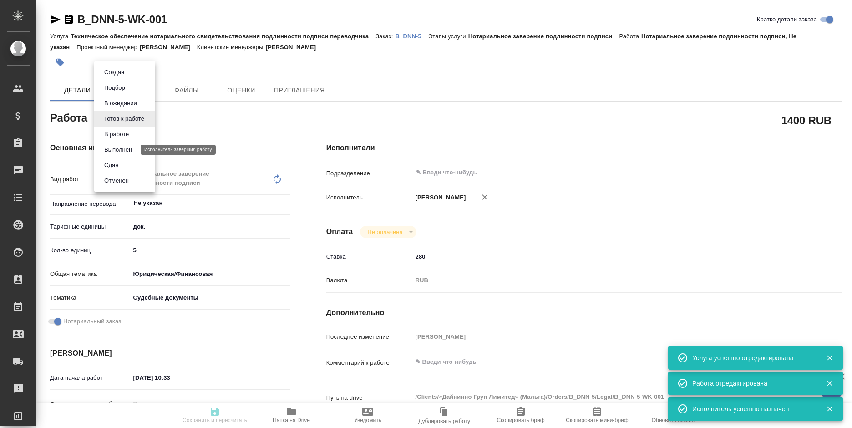
type textarea "x"
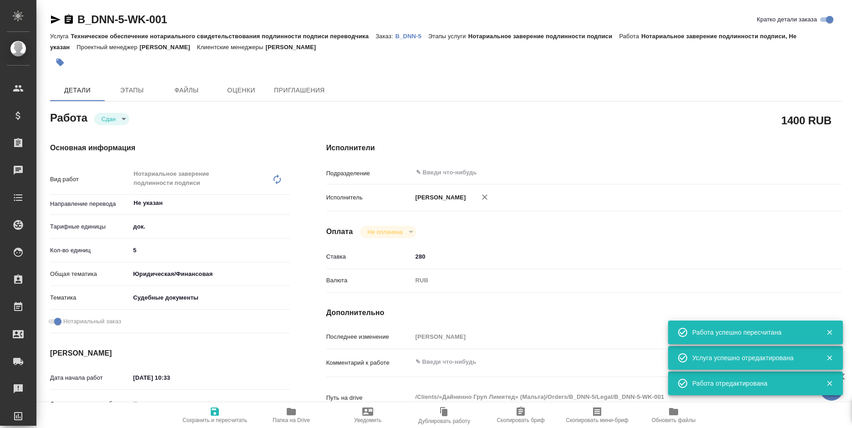
type textarea "x"
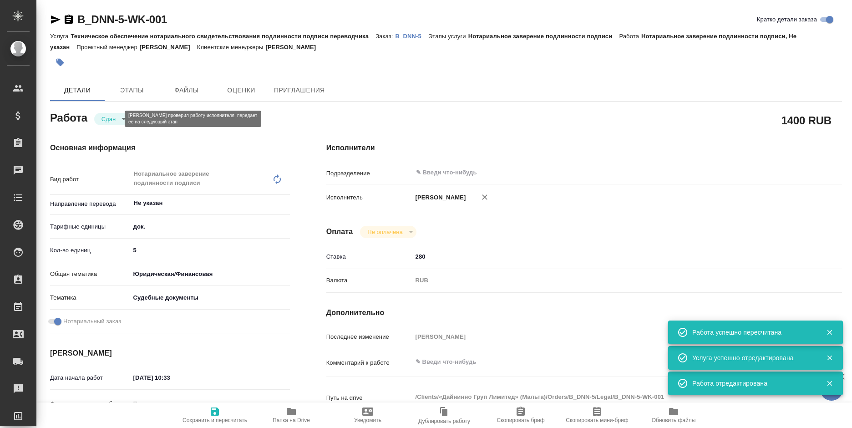
click at [114, 122] on body "🙏 .cls-1 fill:#fff; AWATERA Bogomolova Anastasiya Клиенты Спецификации Заказы 0…" at bounding box center [426, 214] width 852 height 428
type textarea "x"
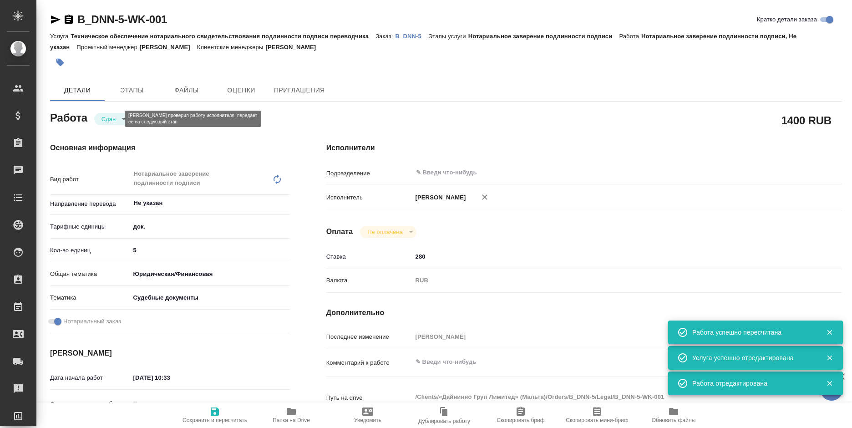
type textarea "x"
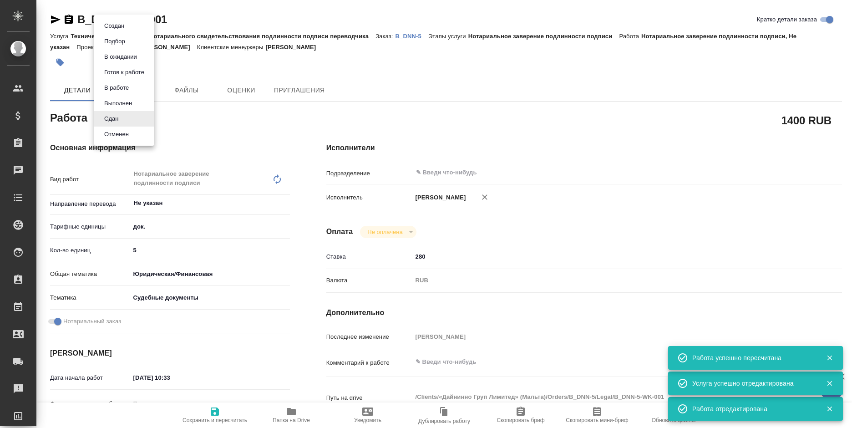
type textarea "x"
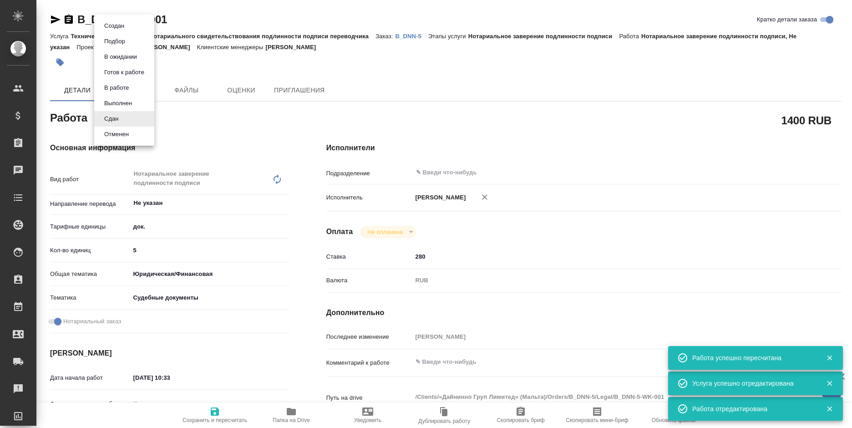
click at [249, 134] on div at bounding box center [426, 214] width 852 height 428
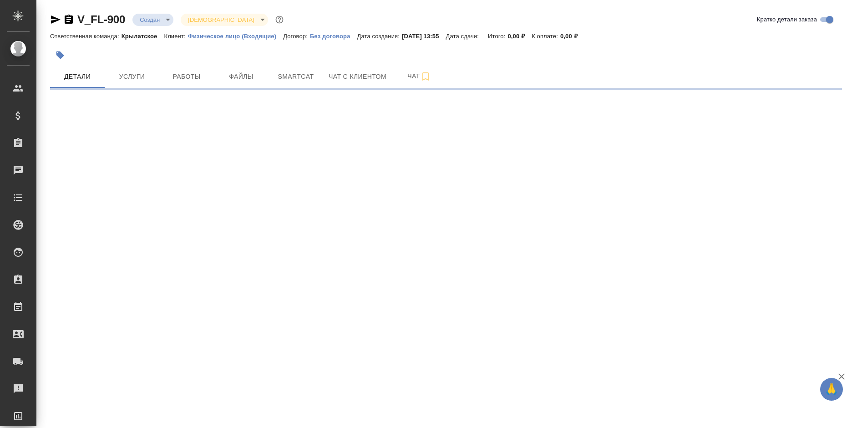
select select "RU"
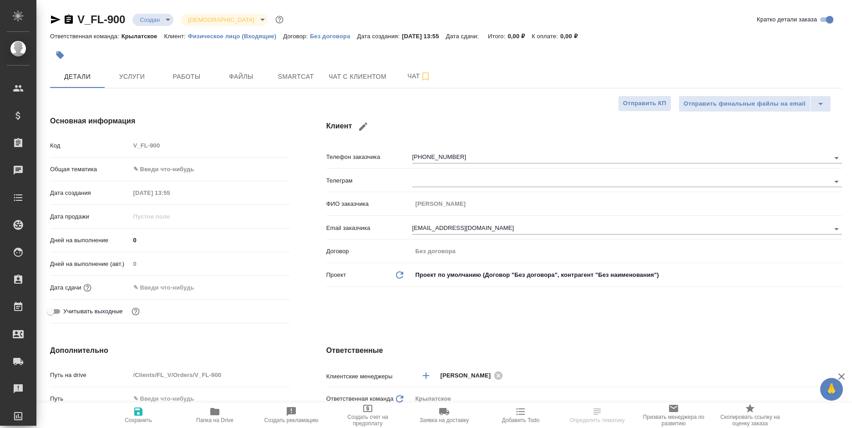
type textarea "x"
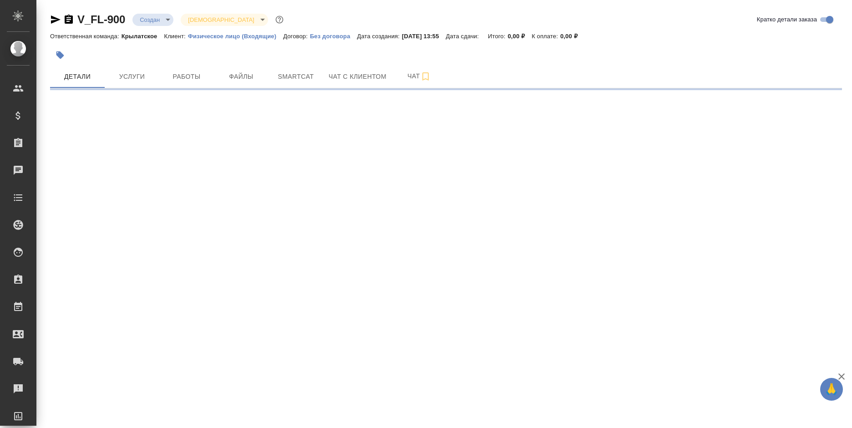
select select "RU"
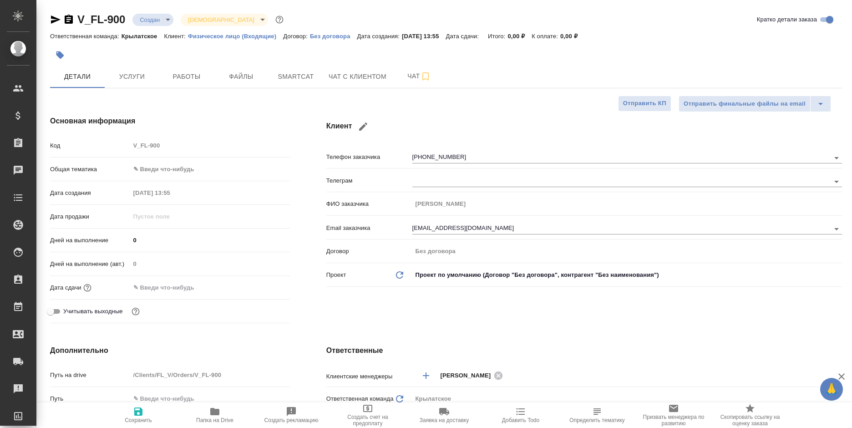
type textarea "x"
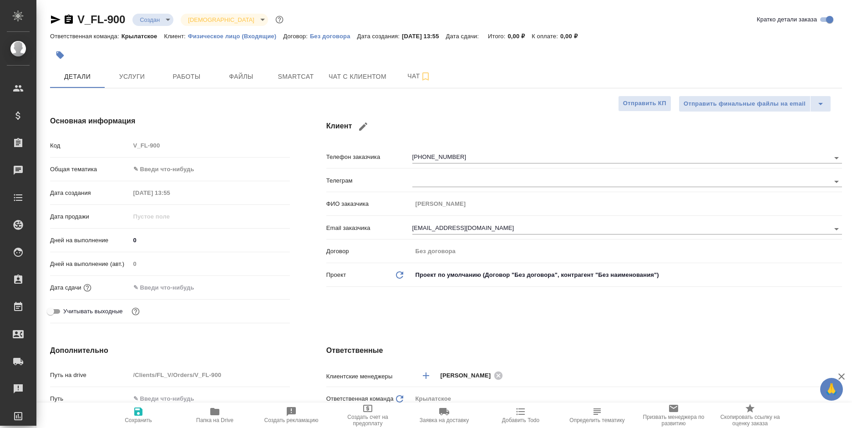
type textarea "x"
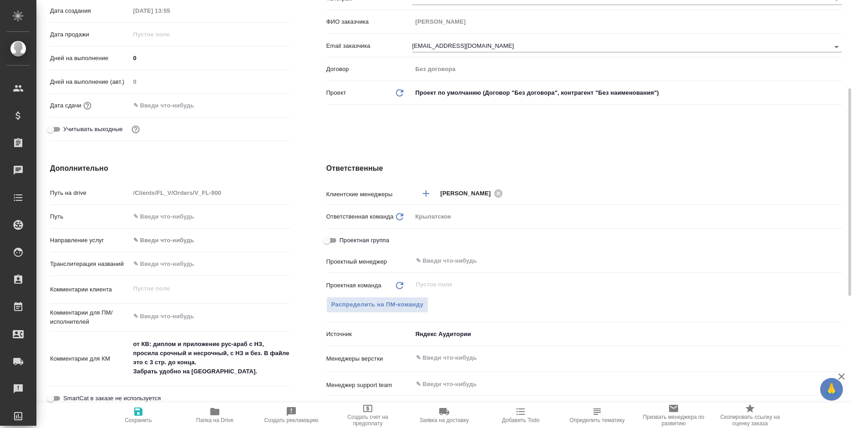
scroll to position [228, 0]
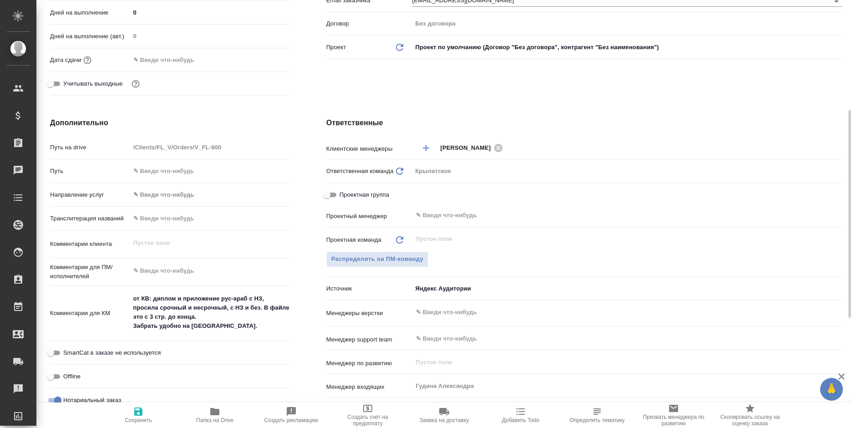
type textarea "x"
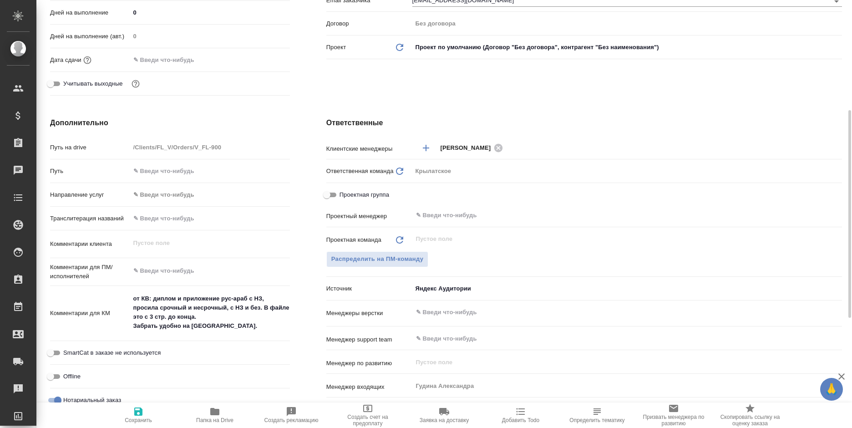
type textarea "x"
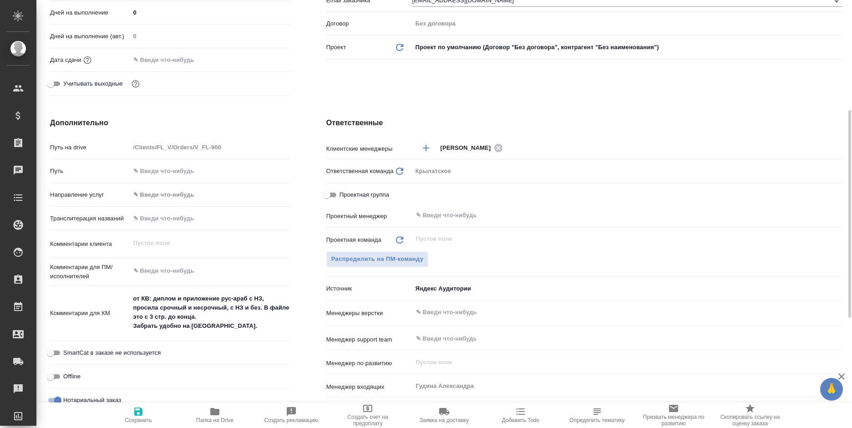
type textarea "x"
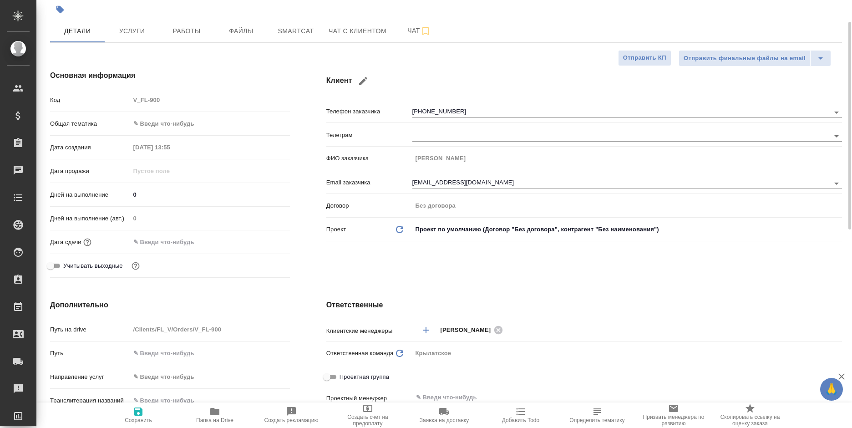
scroll to position [0, 0]
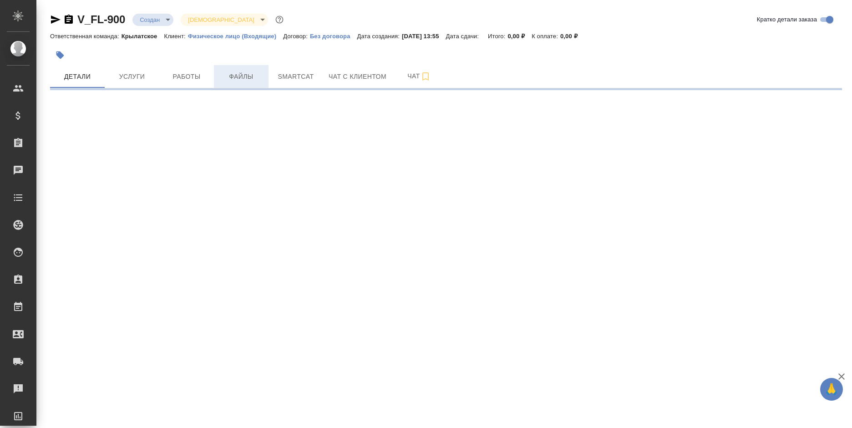
click at [238, 80] on span "Файлы" at bounding box center [241, 76] width 44 height 11
select select "RU"
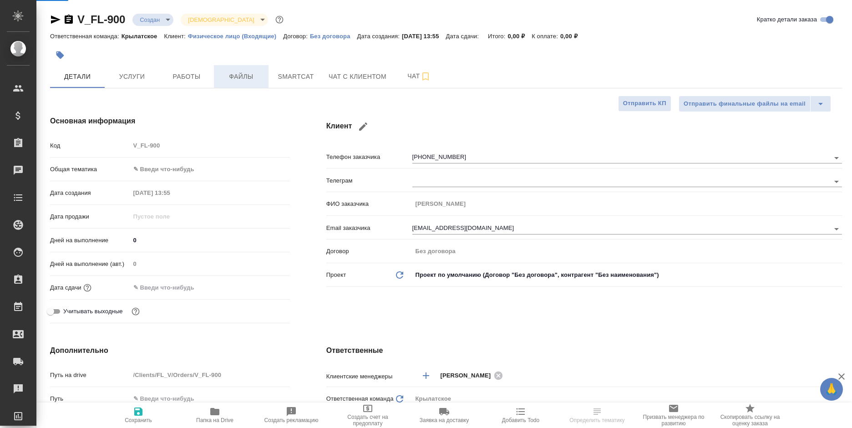
click at [238, 80] on span "Файлы" at bounding box center [241, 76] width 44 height 11
type textarea "x"
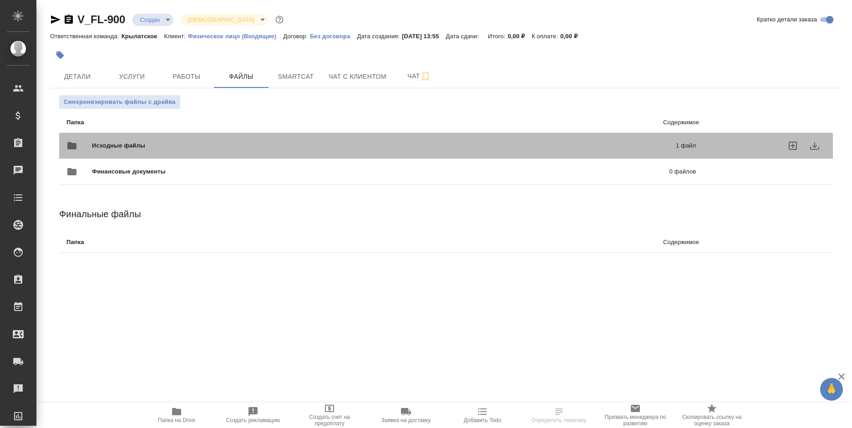
click at [359, 146] on span "Исходные файлы" at bounding box center [251, 145] width 319 height 9
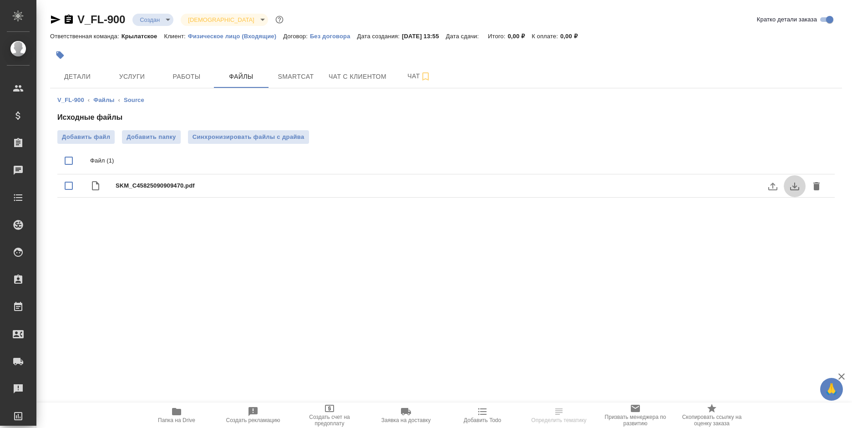
click at [789, 186] on button "download" at bounding box center [795, 186] width 22 height 22
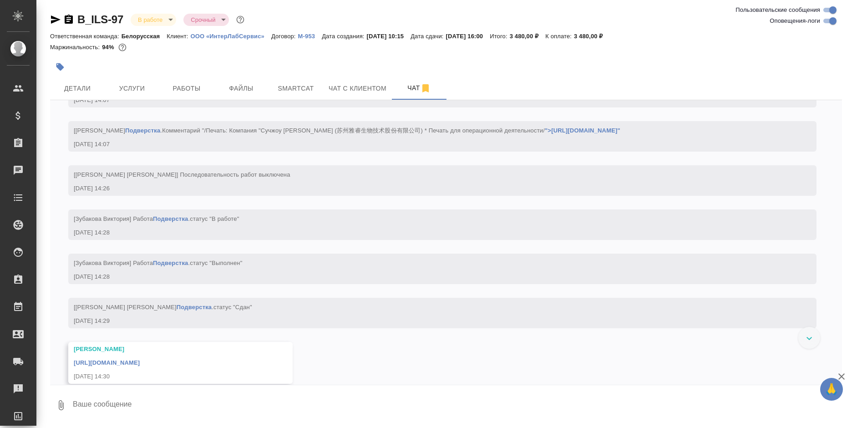
scroll to position [3131, 0]
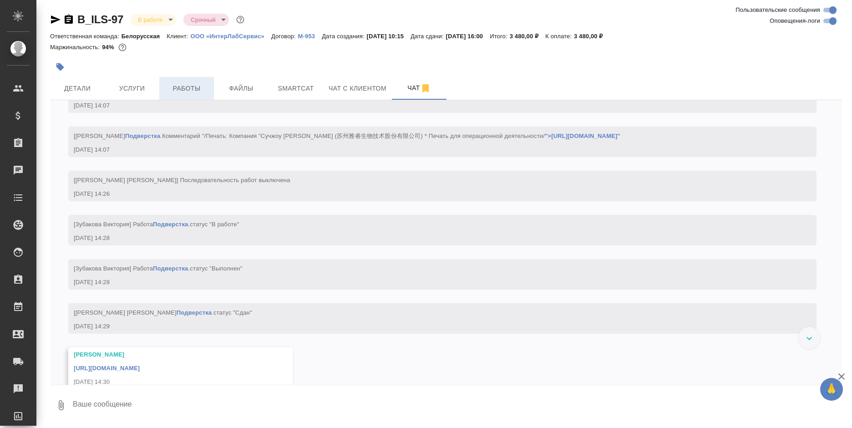
click at [198, 79] on button "Работы" at bounding box center [186, 88] width 55 height 23
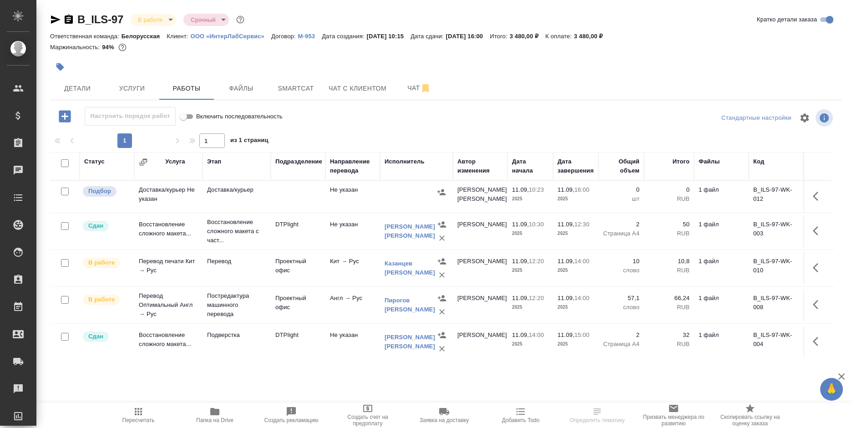
click at [813, 194] on icon "button" at bounding box center [818, 196] width 11 height 11
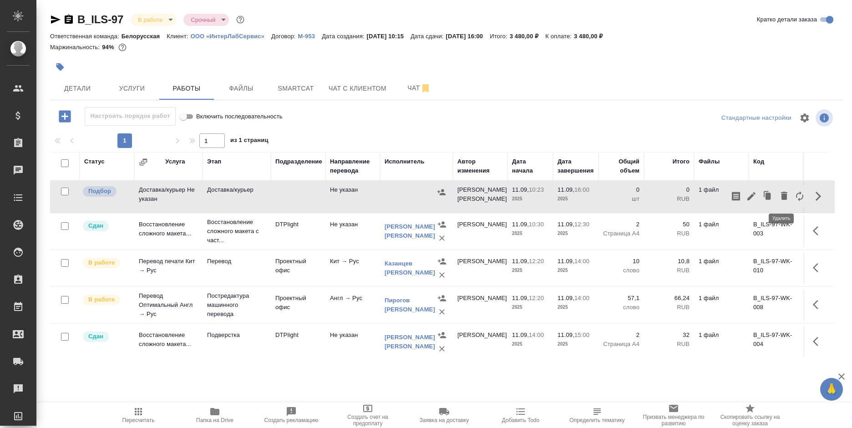
click at [776, 197] on button "button" at bounding box center [783, 196] width 15 height 22
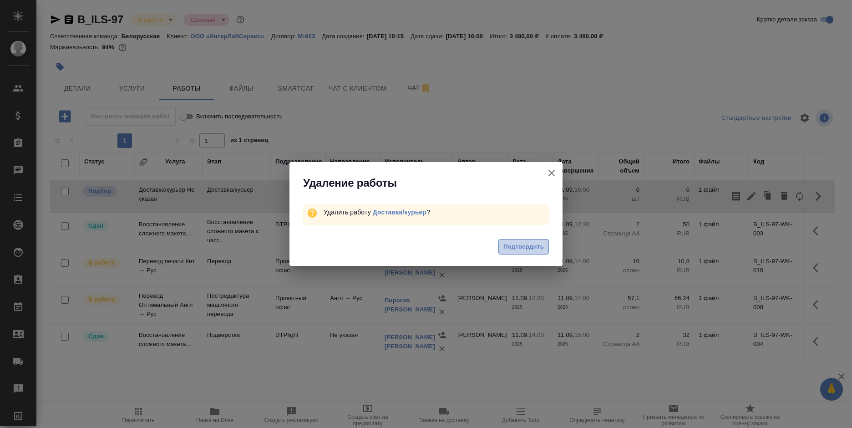
click at [512, 249] on span "Подтвердить" at bounding box center [523, 247] width 41 height 10
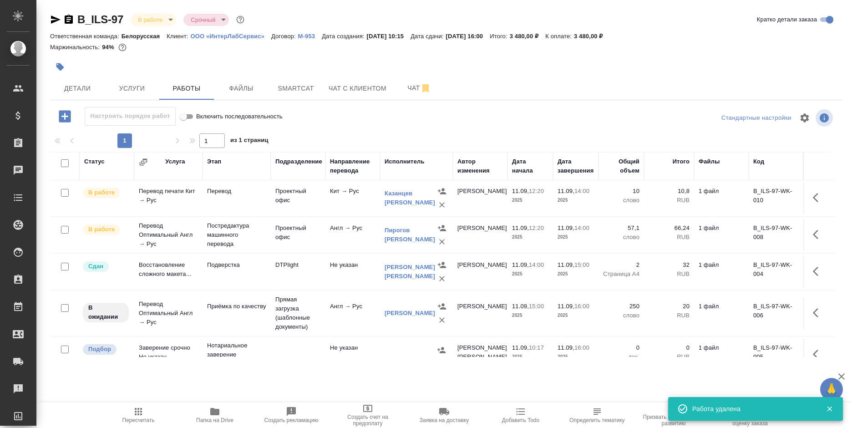
scroll to position [61, 0]
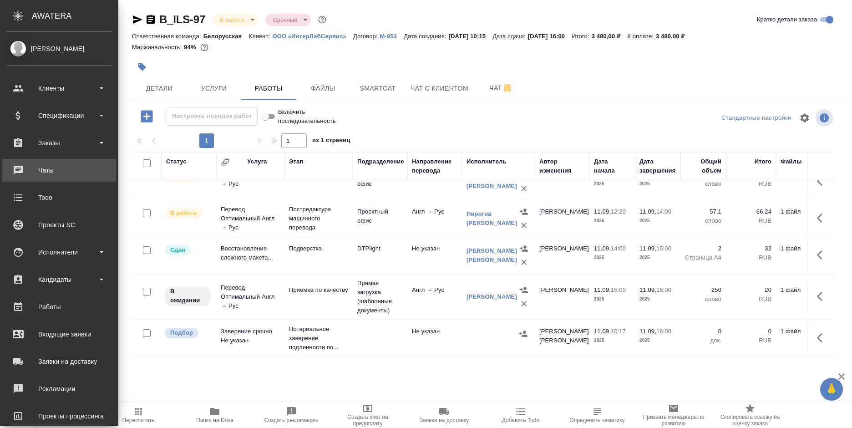
click at [16, 169] on div "Чаты" at bounding box center [59, 170] width 105 height 14
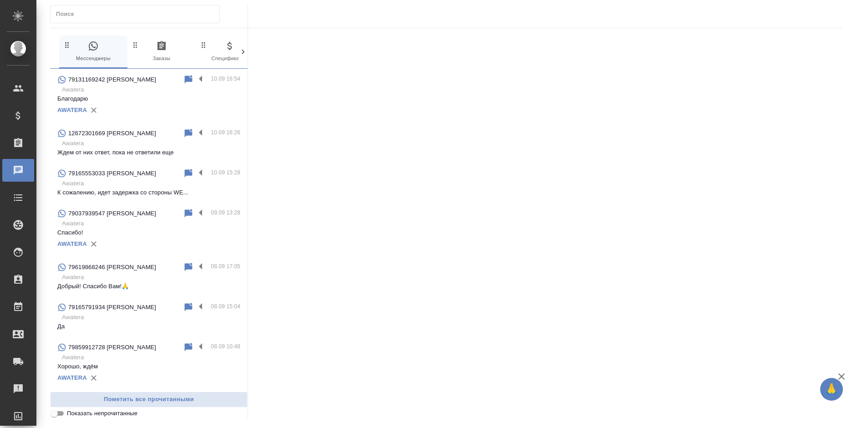
click at [117, 236] on p "Спасибо!" at bounding box center [148, 232] width 183 height 9
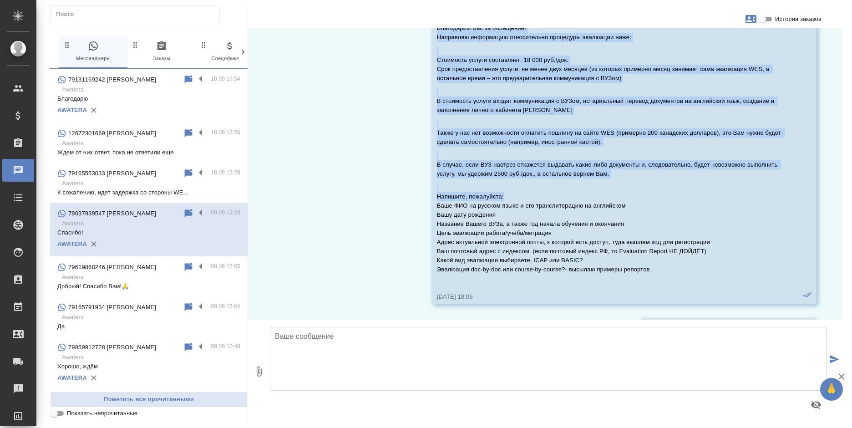
scroll to position [91, 0]
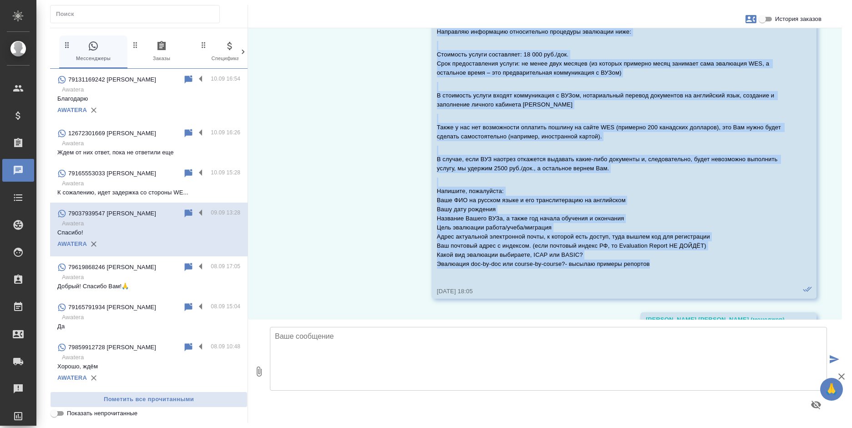
drag, startPoint x: 428, startPoint y: 90, endPoint x: 649, endPoint y: 261, distance: 279.6
click at [649, 261] on div "05.08, вторник [PERSON_NAME] (менеджер) Добрый день! Благодарим Вас за обращени…" at bounding box center [545, 173] width 594 height 291
copy div "Loremi dolo! Sitametcon Adi el seddoeius! Temporinc utlaboreet doloremagnaa eni…"
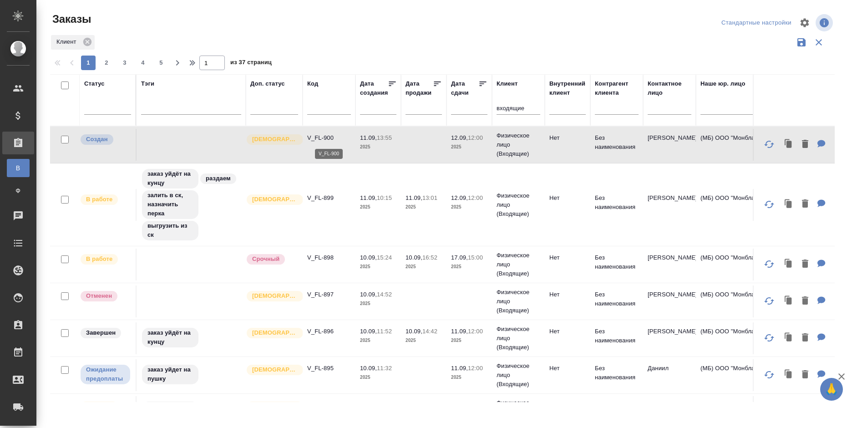
click at [342, 138] on p "V_FL-900" at bounding box center [329, 137] width 44 height 9
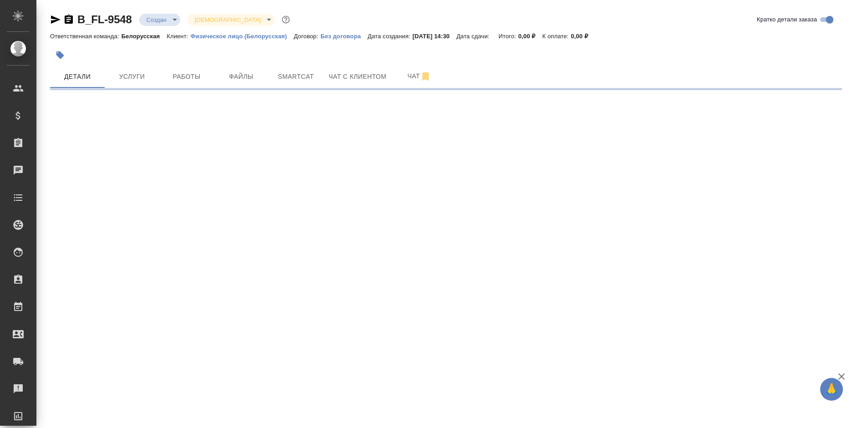
select select "RU"
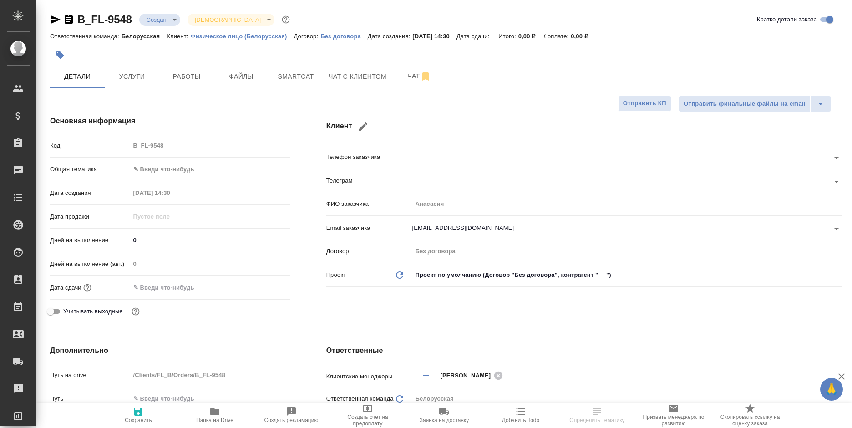
type textarea "x"
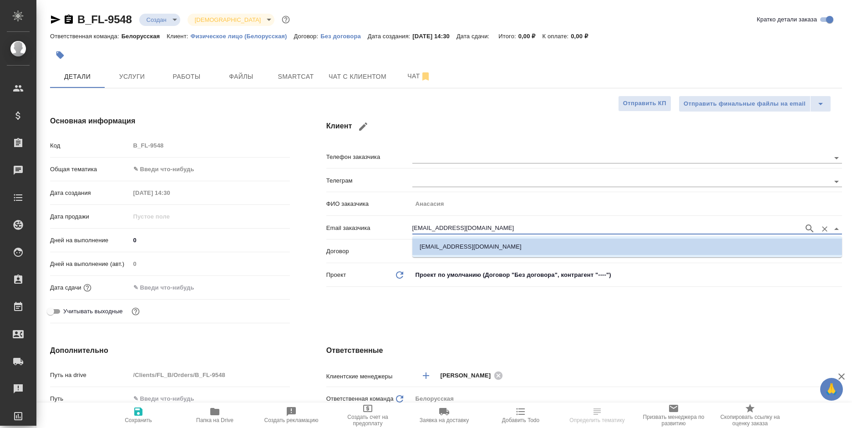
drag, startPoint x: 475, startPoint y: 226, endPoint x: 370, endPoint y: 228, distance: 105.2
click at [370, 228] on div "Email заказчика [EMAIL_ADDRESS][DOMAIN_NAME]" at bounding box center [584, 227] width 516 height 16
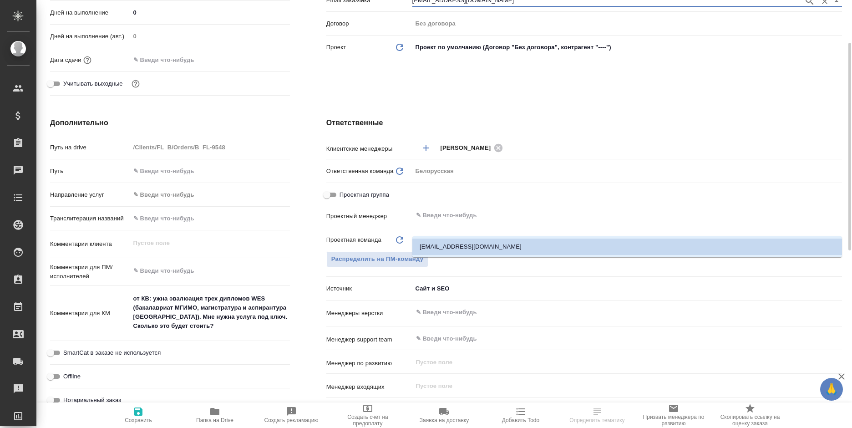
scroll to position [46, 0]
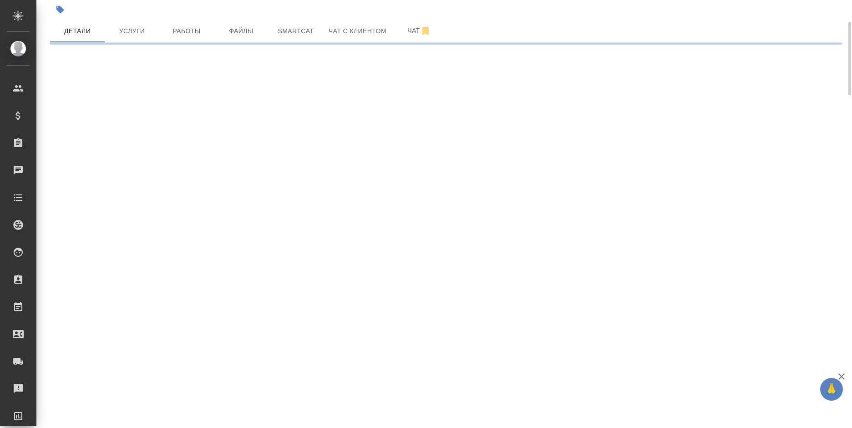
select select "RU"
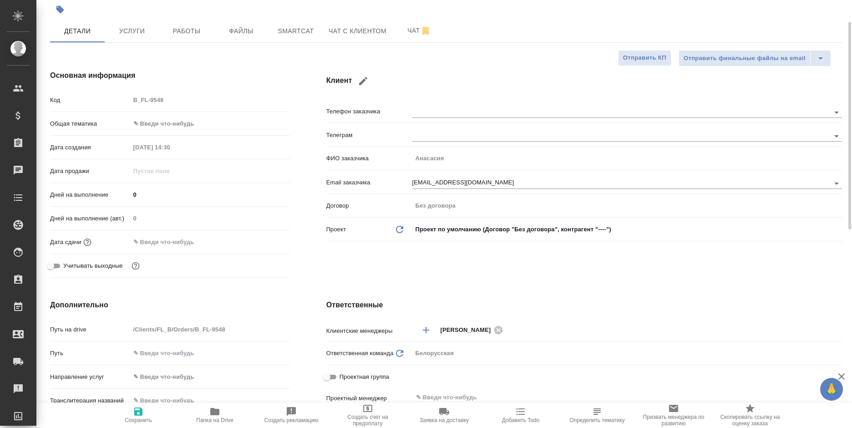
type textarea "x"
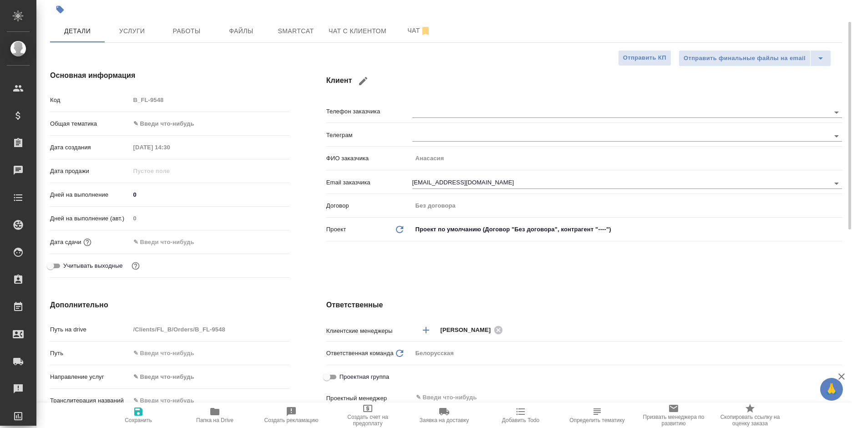
type textarea "x"
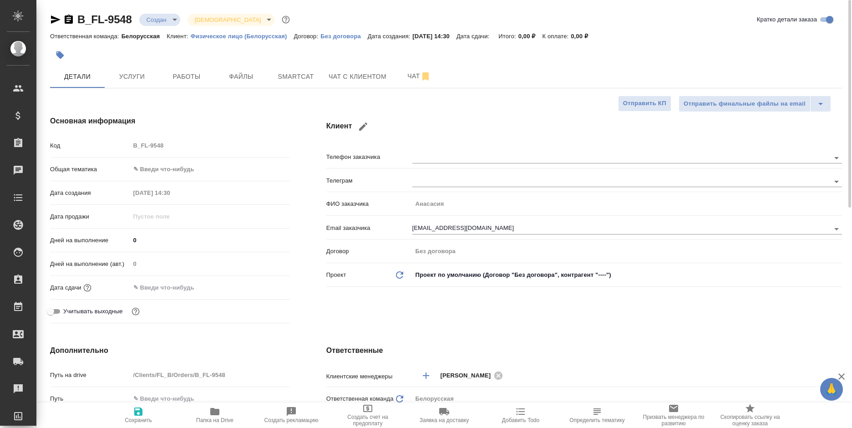
click at [68, 20] on icon "button" at bounding box center [69, 19] width 8 height 9
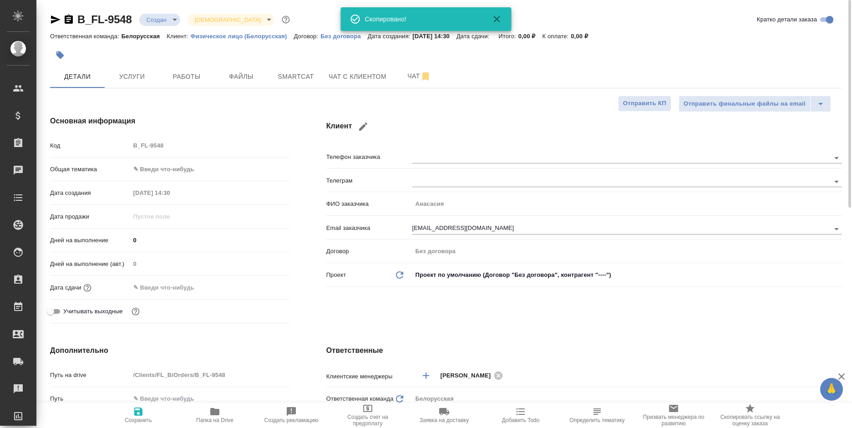
click at [68, 20] on icon "button" at bounding box center [69, 19] width 8 height 9
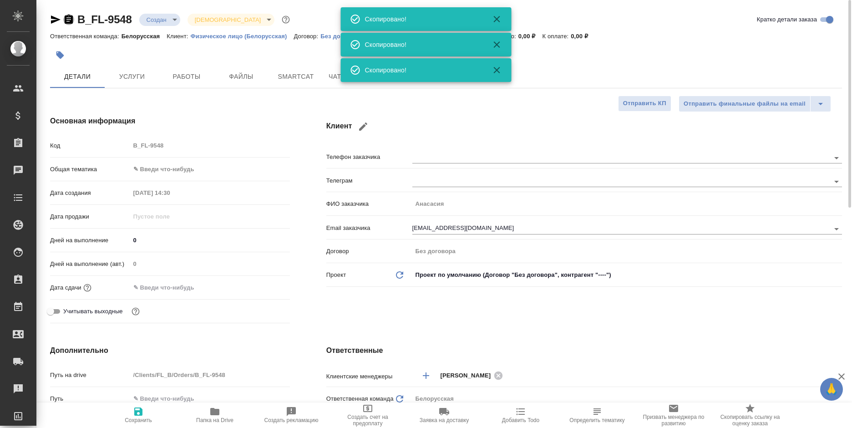
click at [68, 20] on icon "button" at bounding box center [69, 19] width 8 height 9
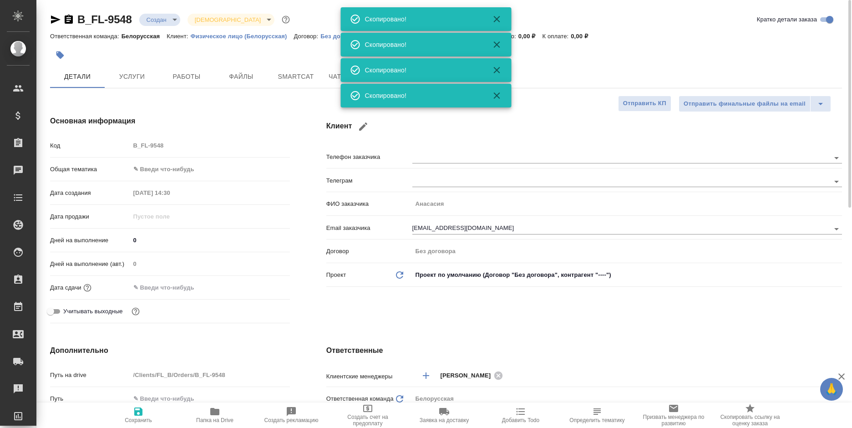
type textarea "x"
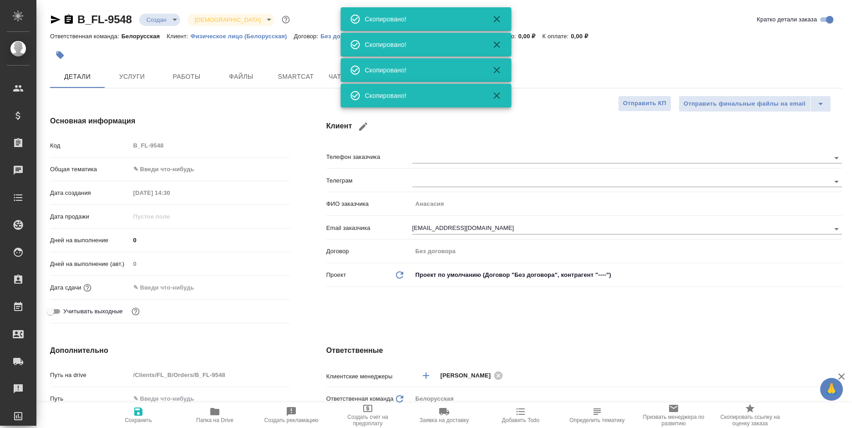
type textarea "x"
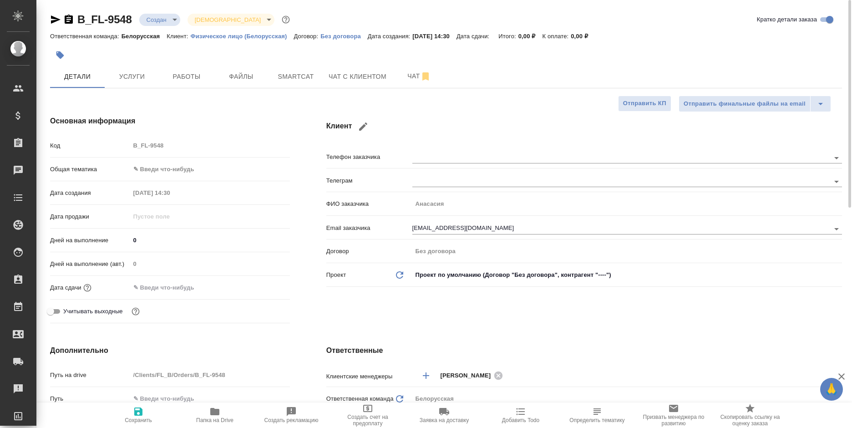
click at [178, 173] on body "🙏 .cls-1 fill:#fff; AWATERA Bogomolova Anastasiya Клиенты Спецификации Заказы 0…" at bounding box center [426, 214] width 852 height 428
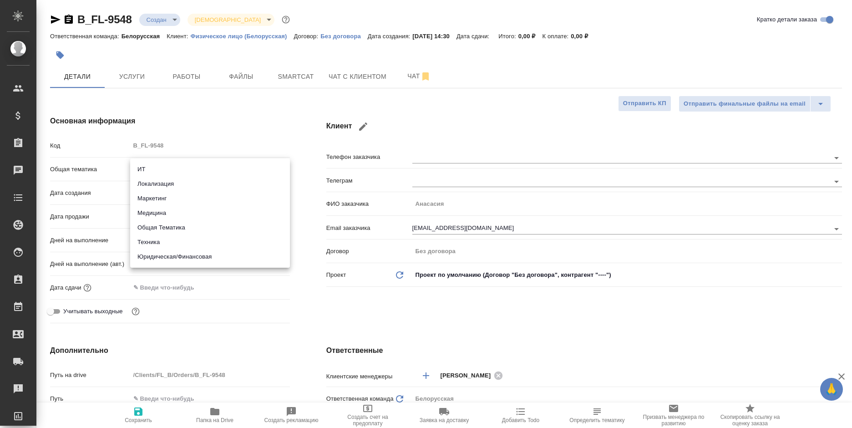
click at [182, 186] on li "Локализация" at bounding box center [210, 184] width 160 height 15
type input "local"
type textarea "x"
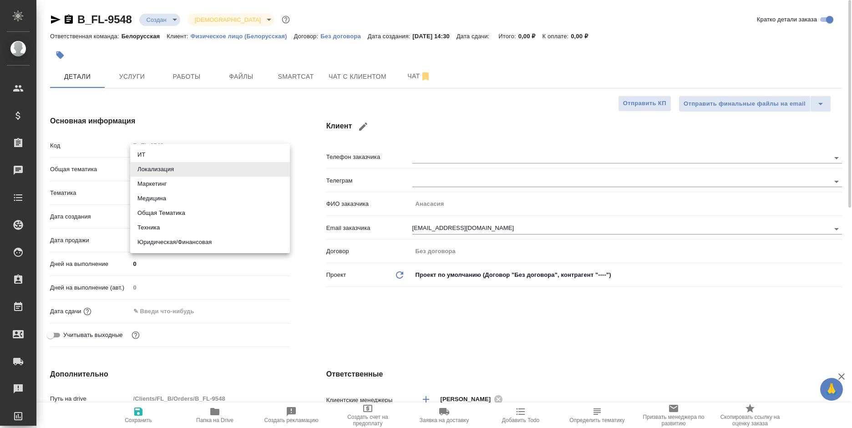
click at [173, 172] on body "🙏 .cls-1 fill:#fff; AWATERA Bogomolova Anastasiya Клиенты Спецификации Заказы 0…" at bounding box center [426, 214] width 852 height 428
click at [193, 248] on li "Юридическая/Финансовая" at bounding box center [210, 242] width 160 height 15
type input "yr-fn"
type textarea "x"
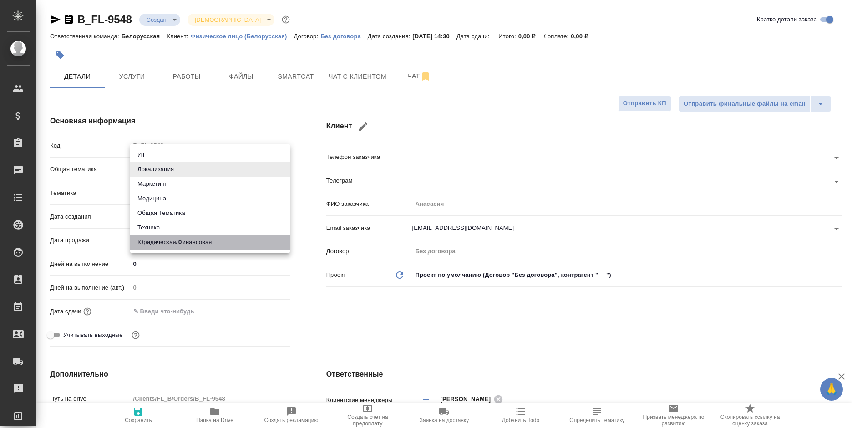
type textarea "x"
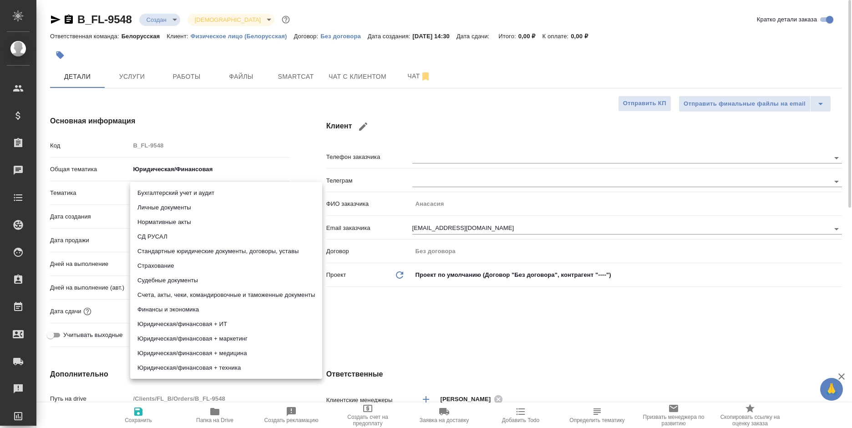
click at [180, 192] on body "🙏 .cls-1 fill:#fff; AWATERA Bogomolova Anastasiya Клиенты Спецификации Заказы 0…" at bounding box center [426, 214] width 852 height 428
click at [206, 206] on li "Личные документы" at bounding box center [226, 207] width 192 height 15
type textarea "x"
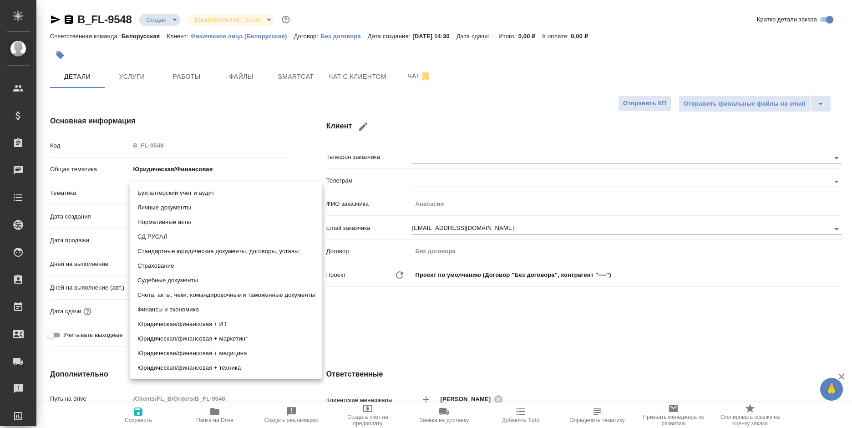
type input "5a8b8b956a9677013d343cfe"
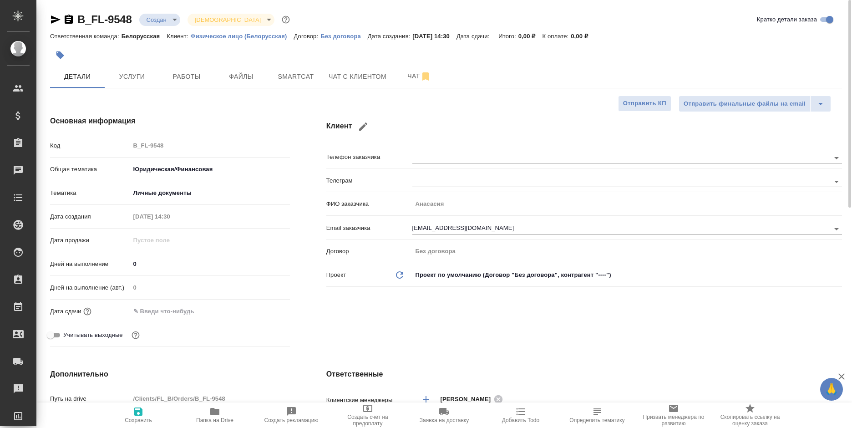
click at [194, 309] on input "text" at bounding box center [170, 310] width 80 height 13
click at [261, 311] on icon "button" at bounding box center [263, 310] width 11 height 11
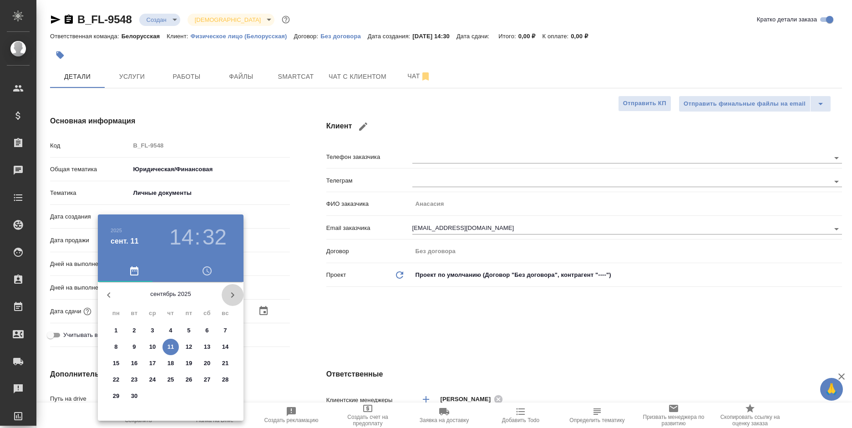
click at [229, 295] on icon "button" at bounding box center [232, 294] width 11 height 11
click at [186, 398] on p "31" at bounding box center [189, 395] width 7 height 9
type input "31.10.2025 14:32"
type textarea "x"
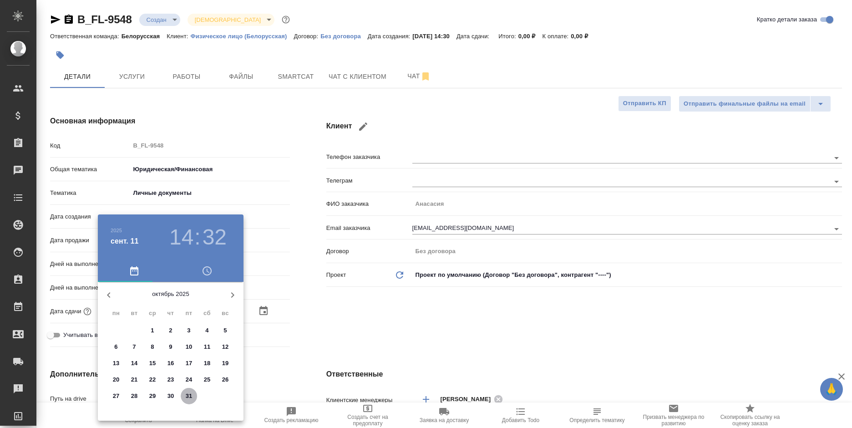
type textarea "x"
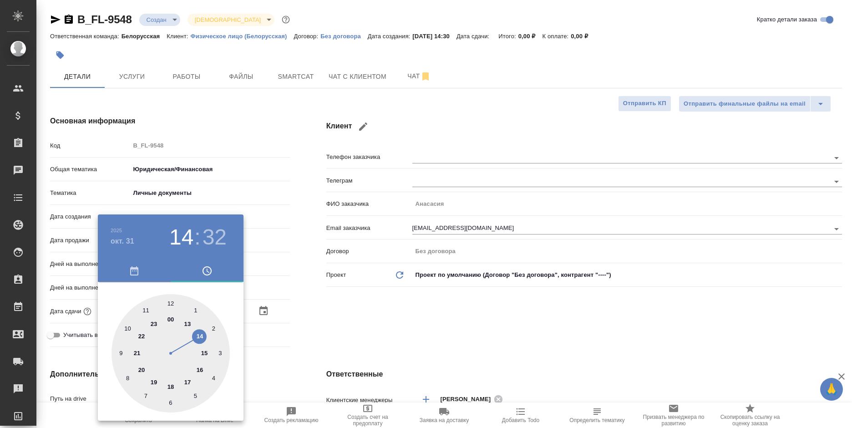
click at [169, 302] on div at bounding box center [170, 353] width 118 height 118
type input "31.10.2025 12:32"
type textarea "x"
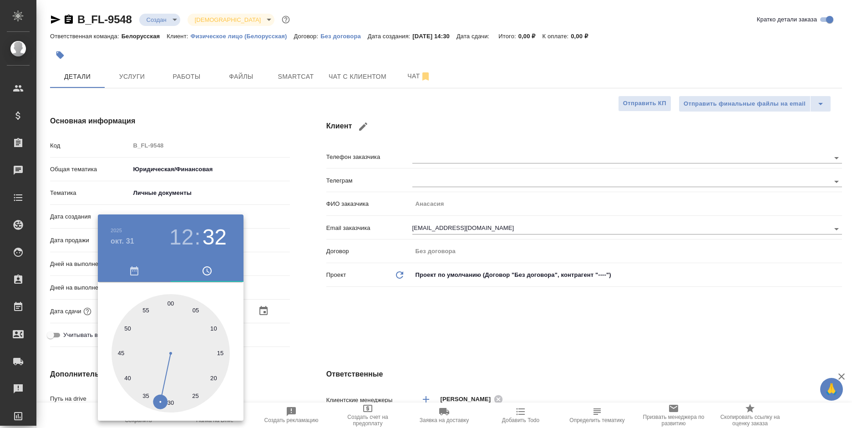
click at [172, 301] on div at bounding box center [170, 353] width 118 height 118
type input "31.10.2025 12:00"
type textarea "x"
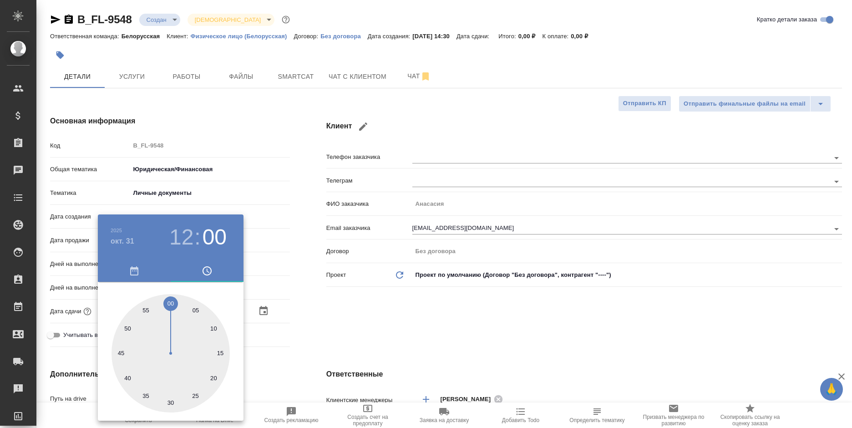
click at [362, 302] on div at bounding box center [426, 214] width 852 height 428
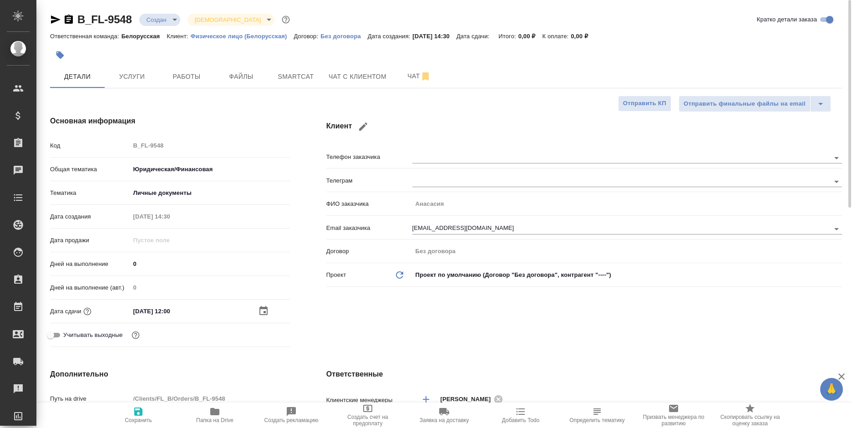
click at [147, 415] on span "Сохранить" at bounding box center [139, 414] width 66 height 17
type textarea "x"
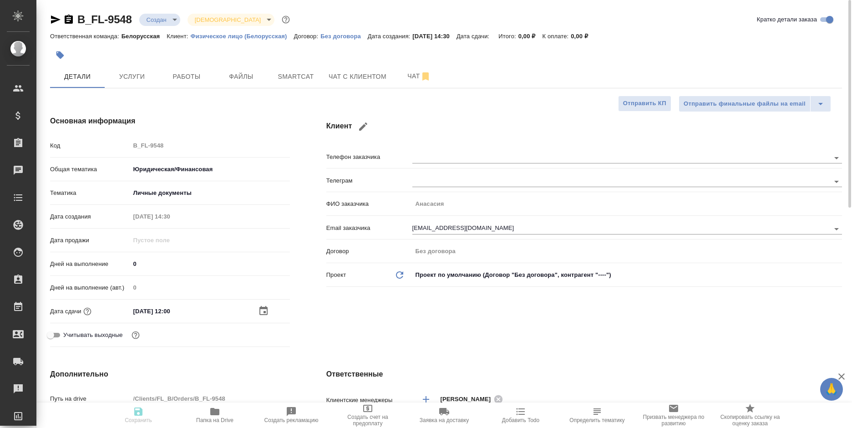
type textarea "x"
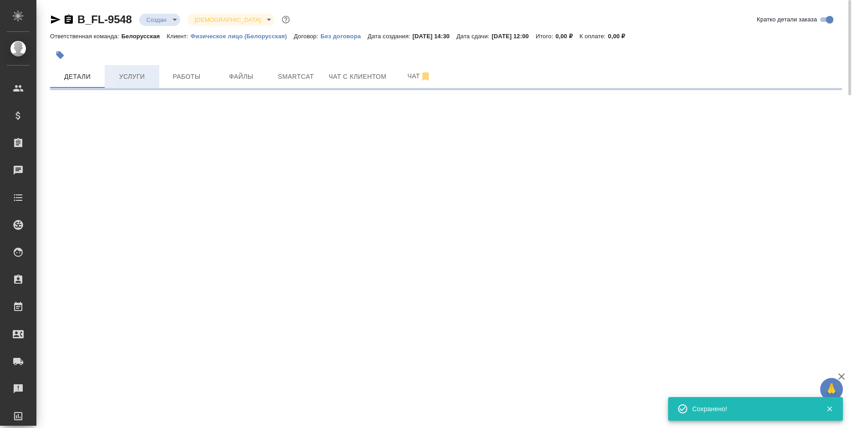
click at [132, 74] on span "Услуги" at bounding box center [132, 76] width 44 height 11
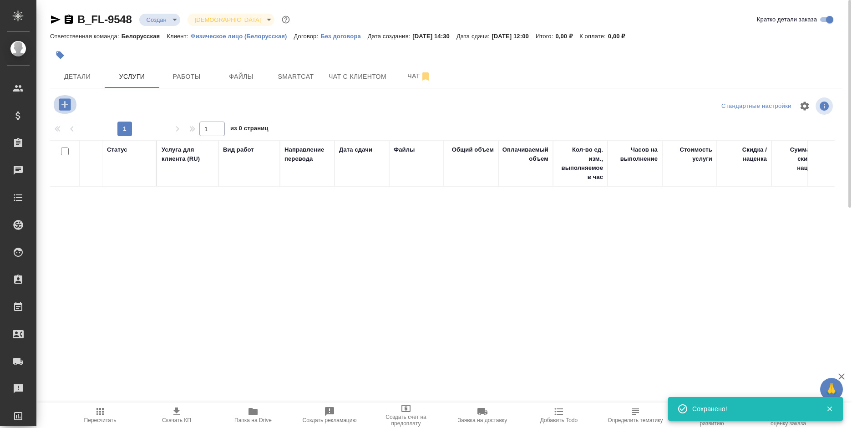
click at [61, 106] on icon "button" at bounding box center [65, 104] width 12 height 12
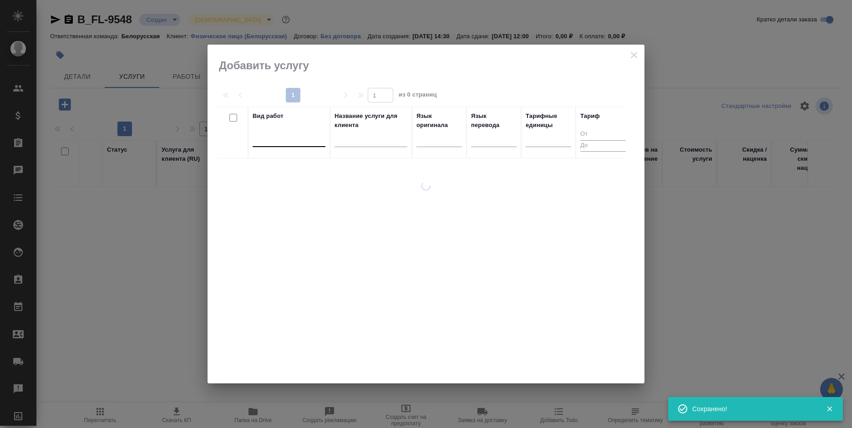
click at [293, 145] on div at bounding box center [289, 138] width 73 height 17
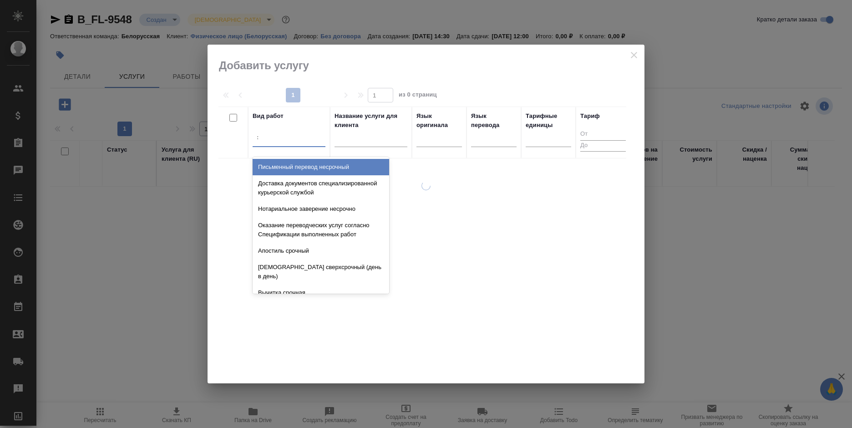
type input "эвал"
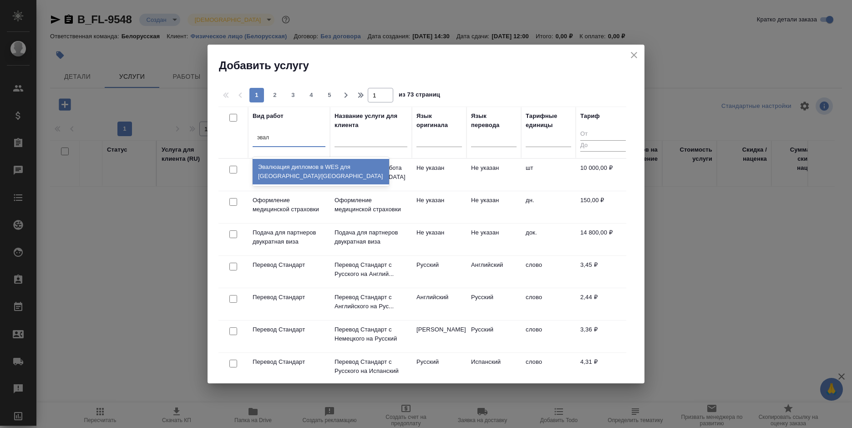
click at [325, 158] on div "Эвалюация дипломов в WES для США/Канады" at bounding box center [321, 171] width 137 height 29
click at [258, 175] on div "Эвалюация дипломов в WES для США/Канады" at bounding box center [321, 171] width 137 height 25
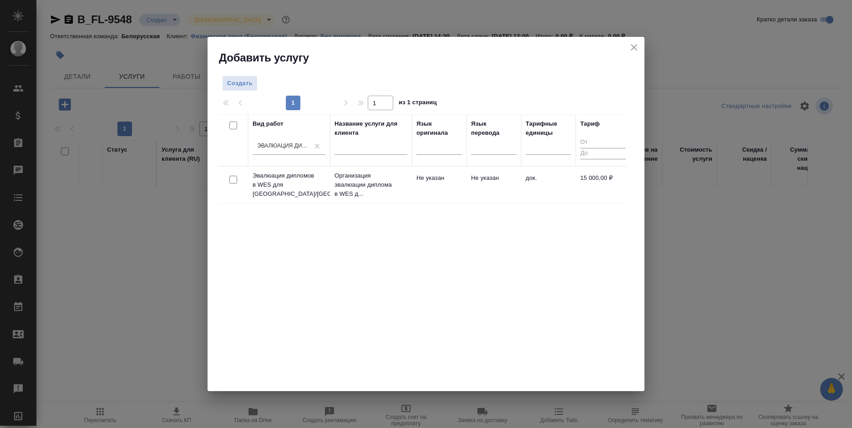
click at [548, 194] on td "док." at bounding box center [548, 185] width 55 height 32
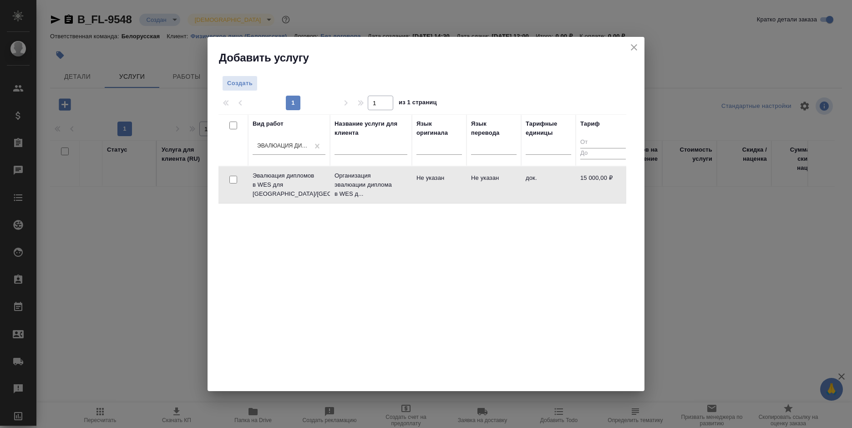
click at [550, 187] on td "док." at bounding box center [548, 185] width 55 height 32
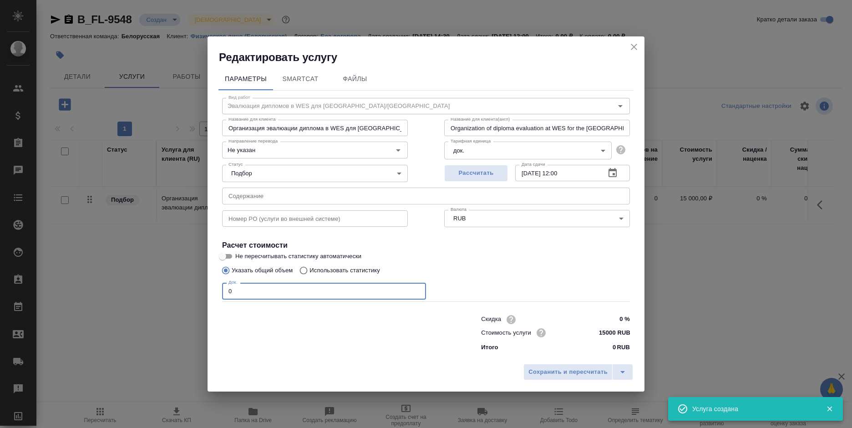
drag, startPoint x: 247, startPoint y: 293, endPoint x: 221, endPoint y: 292, distance: 26.0
click at [221, 292] on div "Вид работ Эвалюация дипломов в WES для США/Канады Вид работ Название для клиент…" at bounding box center [425, 223] width 415 height 265
type input "1"
click at [537, 375] on span "Сохранить и пересчитать" at bounding box center [567, 372] width 79 height 10
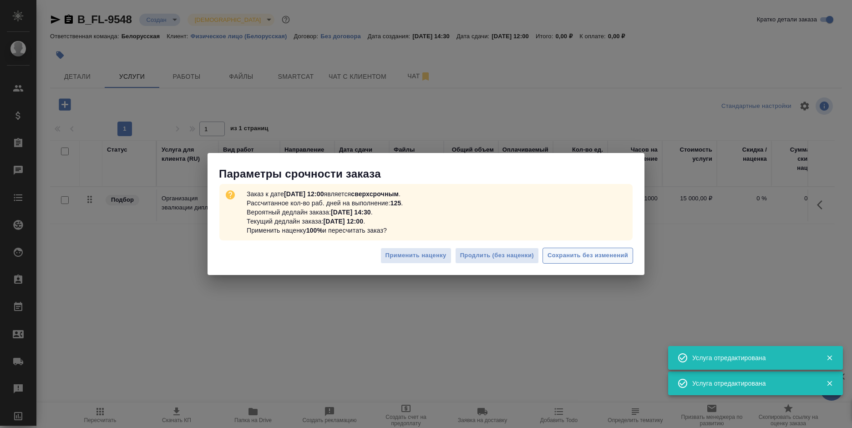
click at [568, 250] on span "Сохранить без изменений" at bounding box center [587, 255] width 81 height 10
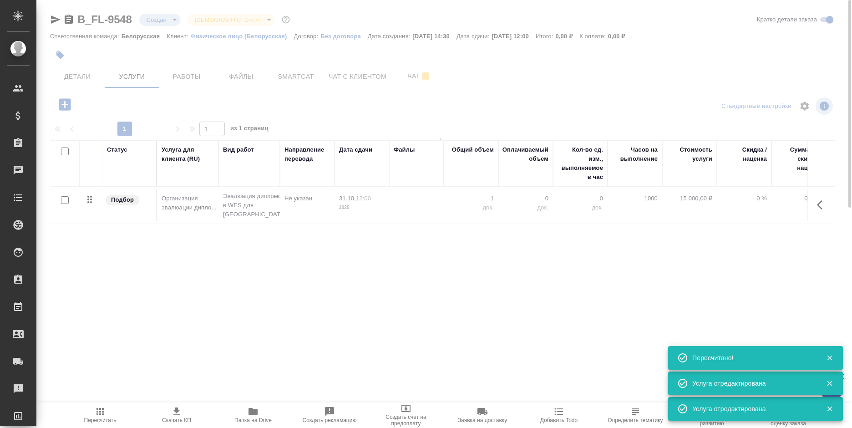
type input "urgent"
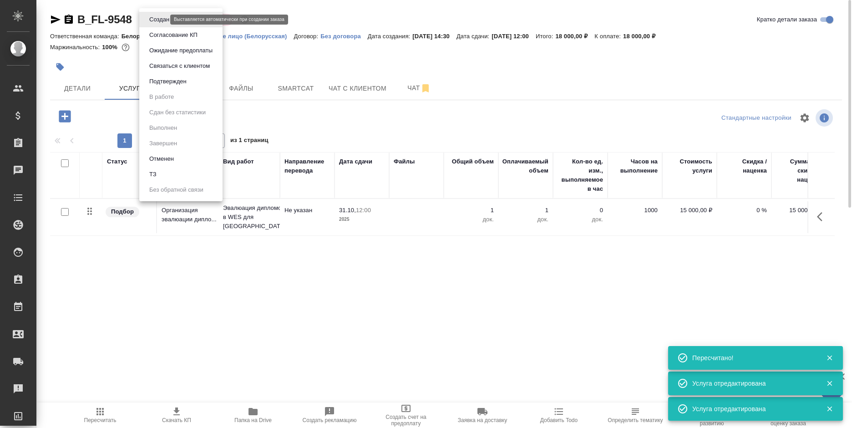
click at [152, 17] on body "🙏 .cls-1 fill:#fff; AWATERA Bogomolova Anastasiya Клиенты Спецификации Заказы 0…" at bounding box center [426, 214] width 852 height 428
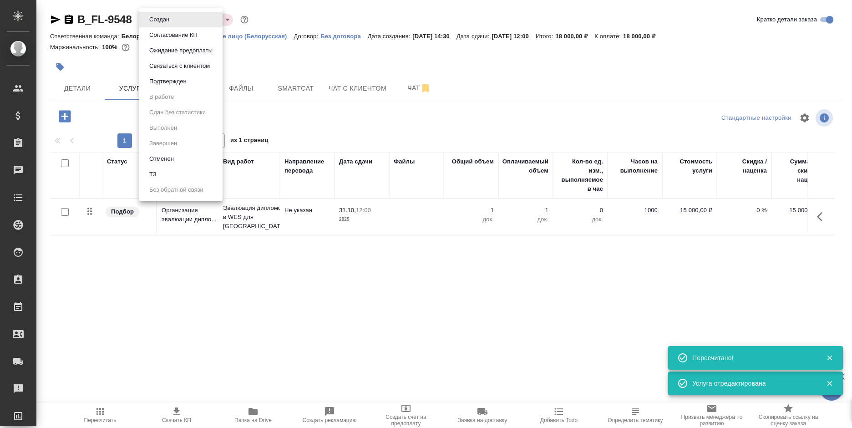
click at [173, 63] on button "Связаться с клиентом" at bounding box center [180, 66] width 66 height 10
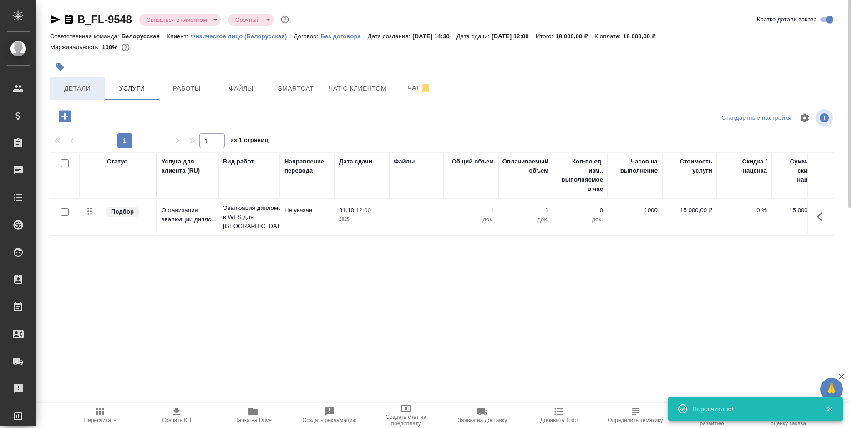
click at [78, 91] on span "Детали" at bounding box center [78, 88] width 44 height 11
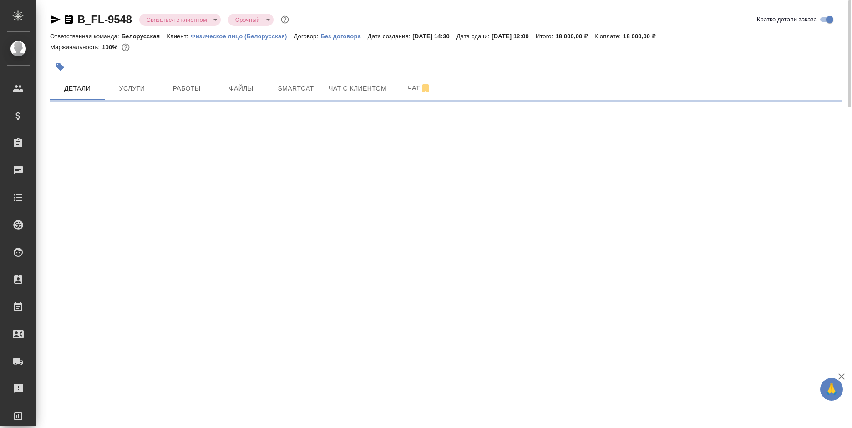
select select "RU"
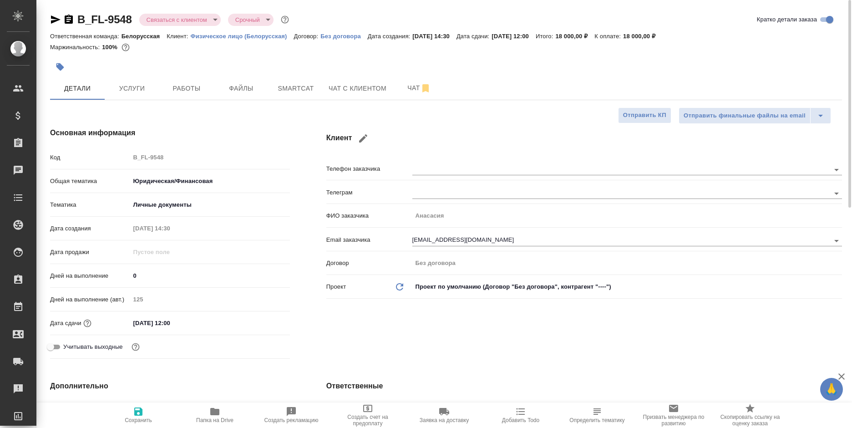
type textarea "x"
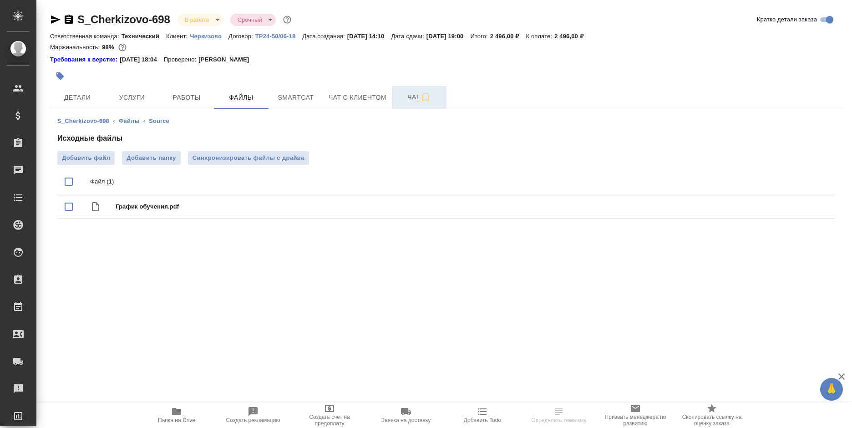
click at [399, 98] on span "Чат" at bounding box center [419, 96] width 44 height 11
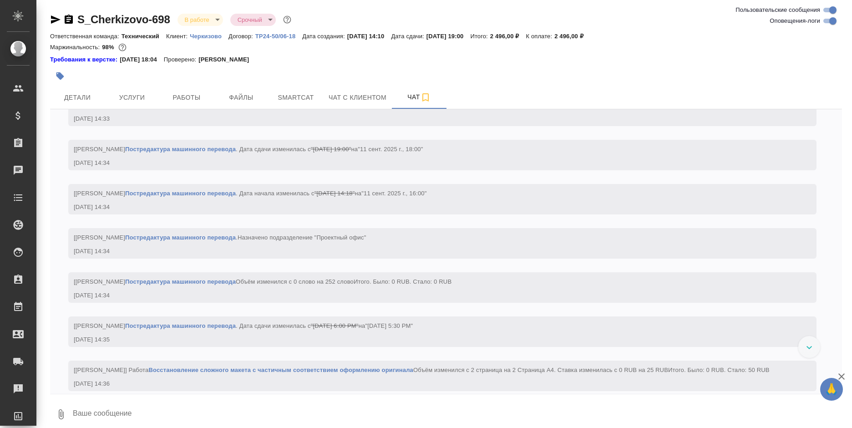
scroll to position [2057, 0]
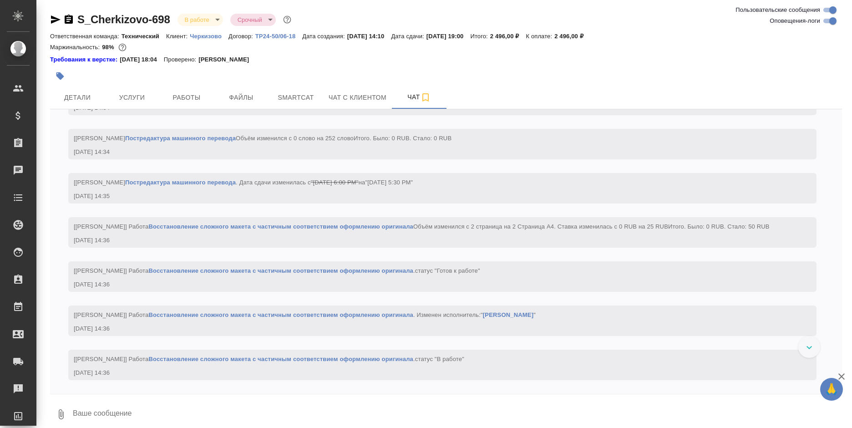
click at [836, 358] on div "11.09, [DATE] [[PERSON_NAME] оставил комментарий: "Обязательно проверяем языки …" at bounding box center [446, 251] width 792 height 284
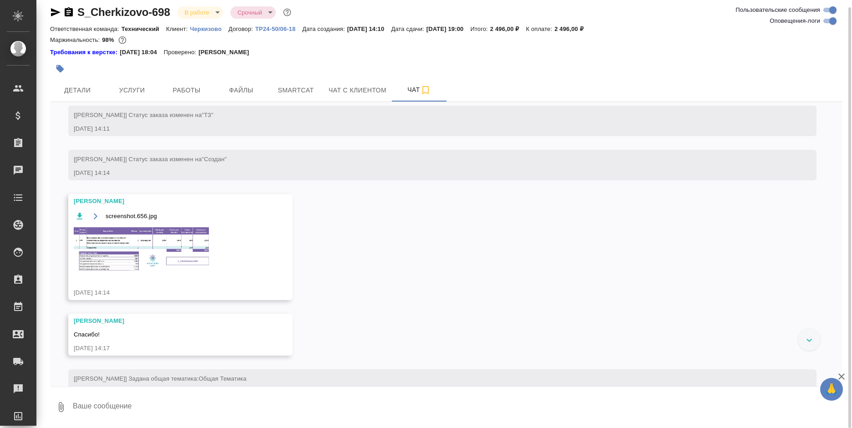
scroll to position [228, 0]
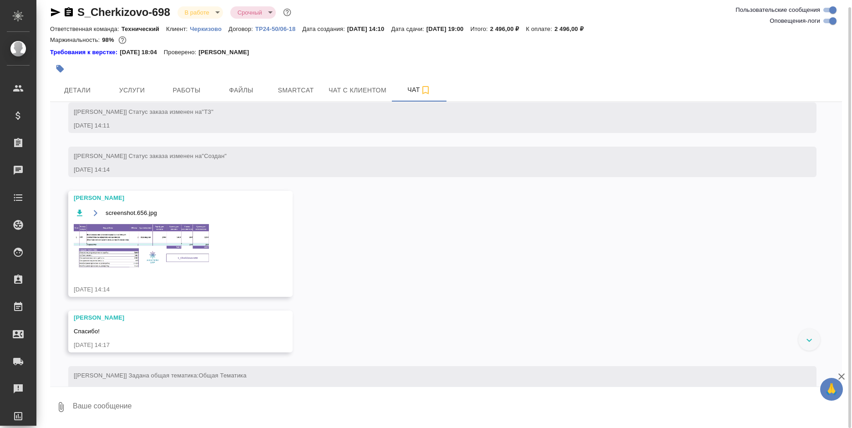
click at [160, 246] on img at bounding box center [142, 246] width 137 height 46
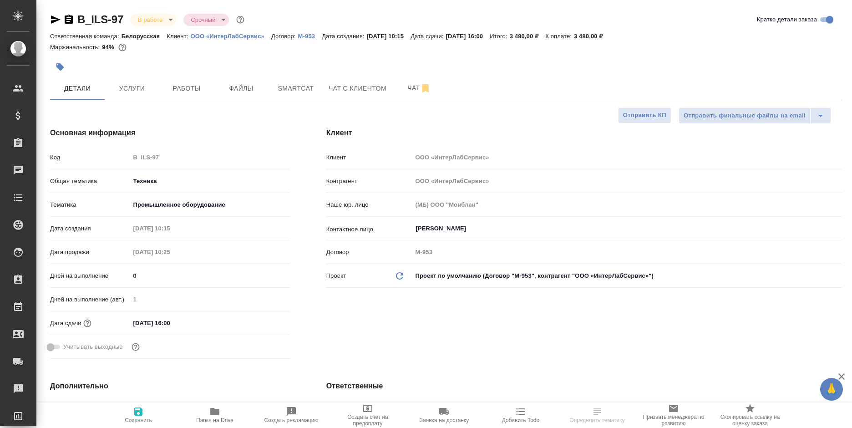
select select "RU"
click at [396, 87] on button "Чат" at bounding box center [419, 88] width 55 height 23
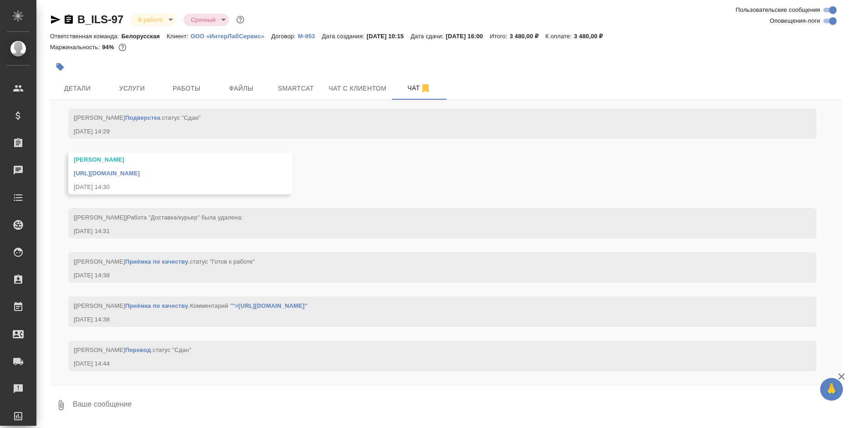
scroll to position [3444, 0]
click at [68, 20] on icon "button" at bounding box center [68, 19] width 11 height 11
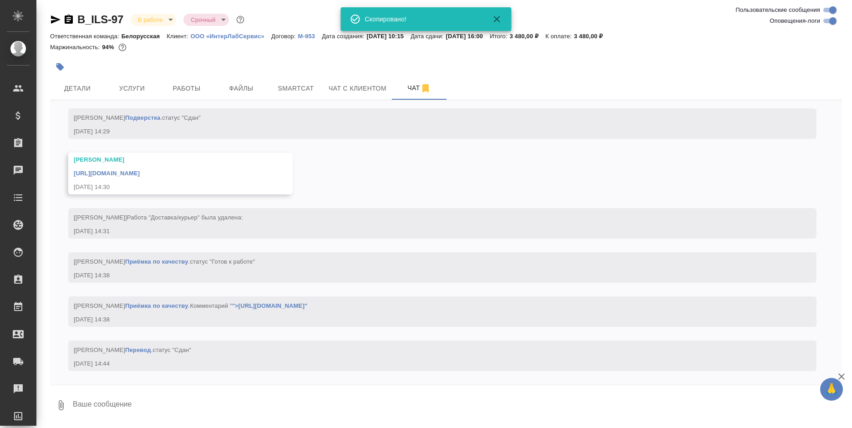
click at [68, 20] on icon "button" at bounding box center [68, 19] width 11 height 11
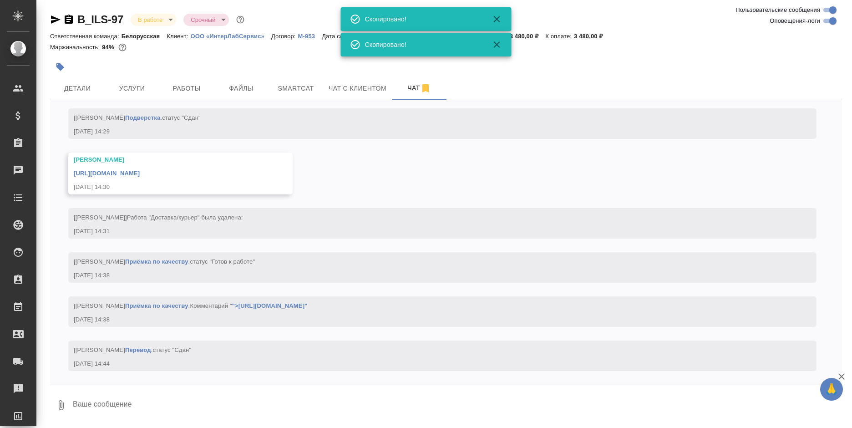
click at [68, 20] on icon "button" at bounding box center [68, 19] width 11 height 11
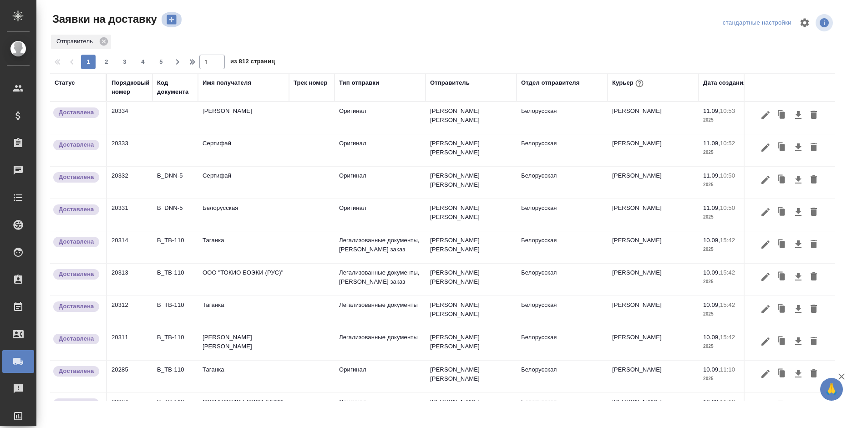
click at [173, 21] on icon "button" at bounding box center [172, 20] width 10 height 10
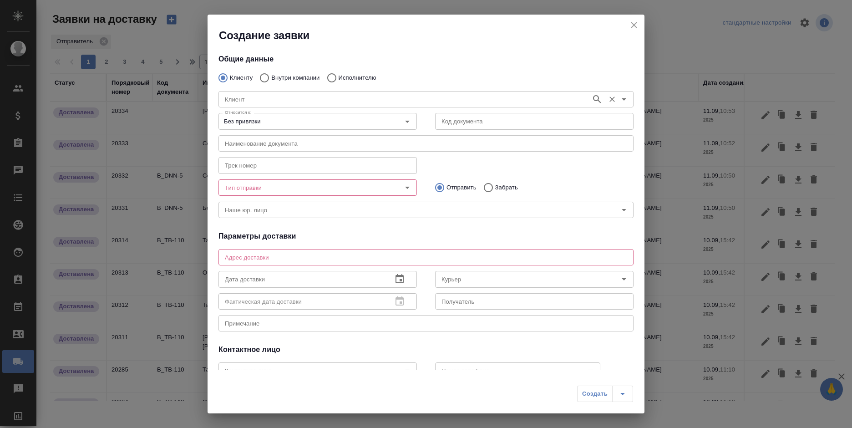
click at [252, 99] on input "Клиент" at bounding box center [403, 99] width 365 height 11
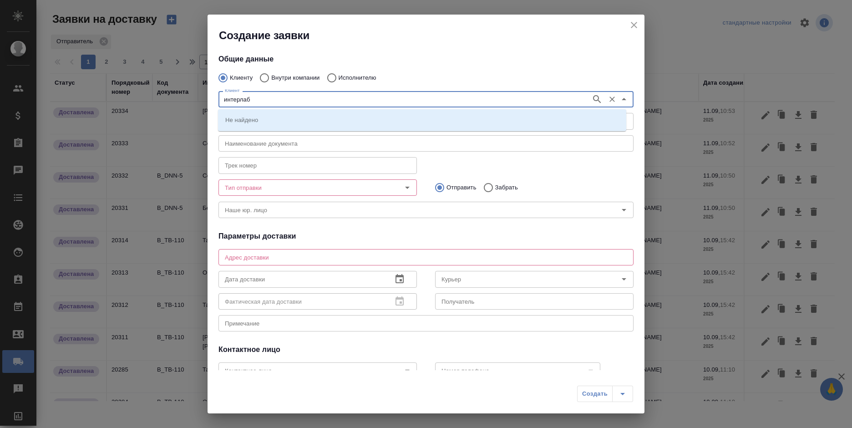
type input "интерлаб"
click at [259, 116] on p "ООО «ИнтерЛабСервис»" at bounding box center [260, 119] width 71 height 9
type input "ООО «ИнтерЛабСервис»"
type textarea "115035, Россия, Москва, Садовническая улица, 20/13, стр. 2"
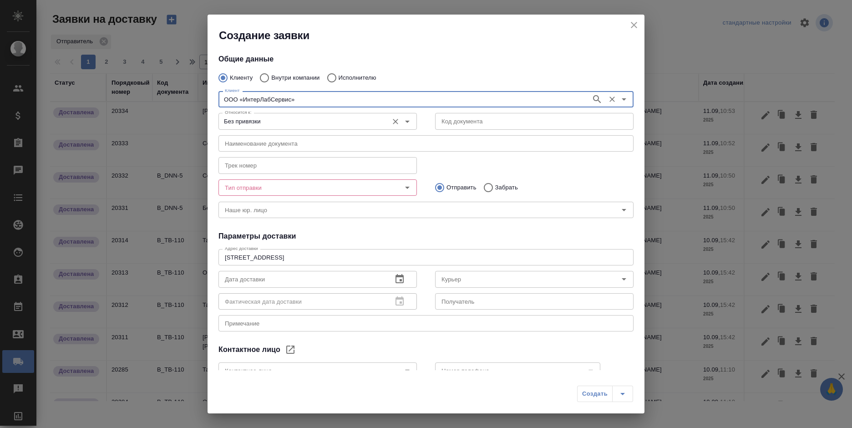
click at [263, 121] on input "Без привязки" at bounding box center [302, 121] width 162 height 11
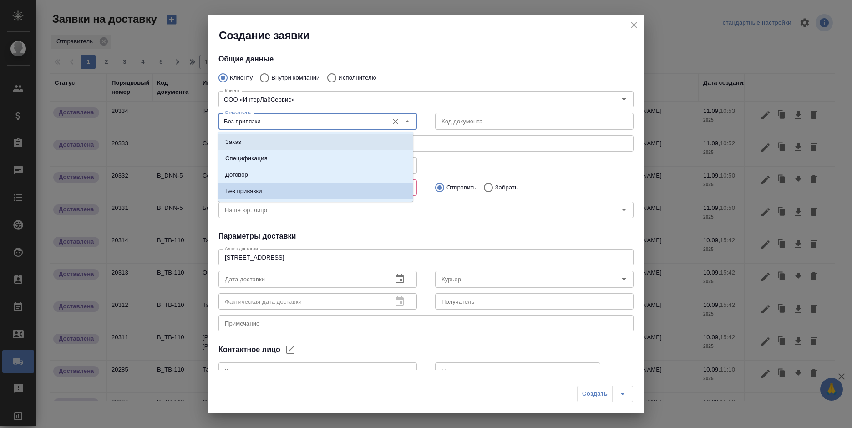
click at [294, 139] on li "Заказ" at bounding box center [315, 142] width 195 height 16
type input "Заказ"
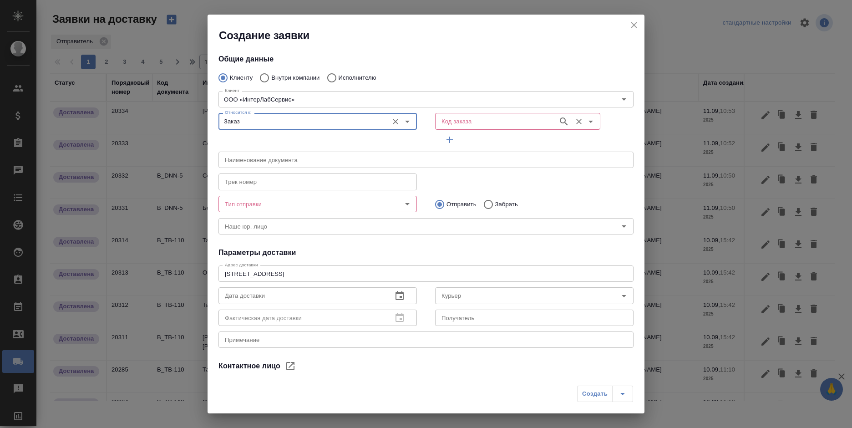
click at [459, 119] on input "Код заказа" at bounding box center [496, 121] width 116 height 11
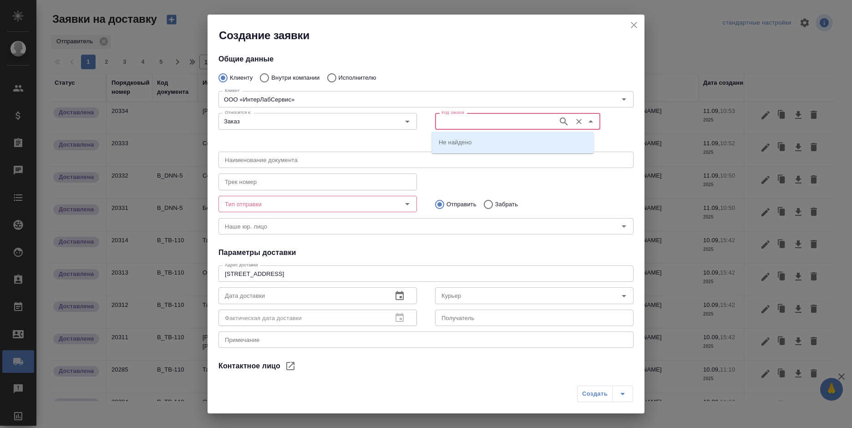
paste input "B_ILS-97"
type input "B_ILS-97"
click at [456, 142] on p "B_ILS-97" at bounding box center [451, 141] width 25 height 9
type input "(МБ) ООО "Монблан""
type input "B_ILS-97"
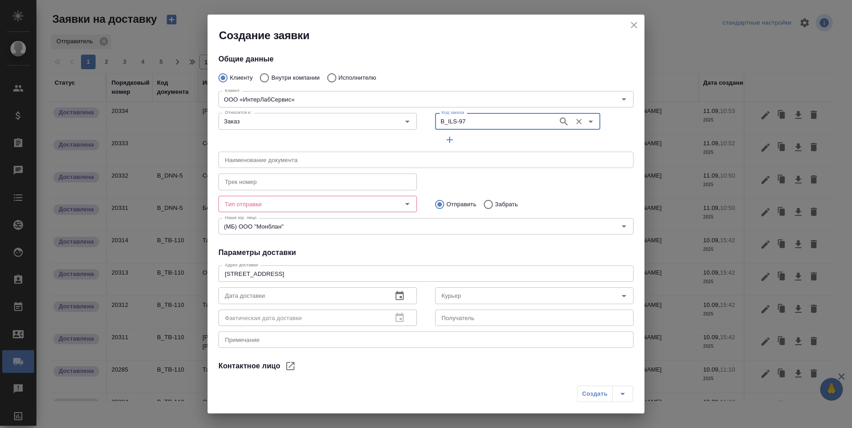
type input "[PERSON_NAME]"
click at [358, 338] on textarea at bounding box center [426, 339] width 402 height 7
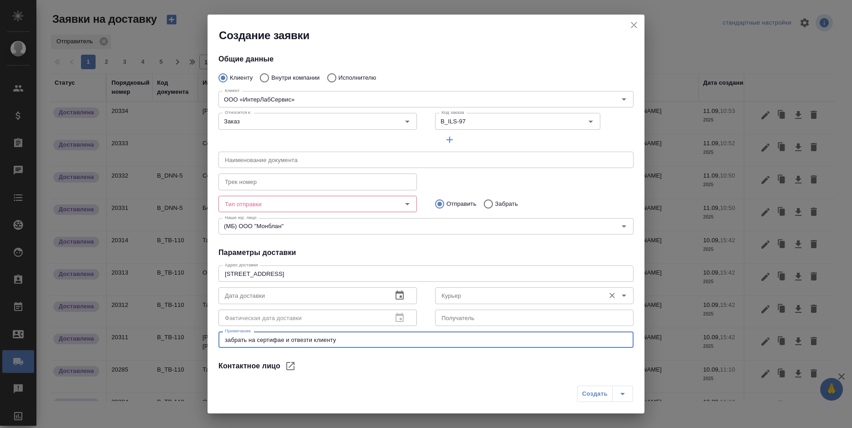
type textarea "забрать на сертифае и отвезти клиенту"
click at [440, 293] on input "Курьер" at bounding box center [519, 295] width 162 height 11
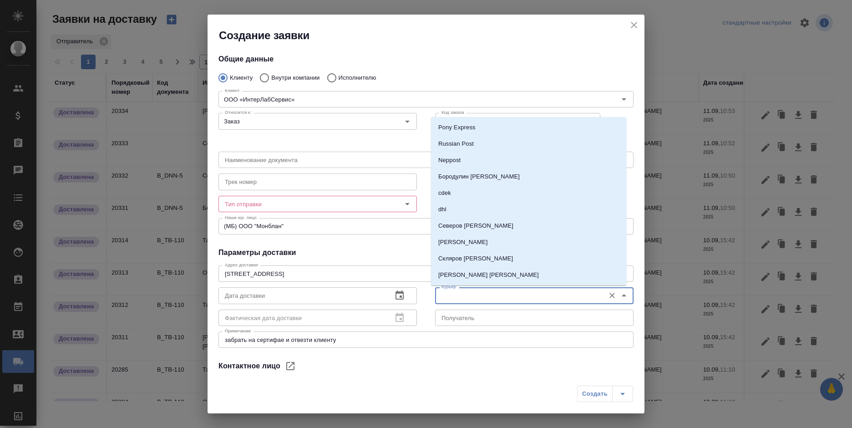
click at [352, 208] on input "Тип отправки" at bounding box center [302, 203] width 162 height 11
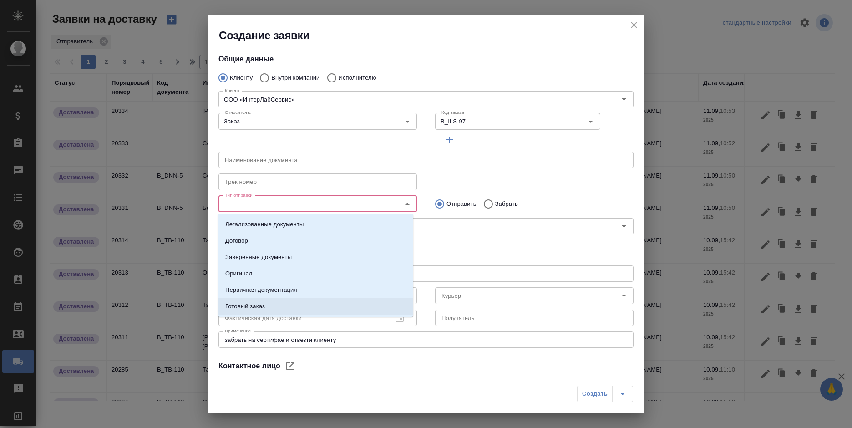
click at [295, 310] on li "Готовый заказ" at bounding box center [315, 306] width 195 height 16
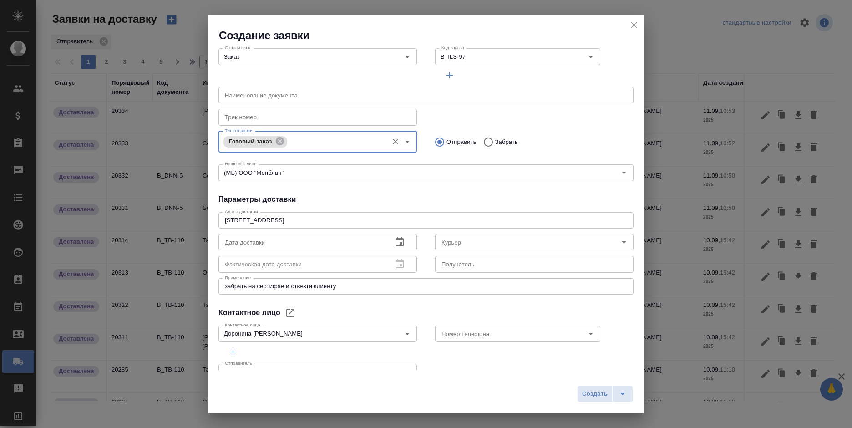
scroll to position [86, 0]
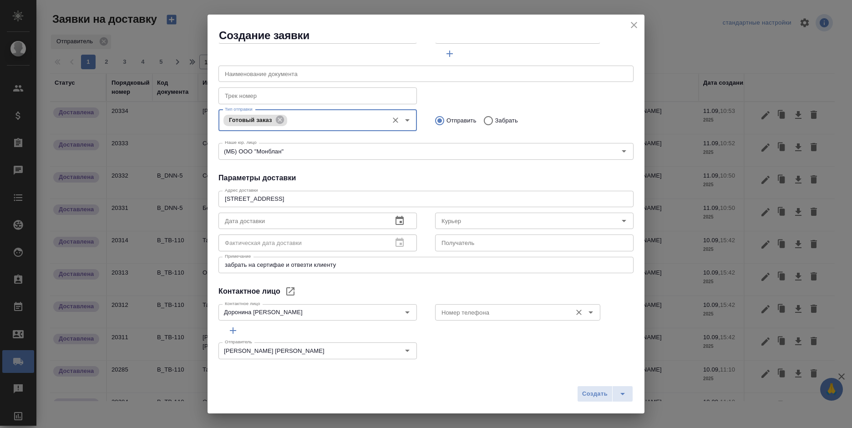
click at [451, 320] on div "Номер телефона" at bounding box center [517, 312] width 165 height 16
click at [461, 315] on input "Номер телефона" at bounding box center [502, 312] width 129 height 11
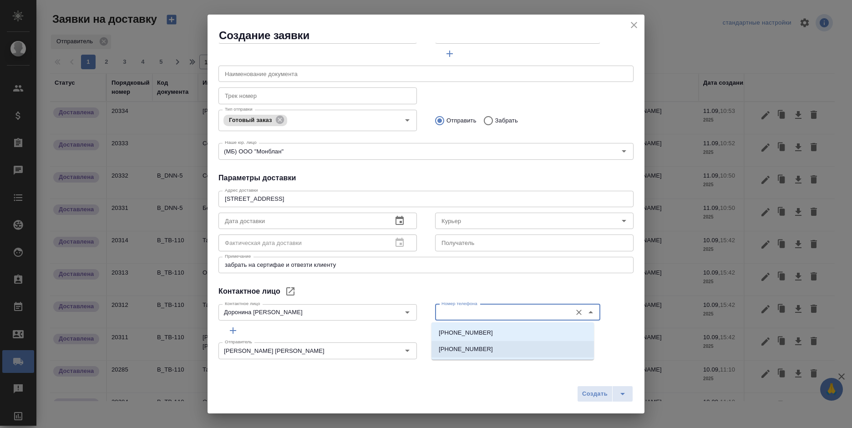
click at [468, 347] on p "+7 929 553 03 98" at bounding box center [466, 348] width 54 height 9
type input "+7 929 553 03 98"
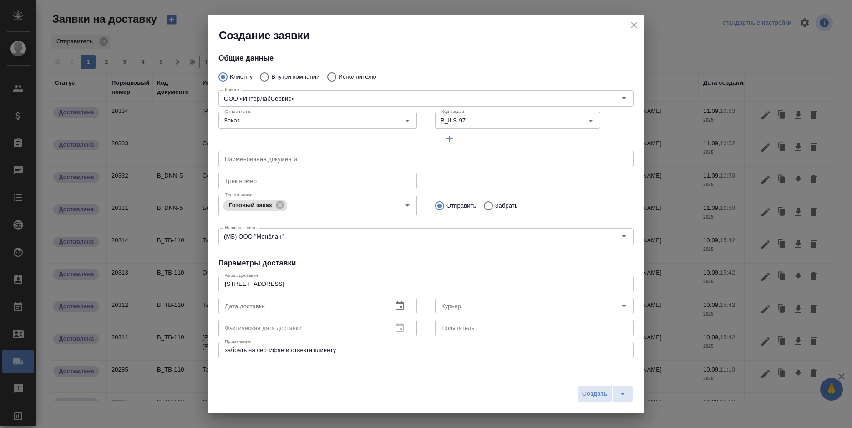
scroll to position [0, 0]
click at [597, 392] on span "Создать" at bounding box center [594, 394] width 25 height 10
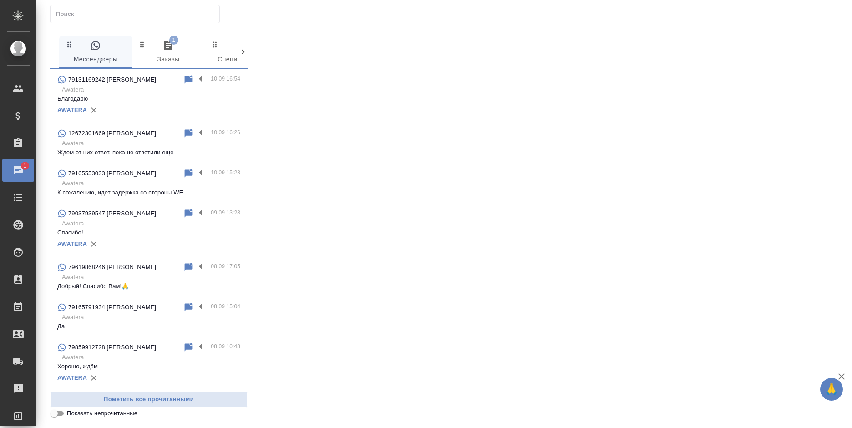
click at [160, 50] on span "1 Заказы" at bounding box center [168, 52] width 62 height 25
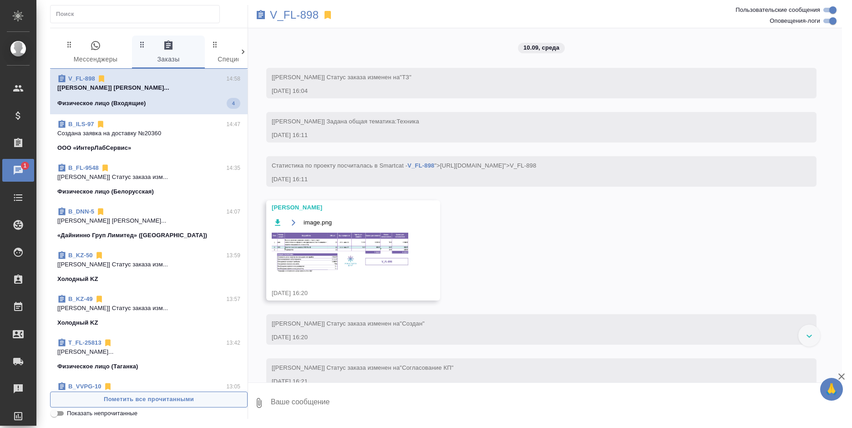
scroll to position [1880, 0]
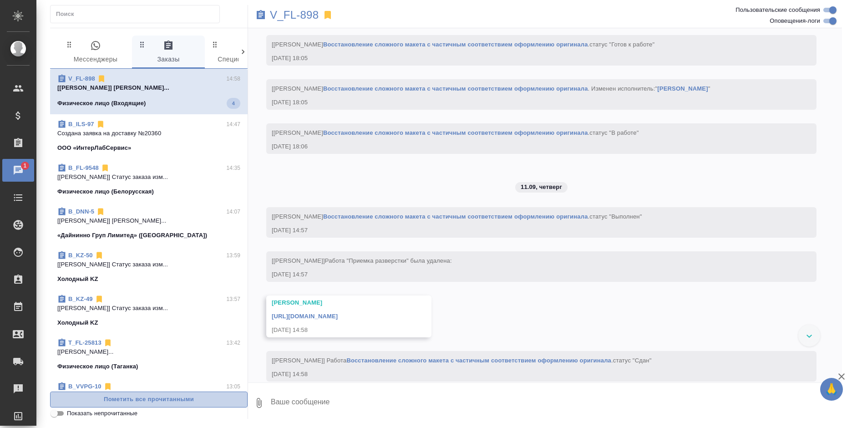
click at [206, 404] on span "Пометить все прочитанными" at bounding box center [148, 399] width 187 height 10
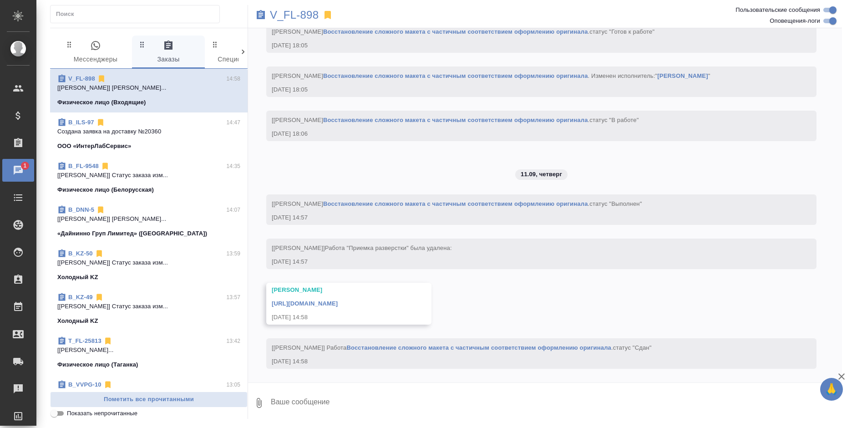
scroll to position [1920, 0]
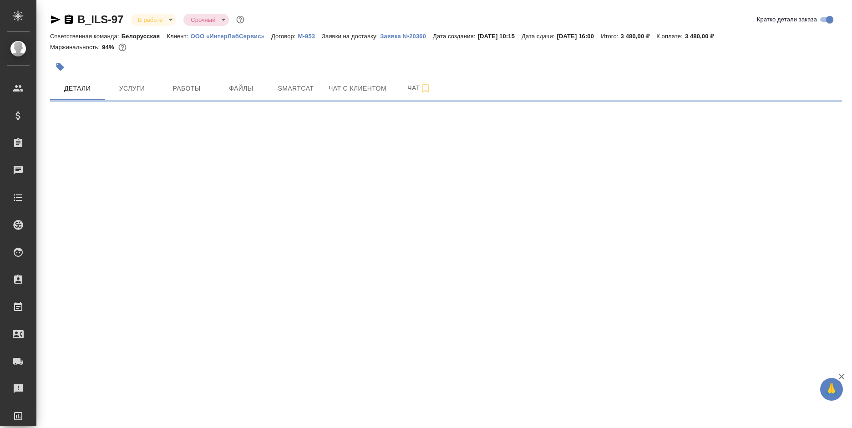
select select "RU"
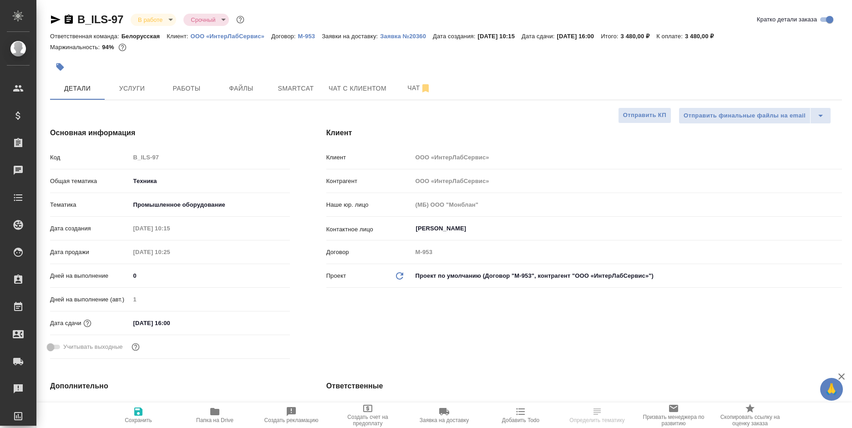
type textarea "x"
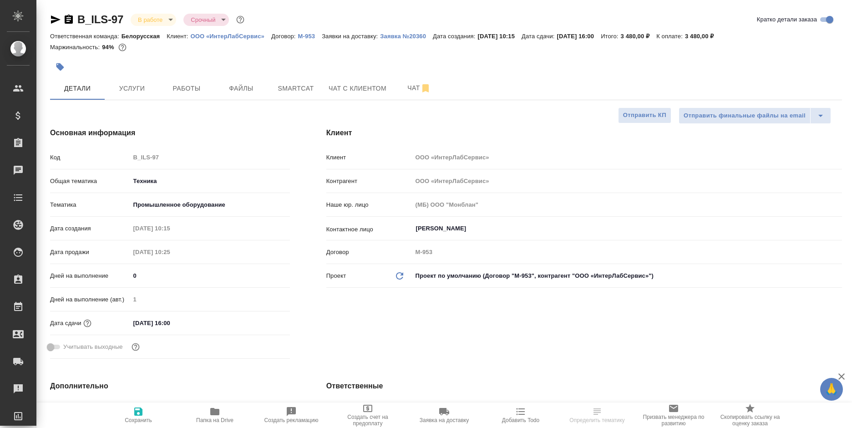
type textarea "x"
click at [174, 94] on button "Работы" at bounding box center [186, 88] width 55 height 23
type textarea "x"
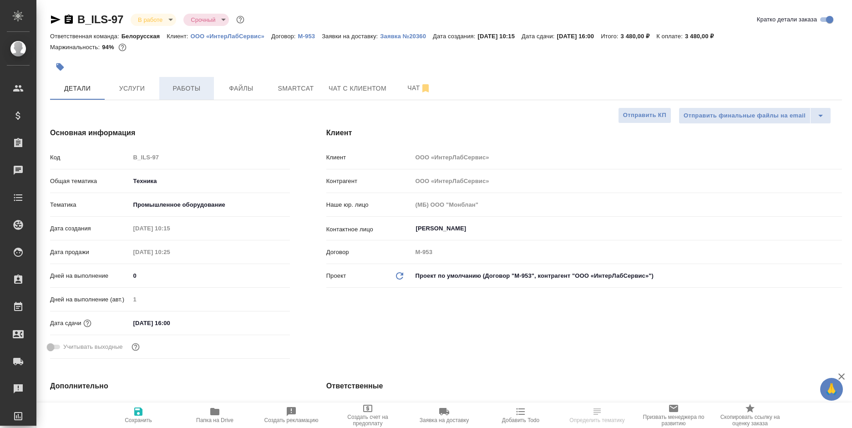
type textarea "x"
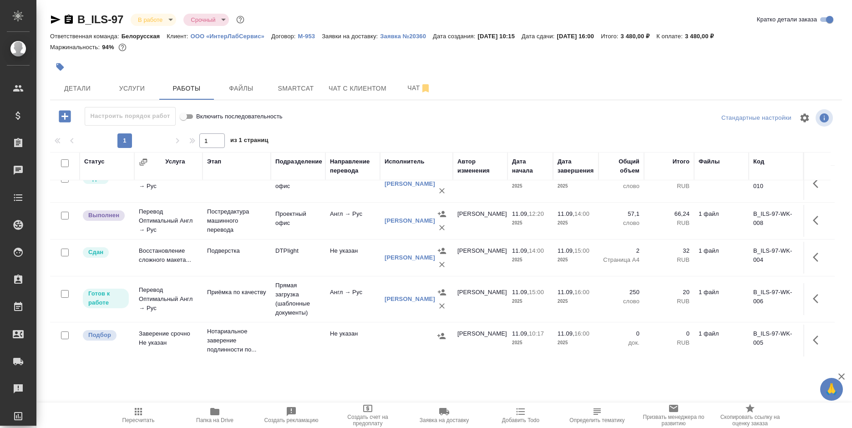
scroll to position [61, 0]
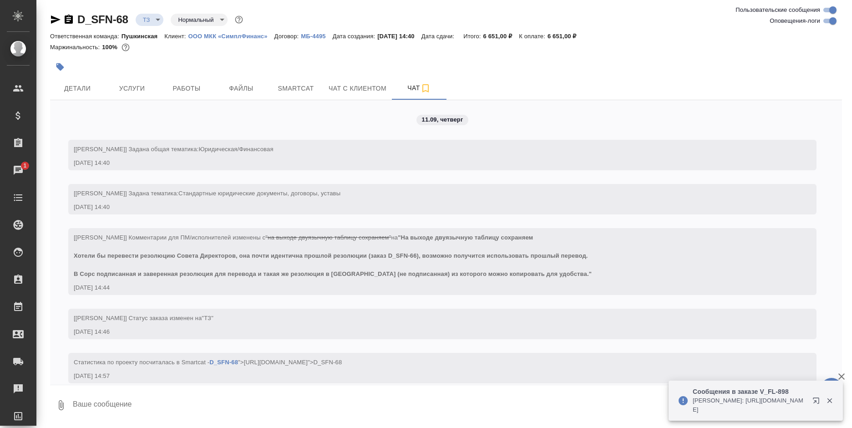
scroll to position [12, 0]
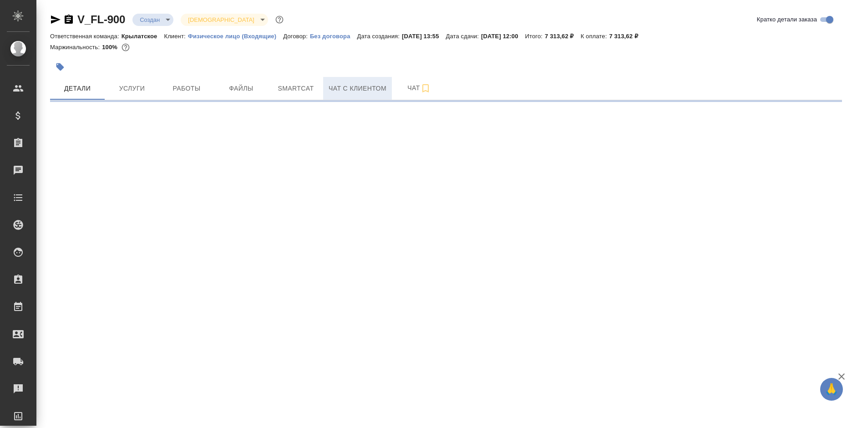
click at [320, 90] on button "Smartcat" at bounding box center [296, 88] width 55 height 23
click at [351, 83] on span "Чат с клиентом" at bounding box center [358, 88] width 58 height 11
select select "RU"
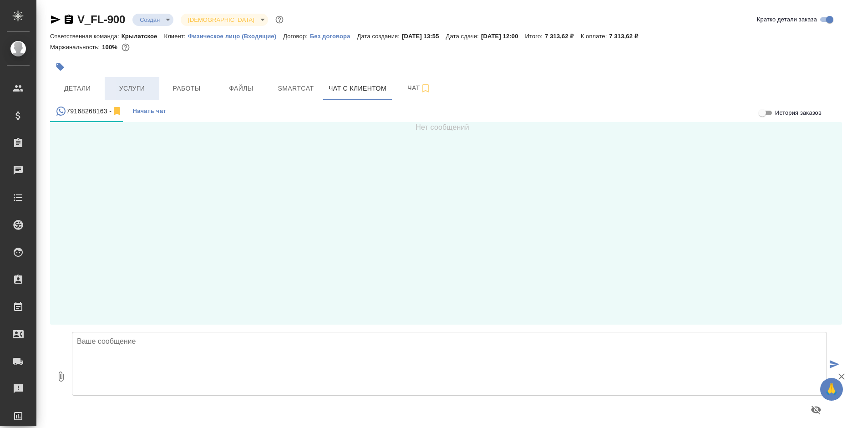
click at [121, 83] on span "Услуги" at bounding box center [132, 88] width 44 height 11
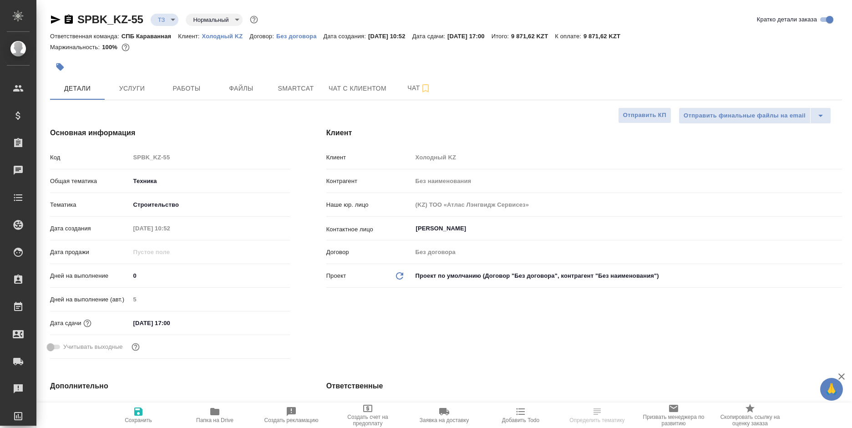
select select "RU"
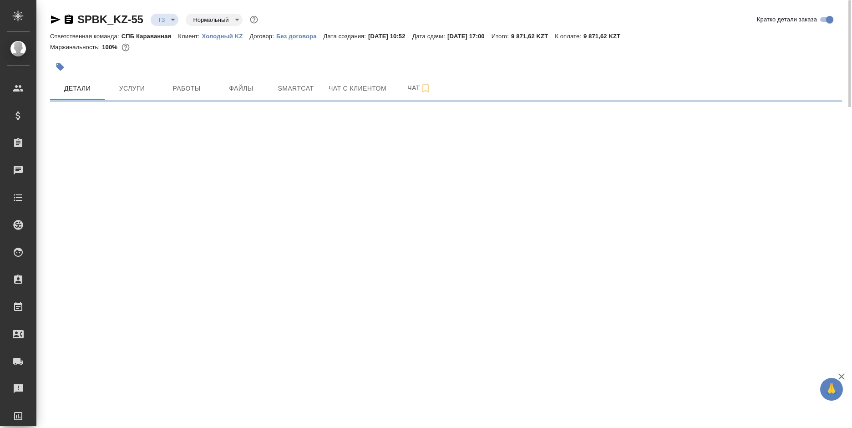
select select "RU"
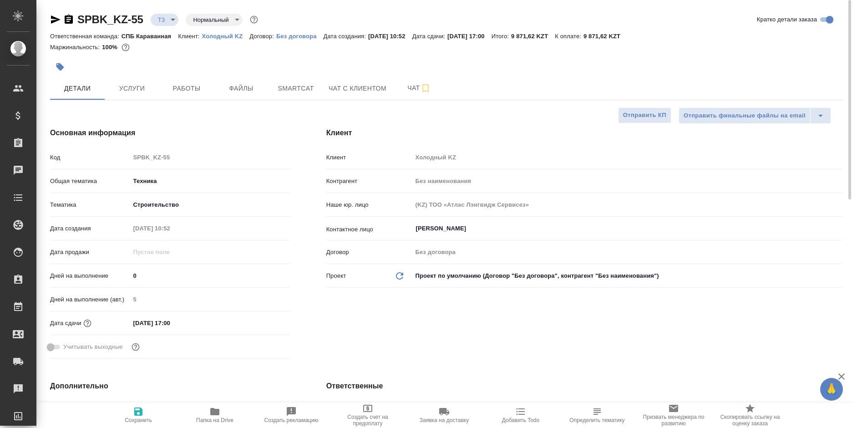
type textarea "x"
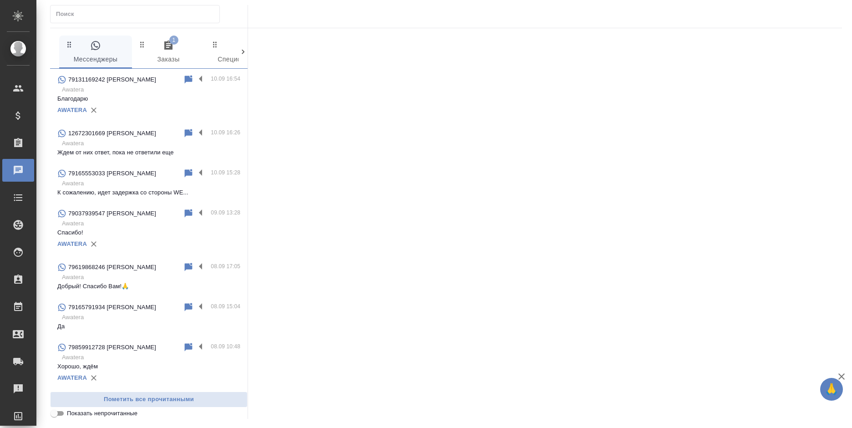
click at [159, 54] on span "1 Заказы" at bounding box center [168, 52] width 62 height 25
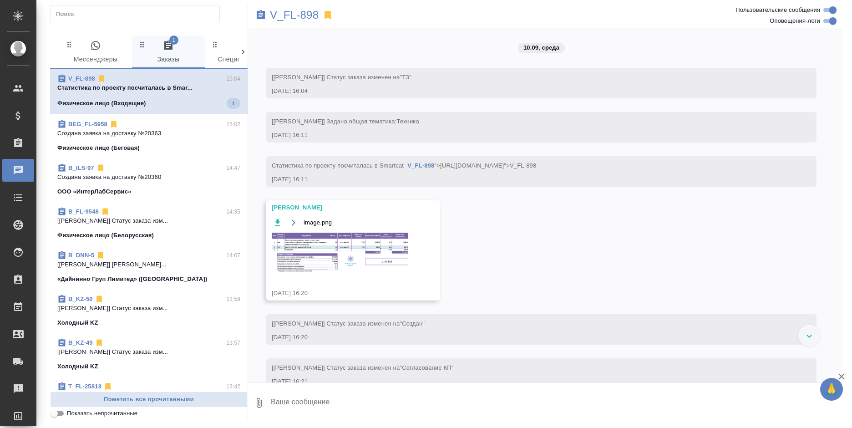
scroll to position [1924, 0]
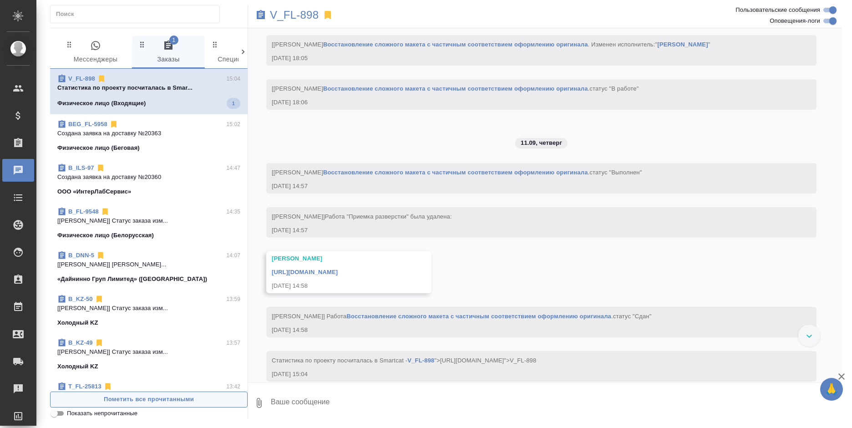
click at [197, 403] on span "Пометить все прочитанными" at bounding box center [148, 399] width 187 height 10
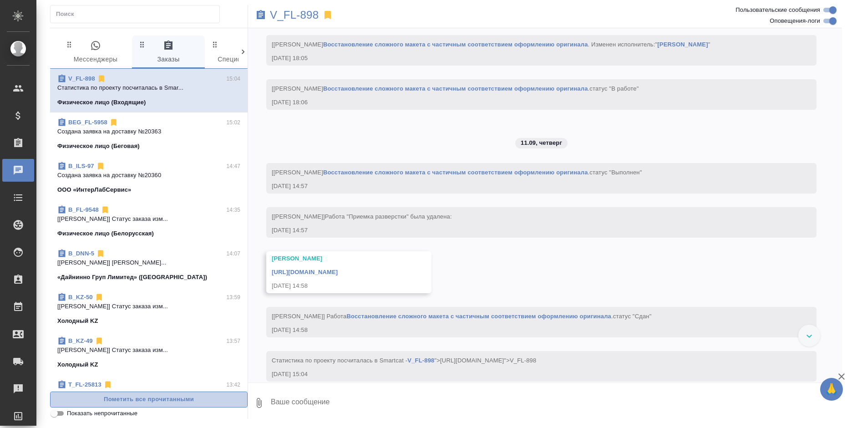
click at [197, 403] on span "Пометить все прочитанными" at bounding box center [148, 399] width 187 height 10
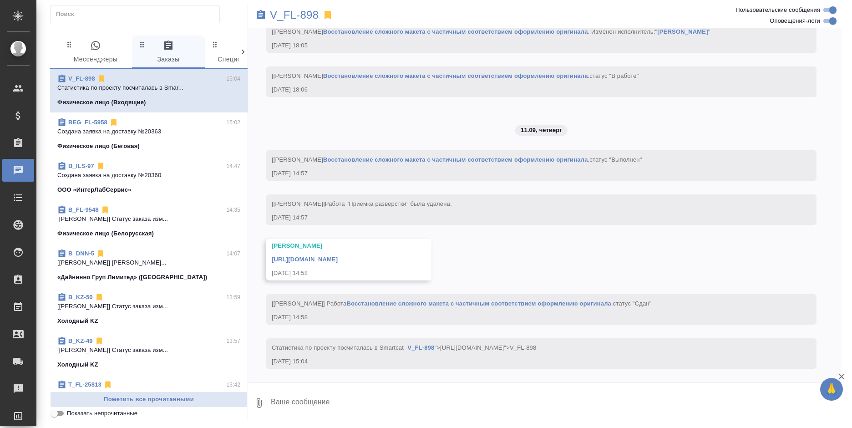
scroll to position [1964, 0]
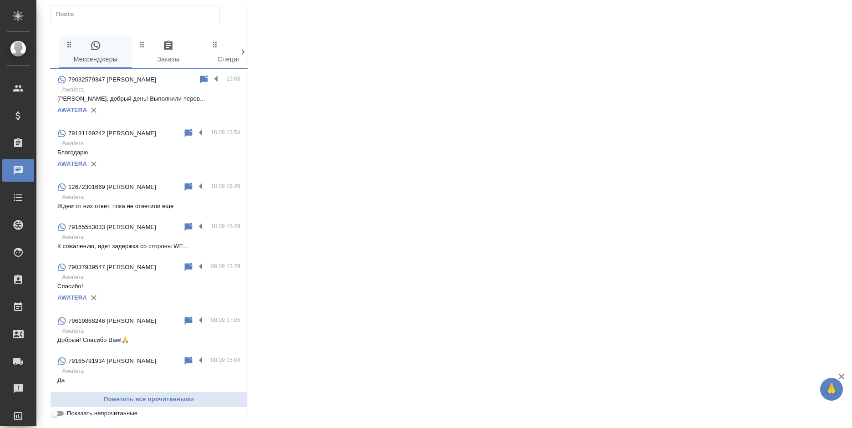
click at [135, 105] on div "AWATERA" at bounding box center [148, 110] width 183 height 14
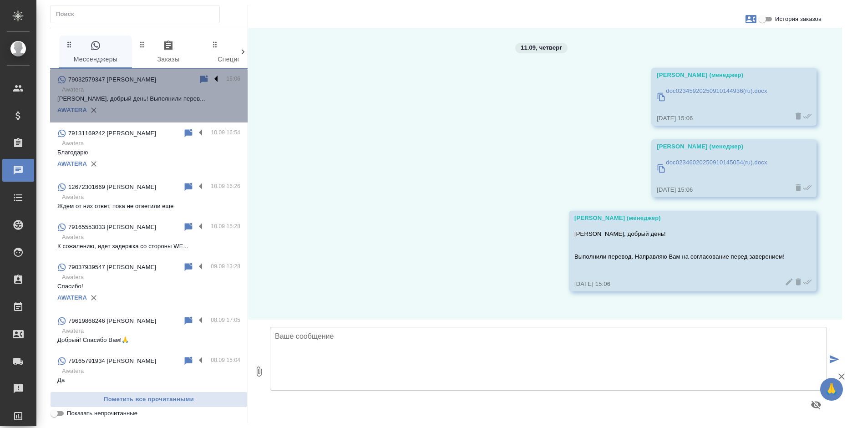
click at [211, 80] on label at bounding box center [218, 79] width 15 height 10
click at [0, 0] on input "checkbox" at bounding box center [0, 0] width 0 height 0
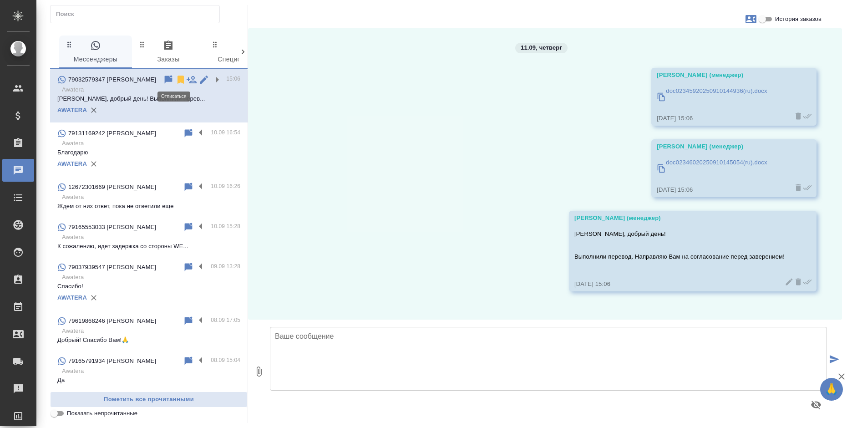
click at [177, 78] on icon at bounding box center [180, 80] width 6 height 8
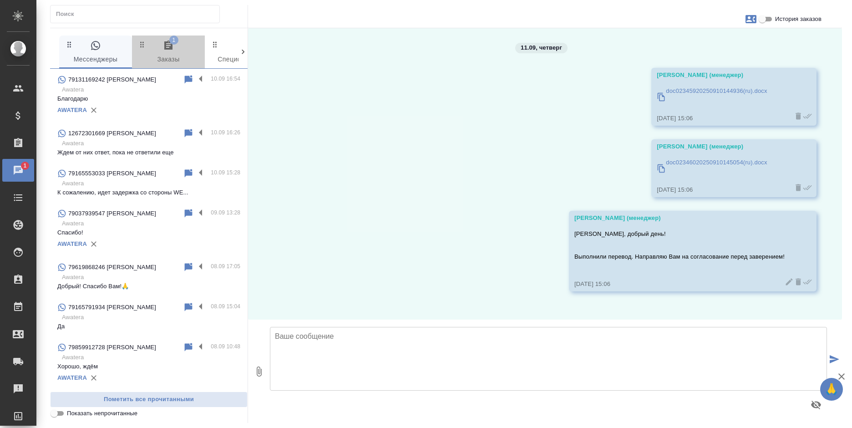
click at [167, 41] on icon "button" at bounding box center [168, 45] width 8 height 9
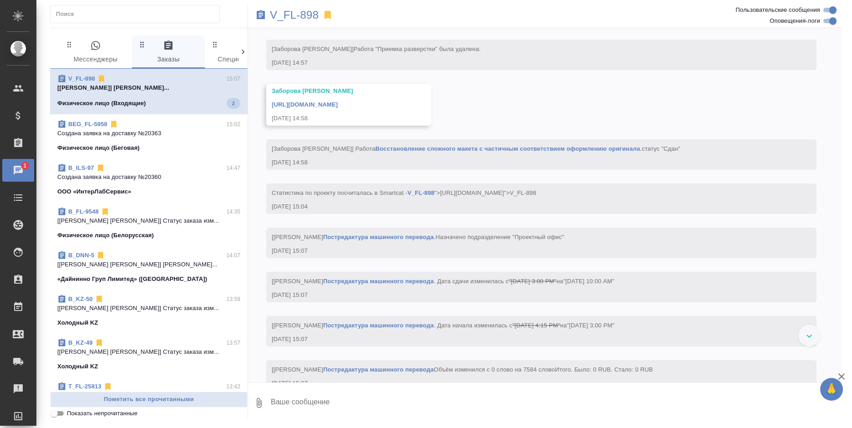
scroll to position [2150, 0]
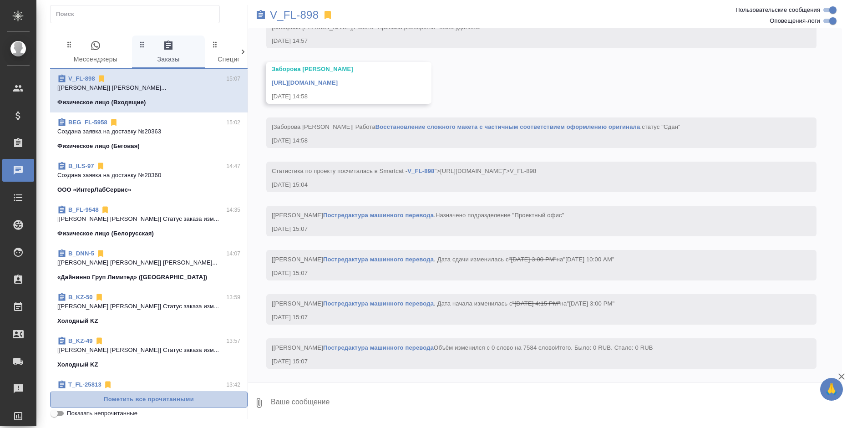
click at [187, 401] on span "Пометить все прочитанными" at bounding box center [148, 399] width 187 height 10
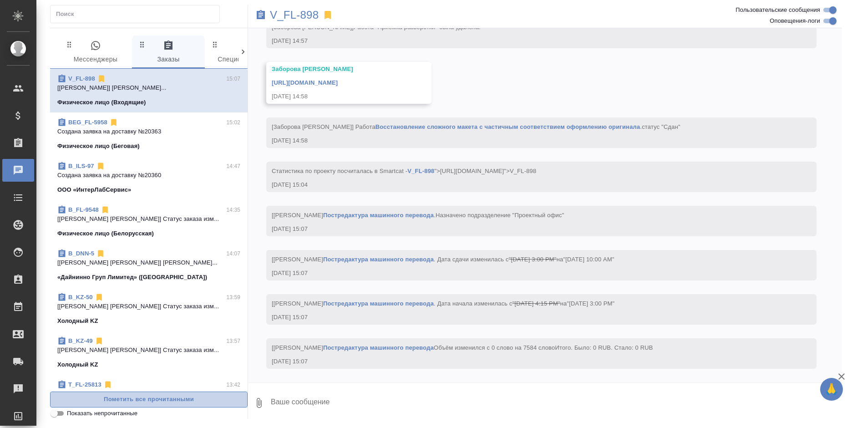
click at [187, 401] on span "Пометить все прочитанными" at bounding box center [148, 399] width 187 height 10
click at [191, 125] on div "BEG_FL-5958 15:02" at bounding box center [148, 122] width 183 height 9
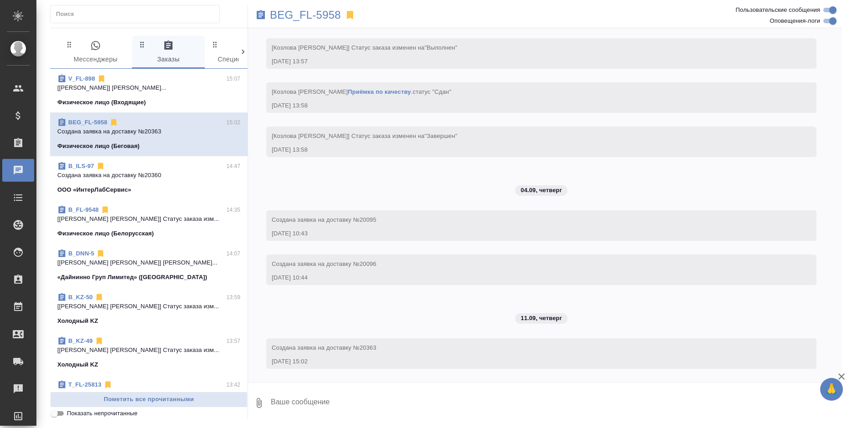
scroll to position [4212, 0]
click at [299, 15] on p "BEG_FL-5958" at bounding box center [305, 14] width 71 height 9
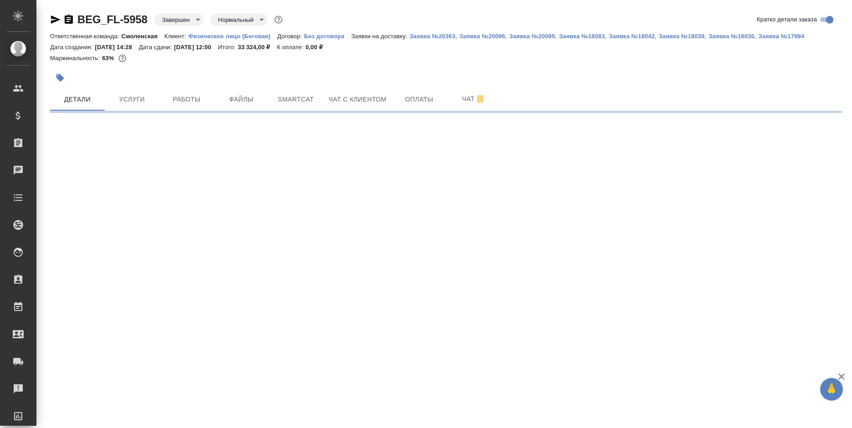
select select "RU"
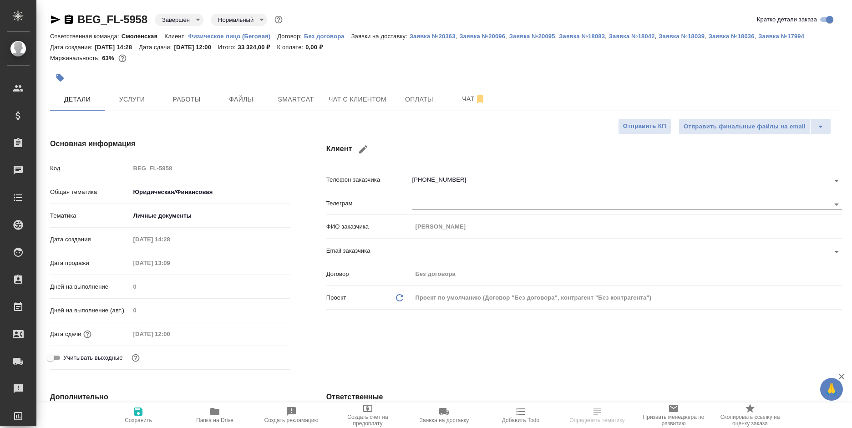
type textarea "x"
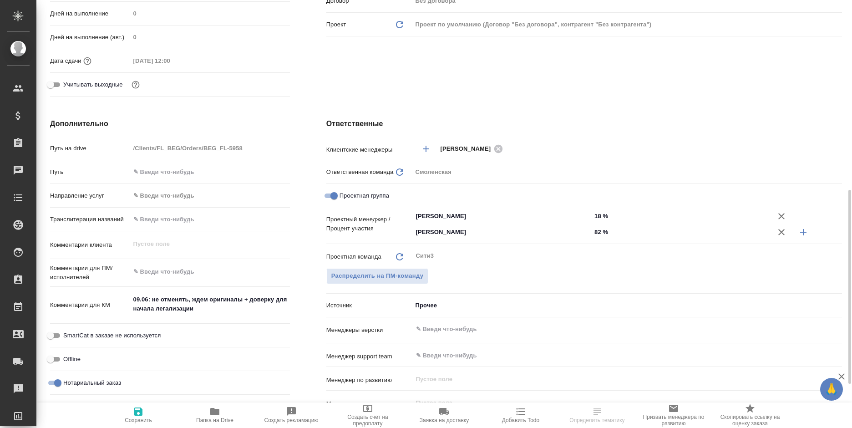
scroll to position [319, 0]
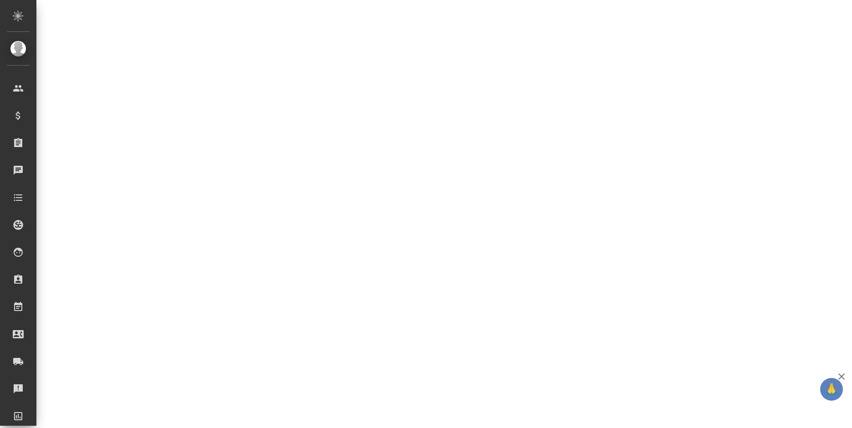
select select "RU"
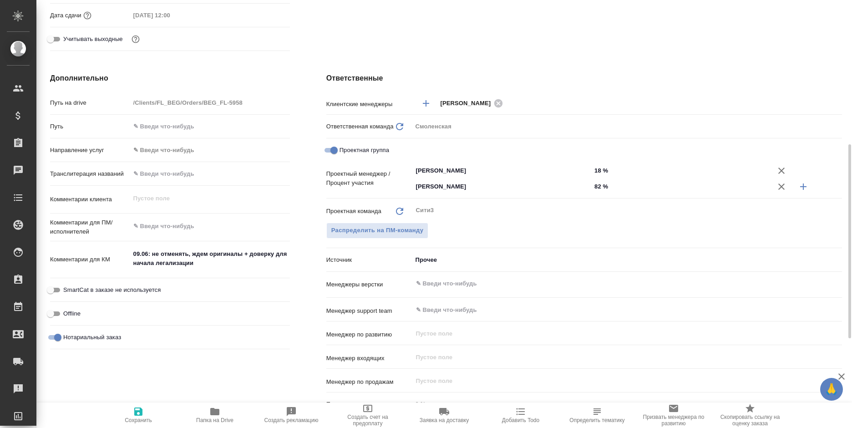
type textarea "x"
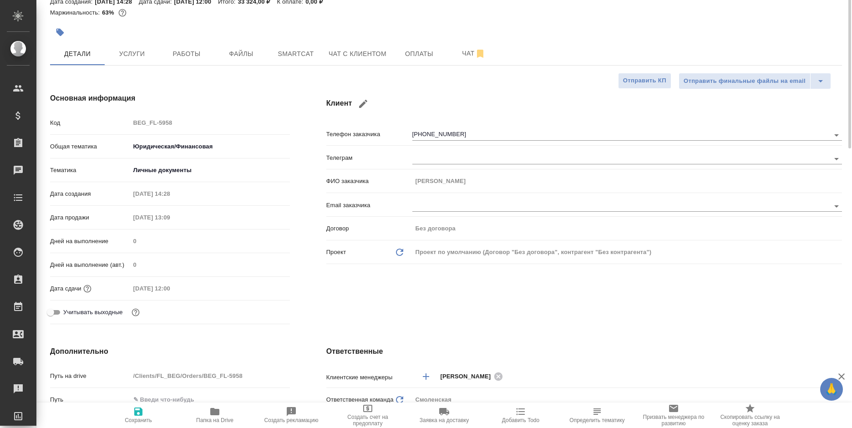
scroll to position [0, 0]
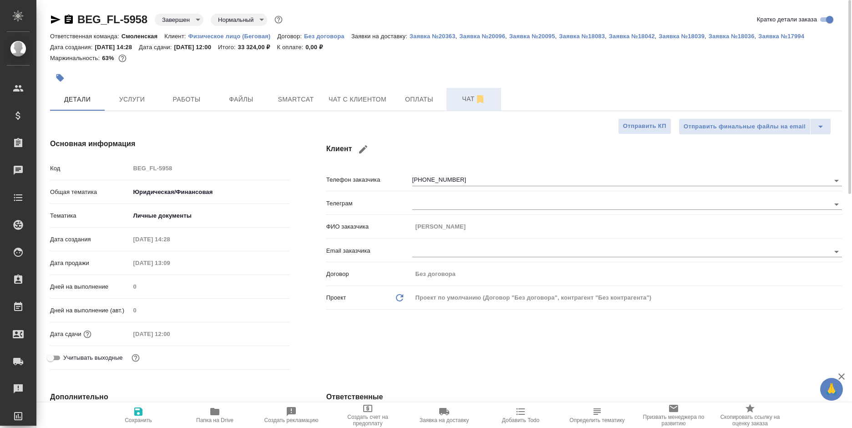
click at [452, 96] on span "Чат" at bounding box center [474, 98] width 44 height 11
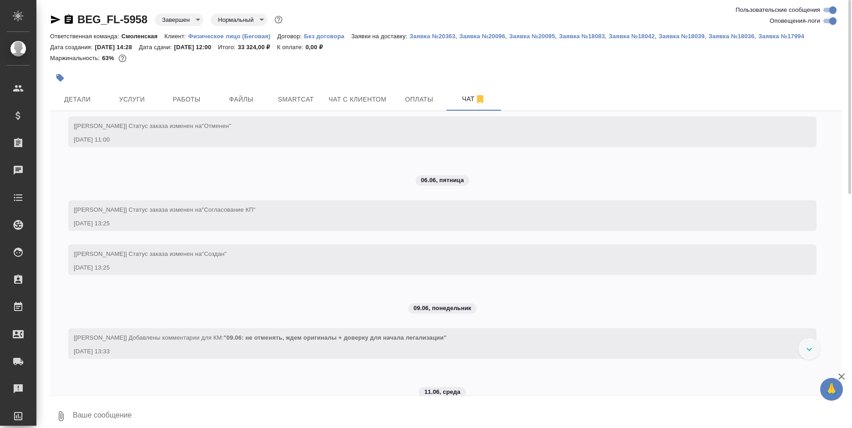
scroll to position [186, 0]
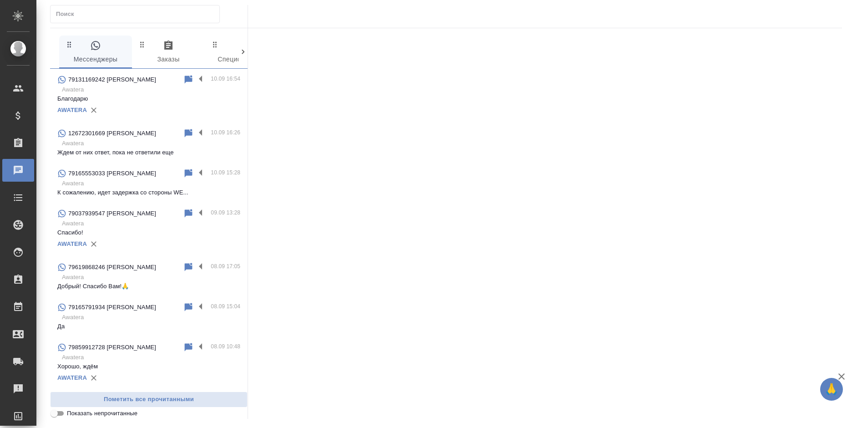
click at [182, 48] on span "0 Заказы" at bounding box center [168, 52] width 62 height 25
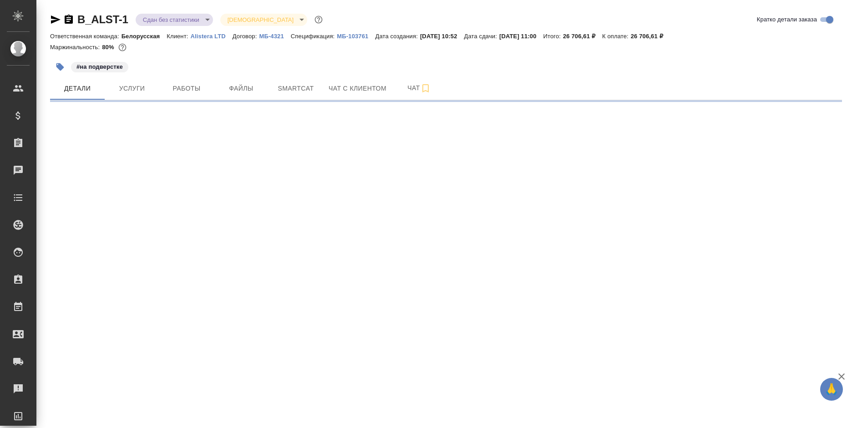
select select "RU"
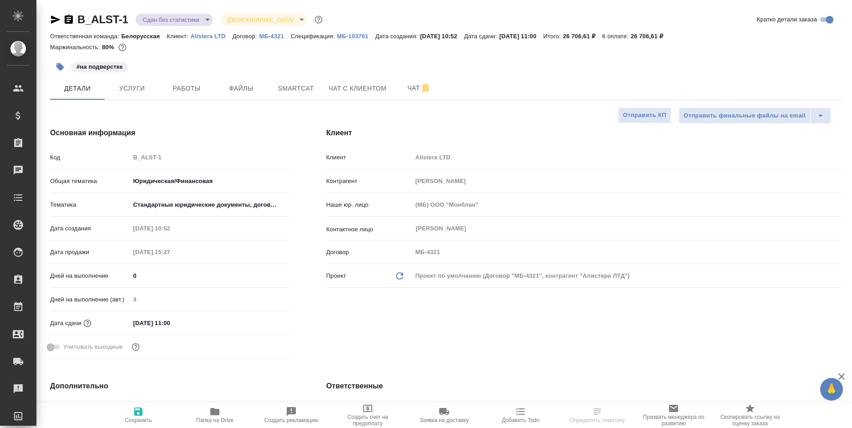
type textarea "x"
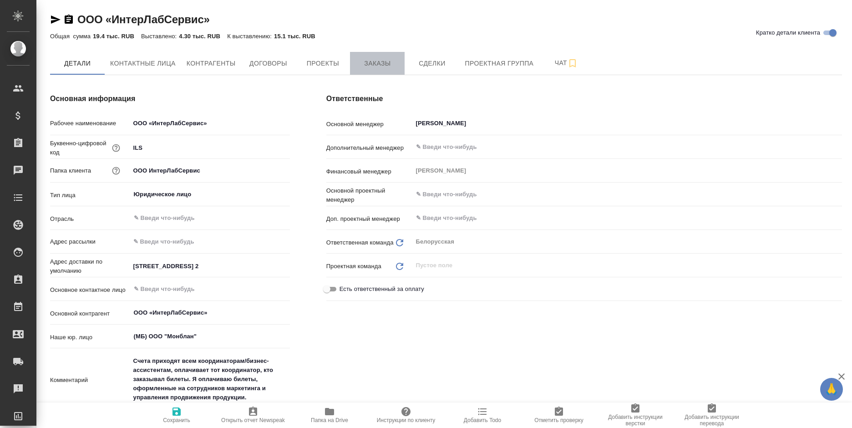
click at [366, 58] on span "Заказы" at bounding box center [377, 63] width 44 height 11
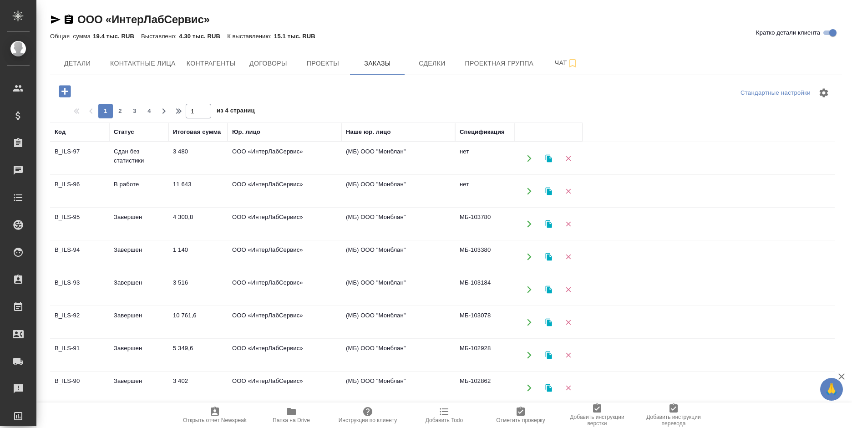
click at [545, 158] on icon "button" at bounding box center [548, 158] width 6 height 8
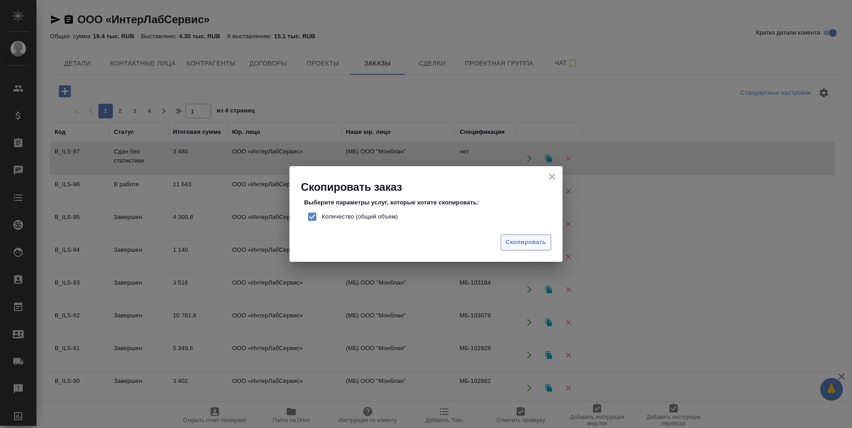
click at [523, 245] on span "Скопировать" at bounding box center [526, 242] width 41 height 10
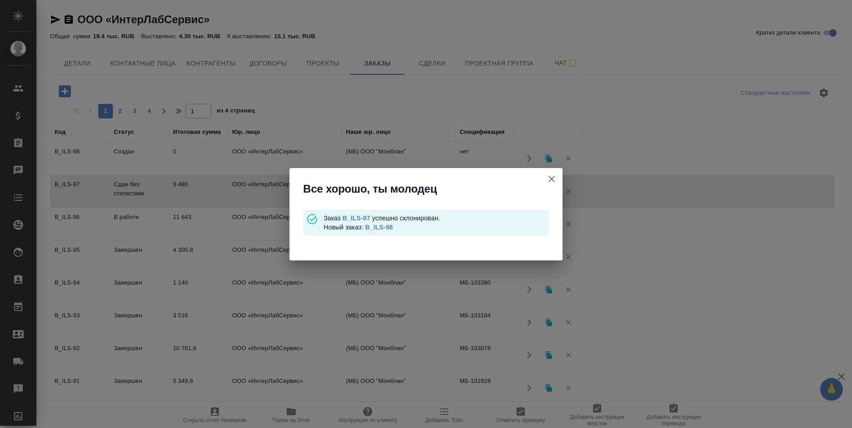
click at [383, 225] on link "B_ILS-98" at bounding box center [379, 226] width 28 height 7
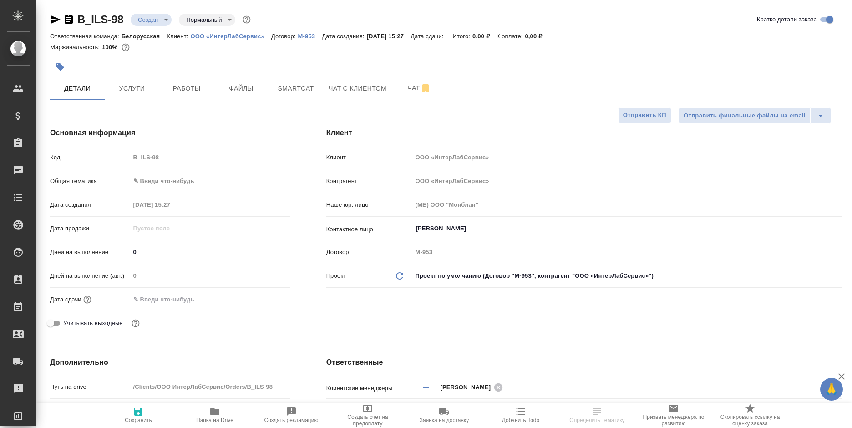
select select "RU"
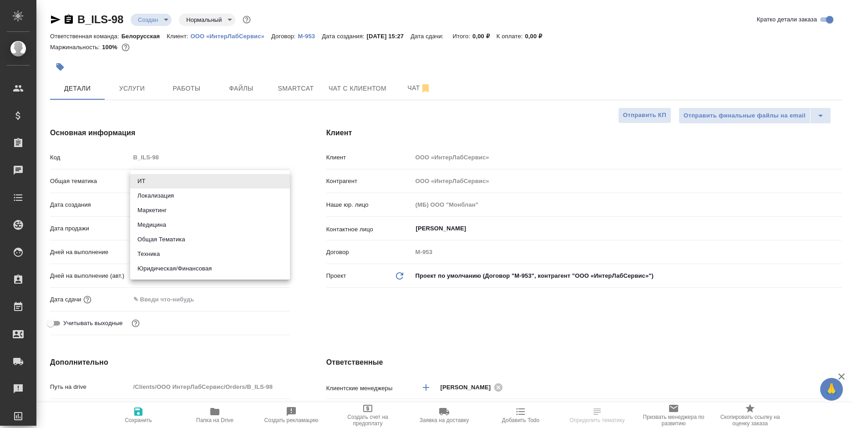
click at [187, 182] on body "🙏 .cls-1 fill:#fff; AWATERA Bogomolova Anastasiya Клиенты Спецификации Заказы Ч…" at bounding box center [426, 214] width 852 height 428
click at [176, 257] on li "Техника" at bounding box center [210, 254] width 160 height 15
type input "tech"
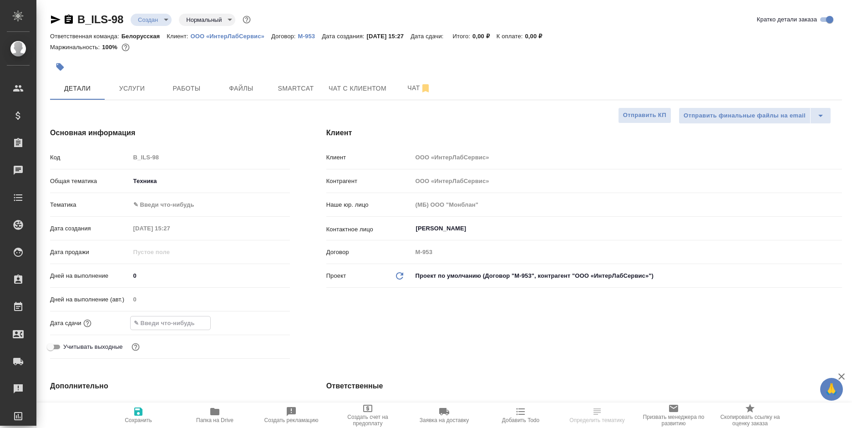
click at [173, 320] on input "text" at bounding box center [171, 322] width 80 height 13
click at [259, 323] on icon "button" at bounding box center [263, 321] width 8 height 9
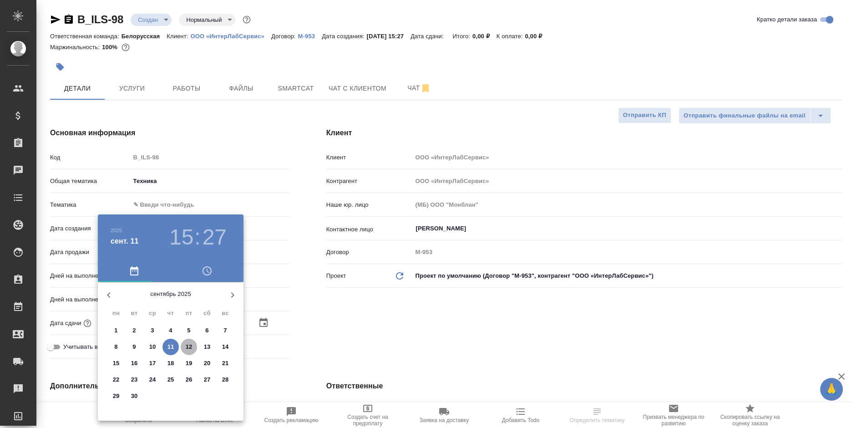
click at [186, 346] on p "12" at bounding box center [189, 346] width 7 height 9
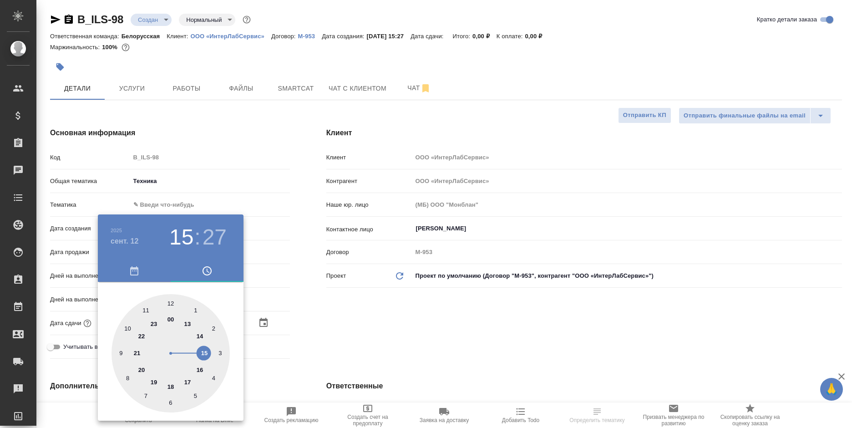
click at [123, 328] on div at bounding box center [170, 353] width 118 height 118
click at [171, 302] on div at bounding box center [170, 353] width 118 height 118
type input "[DATE] 10:00"
click at [373, 301] on div at bounding box center [426, 214] width 852 height 428
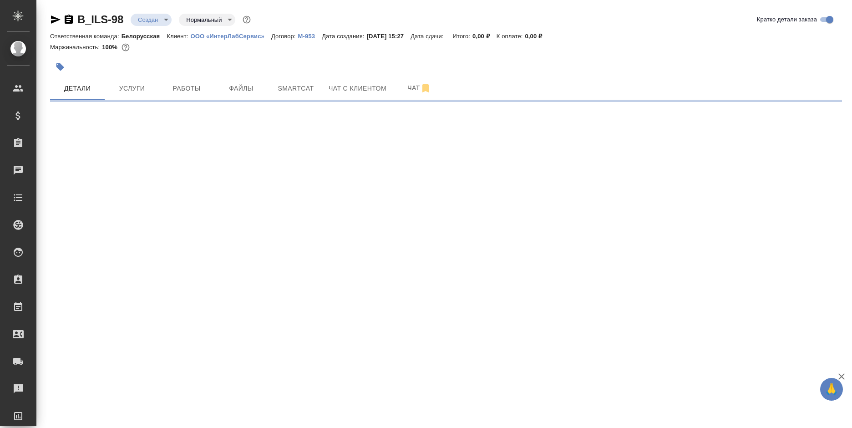
select select "RU"
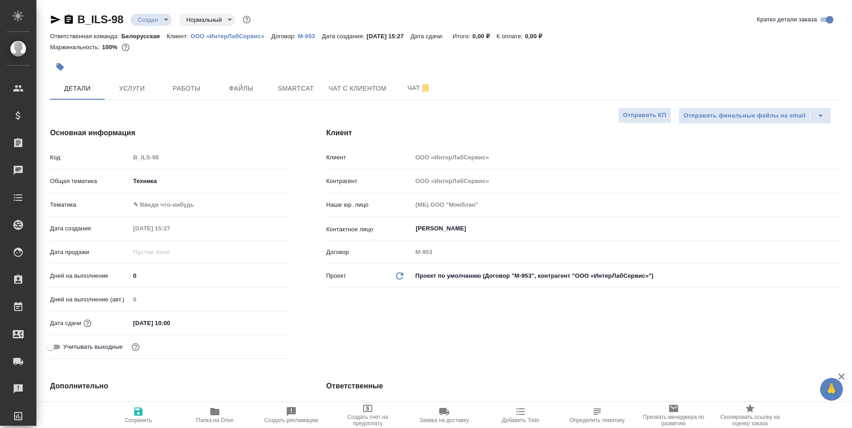
type textarea "x"
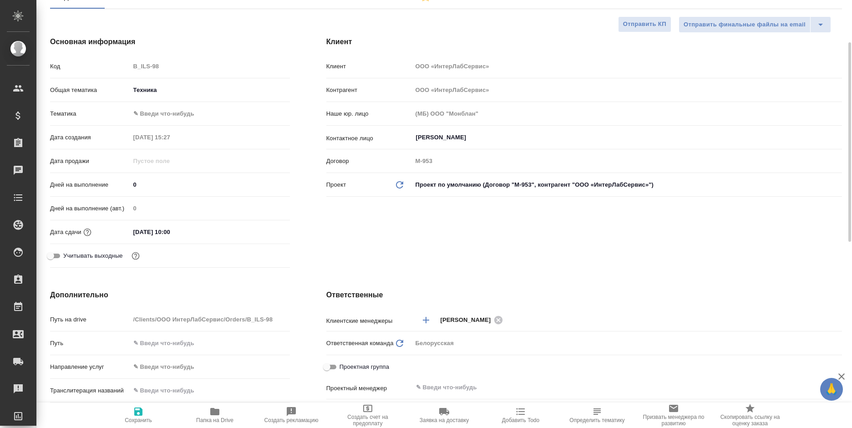
scroll to position [137, 0]
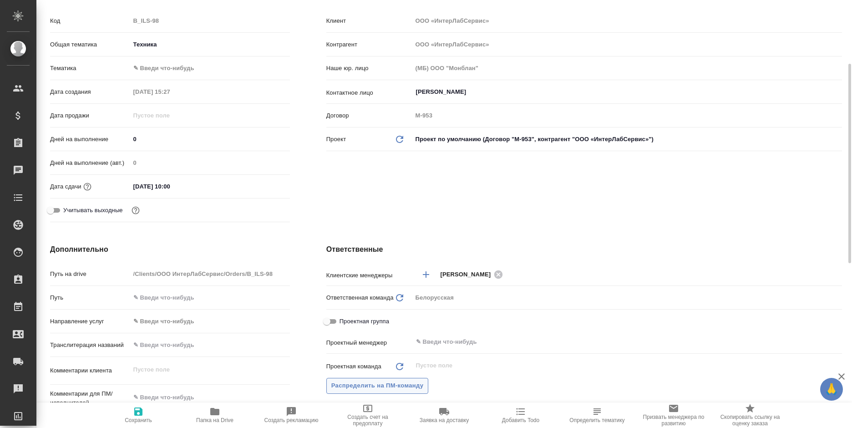
click at [383, 382] on span "Распределить на ПМ-команду" at bounding box center [377, 385] width 92 height 10
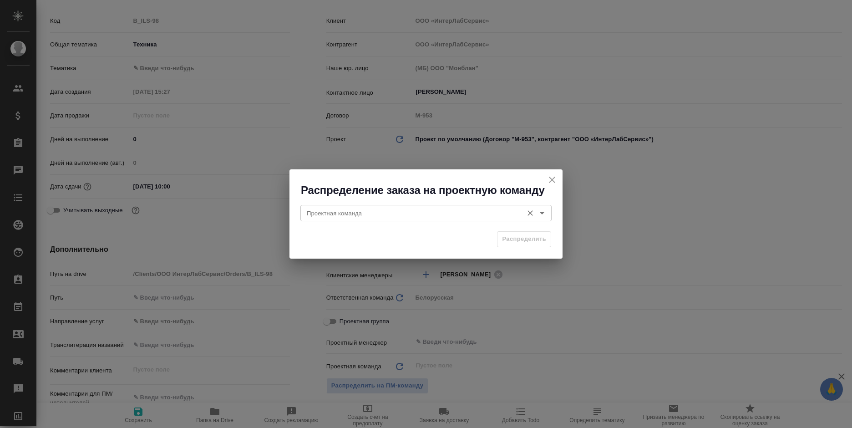
click at [400, 220] on div "Проектная команда" at bounding box center [425, 213] width 251 height 16
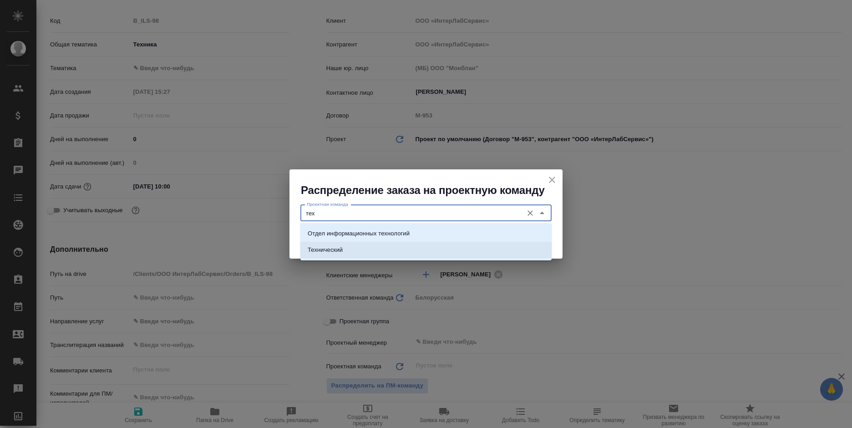
click at [417, 245] on li "Технический" at bounding box center [425, 250] width 251 height 16
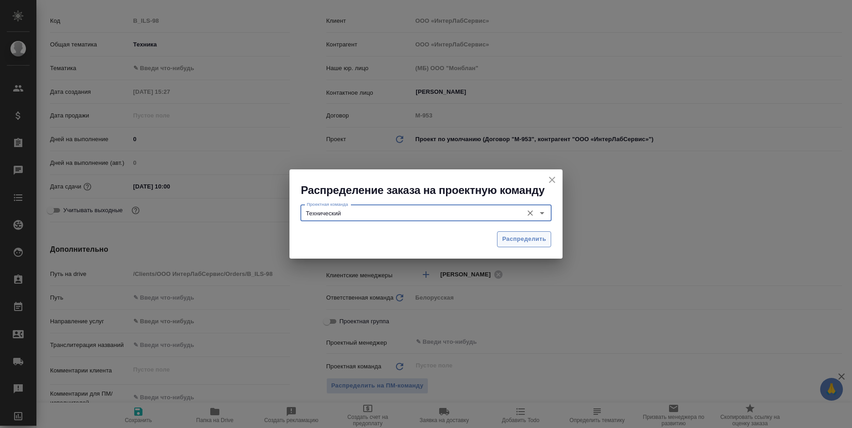
type input "Технический"
click at [525, 243] on span "Распределить" at bounding box center [524, 239] width 44 height 10
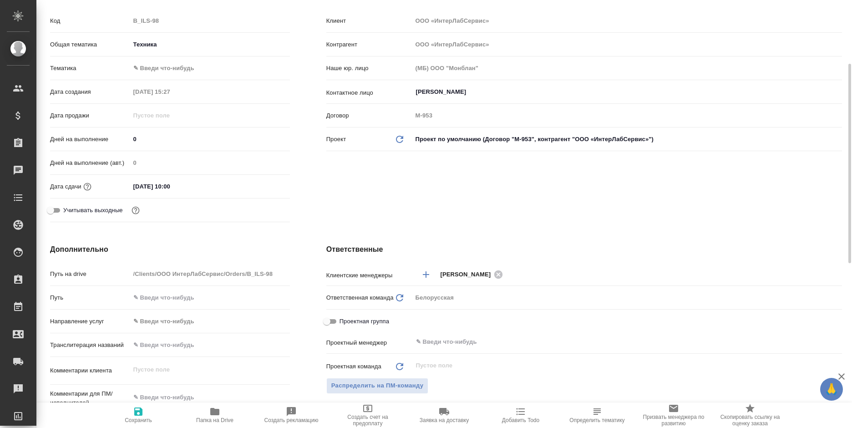
type textarea "x"
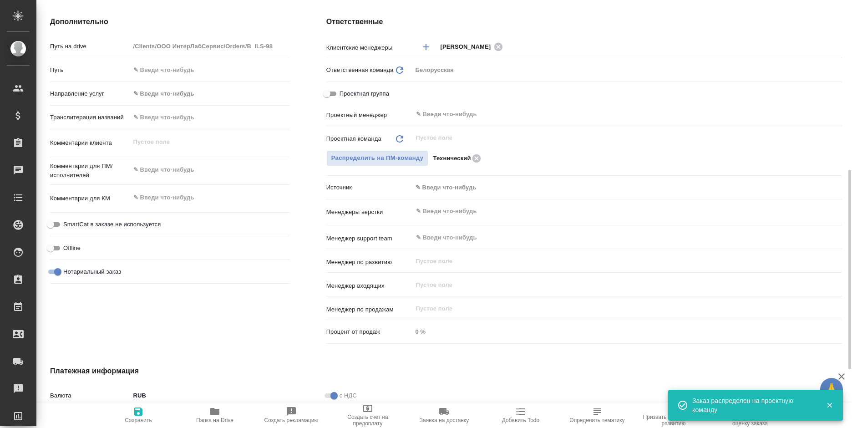
scroll to position [489, 0]
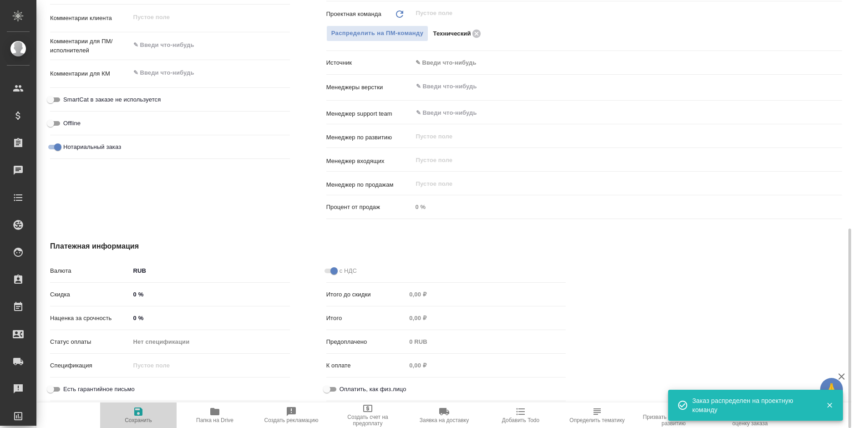
click at [133, 414] on icon "button" at bounding box center [138, 411] width 11 height 11
type textarea "x"
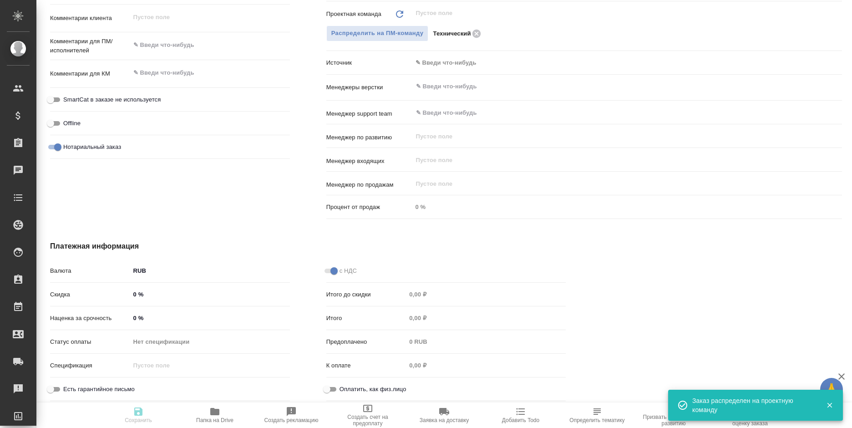
type textarea "x"
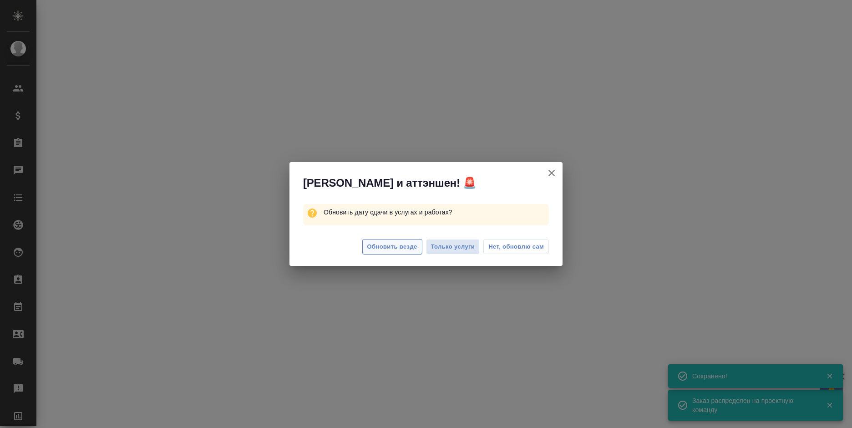
click at [372, 247] on span "Обновить везде" at bounding box center [392, 247] width 50 height 10
select select "RU"
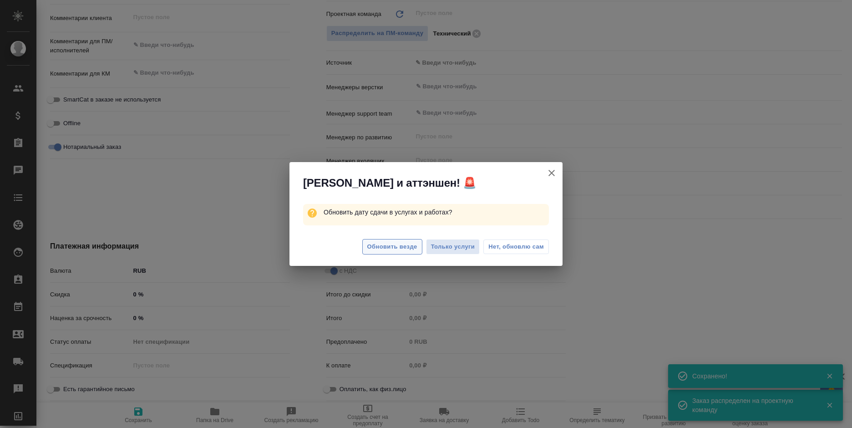
type textarea "x"
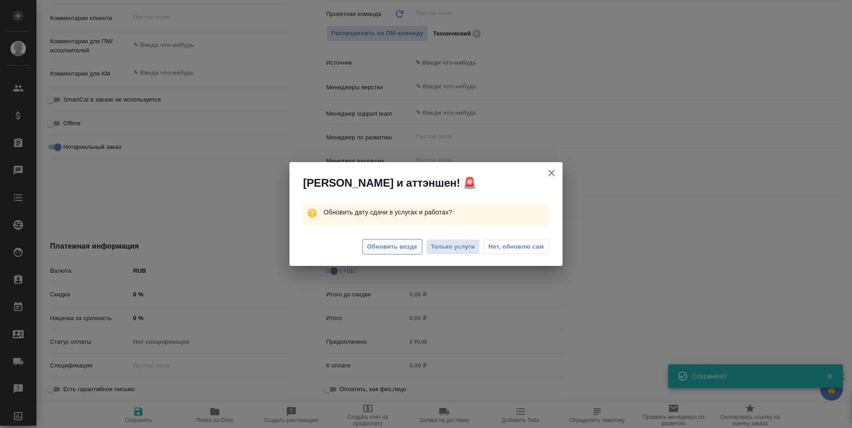
type textarea "x"
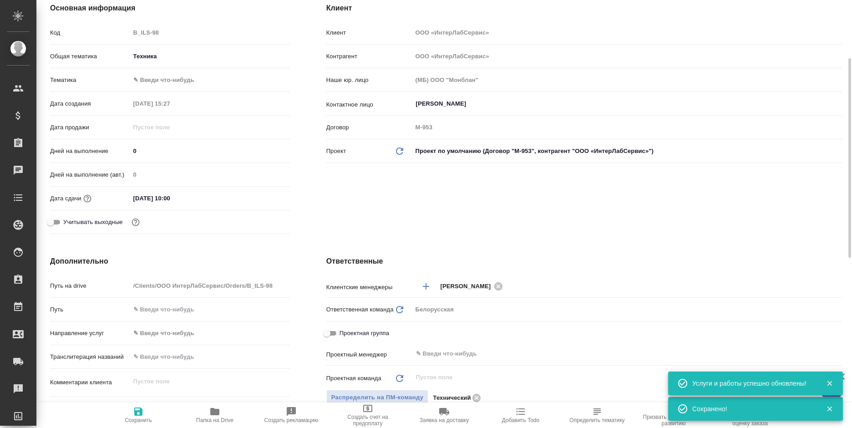
scroll to position [0, 0]
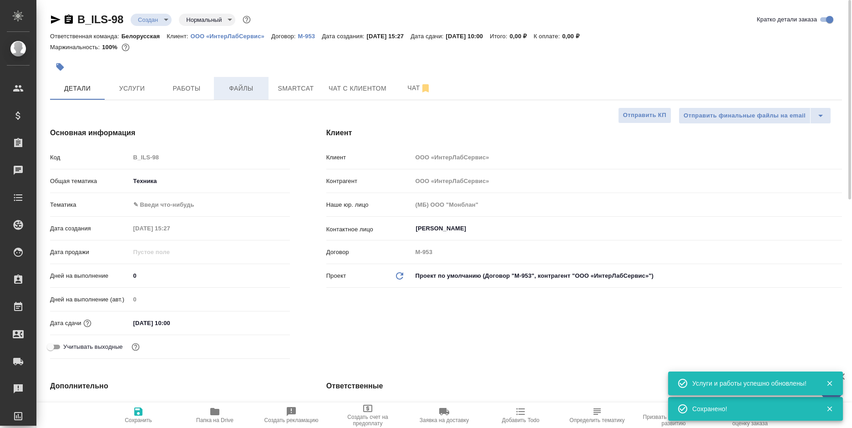
click at [245, 96] on button "Файлы" at bounding box center [241, 88] width 55 height 23
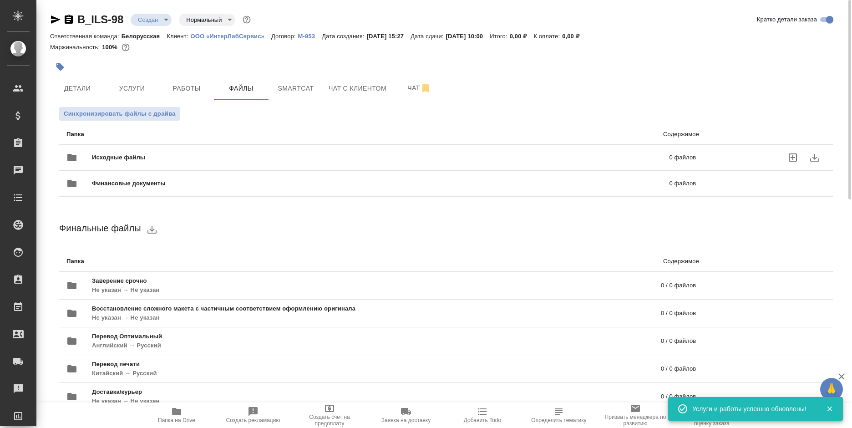
click at [787, 155] on icon "uploadFiles" at bounding box center [792, 157] width 11 height 11
click at [0, 0] on input "uploadFiles" at bounding box center [0, 0] width 0 height 0
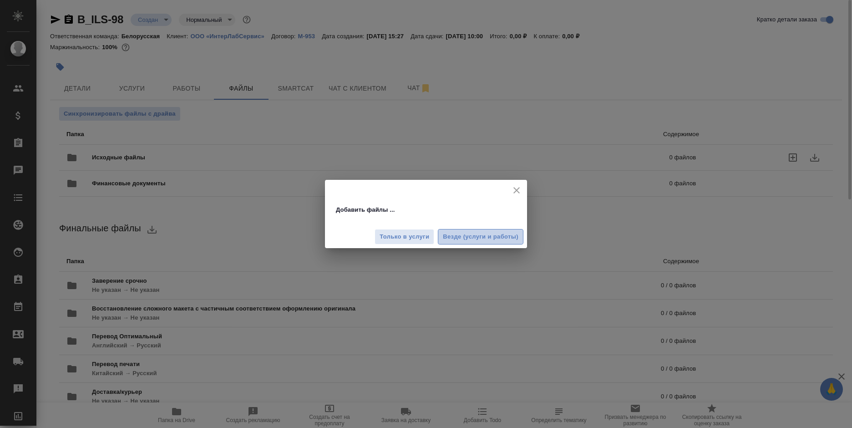
click at [489, 240] on span "Везде (услуги и работы)" at bounding box center [481, 237] width 76 height 10
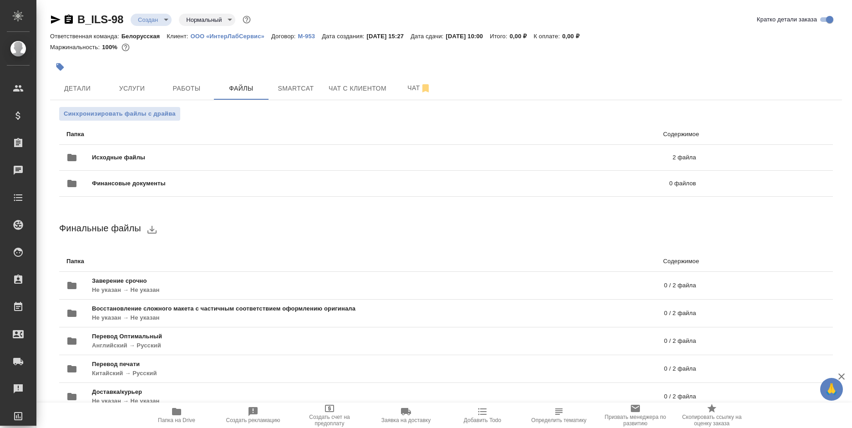
click at [69, 21] on icon "button" at bounding box center [68, 19] width 11 height 11
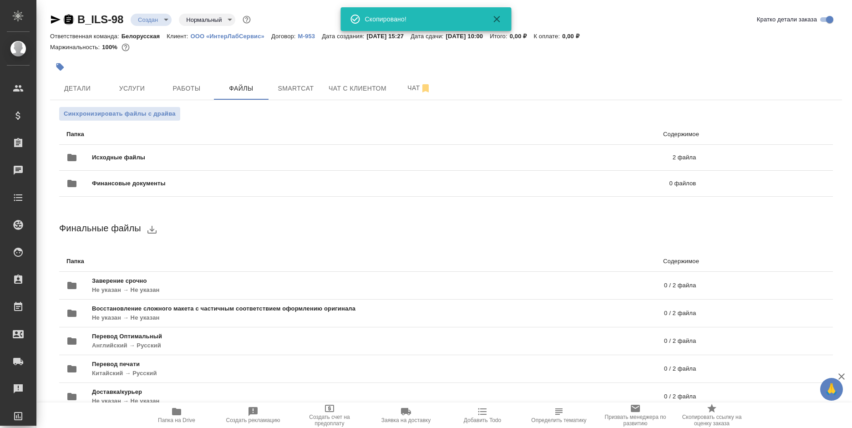
click at [69, 21] on icon "button" at bounding box center [68, 19] width 11 height 11
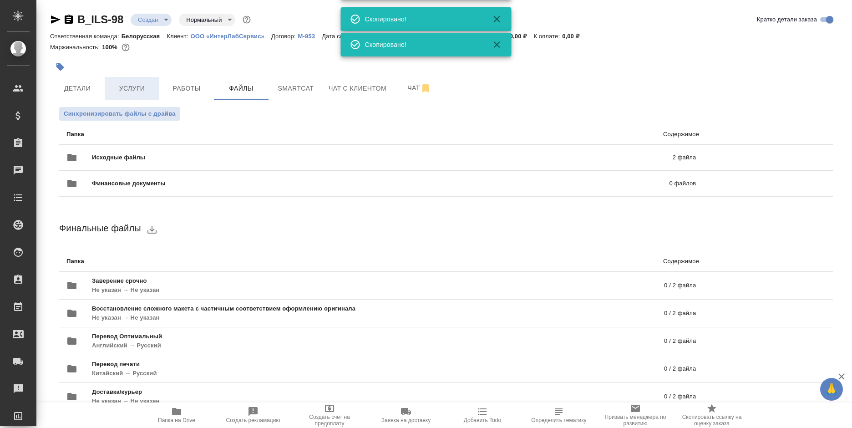
click at [129, 89] on span "Услуги" at bounding box center [132, 88] width 44 height 11
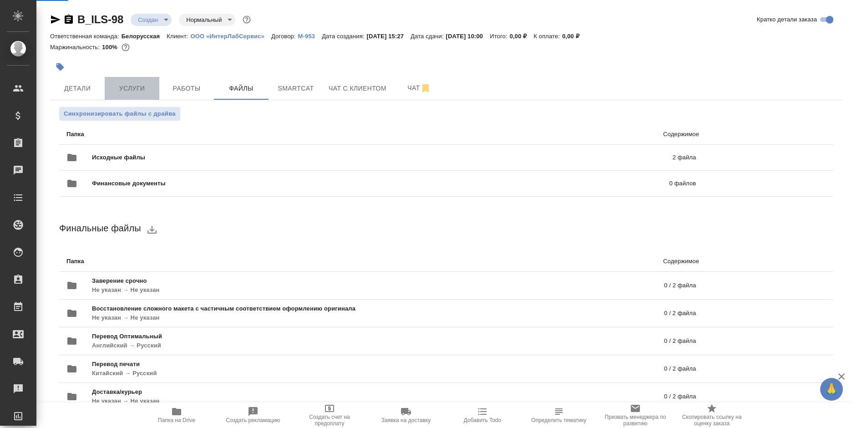
click at [129, 89] on span "Услуги" at bounding box center [132, 88] width 44 height 11
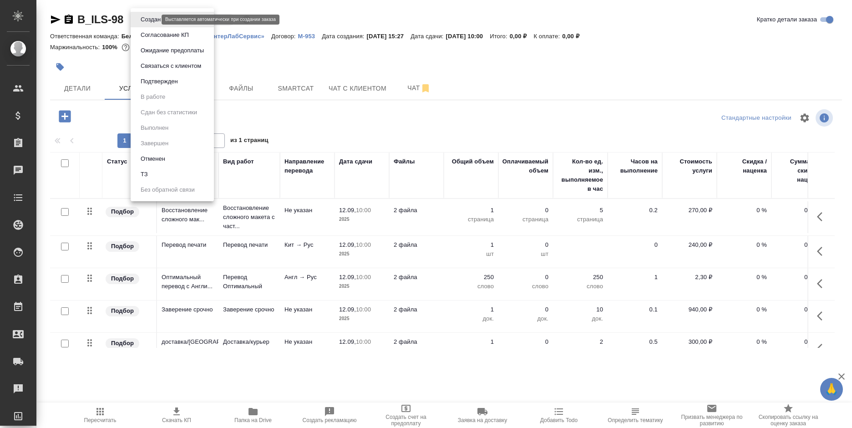
click at [152, 19] on body "🙏 .cls-1 fill:#fff; AWATERA Bogomolova Anastasiya Клиенты Спецификации Заказы 0…" at bounding box center [426, 214] width 852 height 428
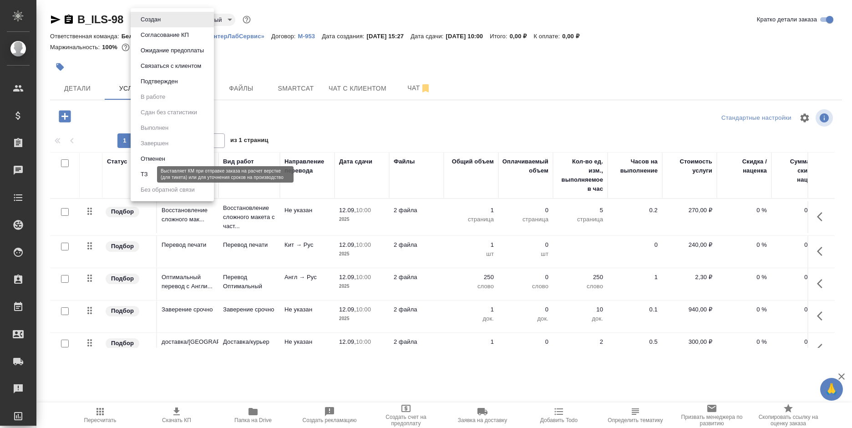
click at [150, 174] on button "ТЗ" at bounding box center [144, 174] width 13 height 10
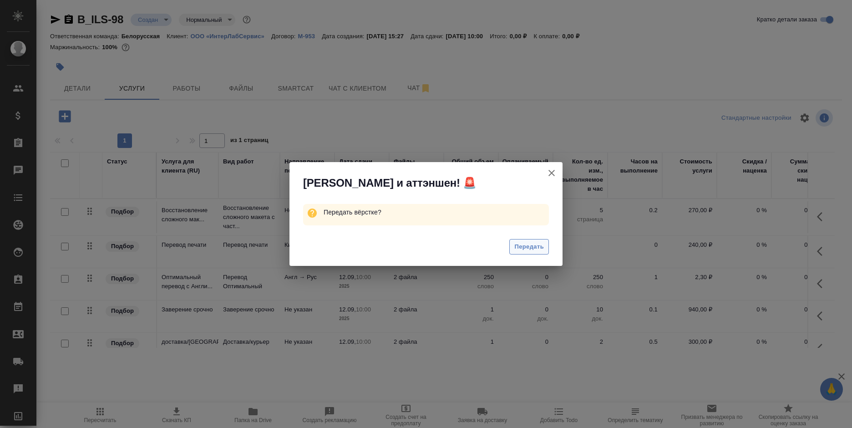
click at [524, 250] on span "Передать" at bounding box center [529, 247] width 30 height 10
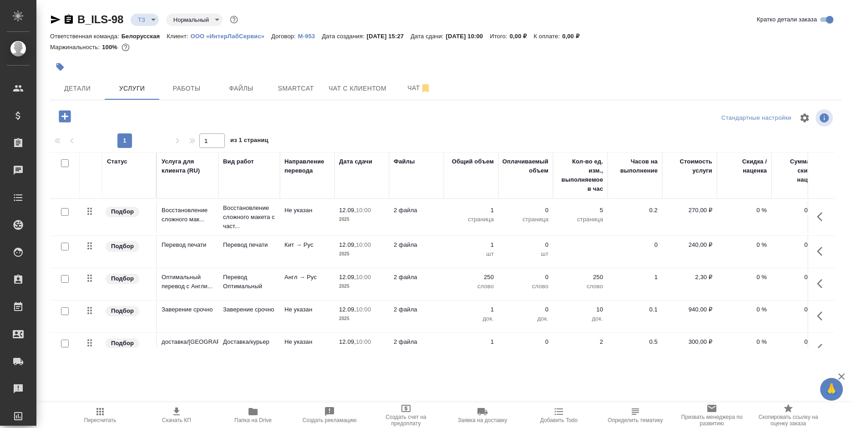
click at [276, 255] on td "Перевод печати" at bounding box center [248, 252] width 61 height 32
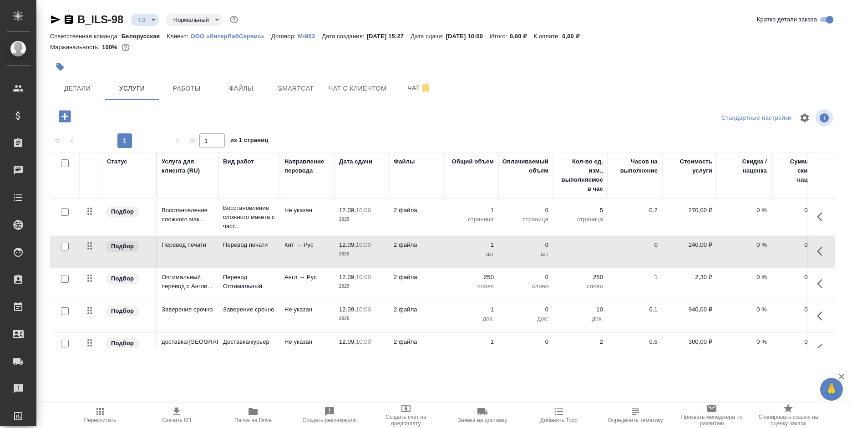
click at [276, 255] on td "Перевод печати" at bounding box center [248, 252] width 61 height 32
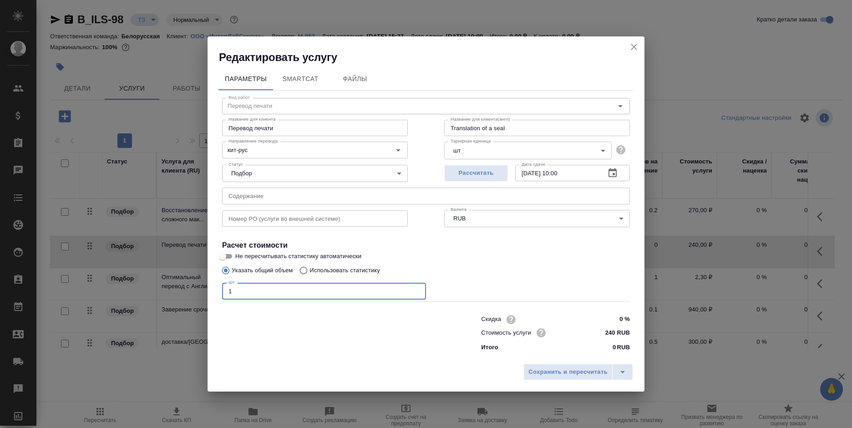
drag, startPoint x: 259, startPoint y: 292, endPoint x: 192, endPoint y: 292, distance: 67.4
click at [192, 292] on div "Редактировать услугу Параметры SmartCat Файлы Вид работ Перевод печати Вид рабо…" at bounding box center [426, 214] width 852 height 428
type input "2"
click at [570, 375] on span "Сохранить и пересчитать" at bounding box center [567, 372] width 79 height 10
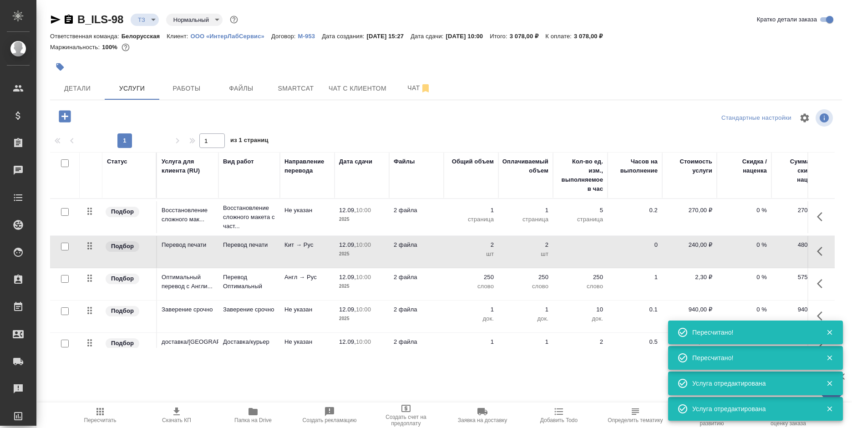
click at [494, 215] on td "1 страница" at bounding box center [471, 217] width 55 height 32
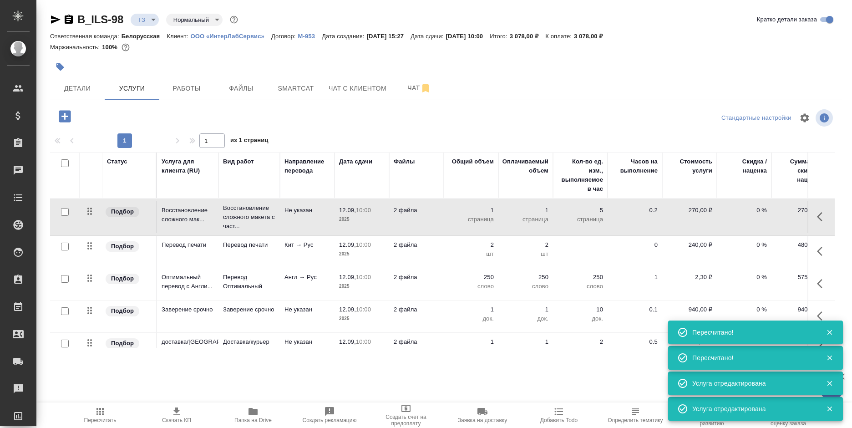
click at [494, 215] on td "1 страница" at bounding box center [471, 217] width 55 height 32
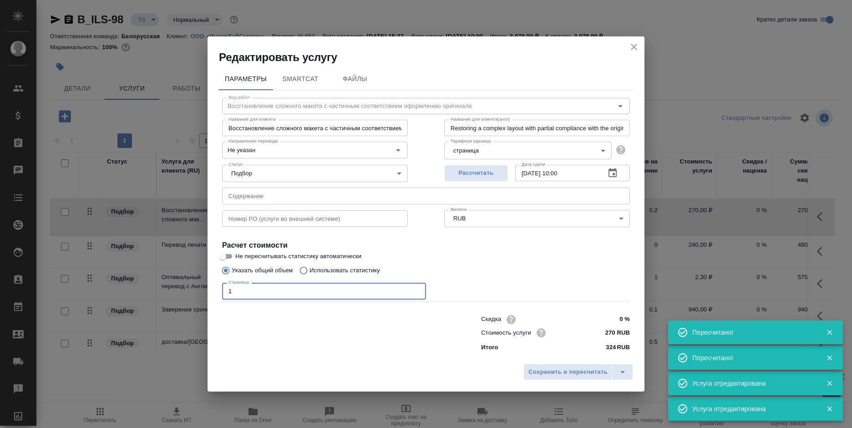
drag, startPoint x: 241, startPoint y: 290, endPoint x: 211, endPoint y: 290, distance: 30.5
click at [211, 290] on div "Параметры SmartCat Файлы Вид работ Восстановление сложного макета с частичным с…" at bounding box center [426, 212] width 437 height 295
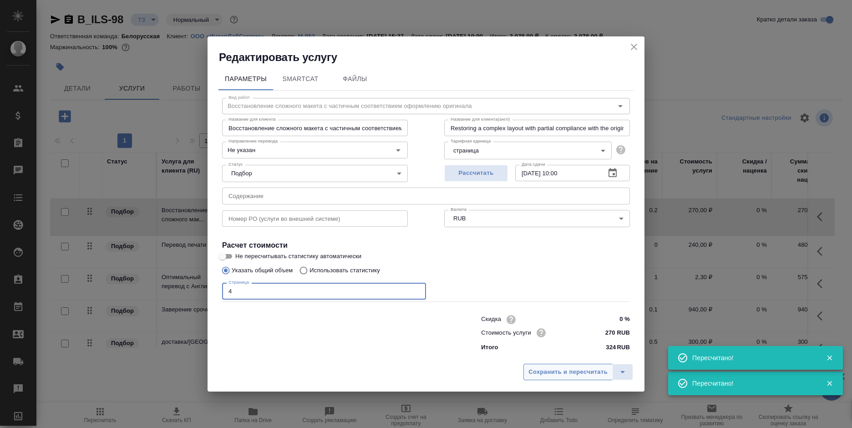
type input "4"
click at [549, 371] on span "Сохранить и пересчитать" at bounding box center [567, 372] width 79 height 10
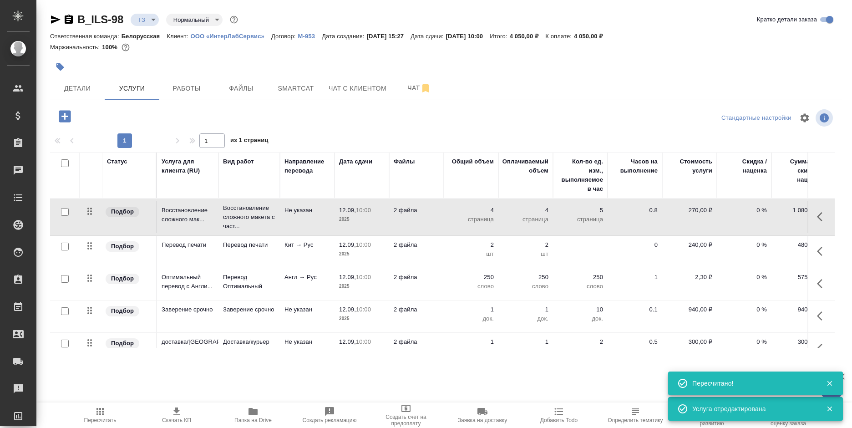
click at [67, 279] on input "checkbox" at bounding box center [65, 279] width 8 height 8
checkbox input "true"
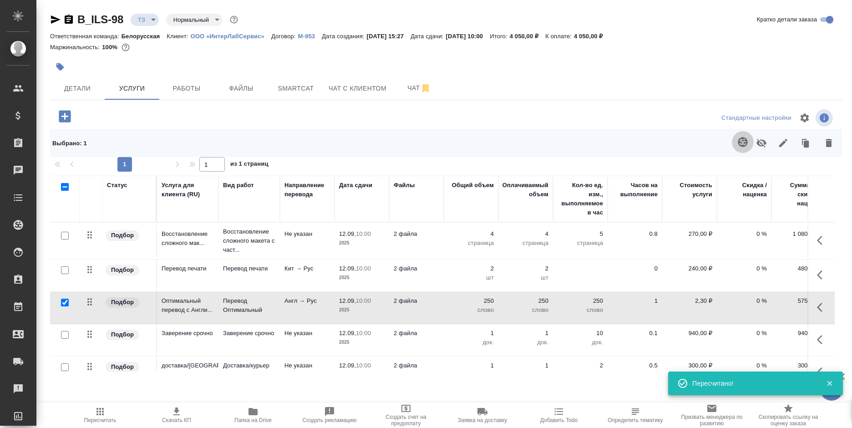
click at [737, 144] on icon "button" at bounding box center [742, 142] width 11 height 11
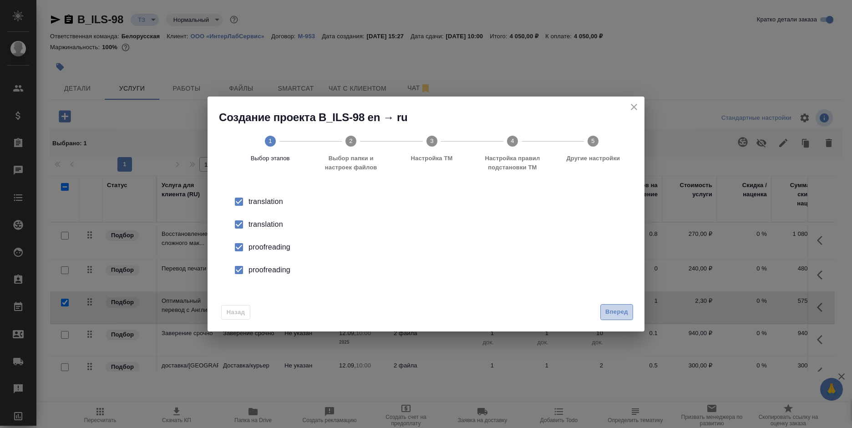
click at [614, 309] on span "Вперед" at bounding box center [616, 312] width 23 height 10
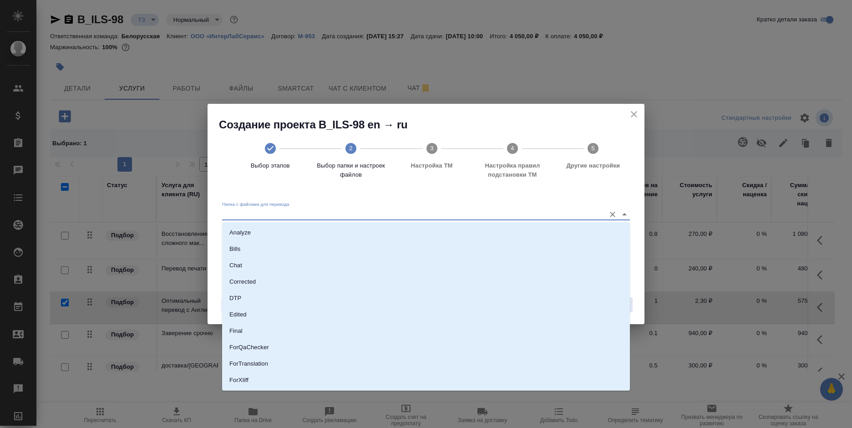
click at [322, 209] on input "Папка с файлами для перевода" at bounding box center [411, 213] width 379 height 11
click at [253, 347] on li "Source" at bounding box center [426, 349] width 408 height 16
type input "Source"
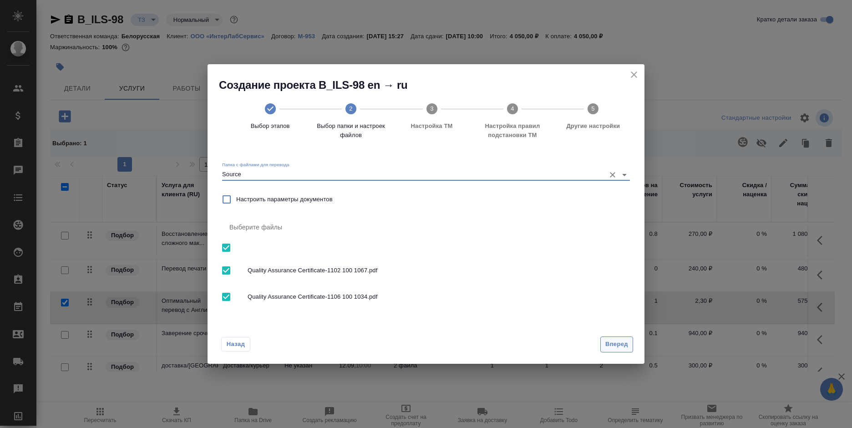
click at [625, 345] on span "Вперед" at bounding box center [616, 344] width 23 height 10
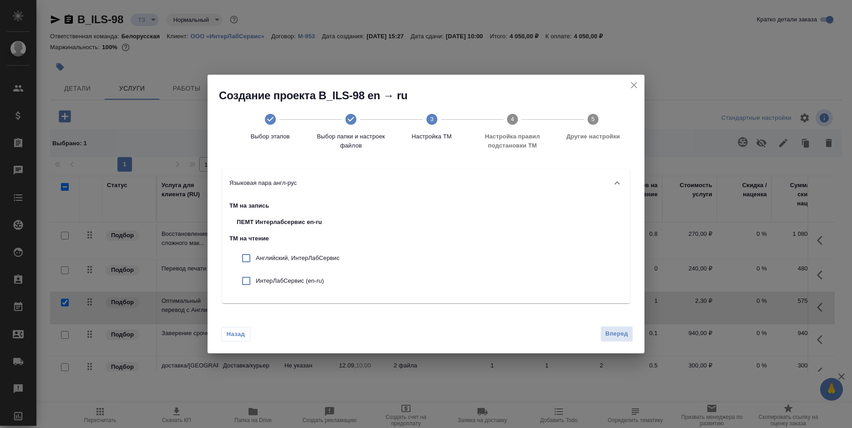
click at [320, 258] on p "Английский, ИнтерЛабСервис" at bounding box center [298, 257] width 84 height 9
checkbox input "true"
click at [303, 284] on p "ИнтерЛабСервис (en-ru)" at bounding box center [298, 280] width 84 height 9
checkbox input "true"
click at [620, 337] on span "Вперед" at bounding box center [616, 334] width 23 height 10
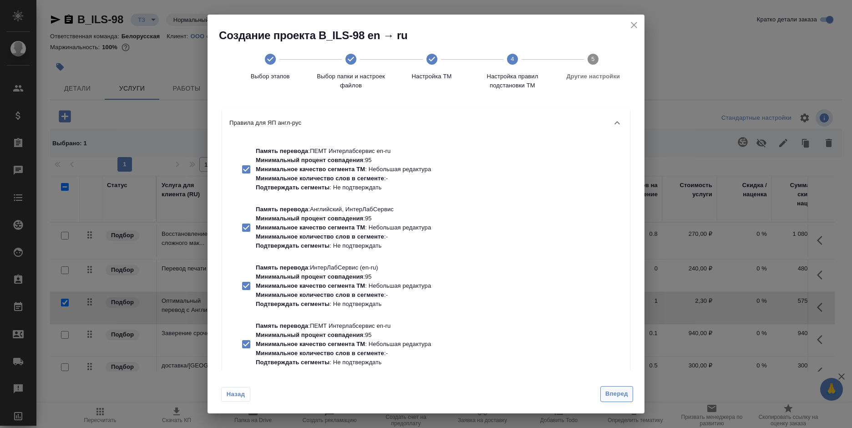
click at [619, 395] on span "Вперед" at bounding box center [616, 394] width 23 height 10
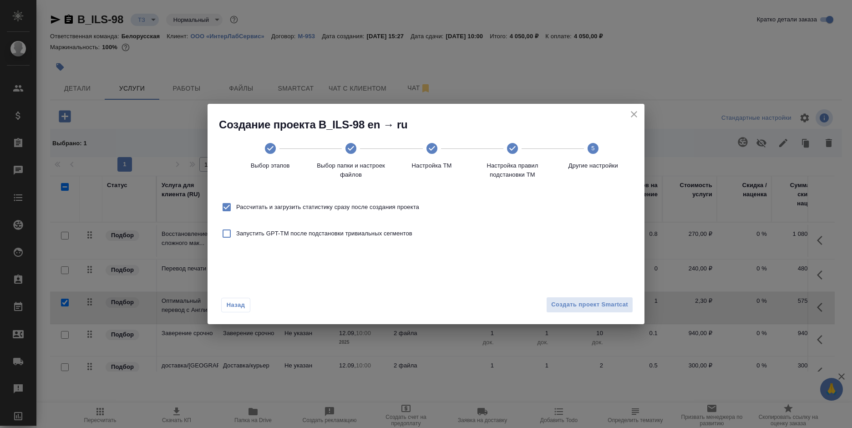
click at [332, 208] on span "Рассчитать и загрузить статистику сразу после создания проекта" at bounding box center [327, 207] width 183 height 9
click at [236, 208] on input "Рассчитать и загрузить статистику сразу после создания проекта" at bounding box center [226, 207] width 19 height 19
checkbox input "false"
click at [590, 301] on span "Создать проект Smartcat" at bounding box center [589, 304] width 77 height 10
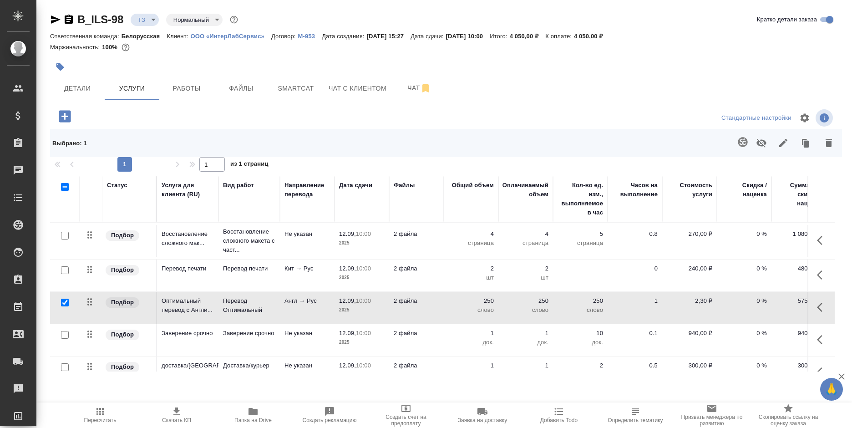
click at [353, 337] on span "12.09, 10:00" at bounding box center [362, 333] width 46 height 9
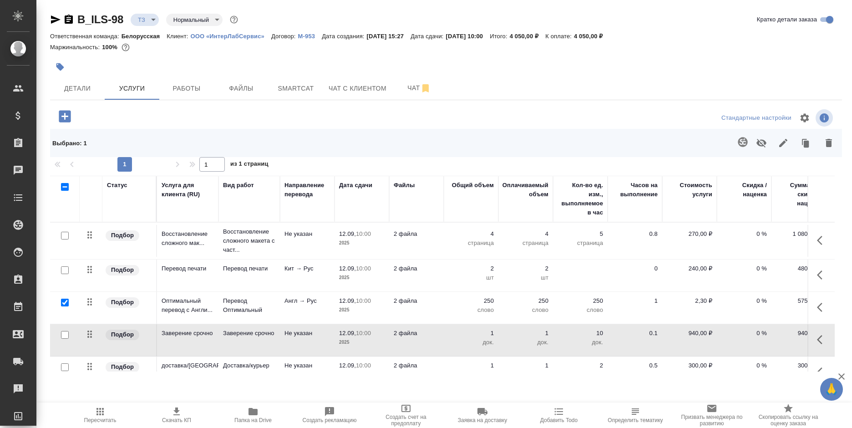
click at [353, 337] on span "12.09, 10:00" at bounding box center [362, 333] width 46 height 9
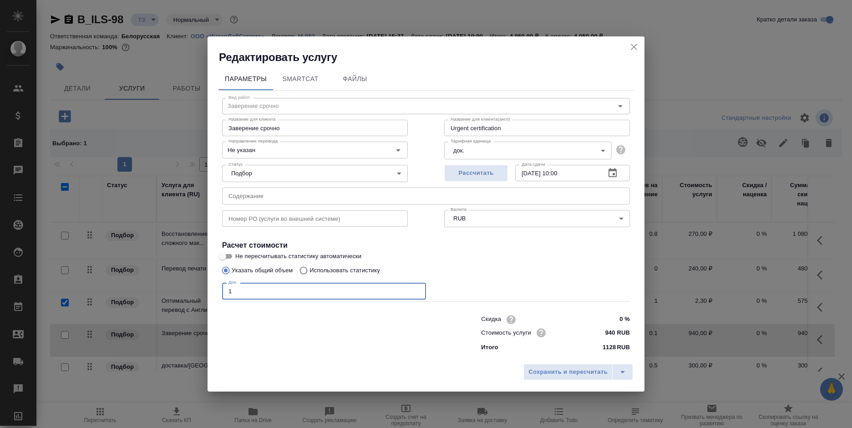
drag, startPoint x: 243, startPoint y: 296, endPoint x: 211, endPoint y: 296, distance: 31.9
click at [211, 296] on div "Параметры SmartCat Файлы Вид работ Заверение срочно Вид работ Название для клие…" at bounding box center [426, 212] width 437 height 295
type input "2"
click at [559, 376] on span "Сохранить и пересчитать" at bounding box center [567, 372] width 79 height 10
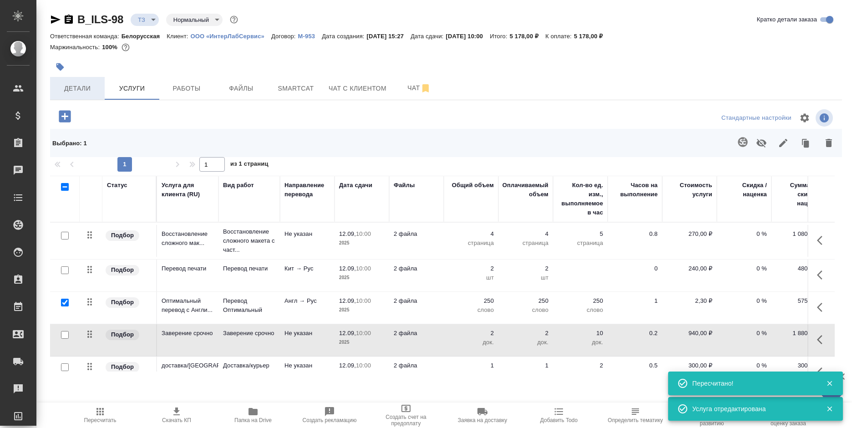
click at [66, 86] on span "Детали" at bounding box center [78, 88] width 44 height 11
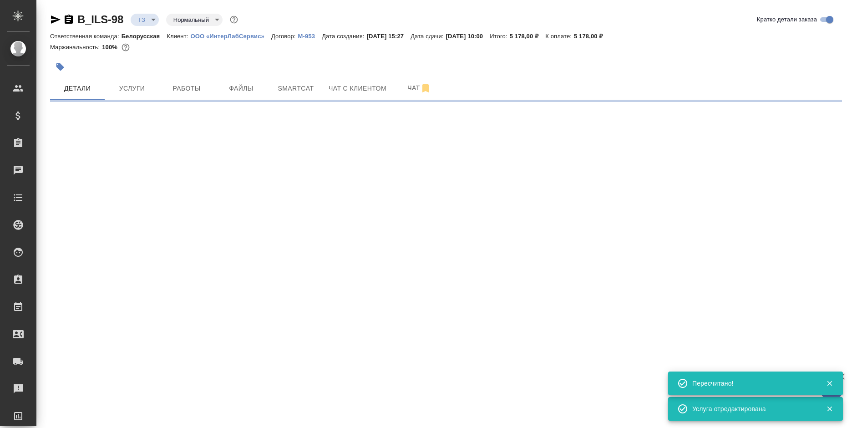
select select "RU"
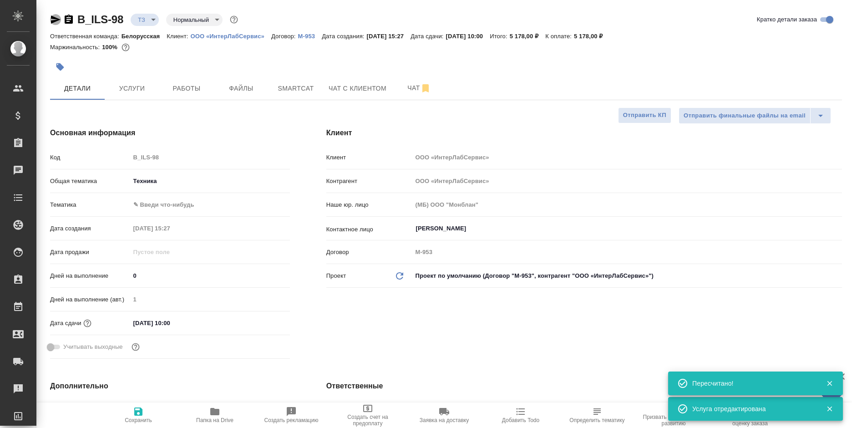
click at [54, 22] on icon "button" at bounding box center [56, 19] width 10 height 8
type textarea "x"
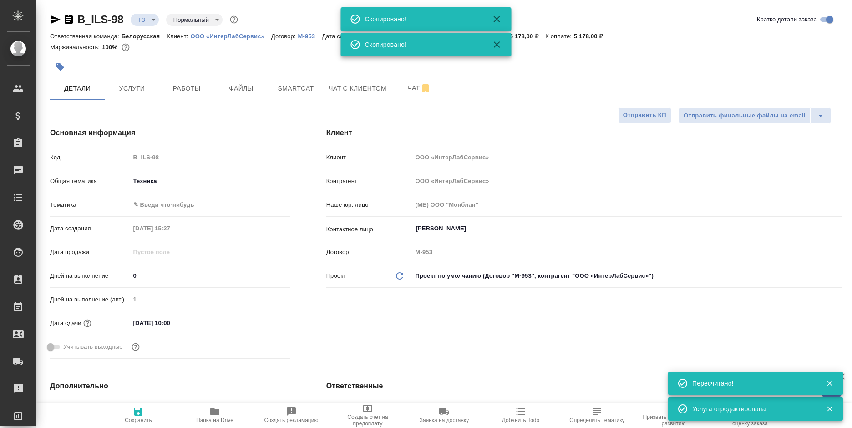
click at [54, 22] on icon "button" at bounding box center [56, 19] width 10 height 8
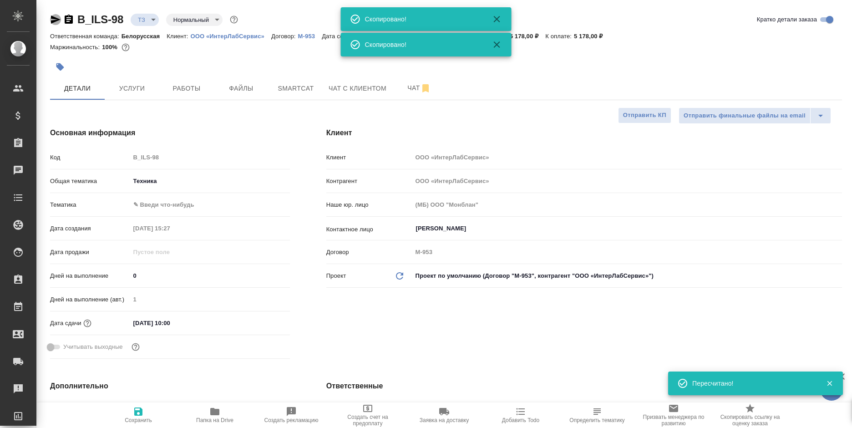
click at [54, 22] on icon "button" at bounding box center [56, 19] width 10 height 8
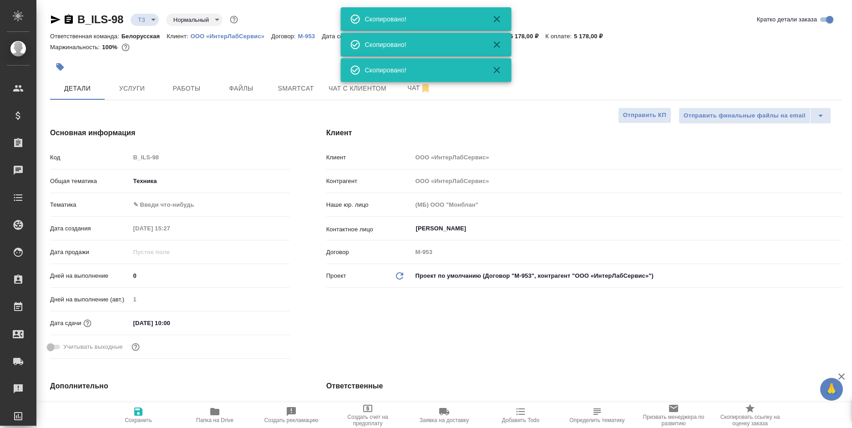
type textarea "x"
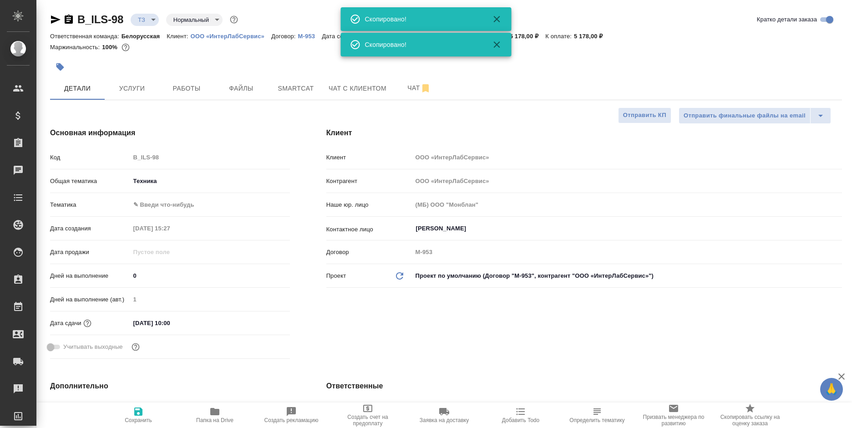
type textarea "x"
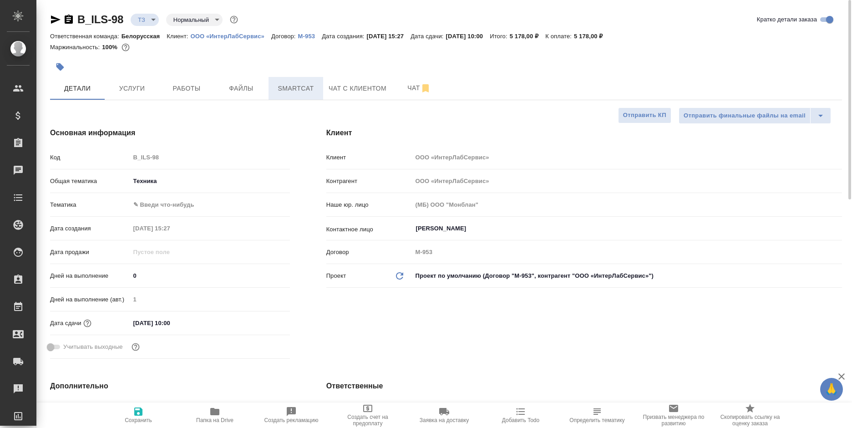
click at [300, 89] on span "Smartcat" at bounding box center [296, 88] width 44 height 11
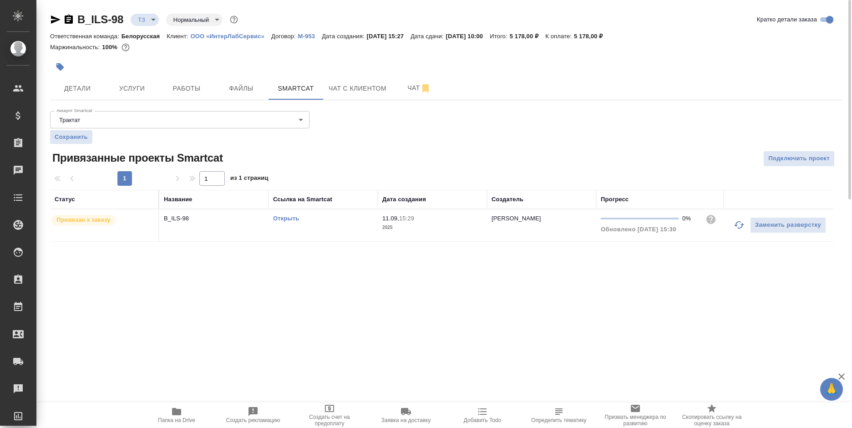
click at [279, 217] on link "Открыть" at bounding box center [286, 218] width 26 height 7
click at [141, 91] on span "Услуги" at bounding box center [132, 88] width 44 height 11
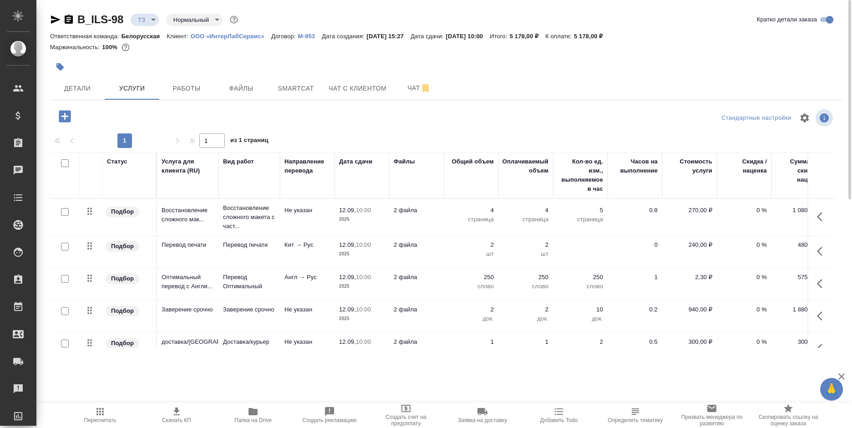
click at [464, 287] on p "слово" at bounding box center [471, 286] width 46 height 9
click at [464, 287] on td "250 слово" at bounding box center [471, 284] width 55 height 32
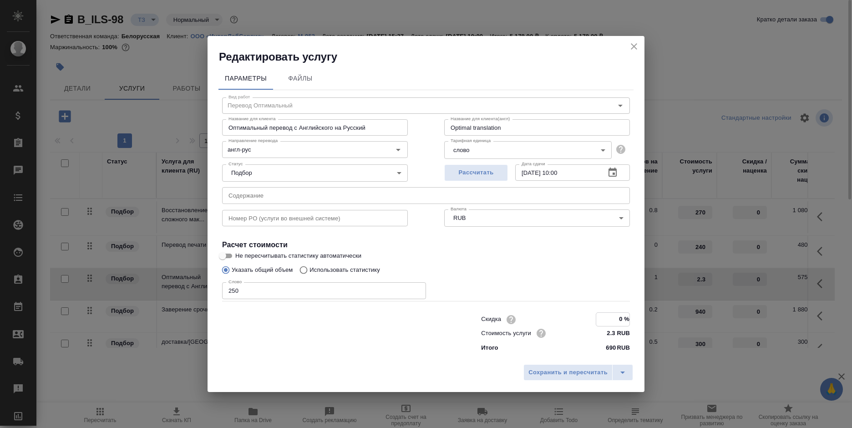
drag, startPoint x: 612, startPoint y: 321, endPoint x: 628, endPoint y: 319, distance: 16.0
click at [628, 319] on input "0 %" at bounding box center [612, 319] width 33 height 13
type input "-100 %"
drag, startPoint x: 251, startPoint y: 286, endPoint x: 210, endPoint y: 289, distance: 41.5
click at [210, 289] on div "Параметры Файлы Вид работ Перевод Оптимальный Вид работ Название для клиента Оп…" at bounding box center [426, 212] width 437 height 295
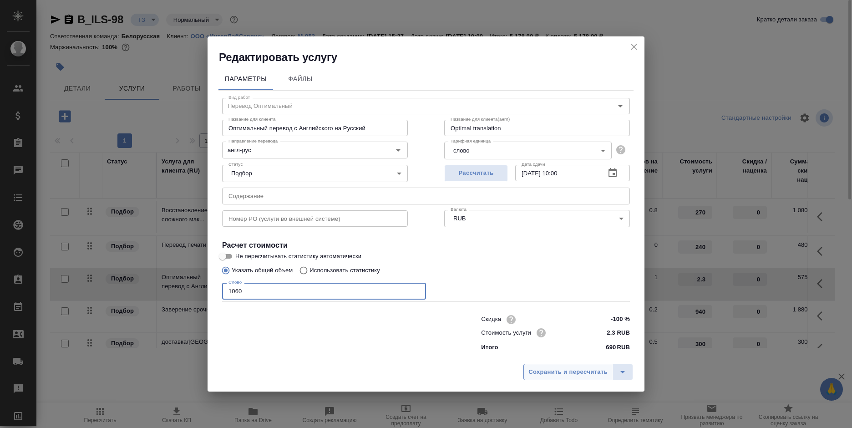
type input "1060"
click at [565, 374] on span "Сохранить и пересчитать" at bounding box center [567, 372] width 79 height 10
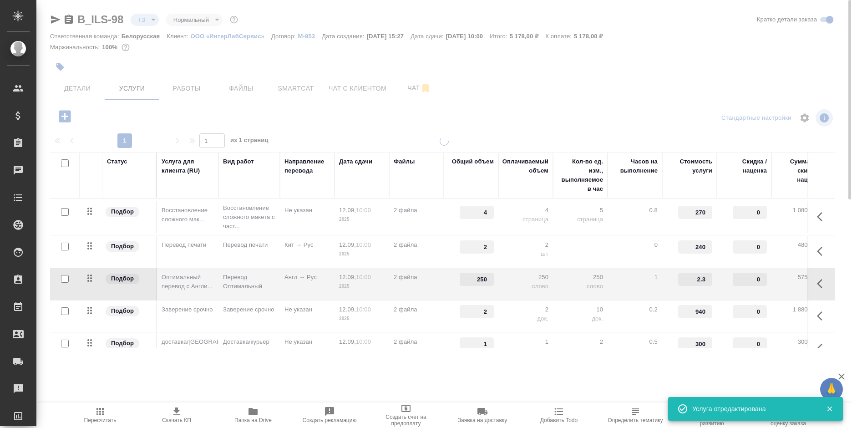
type input "1060"
type input "-100"
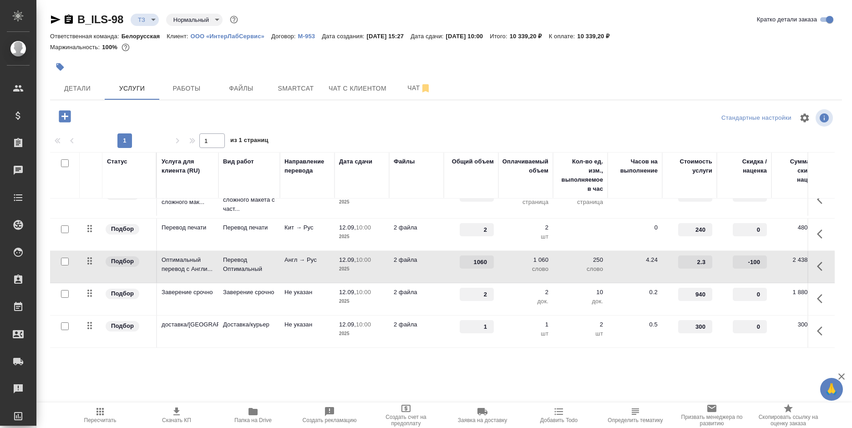
scroll to position [24, 0]
click at [96, 412] on icon "button" at bounding box center [100, 411] width 11 height 11
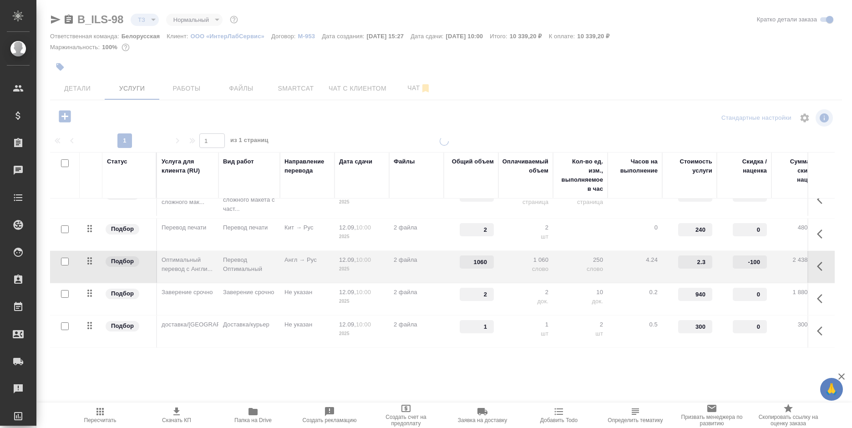
click at [96, 412] on icon "button" at bounding box center [100, 411] width 11 height 11
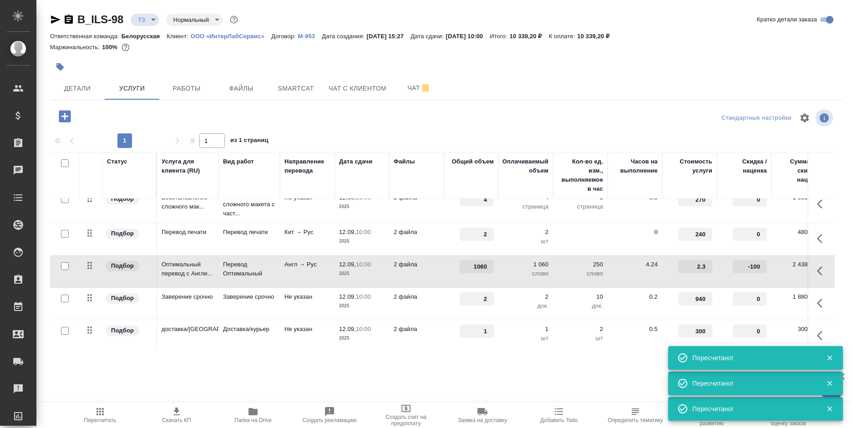
scroll to position [0, 0]
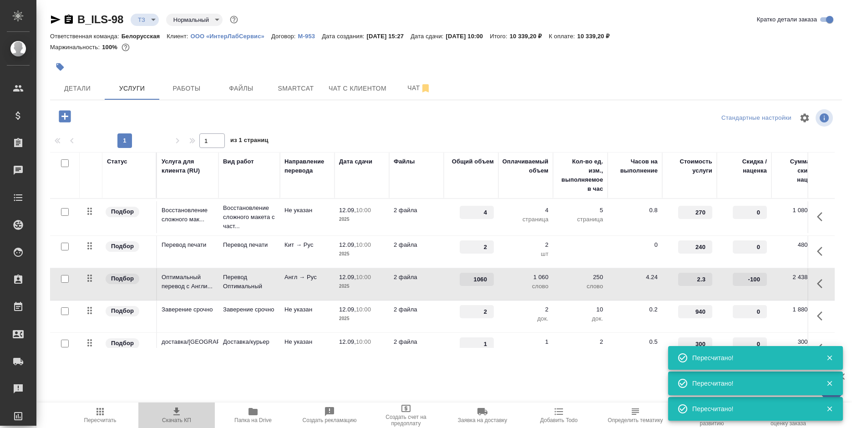
click at [172, 413] on icon "button" at bounding box center [176, 411] width 11 height 11
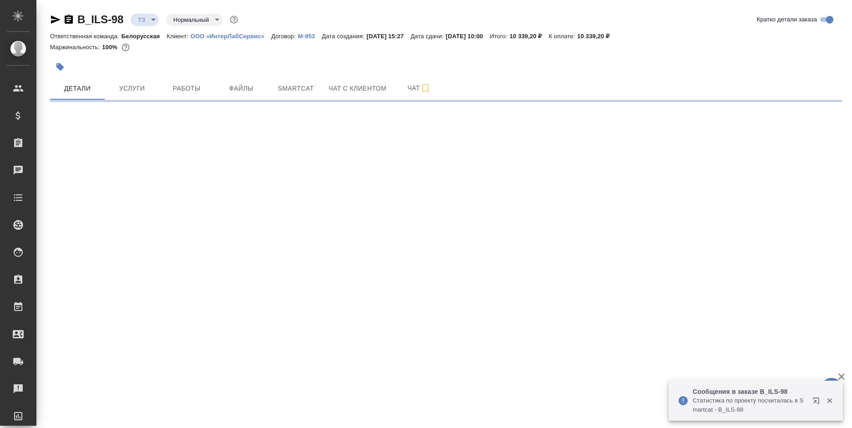
select select "RU"
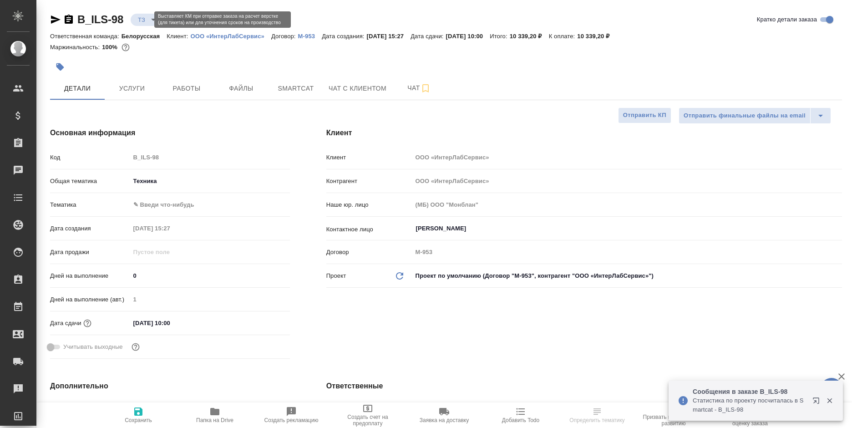
type textarea "x"
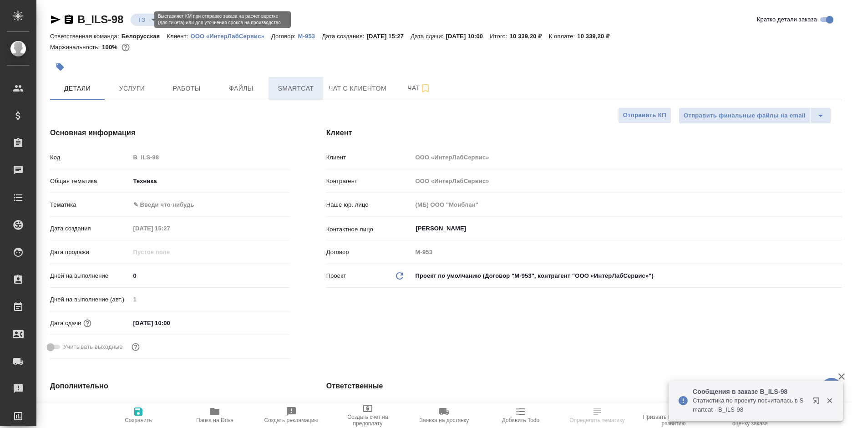
type textarea "x"
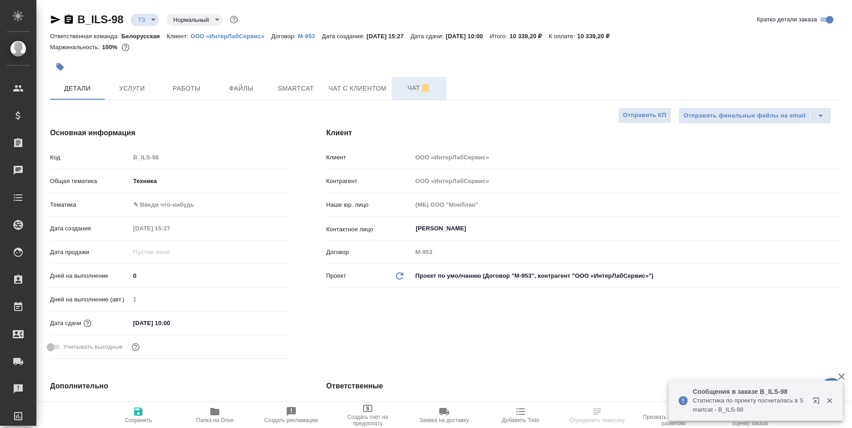
click at [400, 97] on button "Чат" at bounding box center [419, 88] width 55 height 23
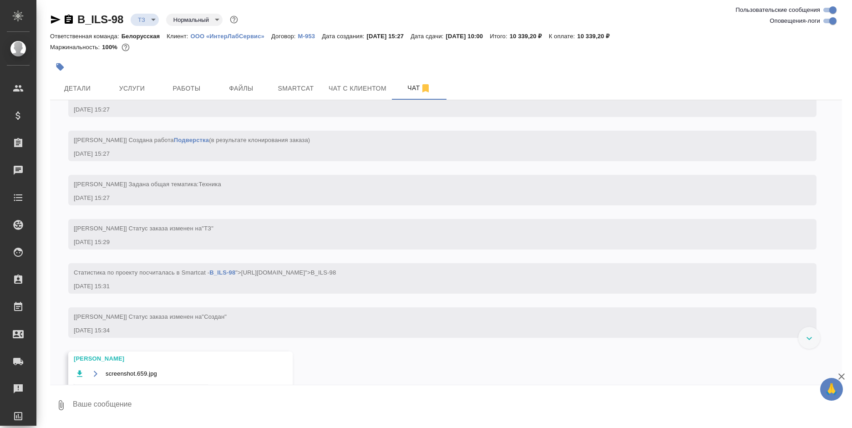
scroll to position [270, 0]
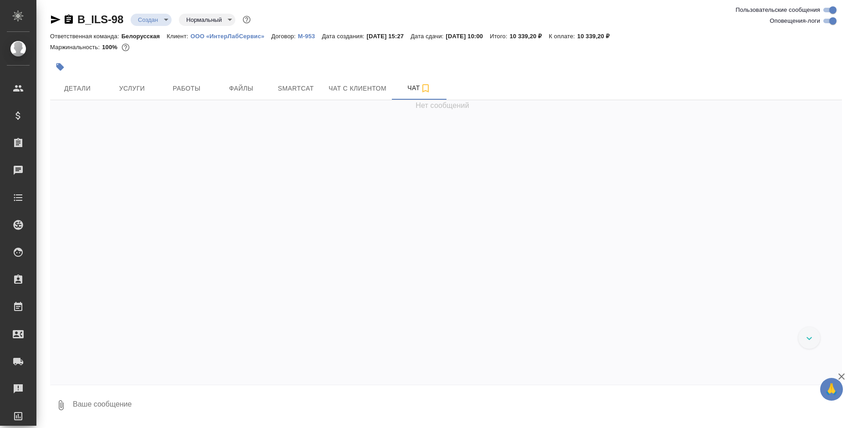
click at [151, 22] on body "🙏 .cls-1 fill:#fff; AWATERA [PERSON_NAME] Спецификации Заказы Чаты Todo Проекты…" at bounding box center [426, 214] width 852 height 428
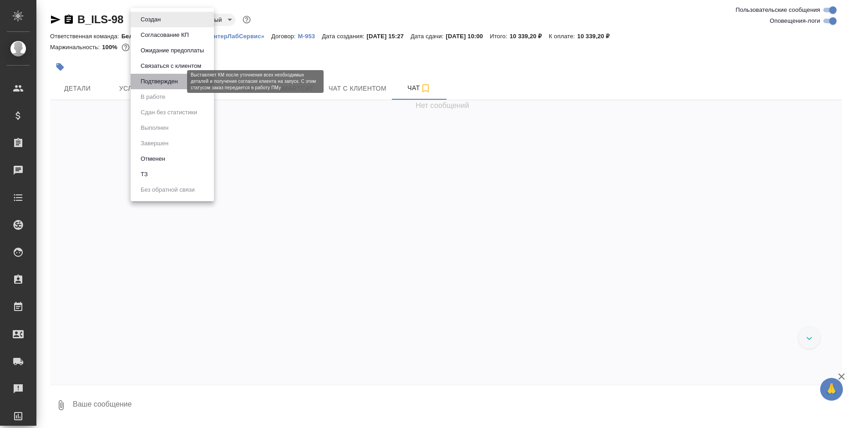
click at [166, 82] on button "Подтвержден" at bounding box center [159, 81] width 43 height 10
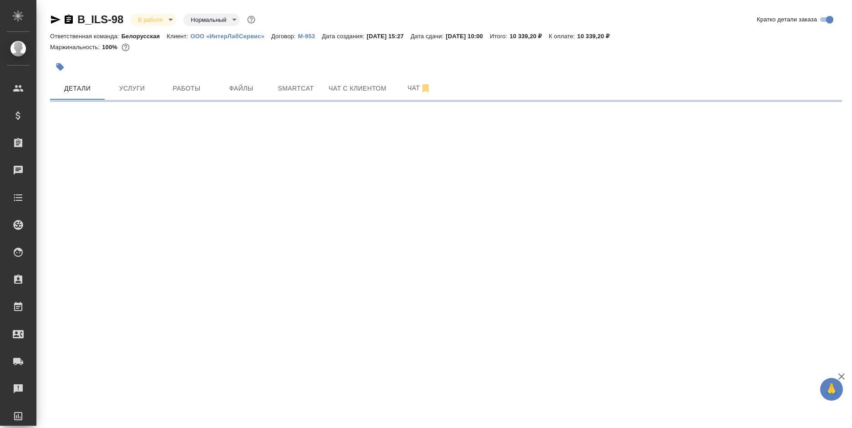
select select "RU"
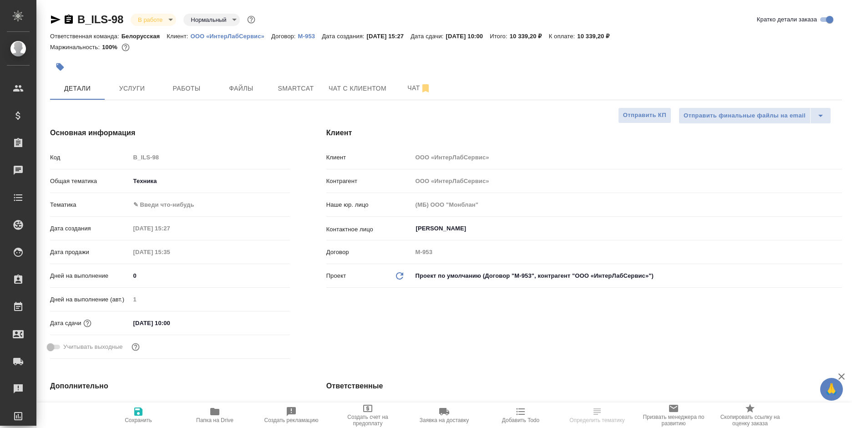
type textarea "x"
click at [165, 324] on input "[DATE] 10:00" at bounding box center [170, 322] width 80 height 13
click at [263, 322] on icon "button" at bounding box center [263, 322] width 11 height 11
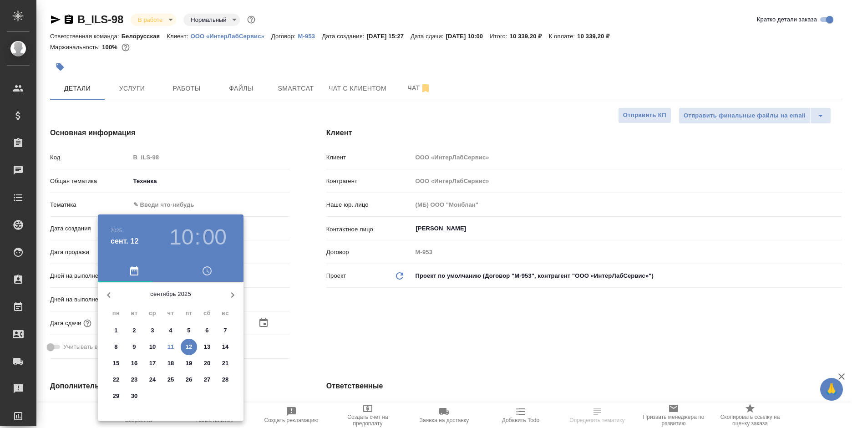
click at [187, 345] on p "12" at bounding box center [189, 346] width 7 height 9
type textarea "x"
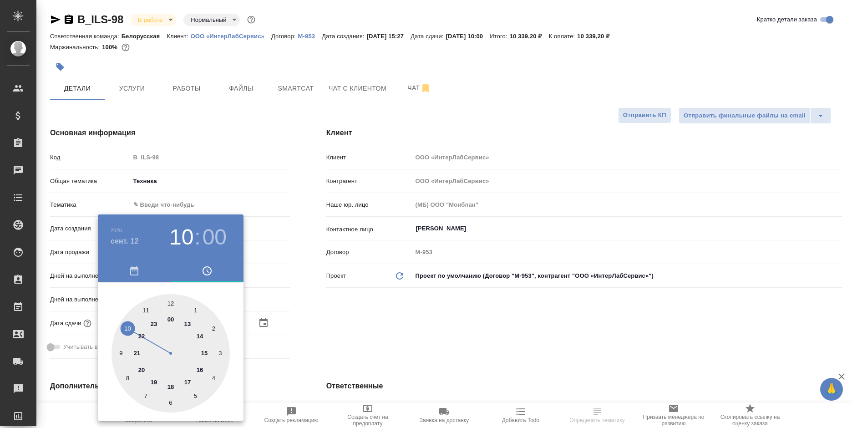
click at [185, 321] on div at bounding box center [170, 353] width 118 height 118
type input "[DATE] 13:00"
type textarea "x"
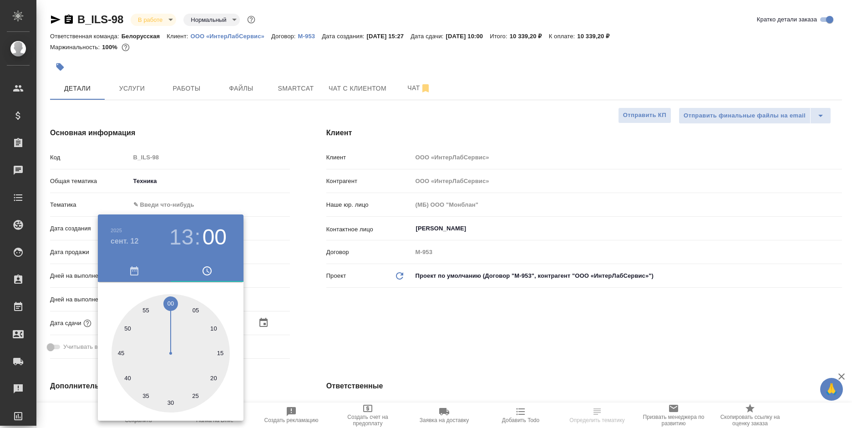
click at [338, 303] on div at bounding box center [426, 214] width 852 height 428
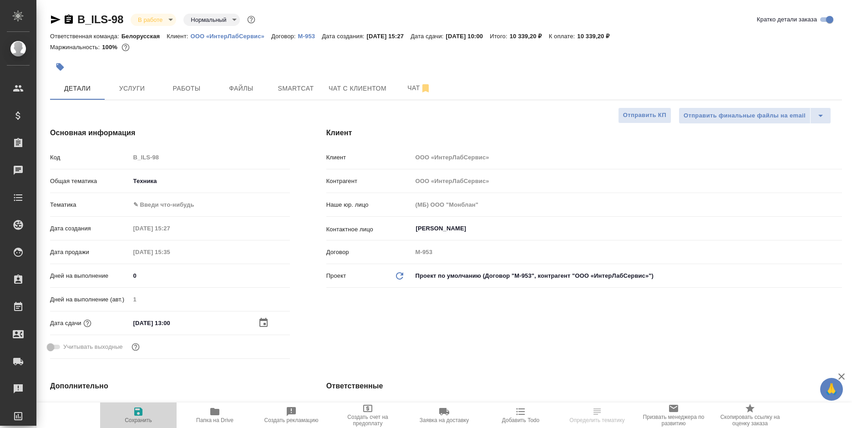
click at [149, 408] on span "Сохранить" at bounding box center [139, 414] width 66 height 17
type textarea "x"
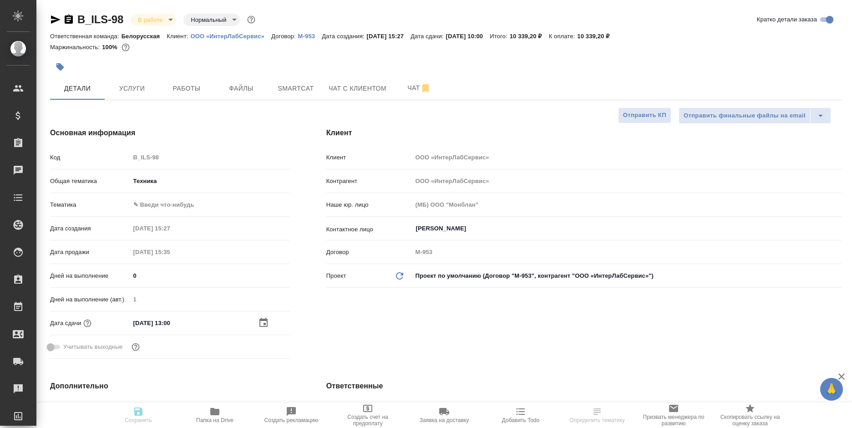
type textarea "x"
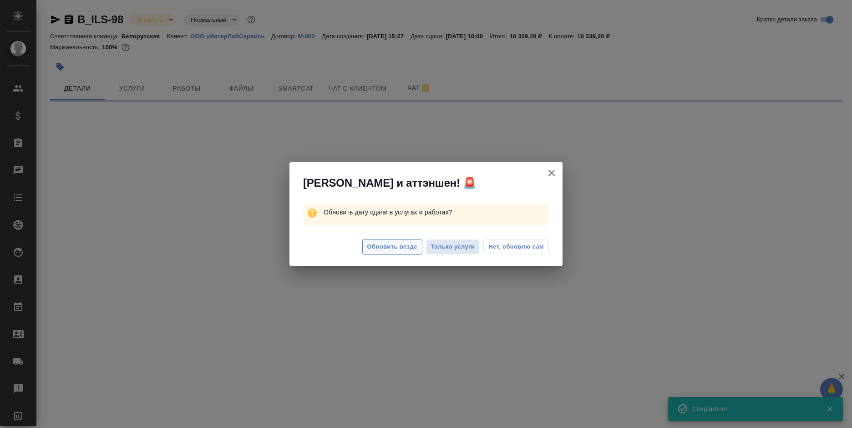
click at [397, 243] on span "Обновить везде" at bounding box center [392, 247] width 50 height 10
select select "RU"
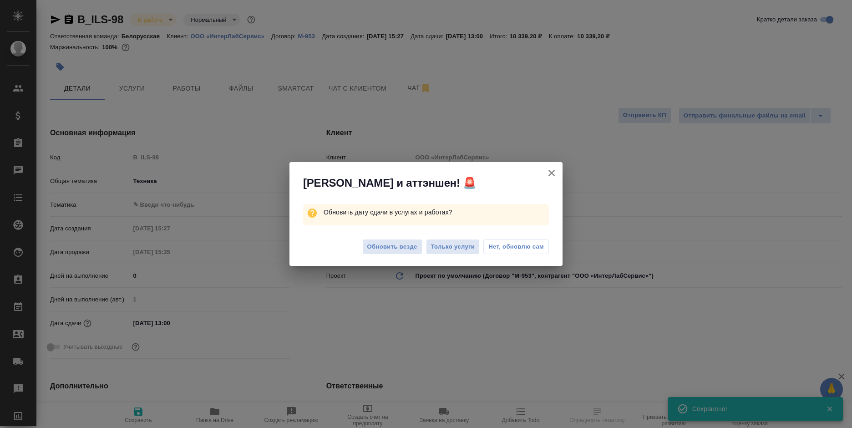
type textarea "x"
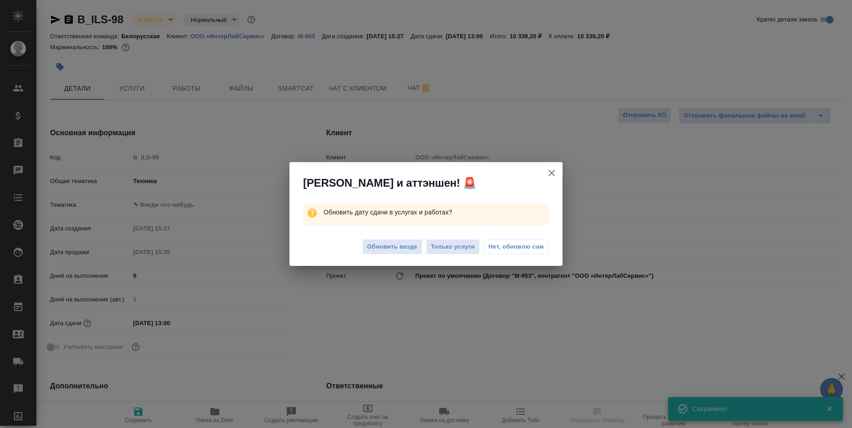
type textarea "x"
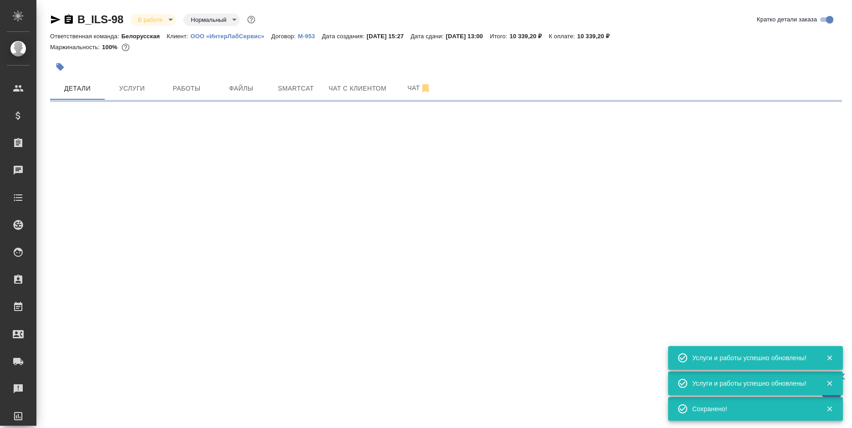
select select "RU"
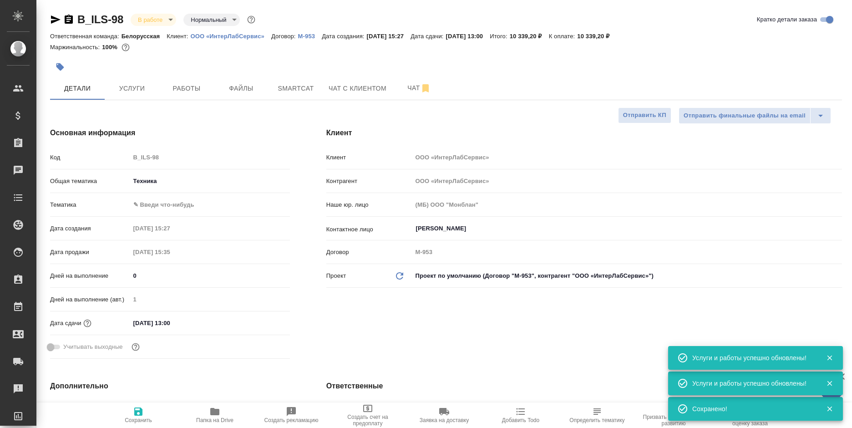
type textarea "x"
click at [186, 321] on input "[DATE] 13:00" at bounding box center [170, 322] width 80 height 13
click at [259, 324] on icon "button" at bounding box center [263, 322] width 8 height 9
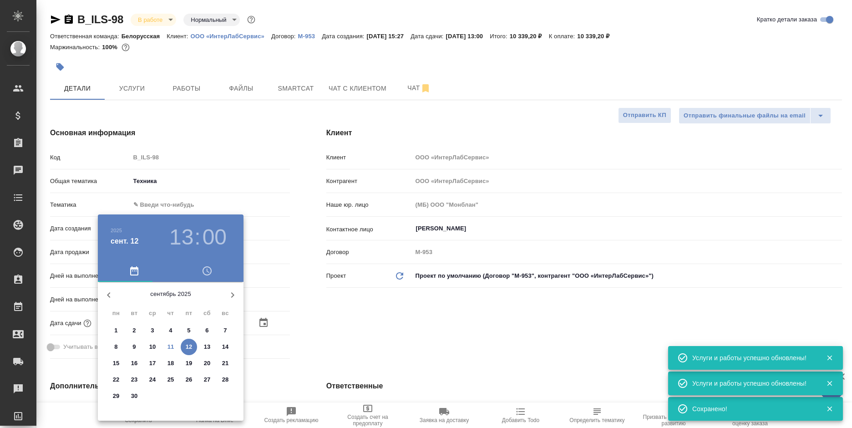
click at [182, 237] on h3 "13" at bounding box center [181, 236] width 24 height 25
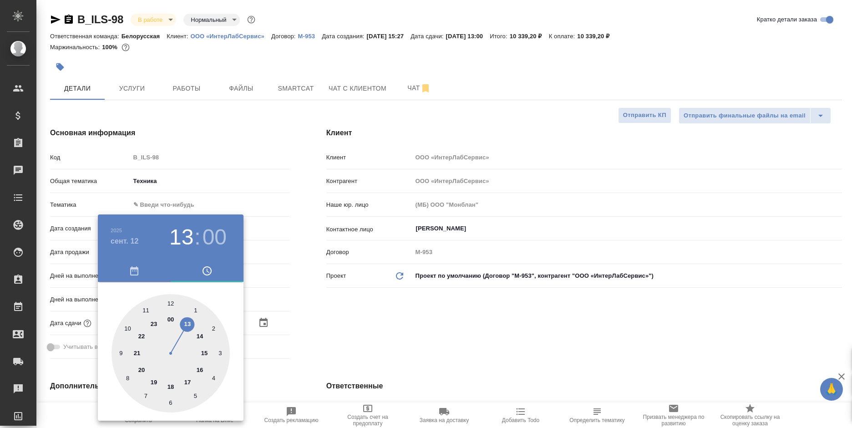
click at [141, 306] on div at bounding box center [170, 353] width 118 height 118
type input "[DATE] 11:00"
type textarea "x"
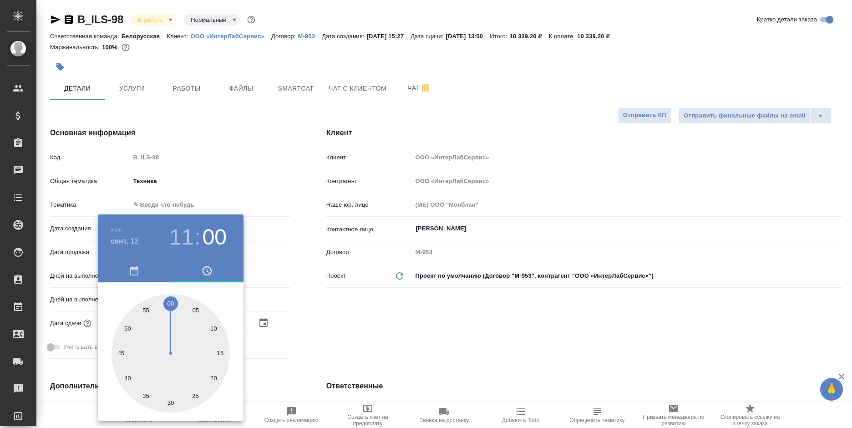
click at [409, 324] on div at bounding box center [426, 214] width 852 height 428
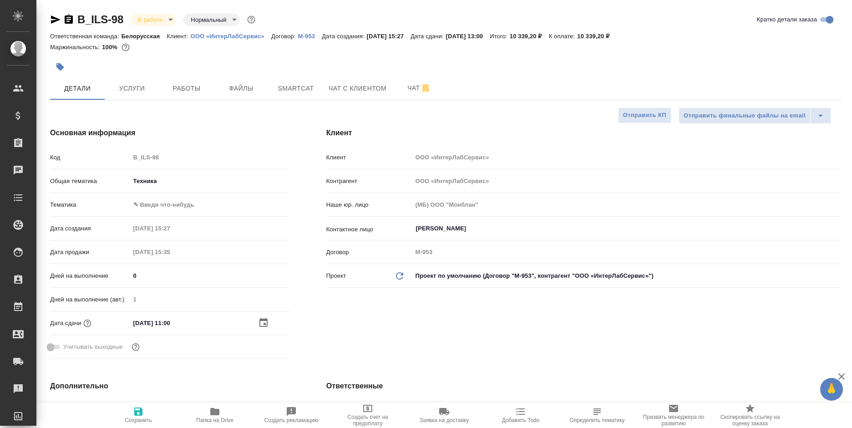
click at [143, 418] on span "Сохранить" at bounding box center [138, 420] width 27 height 6
type textarea "x"
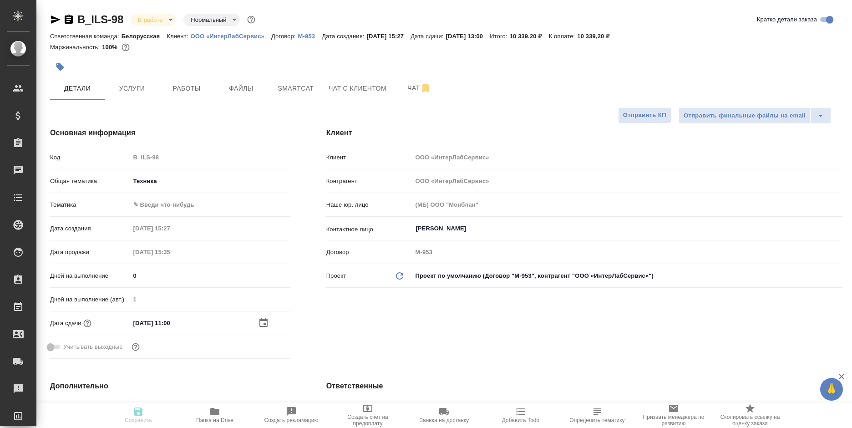
type textarea "x"
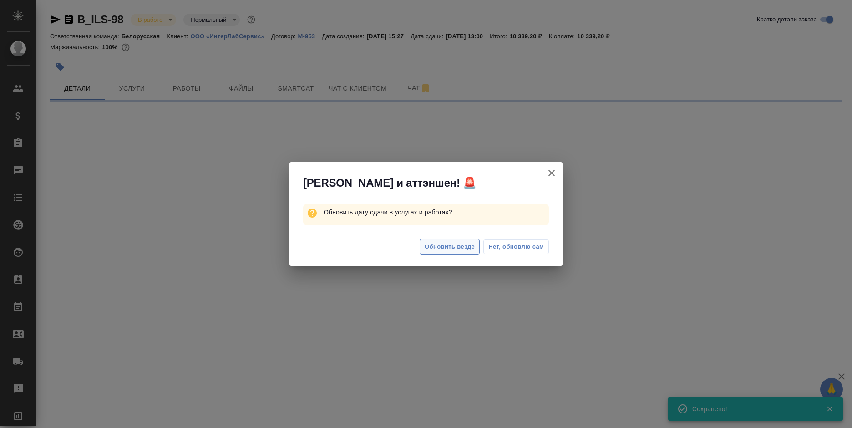
click at [435, 243] on span "Обновить везде" at bounding box center [450, 247] width 50 height 10
select select "RU"
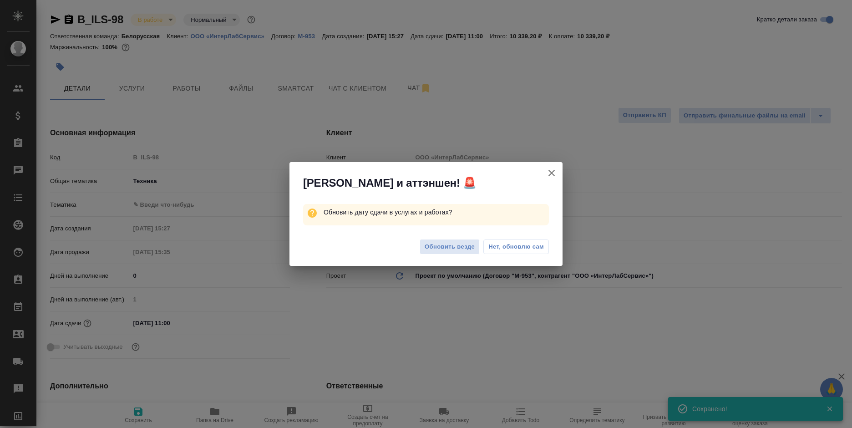
type textarea "x"
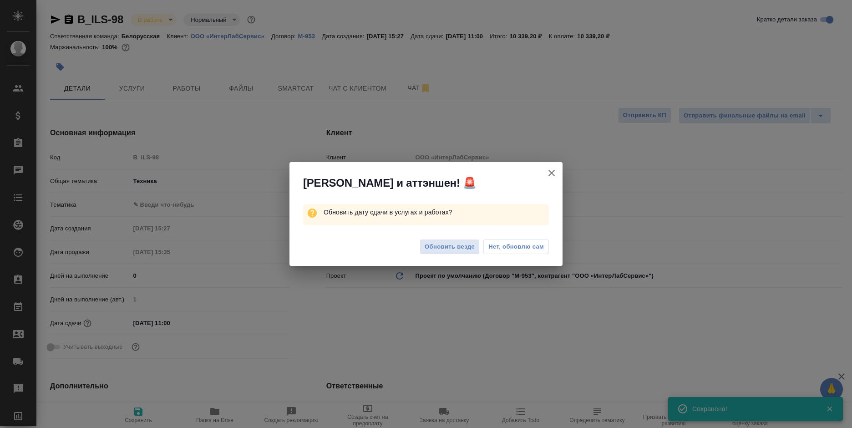
type textarea "x"
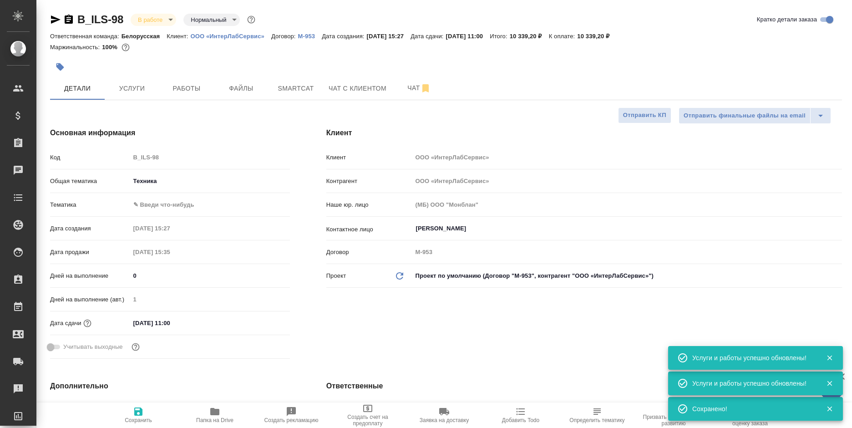
type textarea "x"
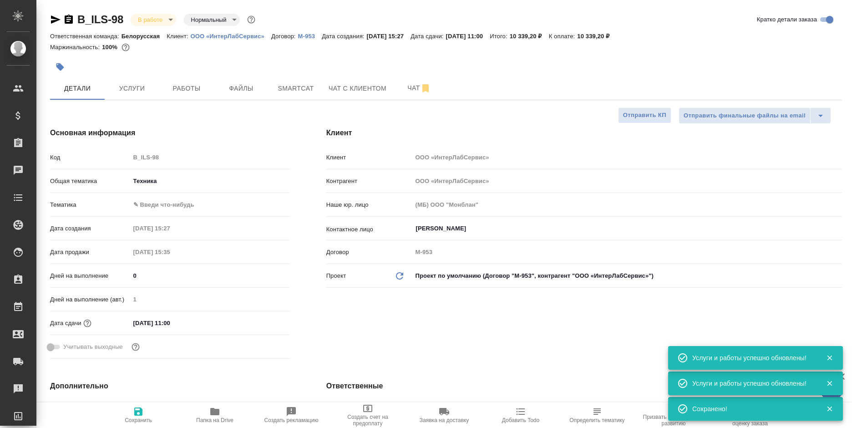
type textarea "x"
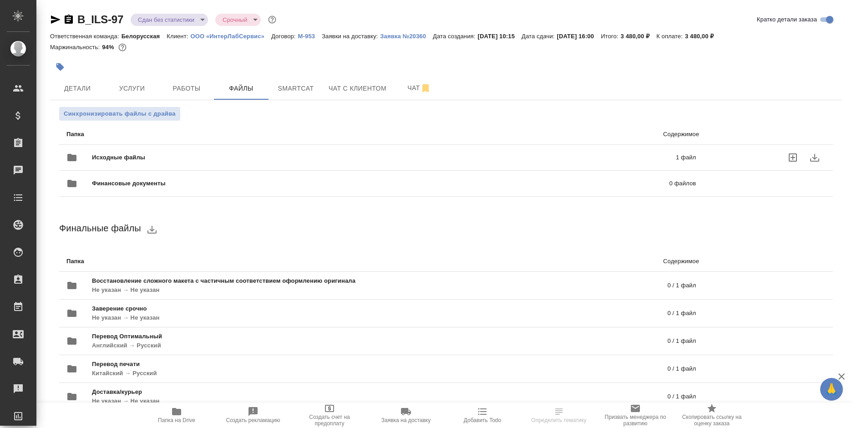
click at [738, 160] on div at bounding box center [769, 158] width 111 height 22
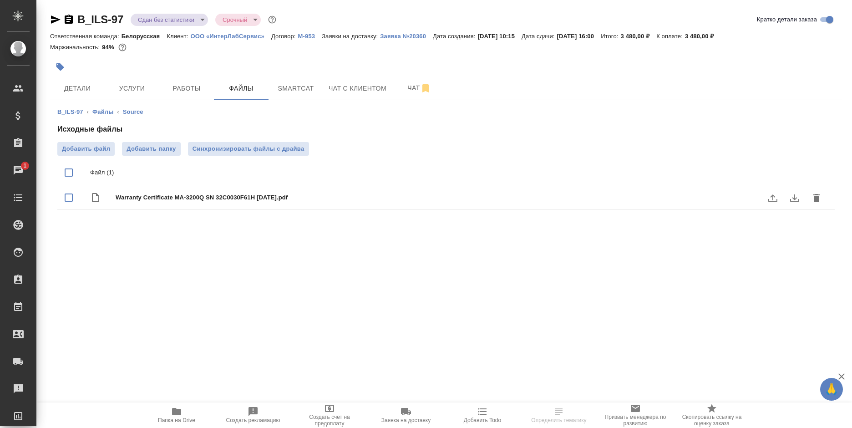
click at [793, 197] on icon "download" at bounding box center [794, 198] width 11 height 11
click at [409, 35] on p "Заявка №20360" at bounding box center [406, 36] width 53 height 7
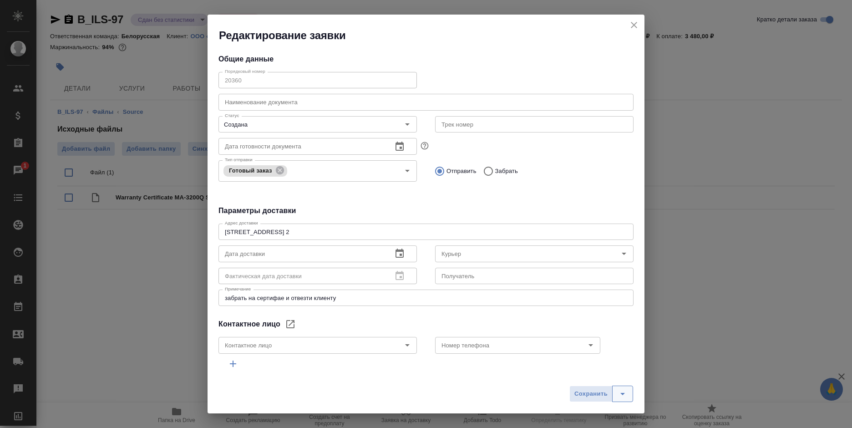
type input "Доронина Анастасия"
type input "+7 929 553 03 98"
click at [619, 390] on icon "split button" at bounding box center [622, 393] width 11 height 11
click at [608, 376] on li "Сохранить и скачать" at bounding box center [603, 374] width 73 height 15
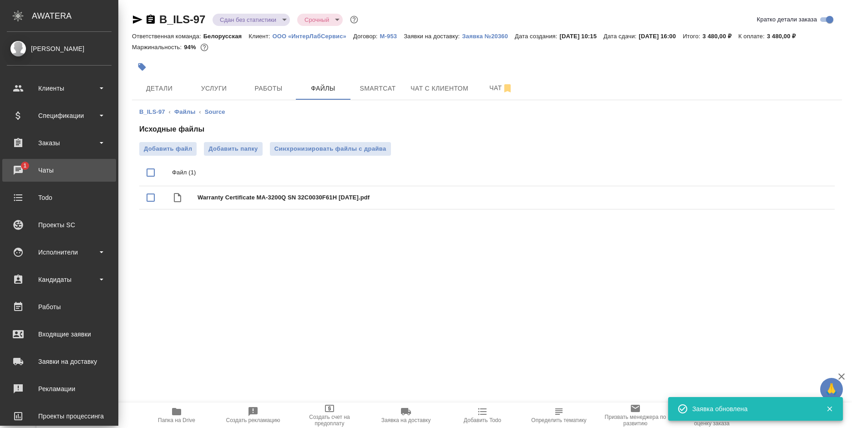
click at [11, 167] on div "Чаты" at bounding box center [59, 170] width 105 height 14
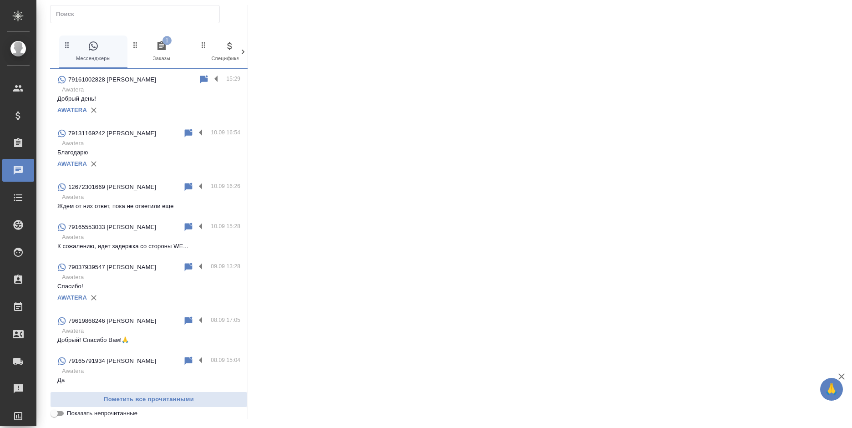
click at [166, 47] on icon "button" at bounding box center [161, 45] width 8 height 9
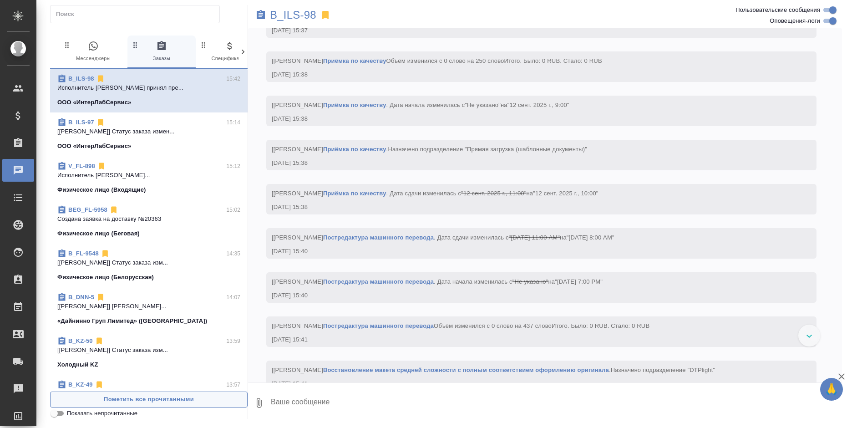
scroll to position [1474, 0]
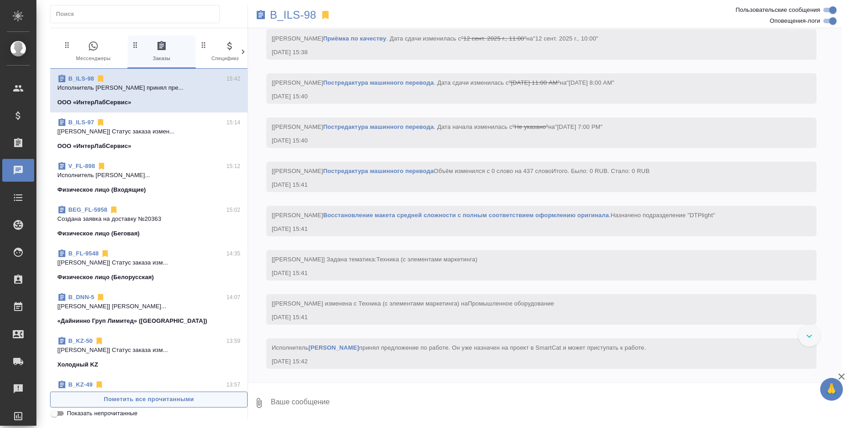
click at [172, 400] on span "Пометить все прочитанными" at bounding box center [148, 399] width 187 height 10
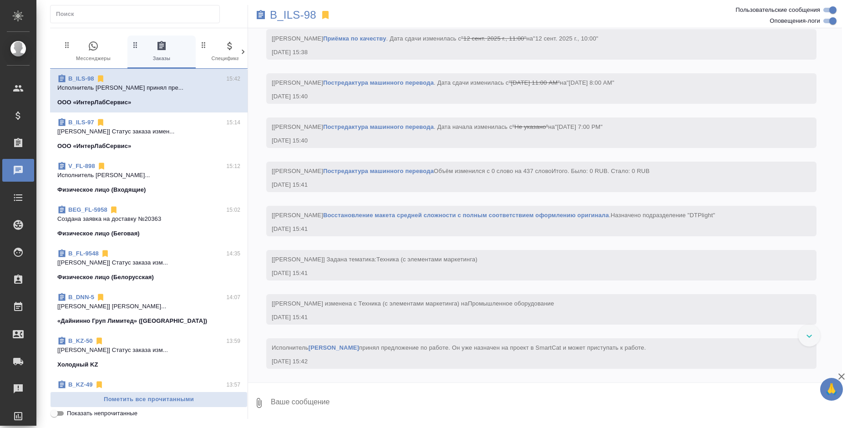
click at [98, 59] on span "0 Мессенджеры" at bounding box center [93, 52] width 61 height 22
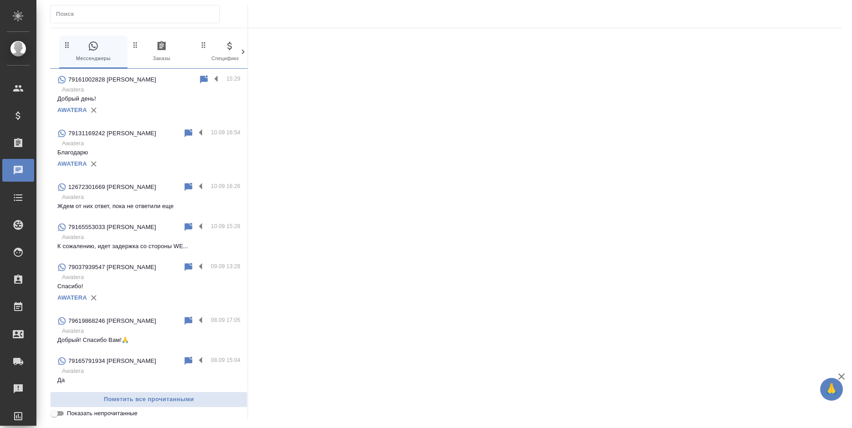
click at [141, 99] on p "Добрый день!" at bounding box center [148, 98] width 183 height 9
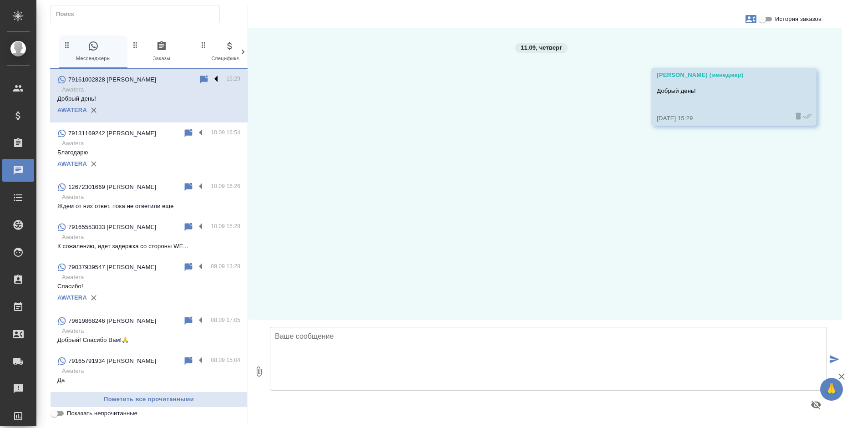
click at [211, 81] on label at bounding box center [218, 79] width 15 height 10
click at [0, 0] on input "checkbox" at bounding box center [0, 0] width 0 height 0
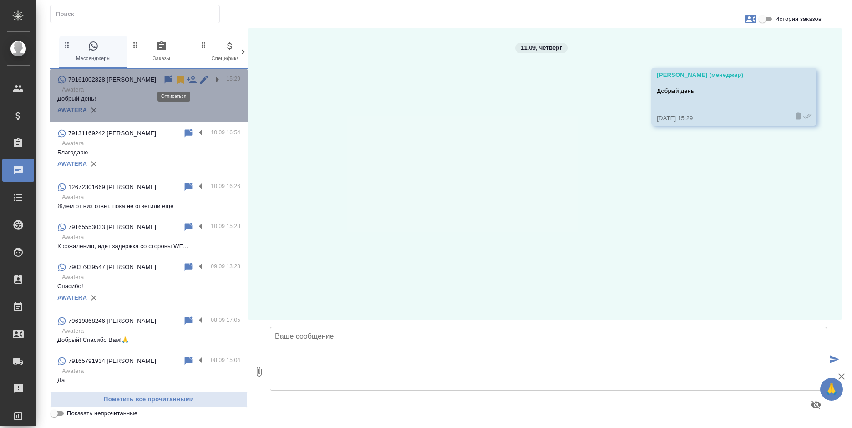
click at [175, 80] on icon at bounding box center [180, 79] width 11 height 11
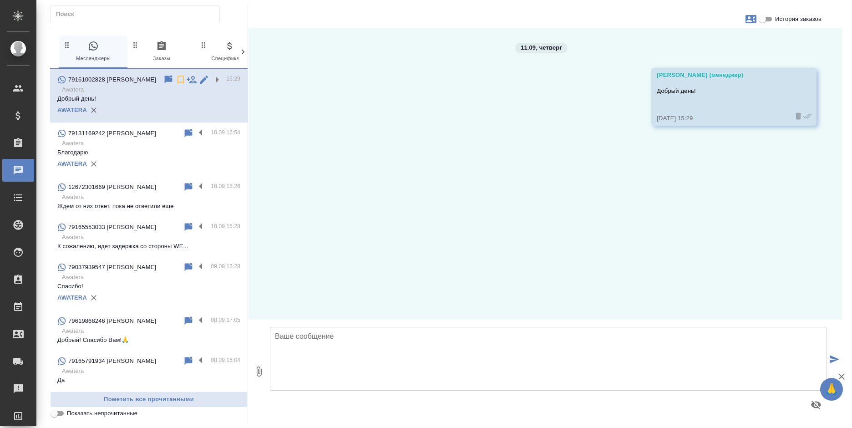
click at [766, 23] on input "История заказов" at bounding box center [762, 19] width 33 height 11
checkbox input "true"
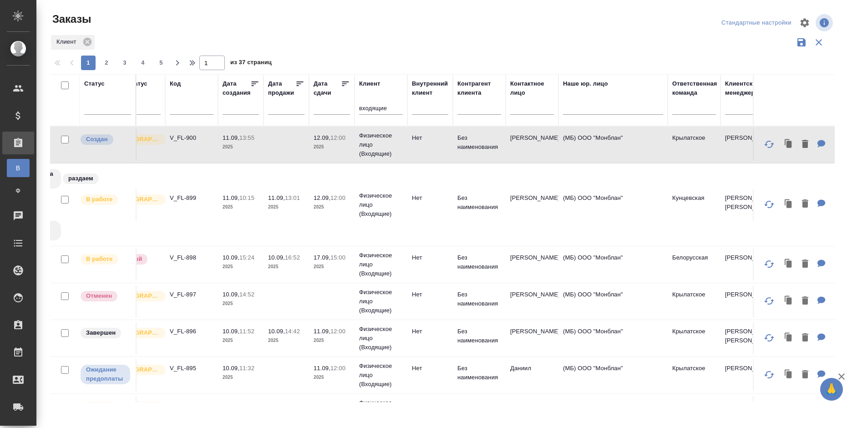
scroll to position [0, 640]
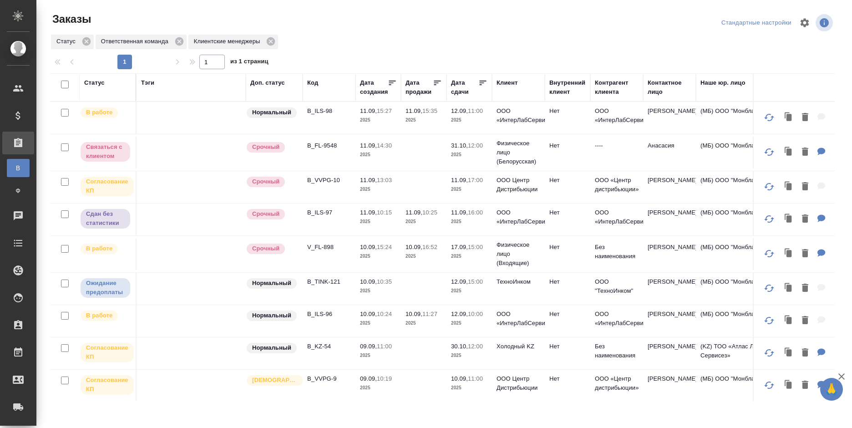
scroll to position [273, 0]
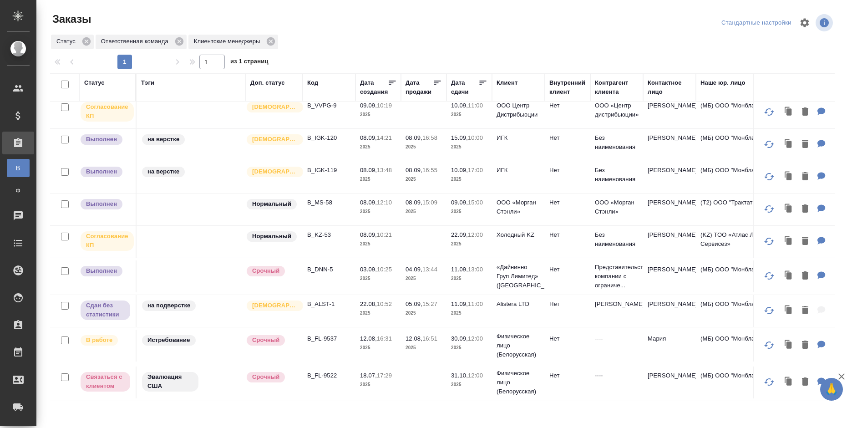
click at [507, 277] on p "«Дайнинно Груп Лимитед» ([GEOGRAPHIC_DATA])" at bounding box center [518, 276] width 44 height 27
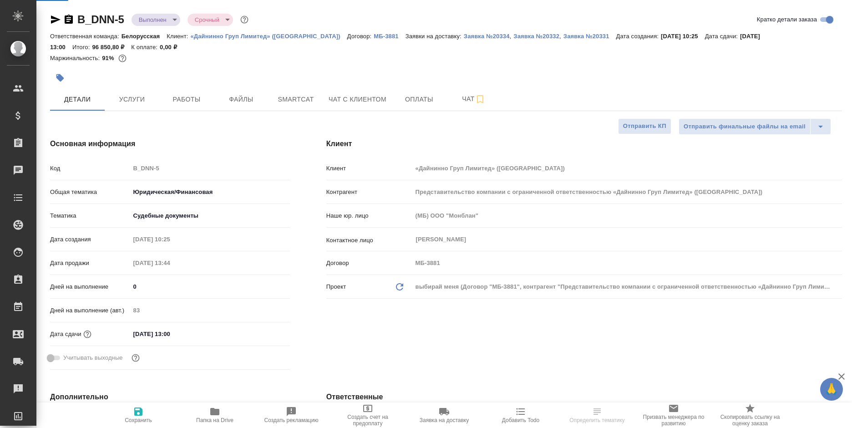
select select "RU"
click at [133, 100] on span "Услуги" at bounding box center [132, 99] width 44 height 11
drag, startPoint x: 0, startPoint y: 0, endPoint x: 134, endPoint y: 99, distance: 166.6
click at [134, 99] on span "Услуги" at bounding box center [132, 99] width 44 height 11
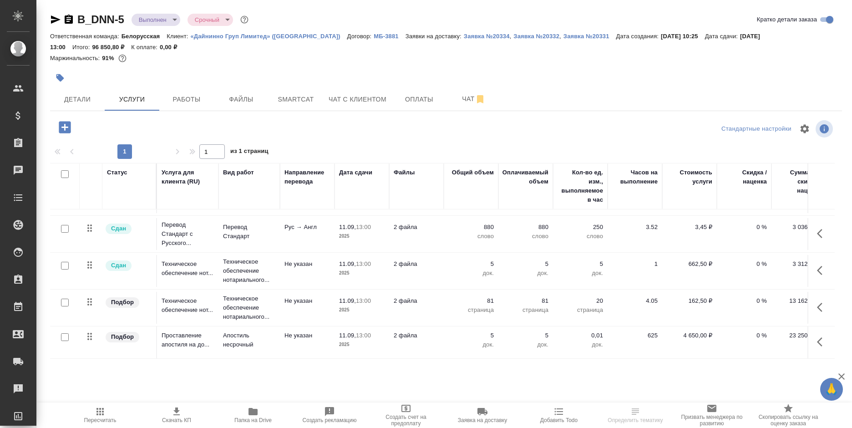
scroll to position [102, 0]
click at [200, 104] on span "Работы" at bounding box center [187, 99] width 44 height 11
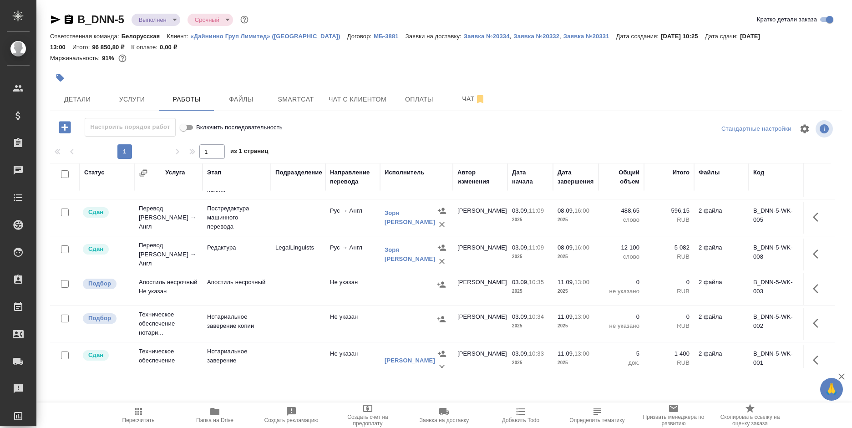
scroll to position [56, 0]
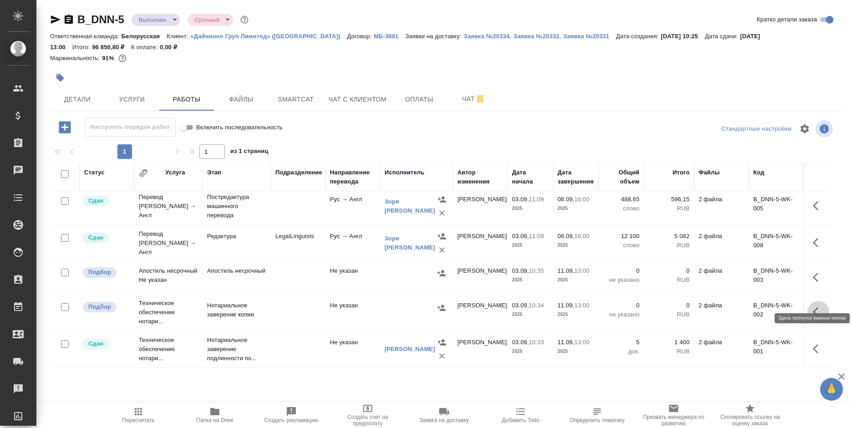
click at [813, 306] on icon "button" at bounding box center [818, 311] width 11 height 11
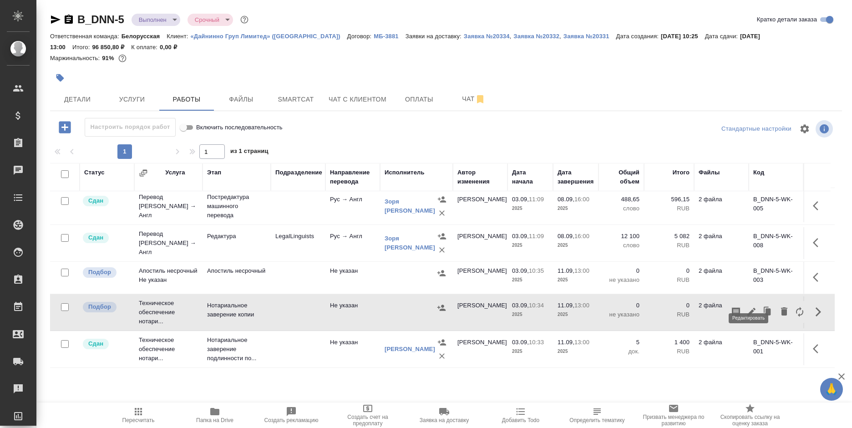
click at [750, 306] on icon "button" at bounding box center [751, 311] width 11 height 11
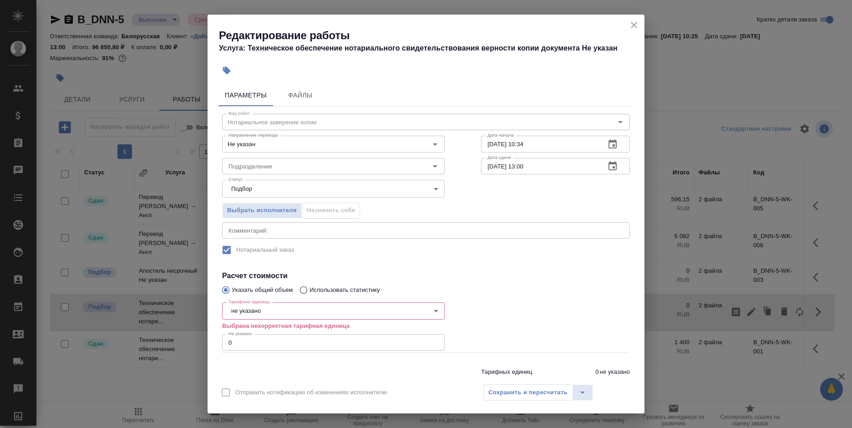
click at [243, 302] on body "🙏 .cls-1 fill:#fff; AWATERA Bogomolova Anastasiya Клиенты Спецификации Заказы 0…" at bounding box center [426, 214] width 852 height 428
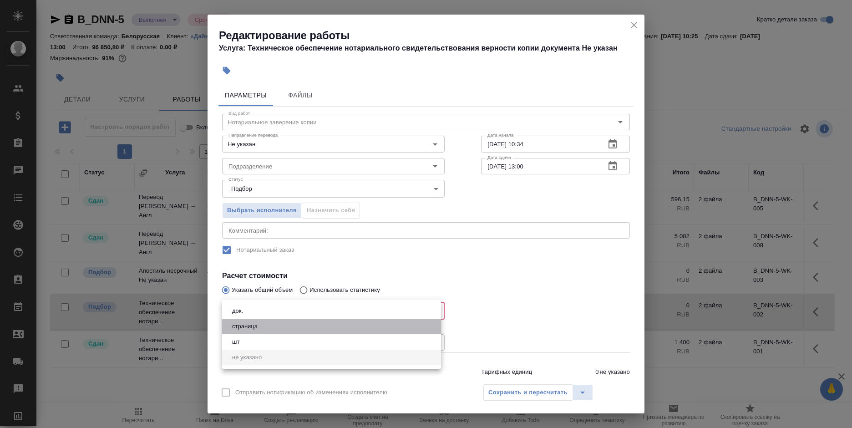
click at [257, 325] on button "страница" at bounding box center [244, 326] width 31 height 10
type input "5a8b1489cc6b4906c91bfdb2"
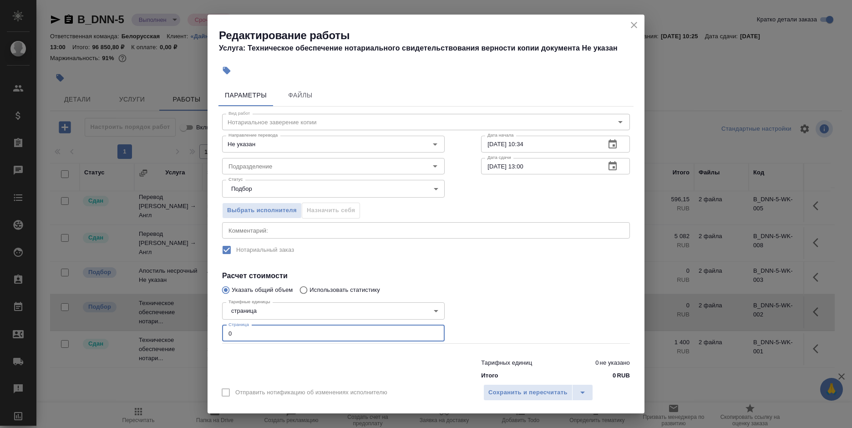
drag, startPoint x: 244, startPoint y: 340, endPoint x: 229, endPoint y: 340, distance: 15.0
click at [229, 340] on input "0" at bounding box center [333, 333] width 223 height 16
type input "83"
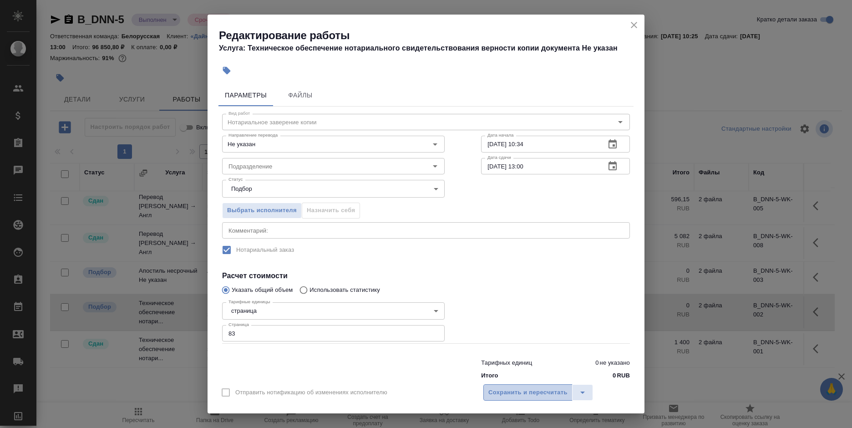
click at [494, 390] on span "Сохранить и пересчитать" at bounding box center [527, 392] width 79 height 10
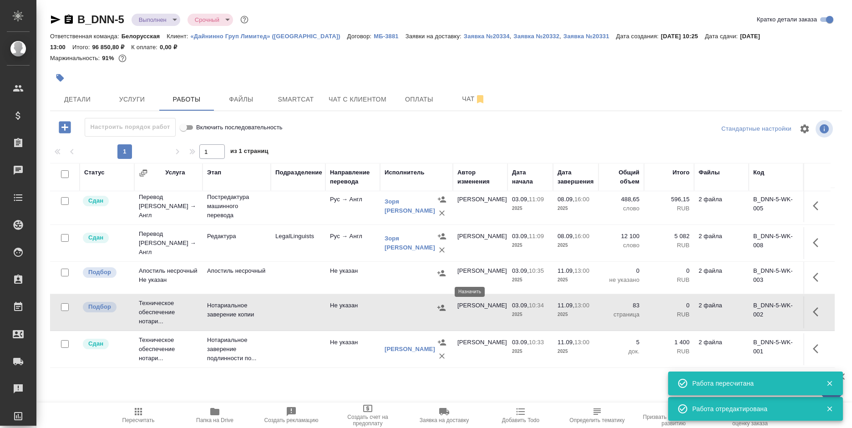
click at [439, 303] on icon "button" at bounding box center [441, 307] width 9 height 9
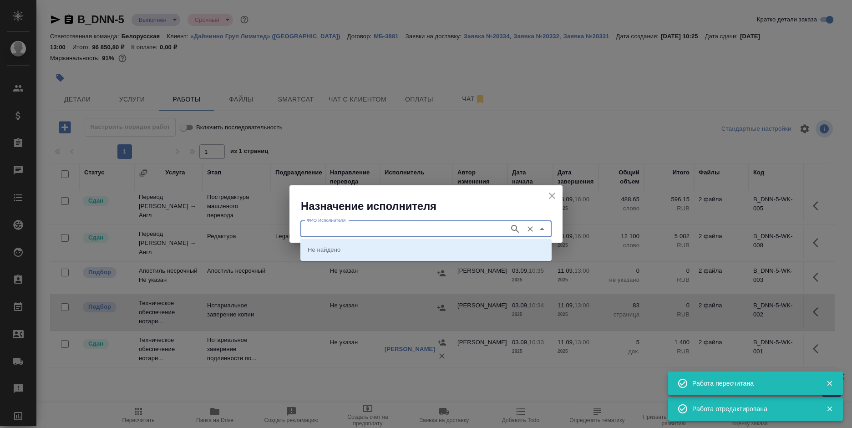
click at [434, 229] on input "ФИО Исполнителя" at bounding box center [404, 228] width 202 height 11
type input "шиш"
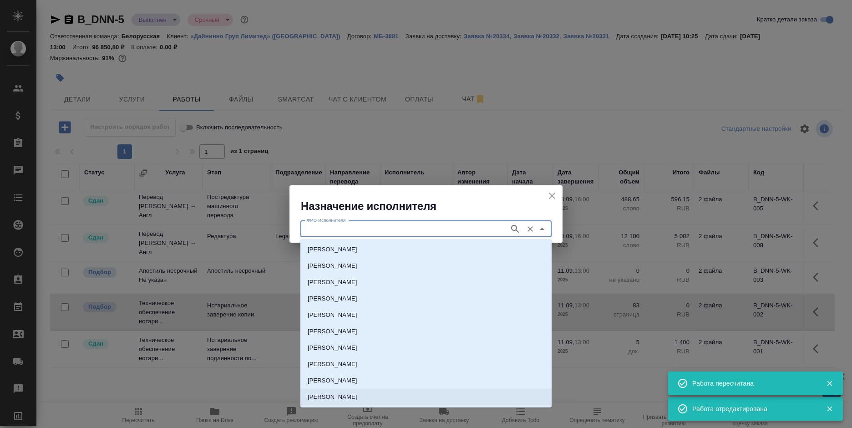
click at [357, 394] on p "НОТАРИУС Шишенков Леонид Васильевич" at bounding box center [333, 396] width 50 height 9
type input "НОТАРИУС Шишенков Леонид Васильевич"
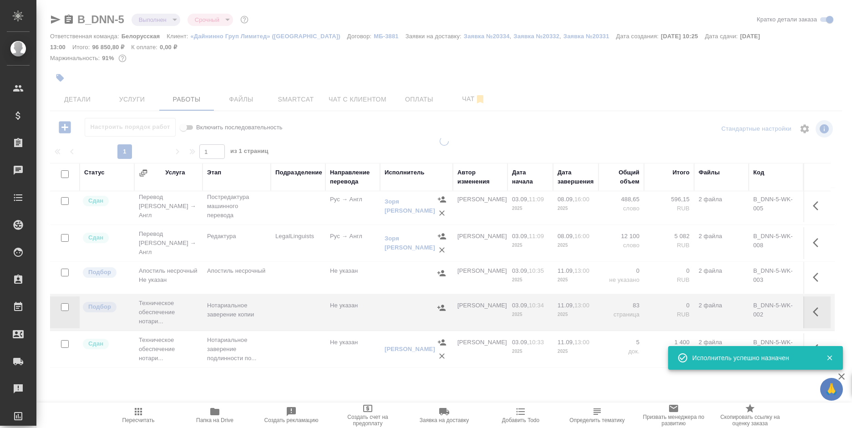
click at [596, 380] on div "B_DNN-5 Выполнен completed Срочный urgent Кратко детали заказа Ответственная ко…" at bounding box center [446, 195] width 802 height 391
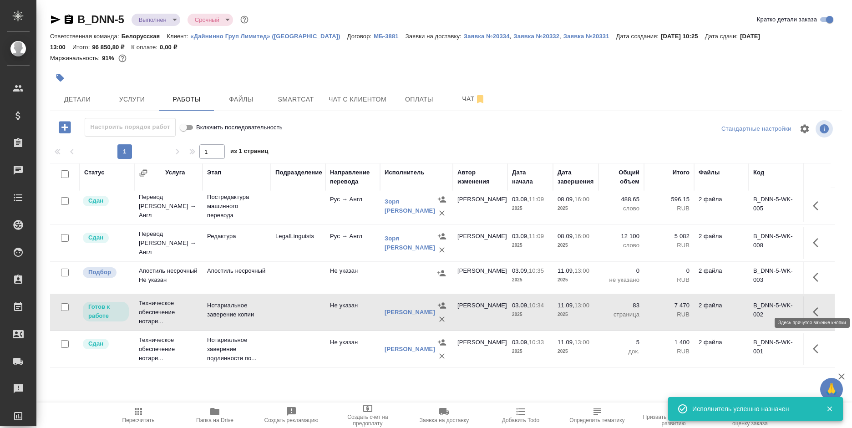
click at [809, 301] on button "button" at bounding box center [818, 312] width 22 height 22
click at [748, 308] on icon "button" at bounding box center [751, 312] width 8 height 8
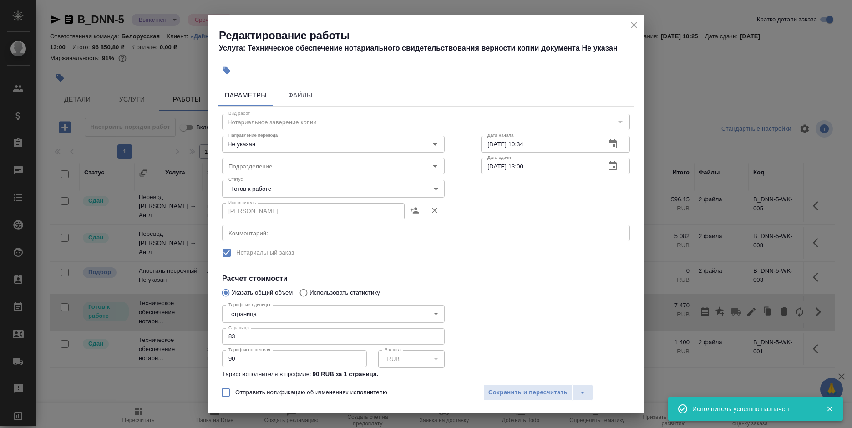
click at [264, 191] on body "🙏 .cls-1 fill:#fff; AWATERA Bogomolova Anastasiya Клиенты Спецификации Заказы 0…" at bounding box center [426, 214] width 852 height 428
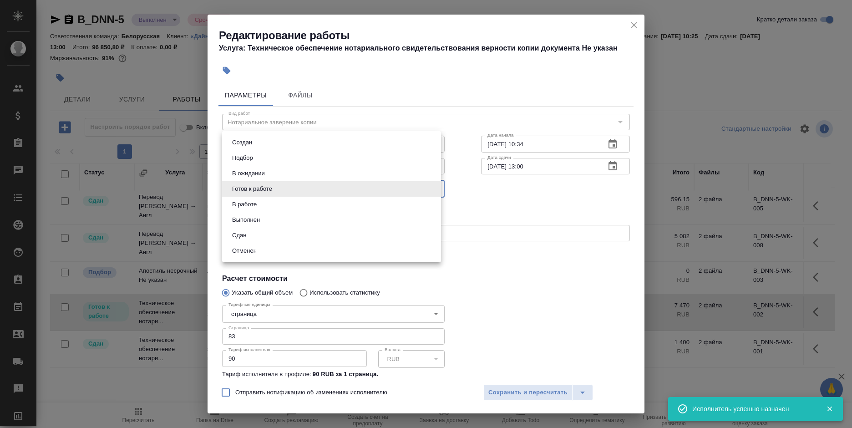
click at [265, 232] on li "Сдан" at bounding box center [331, 235] width 219 height 15
type input "closed"
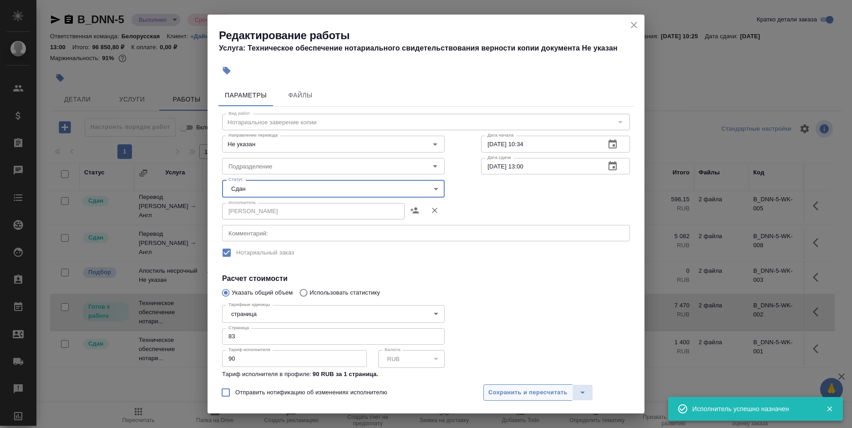
click at [505, 398] on button "Сохранить и пересчитать" at bounding box center [527, 392] width 89 height 16
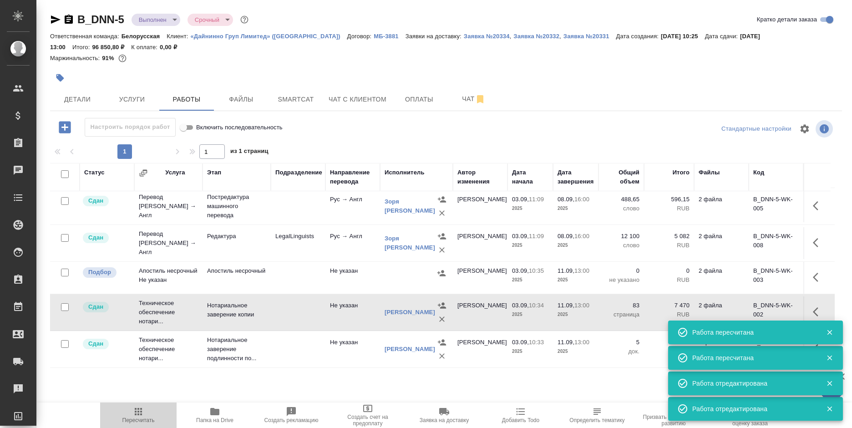
click at [136, 413] on icon "button" at bounding box center [138, 411] width 7 height 7
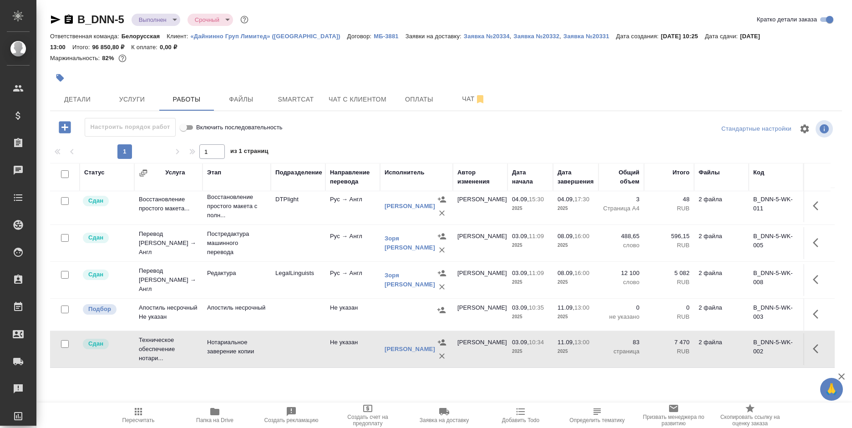
scroll to position [0, 0]
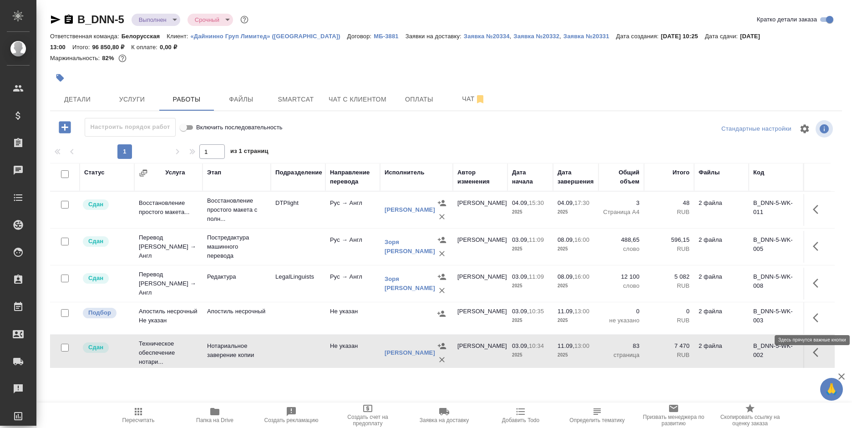
click at [807, 323] on button "button" at bounding box center [818, 318] width 22 height 22
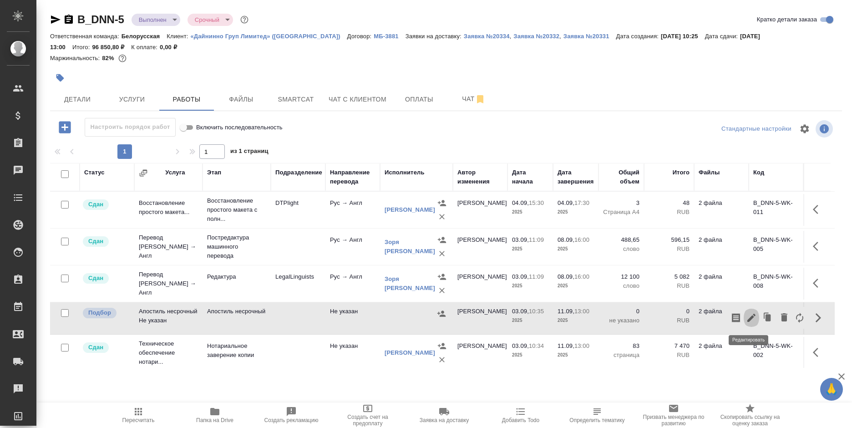
click at [746, 317] on icon "button" at bounding box center [751, 317] width 11 height 11
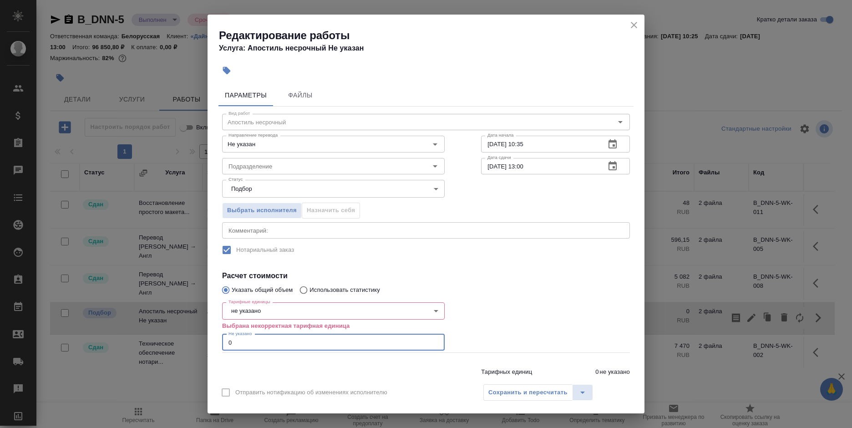
drag, startPoint x: 251, startPoint y: 339, endPoint x: 208, endPoint y: 344, distance: 43.9
click at [208, 344] on div "Параметры Файлы Вид работ Апостиль несрочный Вид работ Направление перевода Не …" at bounding box center [426, 230] width 437 height 298
type input "5"
click at [308, 309] on body "🙏 .cls-1 fill:#fff; AWATERA Bogomolova Anastasiya Клиенты Спецификации Заказы 0…" at bounding box center [426, 214] width 852 height 428
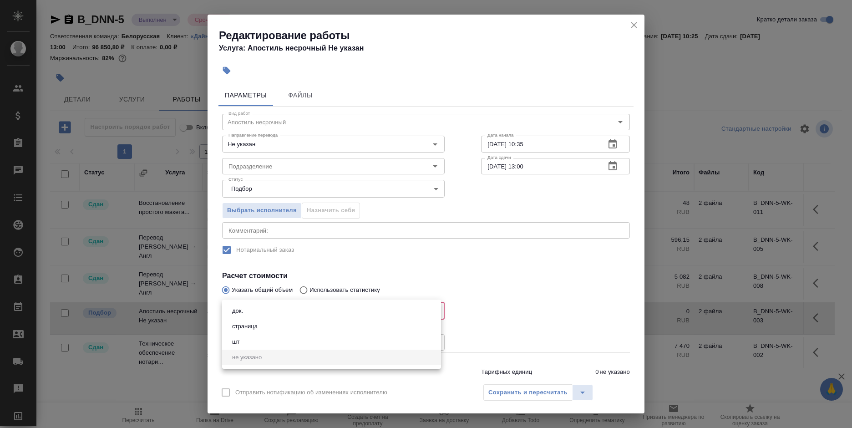
click at [299, 310] on li "док." at bounding box center [331, 310] width 219 height 15
type input "5a8b1489cc6b4906c91bfd8b"
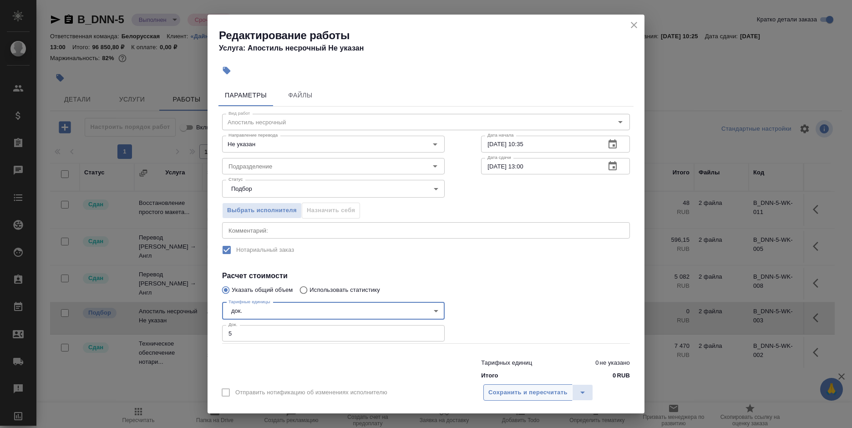
click at [511, 392] on span "Сохранить и пересчитать" at bounding box center [527, 392] width 79 height 10
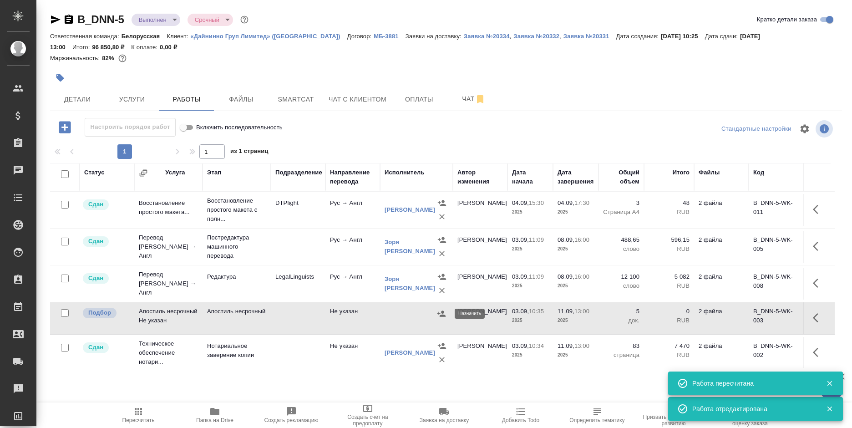
click at [440, 310] on icon "button" at bounding box center [441, 313] width 9 height 9
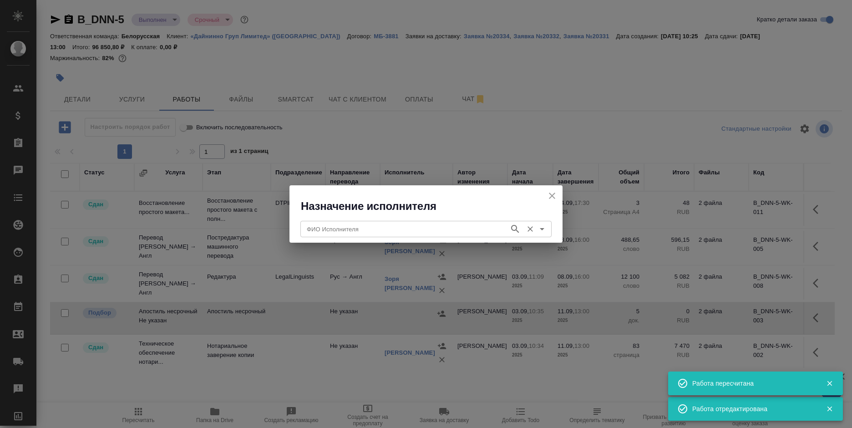
click at [446, 232] on input "ФИО Исполнителя" at bounding box center [404, 228] width 202 height 11
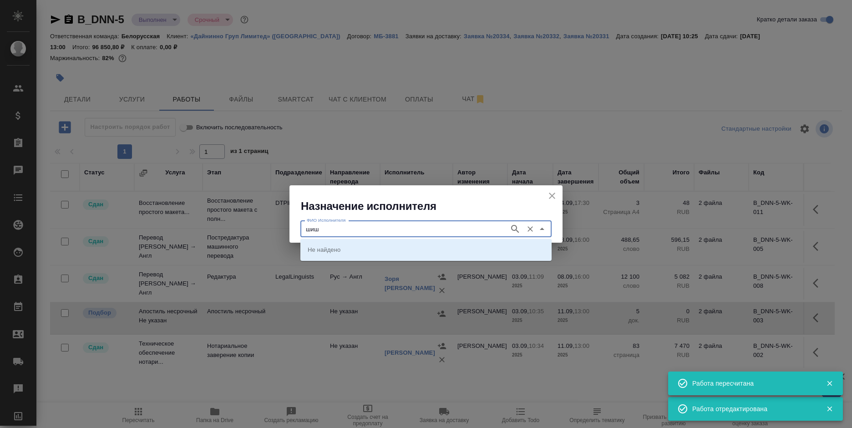
type input "шиш"
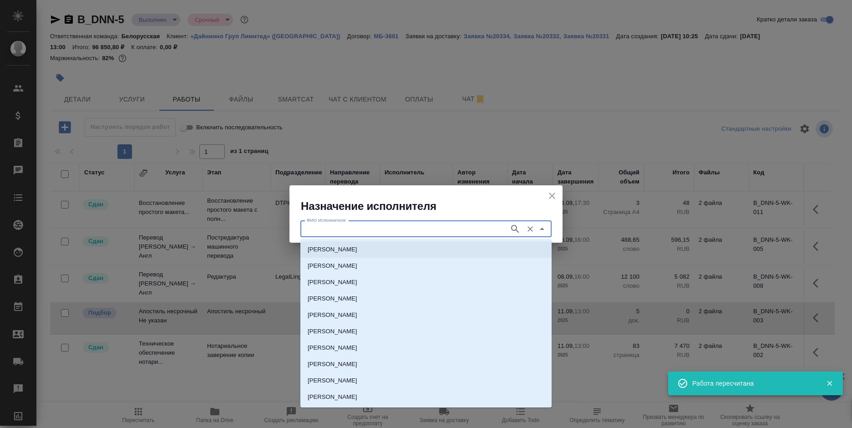
click at [346, 227] on input "ФИО Исполнителя" at bounding box center [404, 228] width 202 height 11
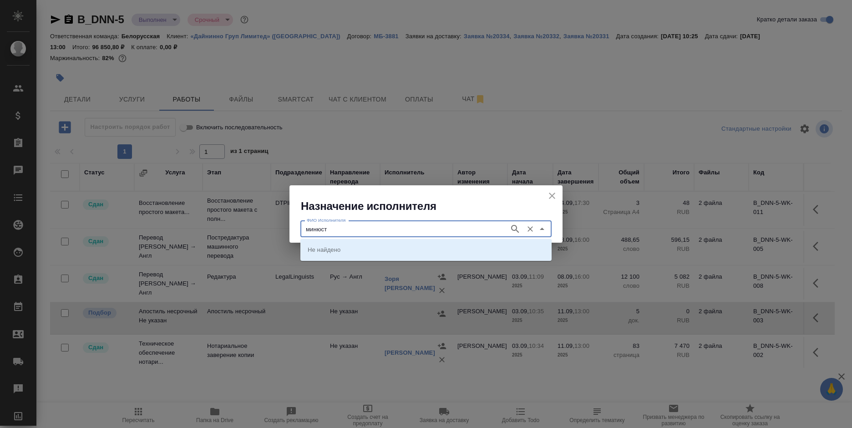
type input "минюст"
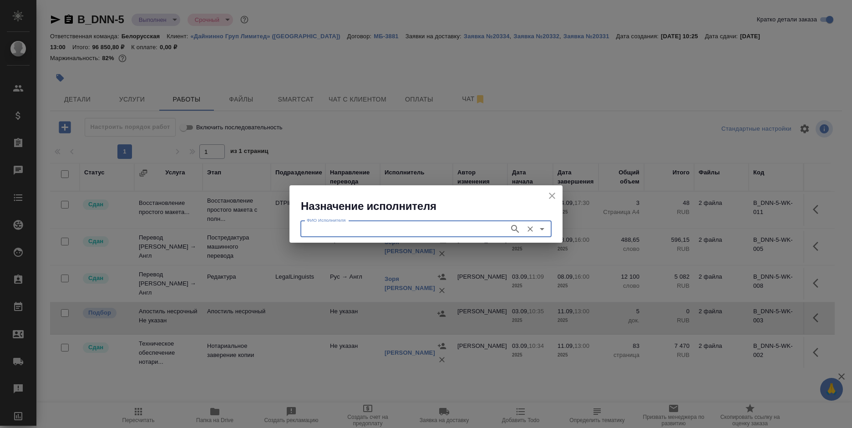
click at [372, 230] on input "ФИО Исполнителя" at bounding box center [404, 228] width 202 height 11
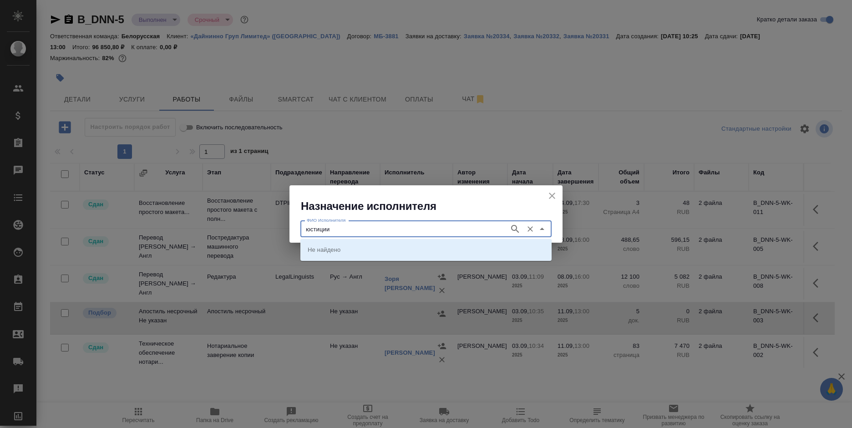
type input "юстиции"
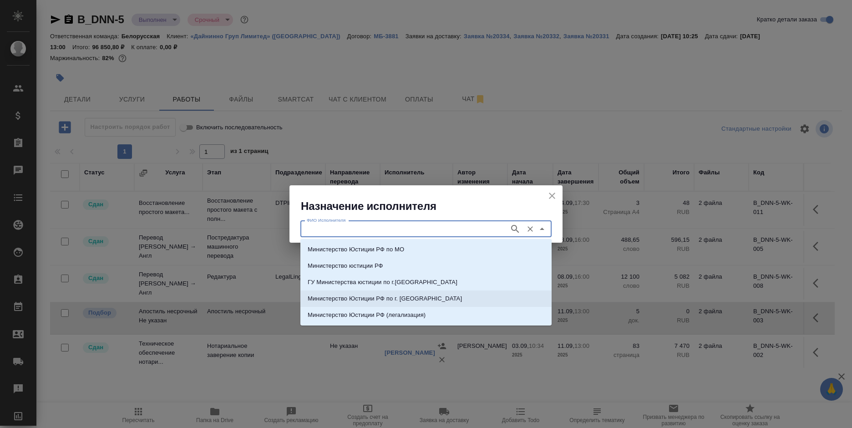
click at [410, 300] on p "Министерство Юстиции РФ по г. Москве" at bounding box center [385, 298] width 154 height 9
type input "Министерство Юстиции РФ по г. Москве"
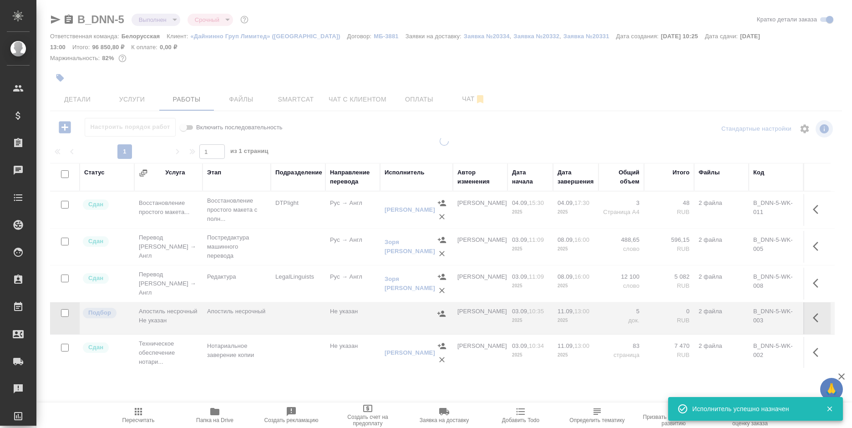
click at [526, 383] on div "B_DNN-5 Выполнен completed Срочный urgent Кратко детали заказа Ответственная ко…" at bounding box center [446, 195] width 802 height 391
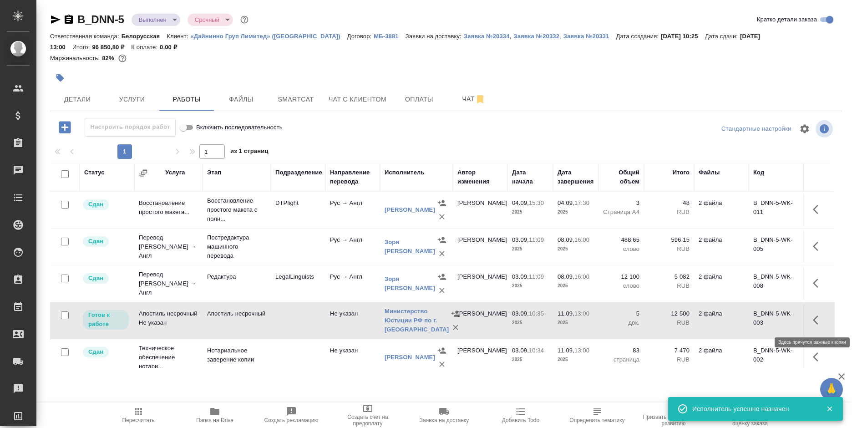
click at [814, 319] on icon "button" at bounding box center [818, 319] width 11 height 11
click at [749, 320] on icon "button" at bounding box center [751, 320] width 8 height 8
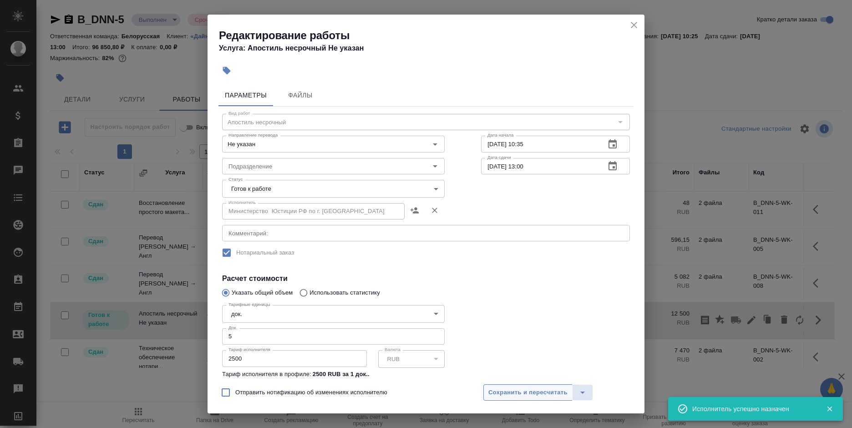
click at [515, 391] on span "Сохранить и пересчитать" at bounding box center [527, 392] width 79 height 10
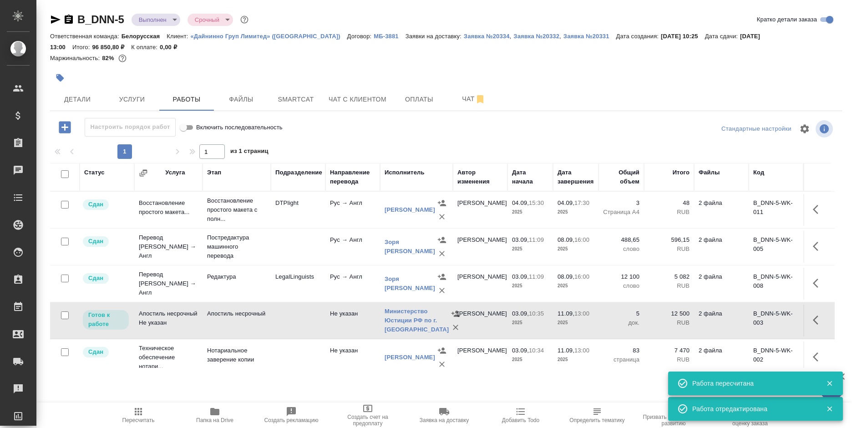
click at [136, 411] on icon "button" at bounding box center [138, 411] width 7 height 7
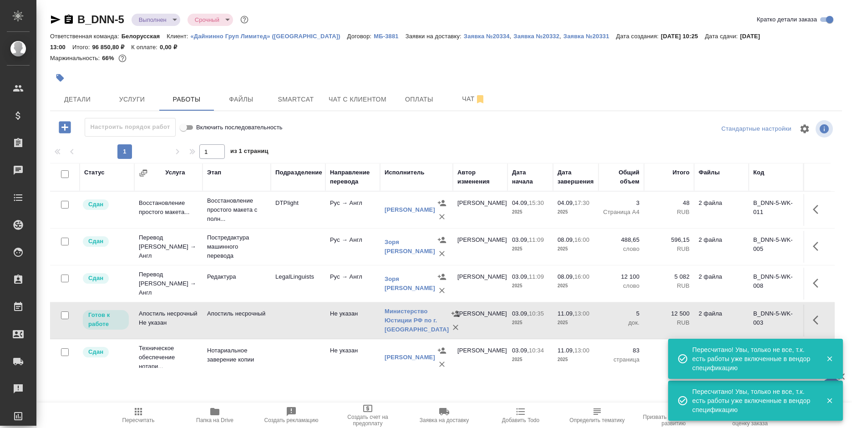
scroll to position [70, 0]
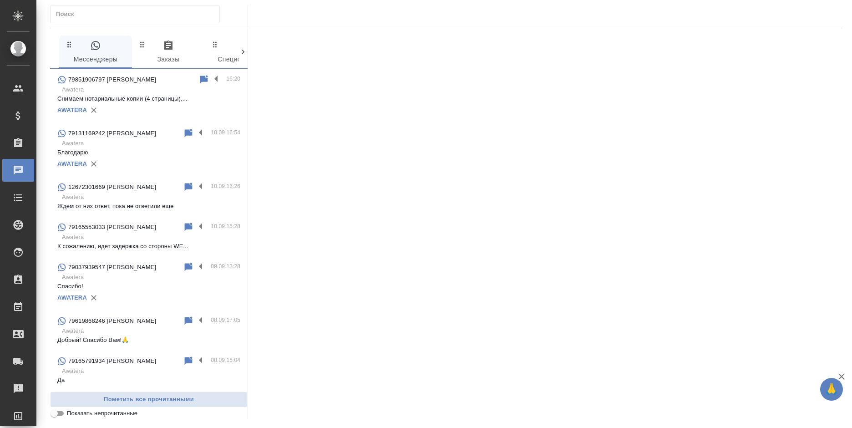
click at [140, 81] on div "79851906797 [PERSON_NAME]" at bounding box center [127, 79] width 141 height 11
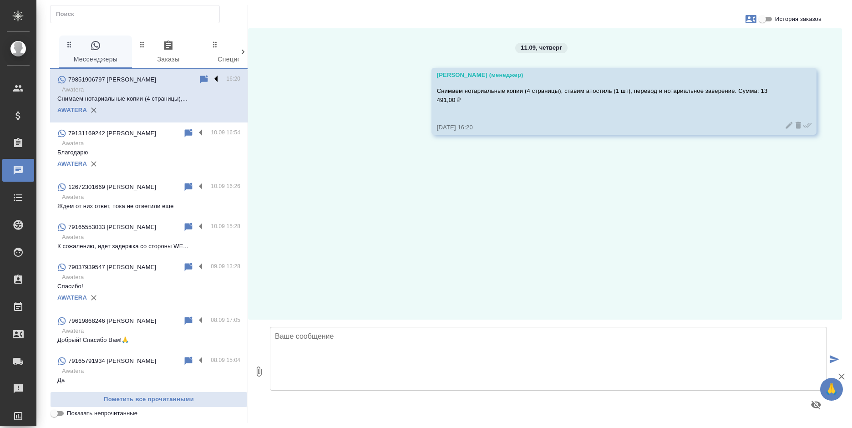
click at [211, 78] on label at bounding box center [218, 79] width 15 height 10
click at [0, 0] on input "checkbox" at bounding box center [0, 0] width 0 height 0
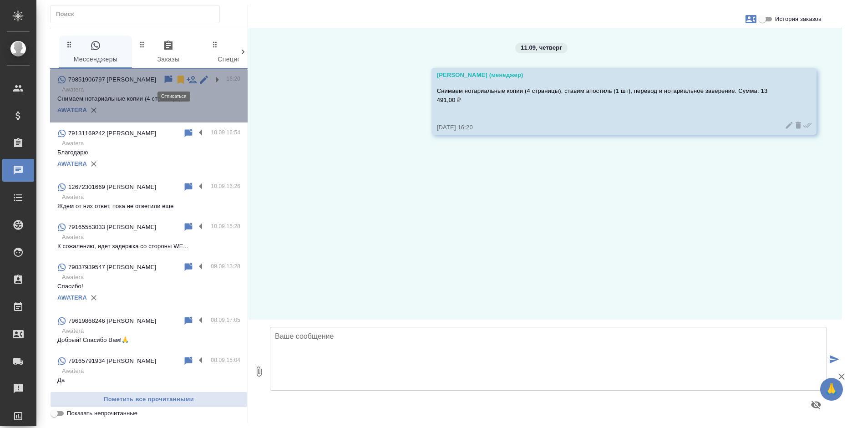
click at [177, 78] on icon at bounding box center [180, 80] width 6 height 8
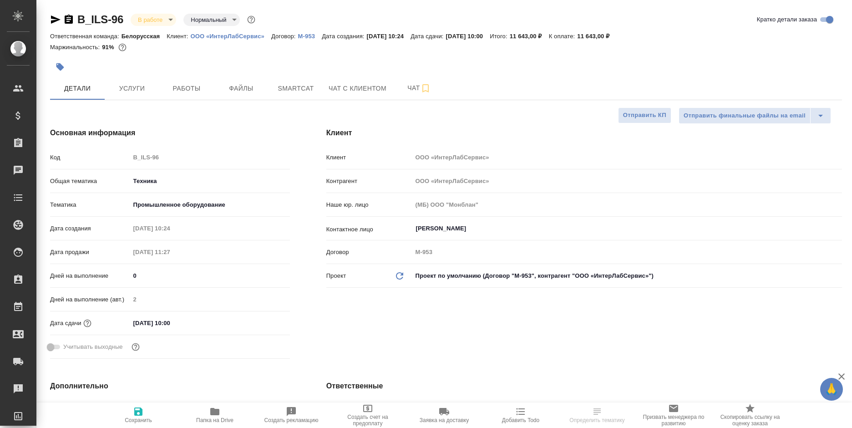
select select "RU"
